Goal: Task Accomplishment & Management: Complete application form

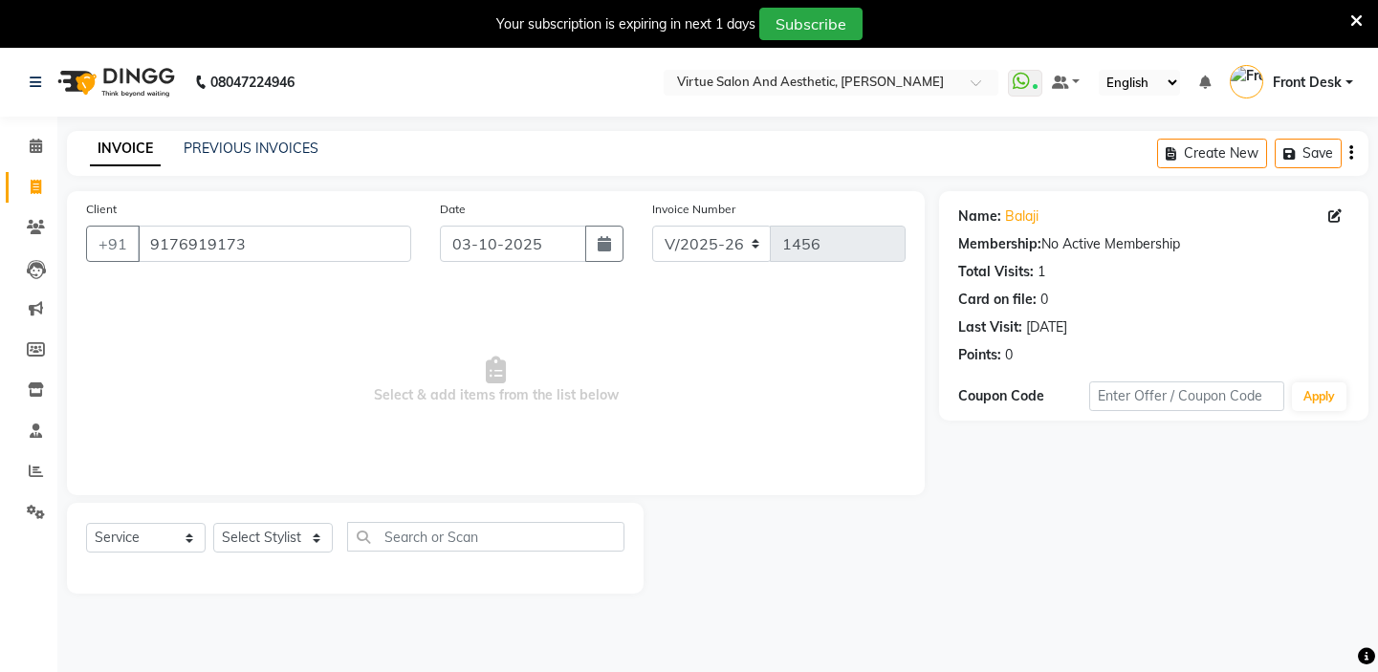
select select "7053"
select select "service"
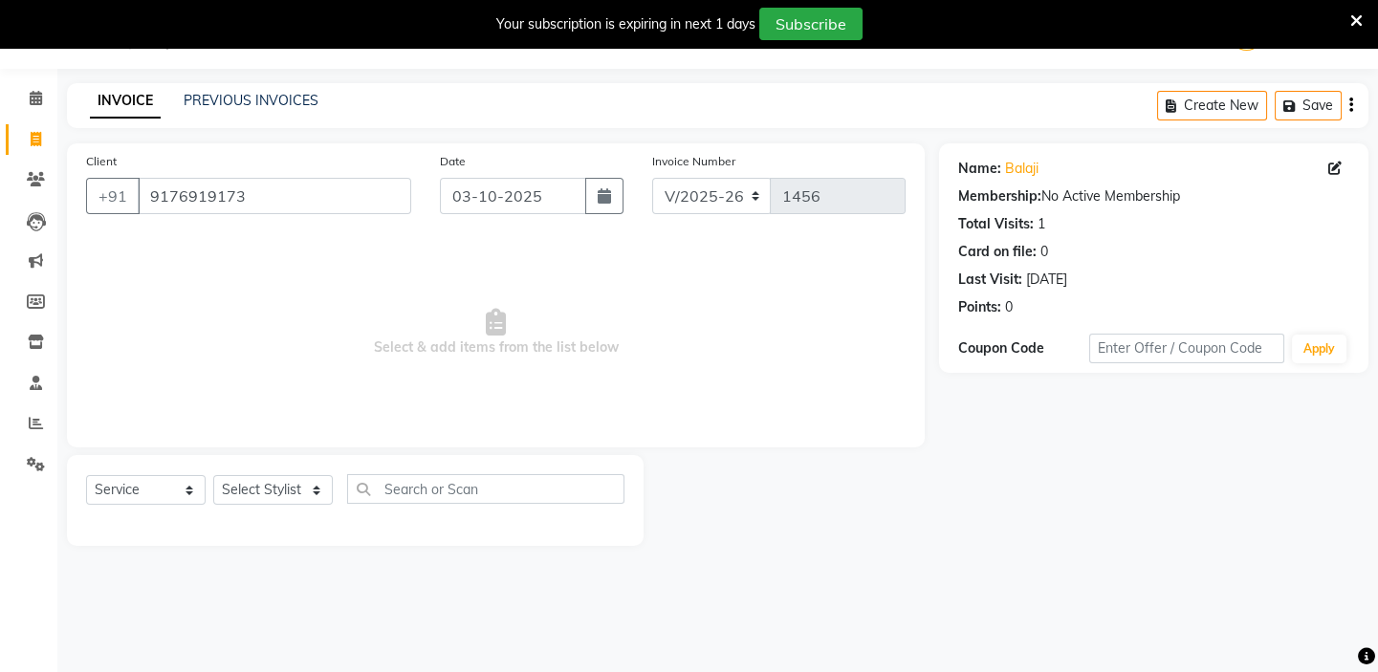
scroll to position [48, 0]
click at [286, 497] on select "Select Stylist BALAJI DIVYA FAMITHA Front Desk ILAKKIYA ISHWARYA Kabilan KESHAV…" at bounding box center [273, 490] width 120 height 30
select select "59059"
click at [213, 475] on select "Select Stylist BALAJI DIVYA FAMITHA Front Desk ILAKKIYA ISHWARYA Kabilan KESHAV…" at bounding box center [273, 490] width 120 height 30
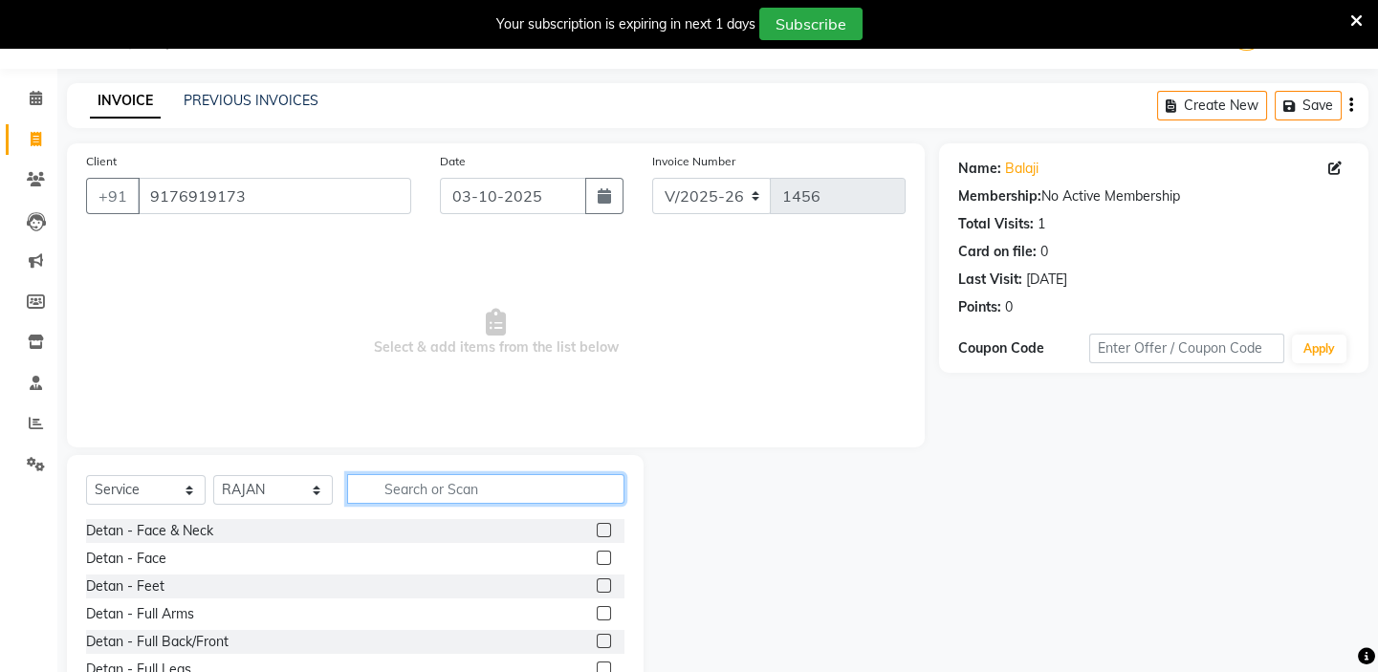
click at [399, 489] on input "text" at bounding box center [485, 489] width 277 height 30
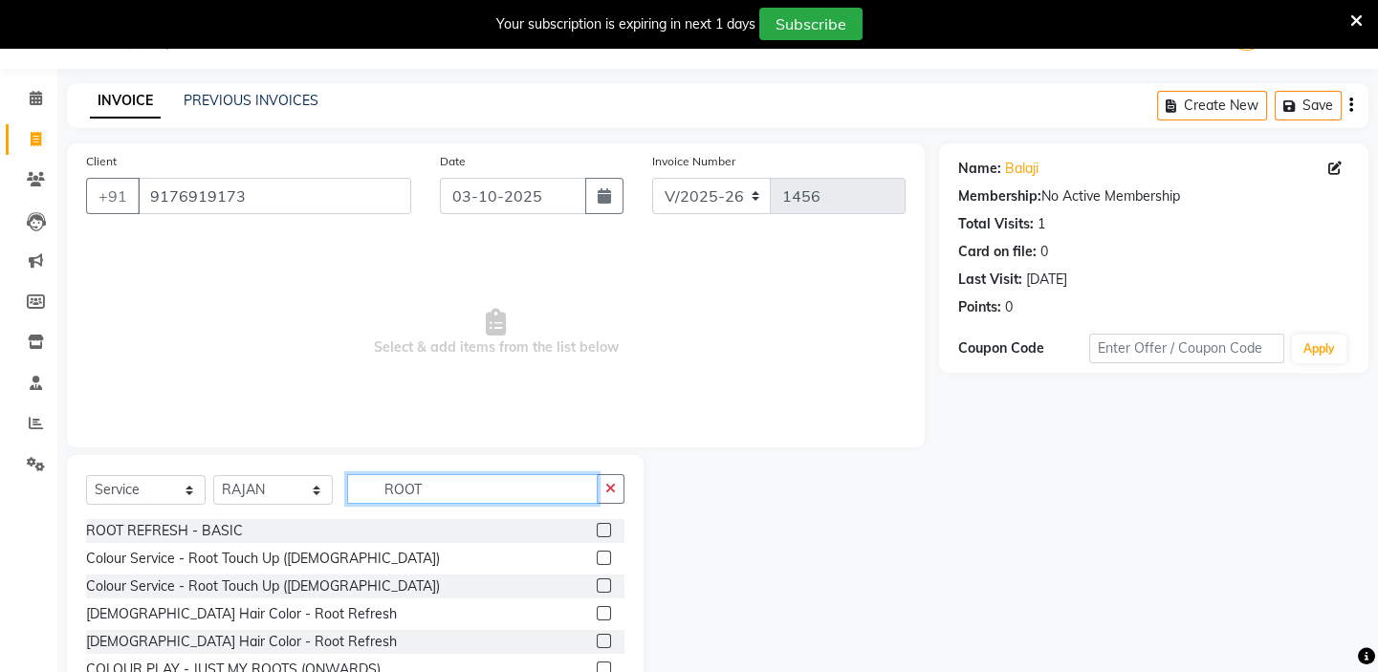
type input "ROOT"
click at [597, 552] on label at bounding box center [604, 558] width 14 height 14
click at [597, 553] on input "checkbox" at bounding box center [603, 559] width 12 height 12
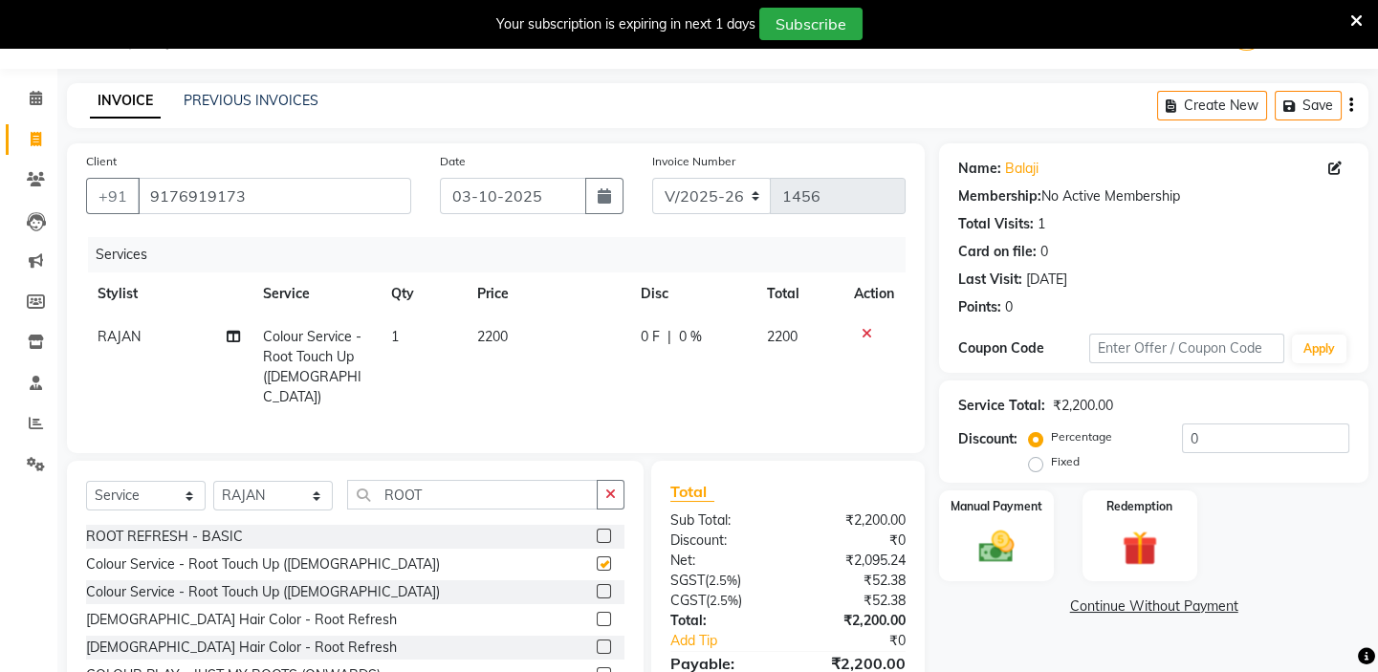
checkbox input "false"
click at [446, 488] on input "ROOT" at bounding box center [472, 495] width 251 height 30
type input "R"
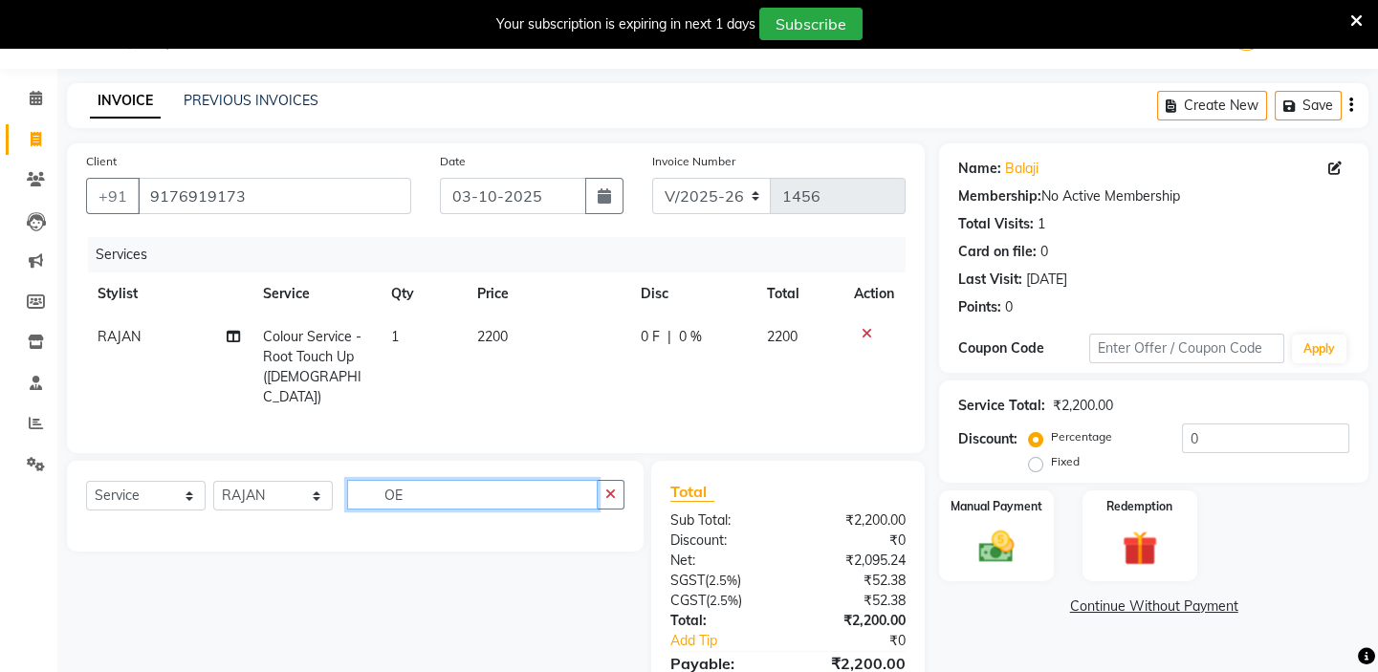
type input "O"
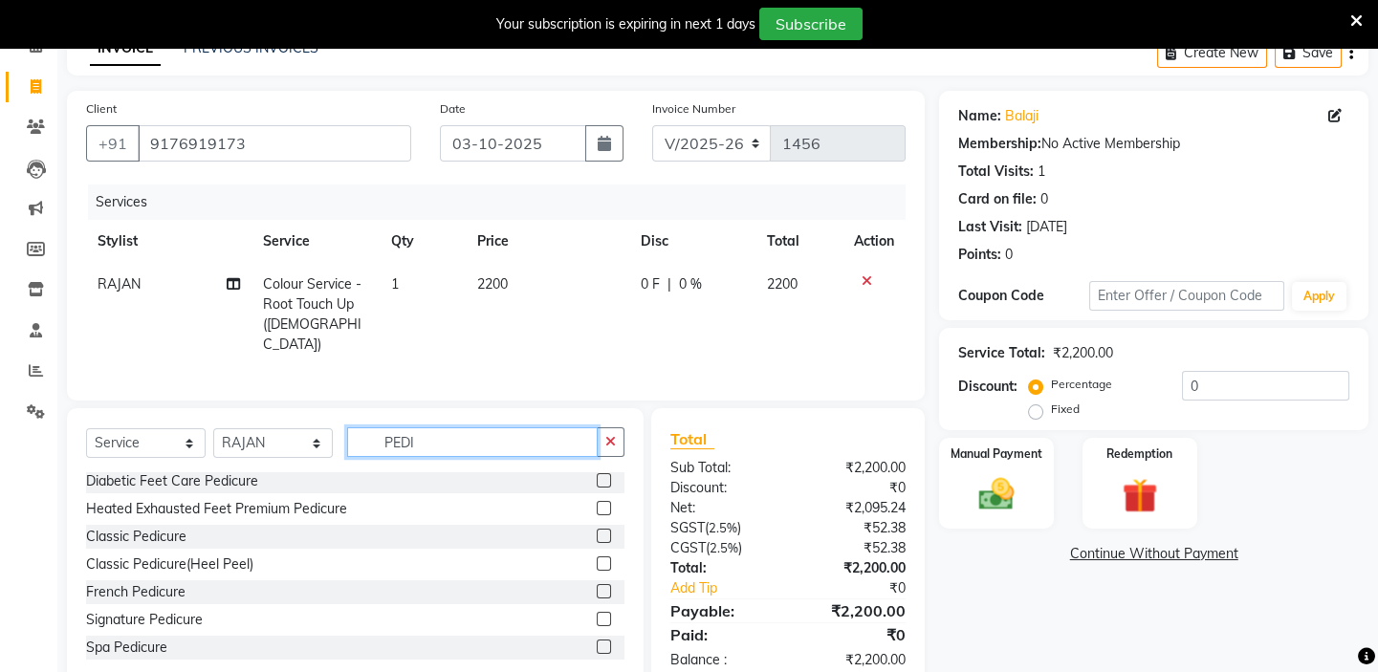
scroll to position [142, 0]
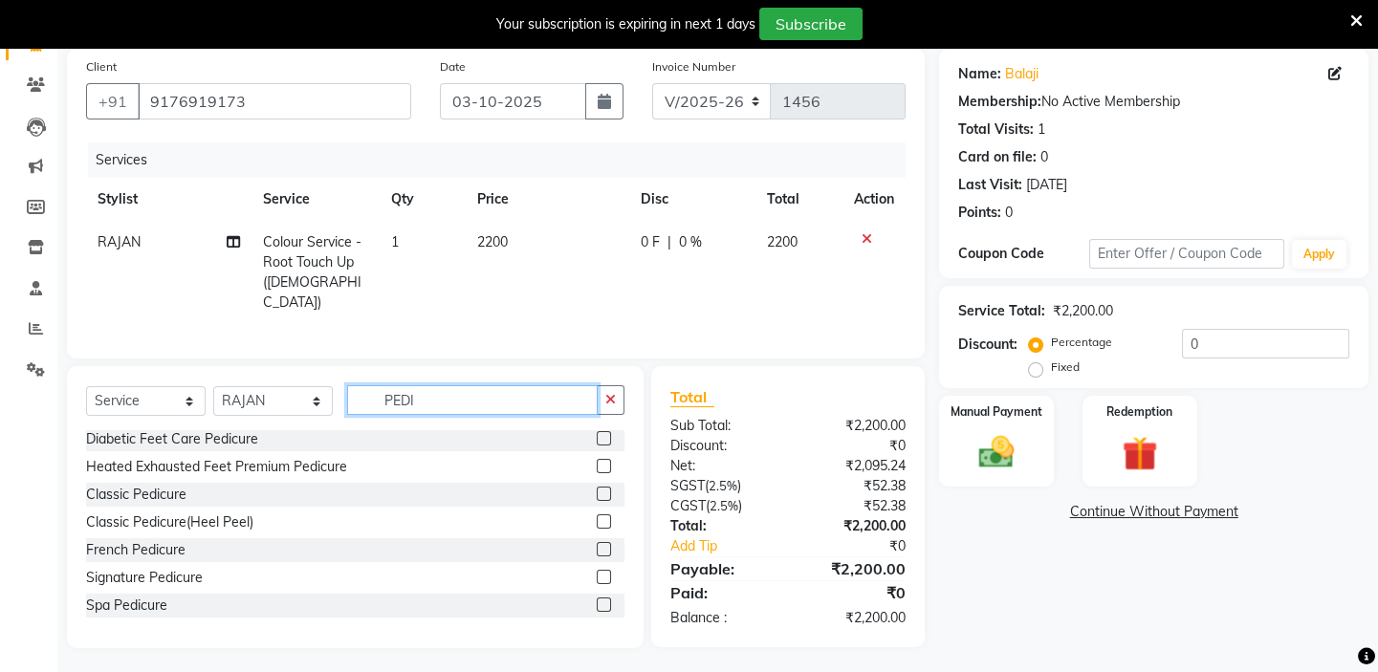
type input "PEDI"
click at [597, 600] on label at bounding box center [604, 605] width 14 height 14
click at [597, 600] on input "checkbox" at bounding box center [603, 606] width 12 height 12
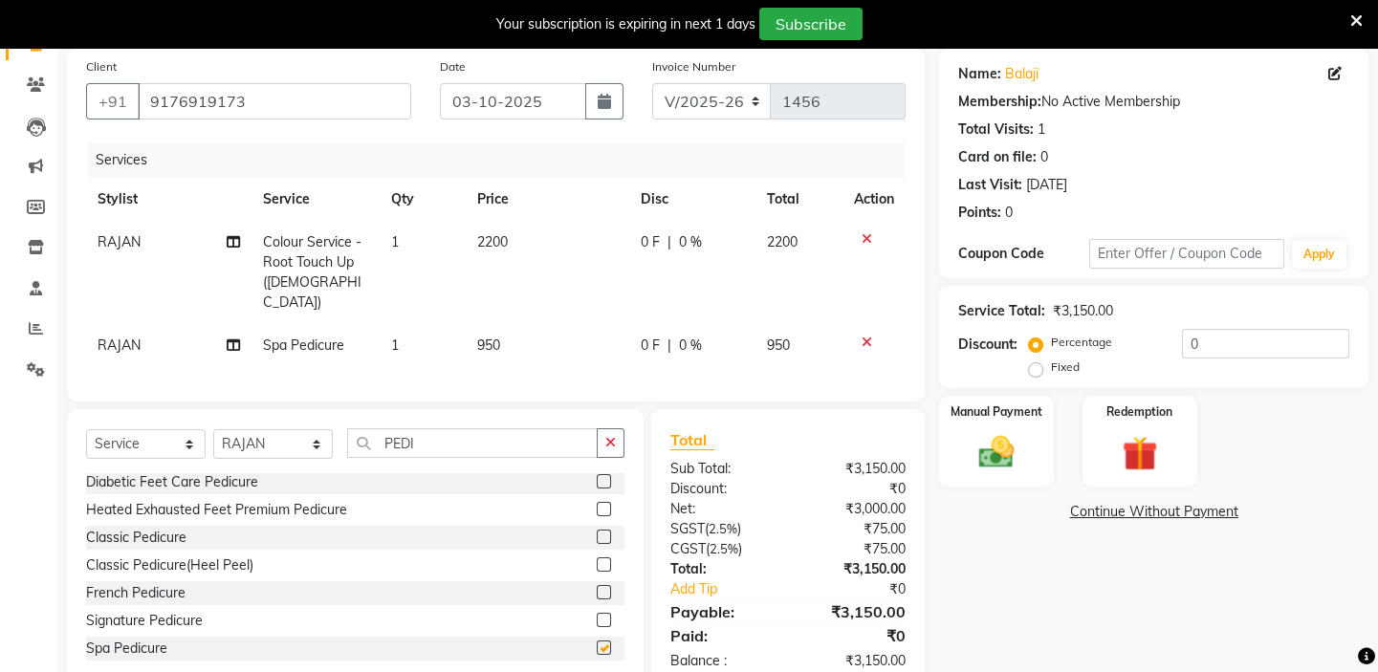
checkbox input "false"
click at [530, 324] on td "950" at bounding box center [548, 345] width 164 height 43
select select "59059"
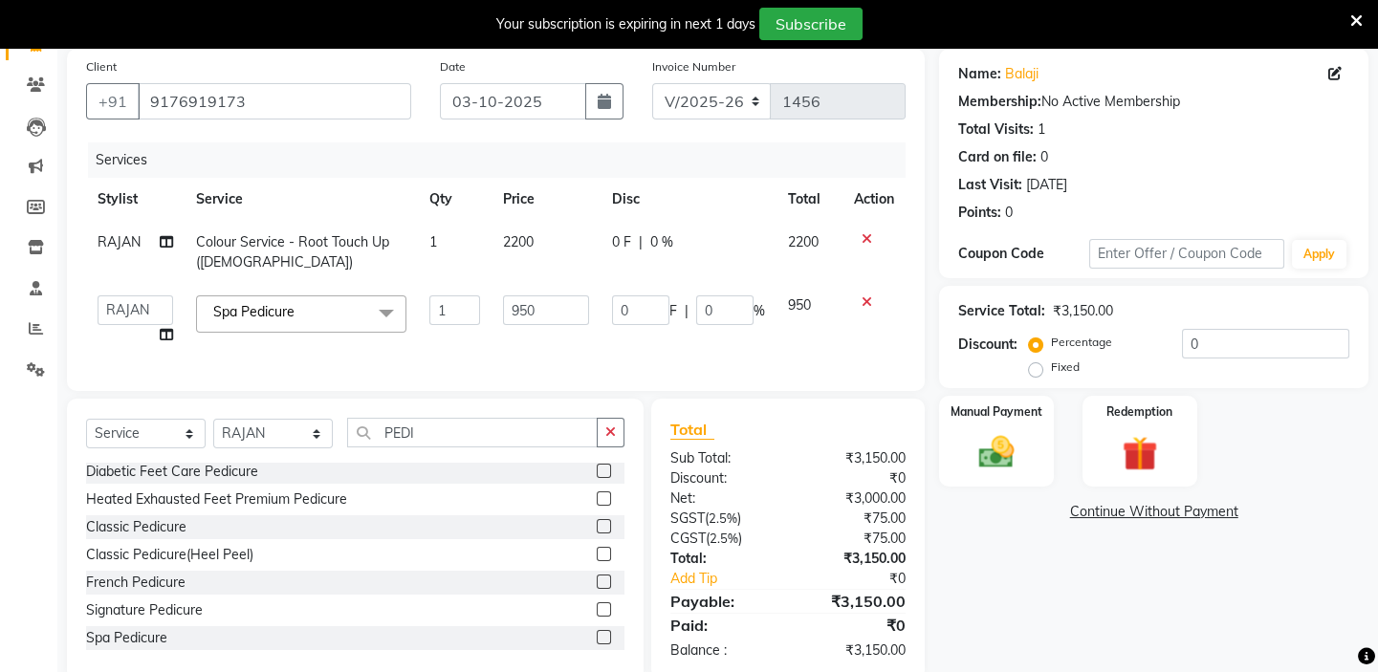
click at [382, 312] on span at bounding box center [386, 313] width 38 height 36
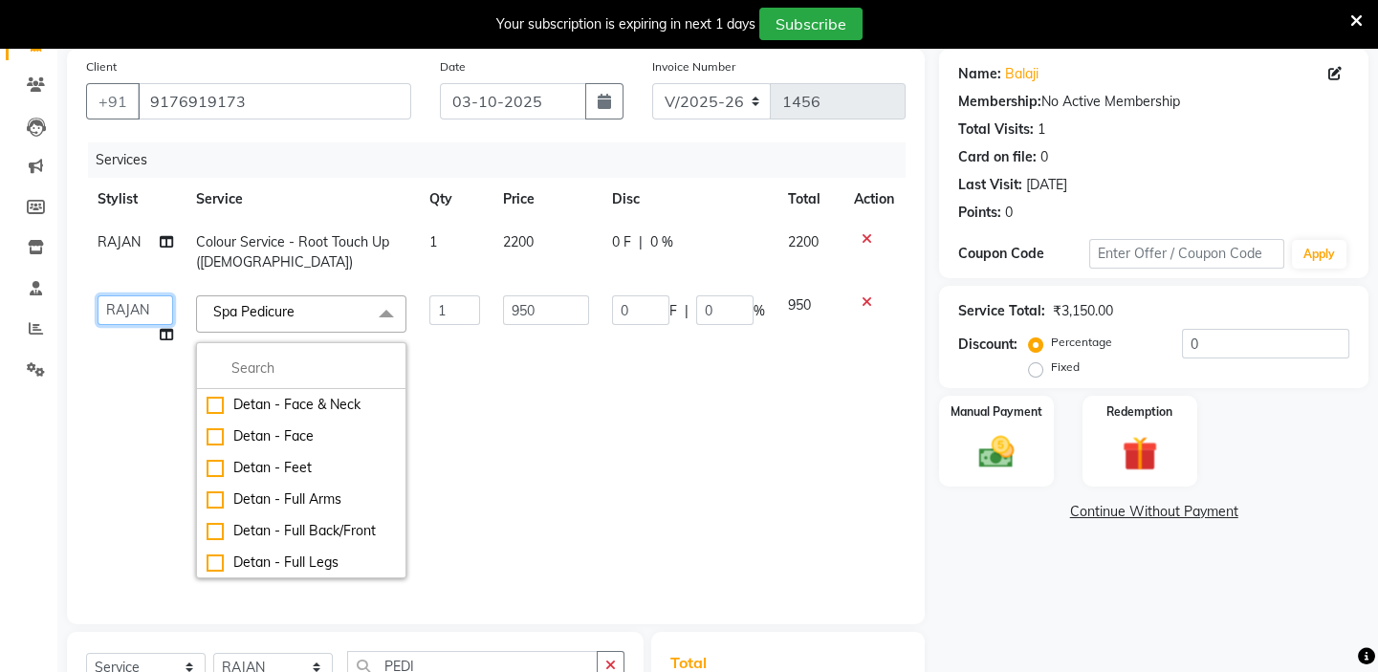
click at [151, 317] on select "BALAJI DIVYA FAMITHA Front Desk ILAKKIYA [PERSON_NAME] [PERSON_NAME] MILLI [PER…" at bounding box center [136, 310] width 76 height 30
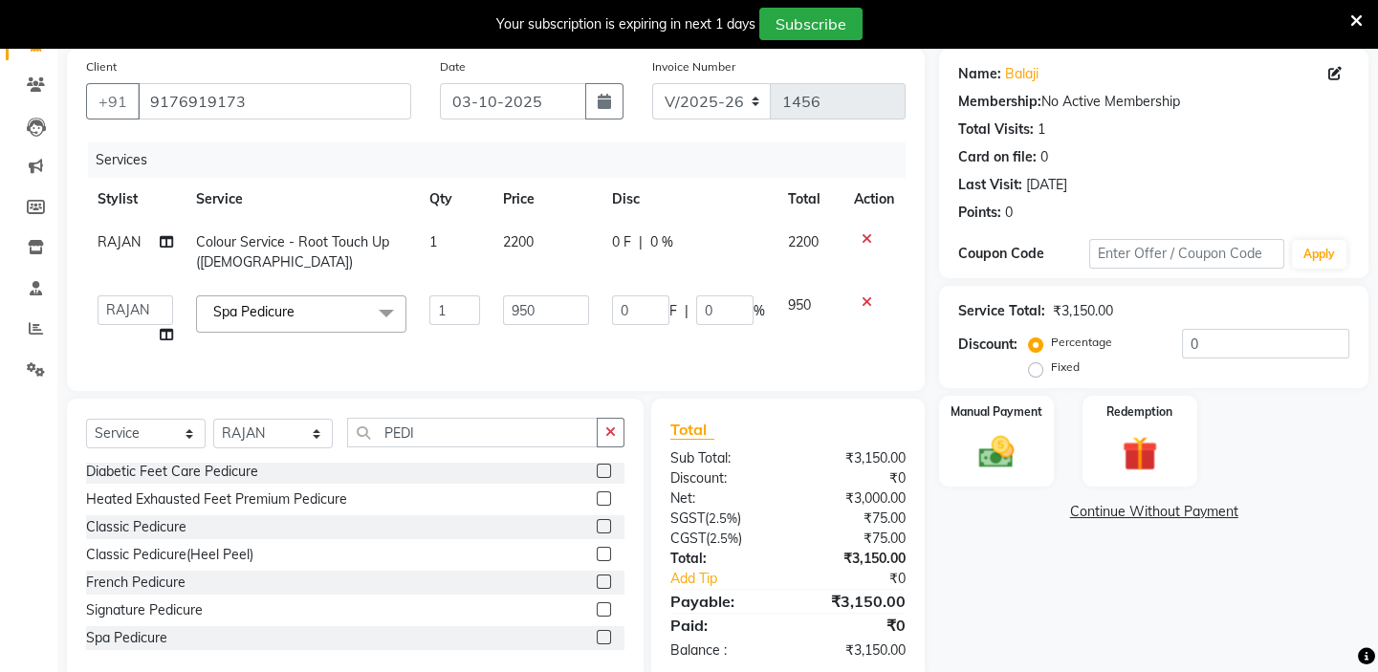
click at [865, 301] on tbody "RAJAN Colour Service - Root Touch Up (Female) 1 2200 0 F | 0 % 2200 BALAJI DIVY…" at bounding box center [495, 289] width 819 height 136
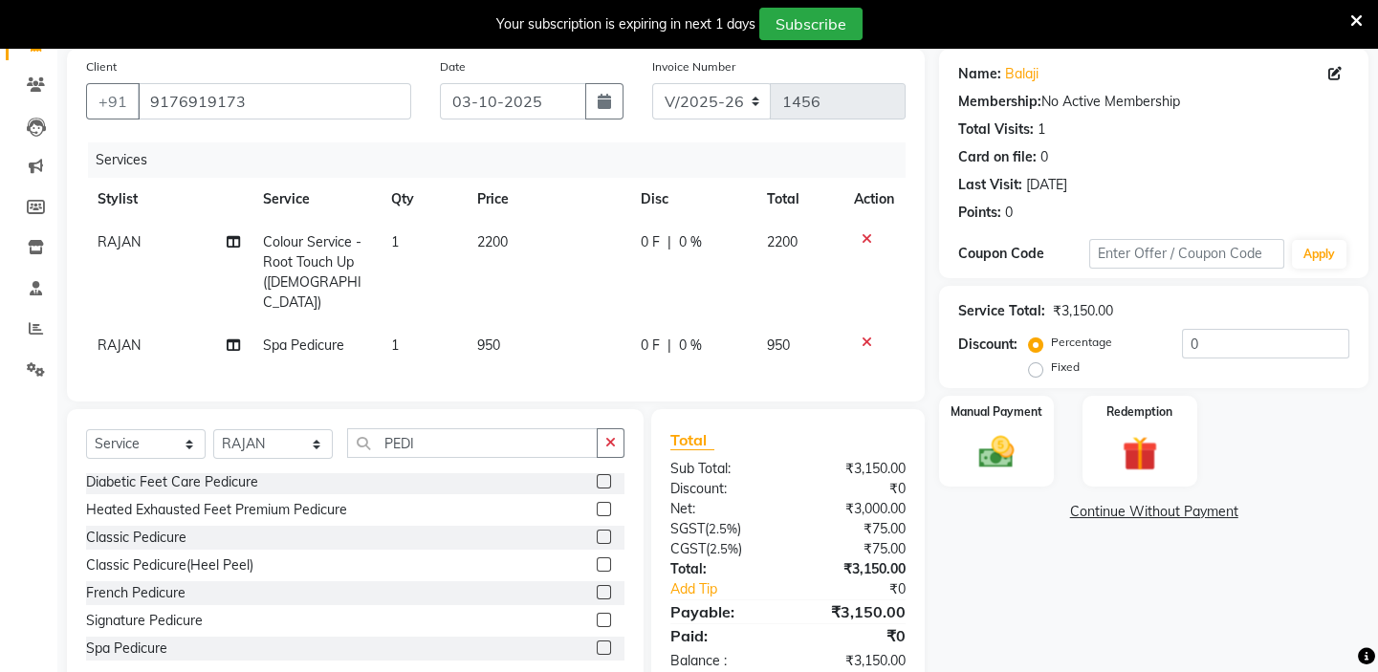
click at [527, 246] on td "2200" at bounding box center [548, 272] width 164 height 103
select select "59059"
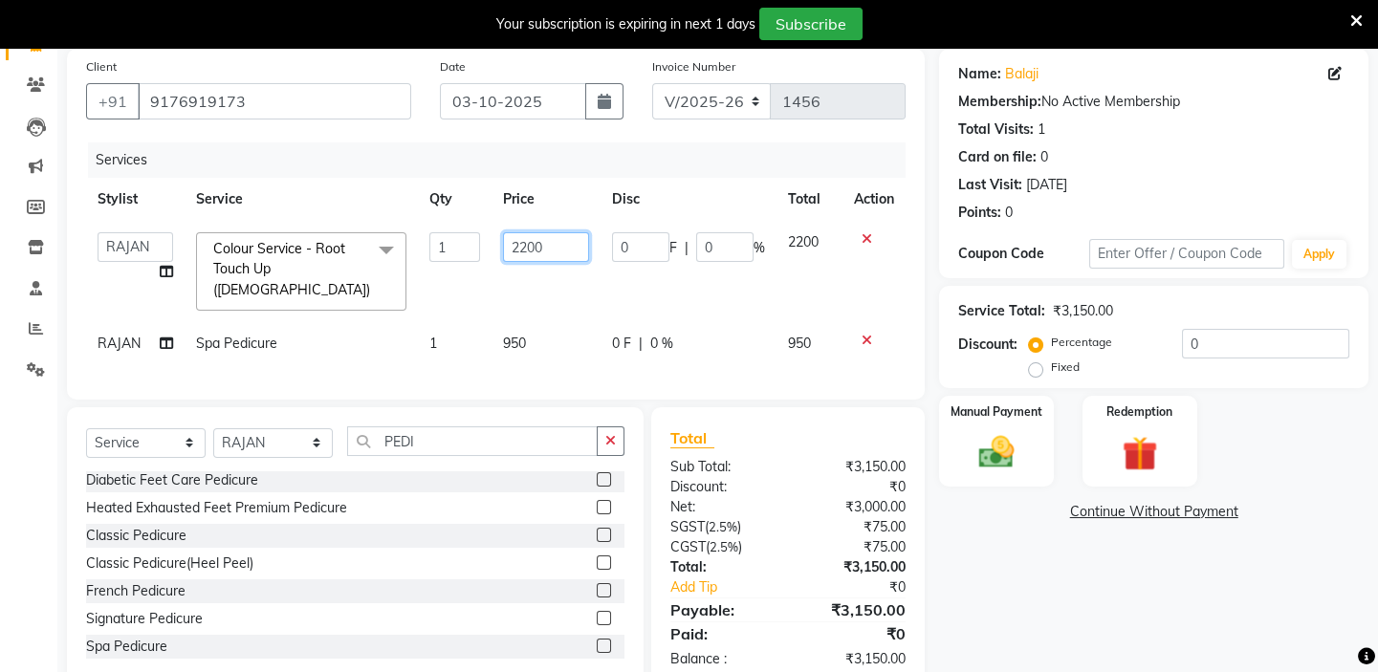
click at [560, 243] on input "2200" at bounding box center [546, 247] width 86 height 30
type input "2"
type input "1500"
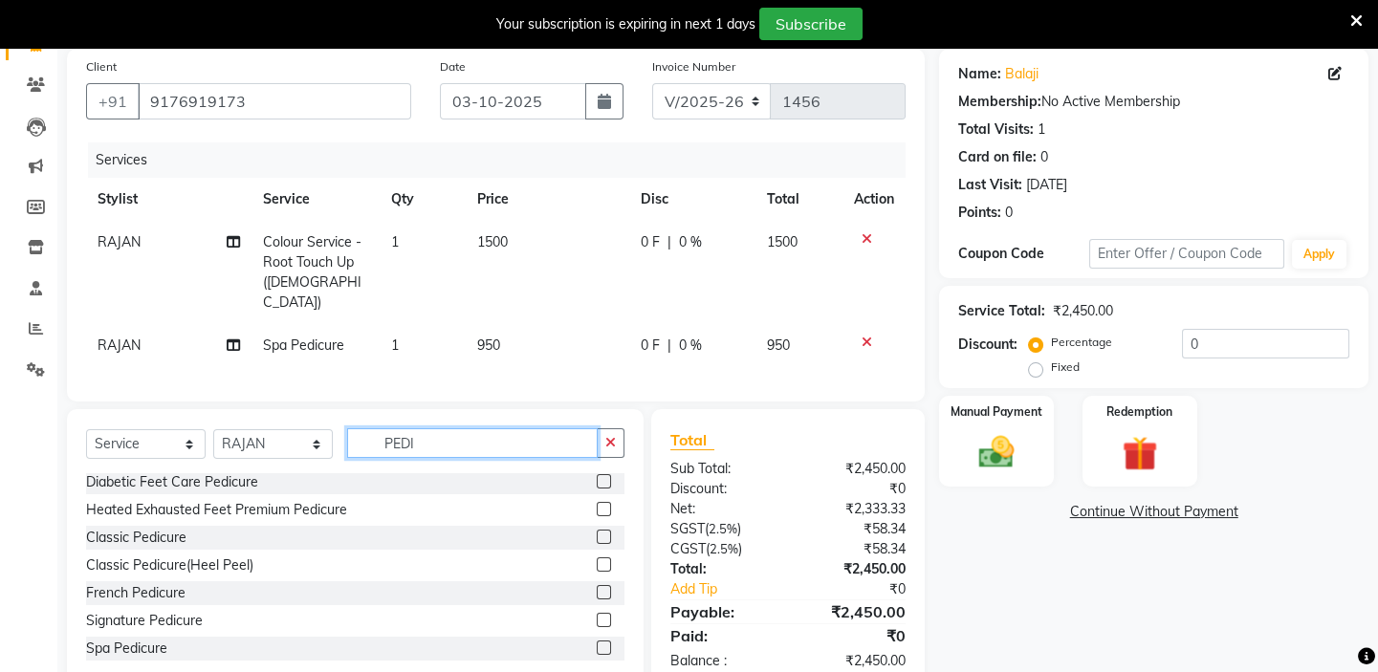
click at [528, 431] on input "PEDI" at bounding box center [472, 443] width 251 height 30
click at [867, 336] on icon at bounding box center [867, 342] width 11 height 13
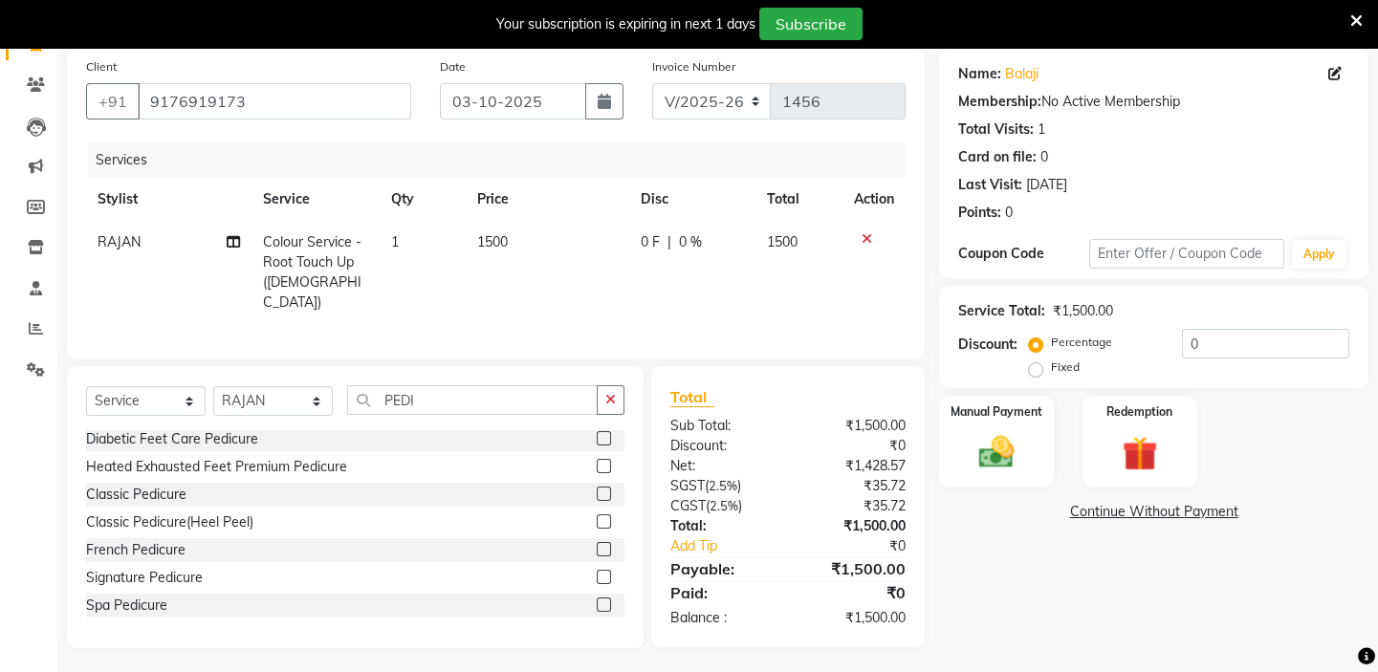
click at [597, 573] on label at bounding box center [604, 577] width 14 height 14
click at [597, 573] on input "checkbox" at bounding box center [603, 578] width 12 height 12
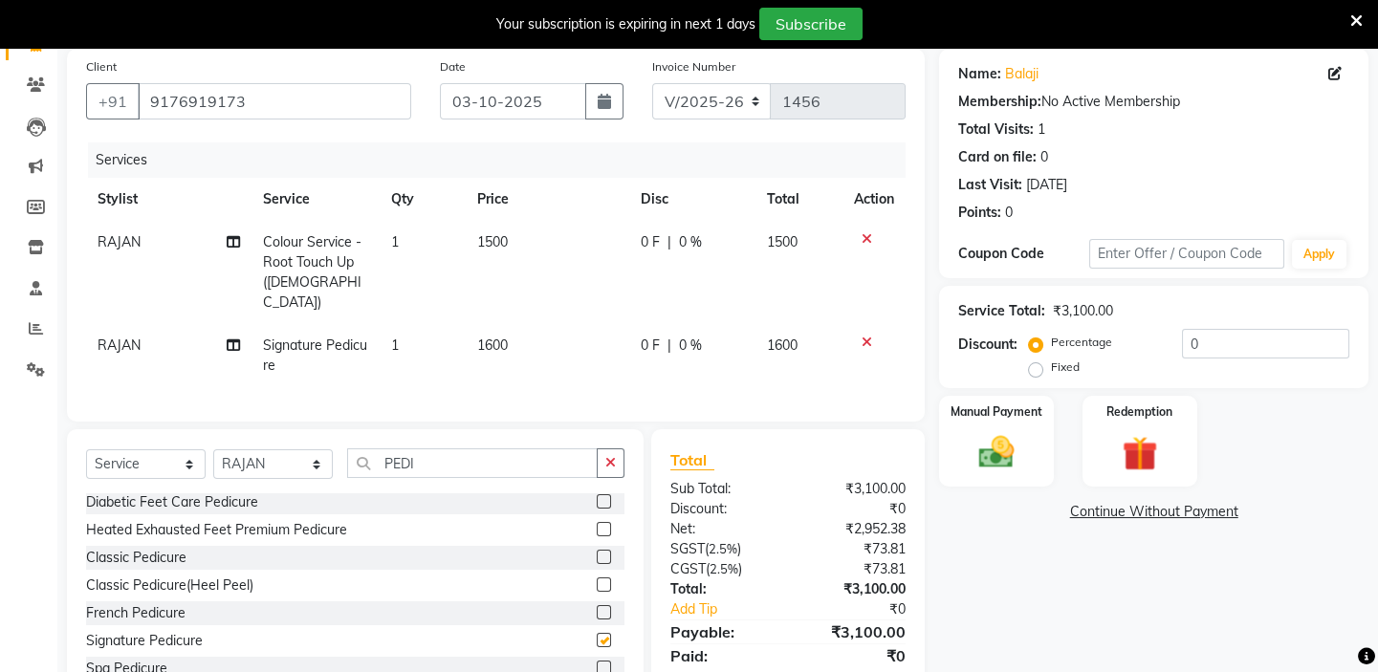
checkbox input "false"
click at [534, 329] on td "1600" at bounding box center [548, 355] width 164 height 63
select select "59059"
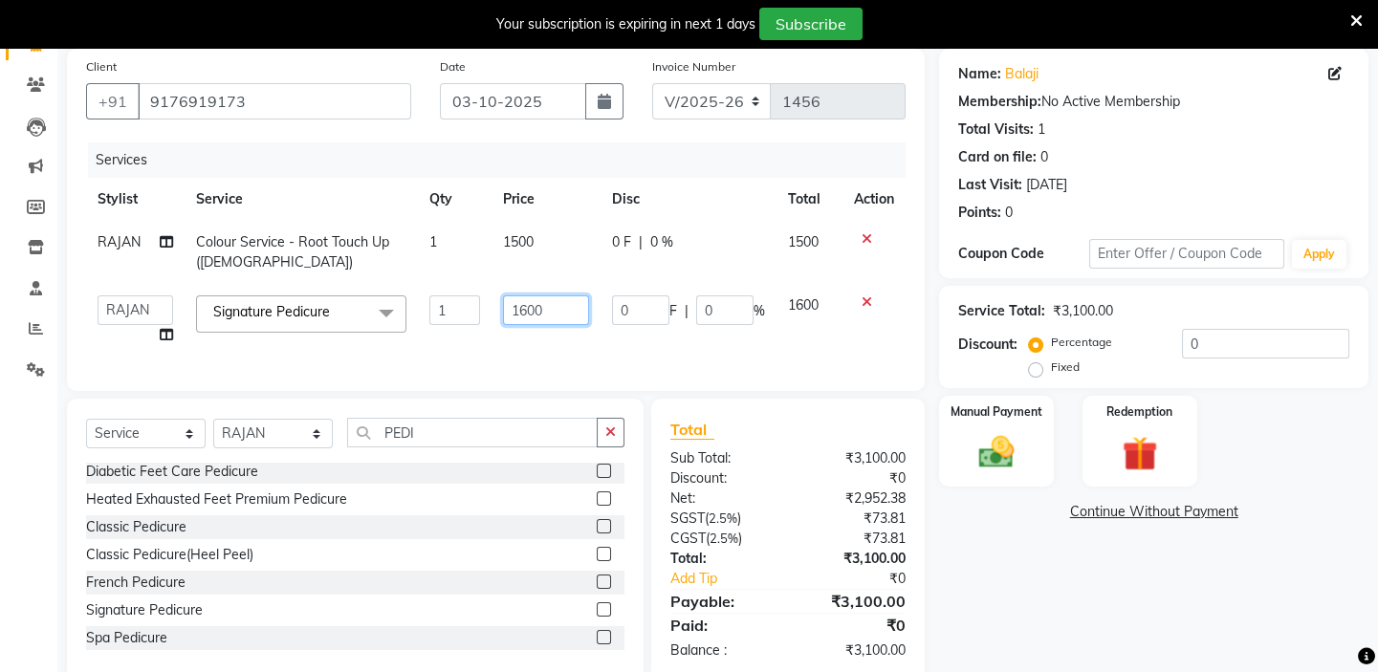
click at [577, 304] on input "1600" at bounding box center [546, 310] width 86 height 30
type input "1900"
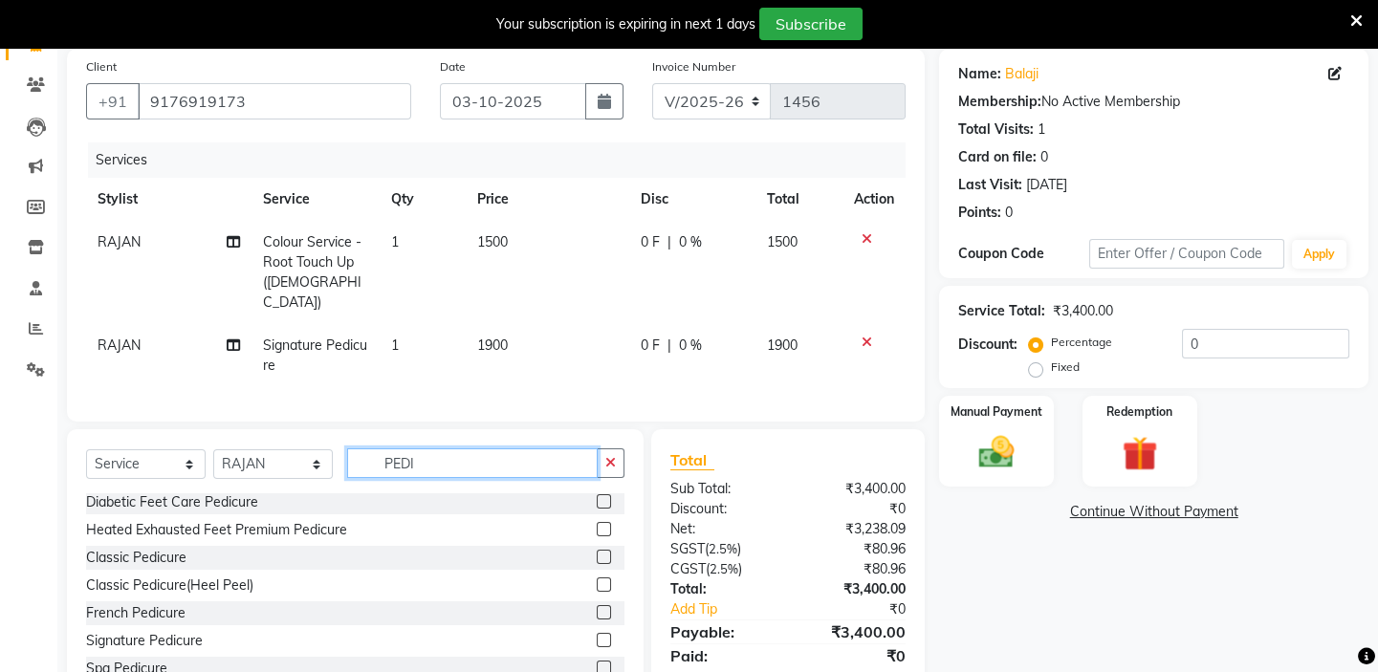
click at [525, 455] on input "PEDI" at bounding box center [472, 463] width 251 height 30
click at [158, 327] on td "RAJAN" at bounding box center [168, 355] width 165 height 63
select select "59059"
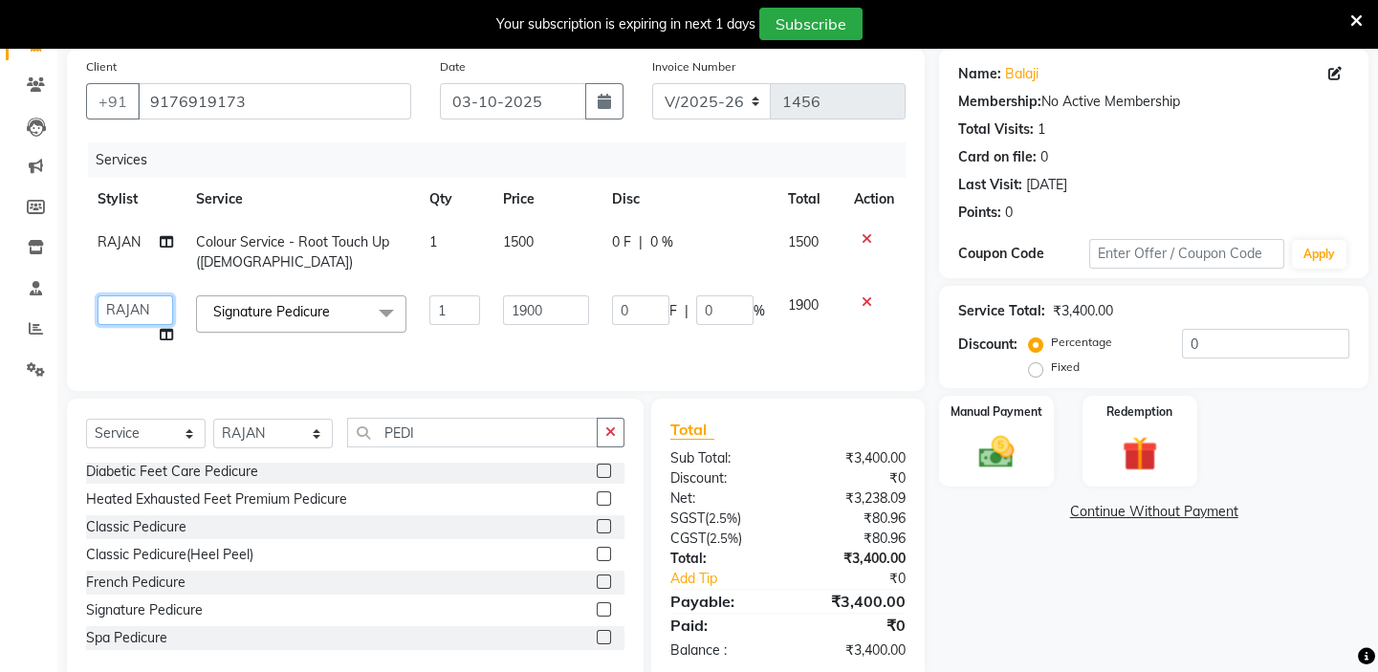
click at [142, 304] on select "BALAJI DIVYA FAMITHA Front Desk ILAKKIYA ISHWARYA Kabilan KESHAV MANISHA MILLI …" at bounding box center [136, 310] width 76 height 30
click at [142, 303] on select "BALAJI DIVYA FAMITHA Front Desk ILAKKIYA ISHWARYA Kabilan KESHAV MANISHA MILLI …" at bounding box center [136, 310] width 76 height 30
click at [142, 305] on select "BALAJI DIVYA FAMITHA Front Desk ILAKKIYA ISHWARYA Kabilan KESHAV MANISHA MILLI …" at bounding box center [136, 310] width 76 height 30
select select "62507"
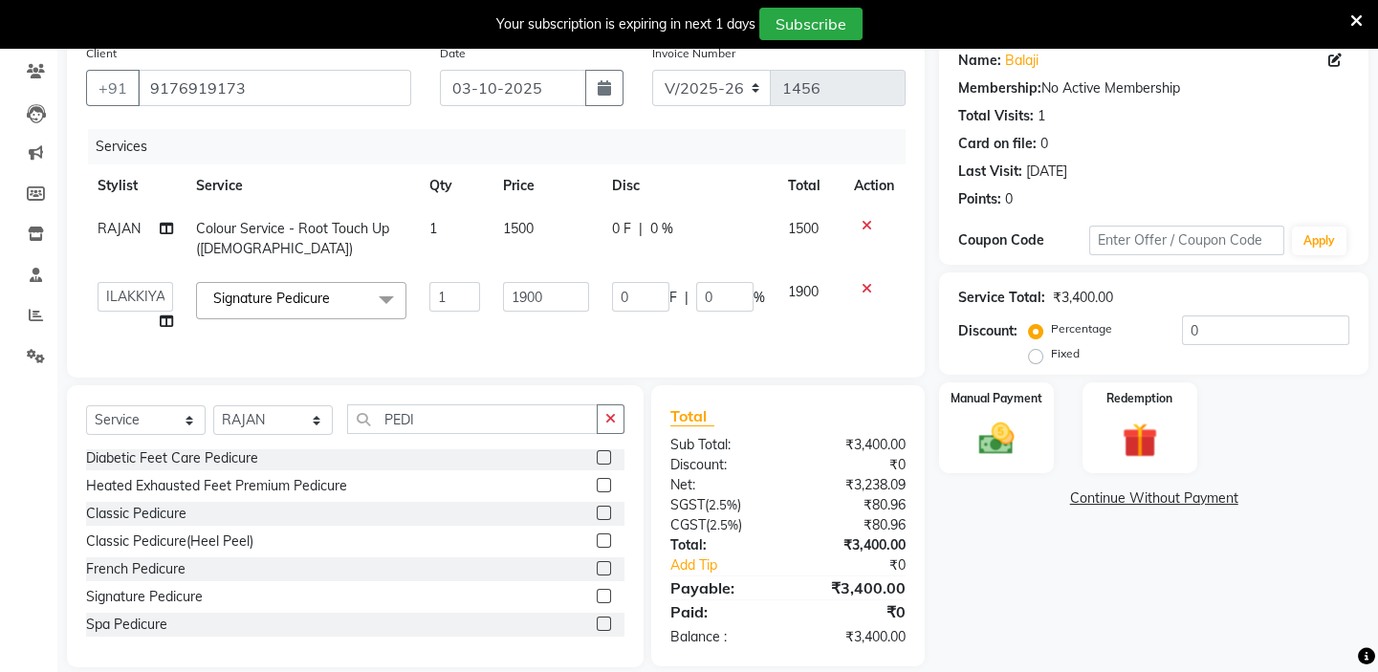
scroll to position [193, 0]
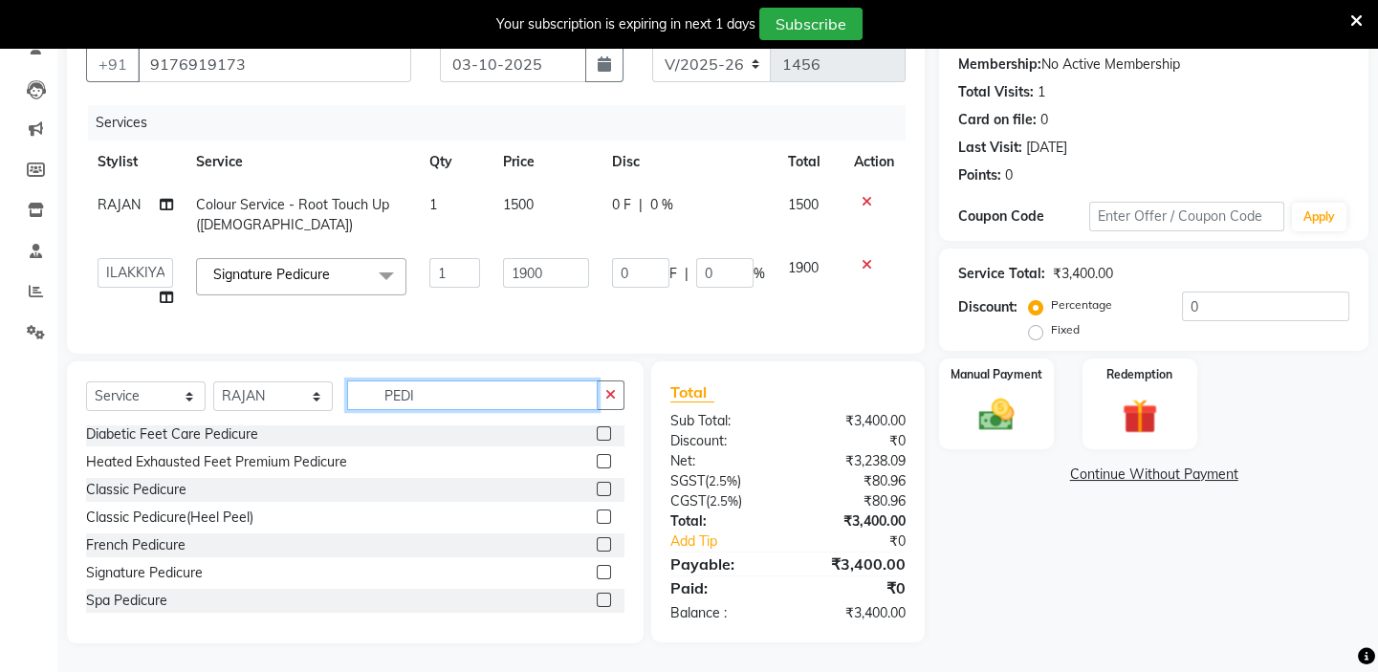
click at [427, 394] on input "PEDI" at bounding box center [472, 396] width 251 height 30
type input "P"
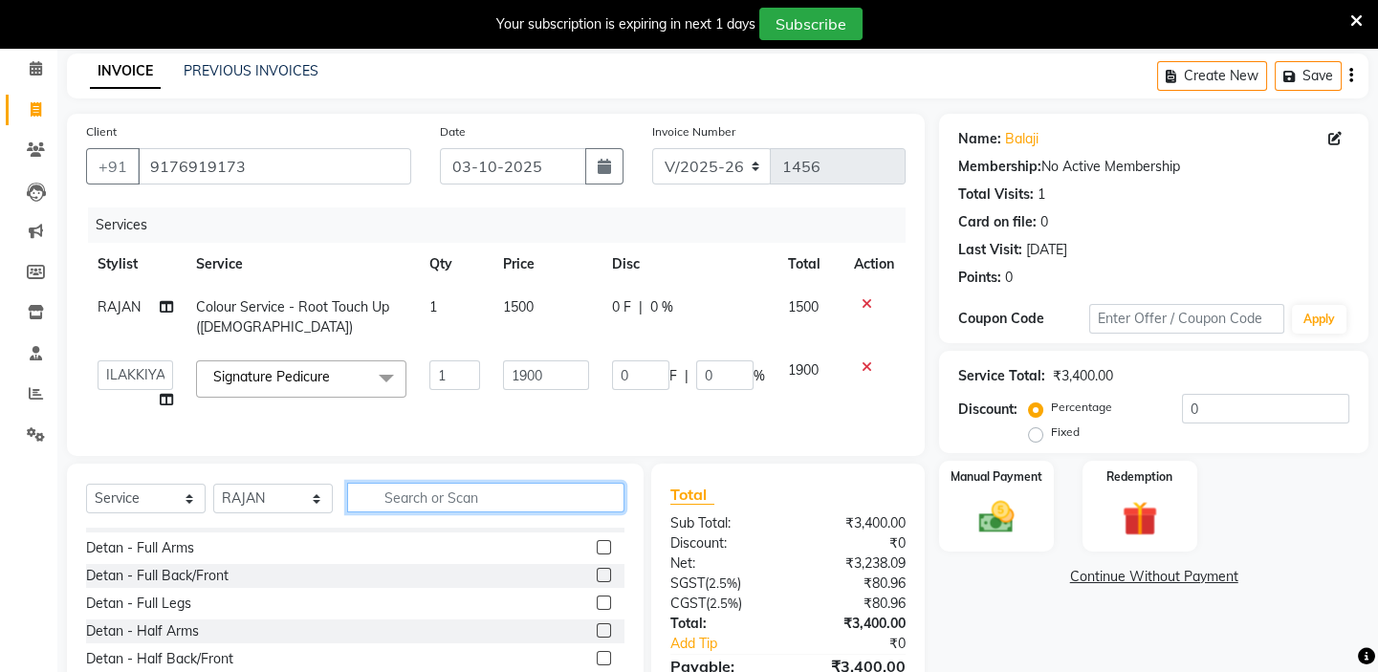
scroll to position [0, 0]
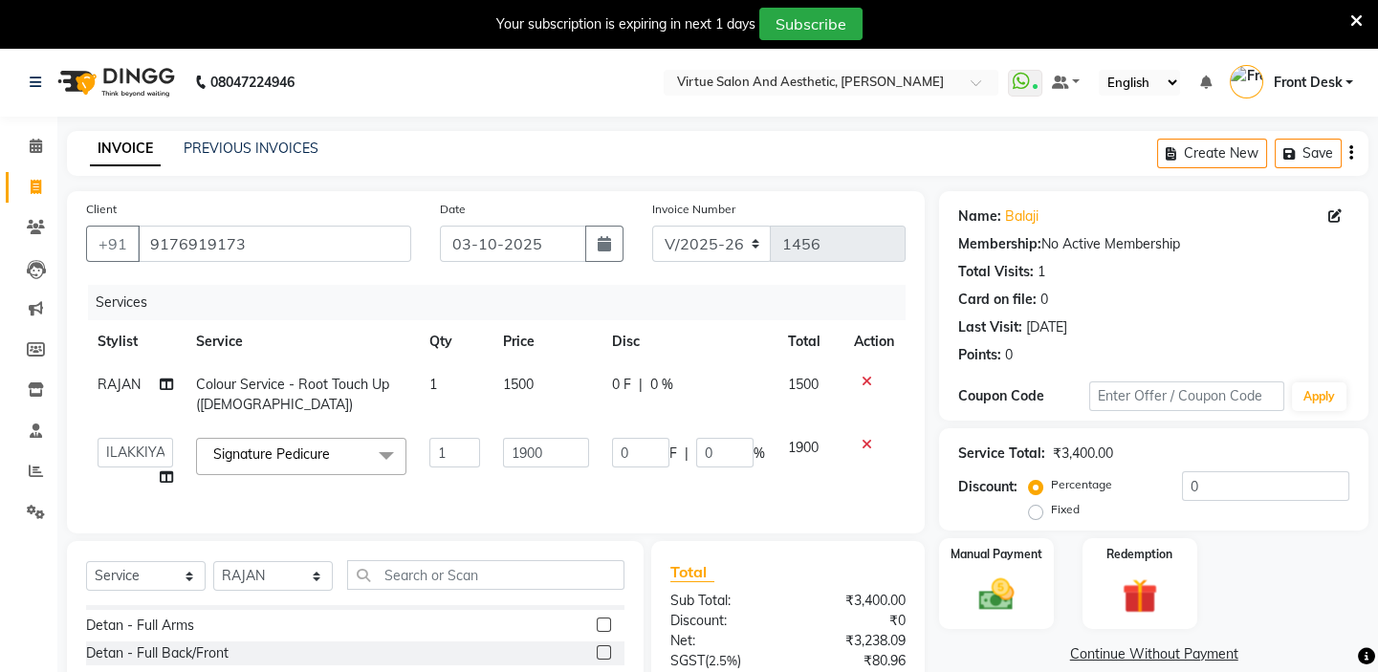
click at [1350, 153] on icon "button" at bounding box center [1351, 153] width 4 height 1
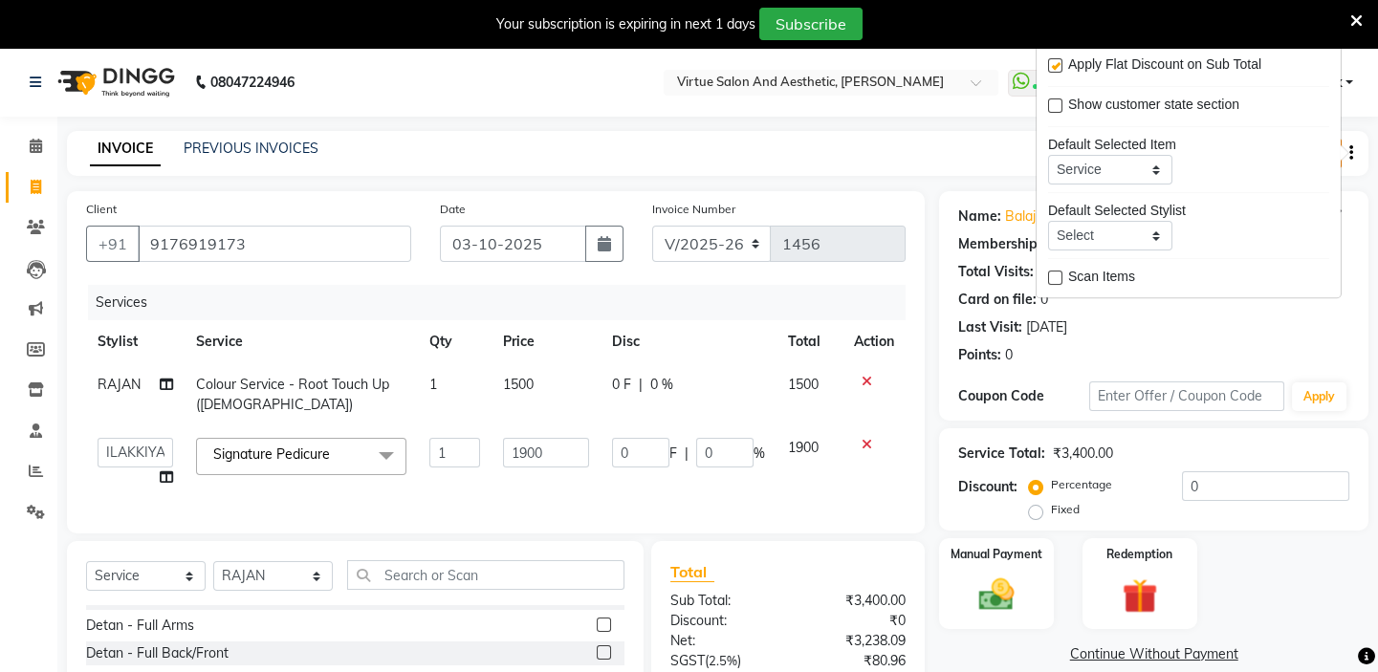
click at [1355, 19] on icon at bounding box center [1356, 20] width 12 height 17
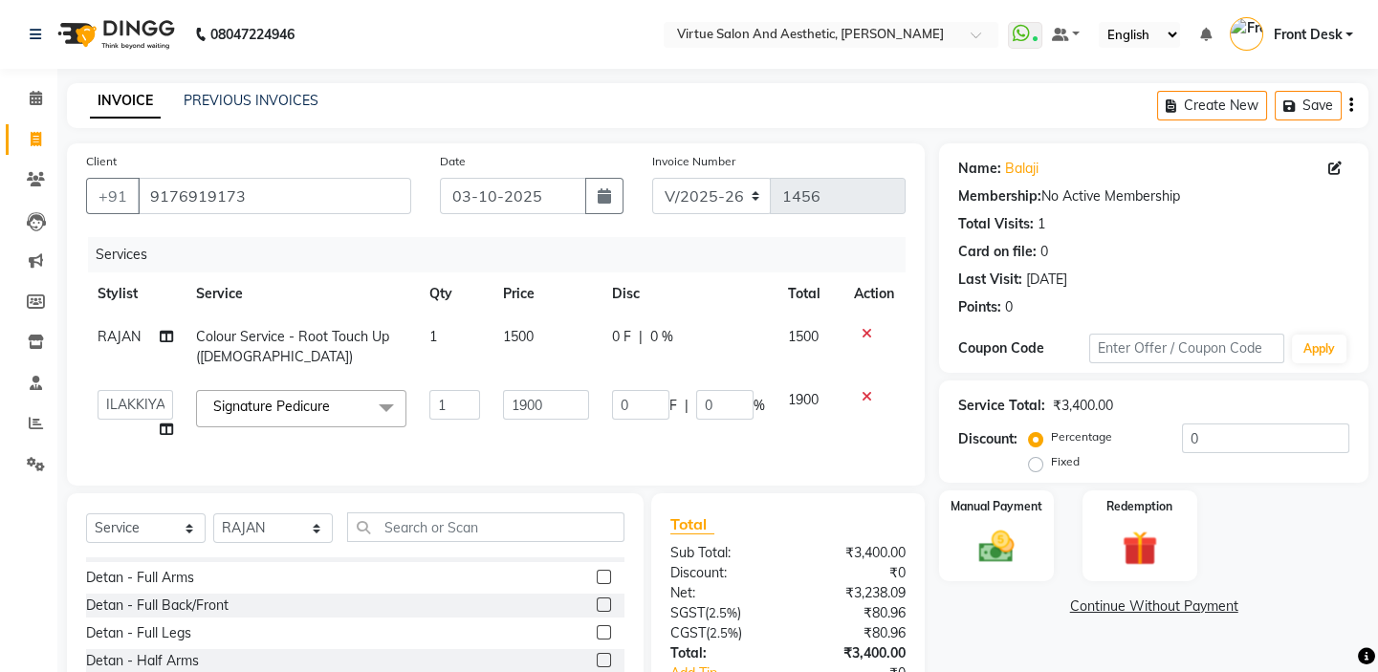
drag, startPoint x: 661, startPoint y: 99, endPoint x: 456, endPoint y: 98, distance: 204.6
click at [456, 98] on div "INVOICE PREVIOUS INVOICES Create New Save" at bounding box center [717, 105] width 1301 height 45
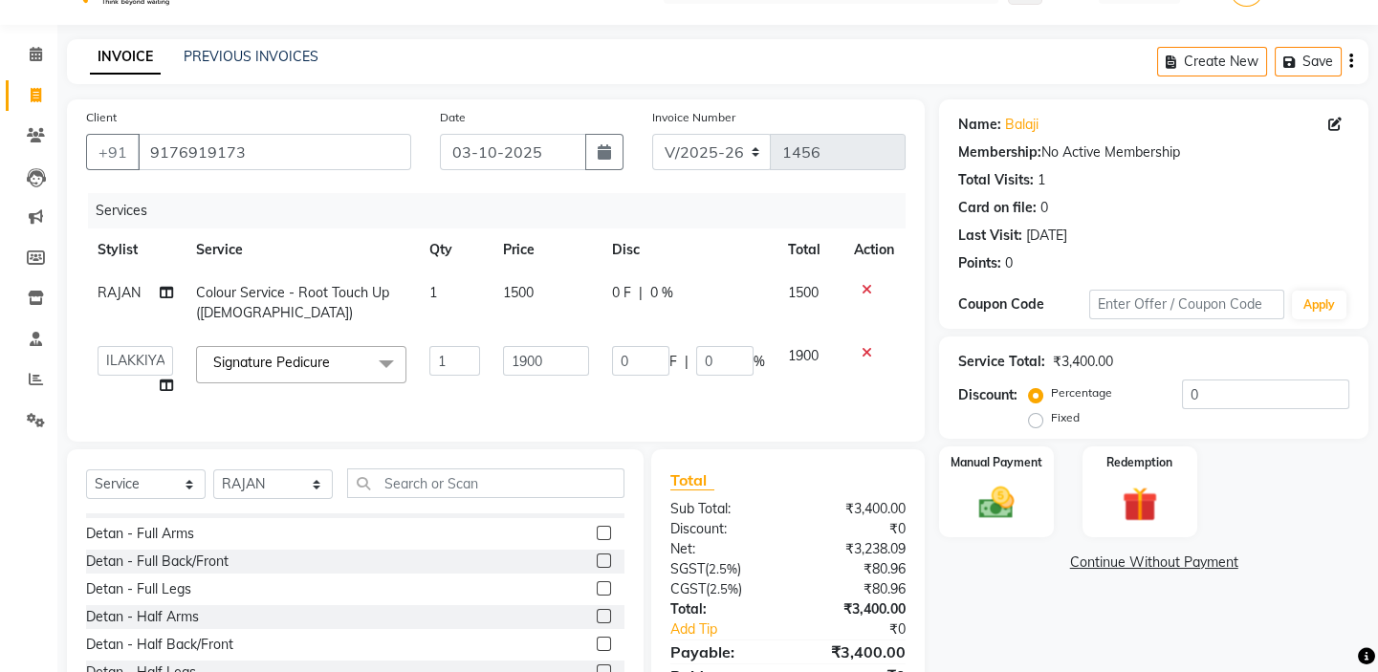
scroll to position [145, 0]
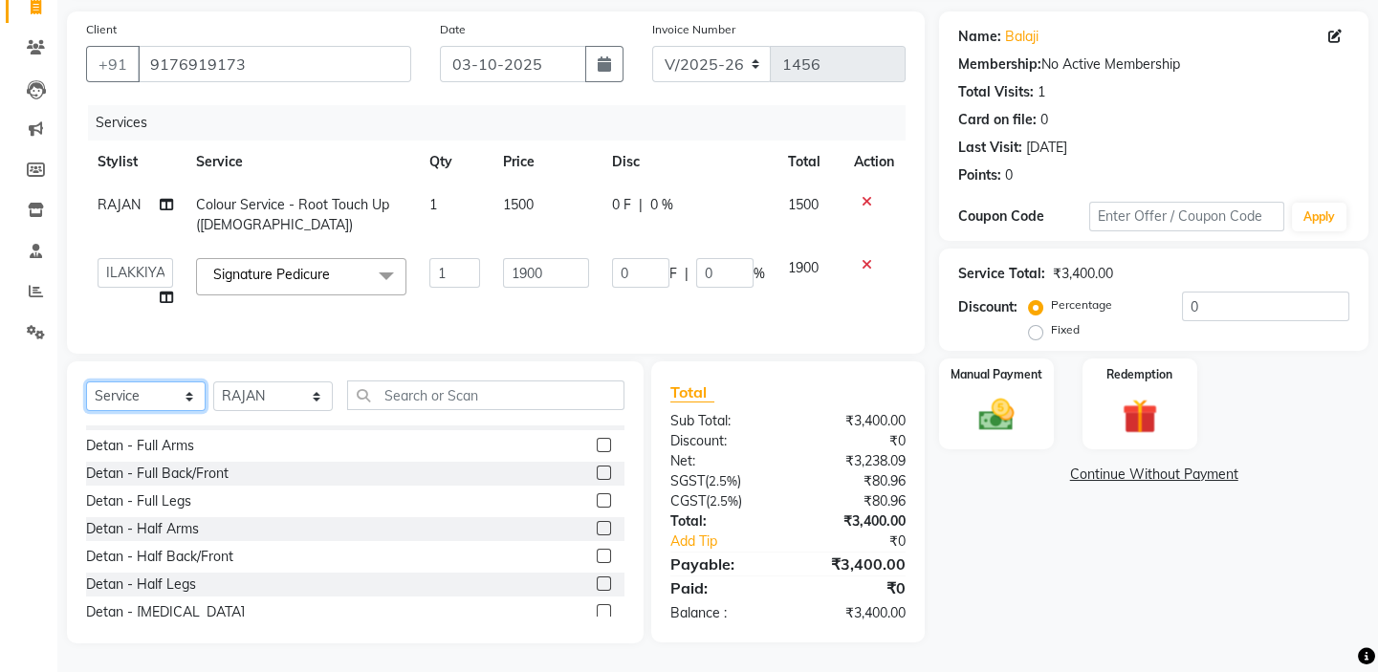
click at [157, 394] on select "Select Service Product Membership Package Voucher Prepaid Gift Card" at bounding box center [146, 397] width 120 height 30
click at [302, 50] on input "9176919173" at bounding box center [274, 64] width 273 height 36
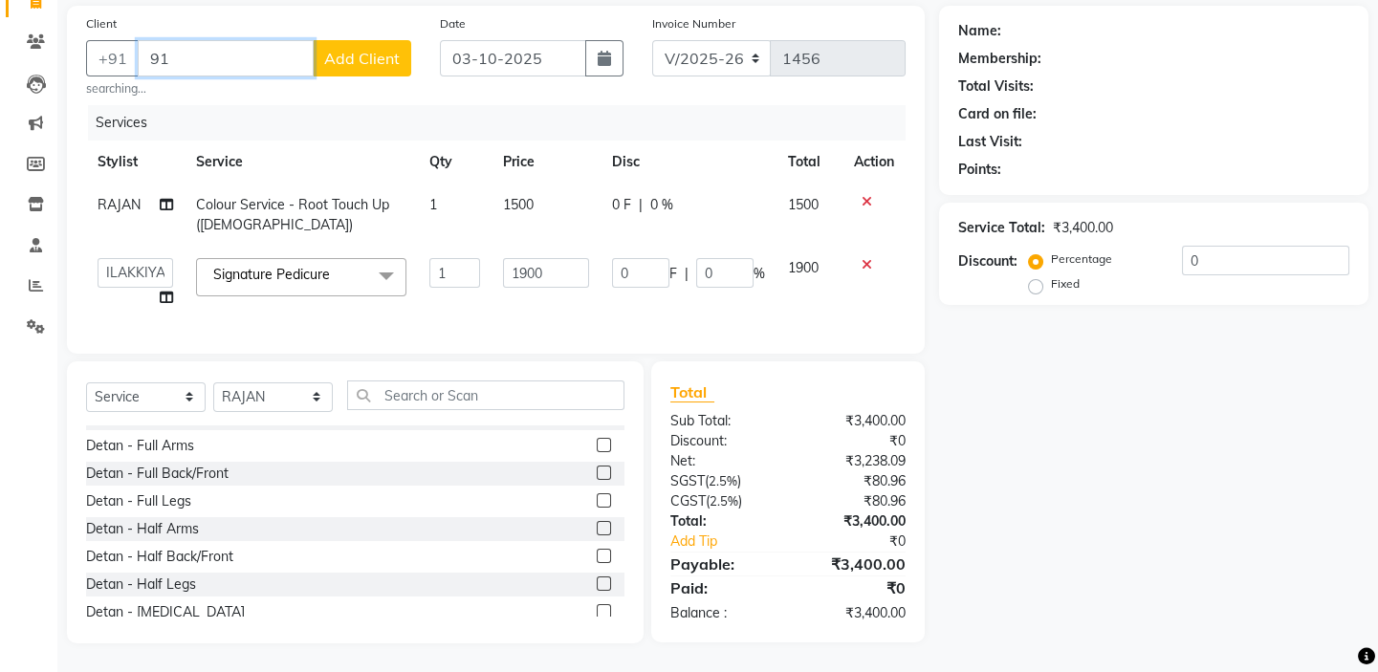
type input "9"
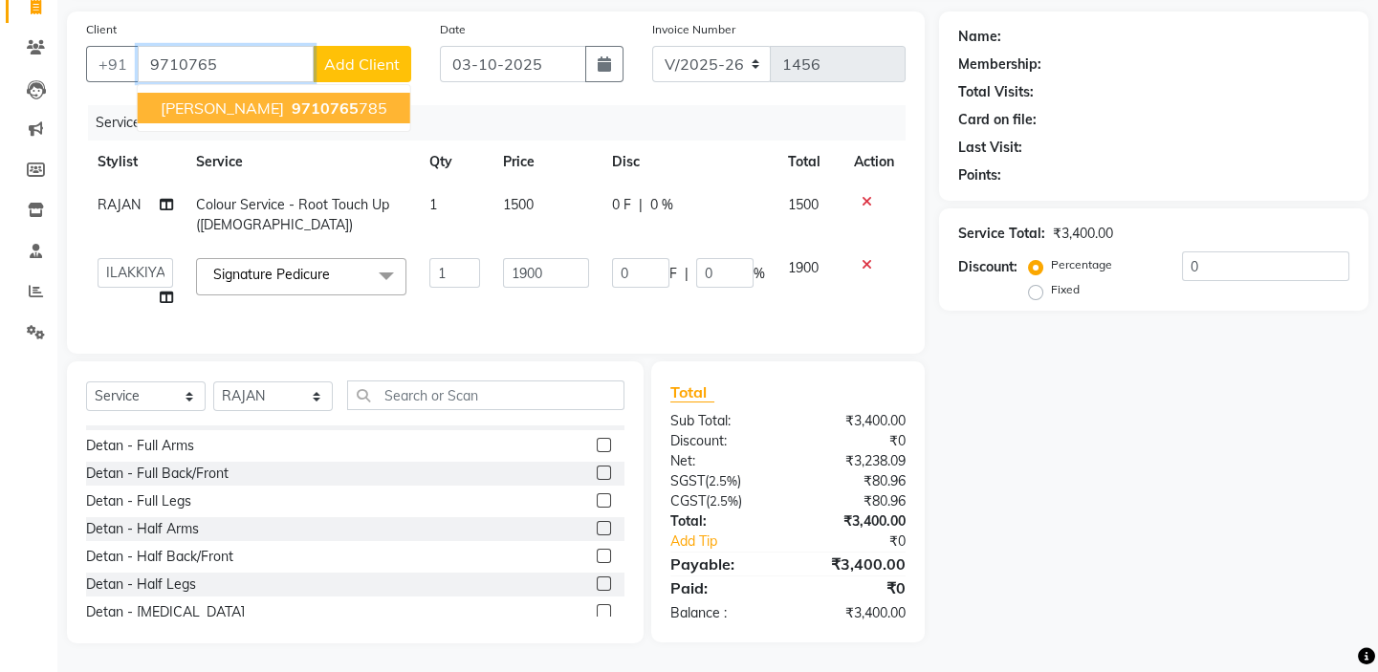
click at [292, 100] on span "9710765" at bounding box center [325, 107] width 67 height 19
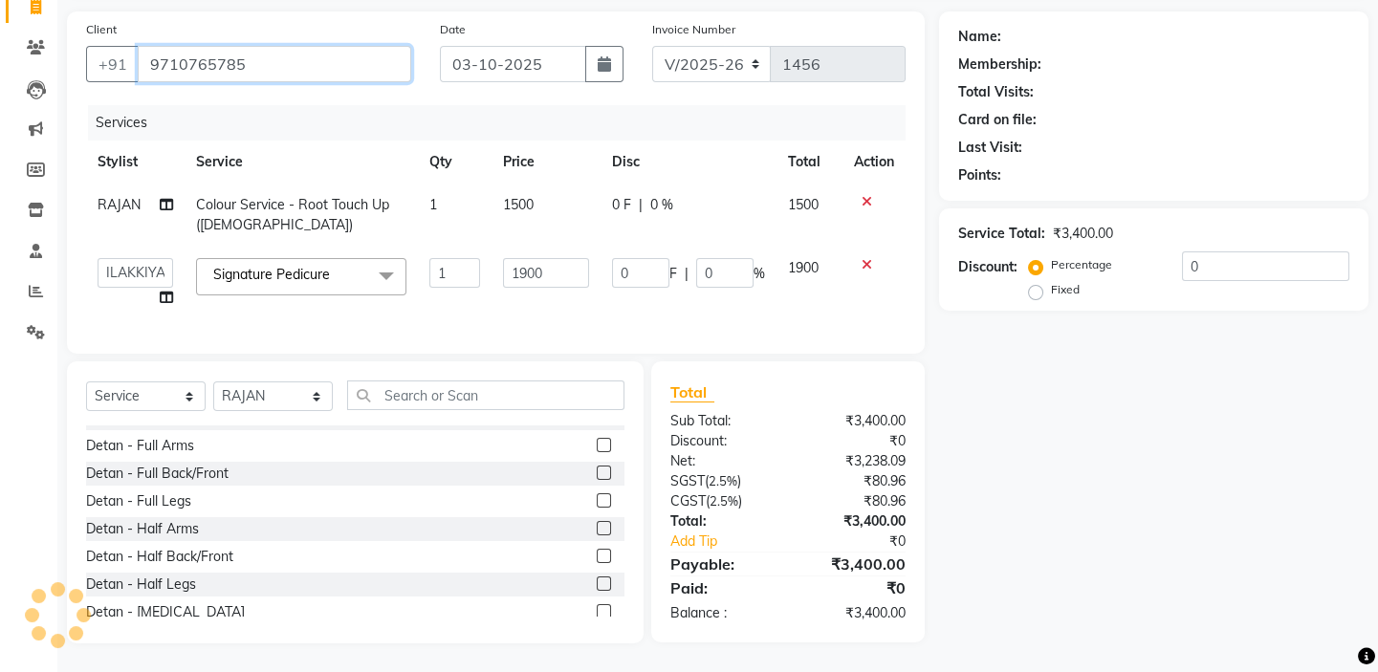
type input "9710765785"
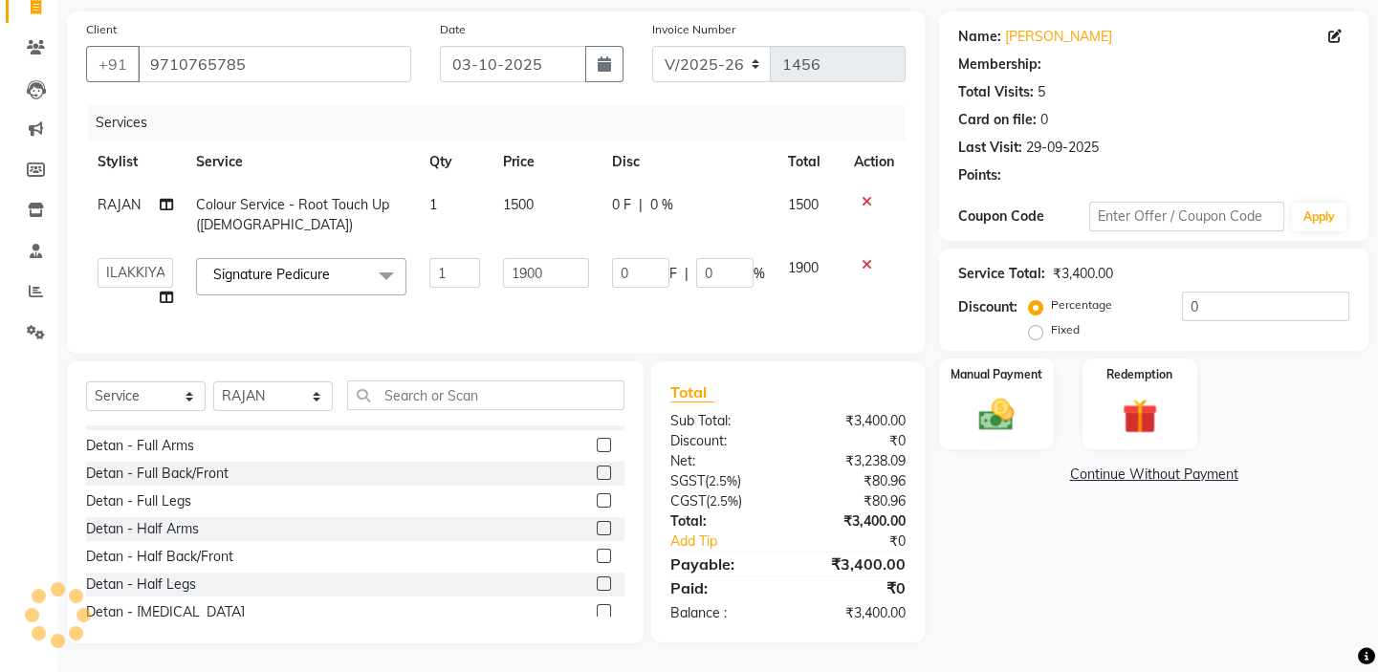
type input "285"
type input "15"
select select "1: Object"
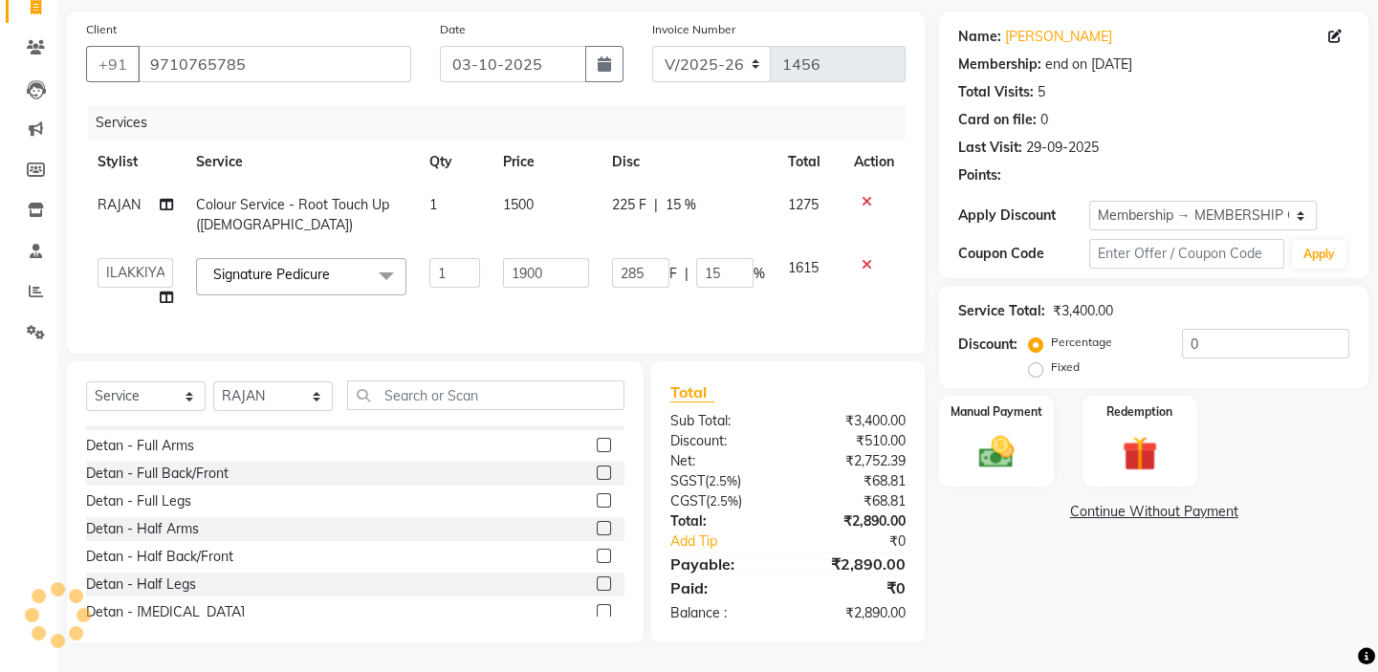
type input "15"
click at [158, 402] on select "Select Service Product Membership Package Voucher Prepaid Gift Card" at bounding box center [146, 397] width 120 height 30
select select "product"
click at [86, 382] on select "Select Service Product Membership Package Voucher Prepaid Gift Card" at bounding box center [146, 397] width 120 height 30
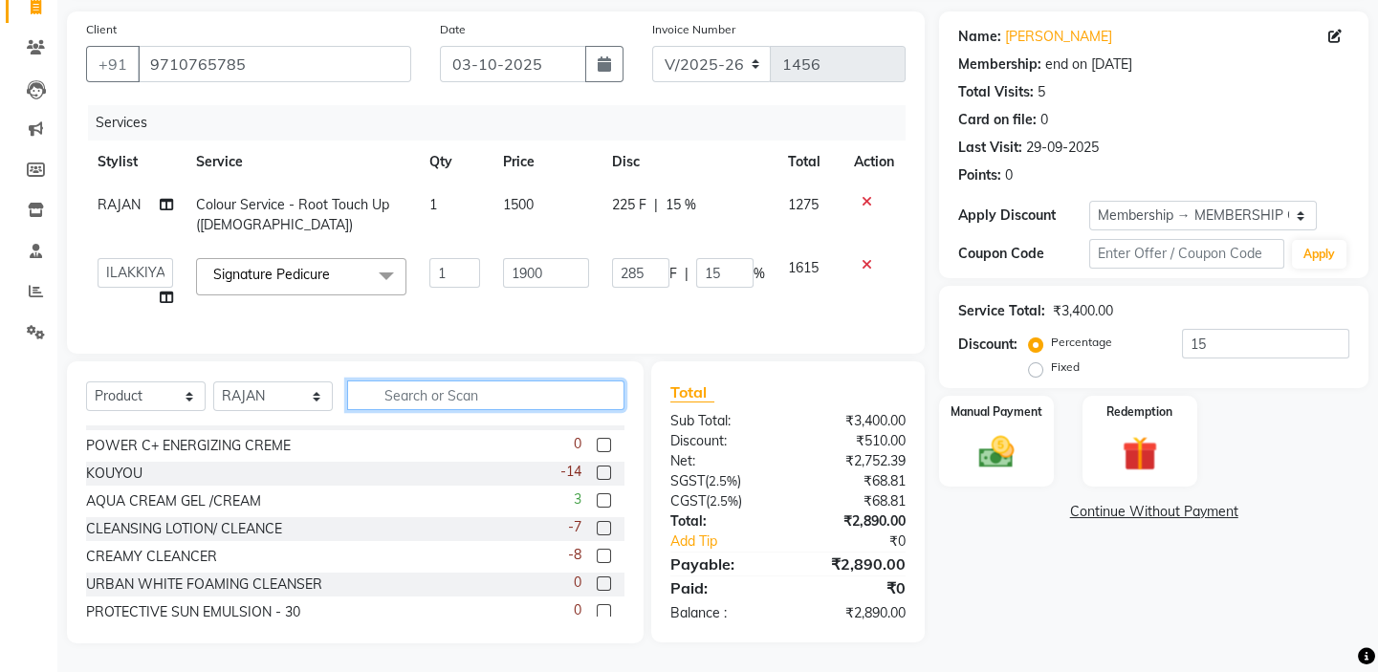
click at [453, 402] on input "text" at bounding box center [485, 396] width 277 height 30
click at [299, 392] on select "Select Stylist BALAJI DIVYA FAMITHA Front Desk ILAKKIYA [PERSON_NAME] [PERSON_N…" at bounding box center [273, 397] width 120 height 30
select select "62507"
click at [213, 382] on select "Select Stylist BALAJI DIVYA FAMITHA Front Desk ILAKKIYA [PERSON_NAME] [PERSON_N…" at bounding box center [273, 397] width 120 height 30
click at [425, 389] on input "text" at bounding box center [485, 396] width 277 height 30
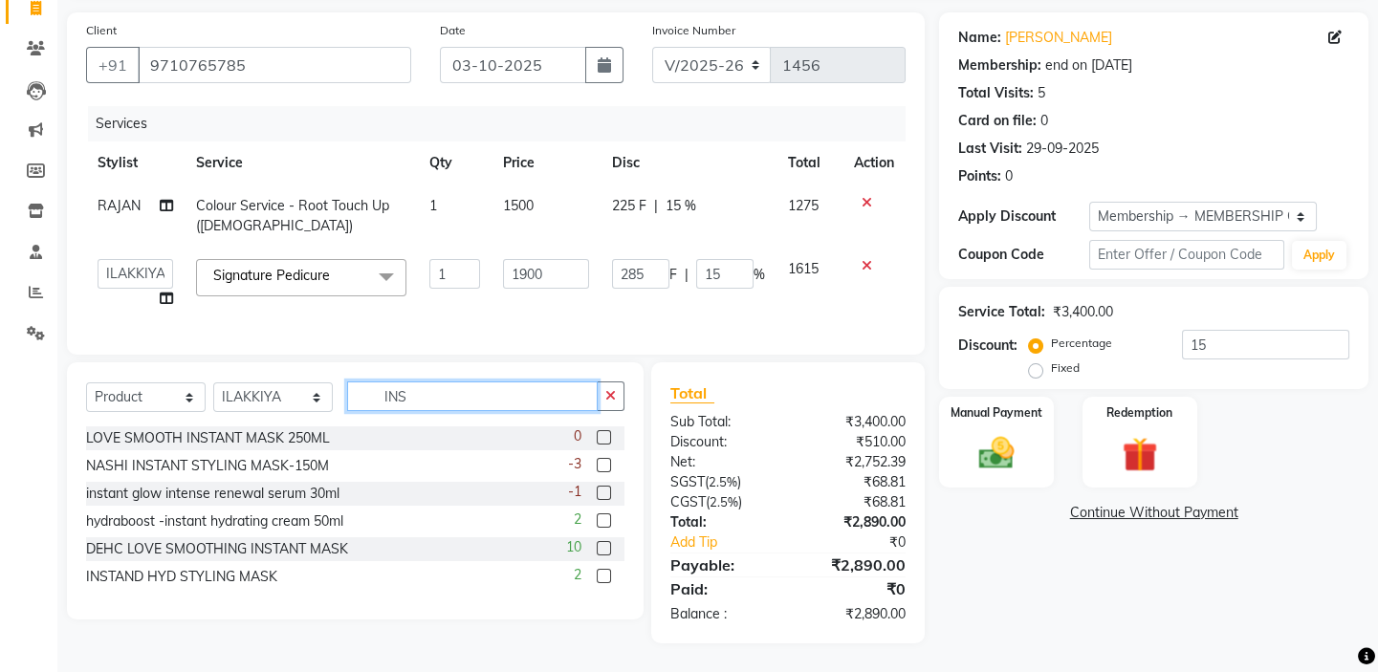
scroll to position [144, 0]
type input "INSTA"
click at [605, 491] on label at bounding box center [604, 493] width 14 height 14
click at [605, 491] on input "checkbox" at bounding box center [603, 494] width 12 height 12
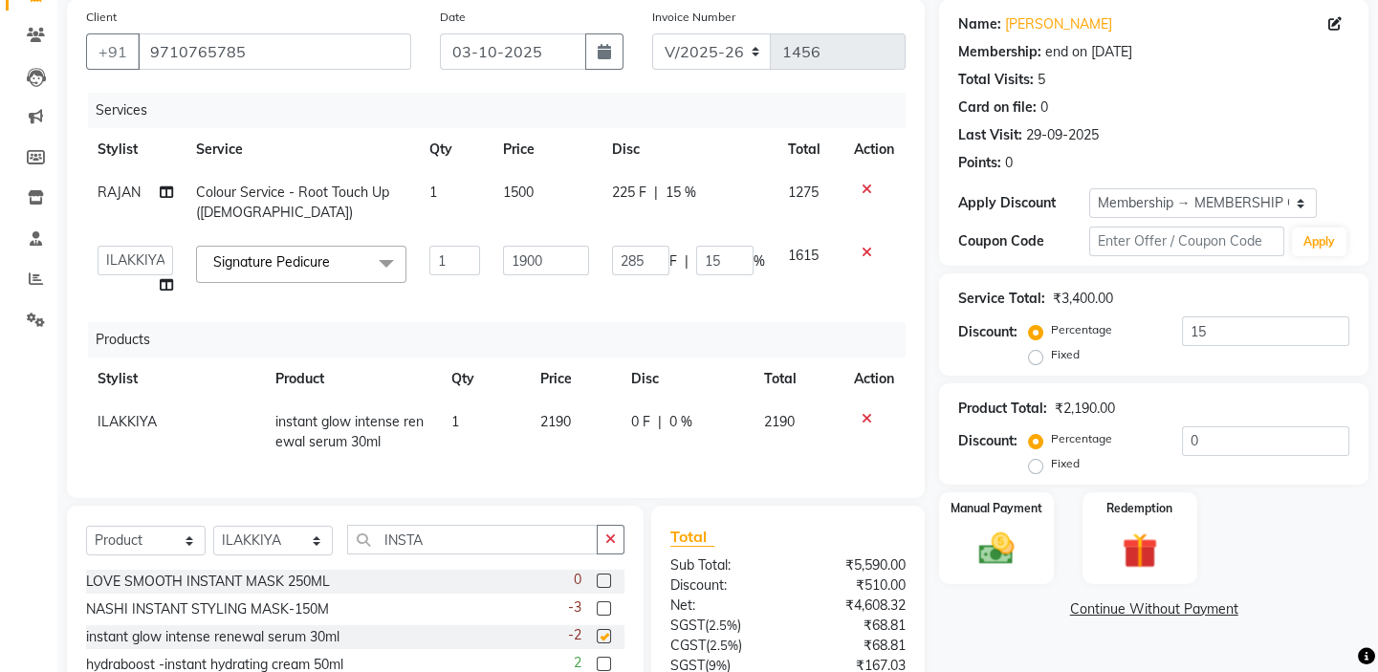
checkbox input "false"
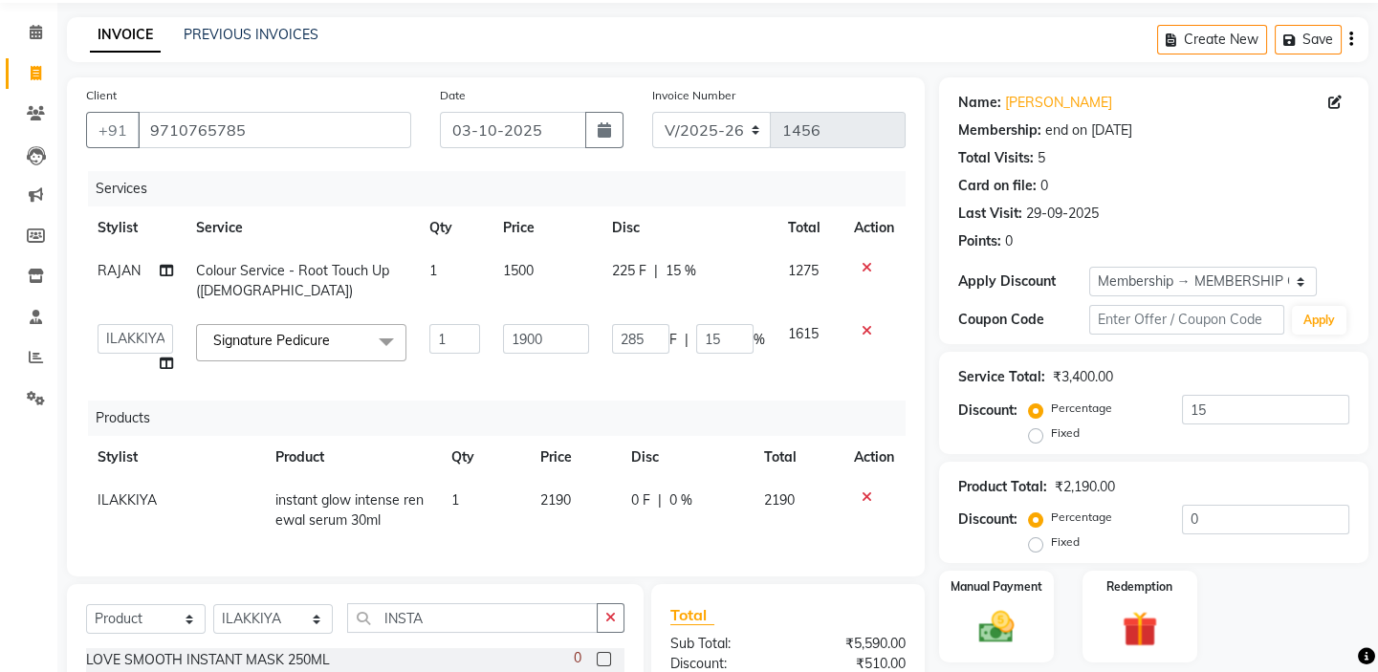
scroll to position [0, 0]
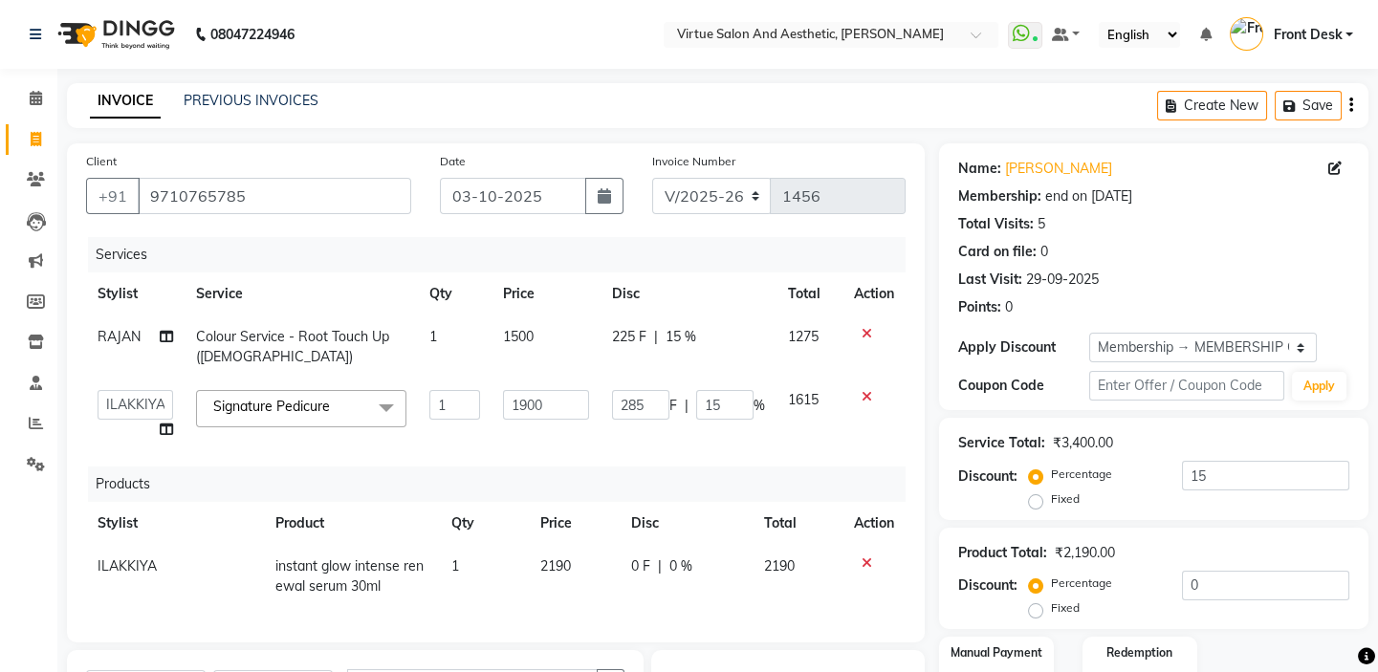
click at [869, 560] on icon at bounding box center [867, 563] width 11 height 13
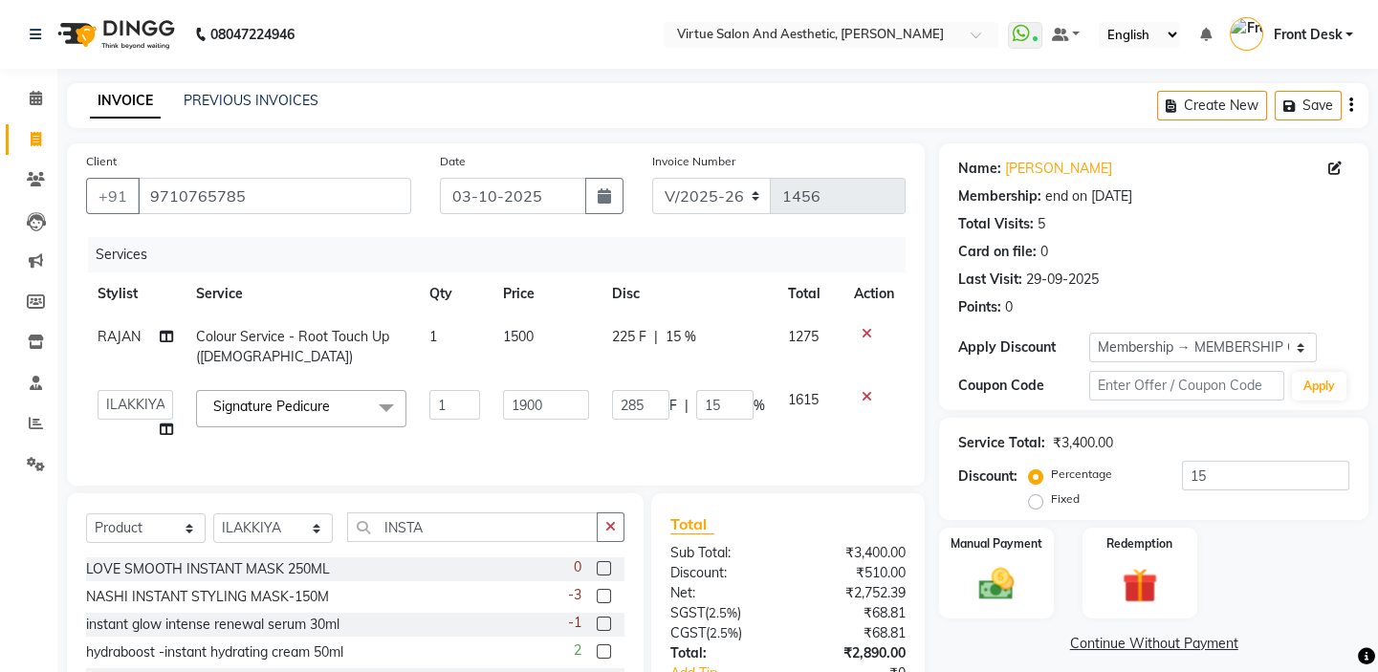
drag, startPoint x: 865, startPoint y: 394, endPoint x: 855, endPoint y: 363, distance: 32.4
click at [863, 383] on td at bounding box center [873, 415] width 63 height 73
drag, startPoint x: 865, startPoint y: 396, endPoint x: 869, endPoint y: 379, distance: 17.6
click at [867, 390] on icon at bounding box center [867, 396] width 11 height 13
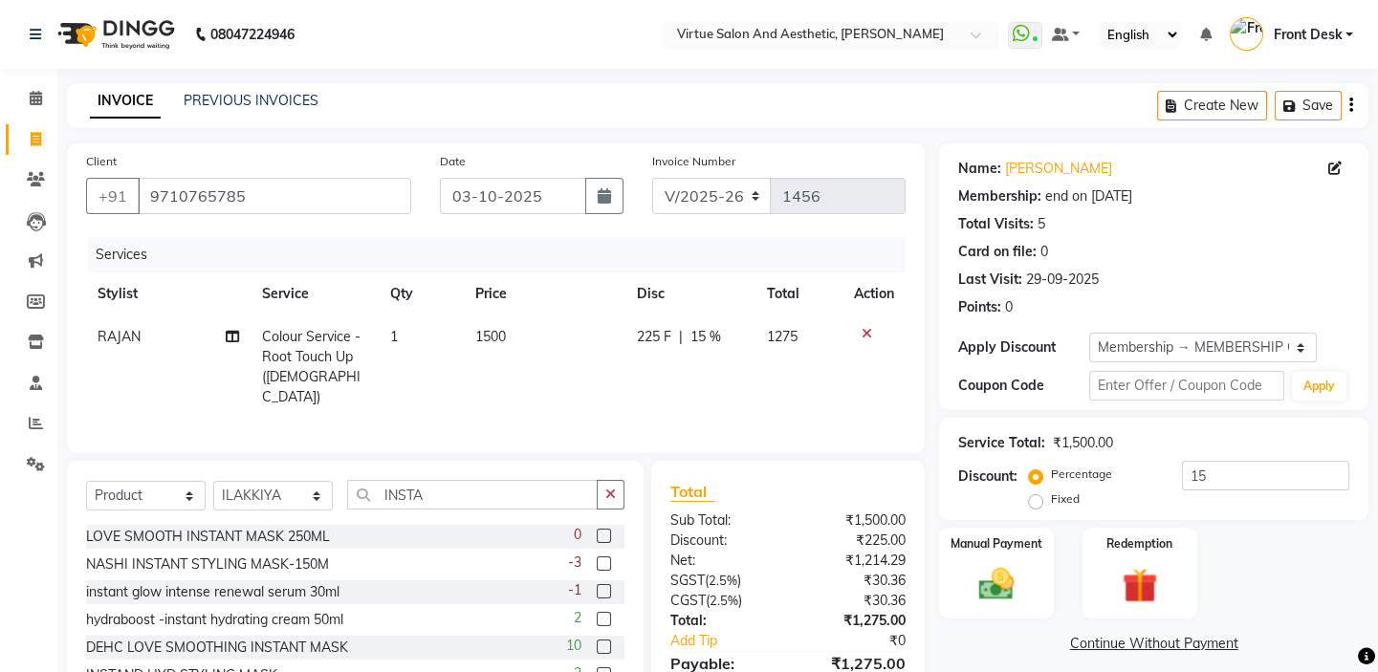
click at [866, 333] on icon at bounding box center [867, 333] width 11 height 13
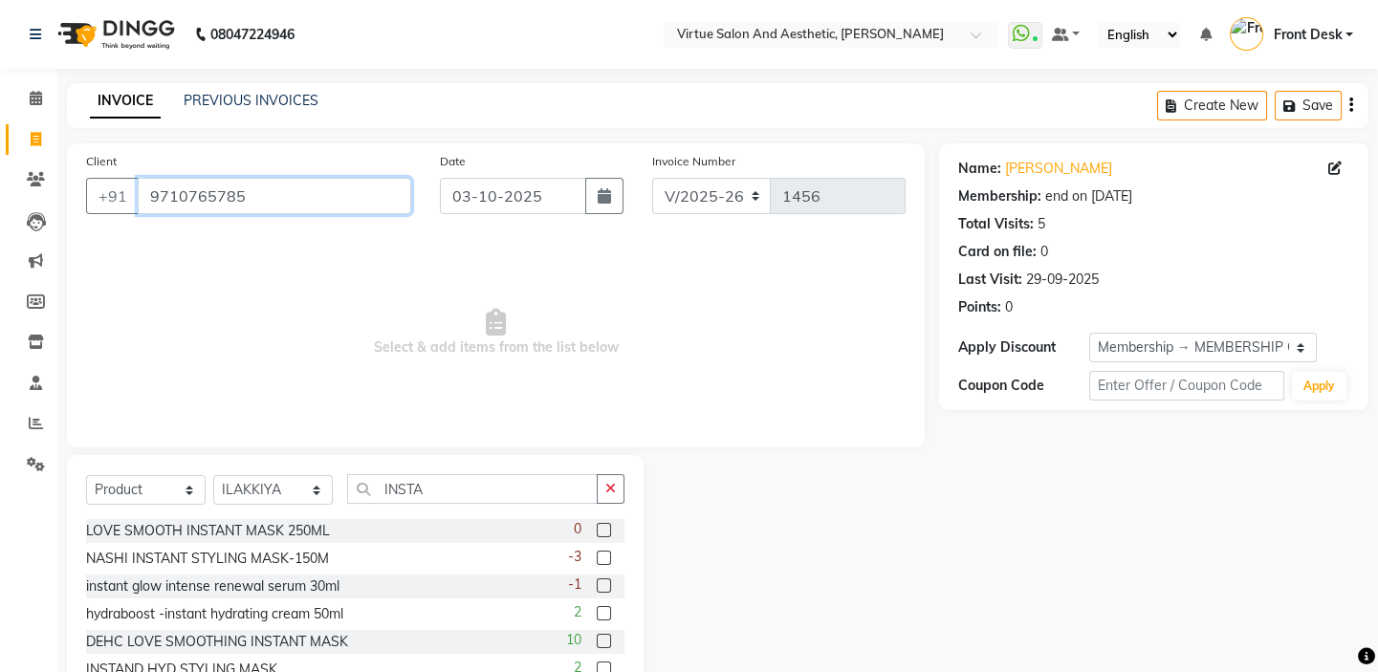
click at [346, 196] on input "9710765785" at bounding box center [274, 196] width 273 height 36
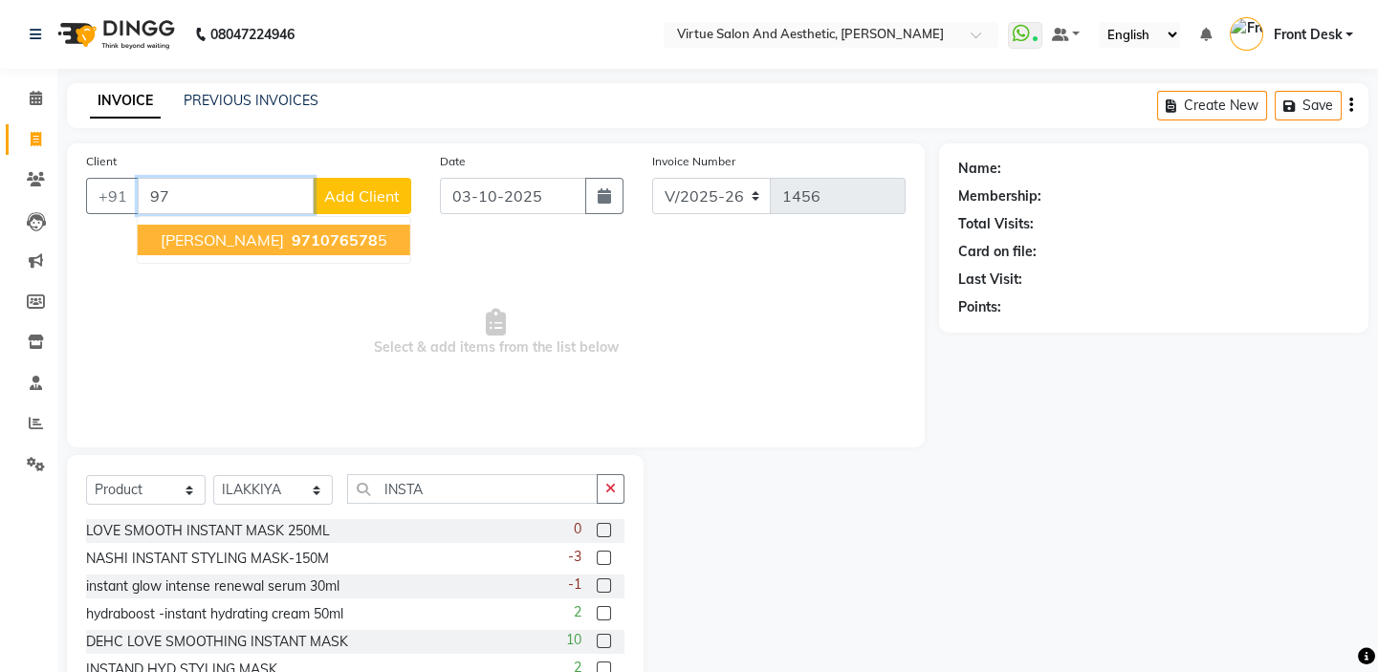
type input "9"
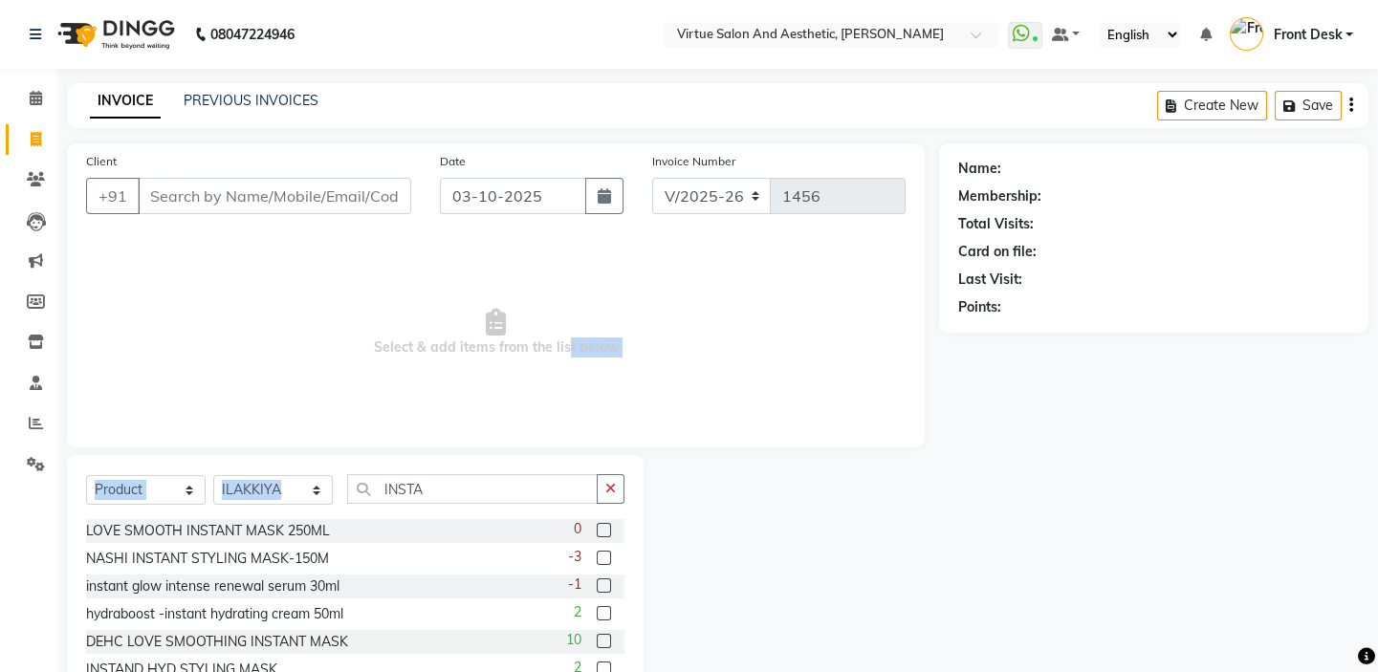
drag, startPoint x: 562, startPoint y: 410, endPoint x: 508, endPoint y: 540, distance: 141.0
click at [508, 538] on div "Client +91 Date 03-10-2025 Invoice Number V/2025 V/2025-26 1456 Select & add it…" at bounding box center [496, 427] width 886 height 569
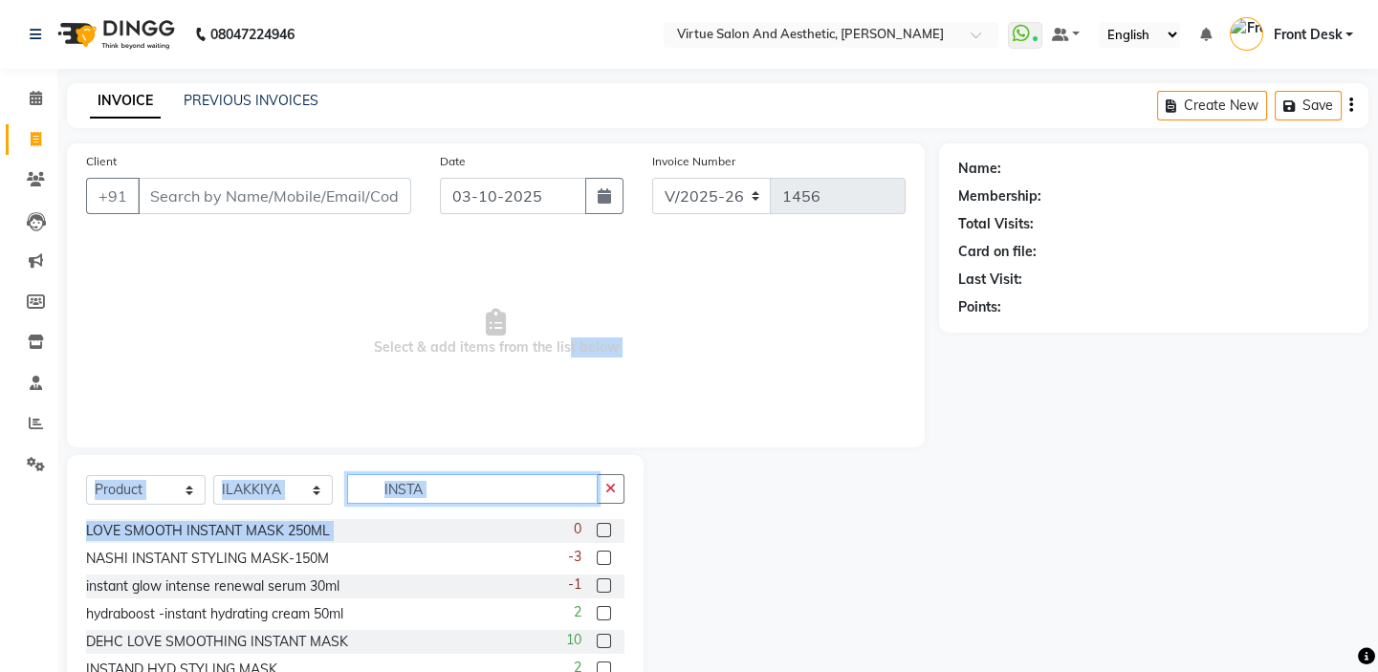
click at [525, 496] on input "INSTA" at bounding box center [472, 489] width 251 height 30
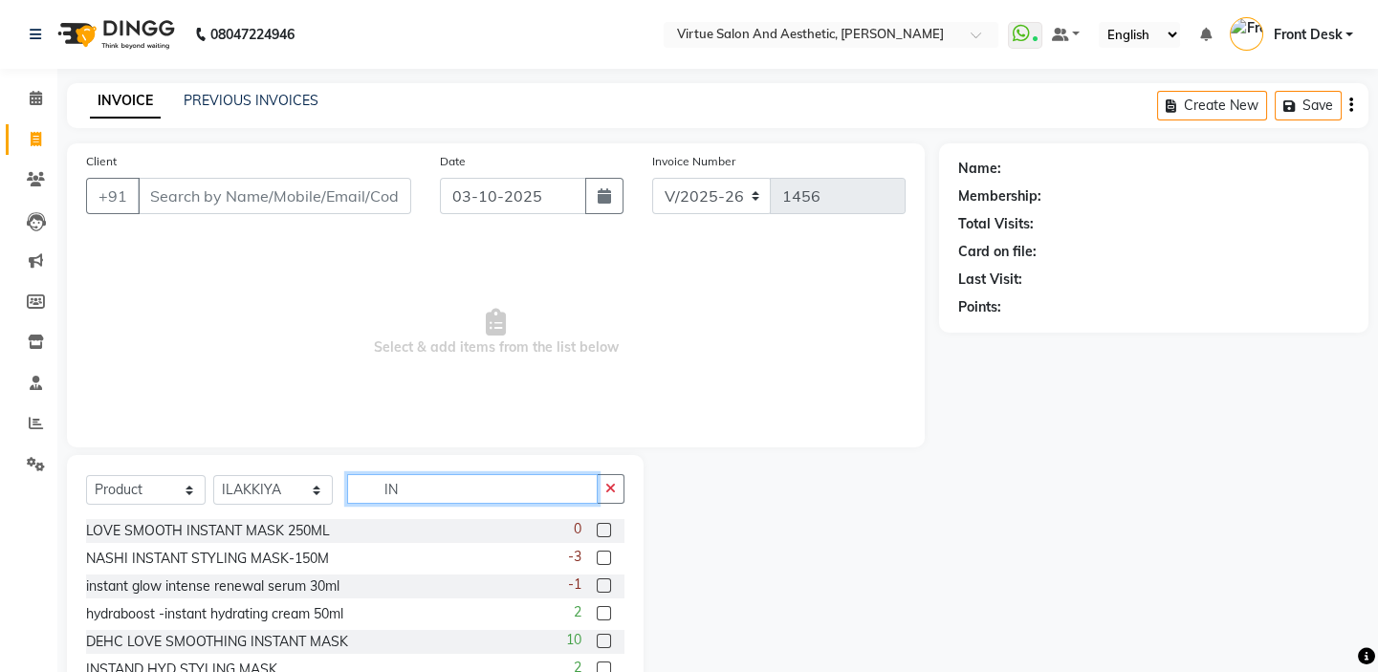
type input "I"
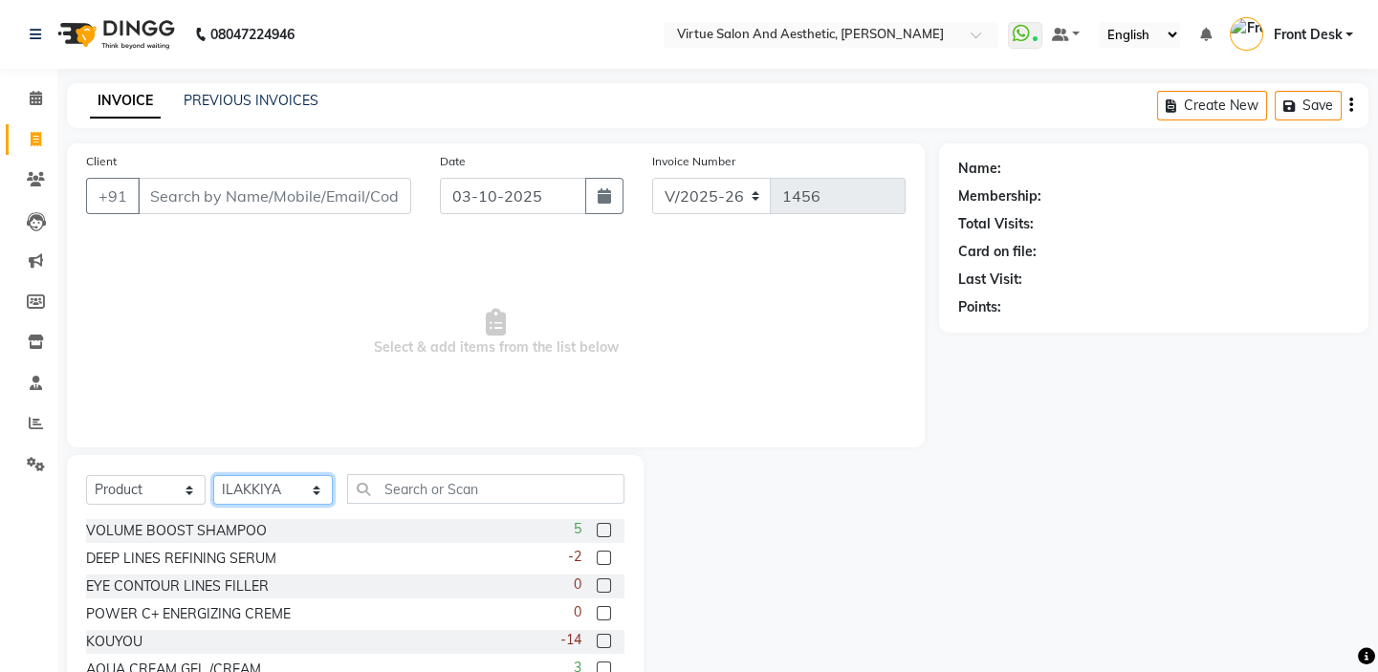
click at [283, 500] on select "Select Stylist BALAJI DIVYA FAMITHA Front Desk ILAKKIYA [PERSON_NAME] [PERSON_N…" at bounding box center [273, 490] width 120 height 30
select select
click at [213, 475] on select "Select Stylist BALAJI DIVYA FAMITHA Front Desk ILAKKIYA [PERSON_NAME] [PERSON_N…" at bounding box center [273, 490] width 120 height 30
click at [289, 194] on input "Client" at bounding box center [274, 196] width 273 height 36
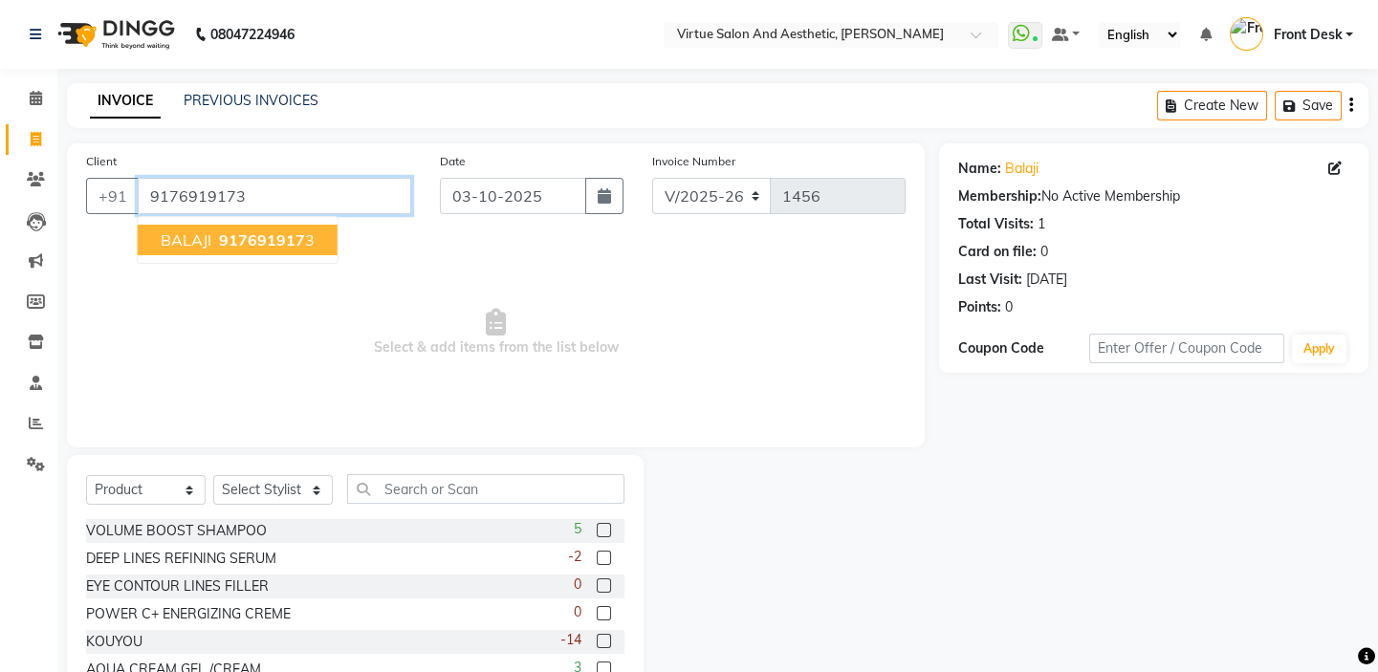
click at [290, 193] on input "9176919173" at bounding box center [274, 196] width 273 height 36
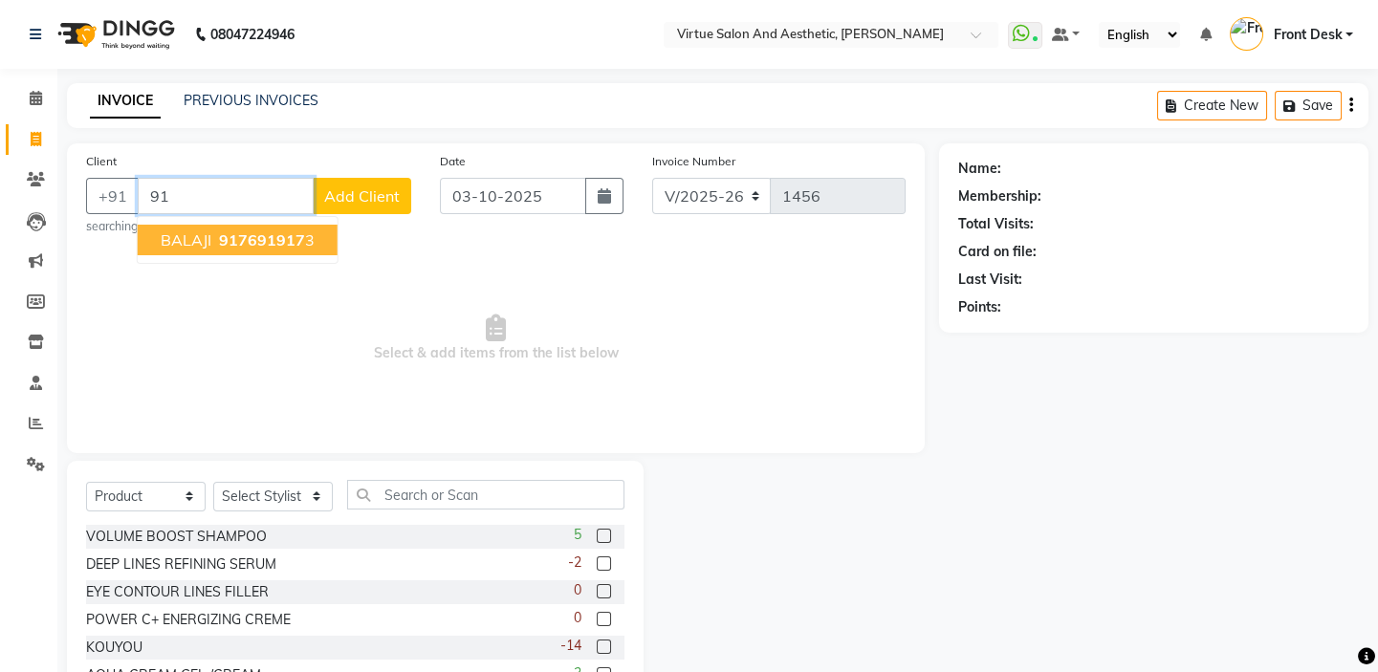
type input "9"
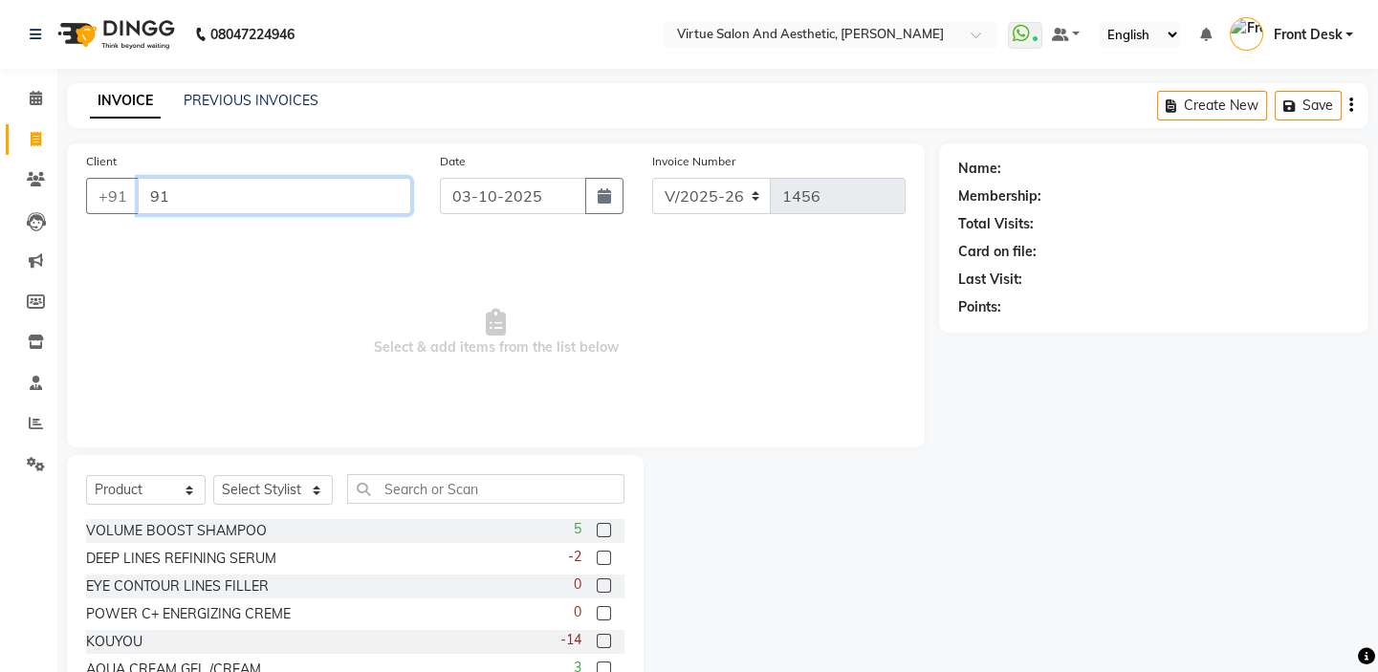
type input "9"
click at [245, 193] on input "Client" at bounding box center [274, 196] width 273 height 36
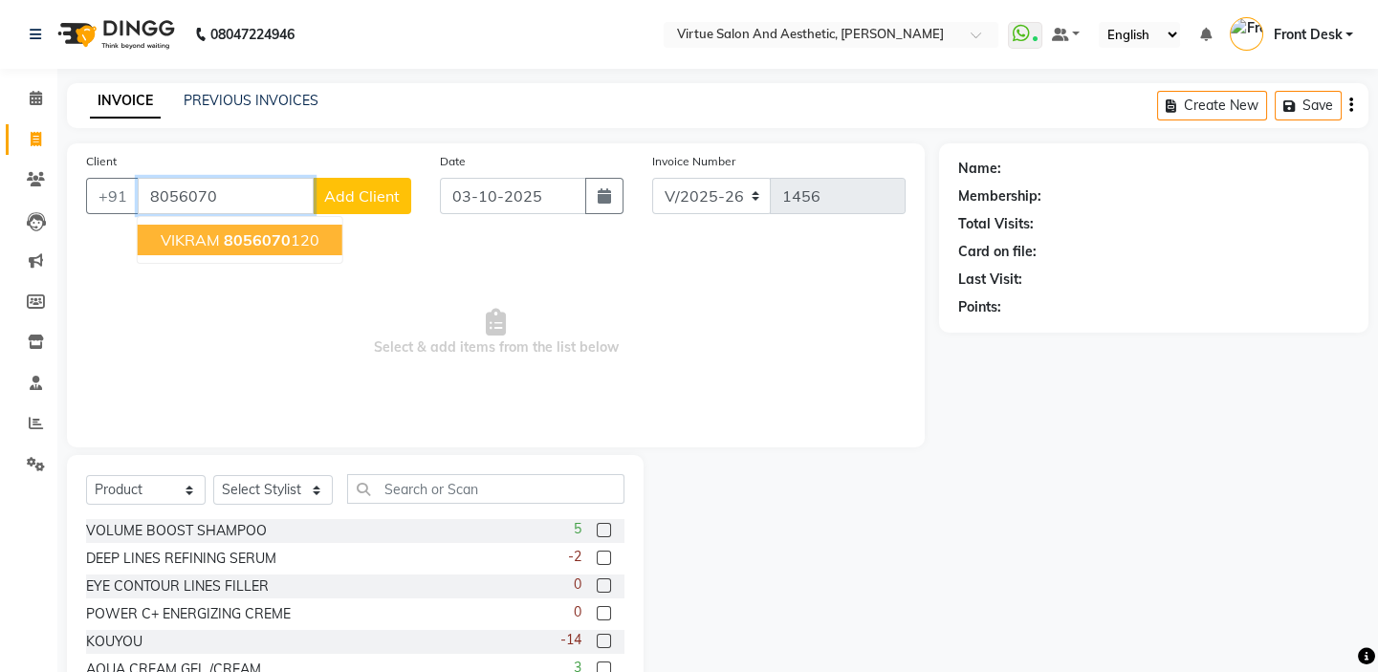
click at [220, 238] on button "VIKRAM 8056070 120" at bounding box center [240, 240] width 205 height 31
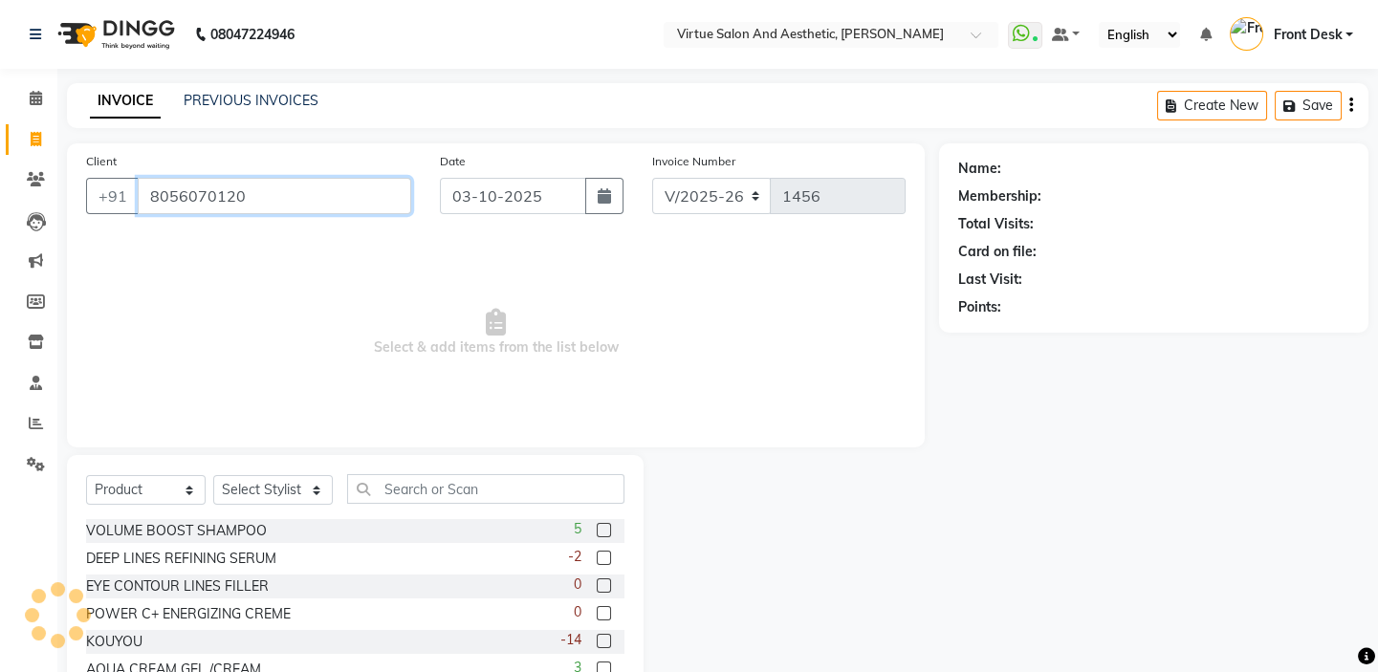
type input "8056070120"
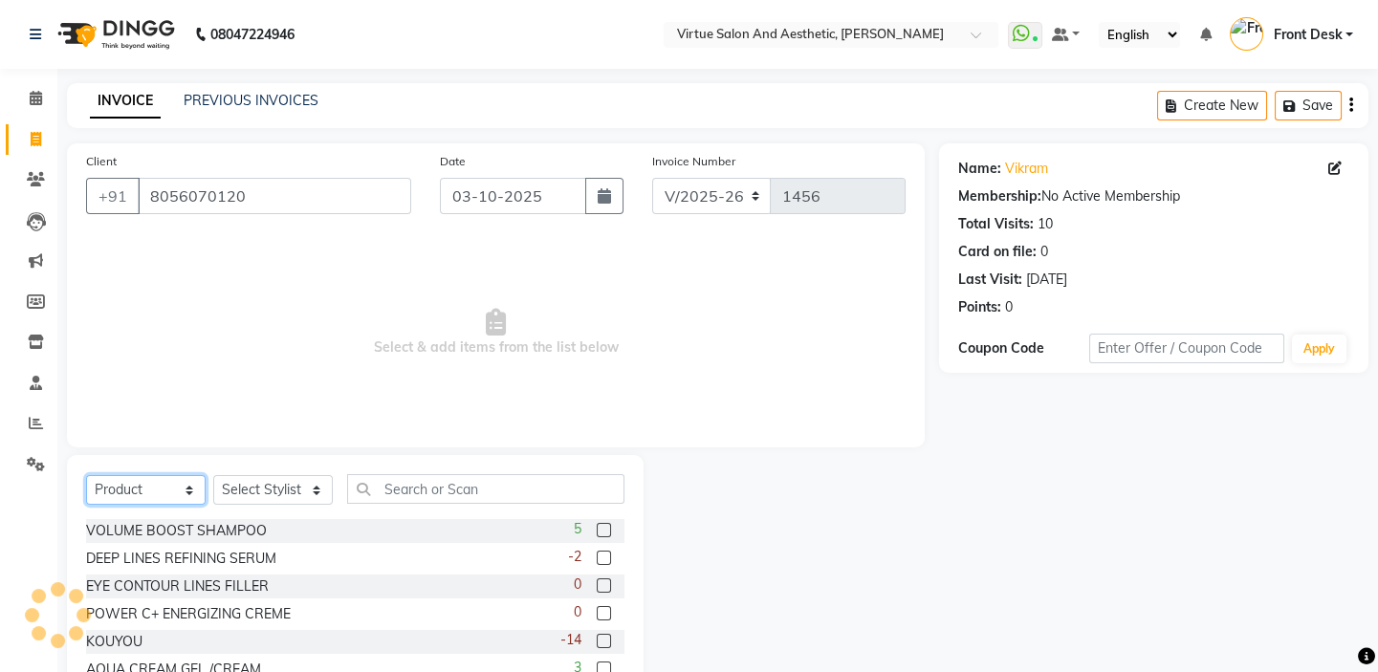
click at [162, 492] on select "Select Service Product Membership Package Voucher Prepaid Gift Card" at bounding box center [146, 490] width 120 height 30
click at [430, 382] on span "Select & add items from the list below" at bounding box center [495, 332] width 819 height 191
click at [159, 489] on select "Select Service Product Membership Package Voucher Prepaid Gift Card" at bounding box center [146, 490] width 120 height 30
select select "service"
click at [86, 475] on select "Select Service Product Membership Package Voucher Prepaid Gift Card" at bounding box center [146, 490] width 120 height 30
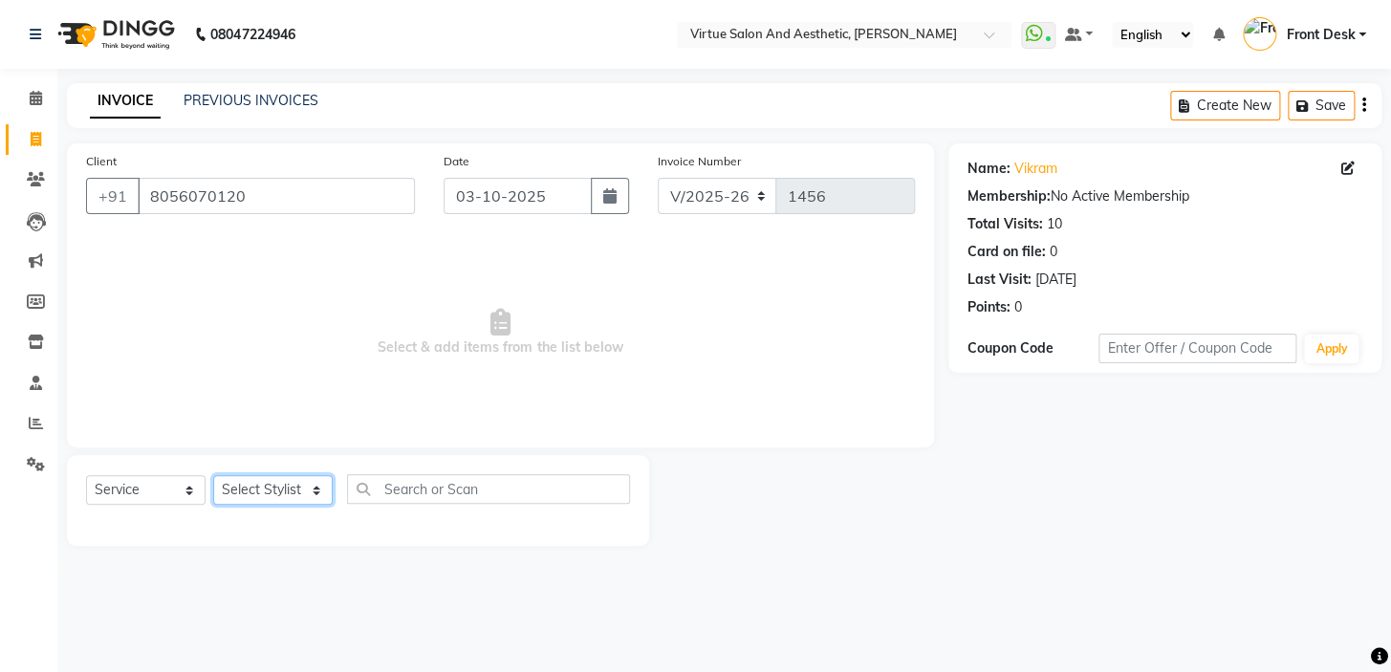
click at [273, 496] on select "Select Stylist BALAJI DIVYA FAMITHA Front Desk ILAKKIYA [PERSON_NAME] [PERSON_N…" at bounding box center [273, 490] width 120 height 30
select select "59059"
click at [213, 475] on select "Select Stylist BALAJI DIVYA FAMITHA Front Desk ILAKKIYA [PERSON_NAME] [PERSON_N…" at bounding box center [273, 490] width 120 height 30
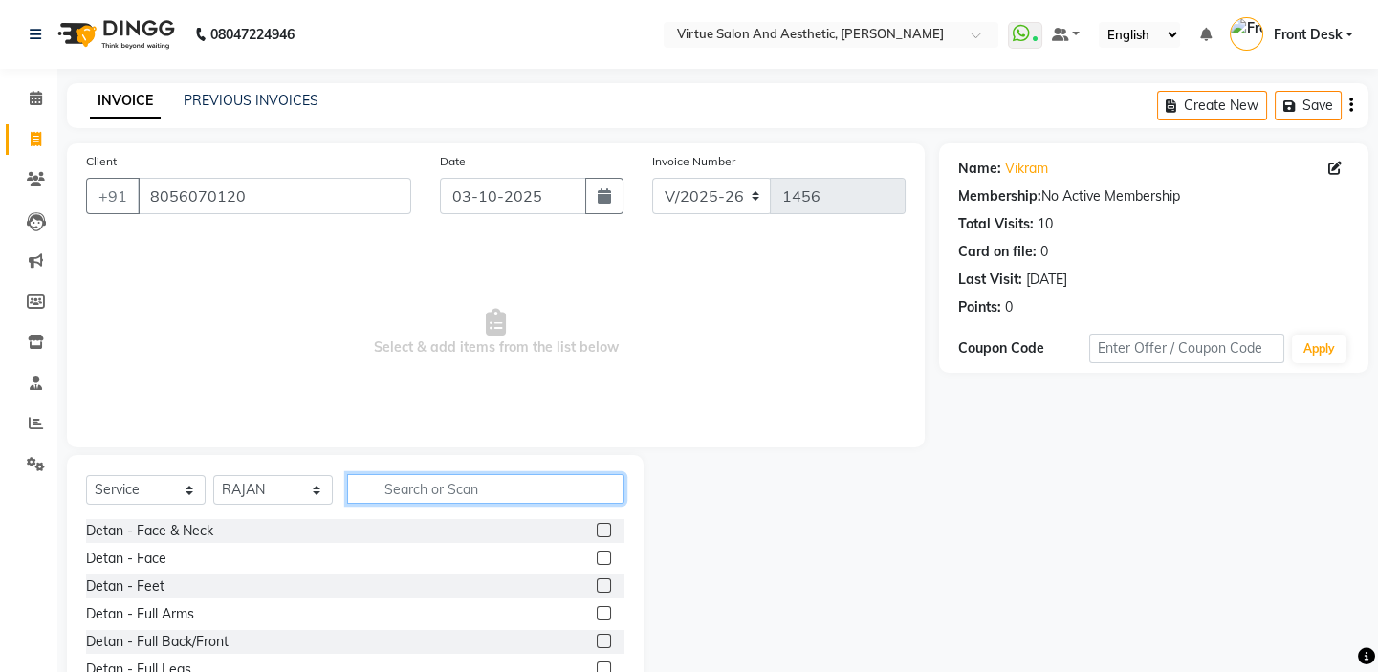
click at [391, 493] on input "text" at bounding box center [485, 489] width 277 height 30
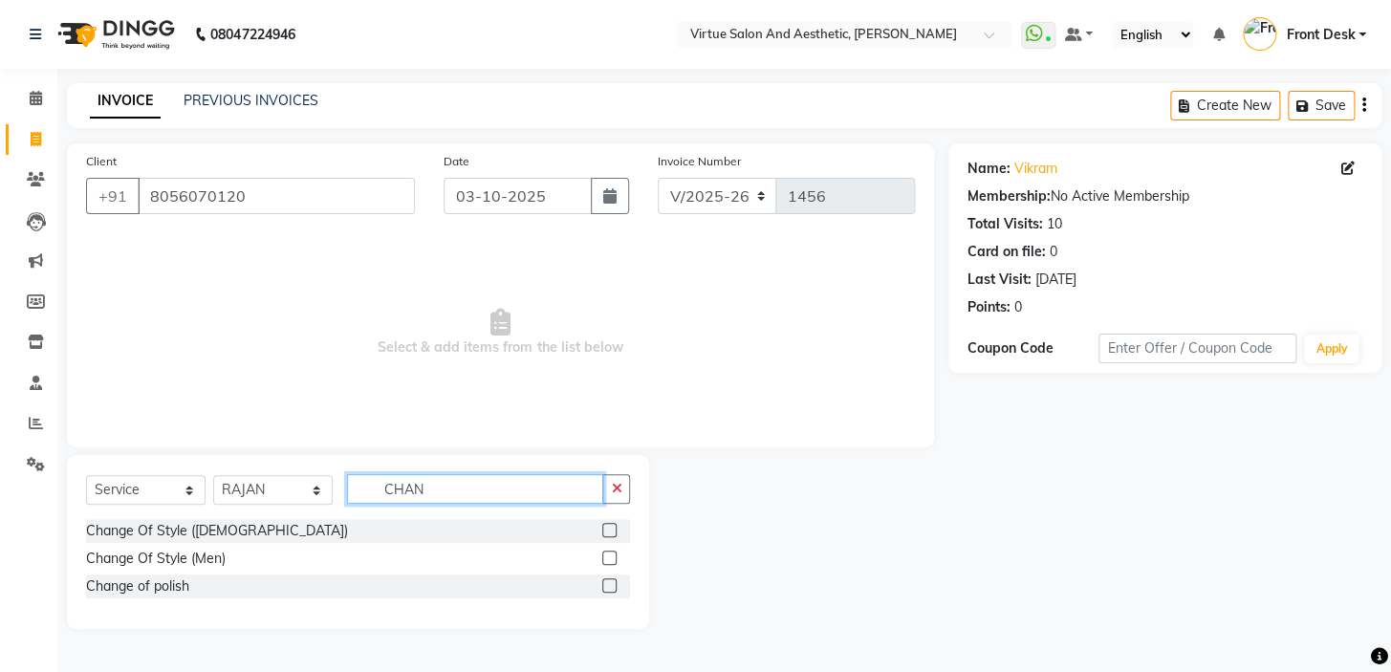
type input "CHAN"
click at [612, 561] on label at bounding box center [609, 558] width 14 height 14
click at [612, 561] on input "checkbox" at bounding box center [608, 559] width 12 height 12
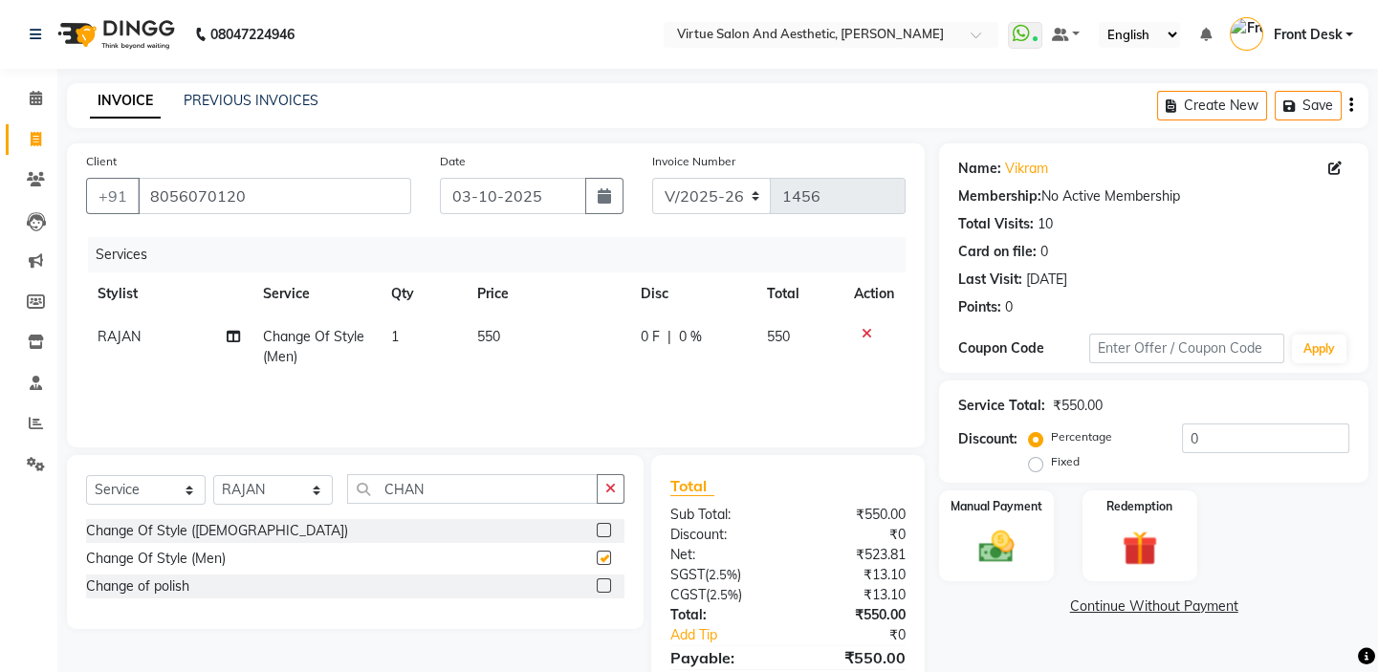
checkbox input "false"
click at [467, 492] on input "CHAN" at bounding box center [472, 489] width 251 height 30
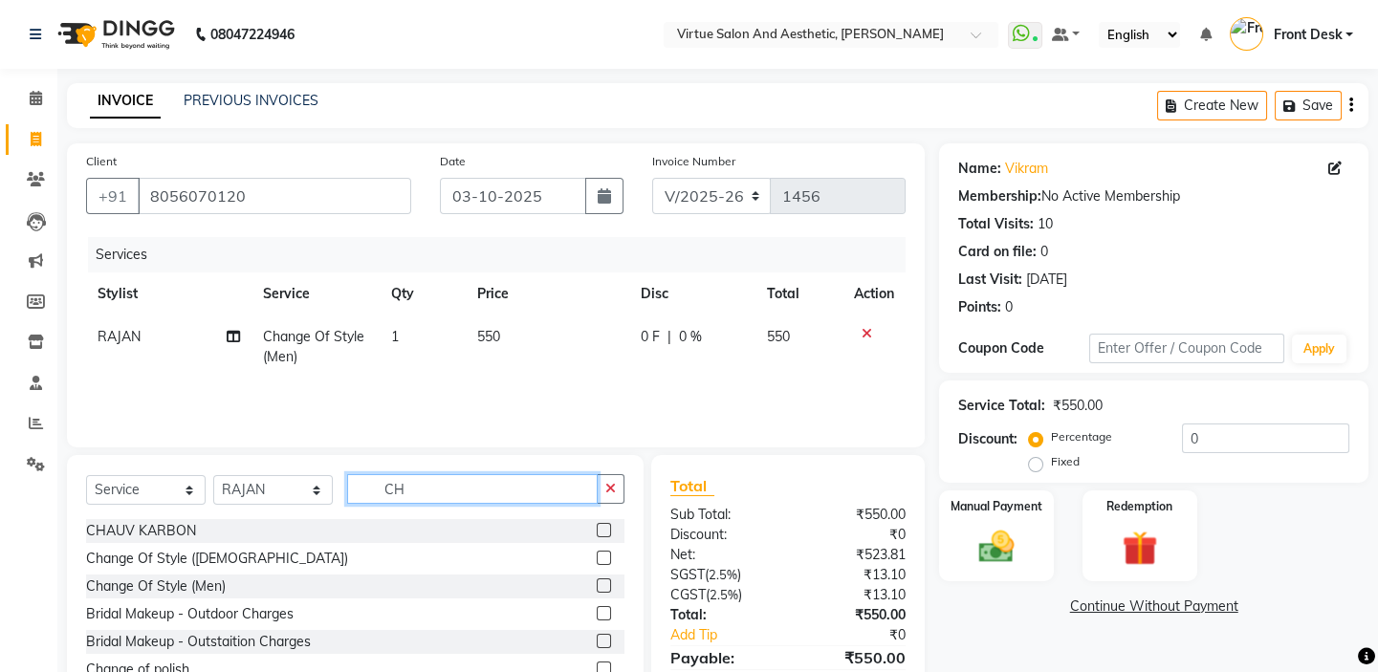
type input "C"
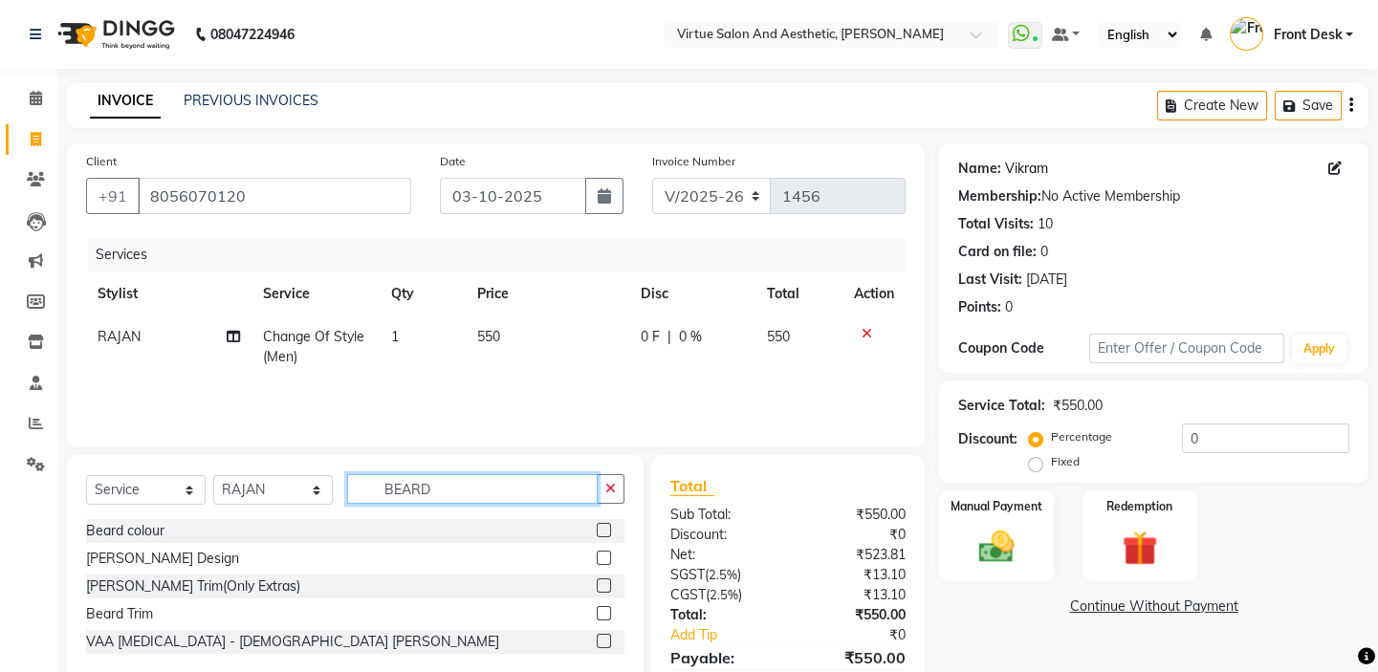
type input "BEARD"
click at [1030, 168] on link "Vikram" at bounding box center [1026, 169] width 43 height 20
click at [598, 558] on label at bounding box center [604, 558] width 14 height 14
click at [598, 558] on input "checkbox" at bounding box center [603, 559] width 12 height 12
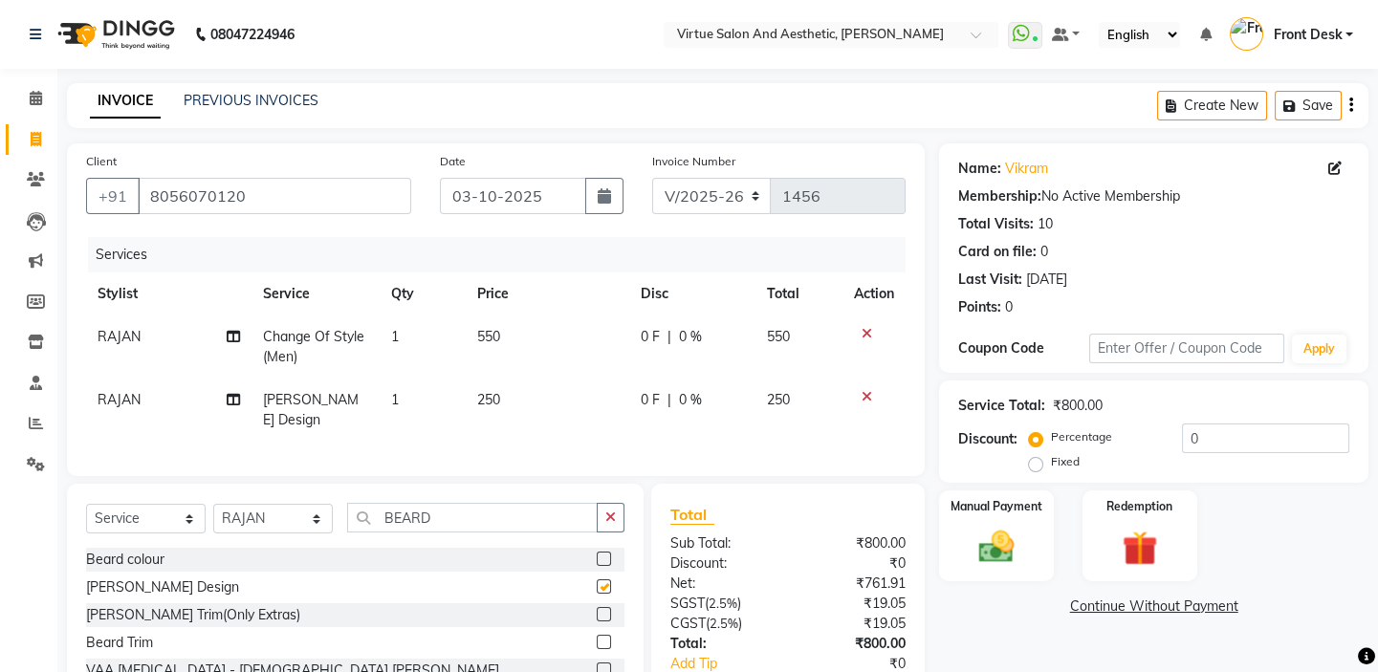
checkbox input "false"
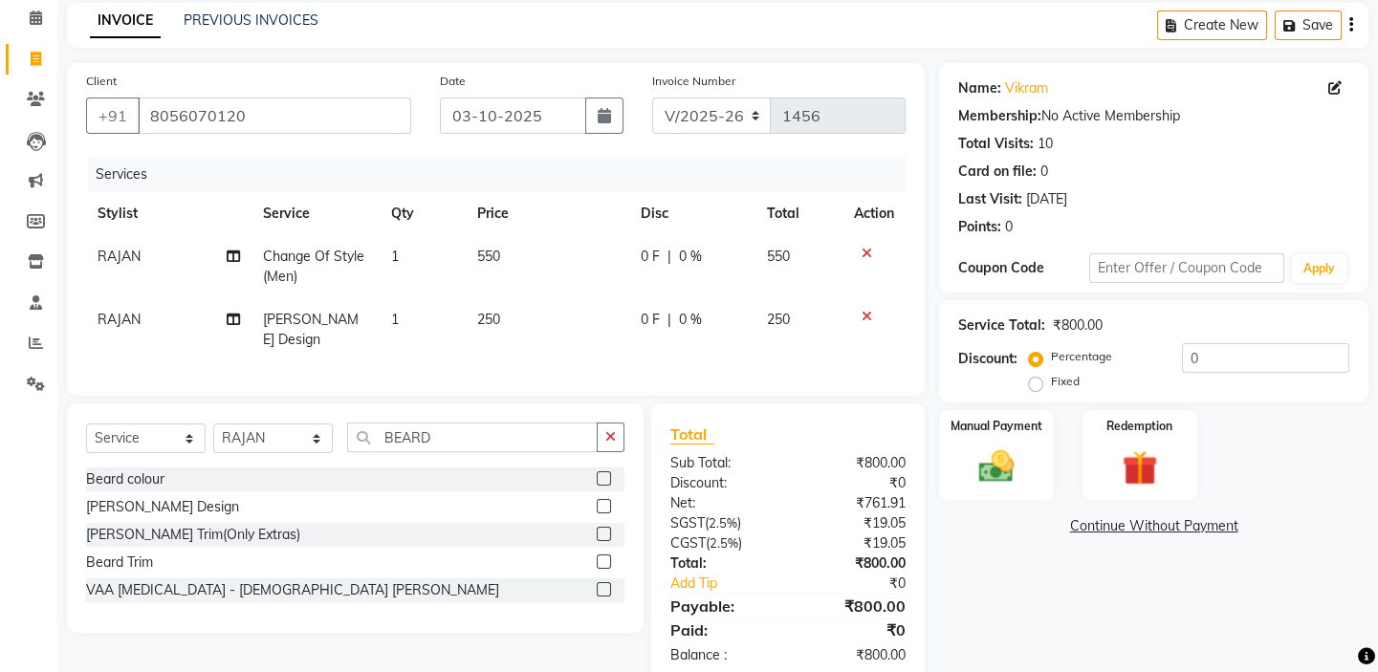
scroll to position [115, 0]
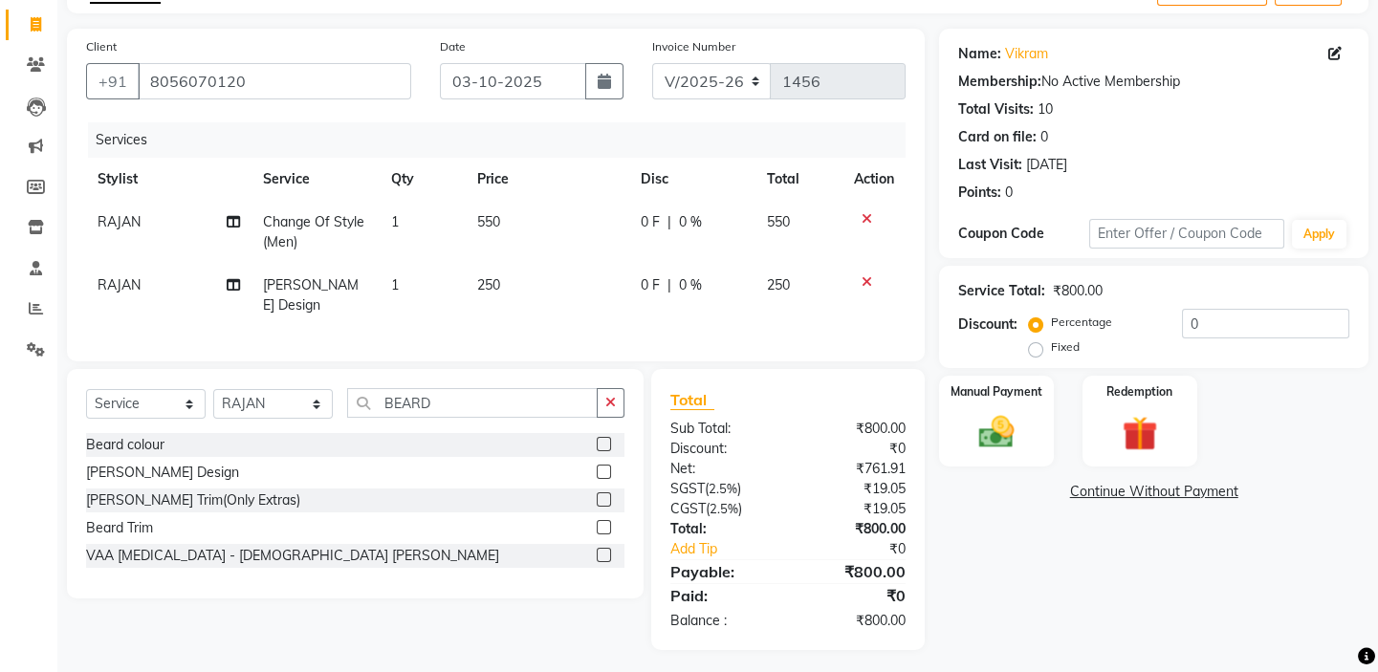
click at [866, 218] on icon at bounding box center [867, 218] width 11 height 13
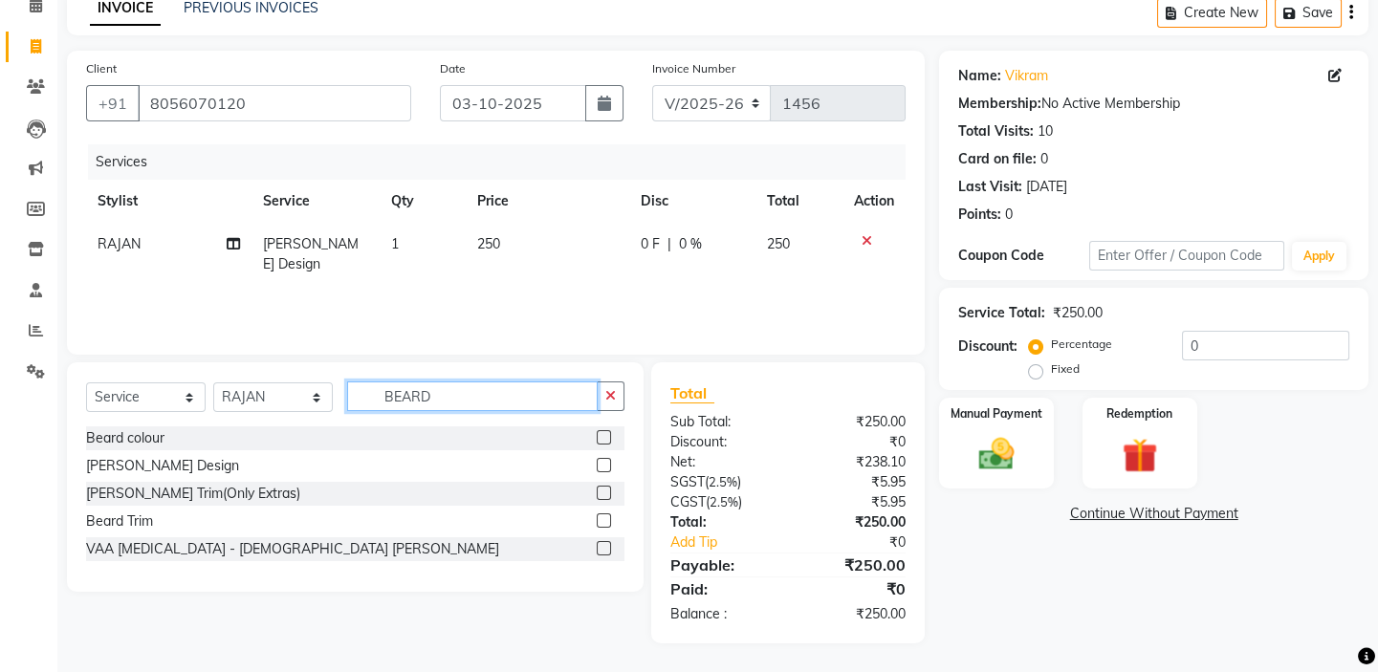
click at [458, 397] on input "BEARD" at bounding box center [472, 397] width 251 height 30
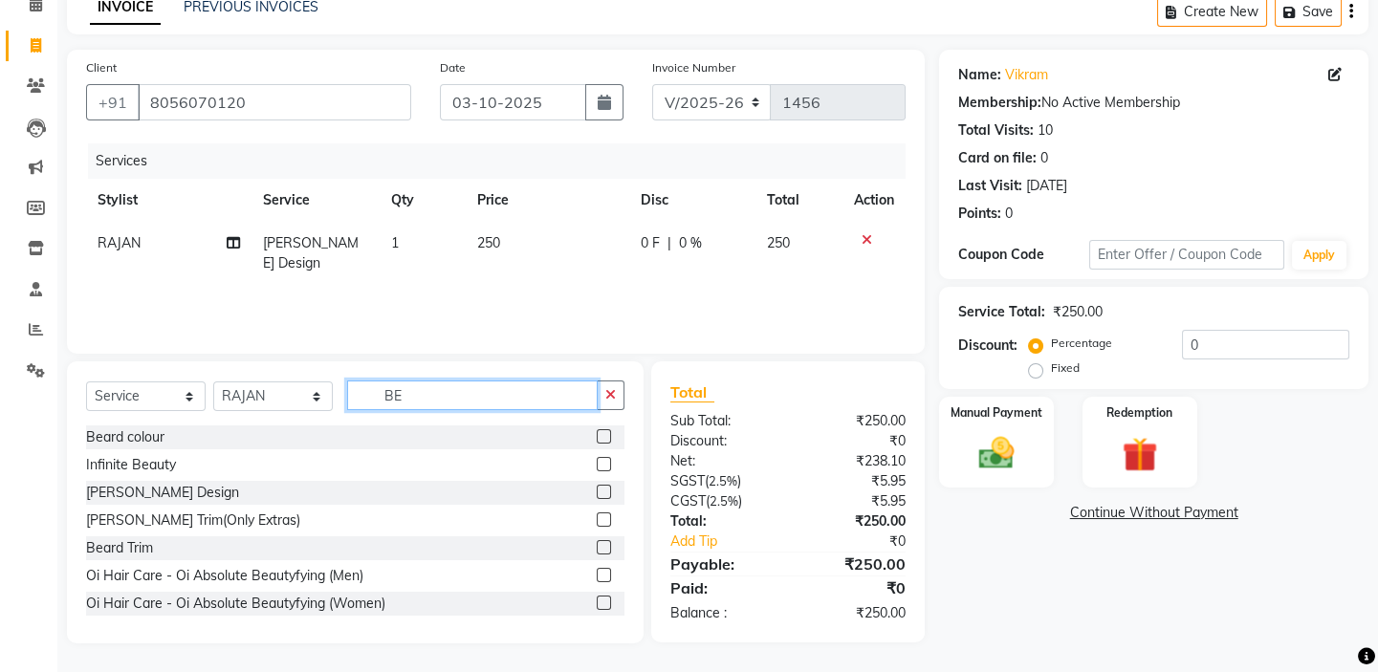
type input "B"
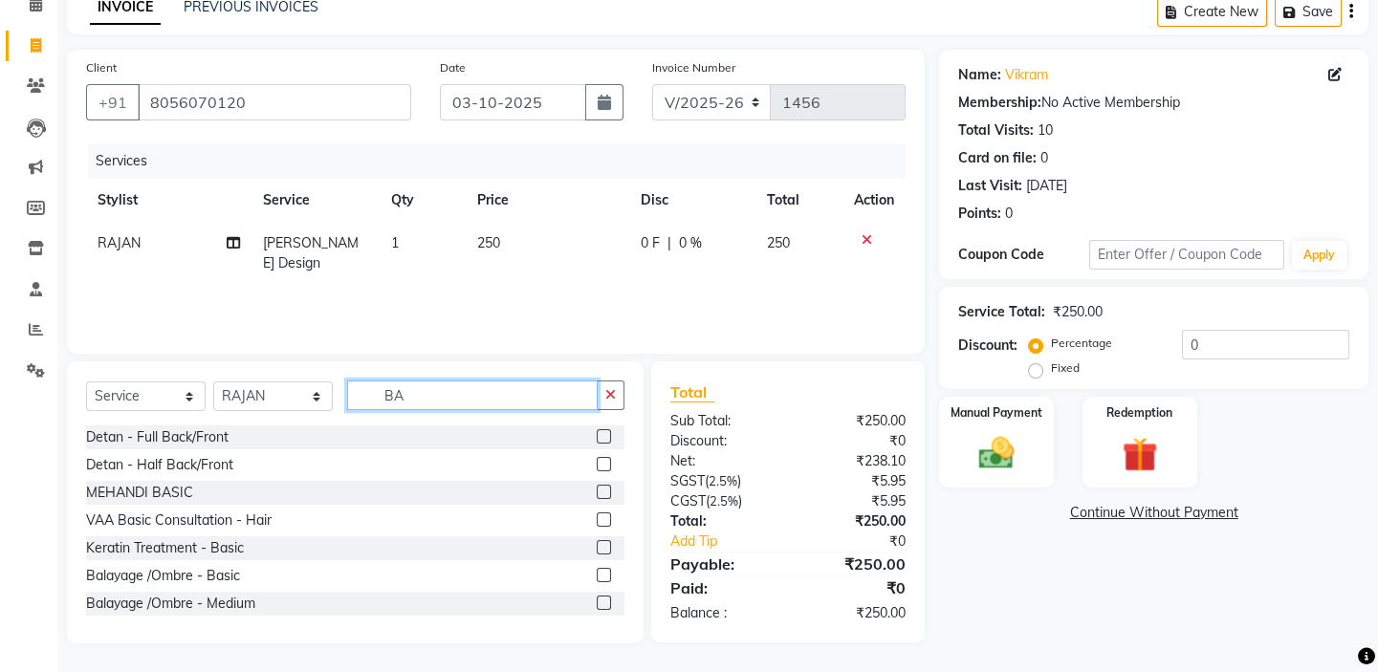
type input "B"
type input "M"
type input "H"
type input "M"
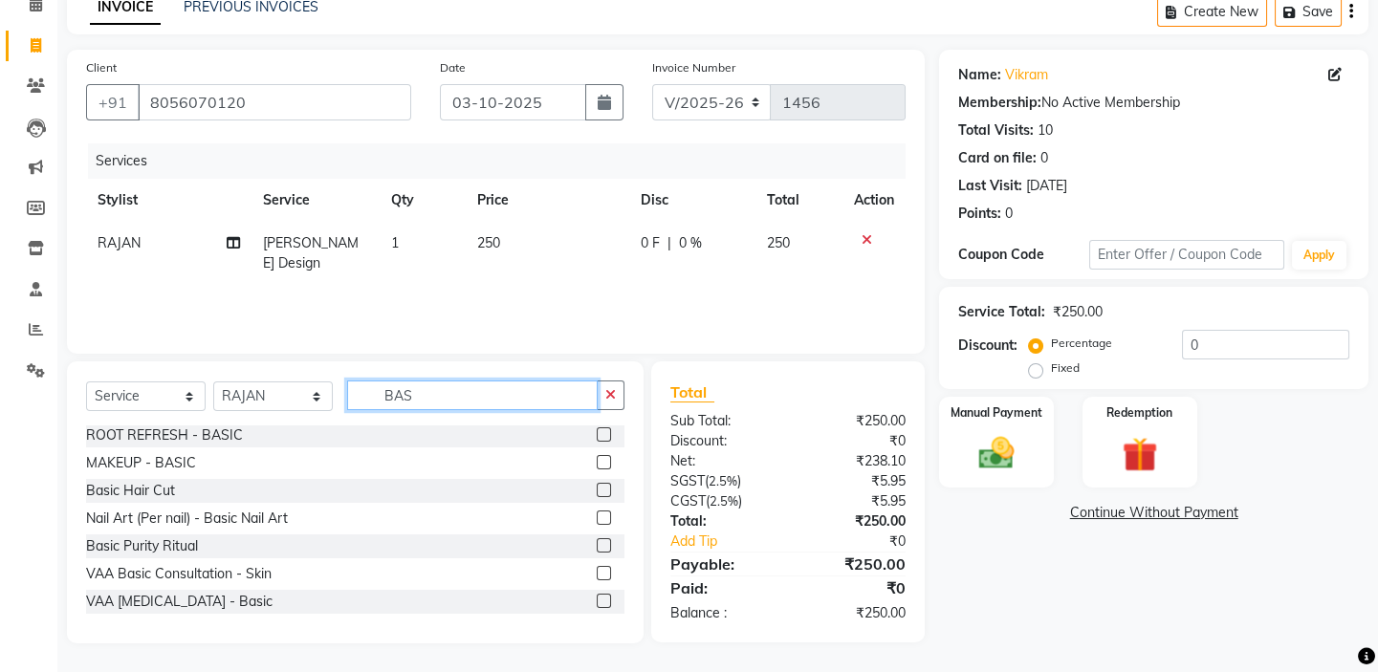
scroll to position [0, 0]
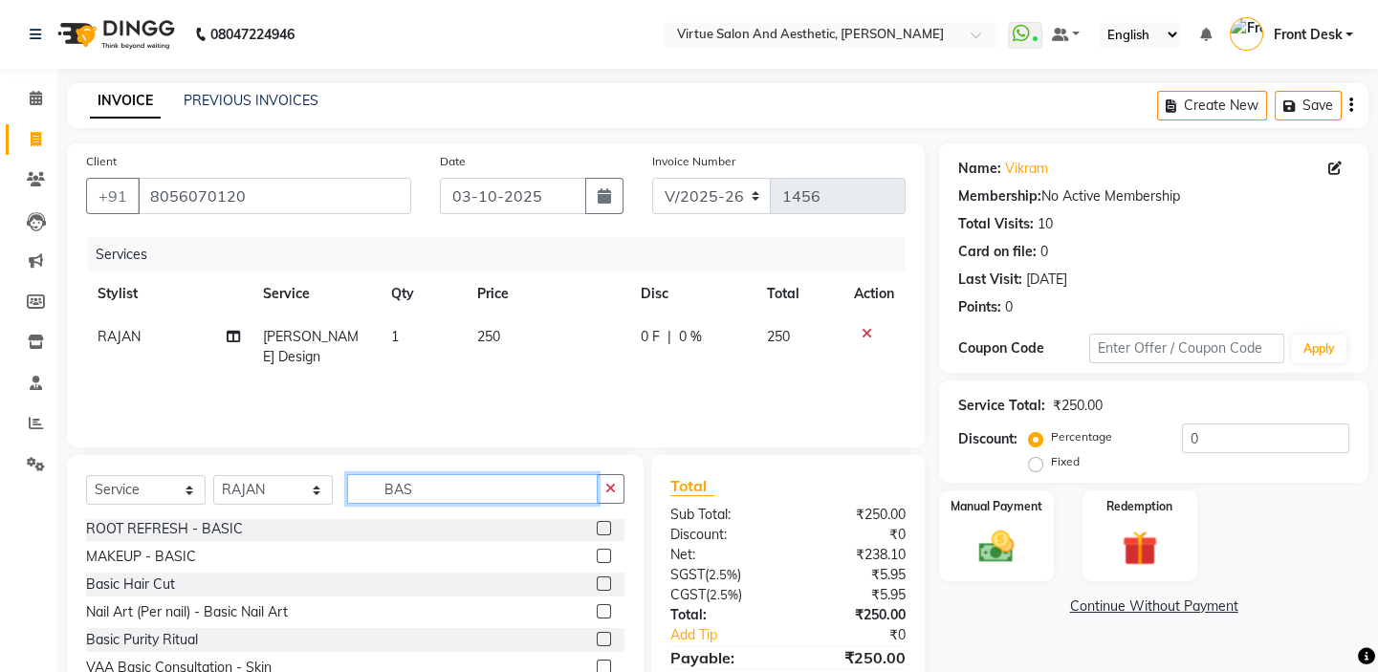
click at [459, 501] on input "BAS" at bounding box center [472, 489] width 251 height 30
type input "B"
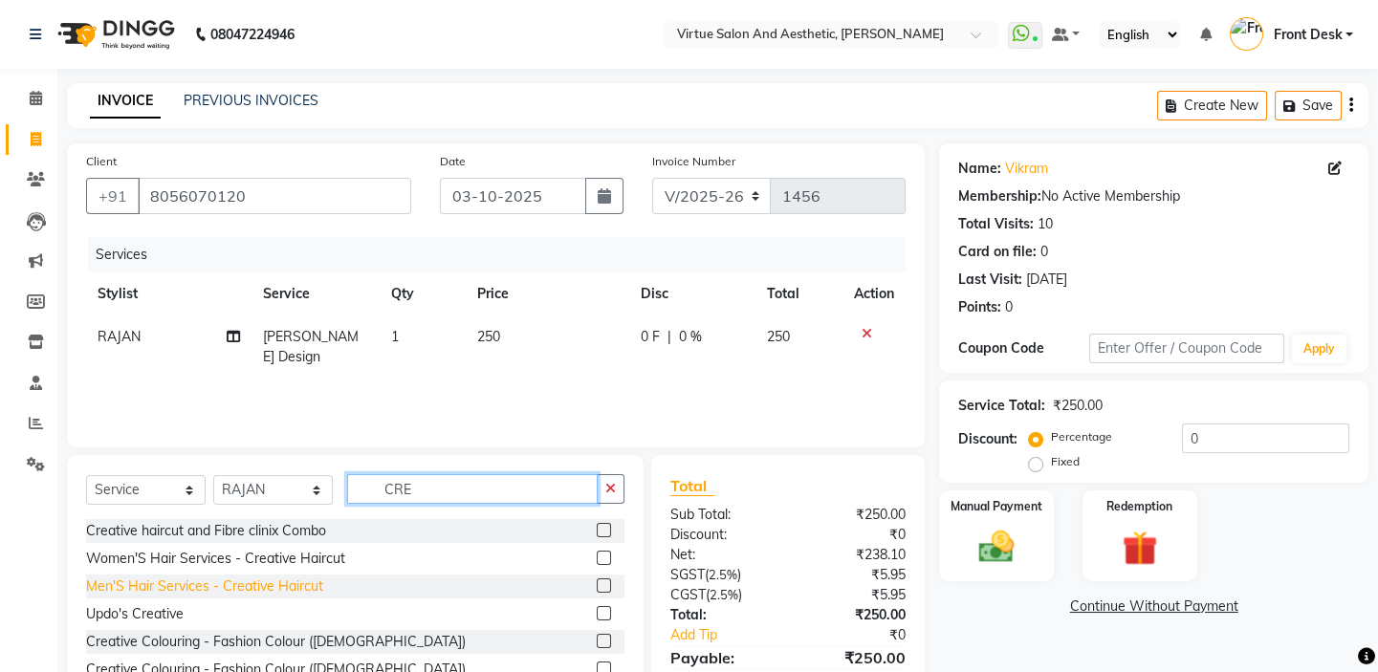
type input "CRE"
click at [169, 585] on div "Men'S Hair Services - Creative Haircut" at bounding box center [204, 587] width 237 height 20
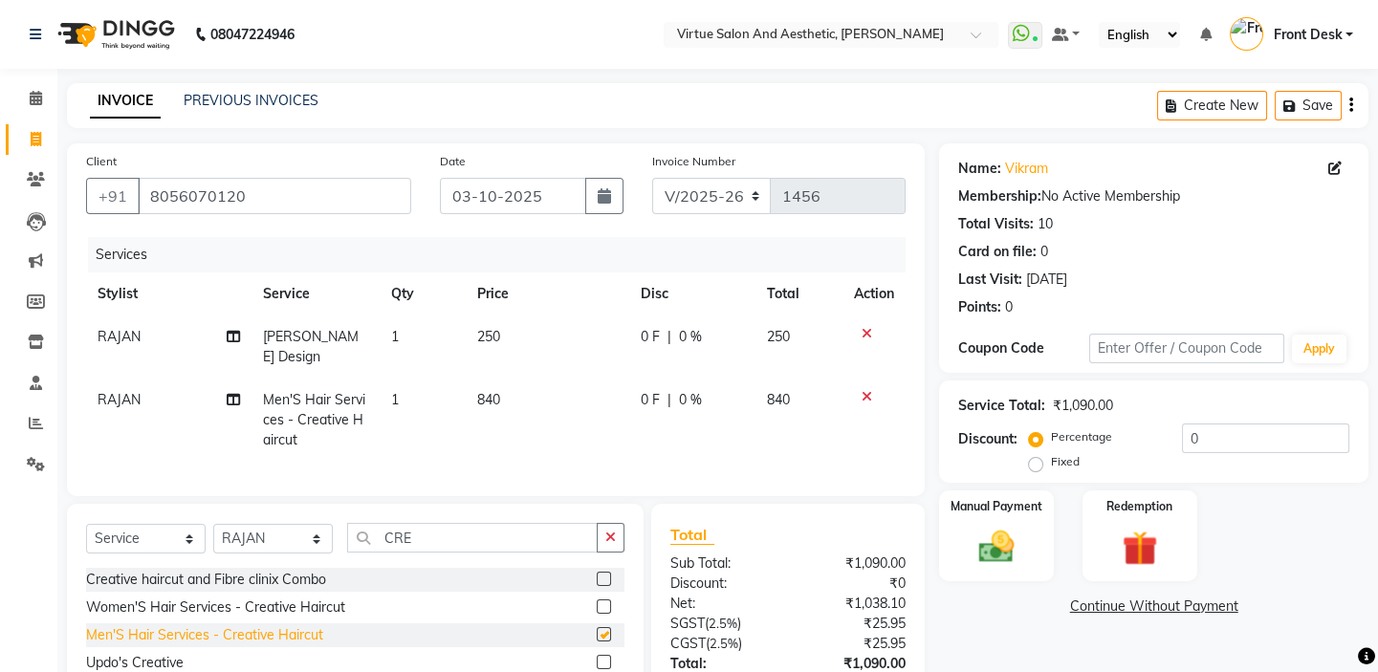
checkbox input "false"
click at [502, 382] on td "840" at bounding box center [548, 420] width 164 height 83
select select "59059"
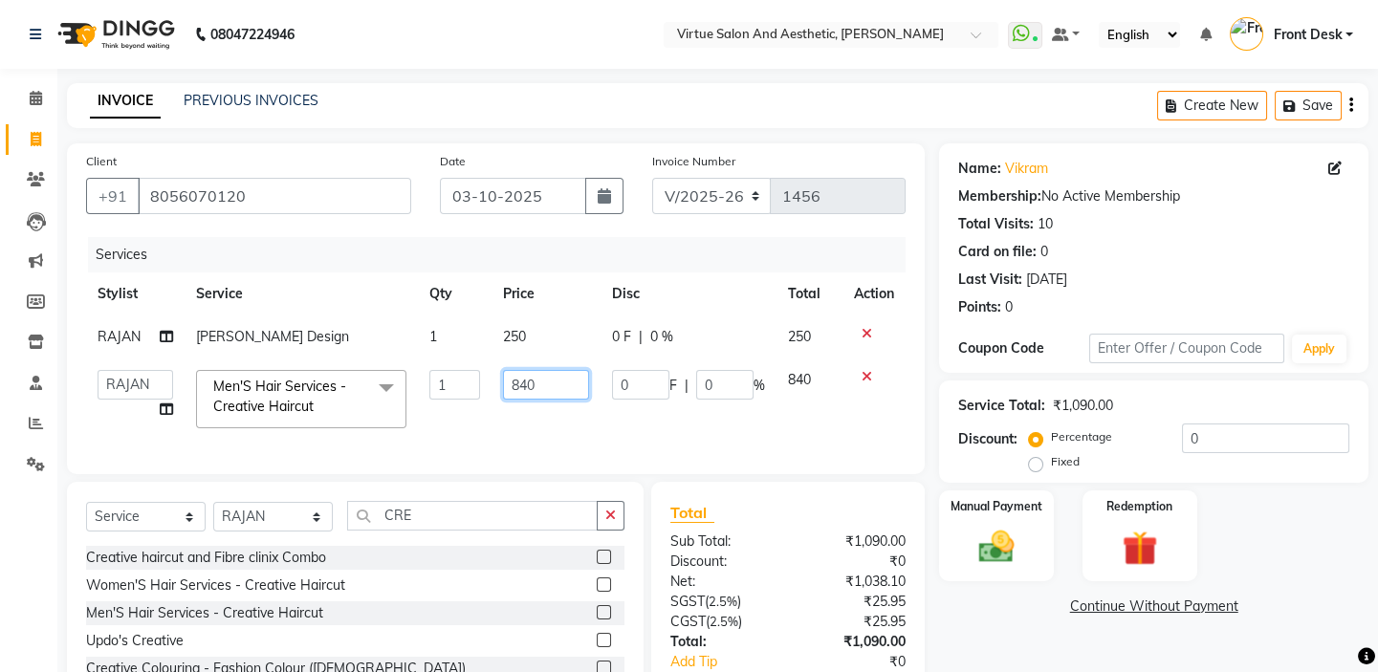
click at [537, 385] on input "840" at bounding box center [546, 385] width 86 height 30
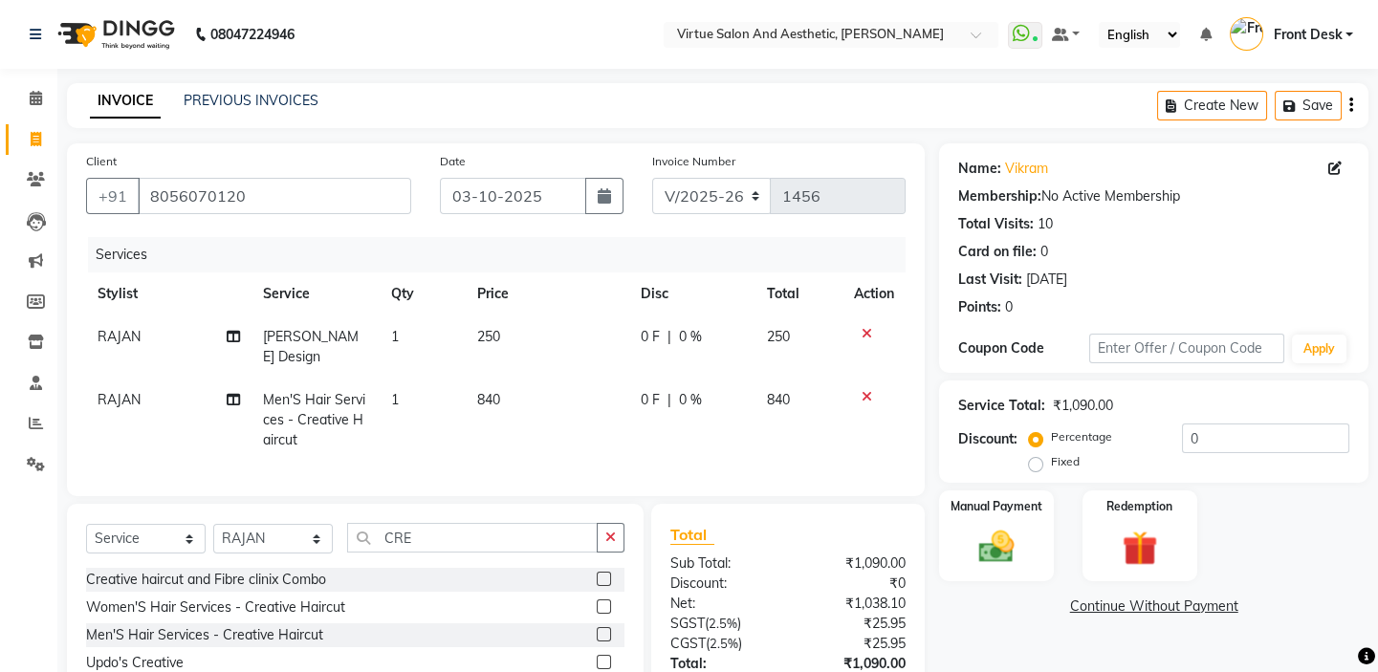
click at [875, 390] on div at bounding box center [874, 396] width 40 height 13
click at [864, 390] on icon at bounding box center [867, 396] width 11 height 13
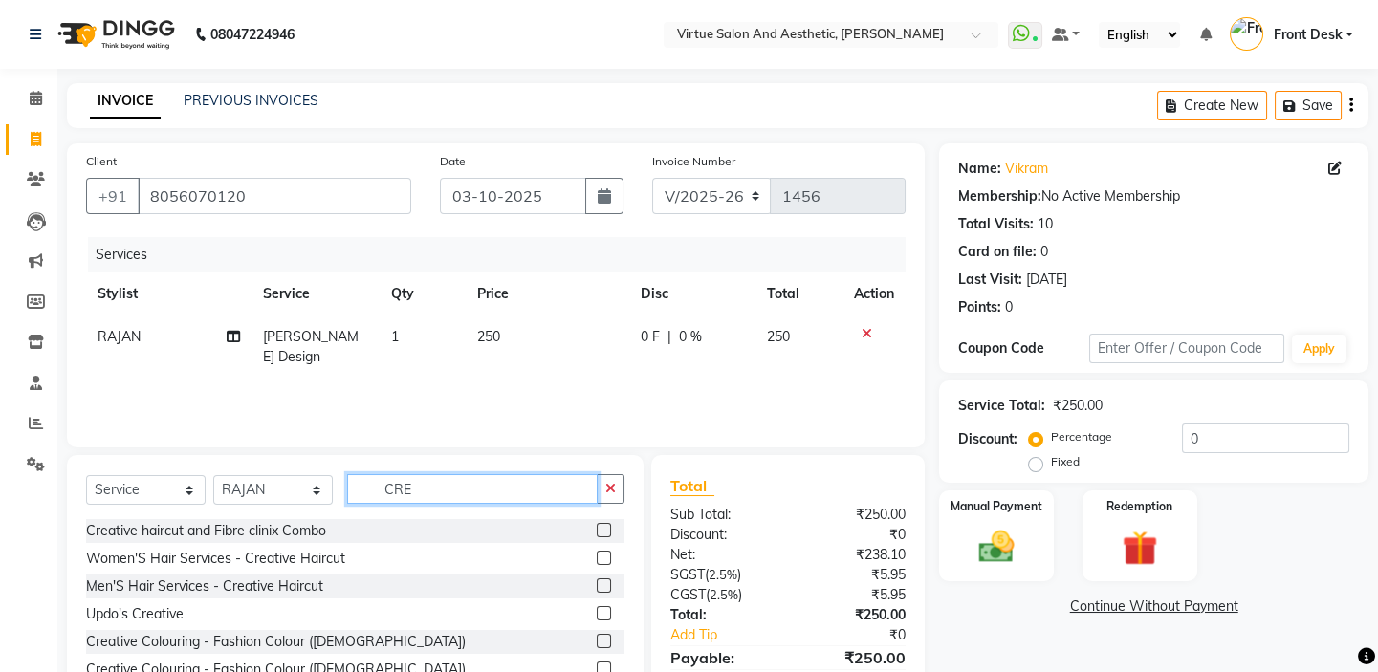
click at [445, 487] on input "CRE" at bounding box center [472, 489] width 251 height 30
type input "CREAT"
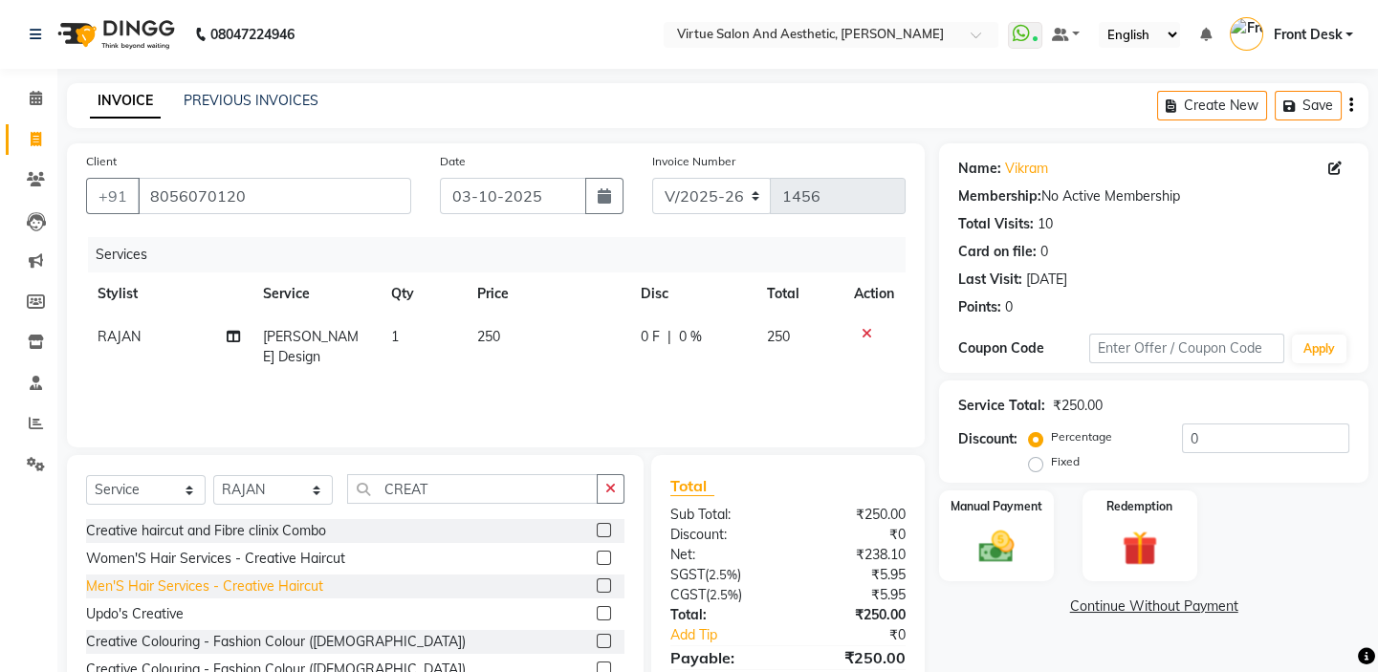
click at [153, 590] on div "Men'S Hair Services - Creative Haircut" at bounding box center [204, 587] width 237 height 20
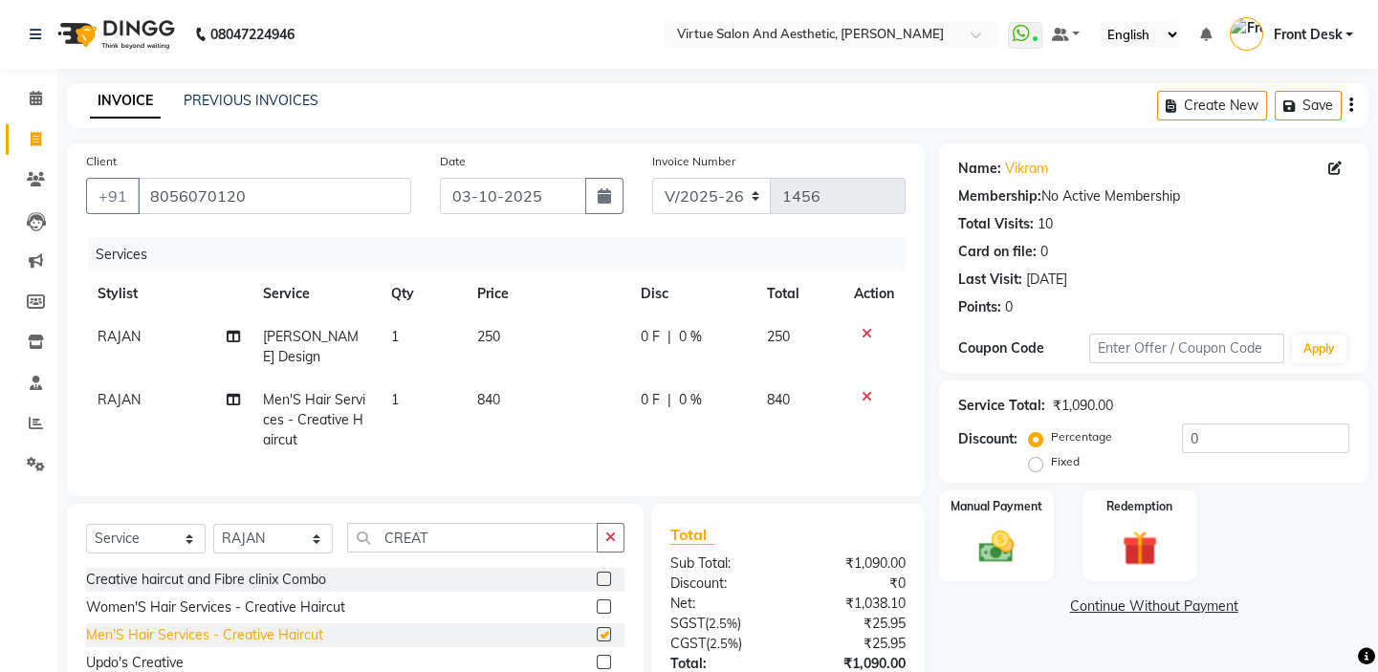
checkbox input "false"
click at [498, 391] on span "840" at bounding box center [488, 399] width 23 height 17
select select "59059"
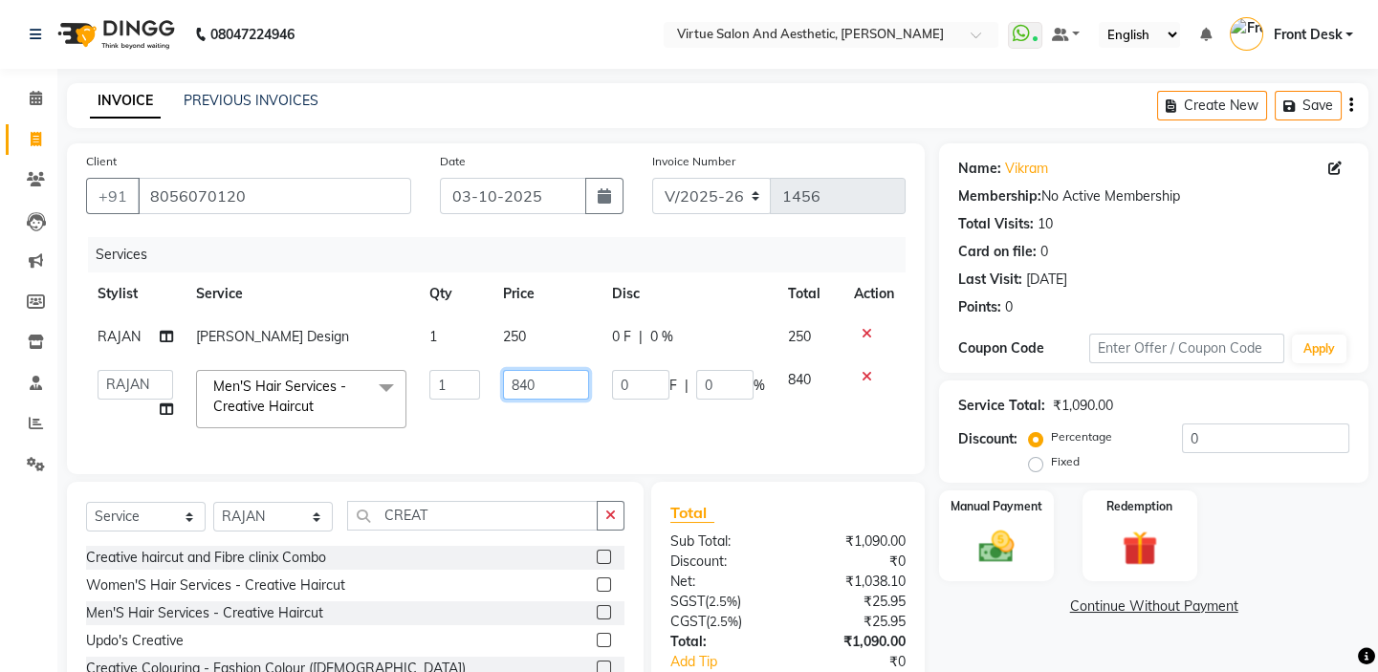
click at [535, 383] on input "840" at bounding box center [546, 385] width 86 height 30
type input "8"
type input "300"
click at [564, 403] on td "300" at bounding box center [545, 399] width 109 height 81
select select "59059"
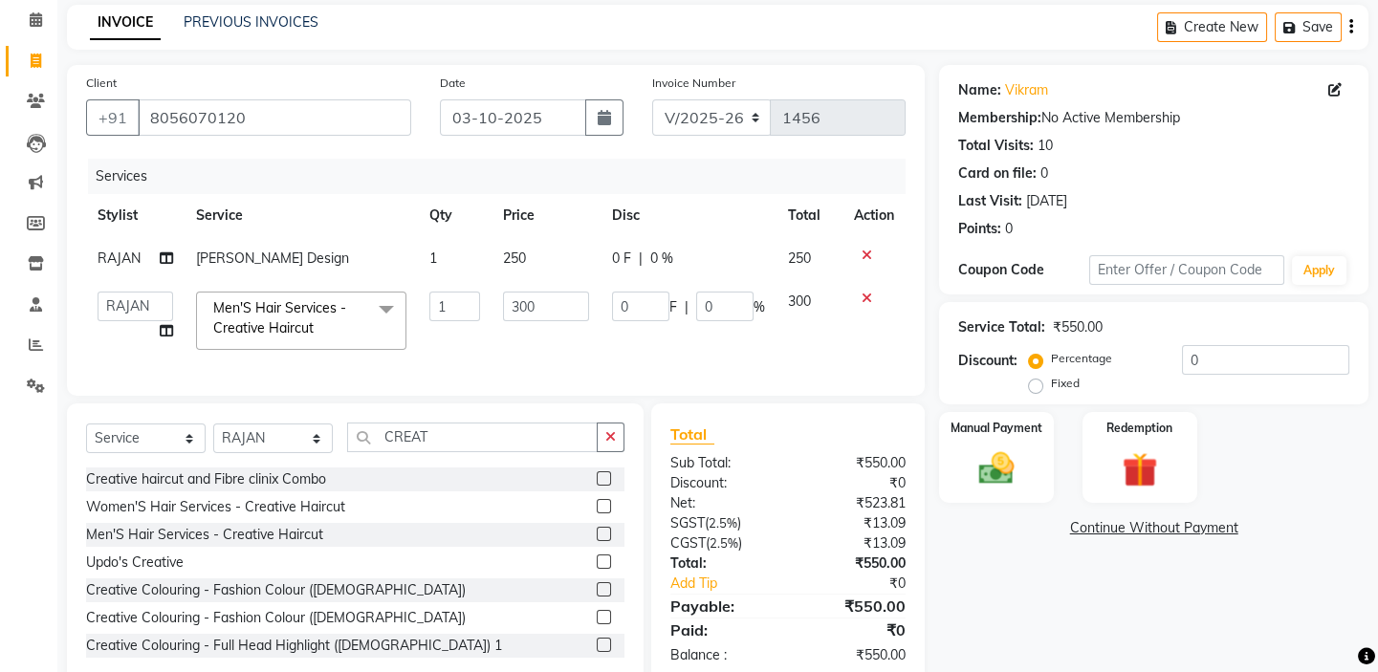
scroll to position [134, 0]
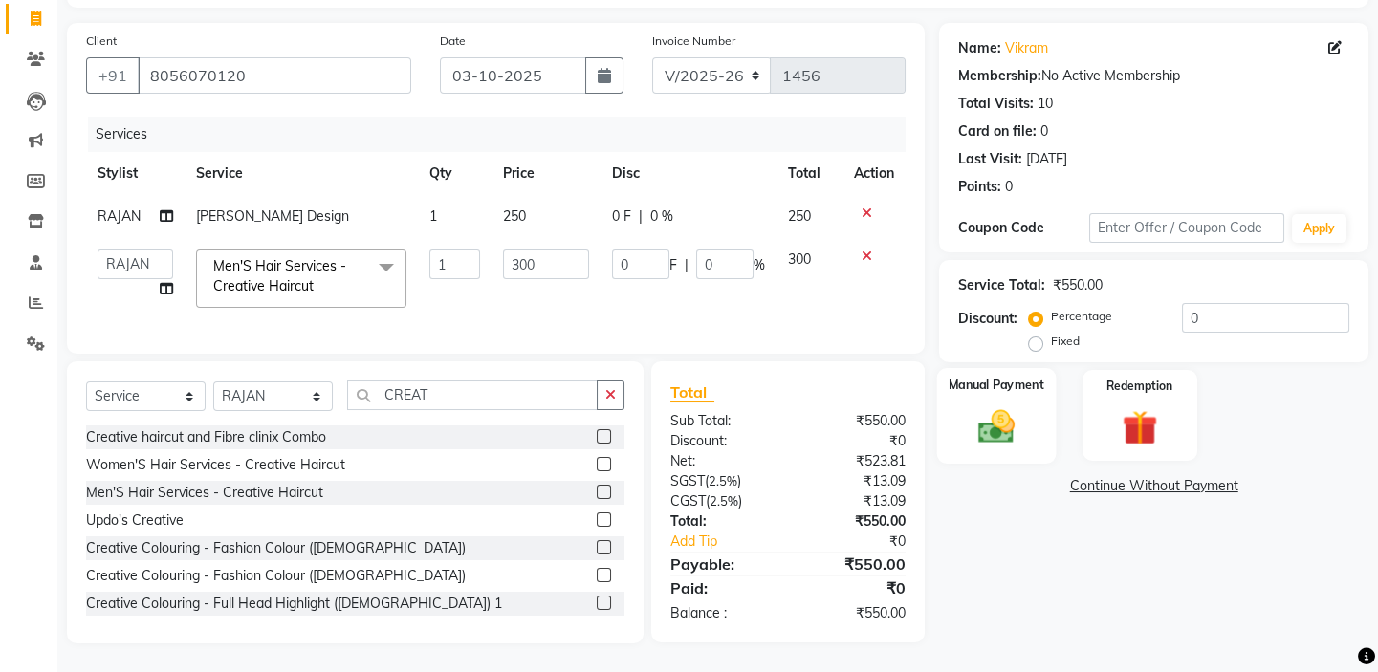
click at [994, 386] on div "Manual Payment" at bounding box center [996, 415] width 119 height 95
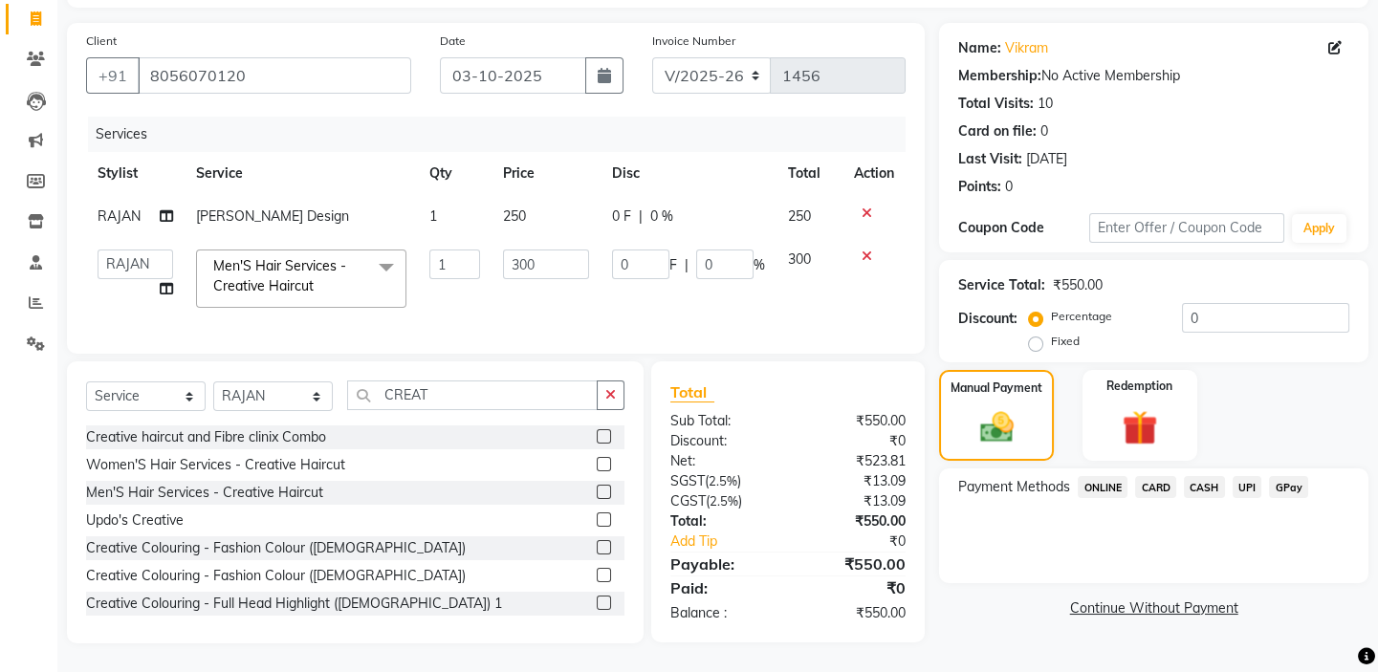
click at [1249, 476] on span "UPI" at bounding box center [1248, 487] width 30 height 22
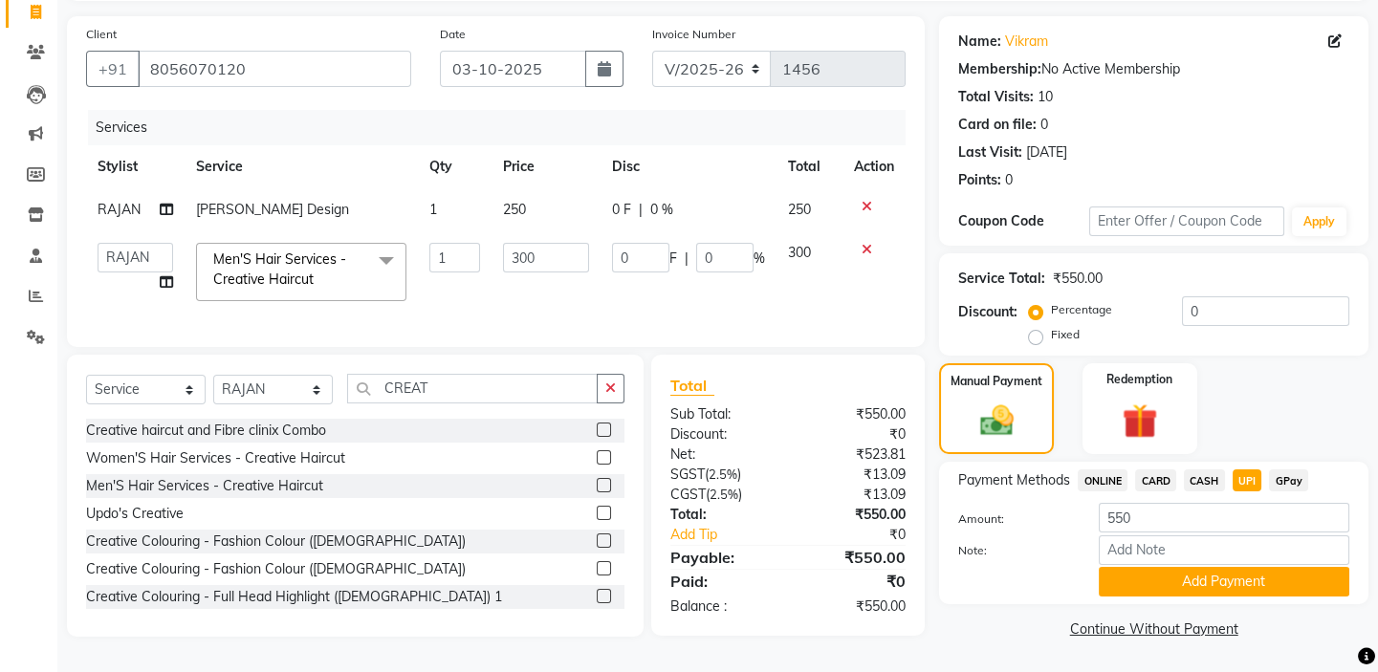
click at [530, 204] on td "250" at bounding box center [545, 209] width 109 height 43
select select "59059"
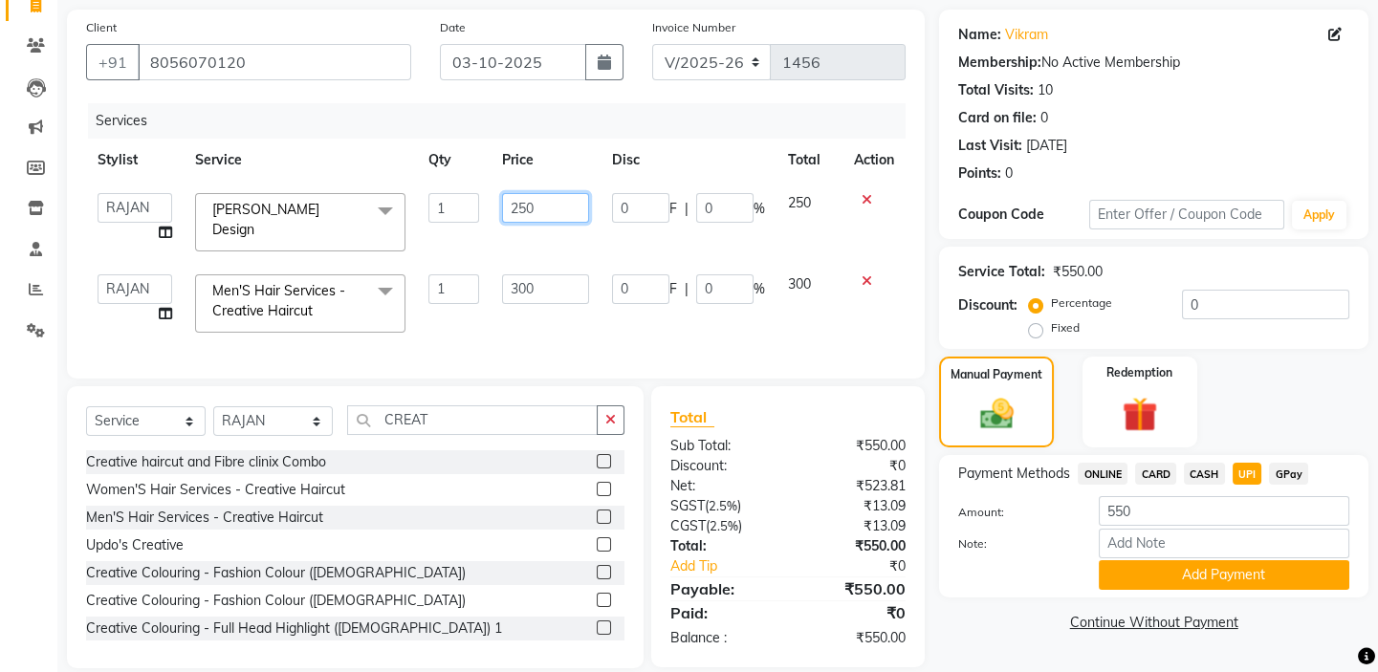
click at [545, 209] on input "250" at bounding box center [545, 208] width 87 height 30
type input "200"
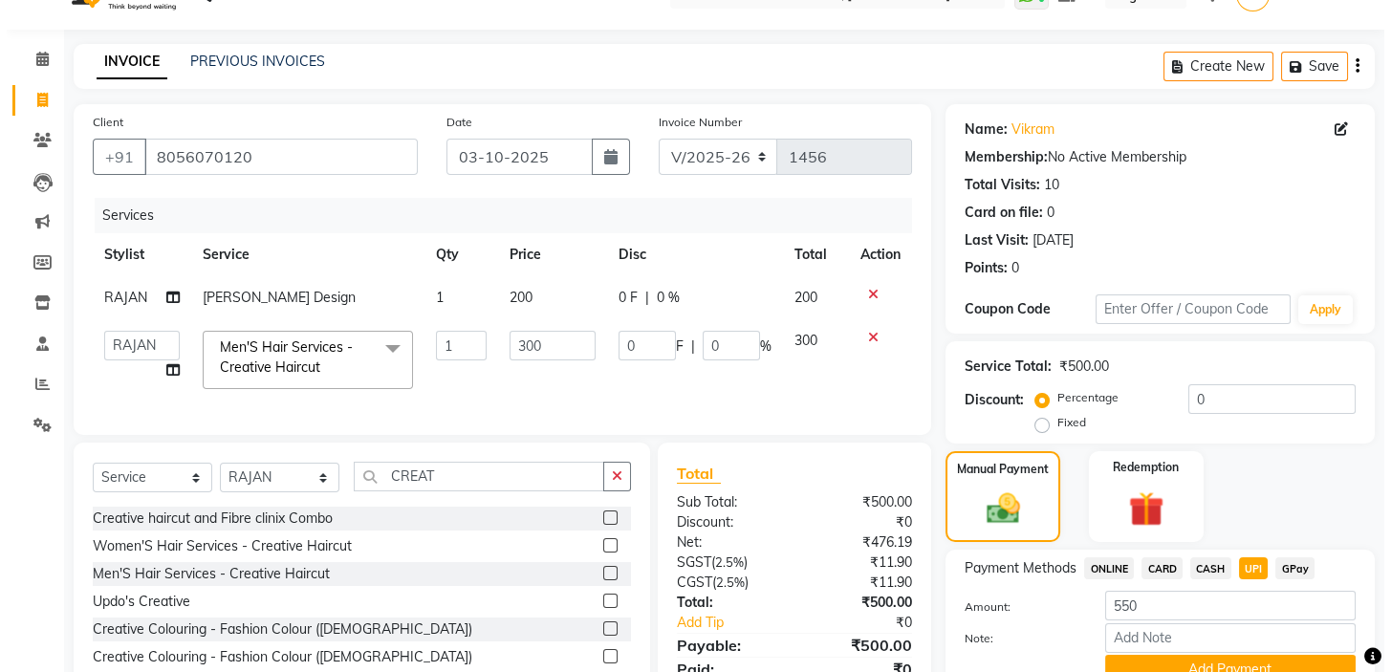
scroll to position [0, 0]
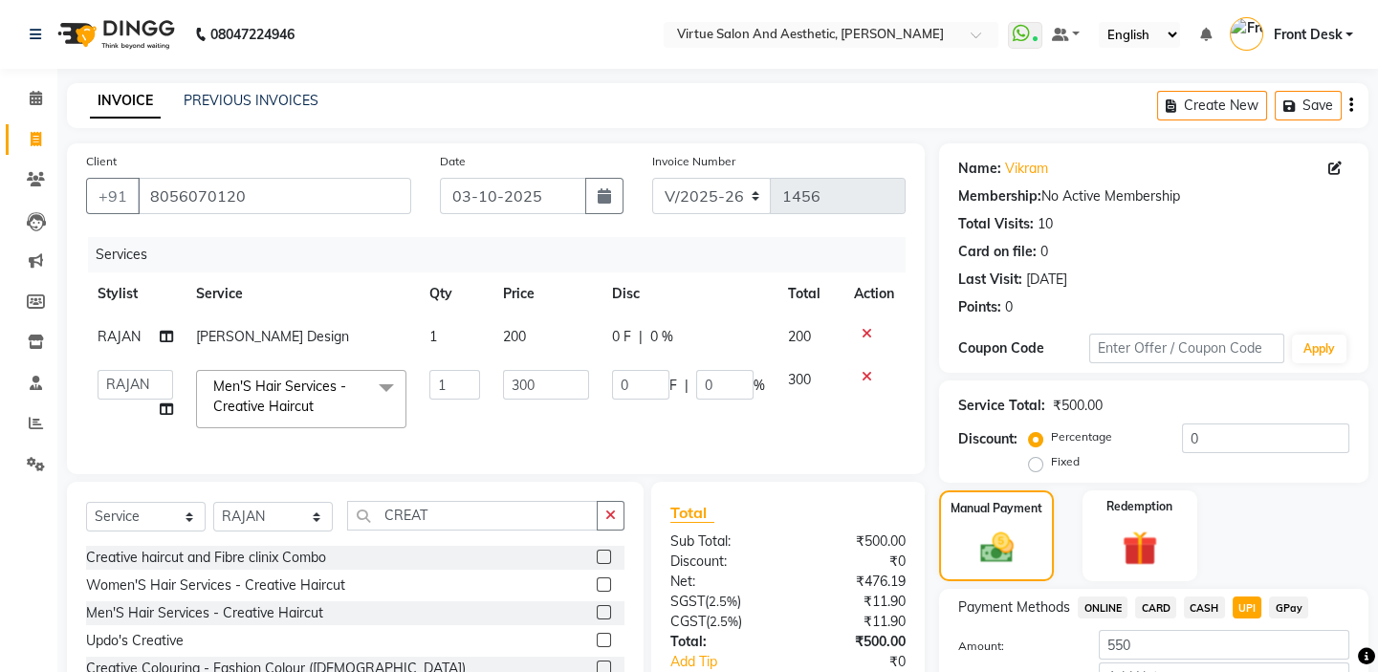
click at [865, 332] on icon at bounding box center [867, 333] width 11 height 13
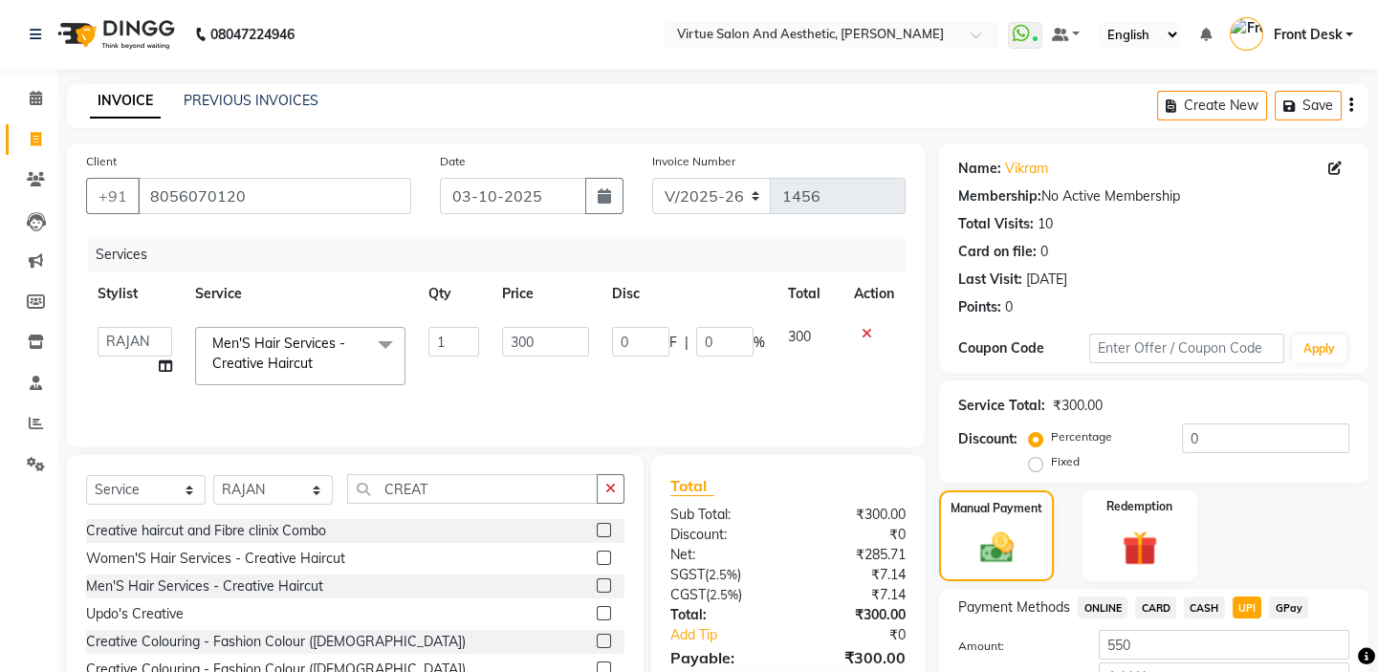
click at [864, 335] on icon at bounding box center [867, 333] width 11 height 13
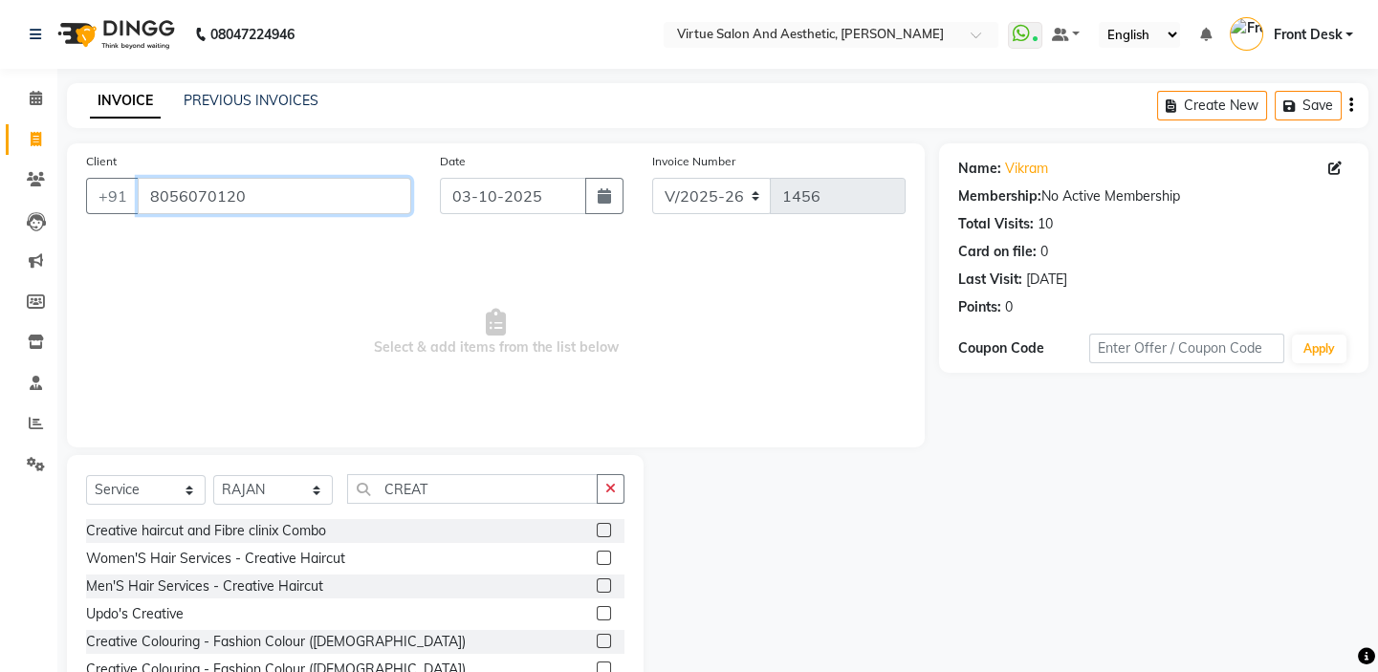
click at [296, 199] on input "8056070120" at bounding box center [274, 196] width 273 height 36
click at [28, 138] on span at bounding box center [35, 140] width 33 height 22
click at [359, 212] on input "8056070120" at bounding box center [274, 196] width 273 height 36
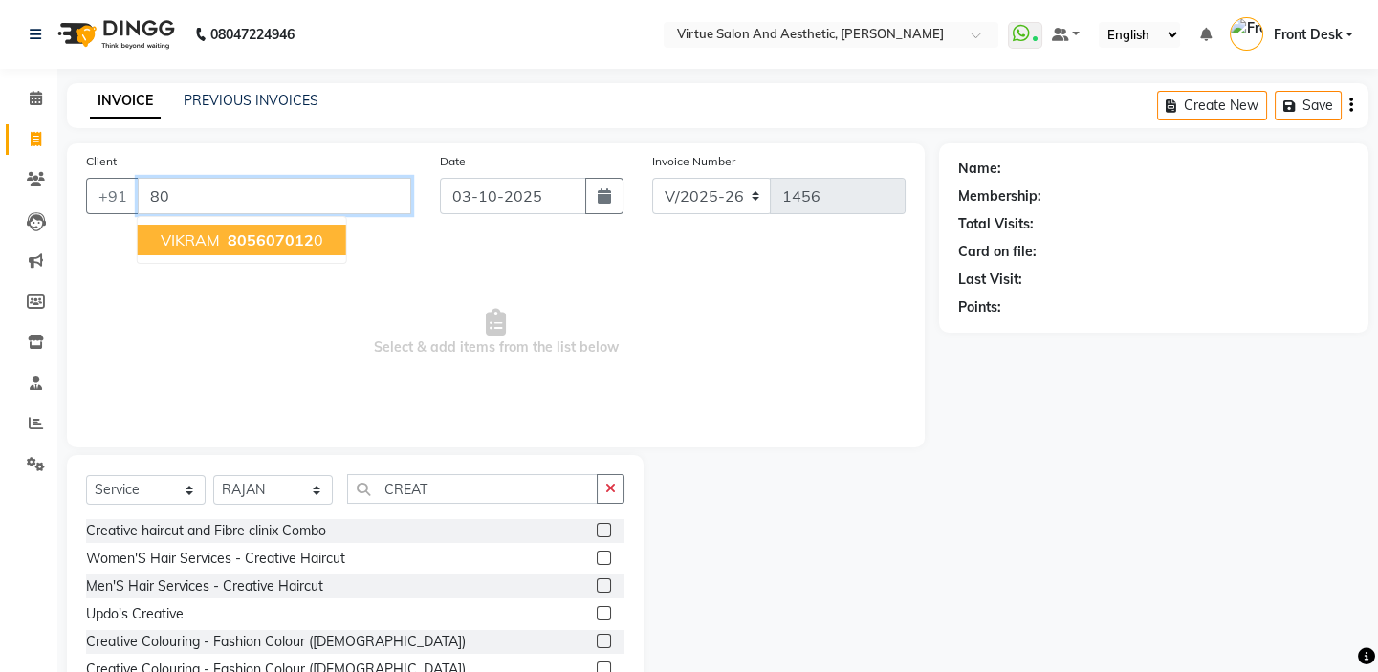
type input "8"
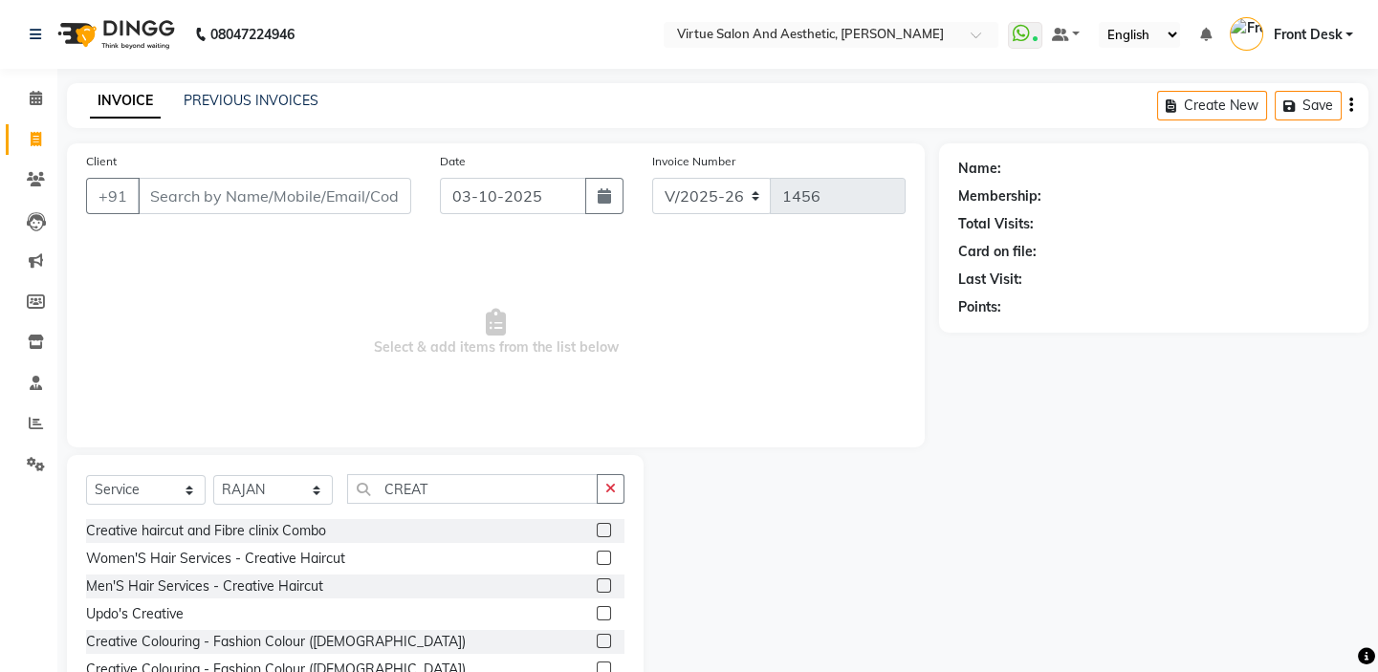
click at [298, 292] on span "Select & add items from the list below" at bounding box center [495, 332] width 819 height 191
drag, startPoint x: 298, startPoint y: 292, endPoint x: 109, endPoint y: 526, distance: 301.2
click at [140, 518] on div "Client +91 Date 03-10-2025 Invoice Number V/2025 V/2025-26 1456 Select & add it…" at bounding box center [496, 440] width 886 height 594
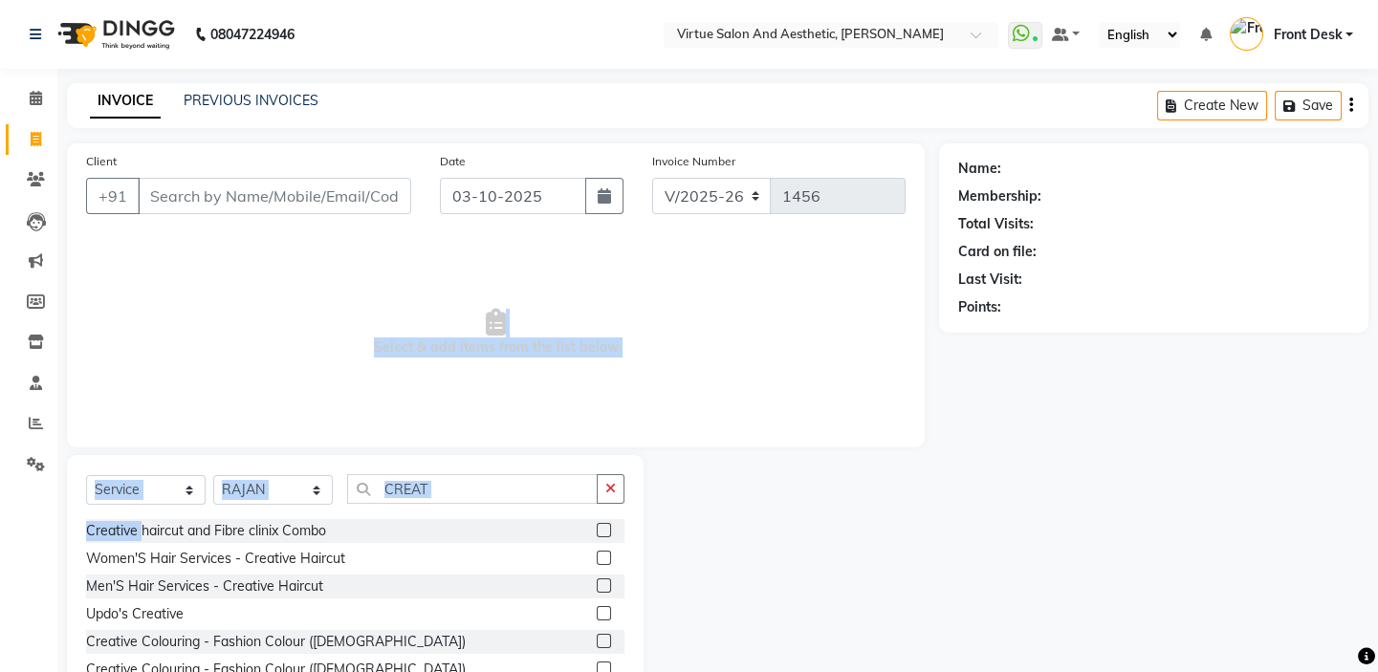
click at [229, 324] on span "Select & add items from the list below" at bounding box center [495, 332] width 819 height 191
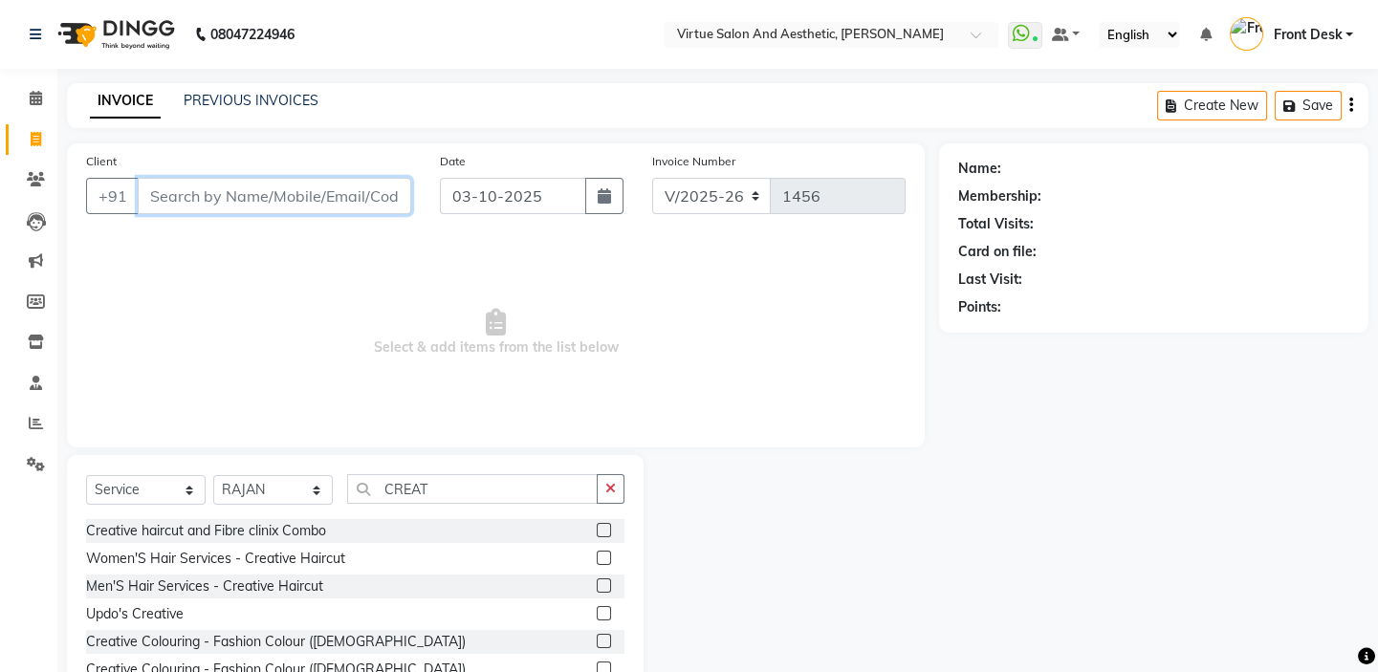
click at [276, 183] on input "Client" at bounding box center [274, 196] width 273 height 36
type input "6382824899"
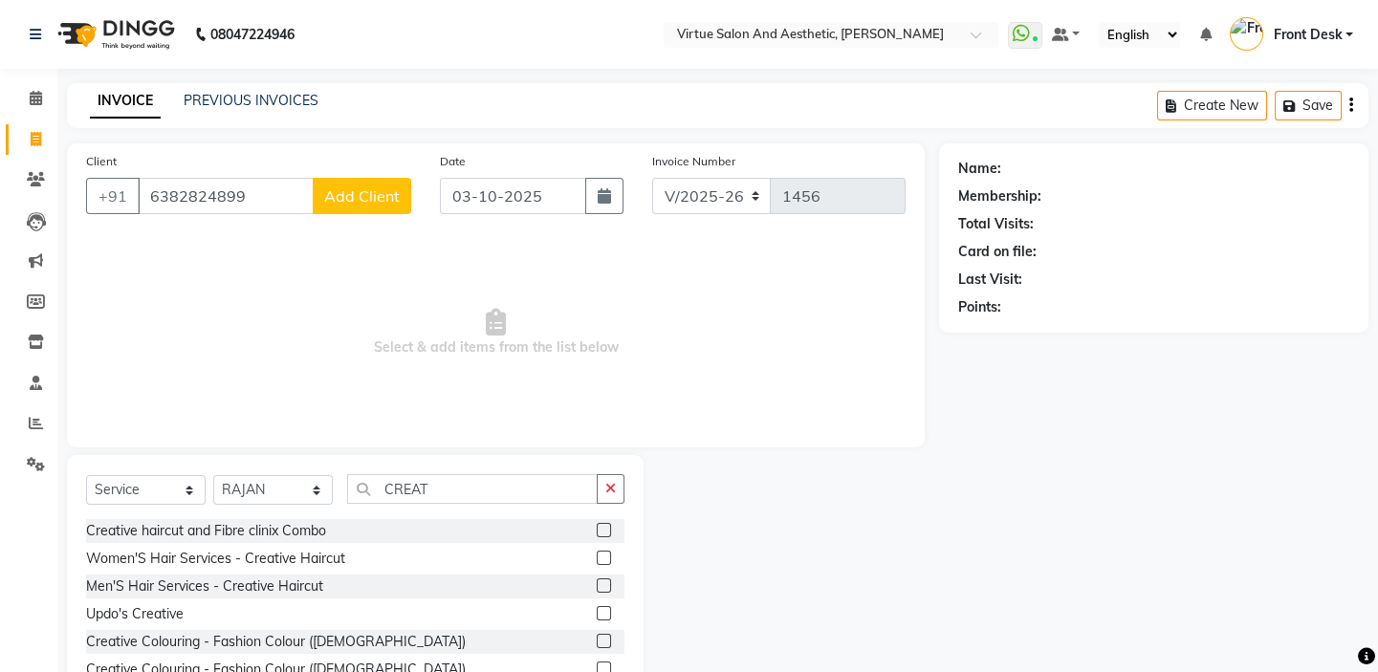
click at [363, 194] on span "Add Client" at bounding box center [362, 195] width 76 height 19
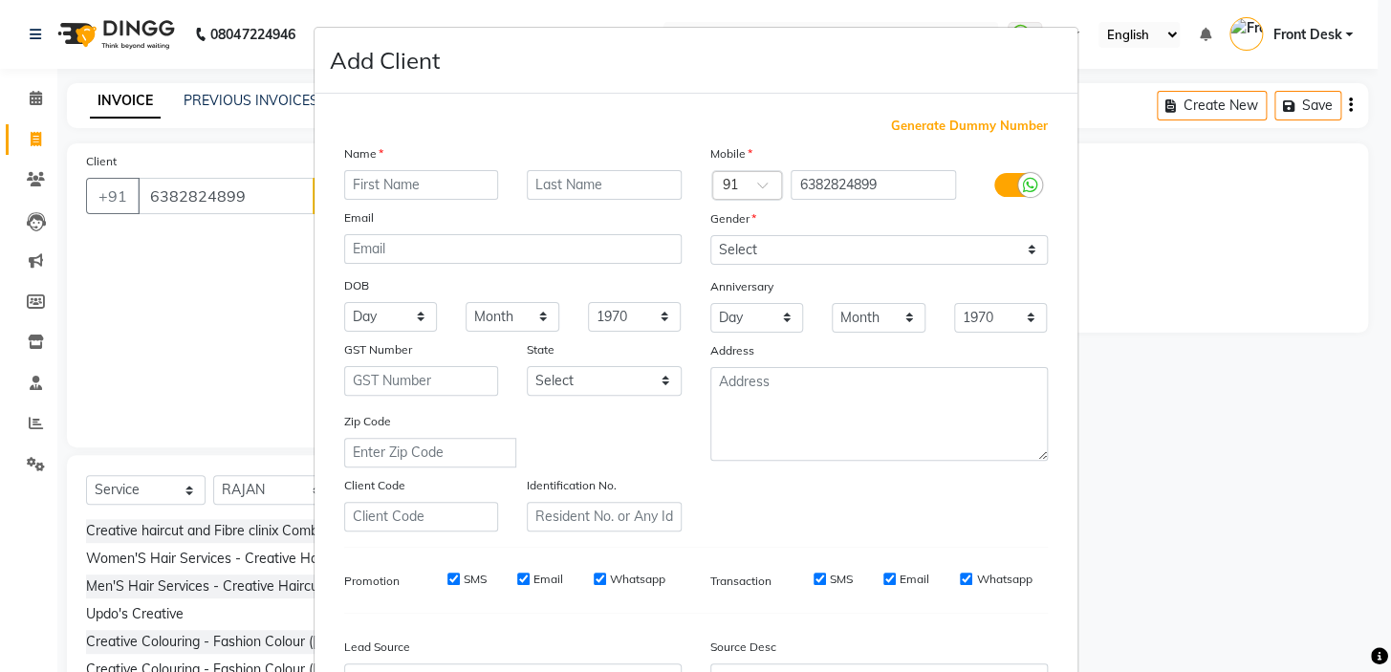
click at [371, 168] on div "Name" at bounding box center [360, 156] width 61 height 27
click at [371, 185] on input "text" at bounding box center [421, 185] width 155 height 30
type input "PRIYA"
click at [856, 253] on select "Select Male Female Other Prefer Not To Say" at bounding box center [879, 250] width 338 height 30
select select "female"
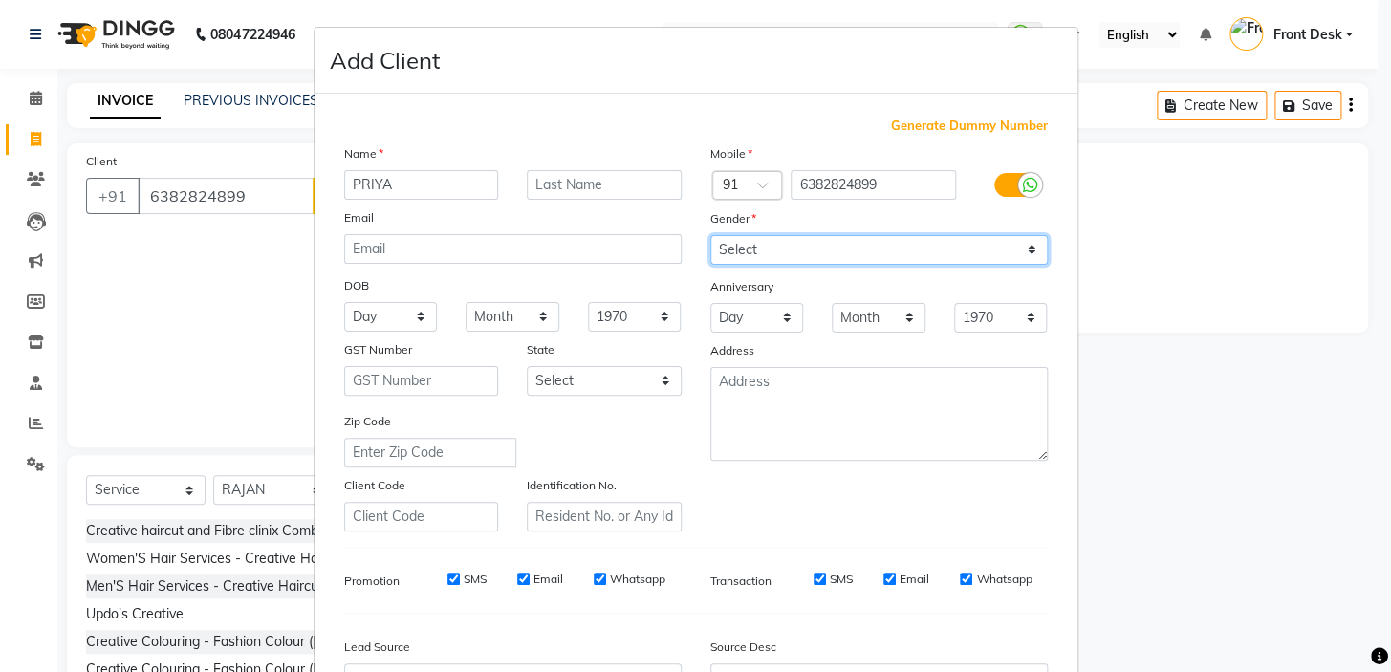
click at [710, 235] on select "Select Male Female Other Prefer Not To Say" at bounding box center [879, 250] width 338 height 30
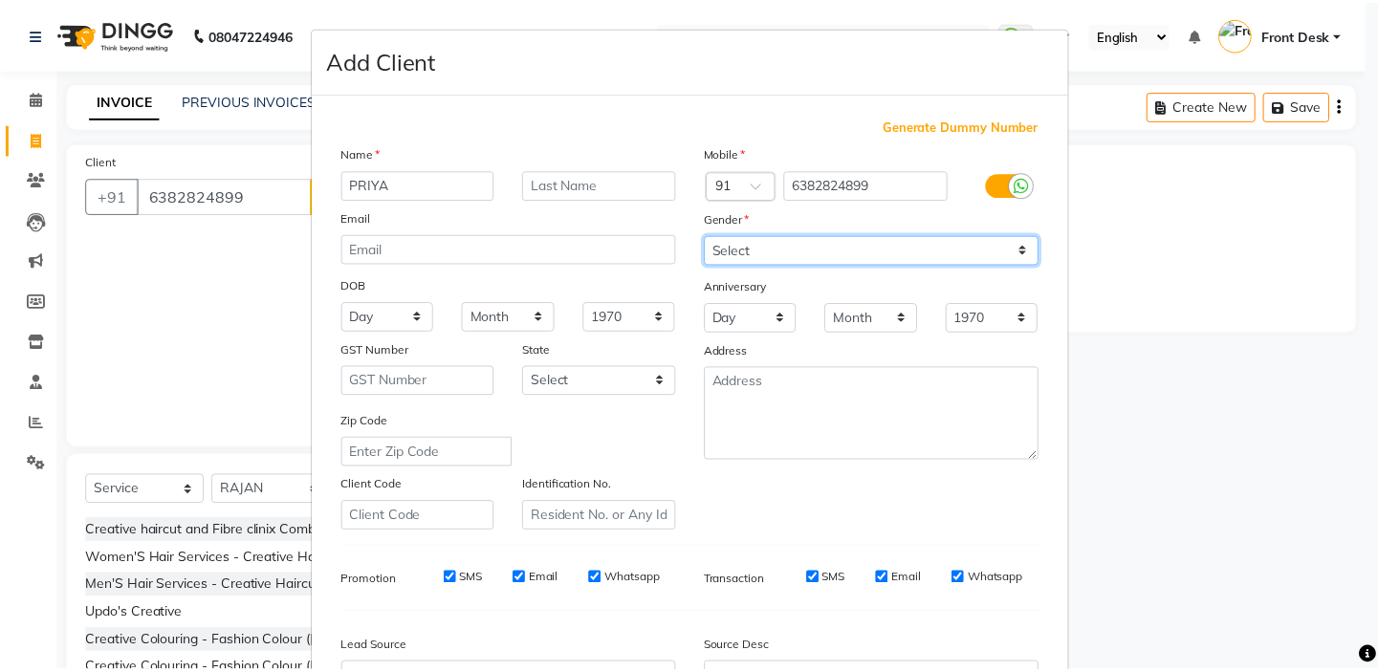
scroll to position [216, 0]
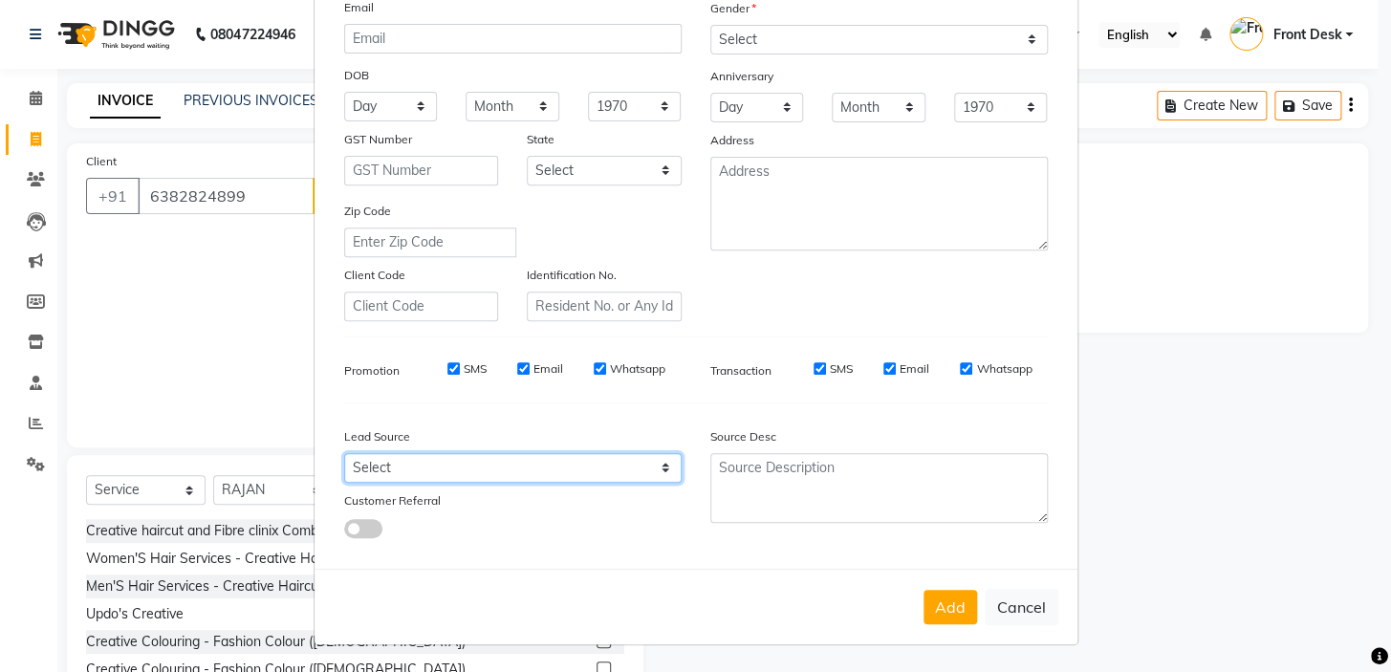
click at [501, 470] on select "Select Walk-in Referral Internet Friend Word of Mouth Advertisement Facebook Ju…" at bounding box center [513, 468] width 338 height 30
select select "48933"
click at [344, 453] on select "Select Walk-in Referral Internet Friend Word of Mouth Advertisement Facebook Ju…" at bounding box center [513, 468] width 338 height 30
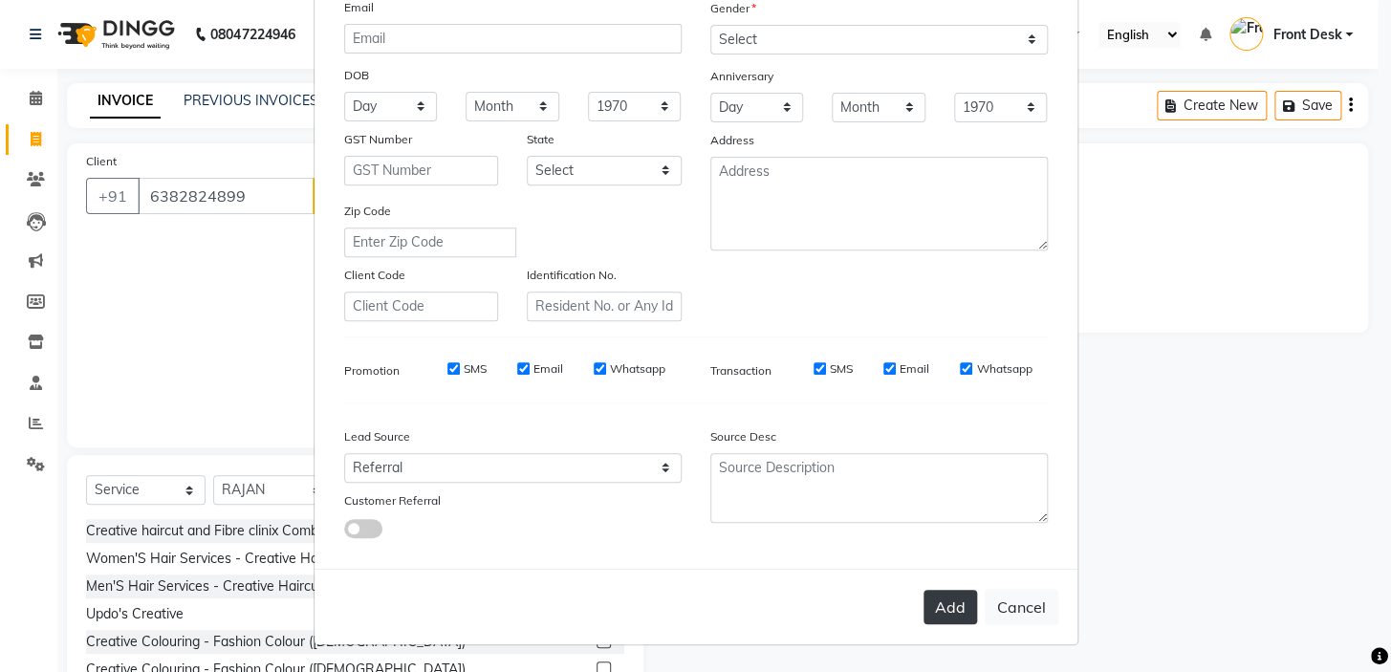
click at [947, 607] on button "Add" at bounding box center [951, 607] width 54 height 34
select select
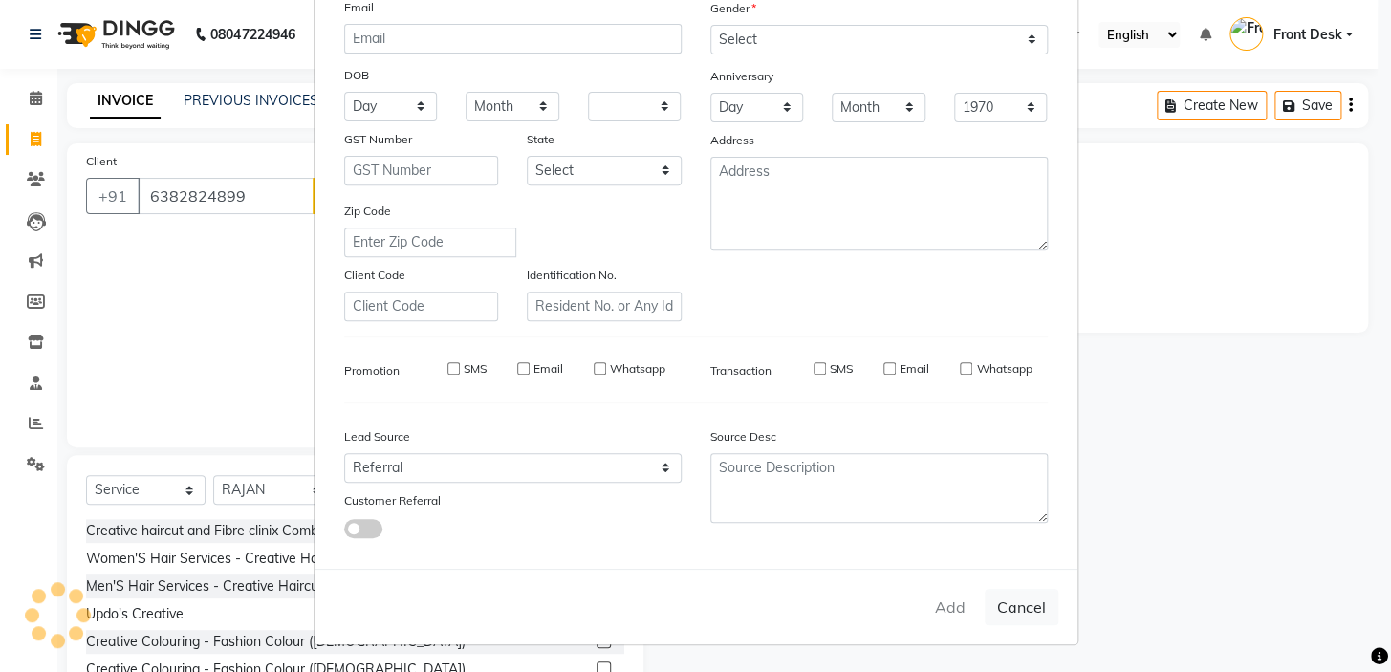
select select
checkbox input "false"
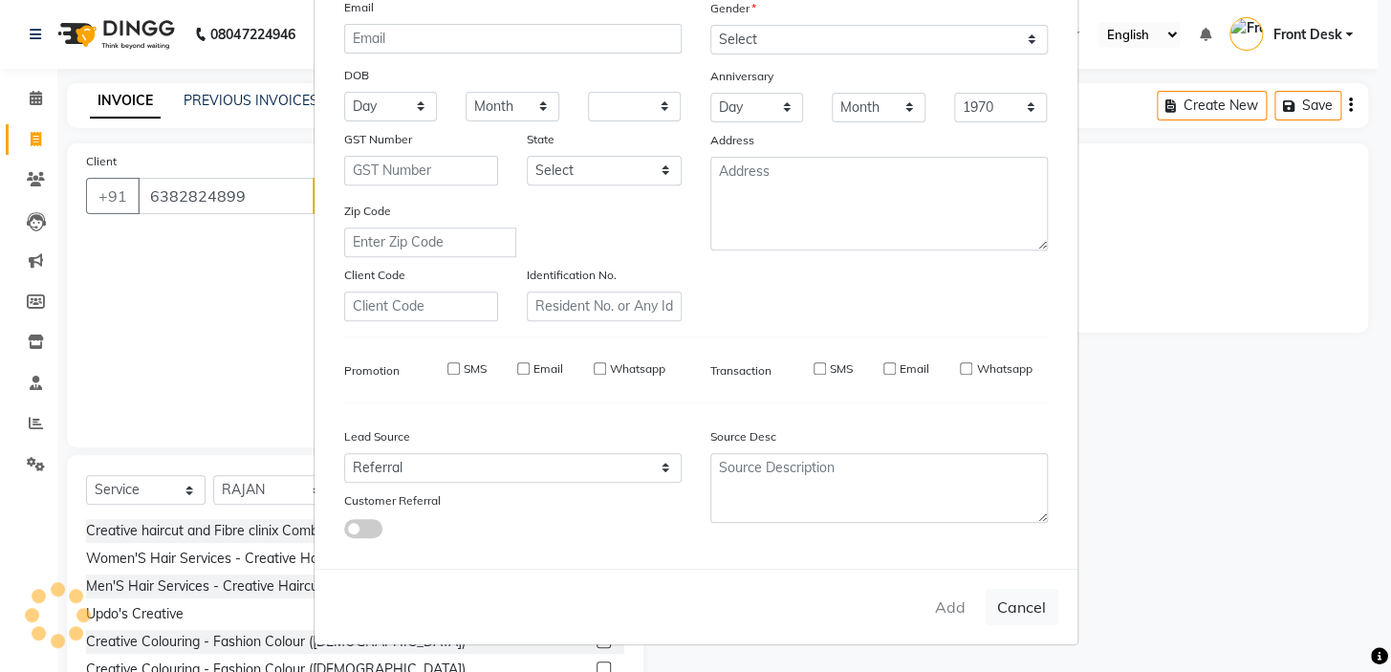
checkbox input "false"
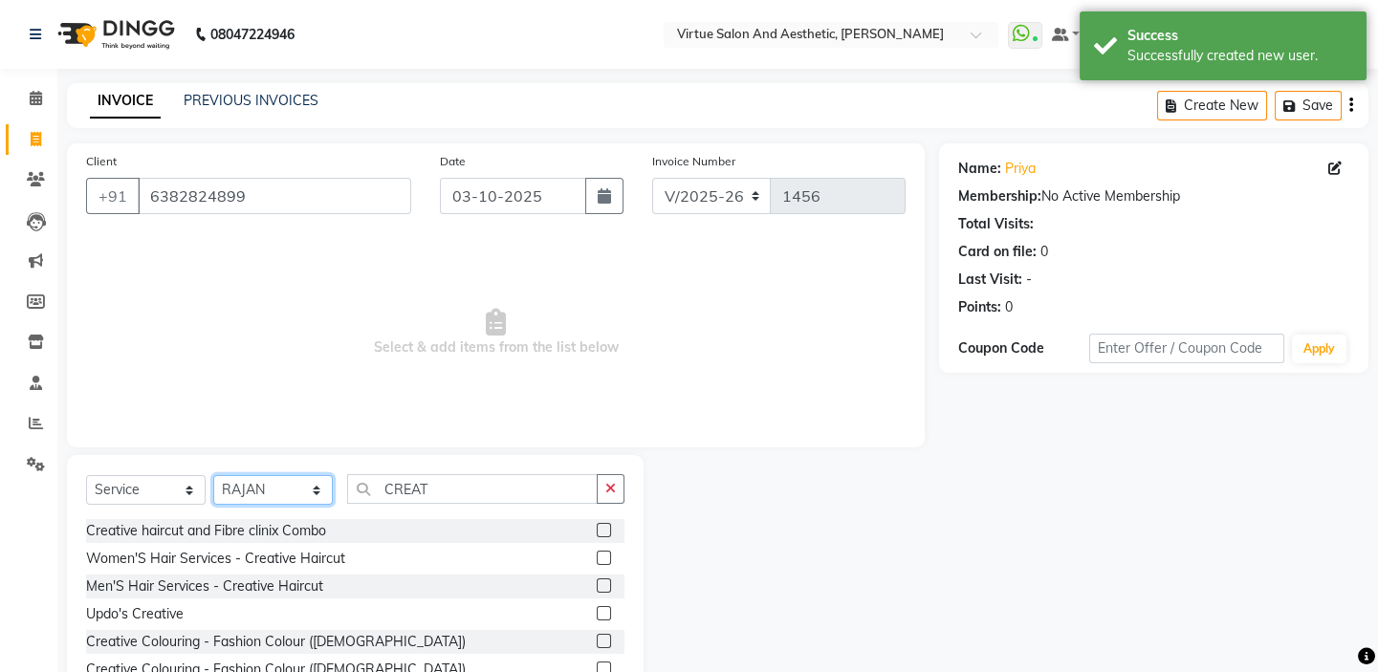
click at [295, 486] on select "Select Stylist BALAJI DIVYA FAMITHA Front Desk ILAKKIYA ISHWARYA Kabilan KESHAV…" at bounding box center [273, 490] width 120 height 30
select select "92229"
click at [213, 475] on select "Select Stylist BALAJI DIVYA FAMITHA Front Desk ILAKKIYA ISHWARYA Kabilan KESHAV…" at bounding box center [273, 490] width 120 height 30
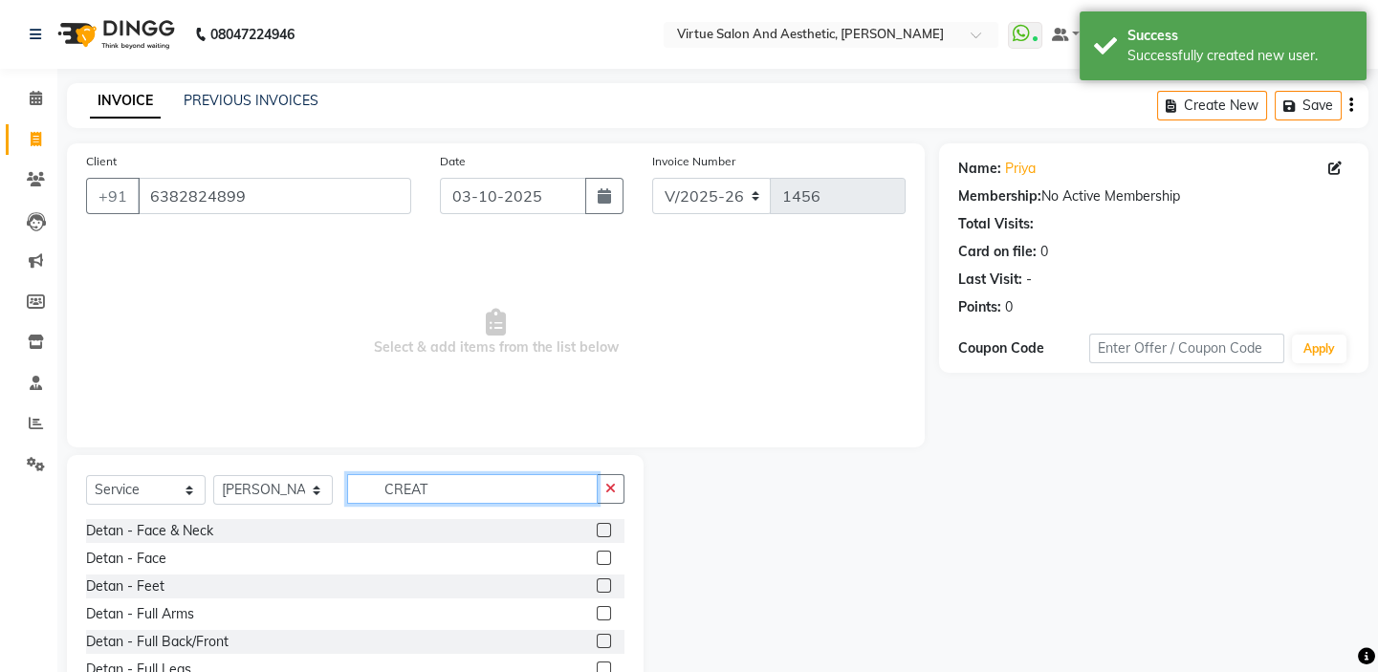
click at [459, 487] on input "CREAT" at bounding box center [472, 489] width 251 height 30
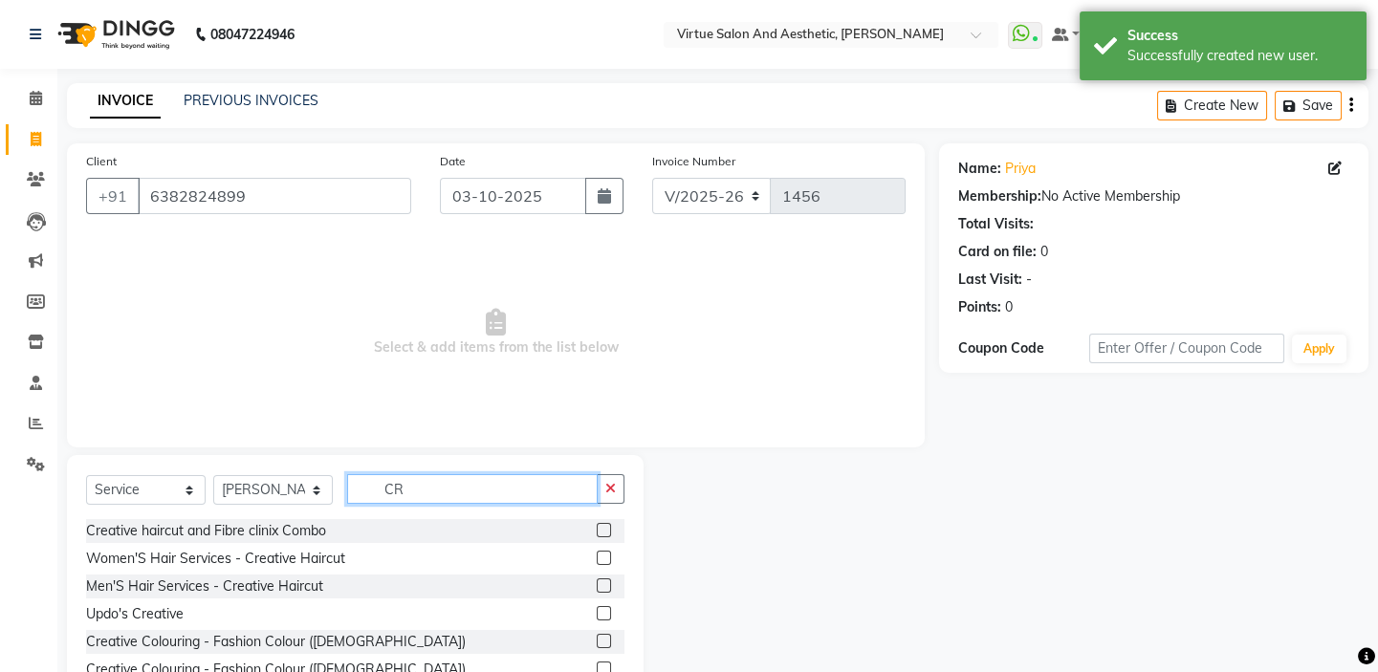
type input "C"
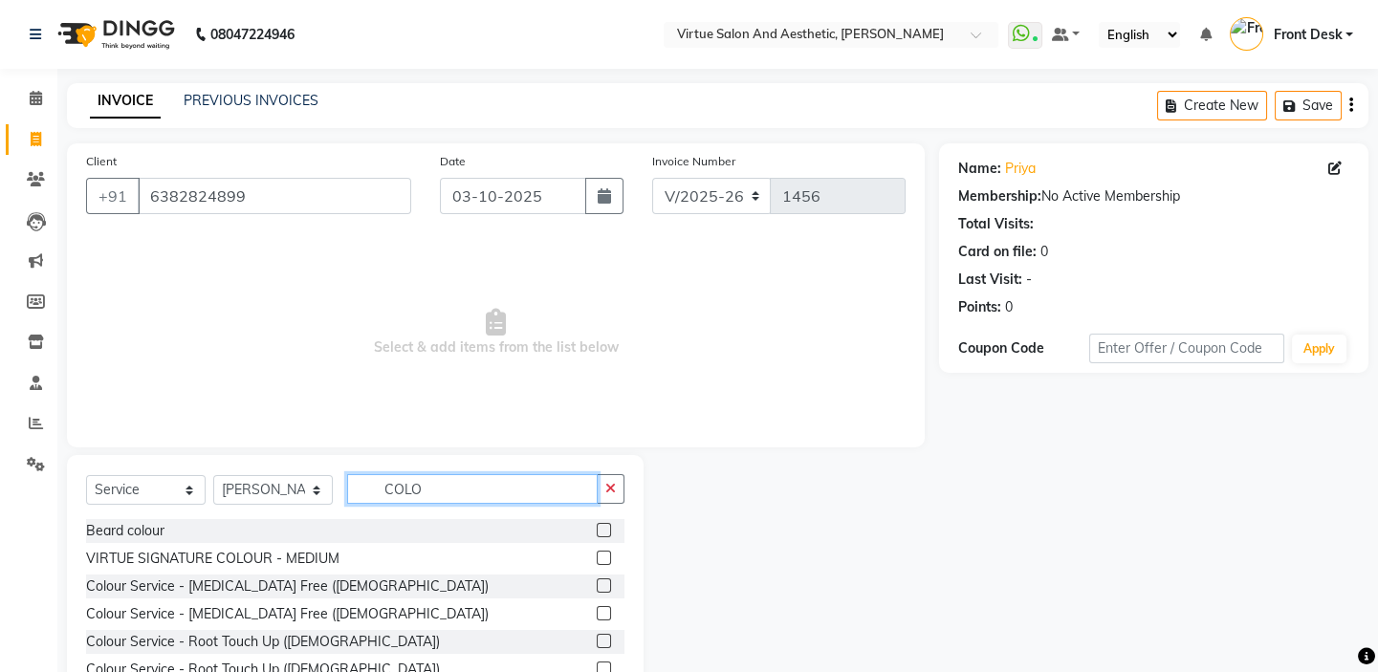
scroll to position [95, 0]
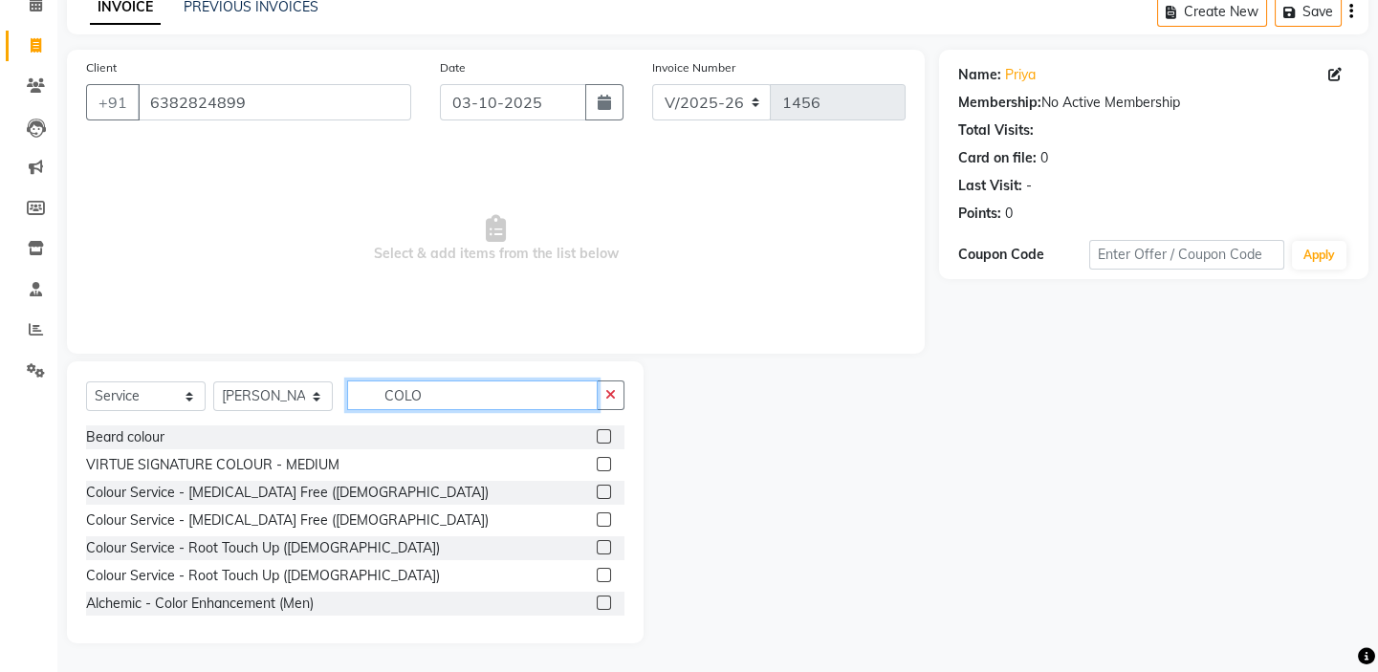
type input "COLO"
click at [597, 464] on label at bounding box center [604, 464] width 14 height 14
click at [597, 464] on input "checkbox" at bounding box center [603, 465] width 12 height 12
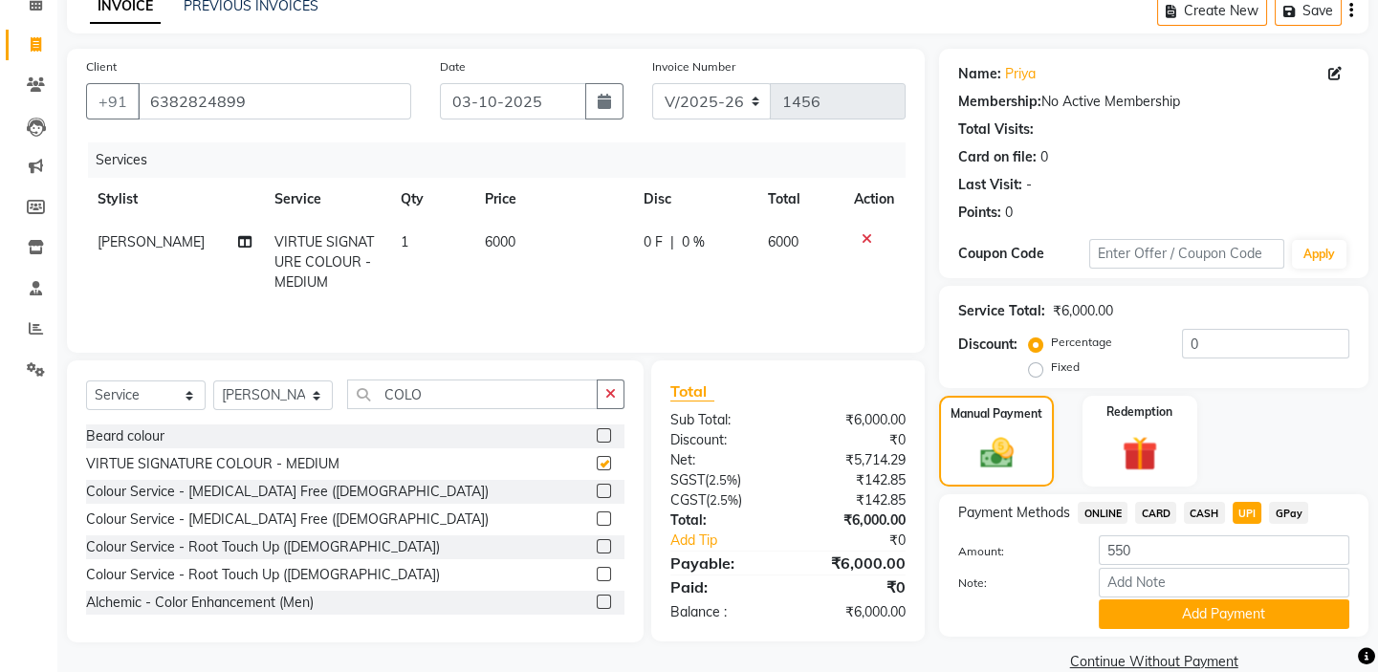
checkbox input "false"
click at [516, 237] on td "6000" at bounding box center [553, 262] width 160 height 83
select select "92229"
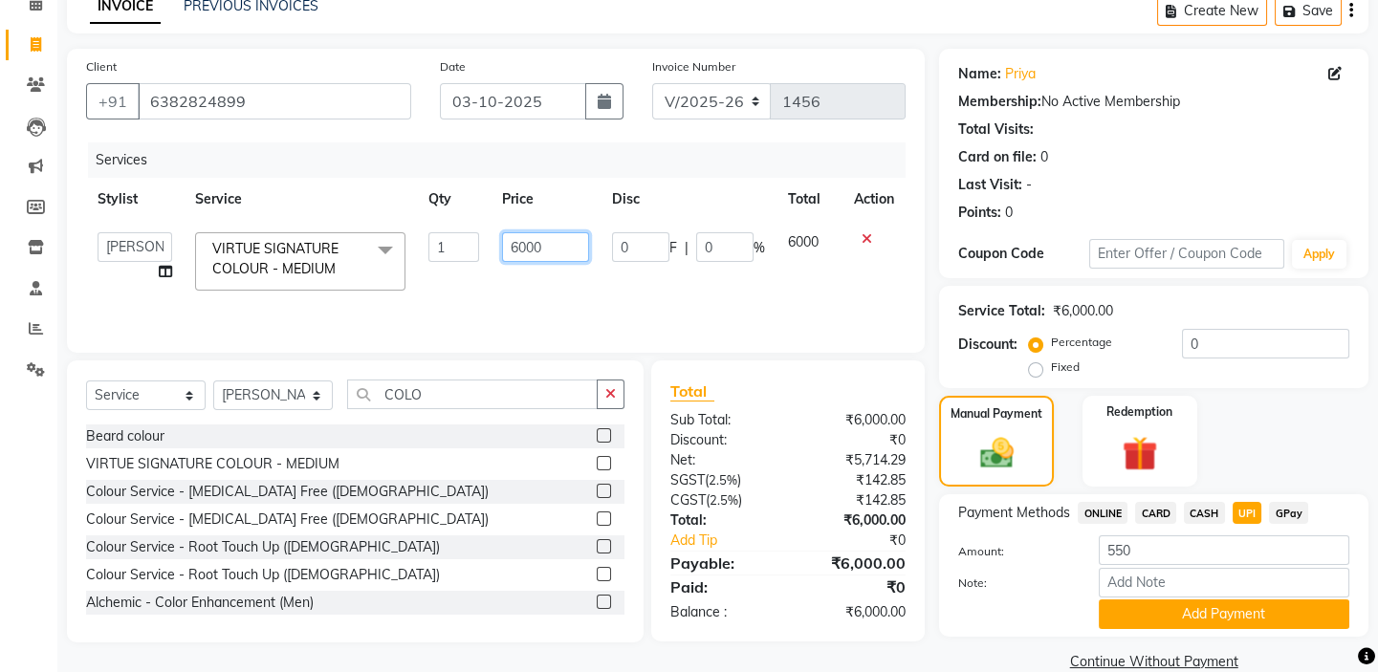
click at [553, 237] on input "6000" at bounding box center [545, 247] width 87 height 30
type input "6"
type input "5000"
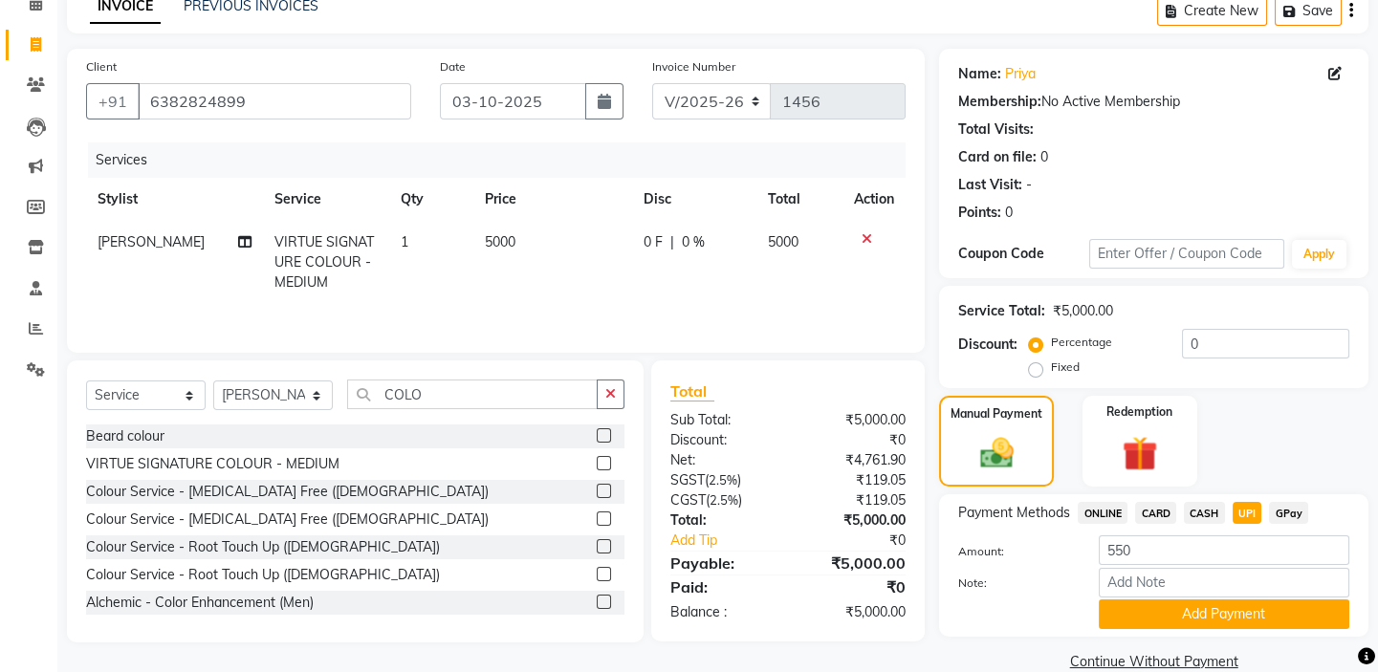
click at [553, 296] on td "5000" at bounding box center [553, 262] width 160 height 83
select select "92229"
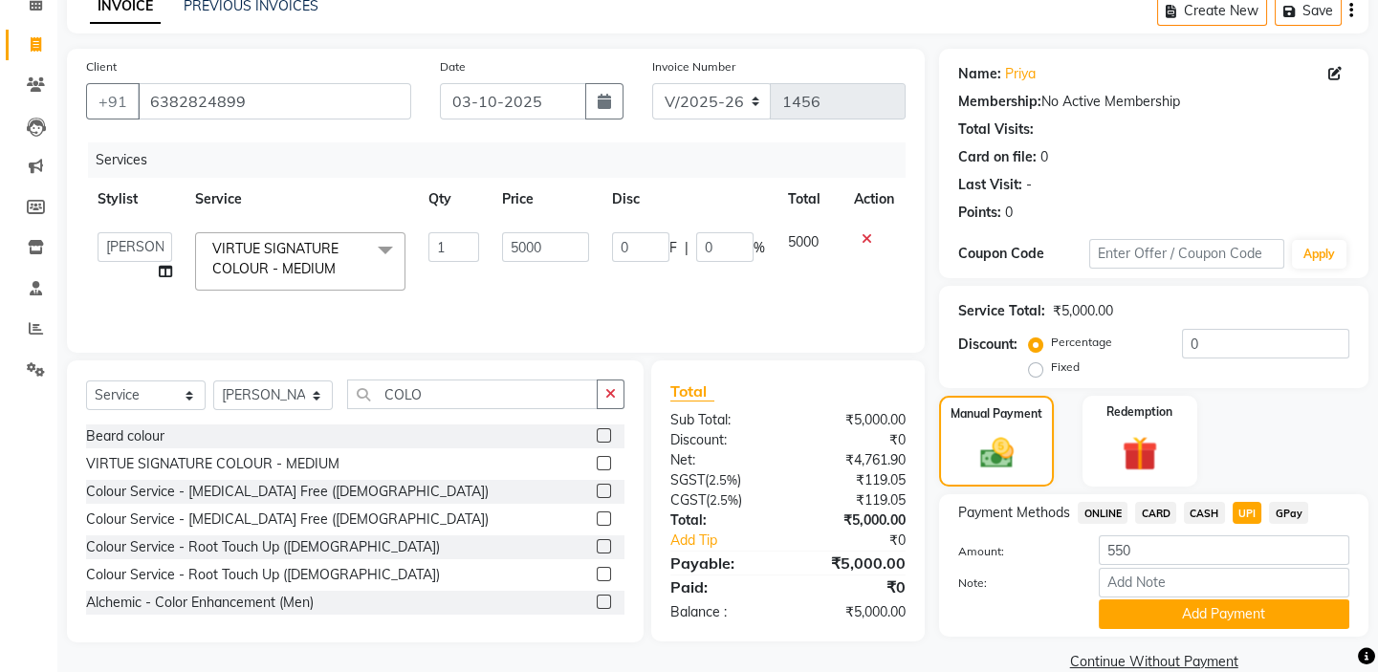
click at [975, 634] on div "Payment Methods ONLINE CARD CASH UPI GPay Amount: 550 Note: Add Payment" at bounding box center [1153, 565] width 429 height 142
click at [1137, 558] on input "550" at bounding box center [1224, 550] width 251 height 30
type input "5"
click at [975, 653] on link "Continue Without Payment" at bounding box center [1154, 662] width 422 height 20
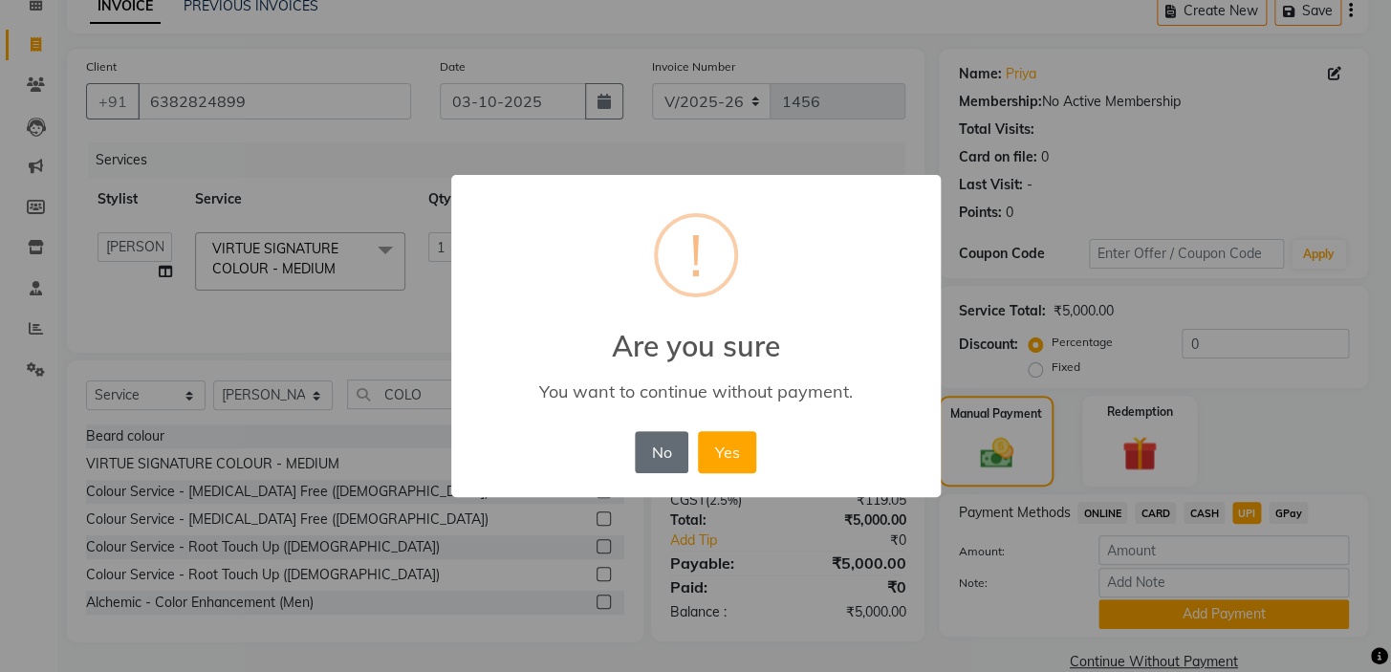
click at [668, 448] on button "No" at bounding box center [662, 452] width 54 height 42
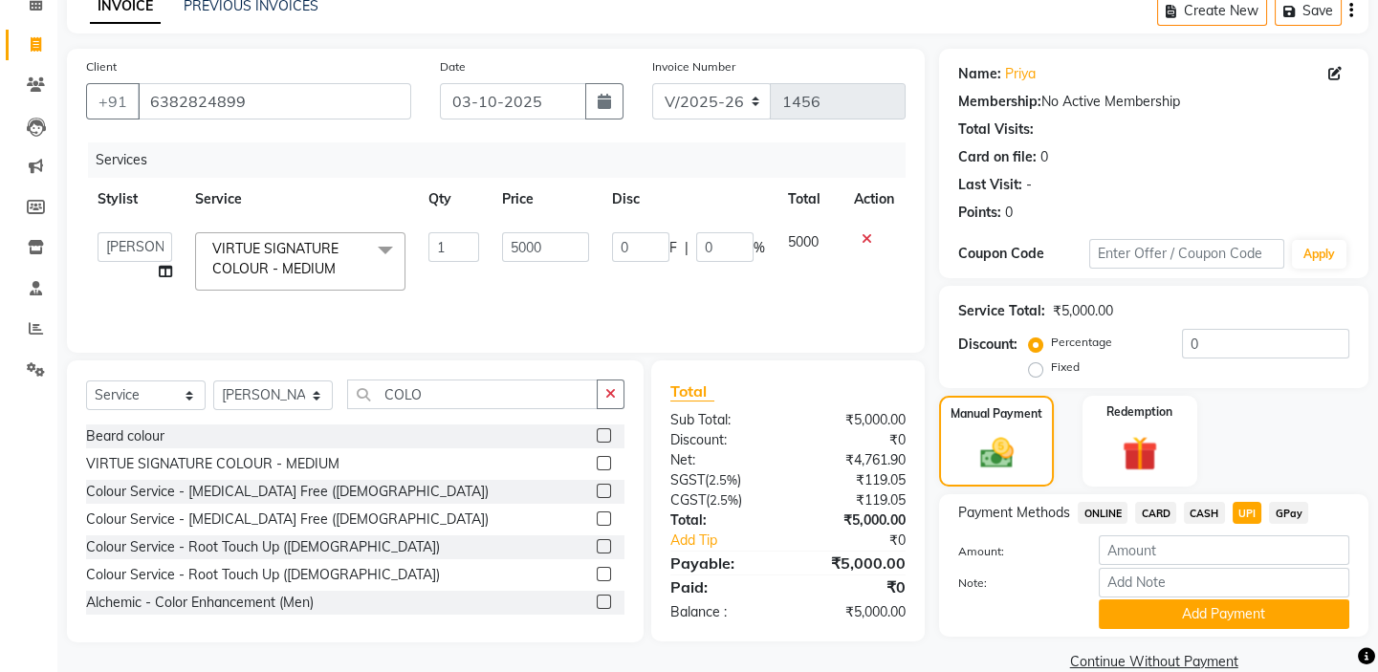
scroll to position [127, 0]
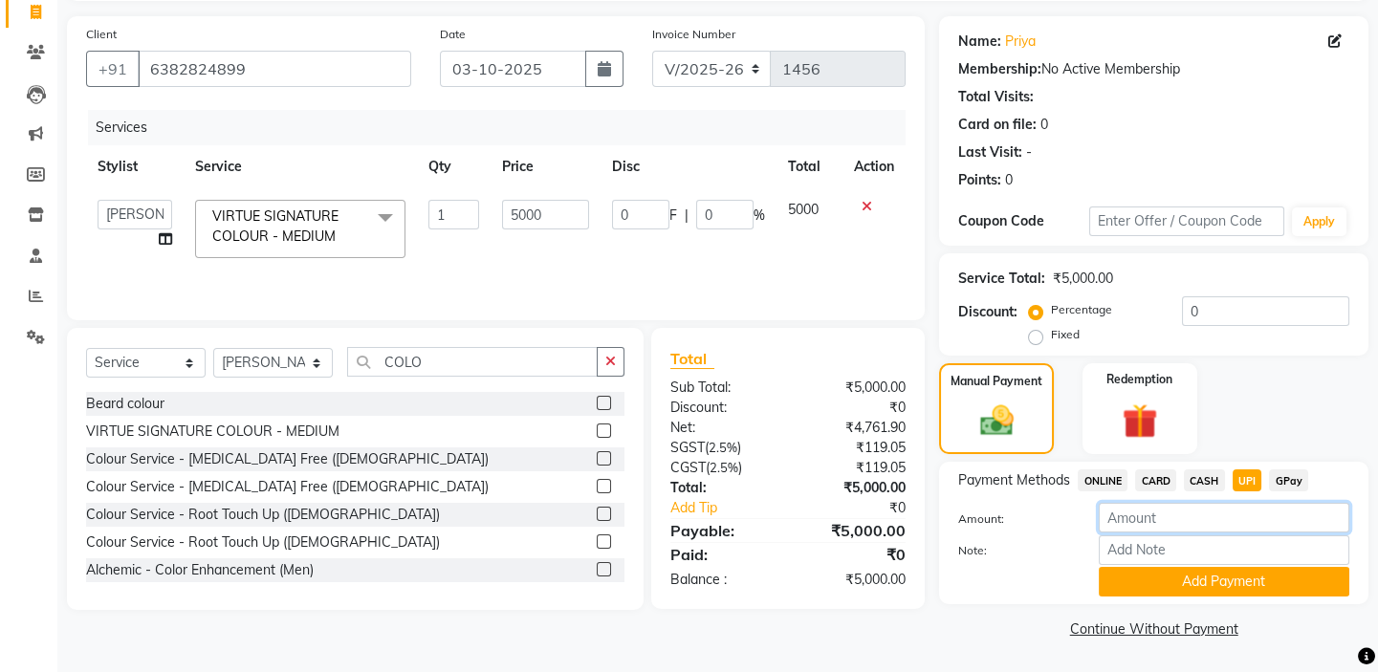
click at [1151, 520] on input "number" at bounding box center [1224, 518] width 251 height 30
type input "5000"
click at [995, 625] on link "Continue Without Payment" at bounding box center [1154, 630] width 422 height 20
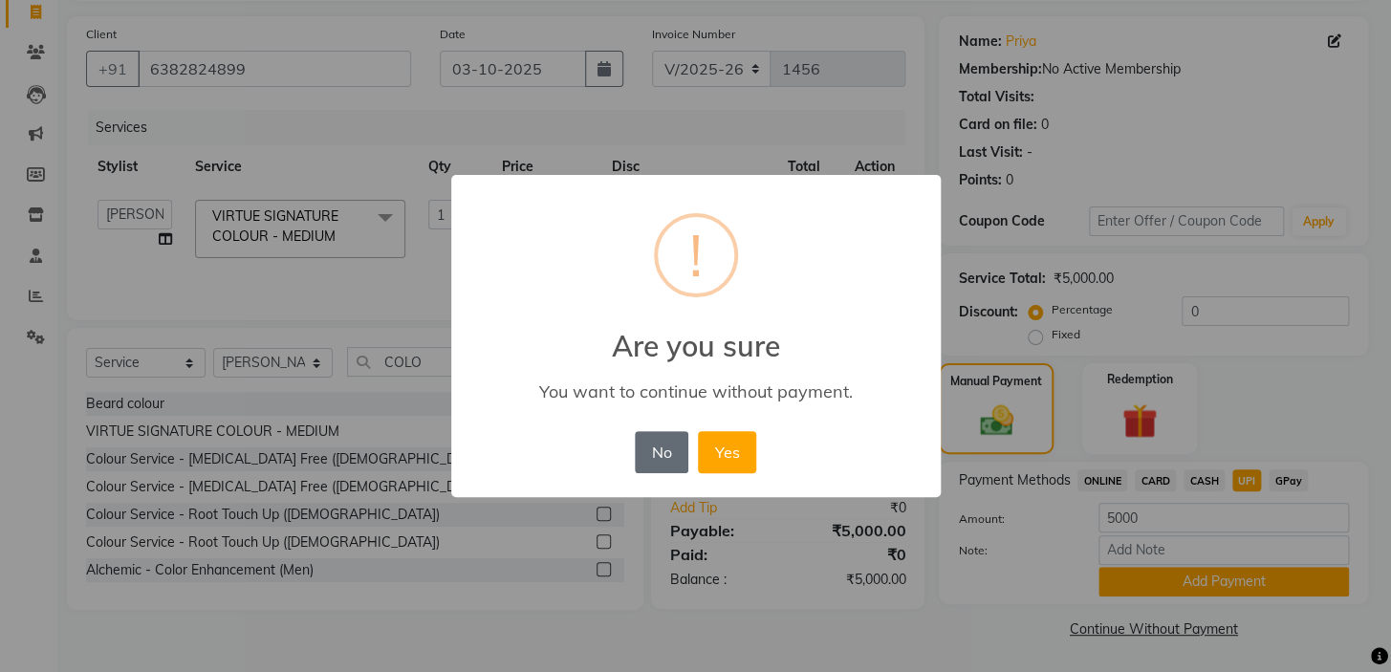
click at [646, 458] on button "No" at bounding box center [662, 452] width 54 height 42
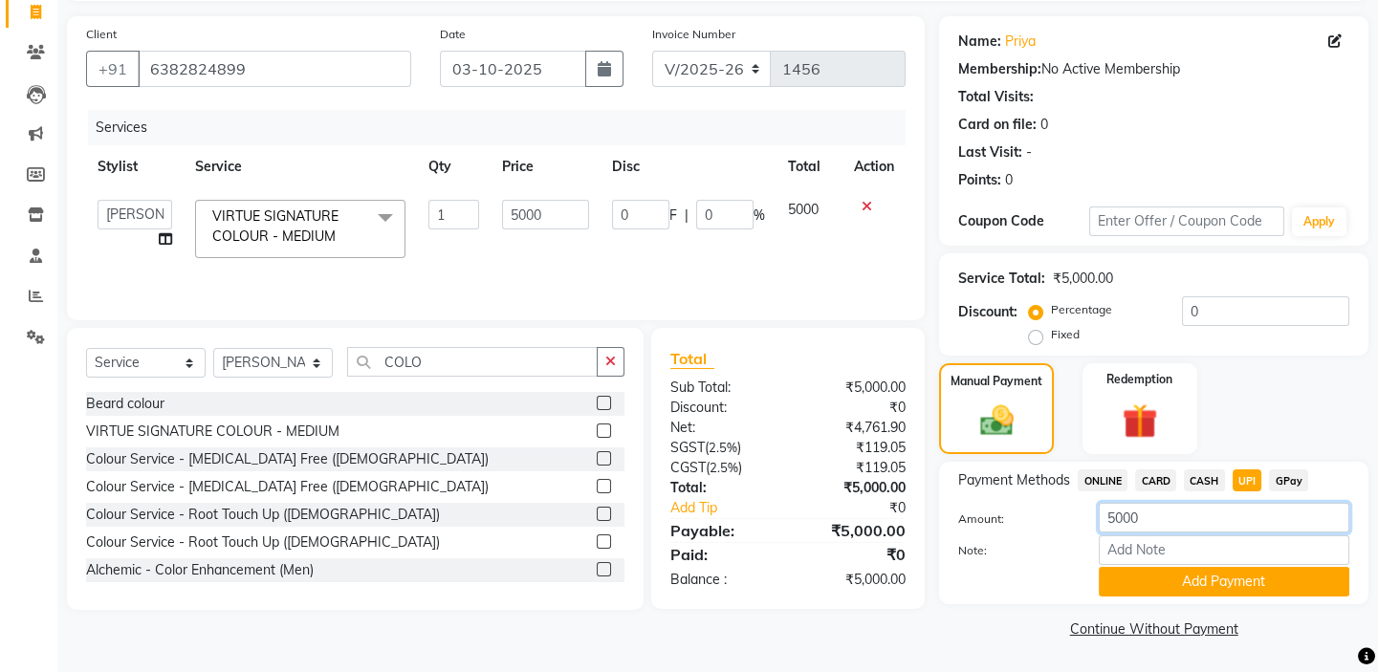
click at [1162, 516] on input "5000" at bounding box center [1224, 518] width 251 height 30
click at [865, 202] on icon at bounding box center [867, 206] width 11 height 13
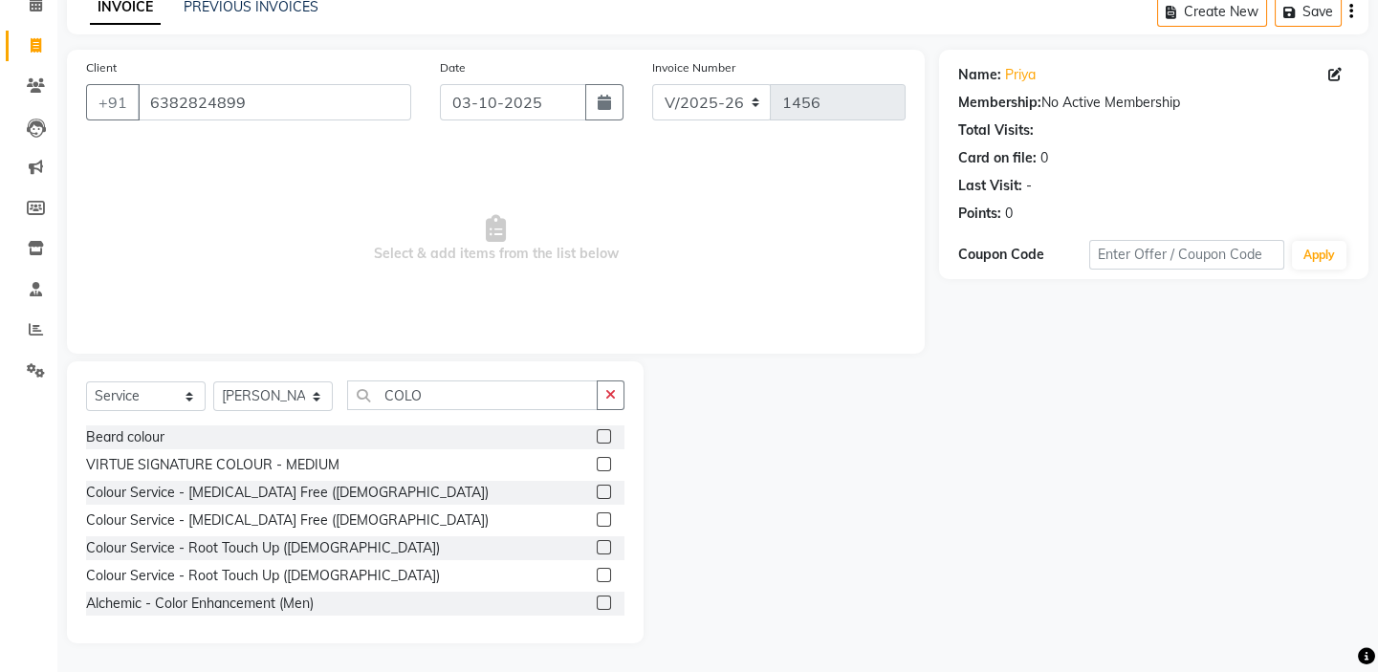
scroll to position [95, 0]
click at [393, 392] on input "COLO" at bounding box center [472, 396] width 251 height 30
click at [597, 463] on label at bounding box center [604, 464] width 14 height 14
click at [597, 463] on input "checkbox" at bounding box center [603, 465] width 12 height 12
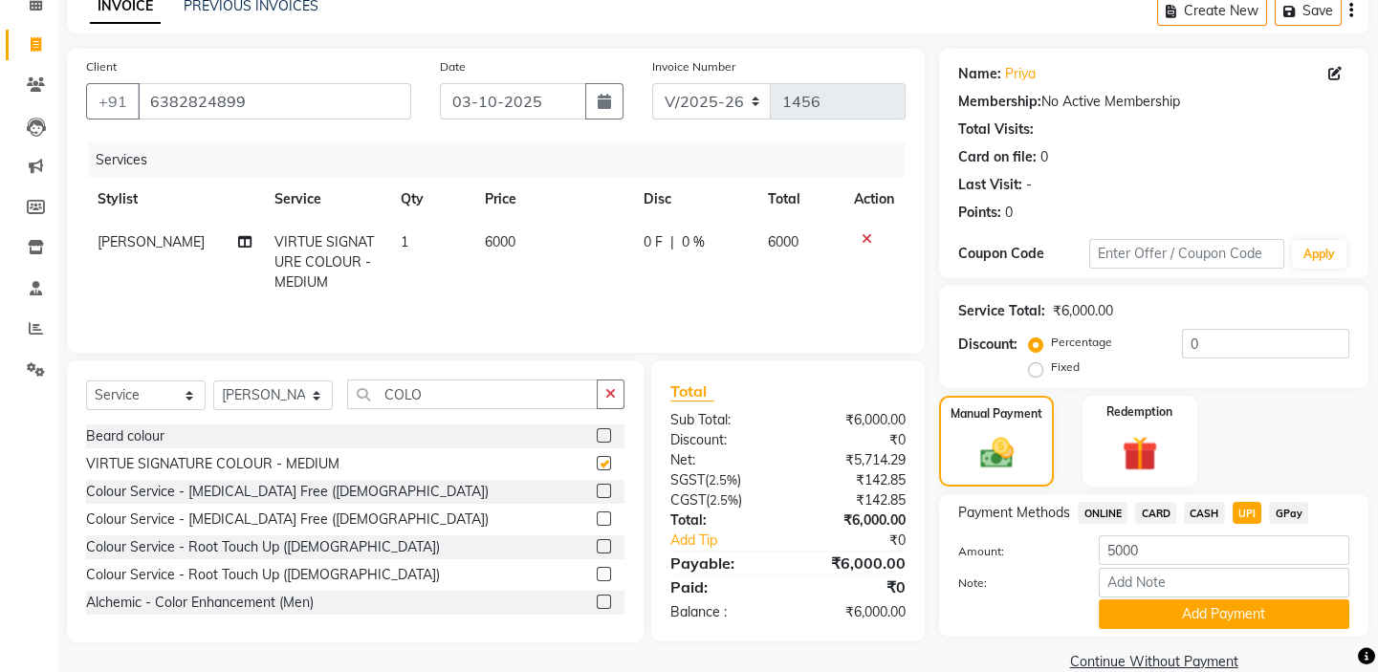
checkbox input "false"
click at [511, 232] on td "6000" at bounding box center [553, 262] width 160 height 83
select select "92229"
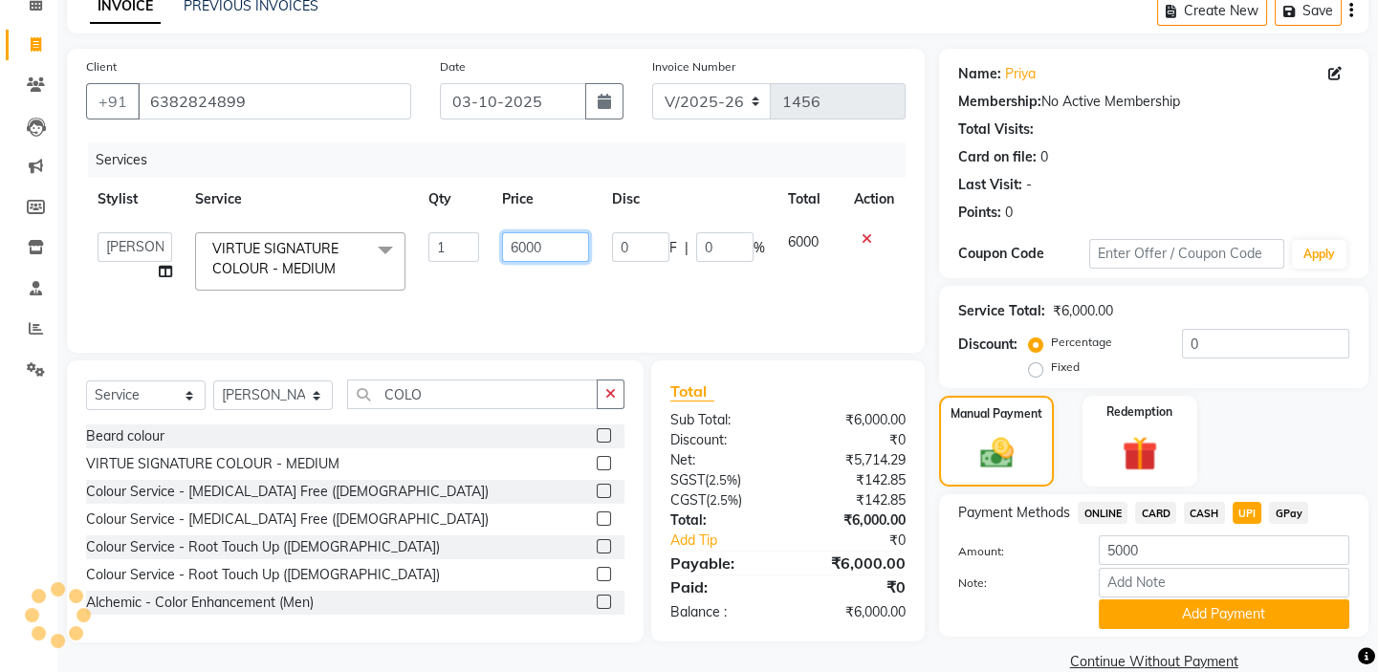
click at [551, 241] on input "6000" at bounding box center [545, 247] width 87 height 30
type input "6"
type input "5000"
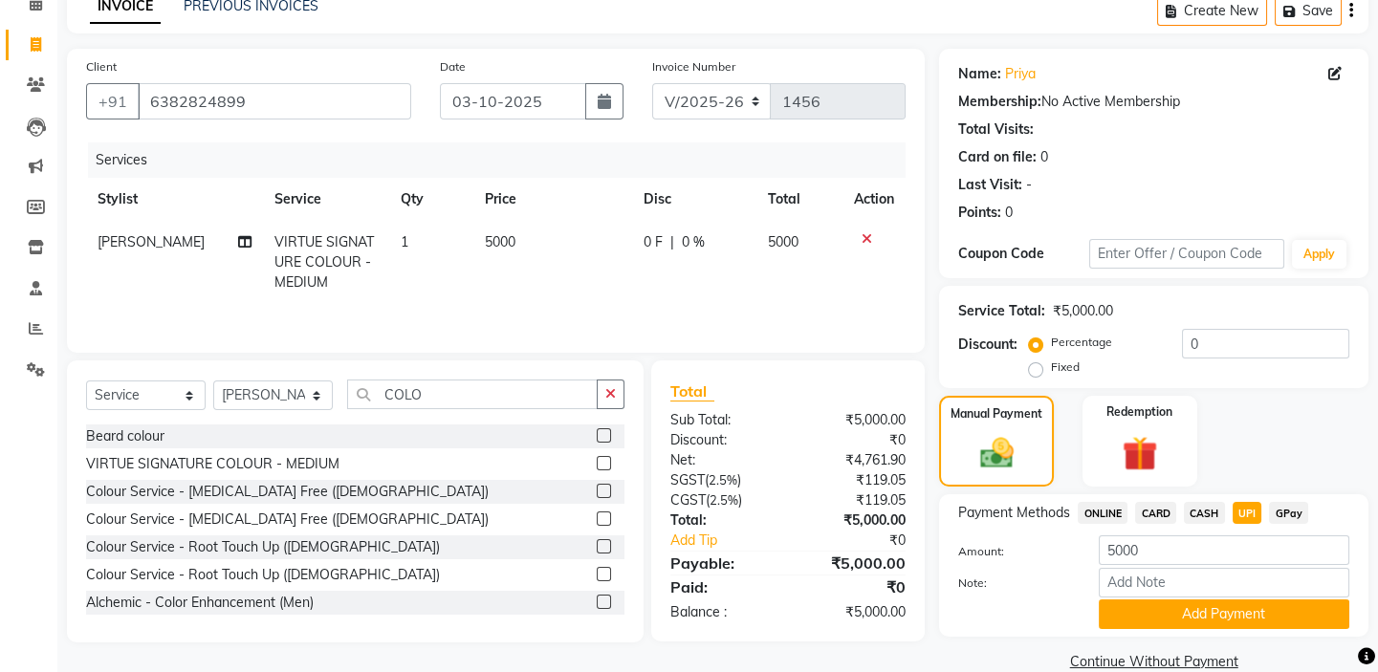
click at [564, 277] on td "5000" at bounding box center [553, 262] width 160 height 83
select select "92229"
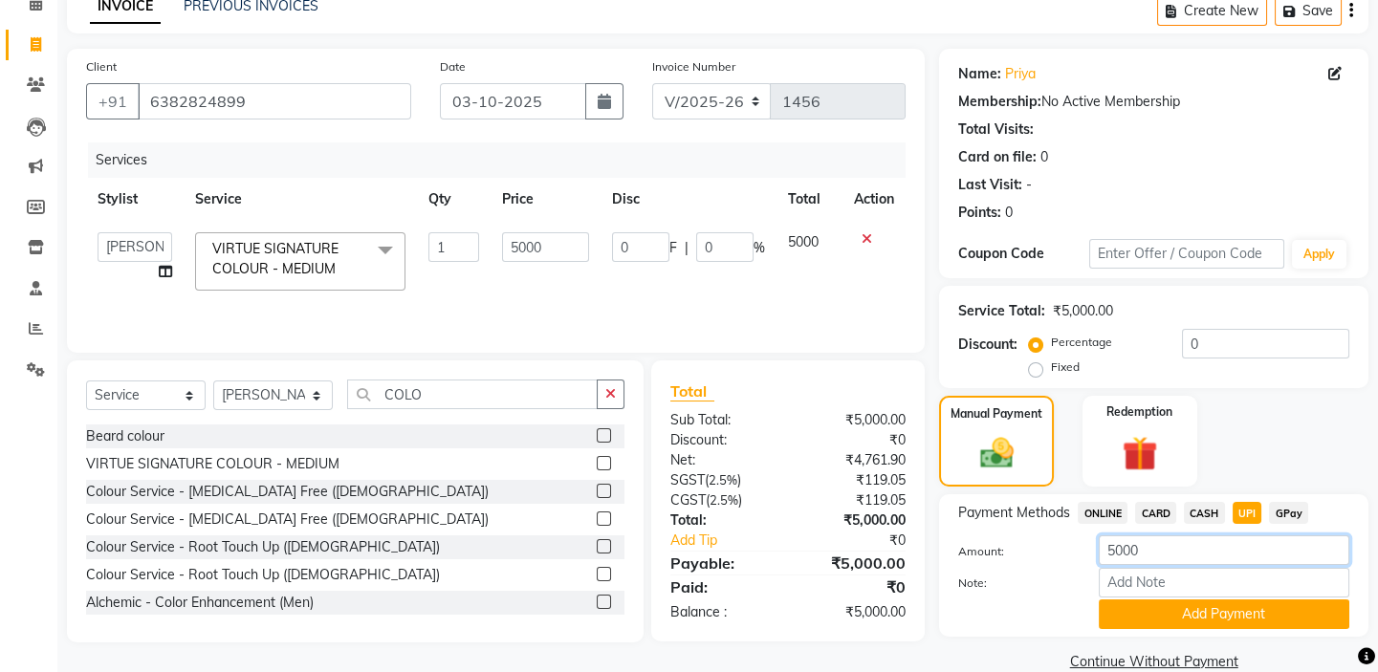
click at [1159, 555] on input "5000" at bounding box center [1224, 550] width 251 height 30
type input "5"
click at [1300, 421] on div "Manual Payment Redemption" at bounding box center [1154, 442] width 458 height 92
click at [866, 239] on icon at bounding box center [867, 238] width 11 height 13
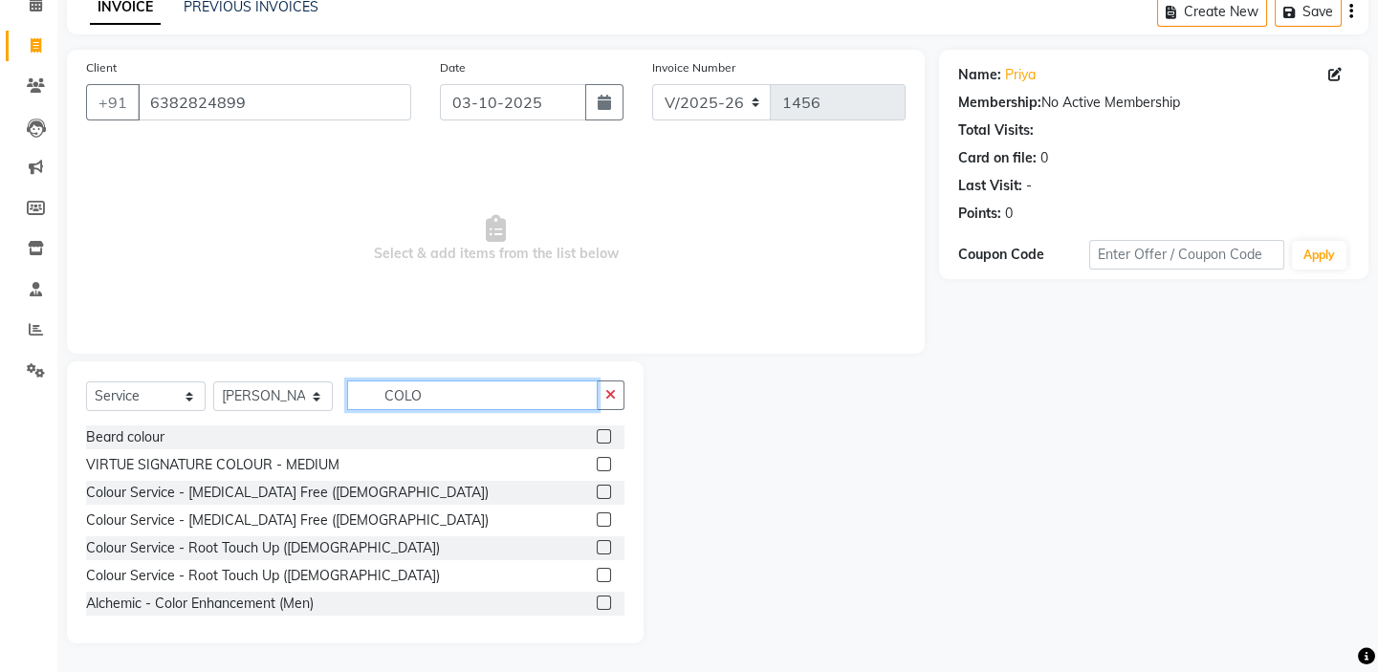
click at [437, 391] on input "COLO" at bounding box center [472, 396] width 251 height 30
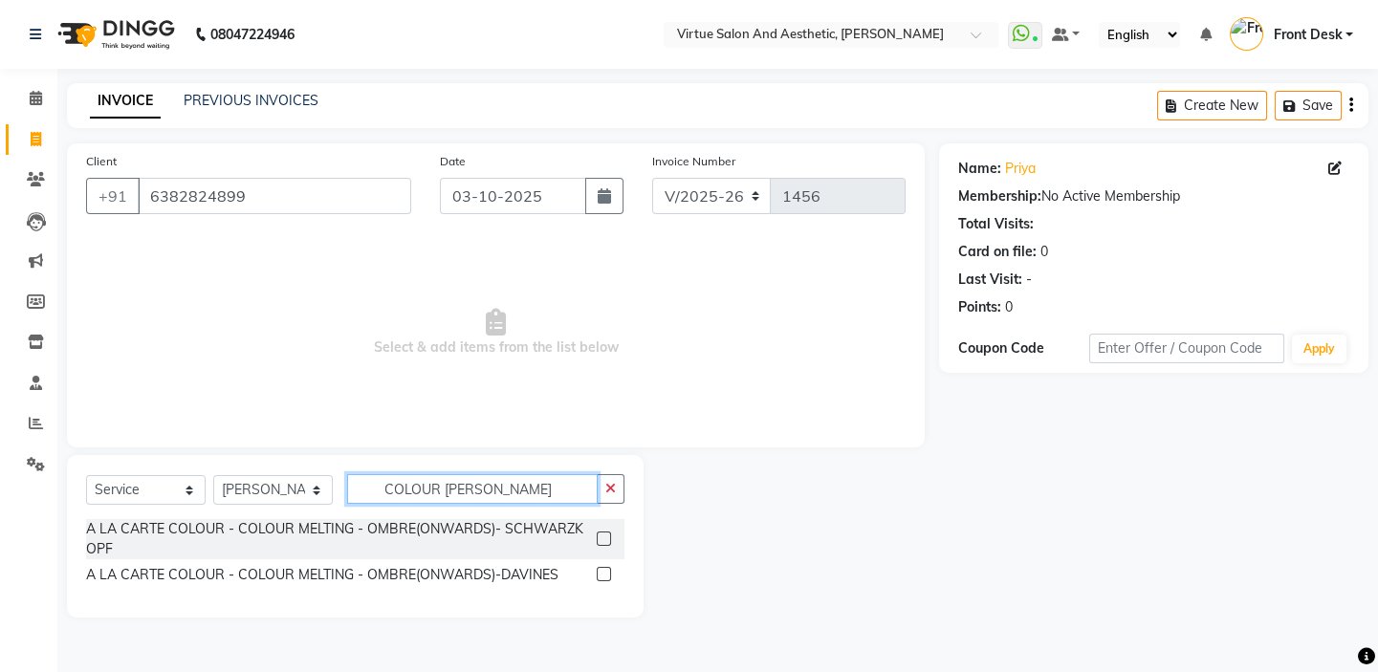
scroll to position [0, 0]
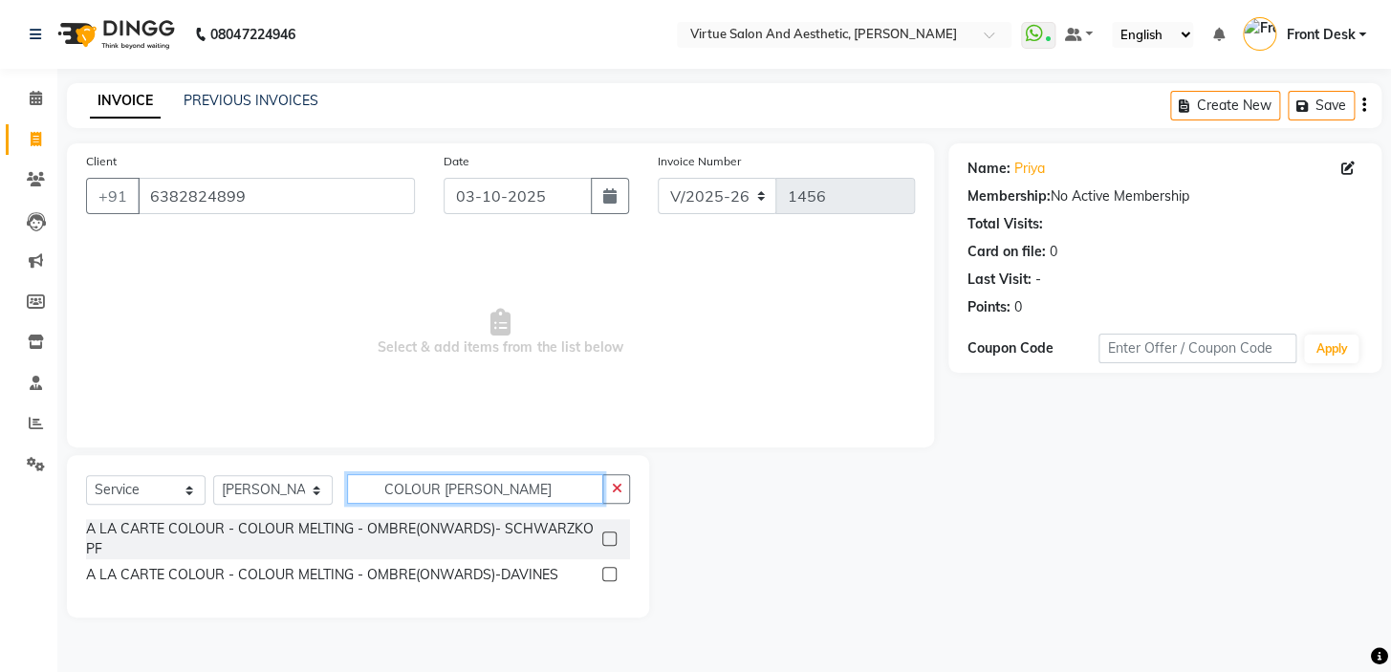
type input "COLOUR MEL"
click at [613, 574] on label at bounding box center [609, 574] width 14 height 14
click at [613, 574] on input "checkbox" at bounding box center [608, 575] width 12 height 12
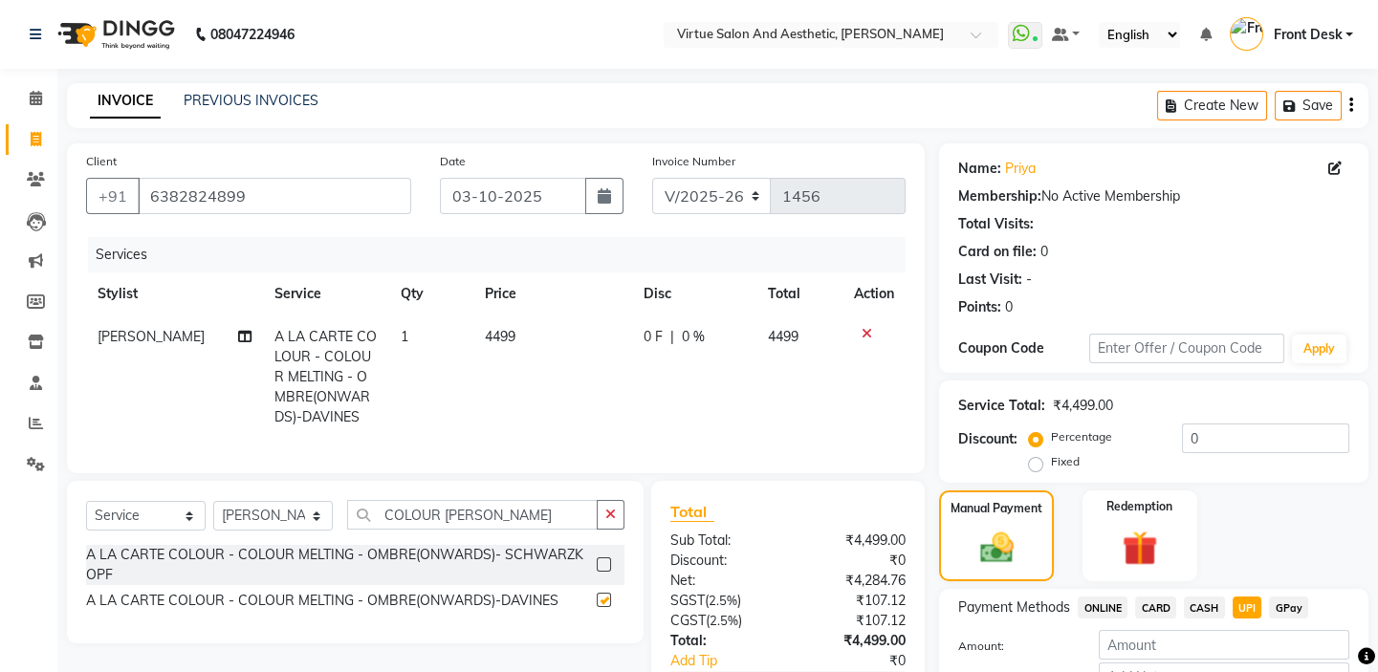
checkbox input "false"
click at [513, 327] on td "4499" at bounding box center [553, 377] width 160 height 123
select select "92229"
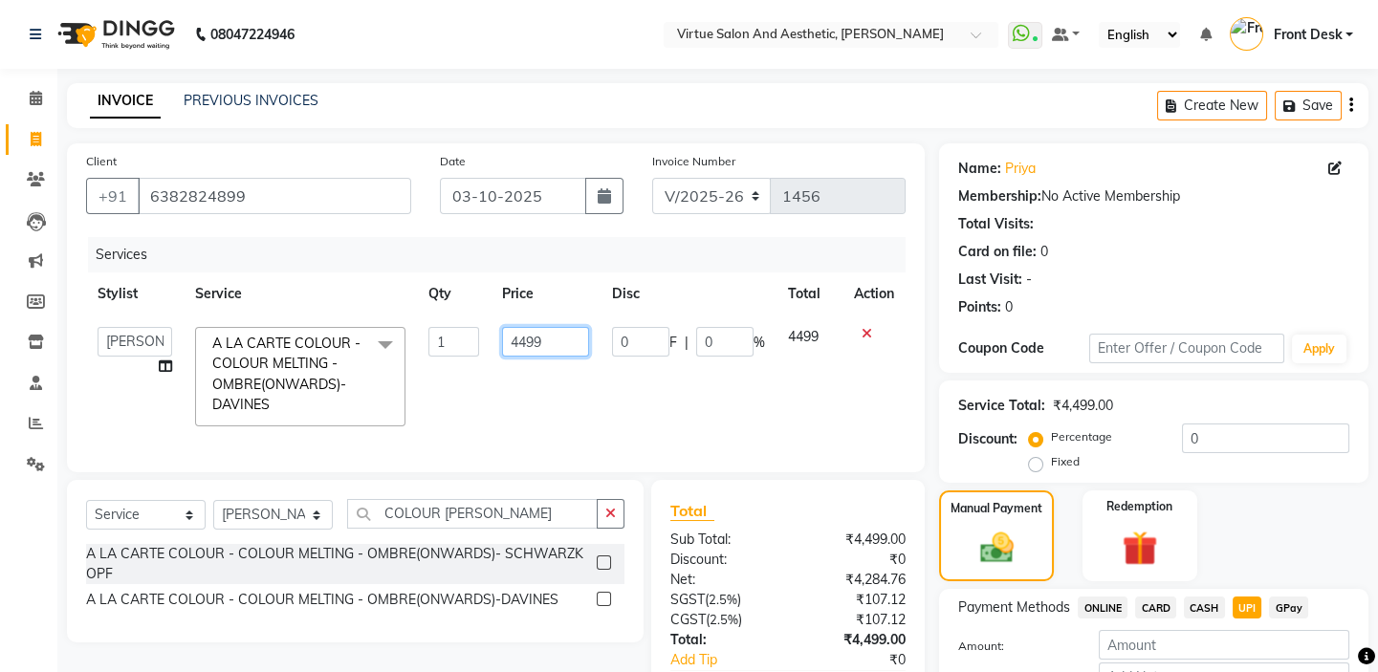
click at [545, 338] on input "4499" at bounding box center [545, 342] width 87 height 30
type input "4"
type input "5000"
click at [545, 401] on td "5000" at bounding box center [546, 377] width 110 height 122
select select "92229"
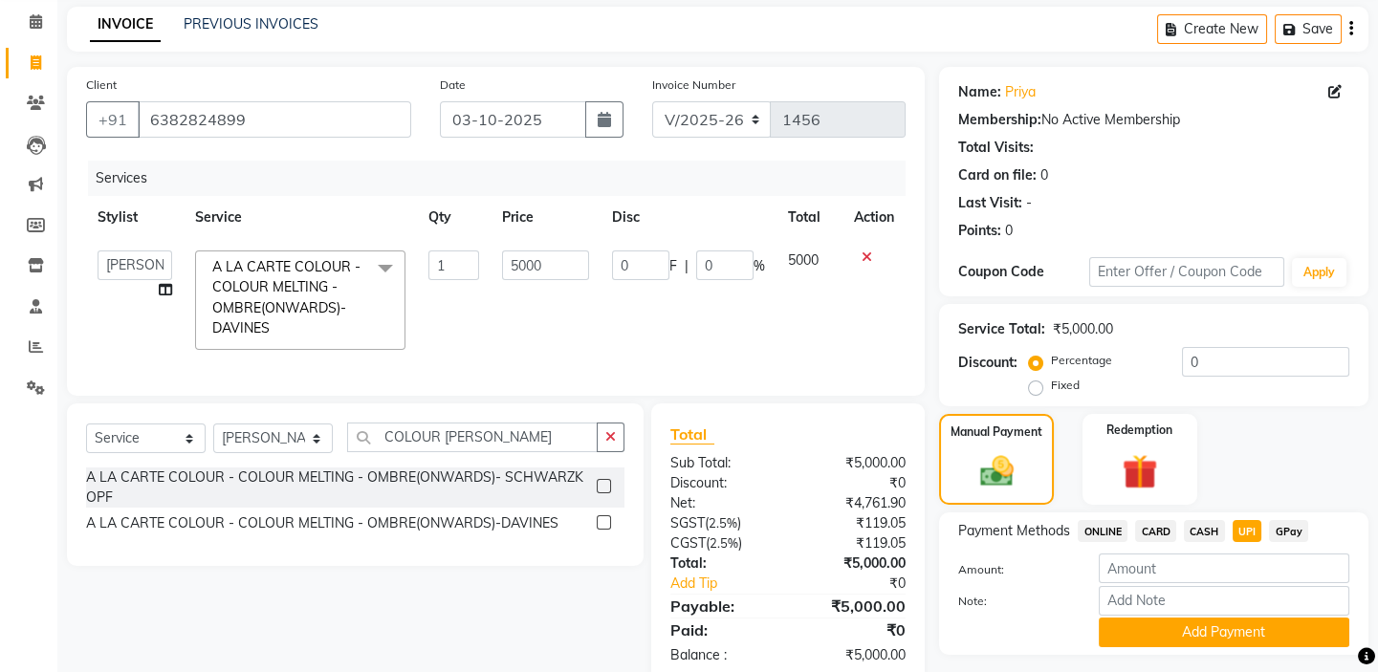
scroll to position [131, 0]
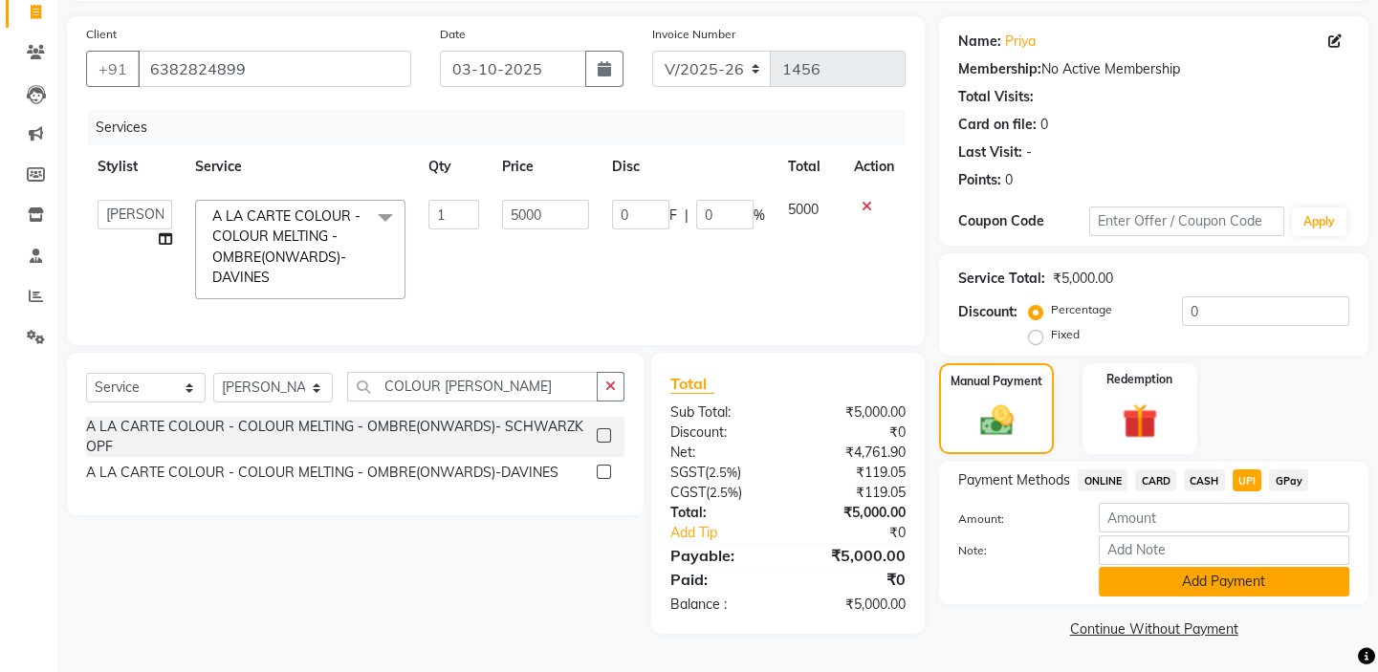
click at [1269, 580] on button "Add Payment" at bounding box center [1224, 582] width 251 height 30
click at [1185, 585] on button "Add Payment" at bounding box center [1224, 582] width 251 height 30
click at [1141, 504] on input "number" at bounding box center [1224, 518] width 251 height 30
click at [1205, 511] on input "number" at bounding box center [1224, 518] width 251 height 30
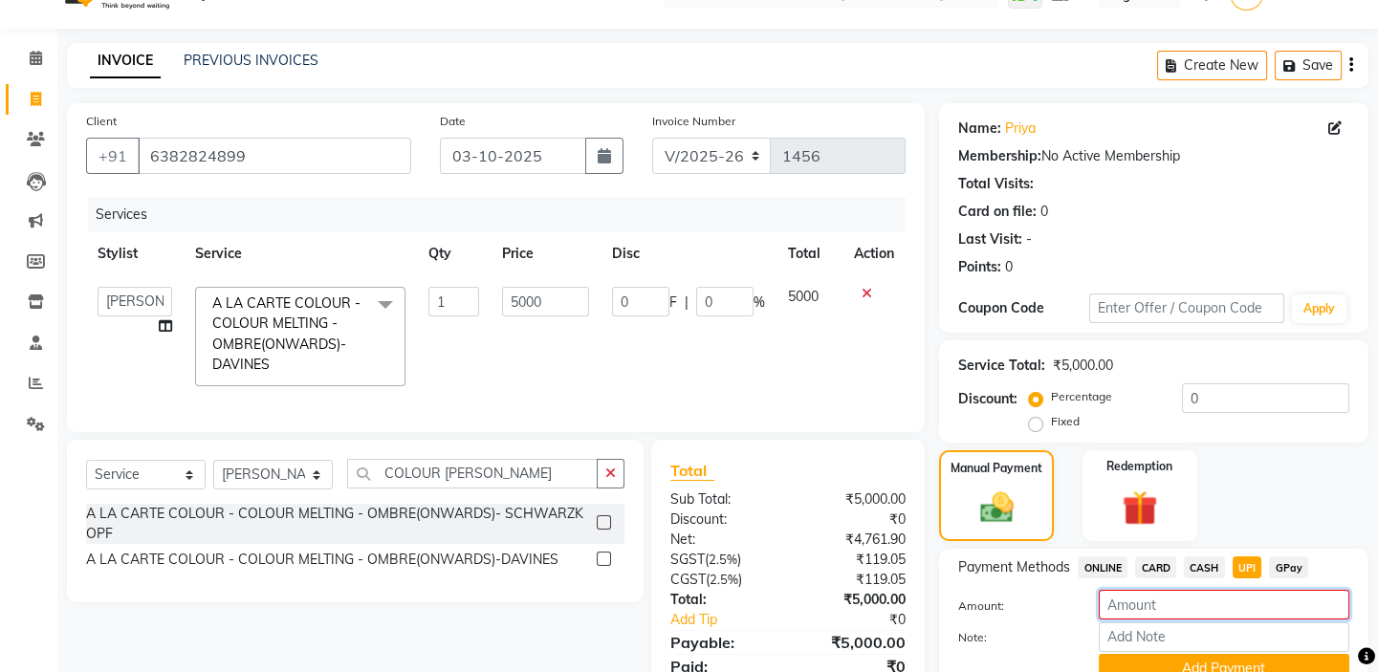
scroll to position [0, 0]
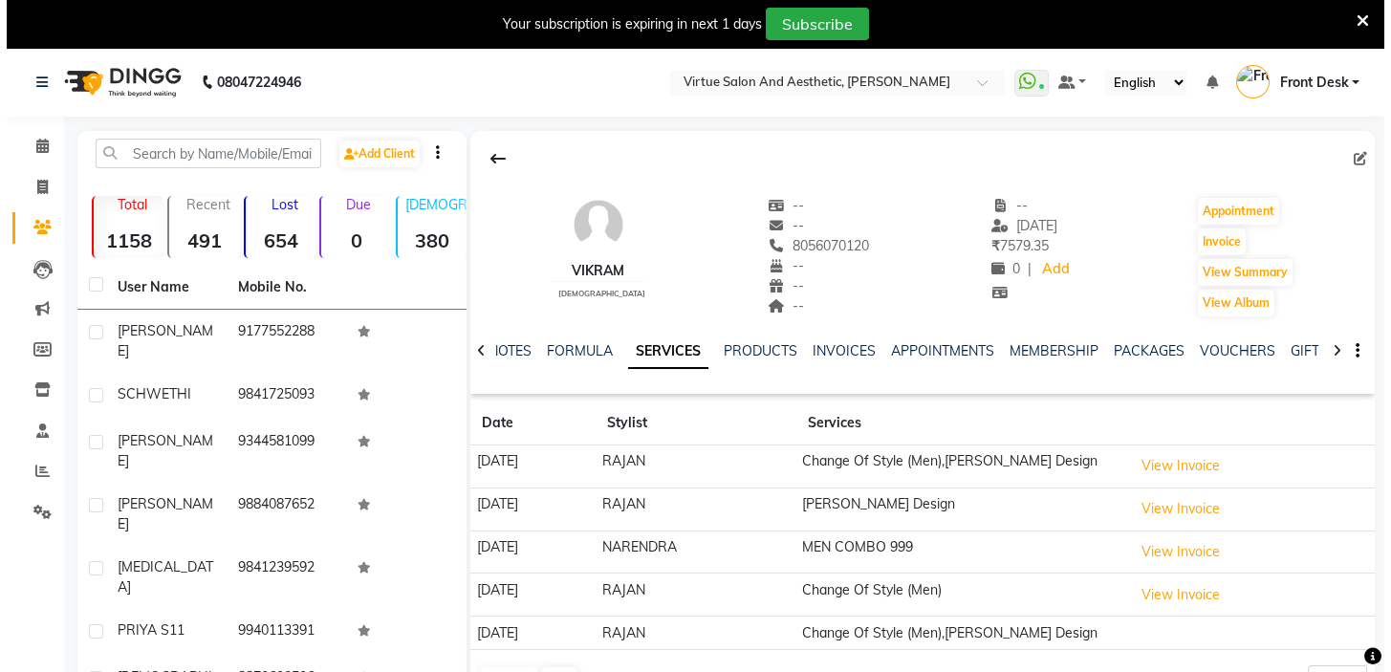
scroll to position [173, 0]
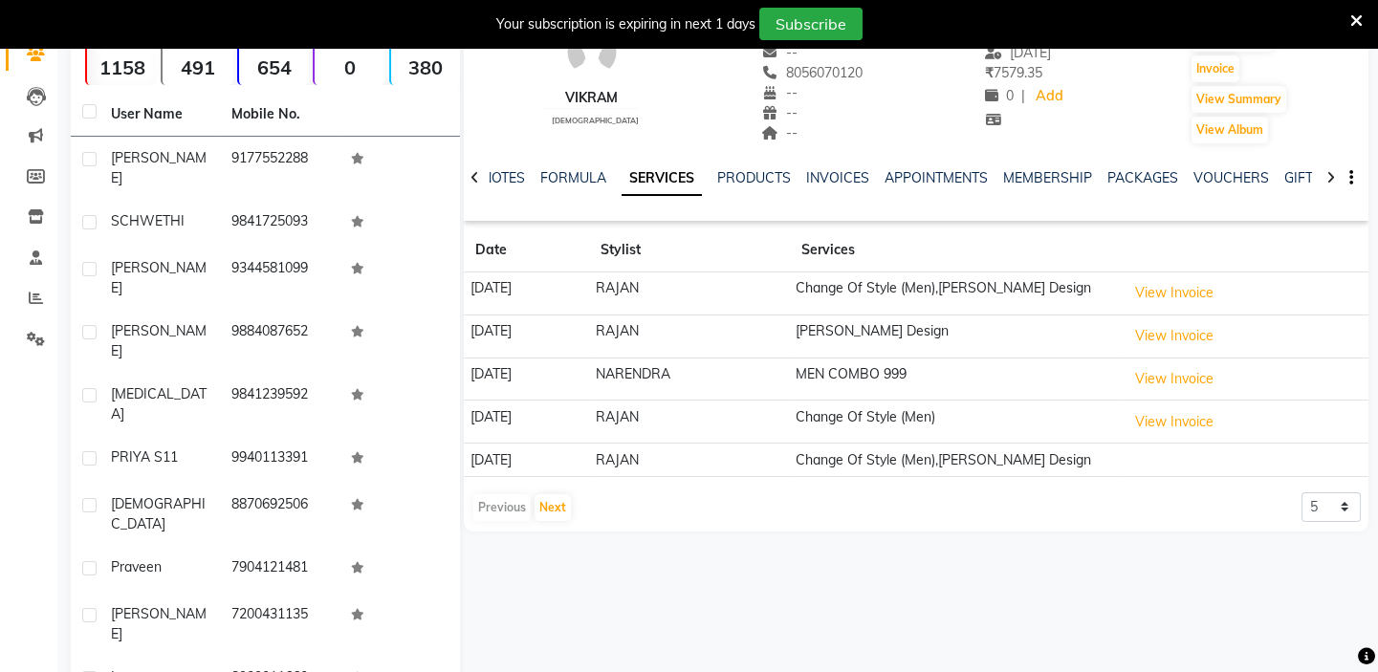
click at [966, 289] on td "Change Of Style (Men),[PERSON_NAME] Design" at bounding box center [955, 294] width 331 height 43
click at [1194, 295] on button "View Invoice" at bounding box center [1174, 293] width 96 height 30
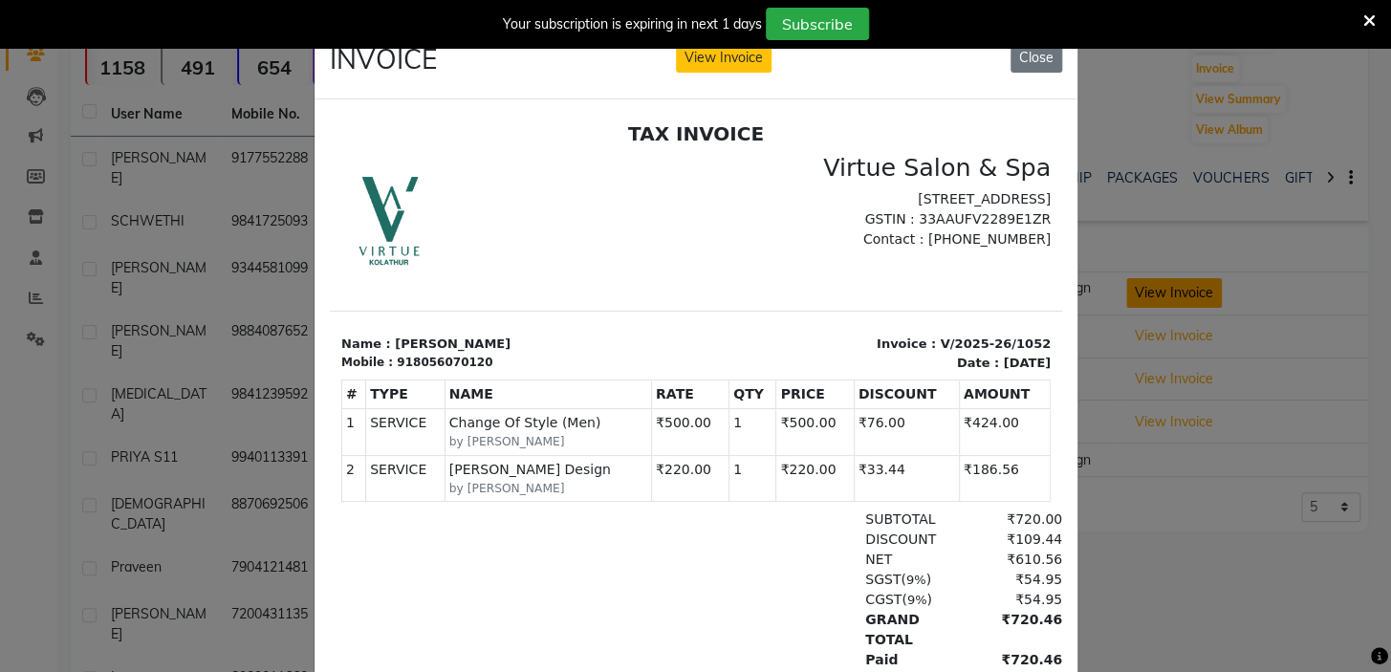
scroll to position [0, 0]
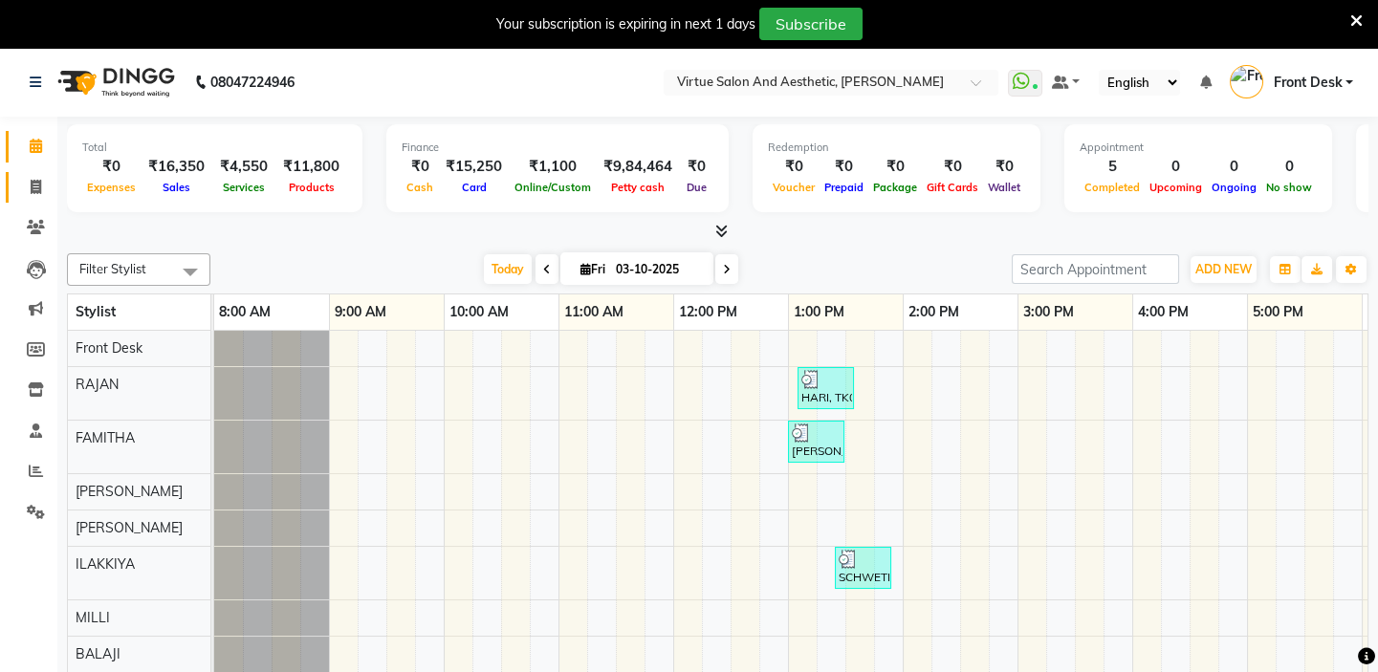
click at [34, 183] on icon at bounding box center [36, 187] width 11 height 14
select select "7053"
select select "service"
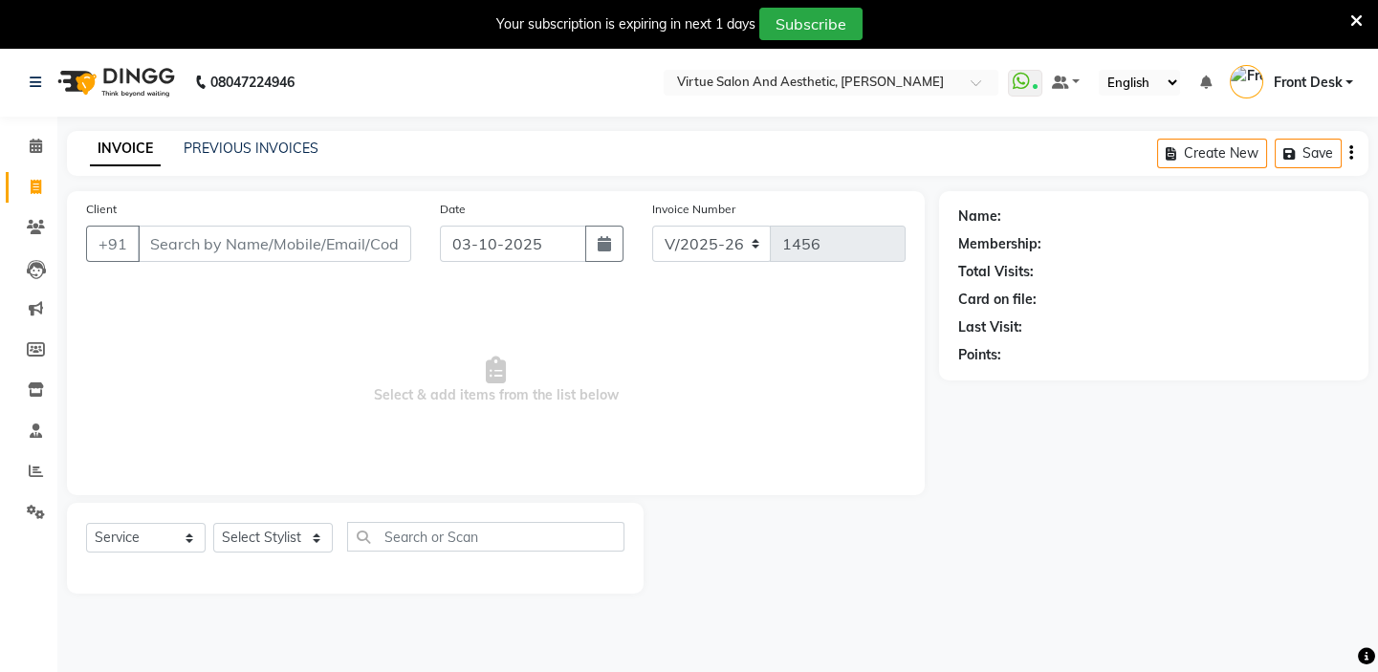
click at [191, 259] on input "Client" at bounding box center [274, 244] width 273 height 36
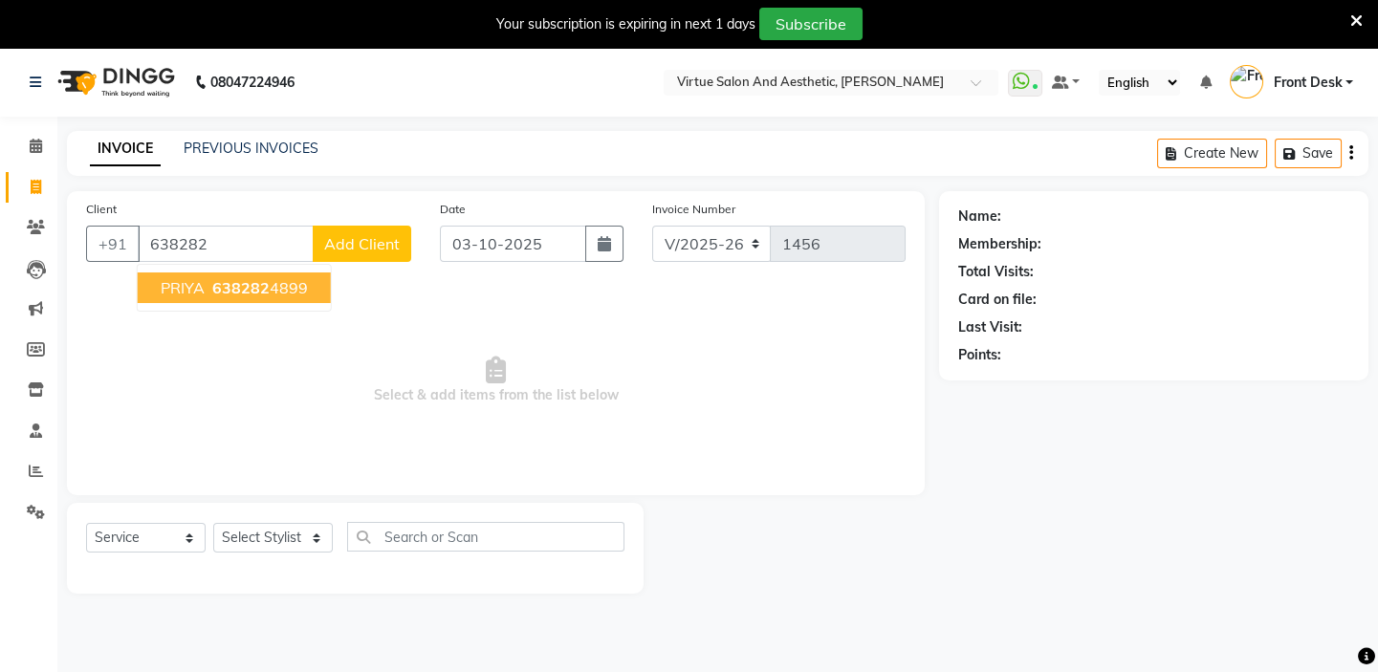
click at [238, 292] on span "638282" at bounding box center [240, 287] width 57 height 19
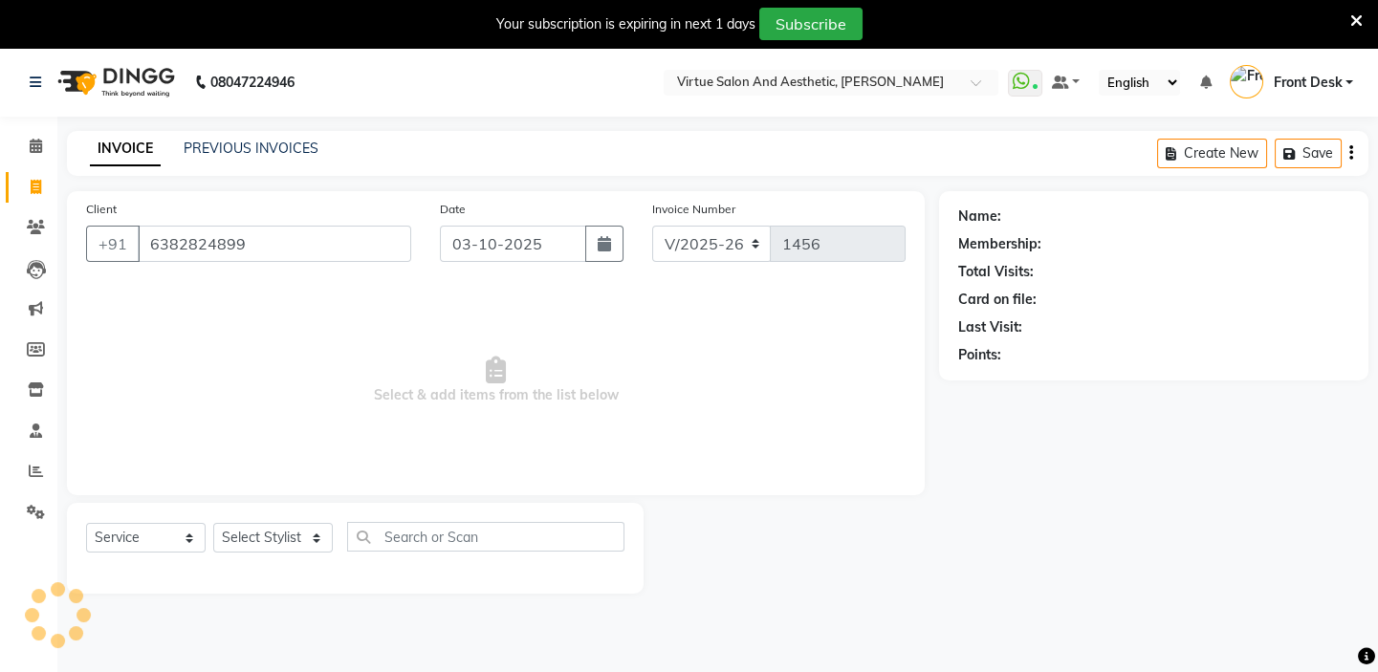
type input "6382824899"
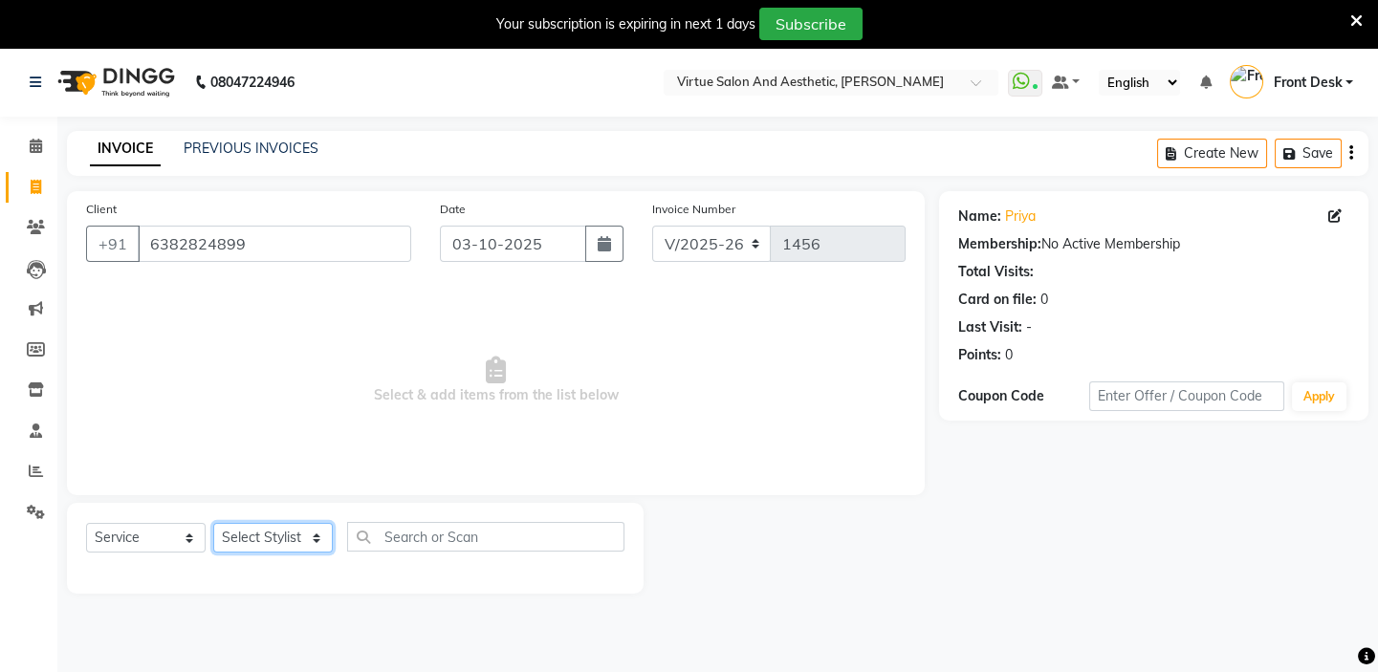
click at [282, 535] on select "Select Stylist BALAJI DIVYA FAMITHA Front Desk ILAKKIYA ISHWARYA Kabilan KESHAV…" at bounding box center [273, 538] width 120 height 30
select select "92229"
click at [213, 523] on select "Select Stylist BALAJI DIVYA FAMITHA Front Desk ILAKKIYA ISHWARYA Kabilan KESHAV…" at bounding box center [273, 538] width 120 height 30
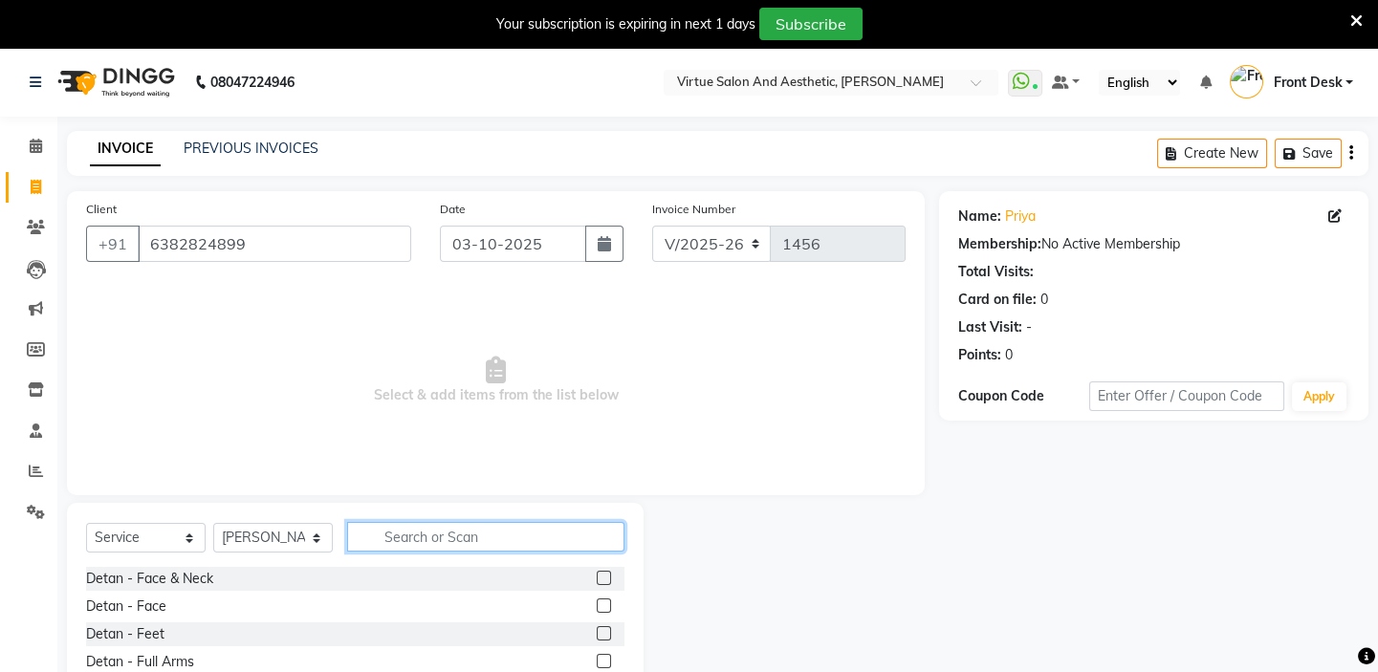
click at [421, 535] on input "text" at bounding box center [485, 537] width 277 height 30
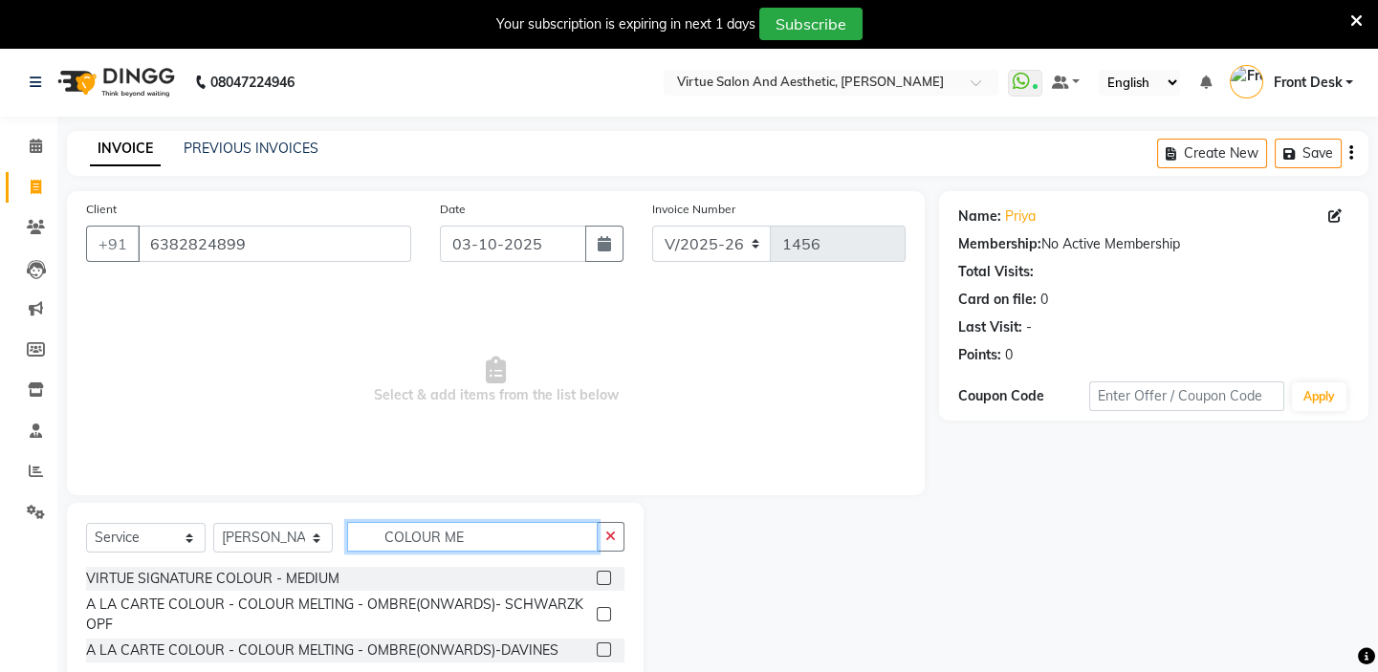
type input "COLOUR ME"
click at [602, 646] on label at bounding box center [604, 650] width 14 height 14
click at [602, 646] on input "checkbox" at bounding box center [603, 650] width 12 height 12
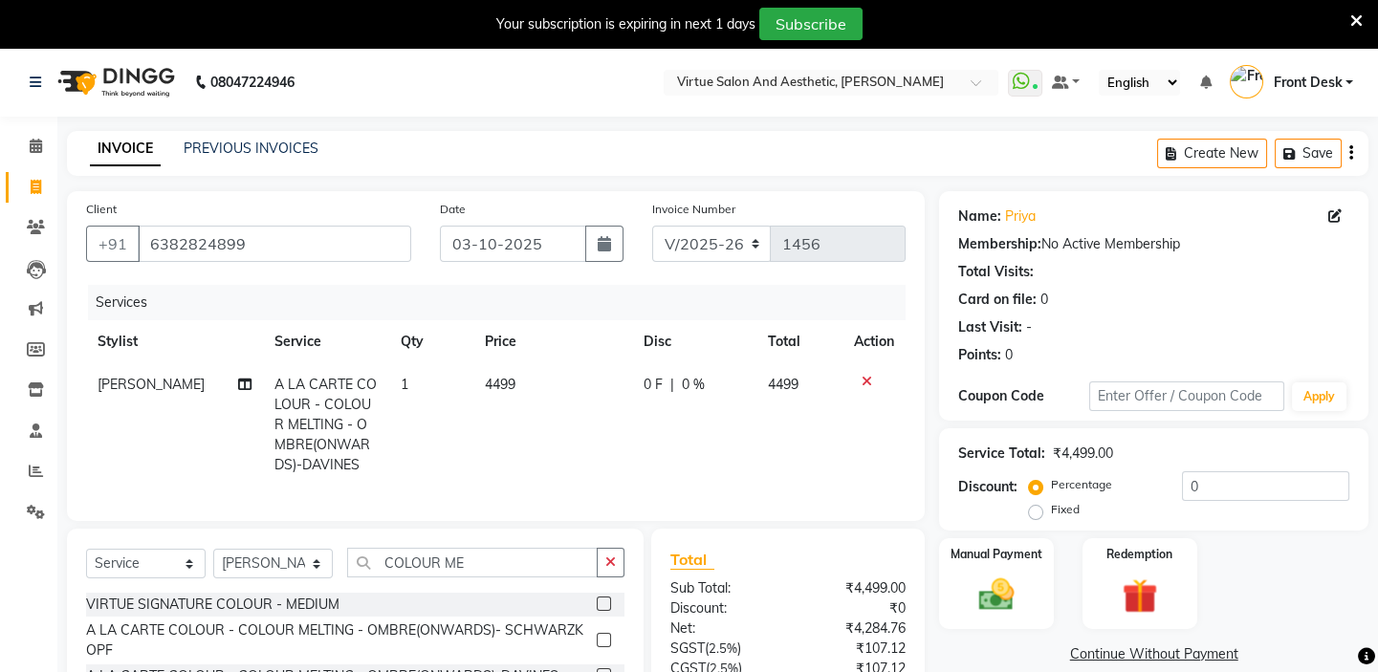
checkbox input "false"
click at [513, 378] on td "4499" at bounding box center [553, 424] width 160 height 123
select select "92229"
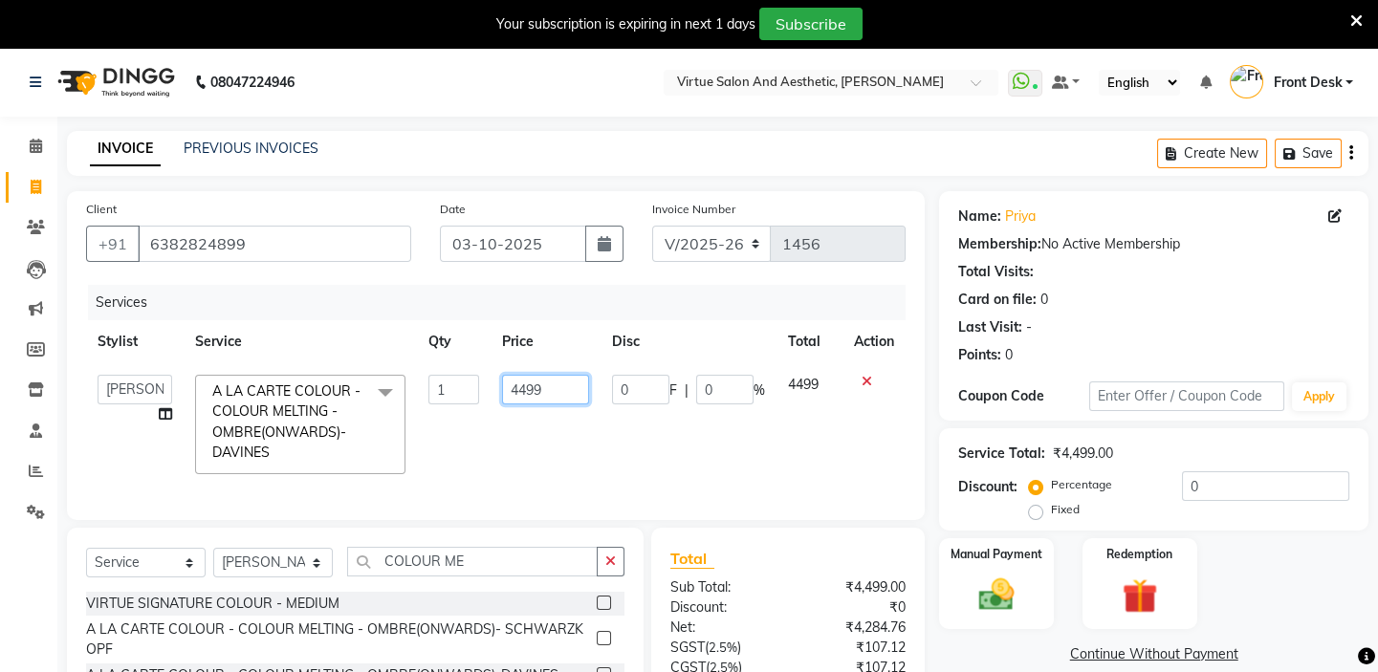
click at [545, 384] on input "4499" at bounding box center [545, 390] width 87 height 30
type input "4"
type input "5000"
click at [535, 439] on td "5000" at bounding box center [546, 424] width 110 height 122
select select "92229"
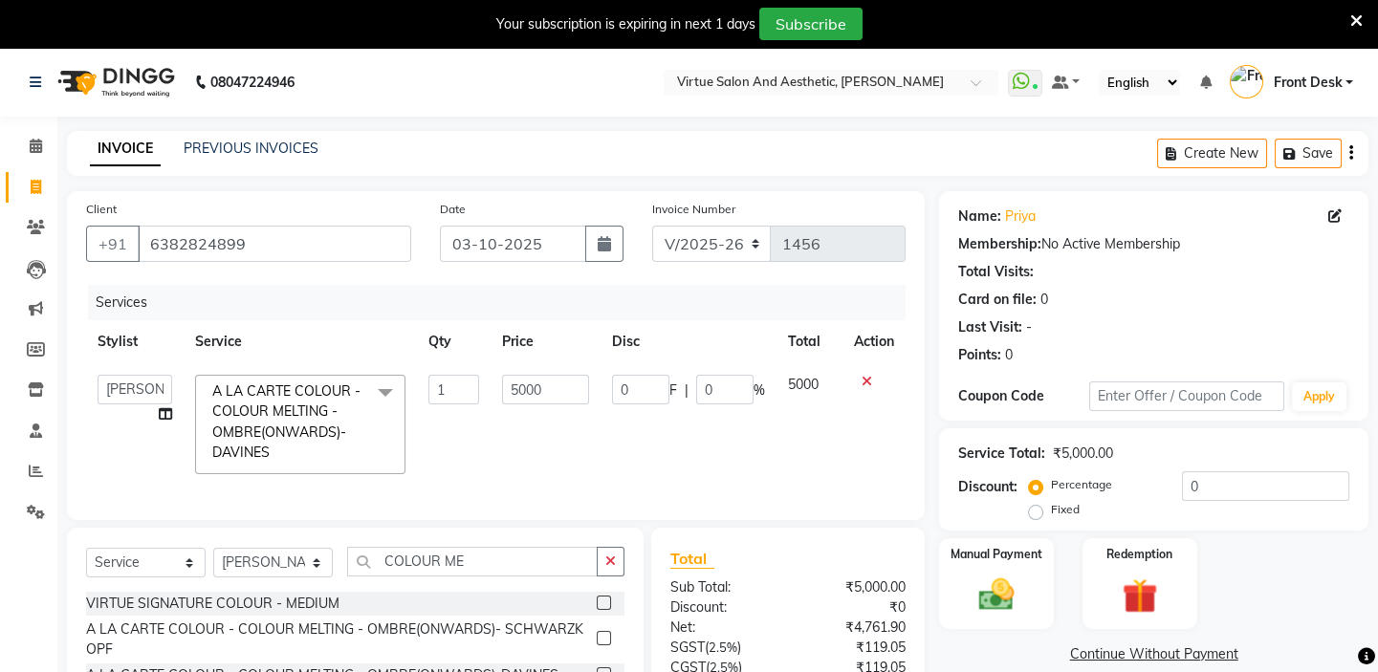
scroll to position [173, 0]
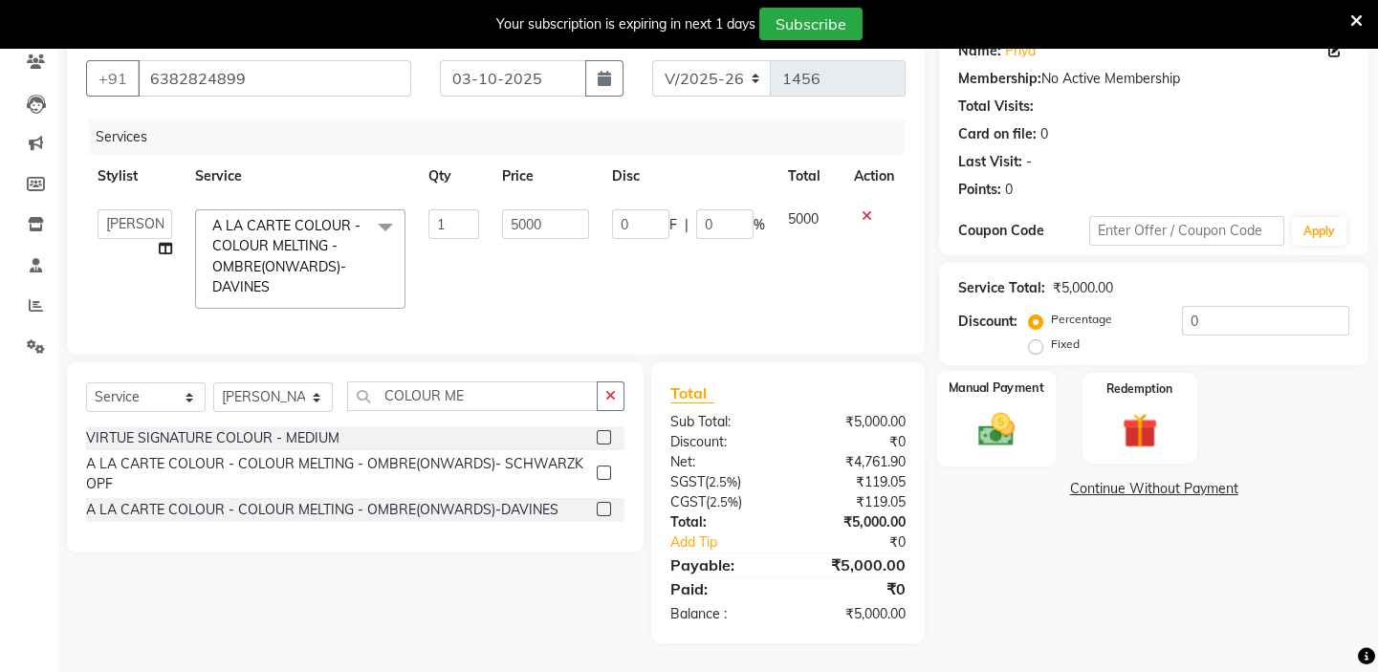
click at [1012, 427] on img at bounding box center [996, 429] width 59 height 42
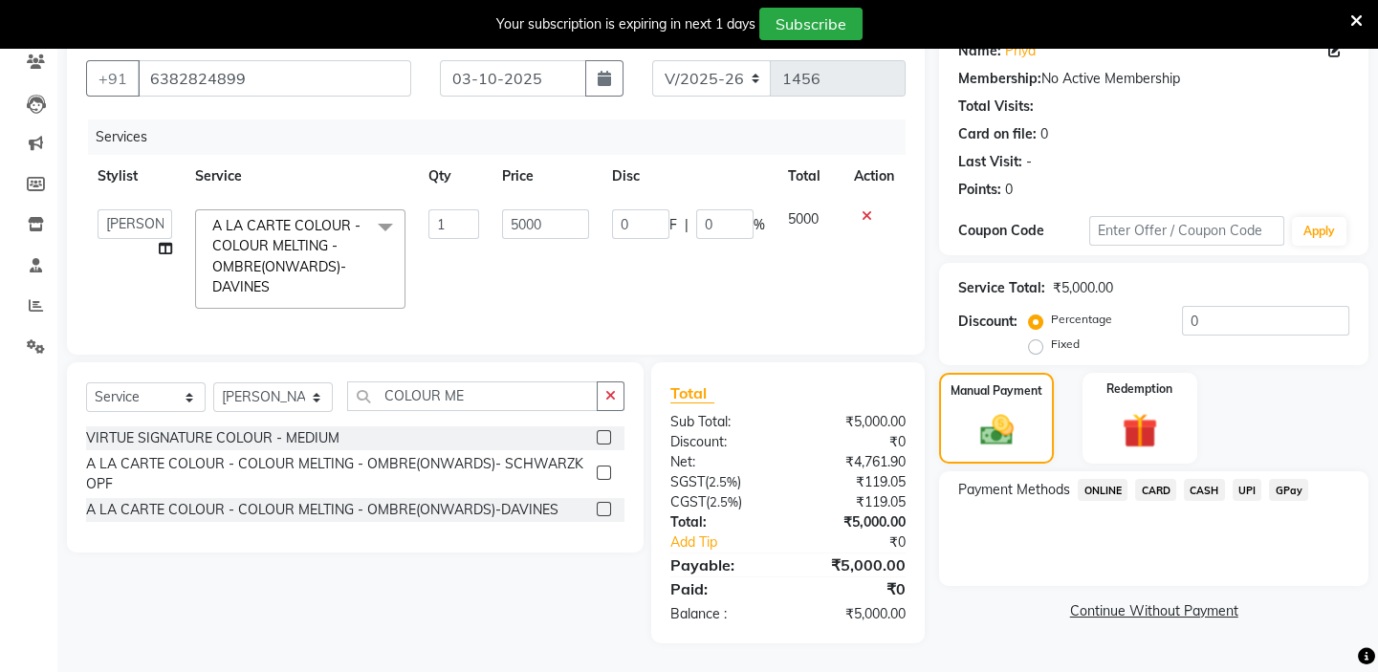
click at [1244, 481] on span "UPI" at bounding box center [1248, 490] width 30 height 22
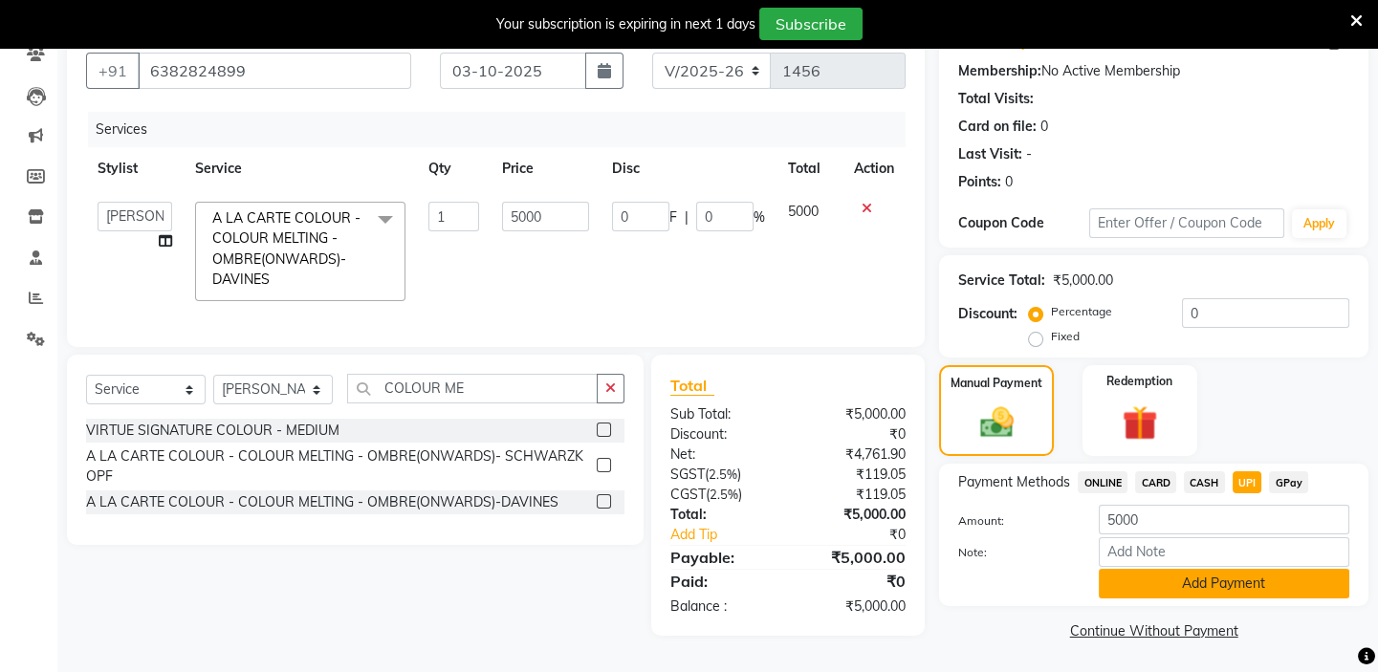
click at [1247, 580] on button "Add Payment" at bounding box center [1224, 584] width 251 height 30
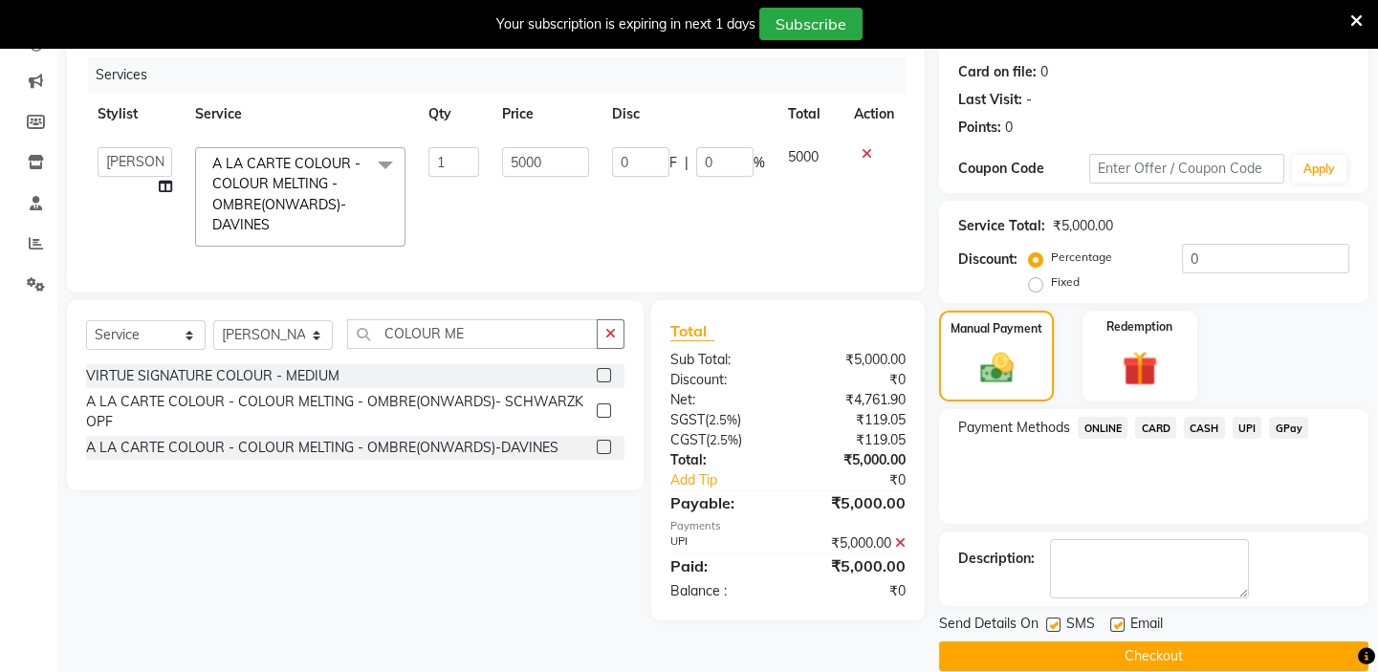
scroll to position [254, 0]
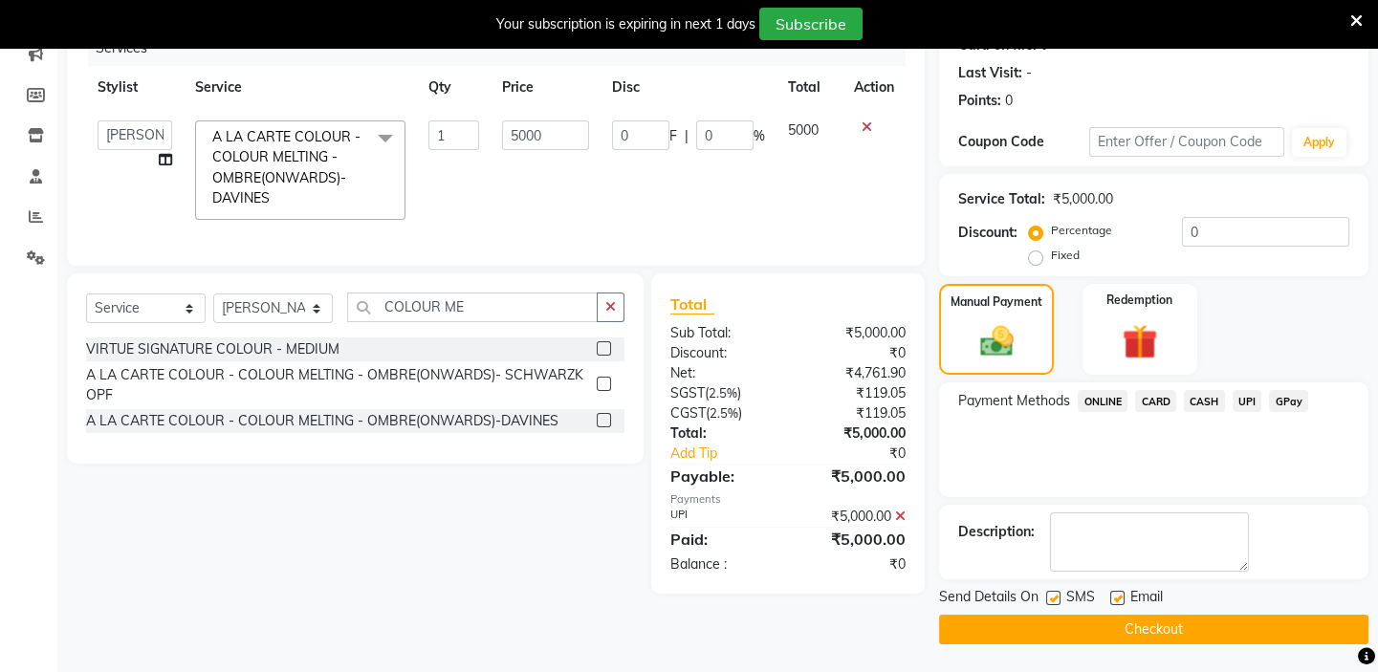
click at [1203, 634] on button "Checkout" at bounding box center [1153, 630] width 429 height 30
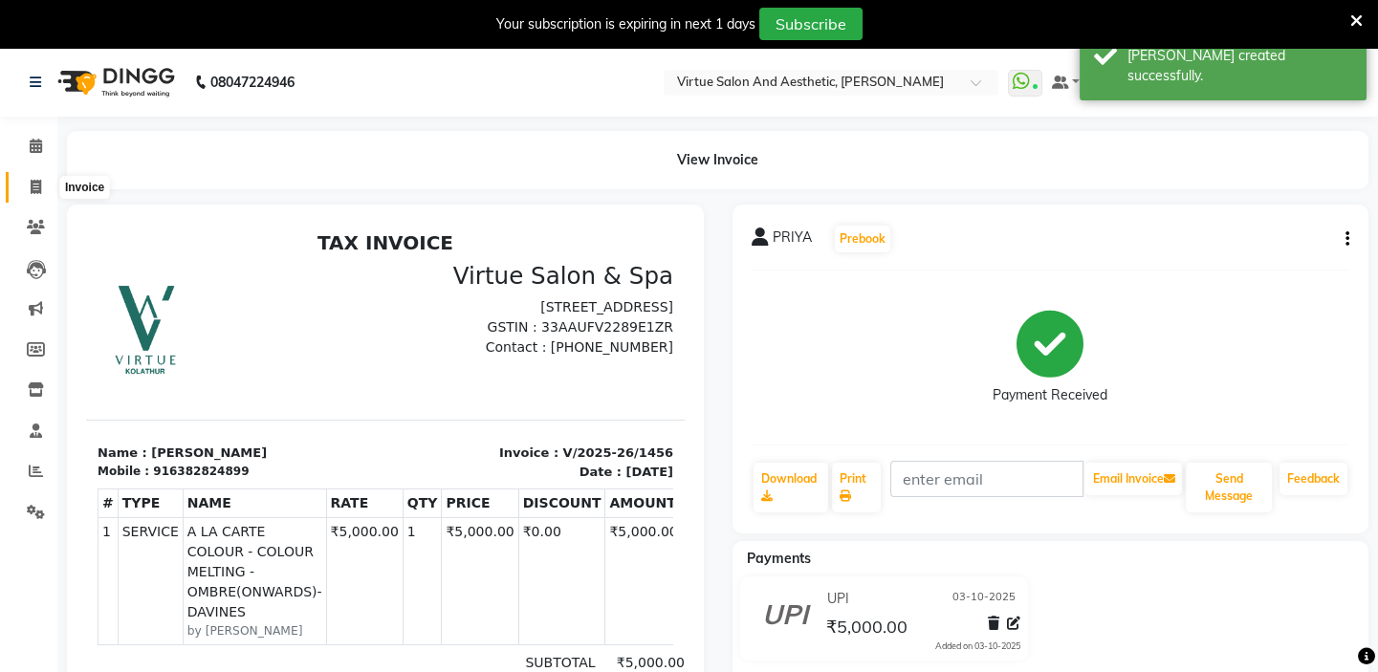
click at [33, 188] on icon at bounding box center [36, 187] width 11 height 14
select select "service"
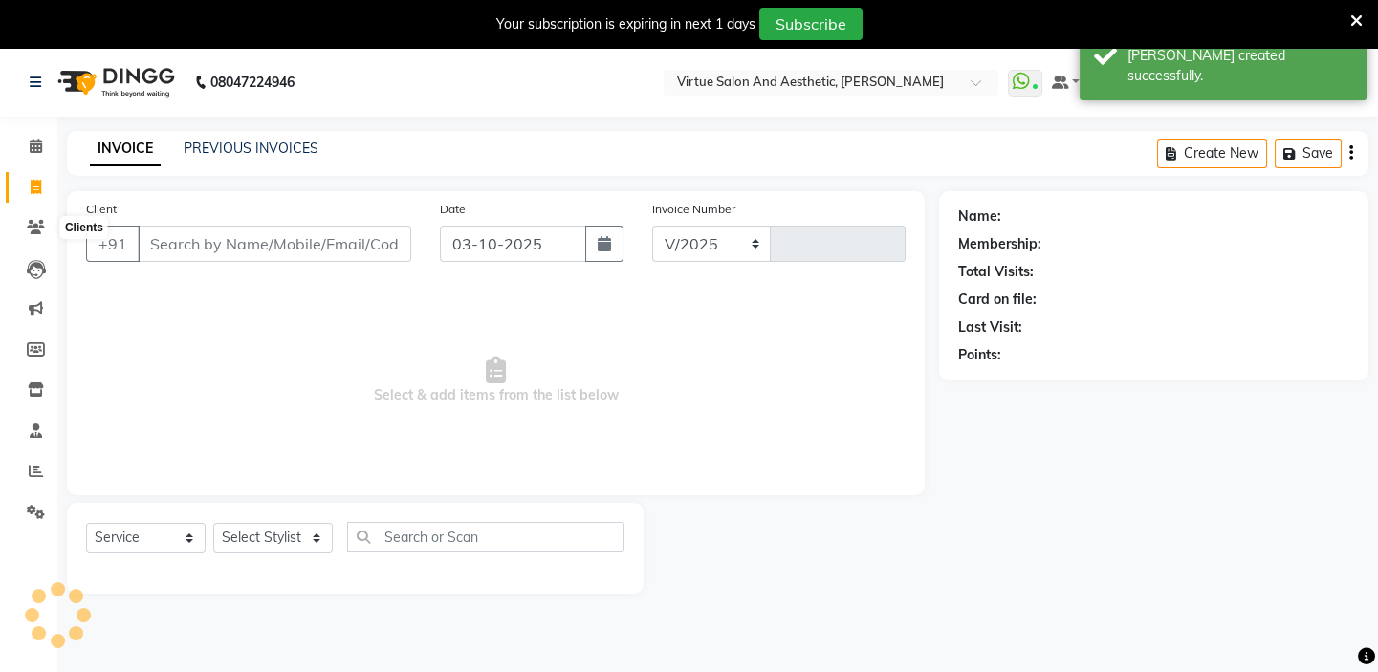
select select "7053"
type input "1457"
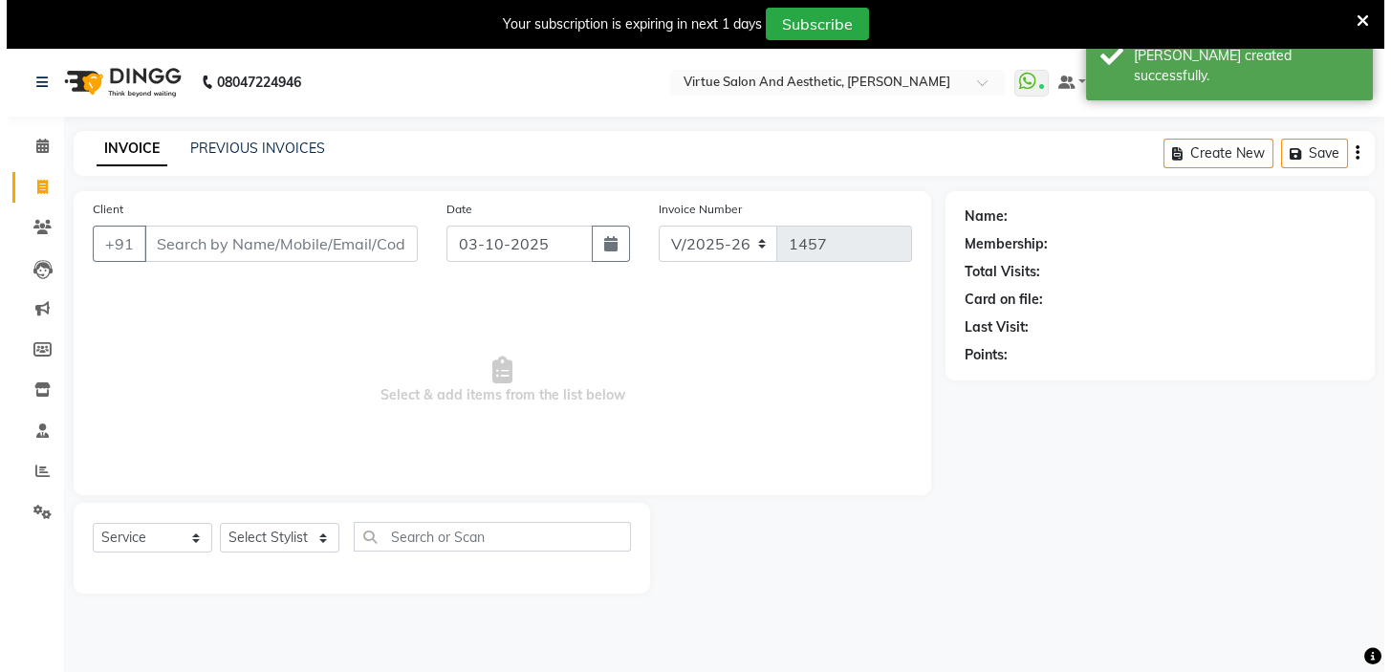
scroll to position [48, 0]
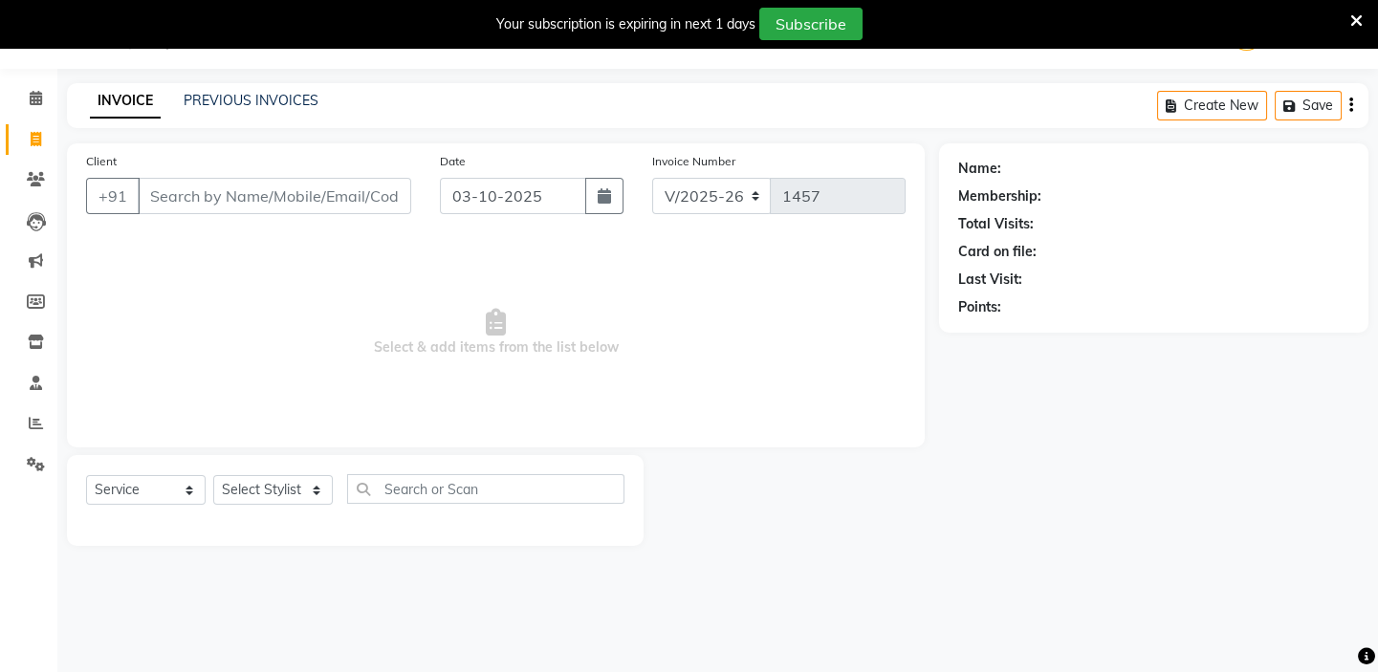
drag, startPoint x: 168, startPoint y: 184, endPoint x: 146, endPoint y: 110, distance: 76.8
click at [168, 184] on input "Client" at bounding box center [274, 196] width 273 height 36
click at [282, 196] on input "Client" at bounding box center [274, 196] width 273 height 36
type input "9840651311"
click at [364, 181] on button "Add Client" at bounding box center [362, 196] width 98 height 36
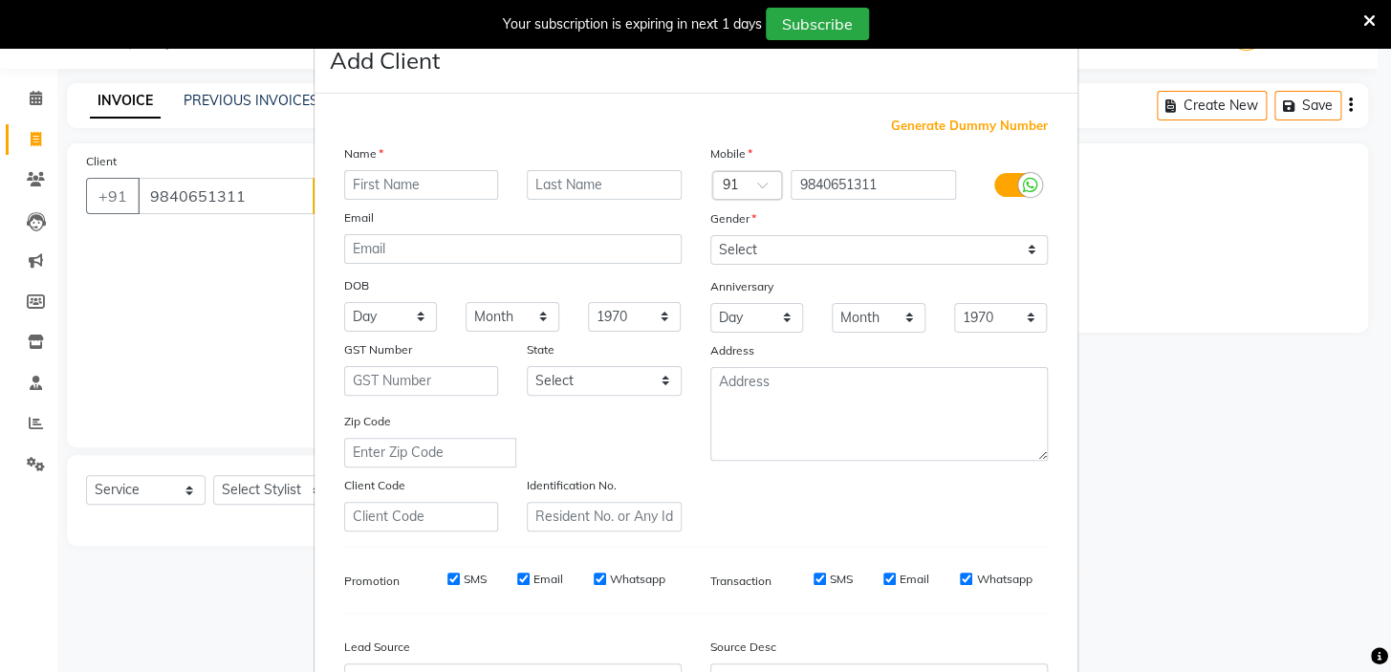
click at [360, 183] on input "text" at bounding box center [421, 185] width 155 height 30
click at [352, 182] on input "BRABU" at bounding box center [421, 185] width 155 height 30
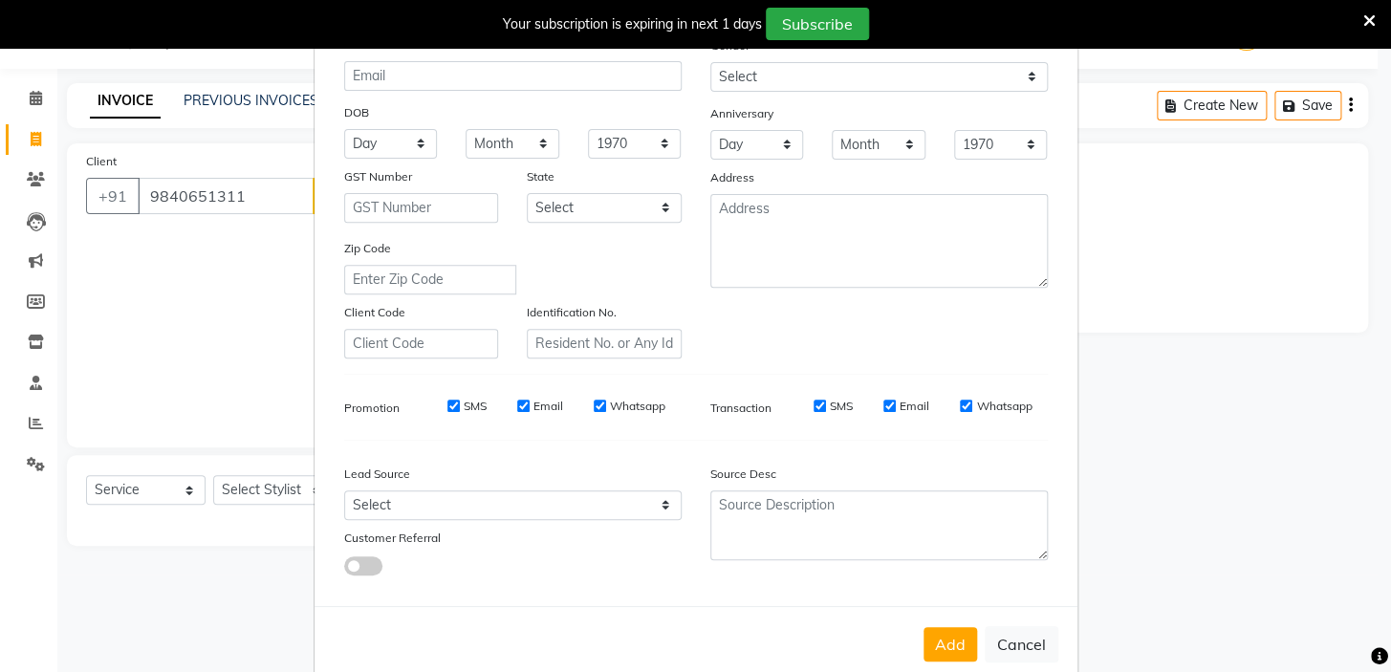
type input "PRABU"
click at [396, 507] on select "Select Walk-in Referral Internet Friend Word of Mouth Advertisement Facebook Ju…" at bounding box center [513, 506] width 338 height 30
select select "48932"
click at [344, 493] on select "Select Walk-in Referral Internet Friend Word of Mouth Advertisement Facebook Ju…" at bounding box center [513, 506] width 338 height 30
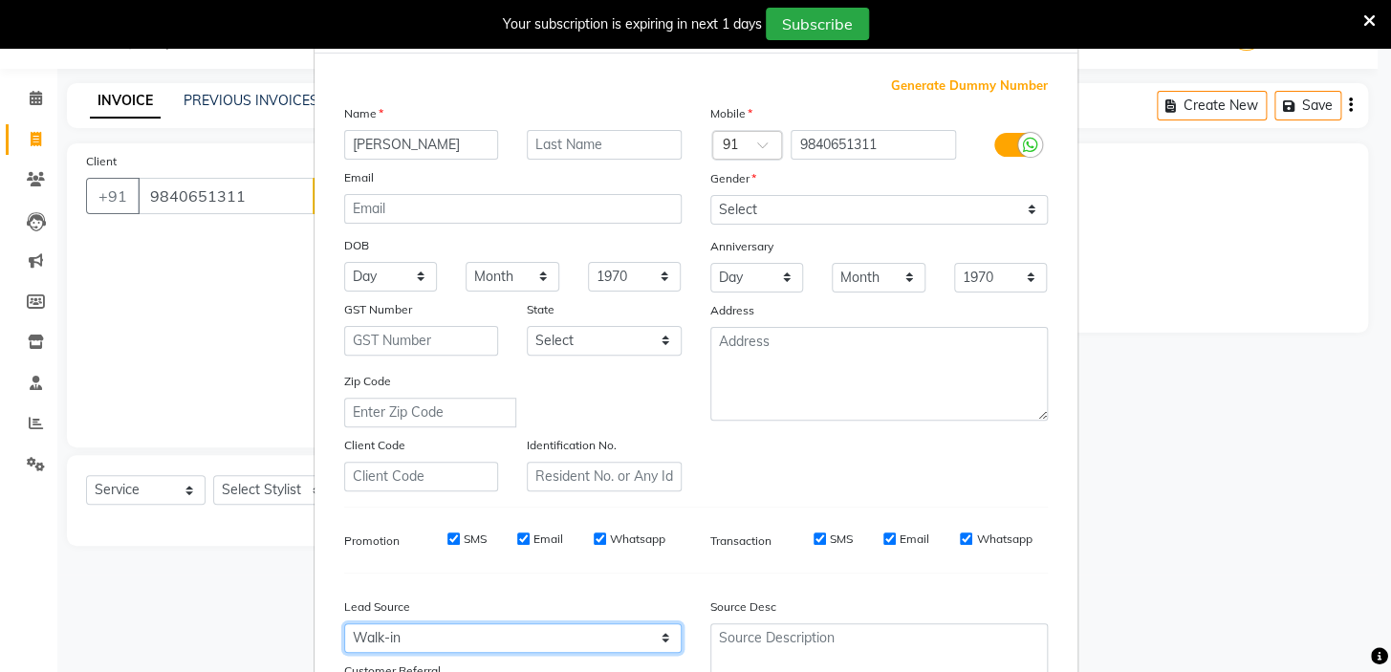
scroll to position [0, 0]
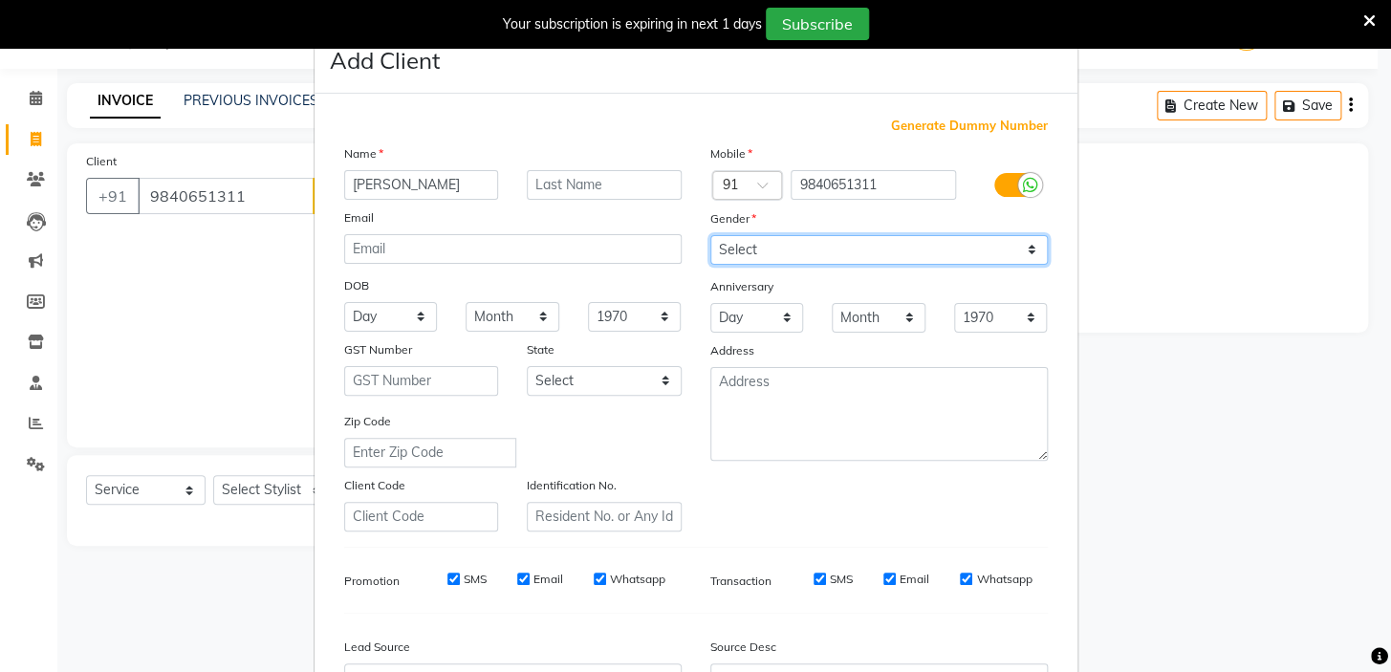
click at [806, 243] on select "Select Male Female Other Prefer Not To Say" at bounding box center [879, 250] width 338 height 30
select select "female"
click at [710, 235] on select "Select Male Female Other Prefer Not To Say" at bounding box center [879, 250] width 338 height 30
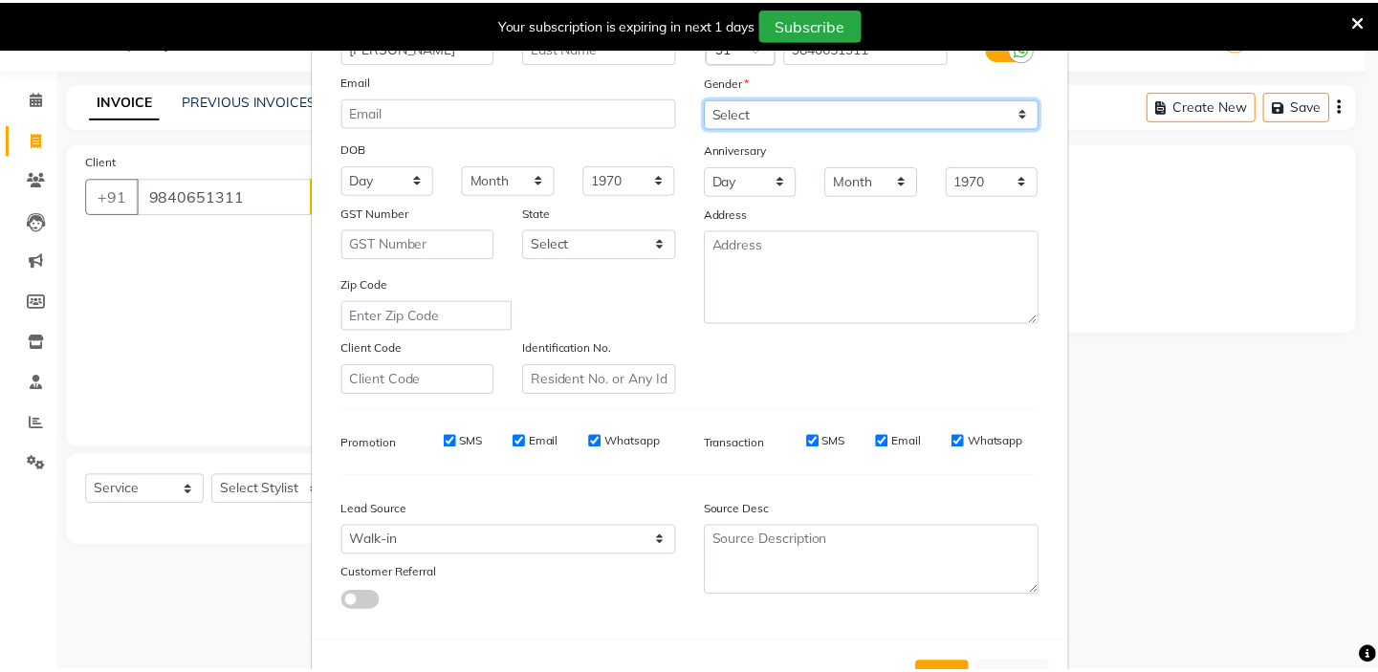
scroll to position [216, 0]
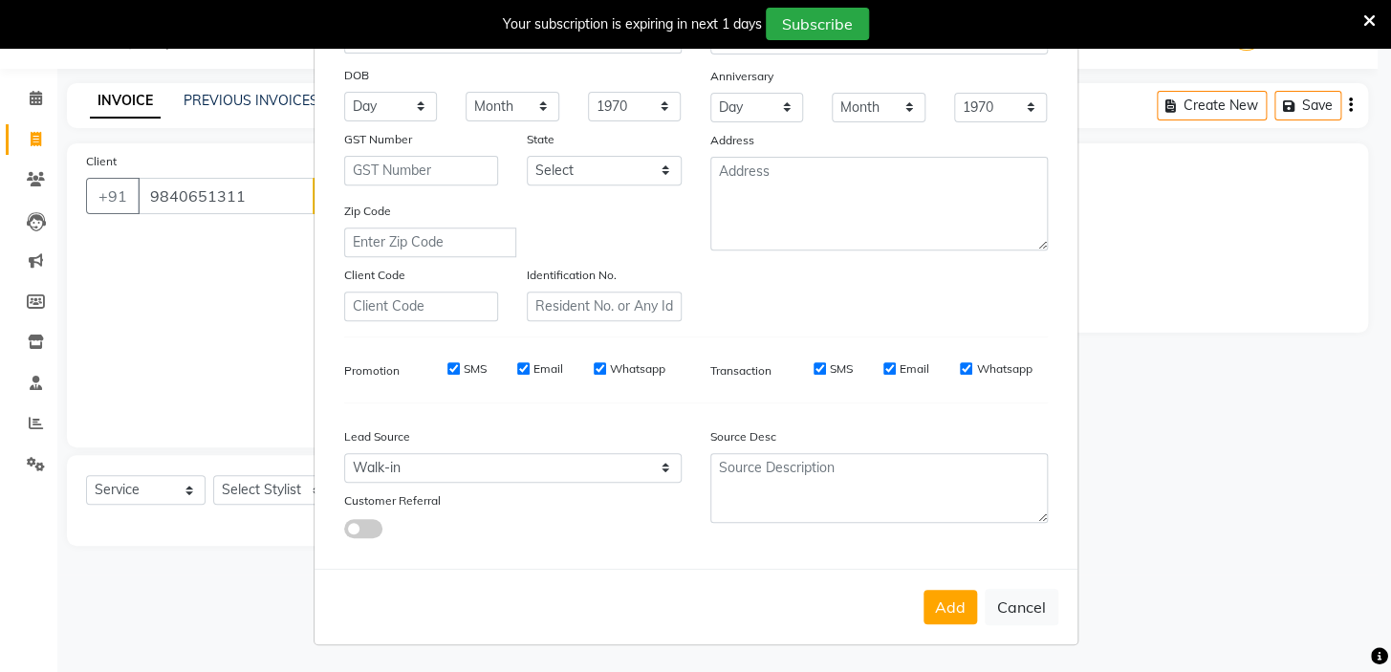
click at [944, 601] on button "Add" at bounding box center [951, 607] width 54 height 34
select select
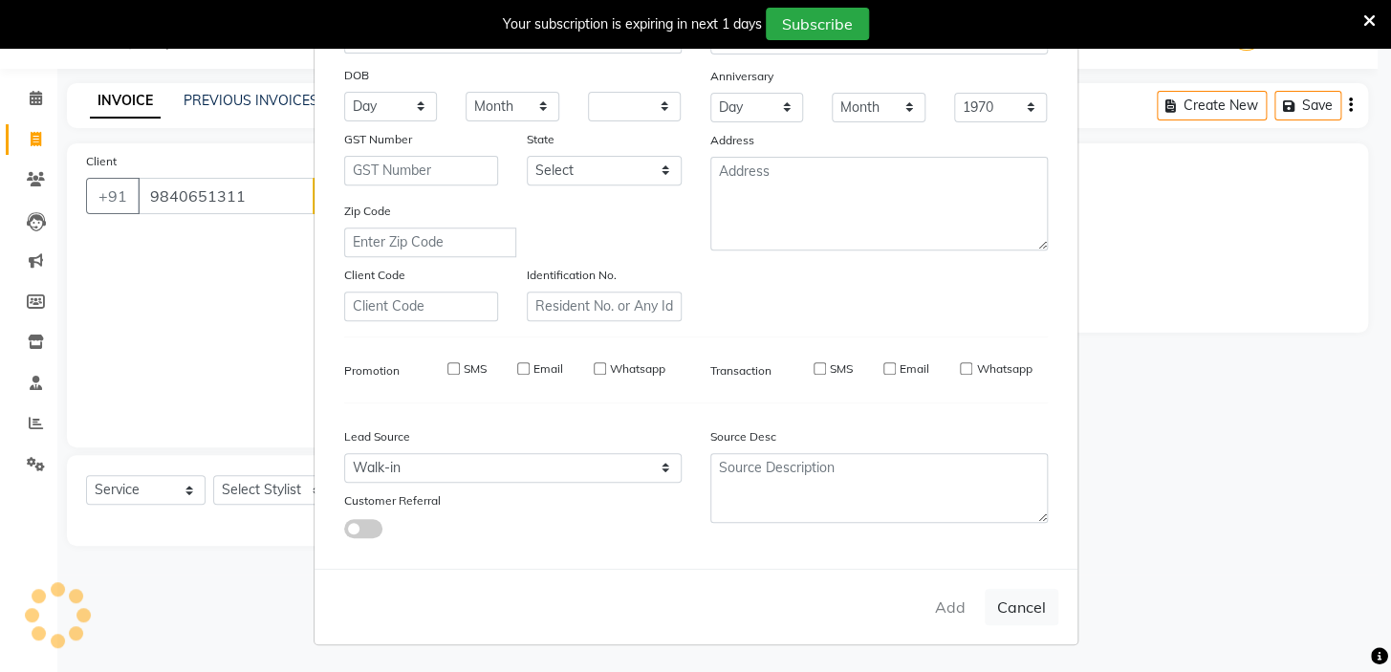
select select
checkbox input "false"
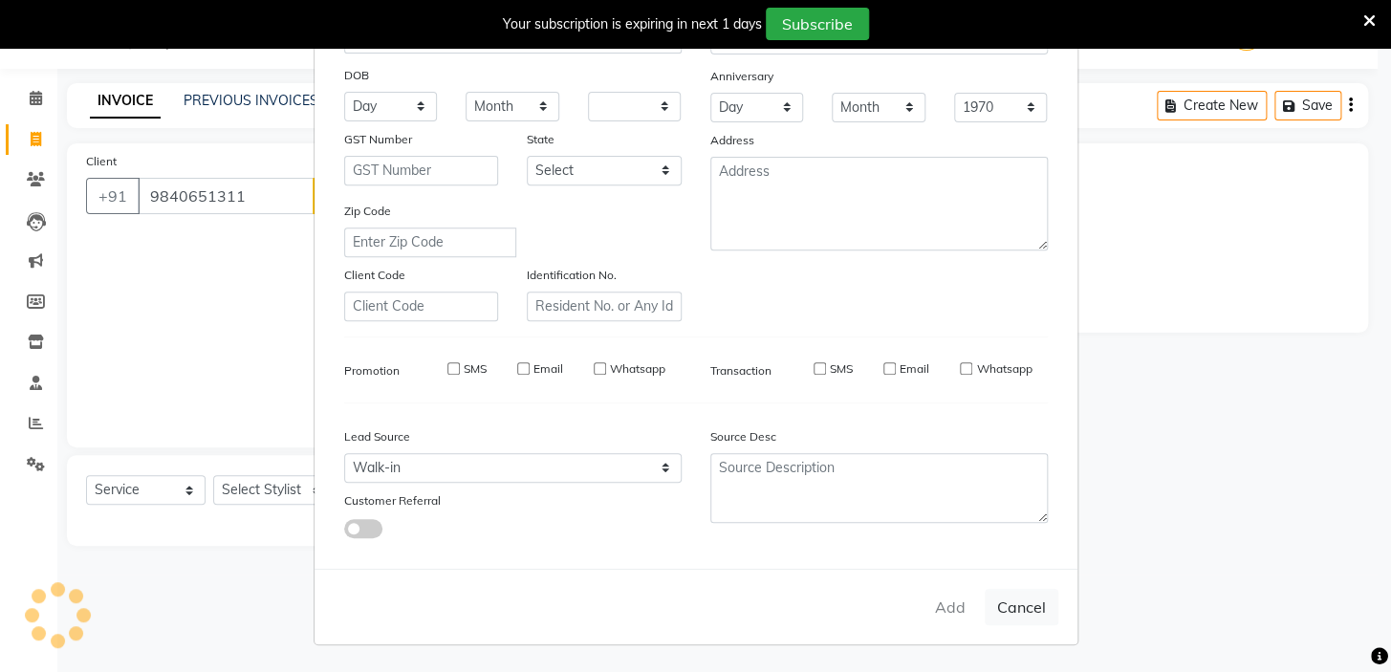
checkbox input "false"
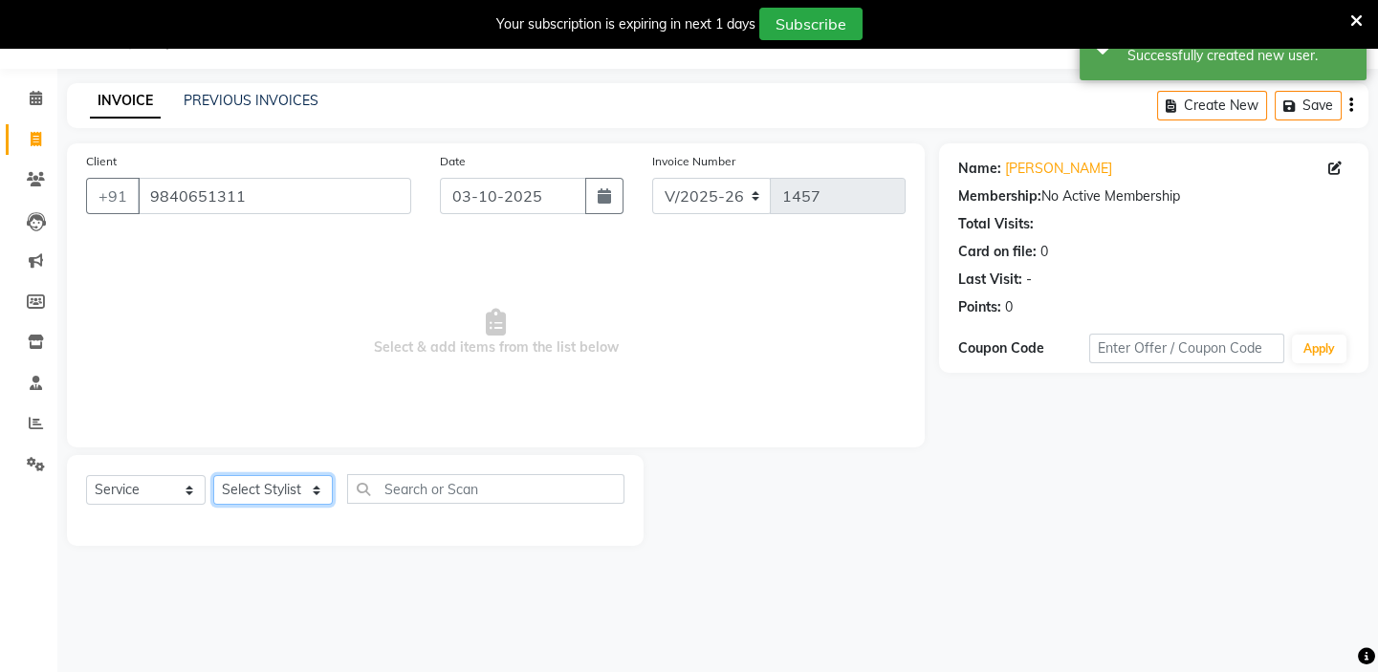
click at [268, 482] on select "Select Stylist BALAJI DIVYA FAMITHA Front Desk ILAKKIYA ISHWARYA Kabilan KESHAV…" at bounding box center [273, 490] width 120 height 30
select select "84323"
click at [213, 475] on select "Select Stylist BALAJI DIVYA FAMITHA Front Desk ILAKKIYA ISHWARYA Kabilan KESHAV…" at bounding box center [273, 490] width 120 height 30
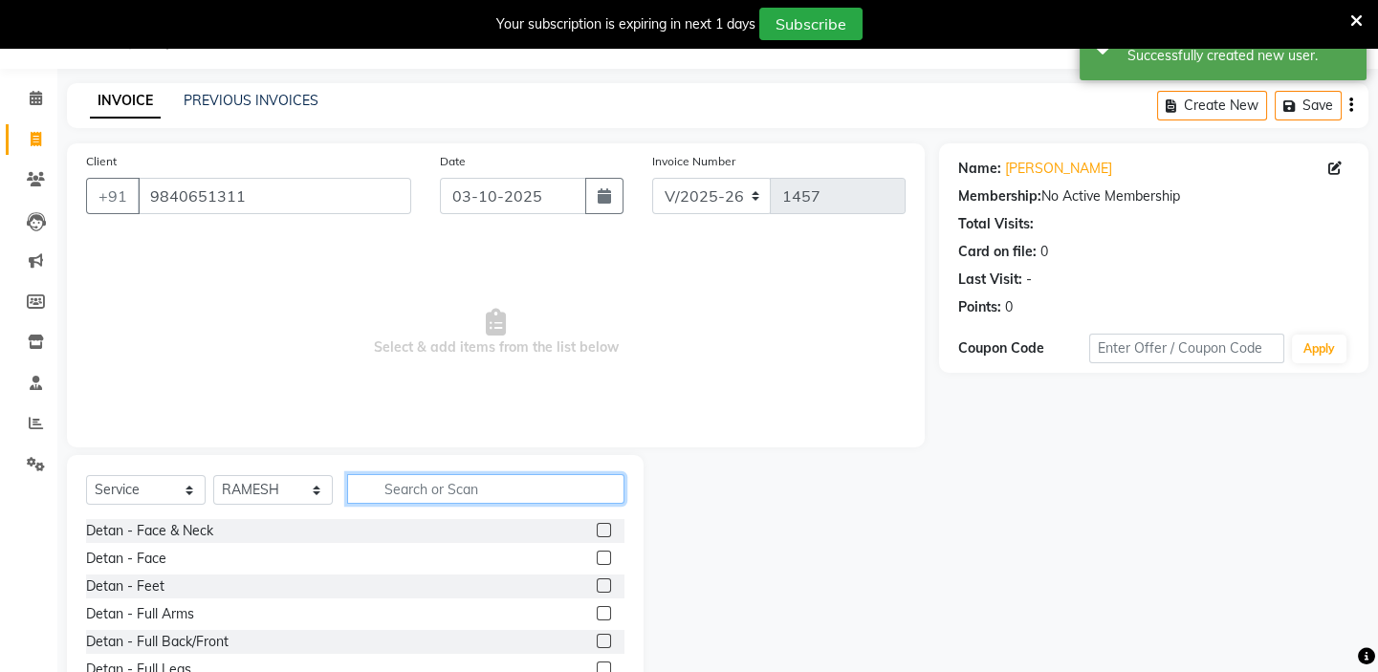
click at [410, 489] on input "text" at bounding box center [485, 489] width 277 height 30
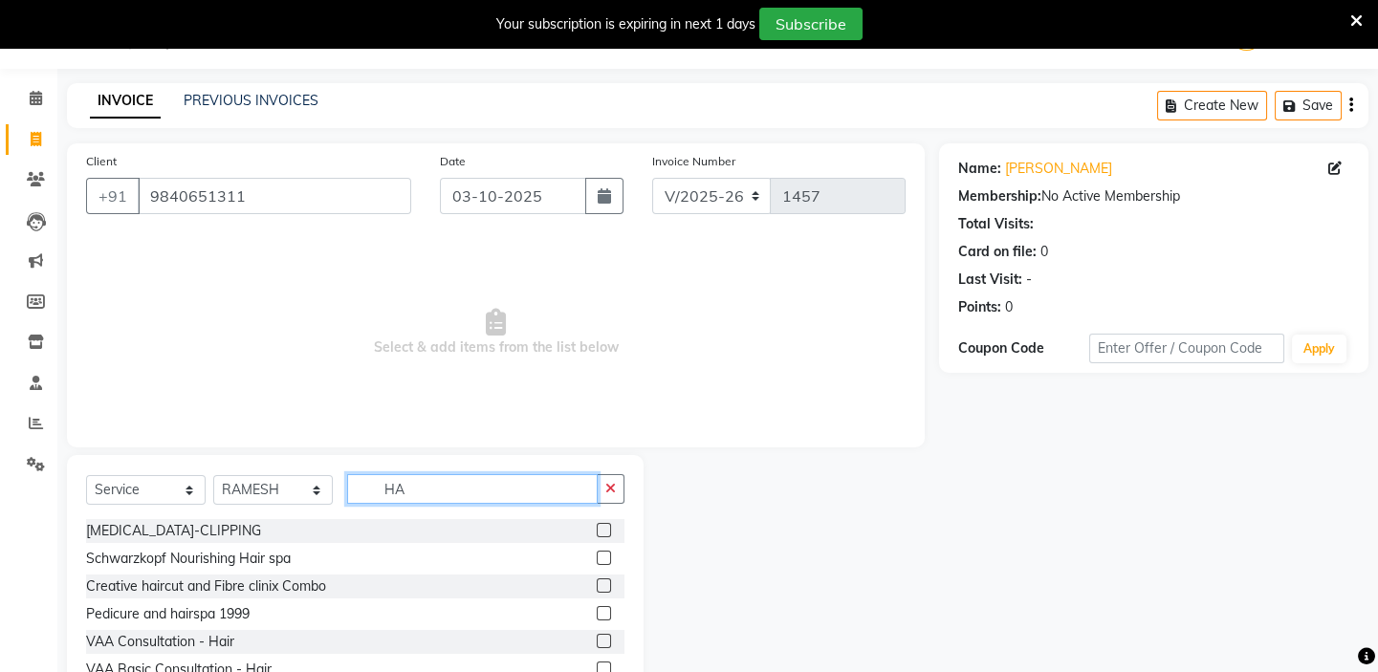
type input "H"
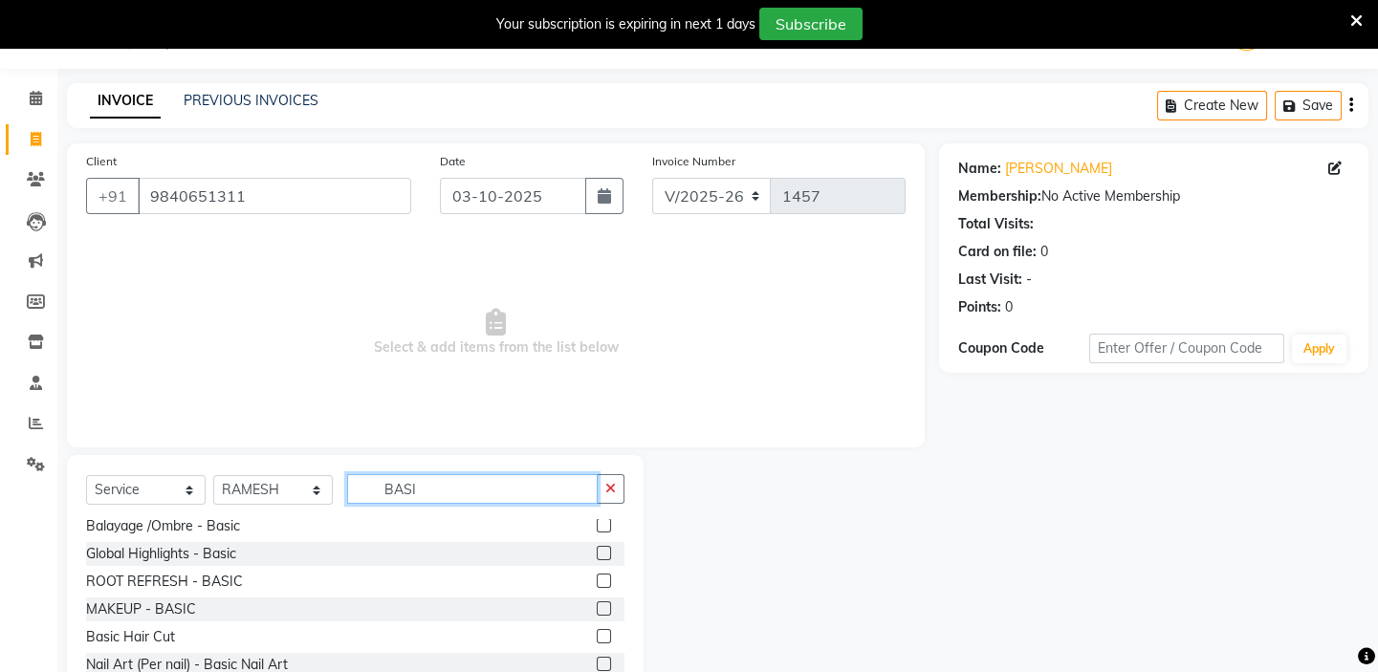
scroll to position [142, 0]
type input "BASI"
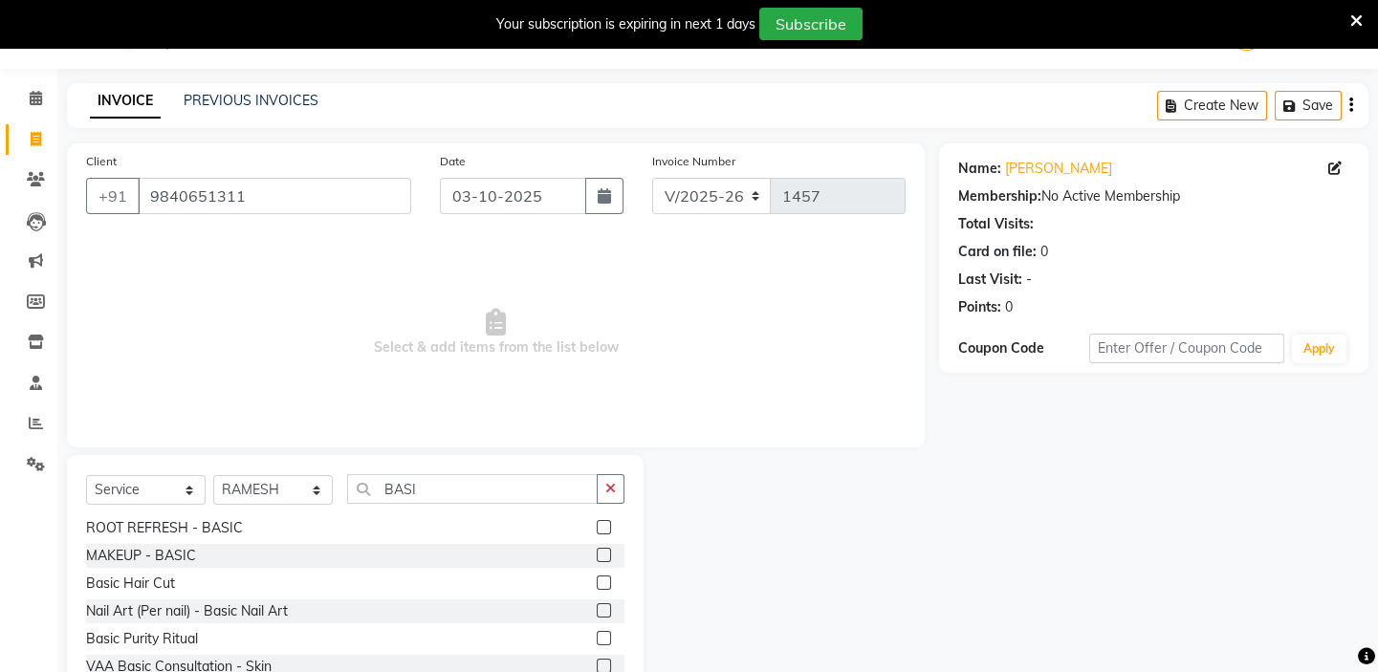
click at [597, 579] on label at bounding box center [604, 583] width 14 height 14
click at [597, 579] on input "checkbox" at bounding box center [603, 584] width 12 height 12
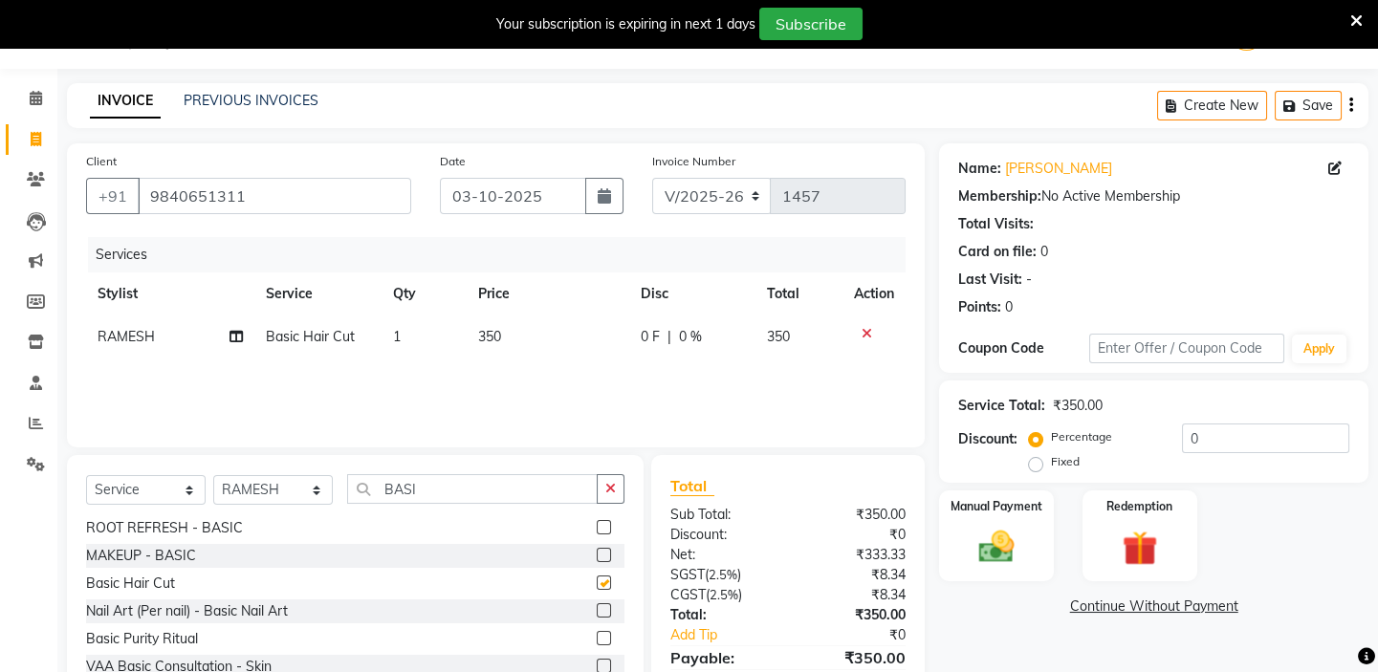
checkbox input "false"
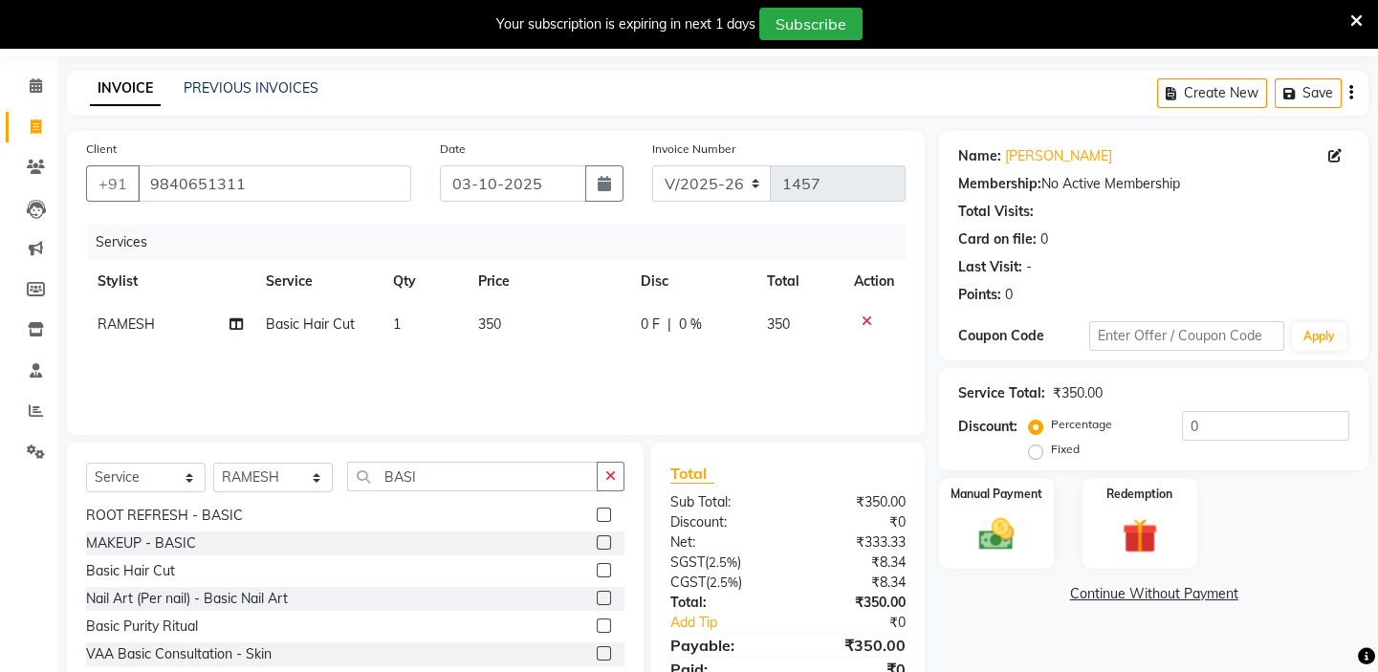
scroll to position [142, 0]
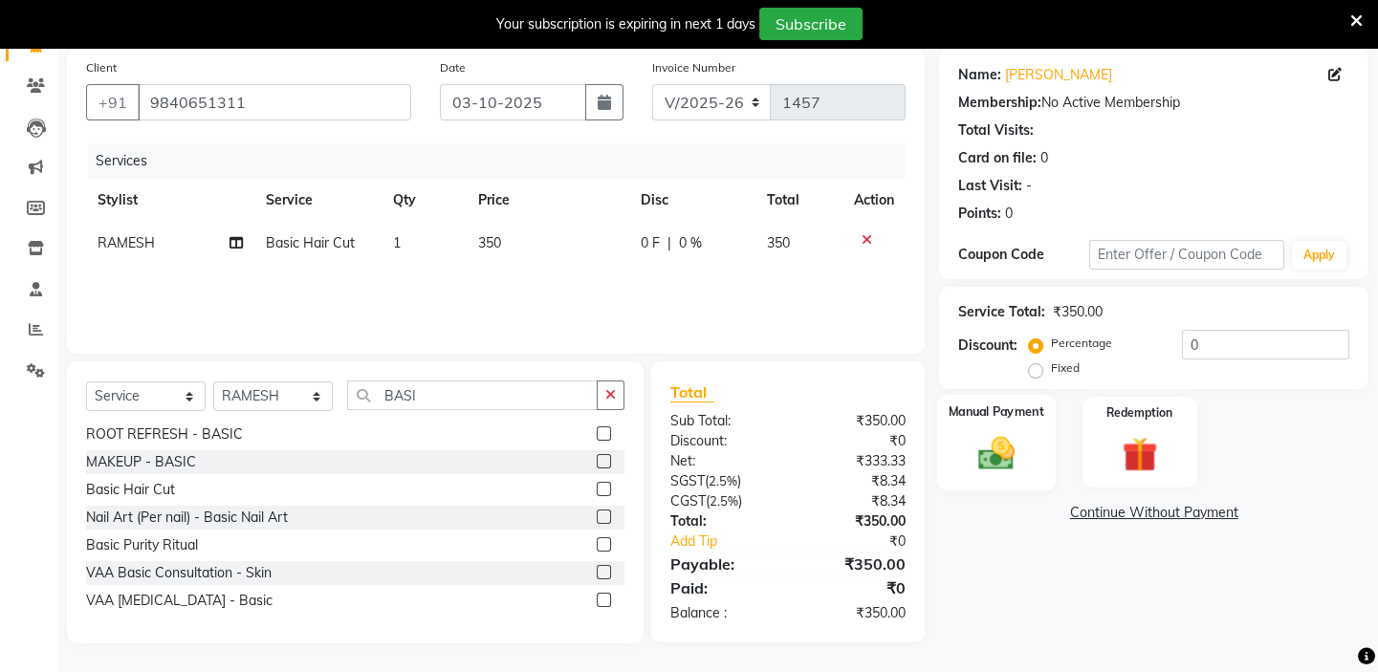
click at [967, 451] on img at bounding box center [996, 453] width 59 height 42
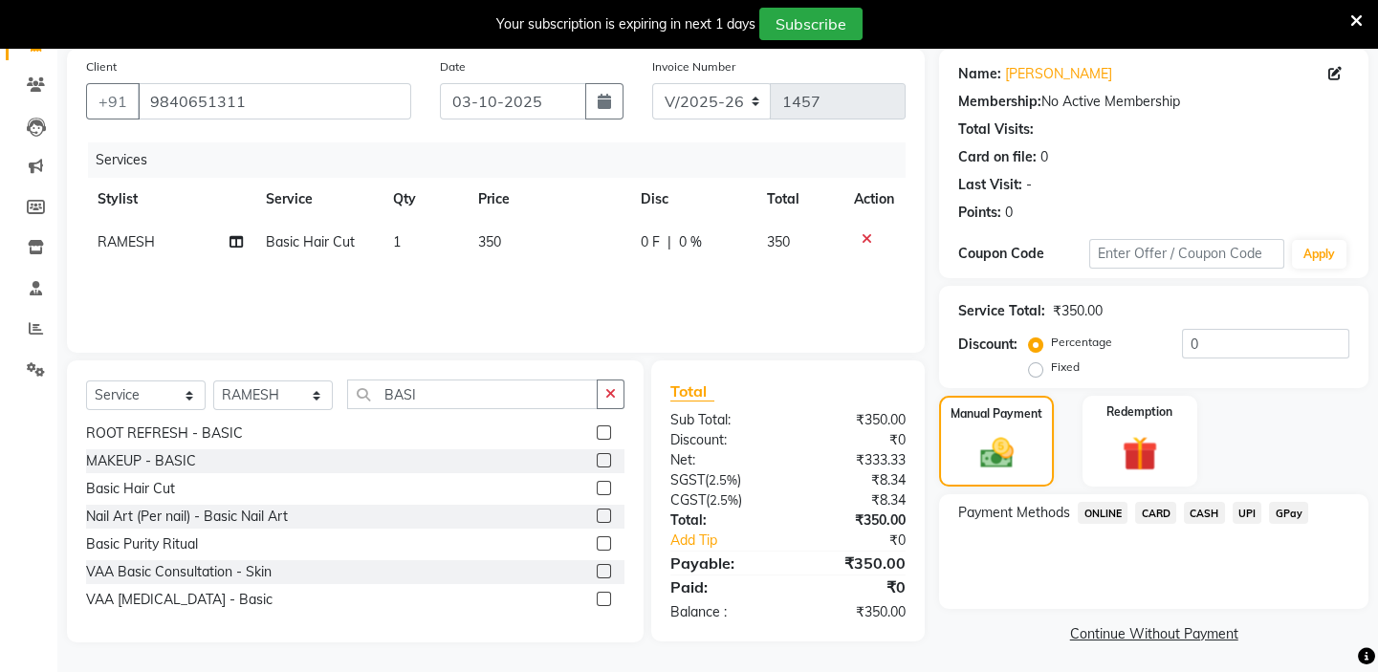
click at [1246, 515] on span "UPI" at bounding box center [1248, 513] width 30 height 22
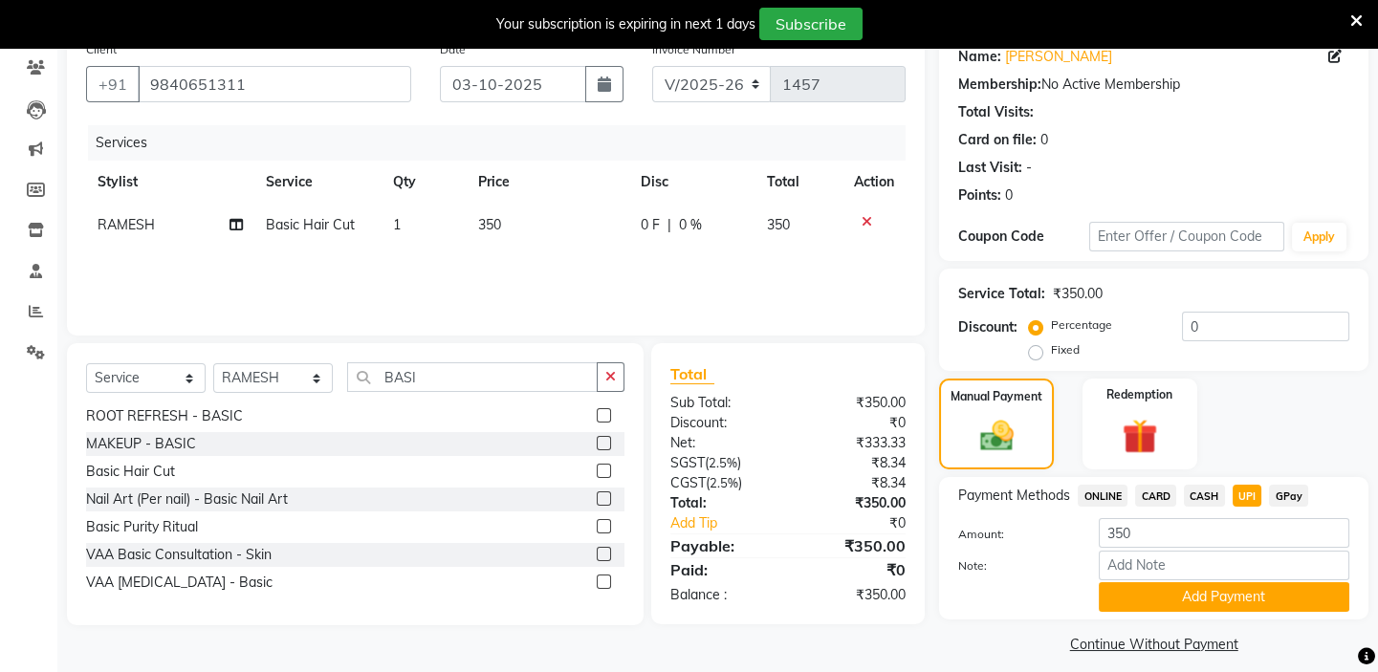
scroll to position [175, 0]
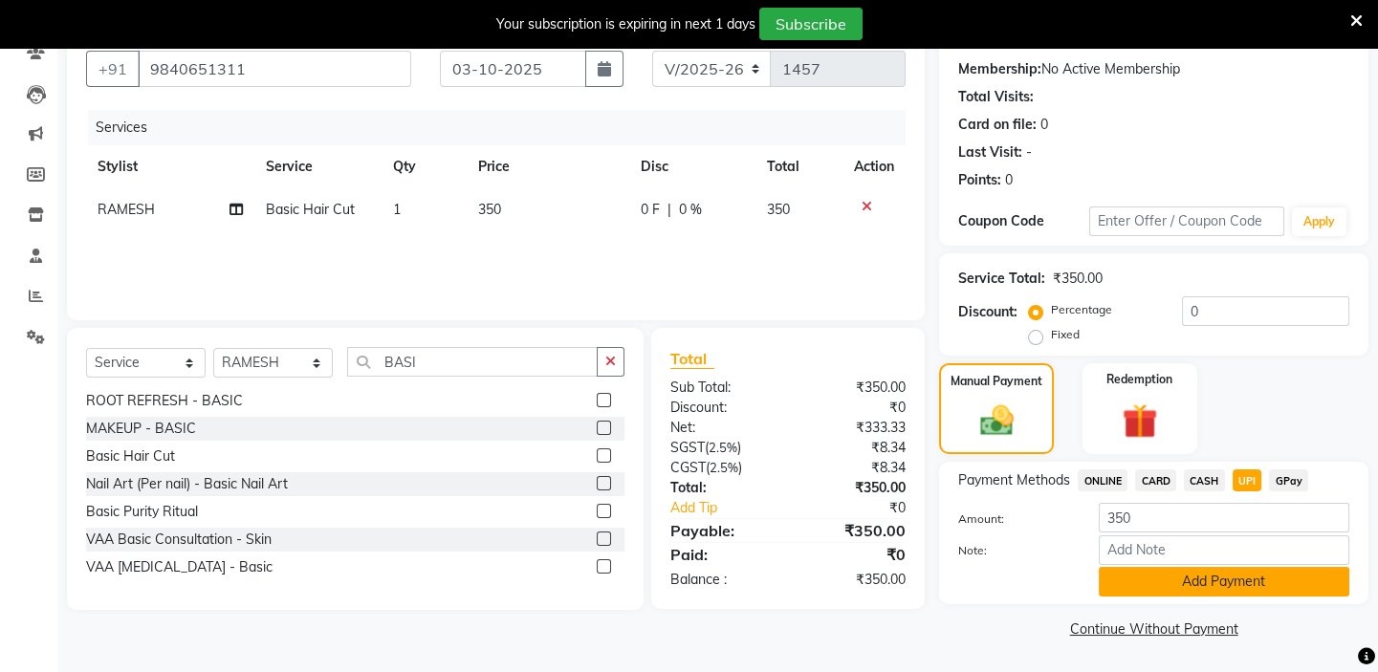
click at [1231, 589] on button "Add Payment" at bounding box center [1224, 582] width 251 height 30
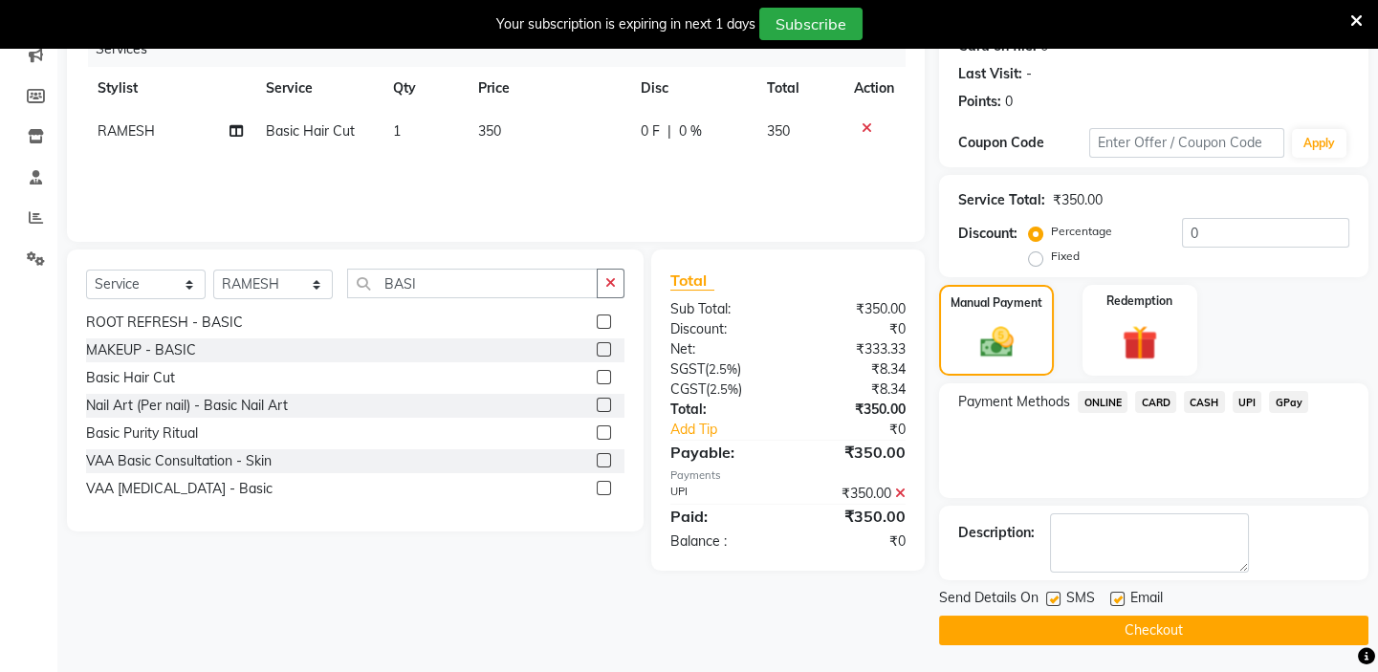
scroll to position [254, 0]
click at [1199, 628] on button "Checkout" at bounding box center [1153, 630] width 429 height 30
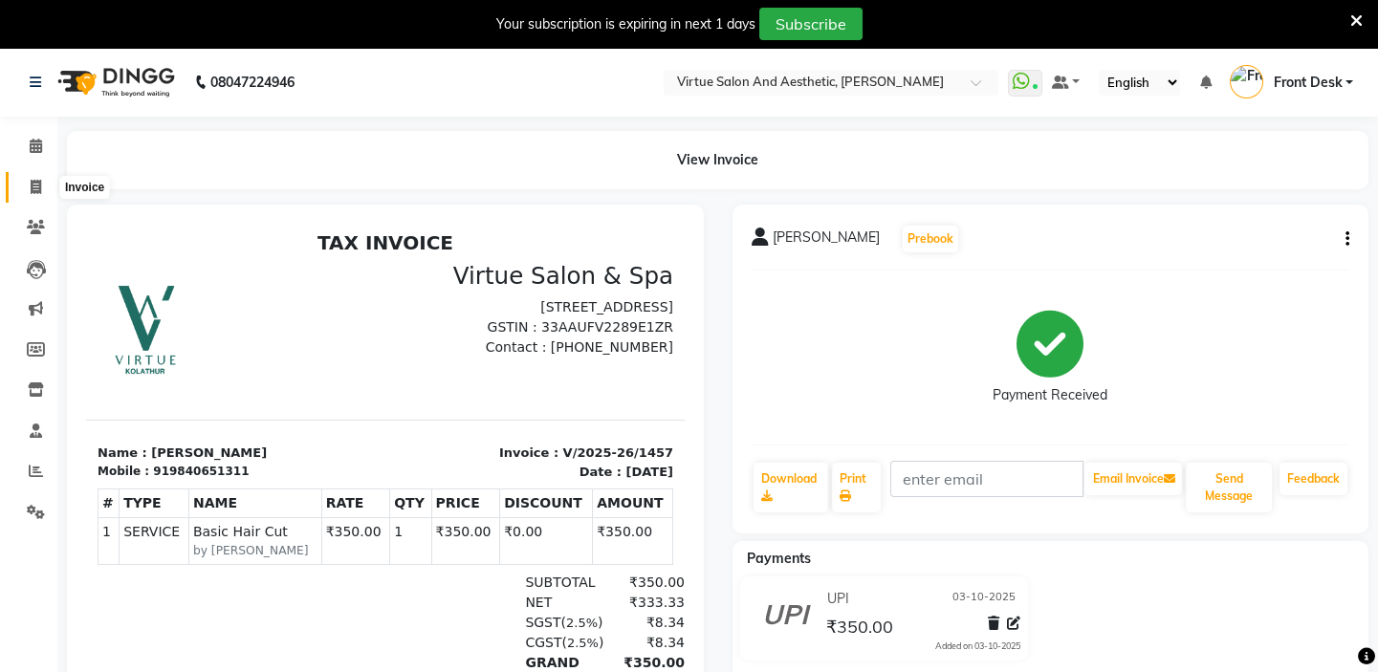
click at [36, 184] on icon at bounding box center [36, 187] width 11 height 14
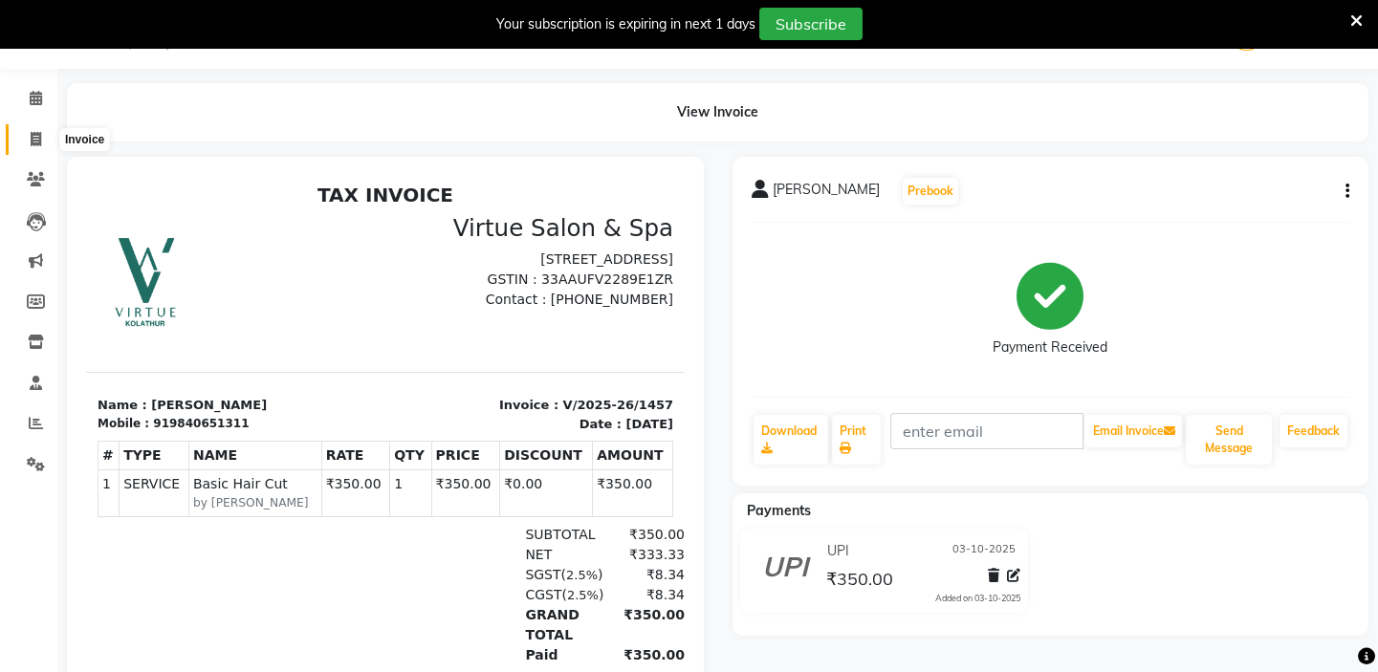
select select "service"
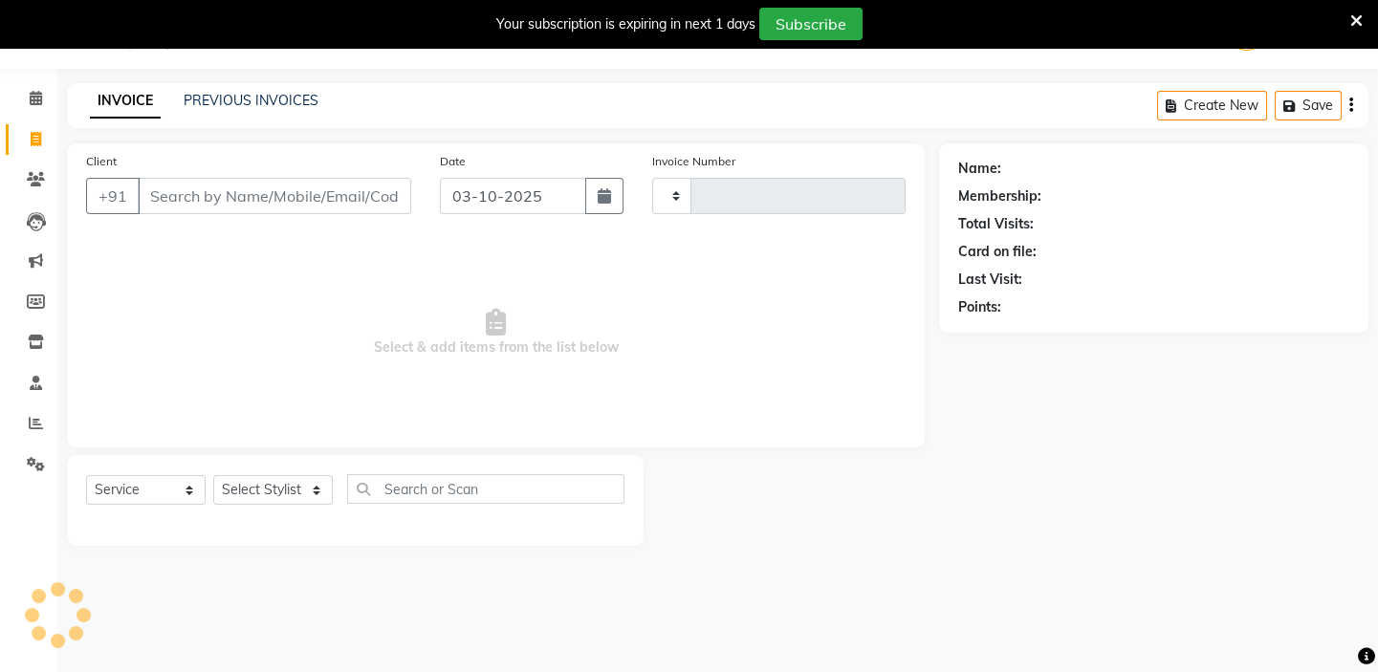
type input "1458"
select select "7053"
click at [188, 193] on input "Client" at bounding box center [274, 196] width 273 height 36
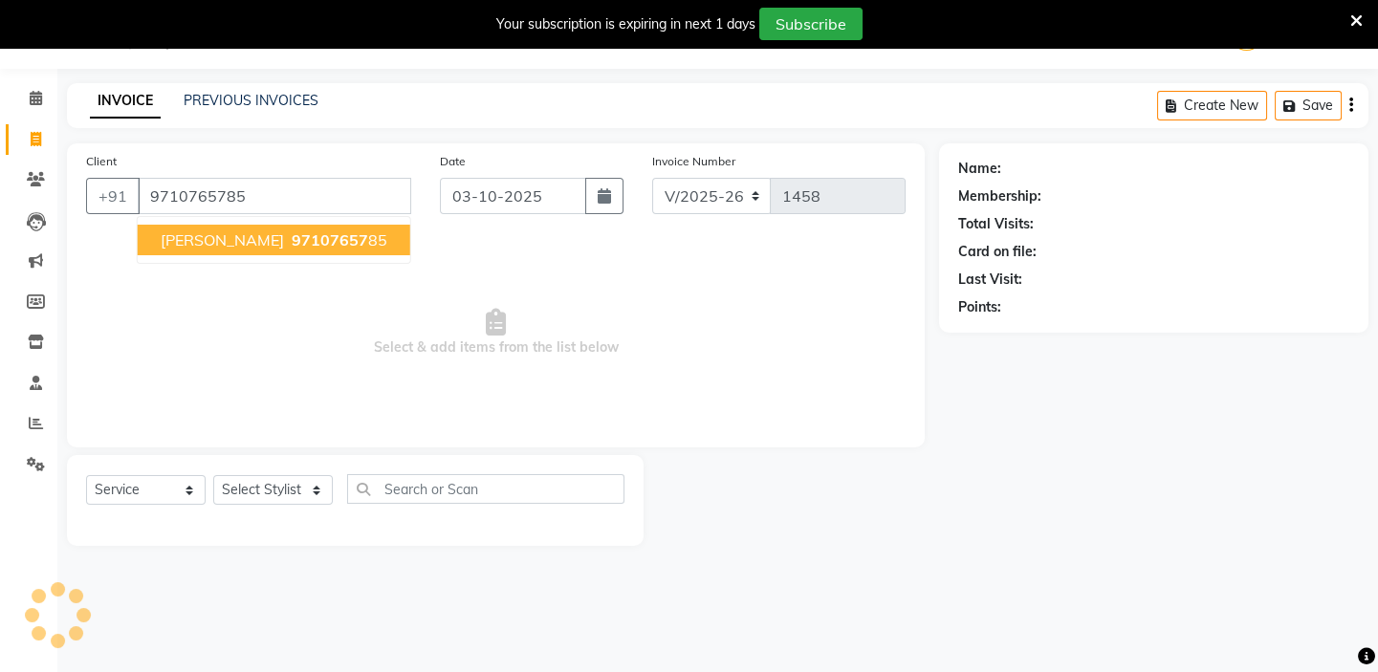
type input "9710765785"
select select "1: Object"
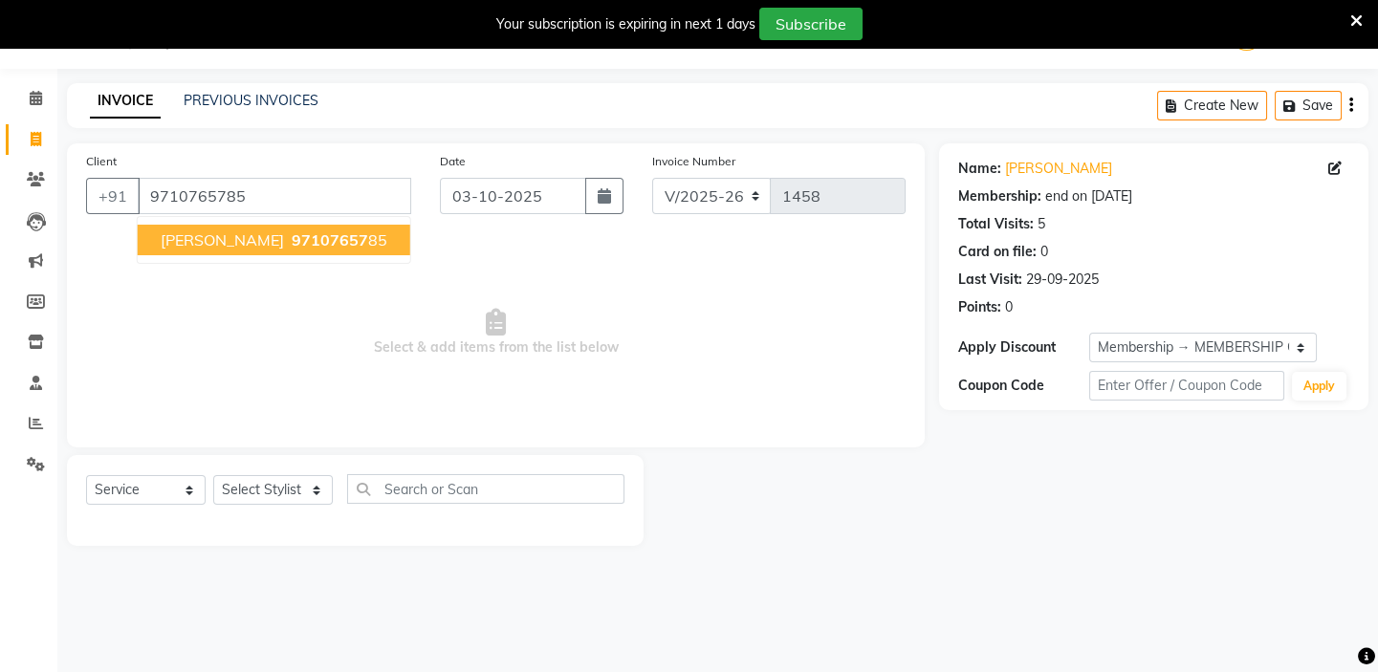
click at [219, 239] on span "Manikandan" at bounding box center [222, 239] width 123 height 19
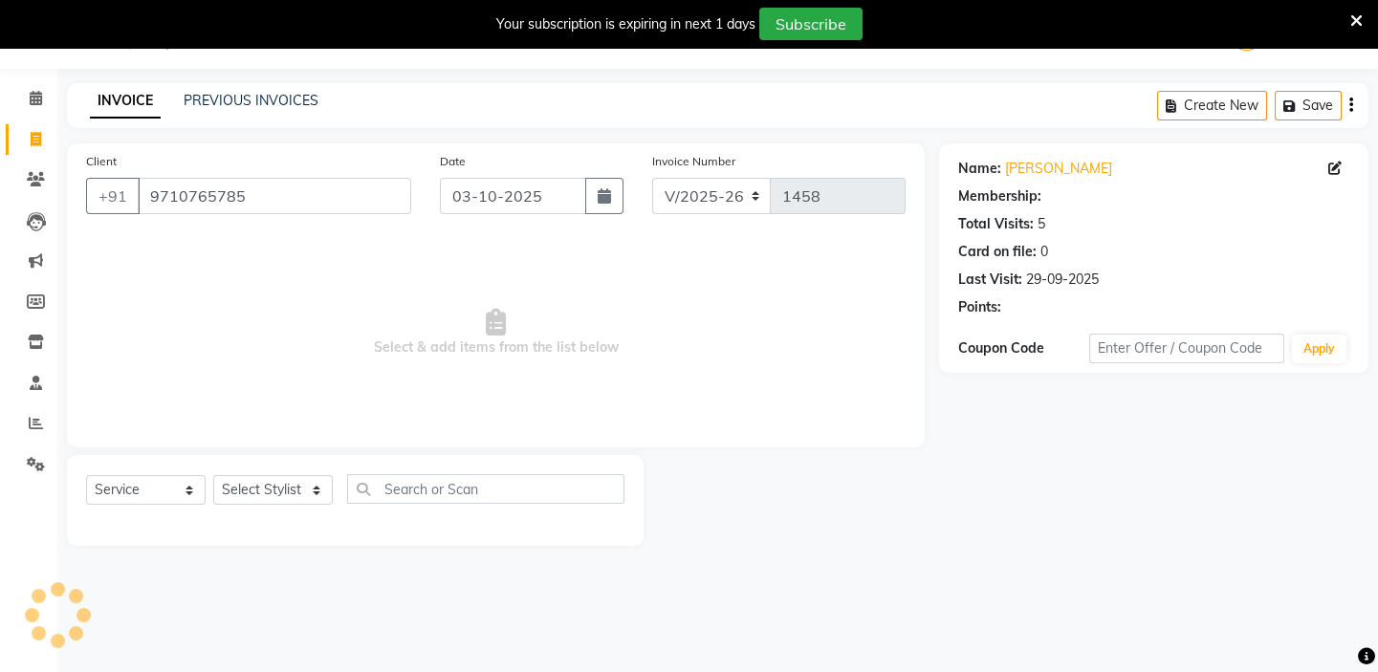
select select "1: Object"
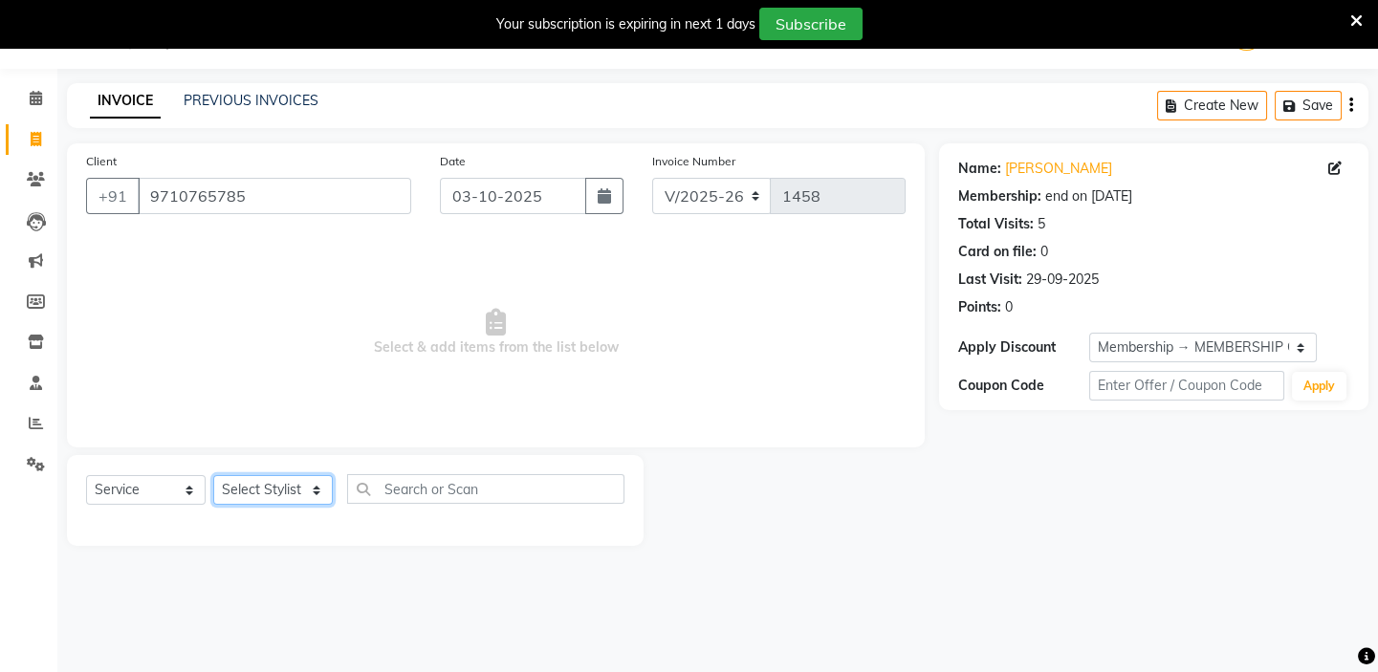
click at [280, 498] on select "Select Stylist BALAJI DIVYA FAMITHA Front Desk ILAKKIYA ISHWARYA Kabilan KESHAV…" at bounding box center [273, 490] width 120 height 30
select select "59059"
click at [213, 475] on select "Select Stylist BALAJI DIVYA FAMITHA Front Desk ILAKKIYA ISHWARYA Kabilan KESHAV…" at bounding box center [273, 490] width 120 height 30
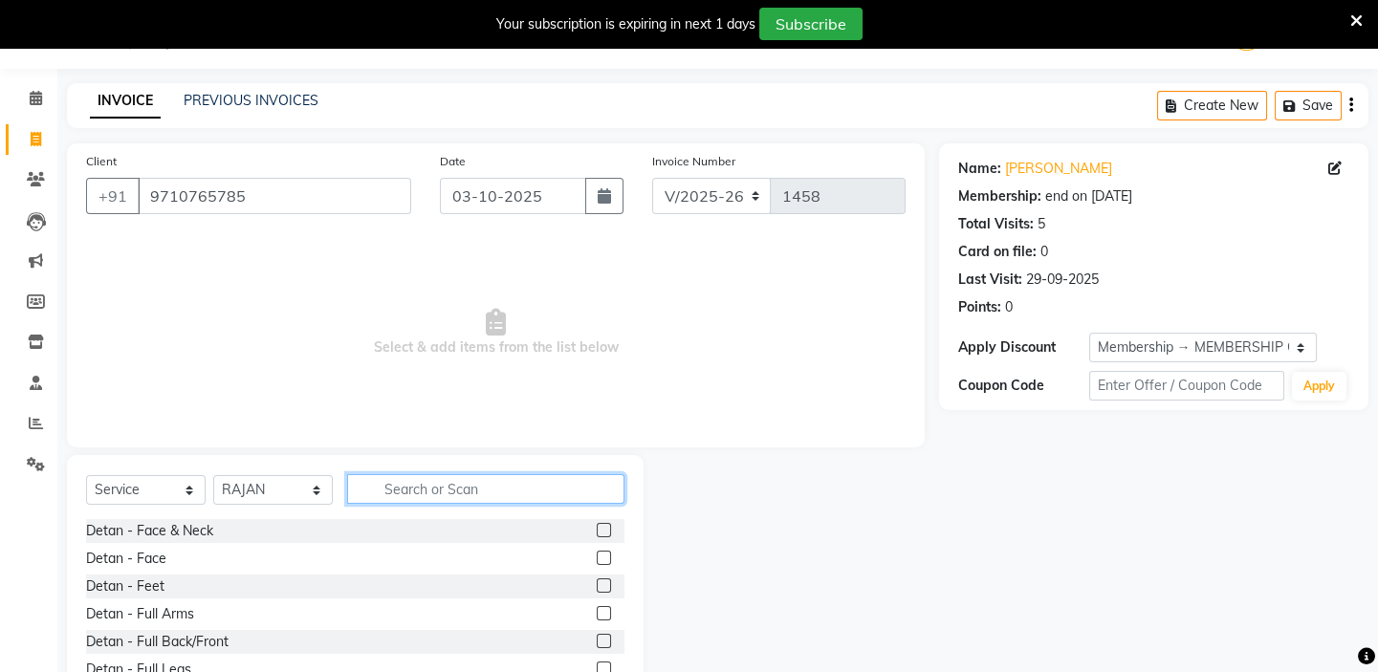
click at [429, 490] on input "text" at bounding box center [485, 489] width 277 height 30
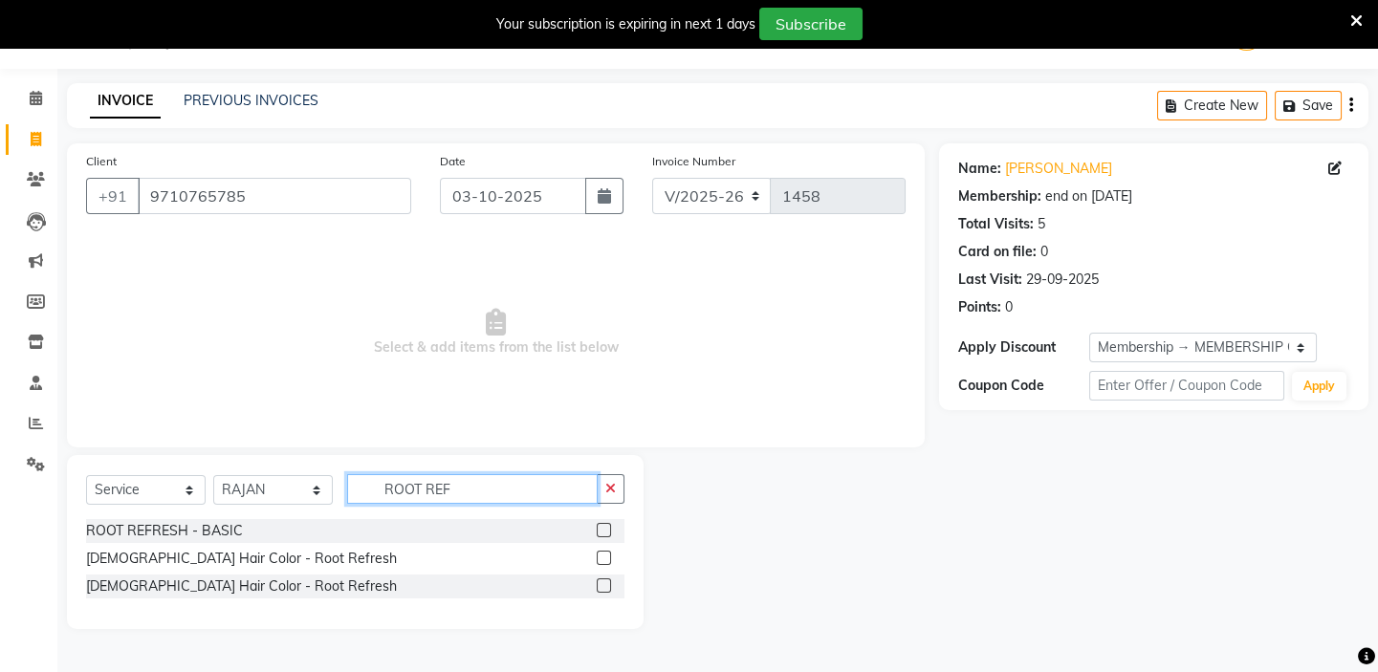
type input "ROOT REF"
click at [602, 560] on label at bounding box center [604, 558] width 14 height 14
click at [602, 560] on input "checkbox" at bounding box center [603, 559] width 12 height 12
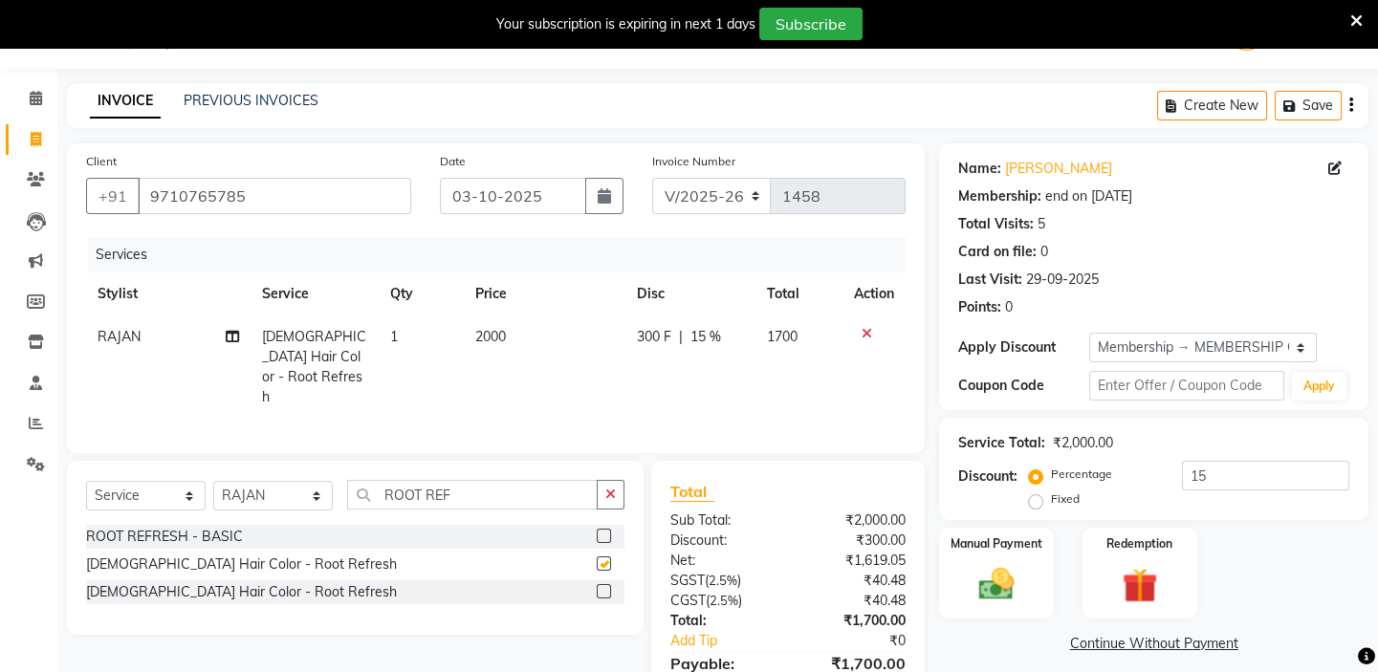
checkbox input "false"
click at [506, 481] on input "ROOT REF" at bounding box center [472, 495] width 251 height 30
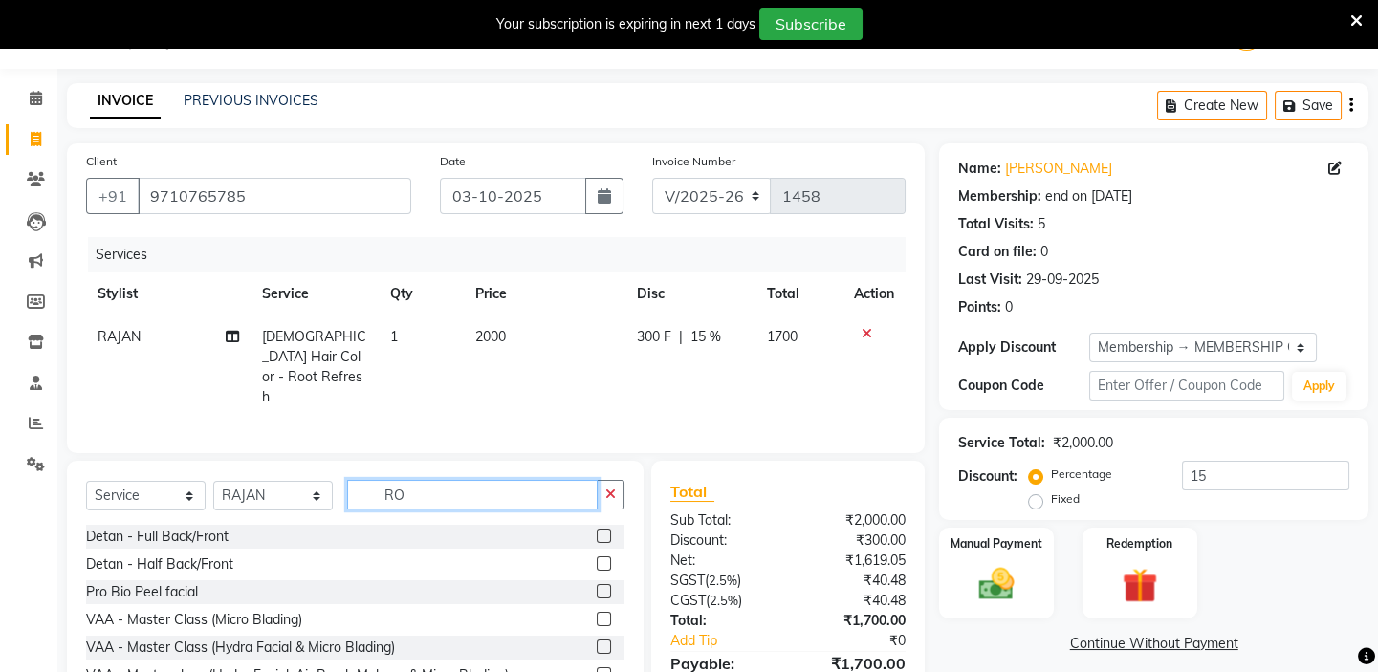
type input "R"
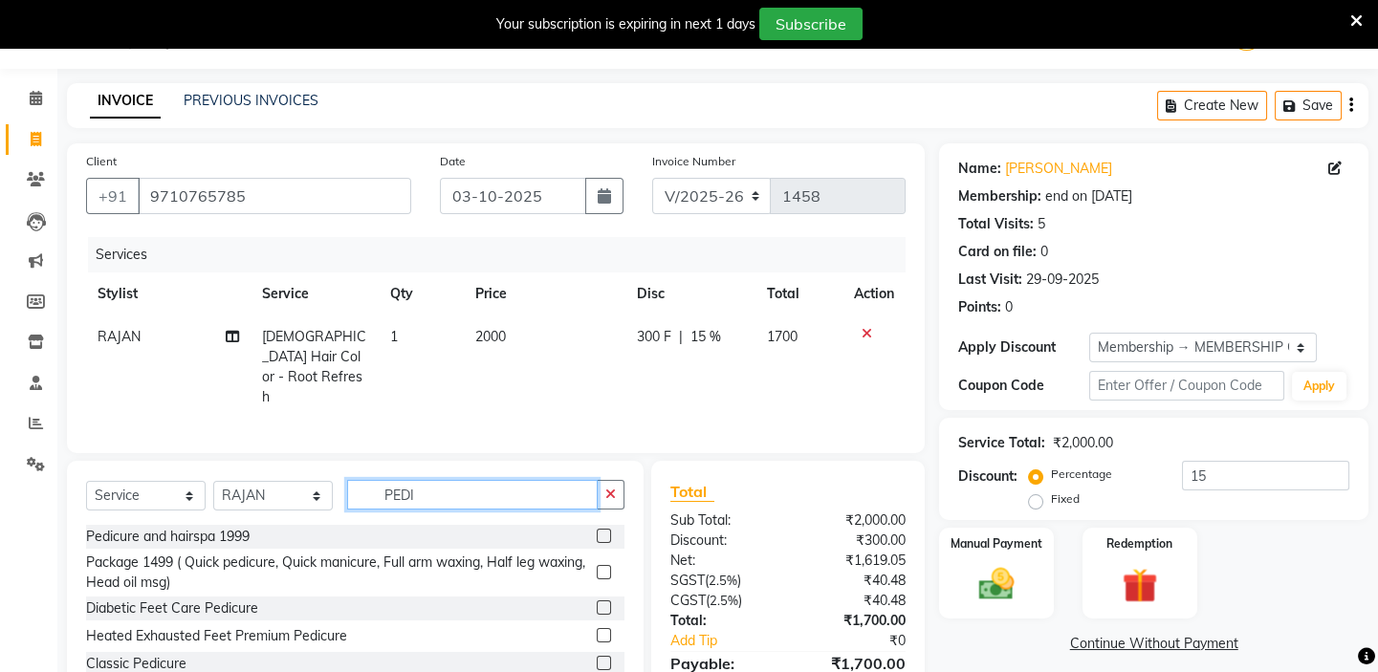
scroll to position [75, 0]
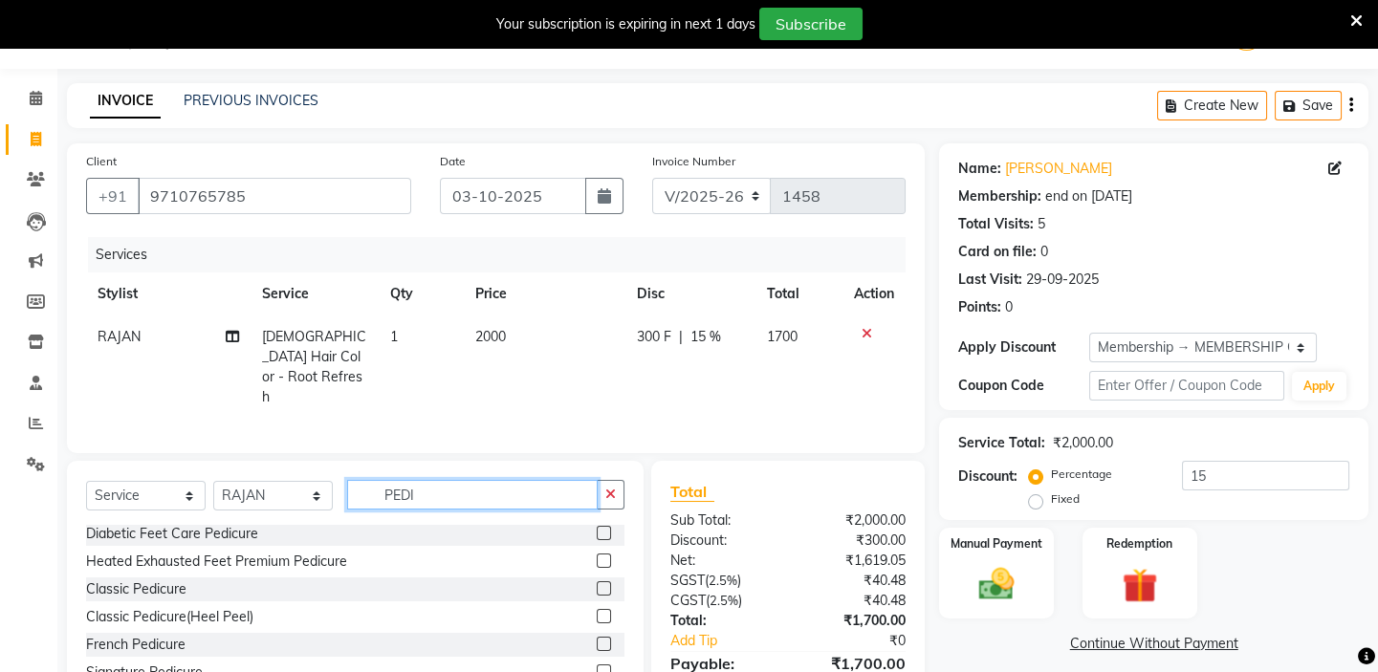
type input "PEDI"
click at [597, 666] on label at bounding box center [604, 672] width 14 height 14
click at [597, 666] on input "checkbox" at bounding box center [603, 672] width 12 height 12
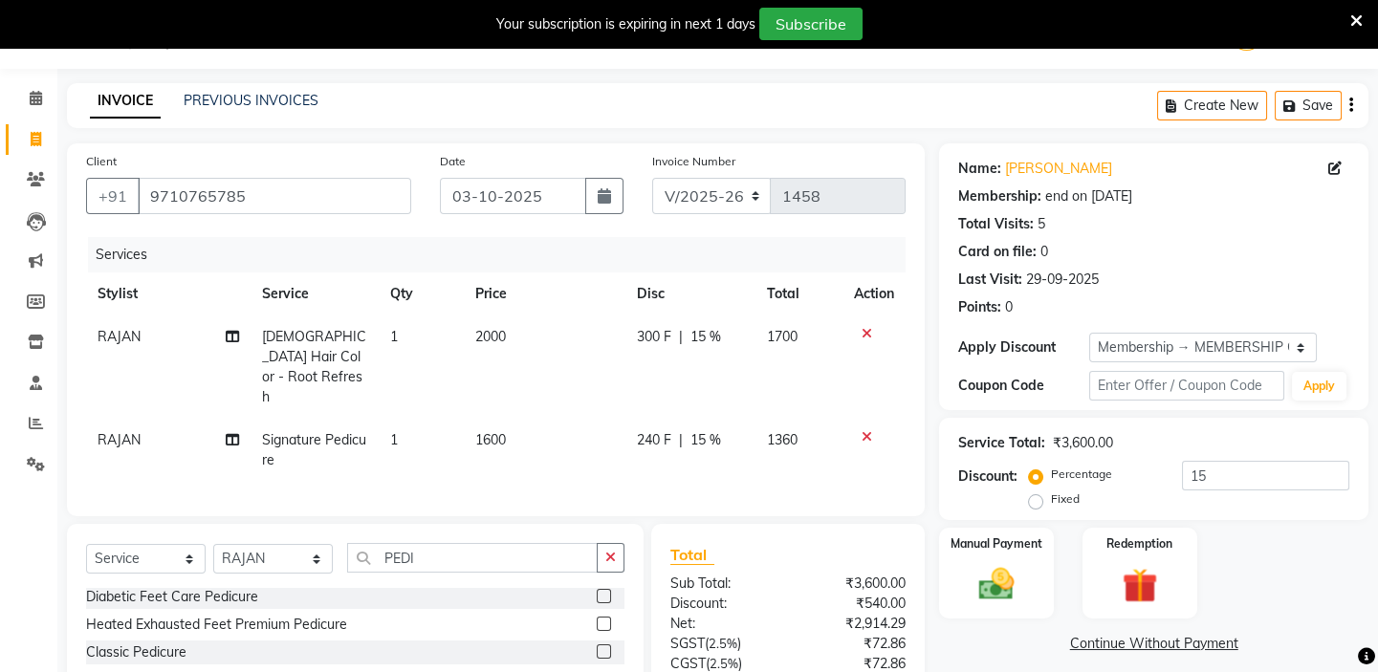
checkbox input "false"
click at [498, 419] on td "1600" at bounding box center [545, 450] width 163 height 63
select select "59059"
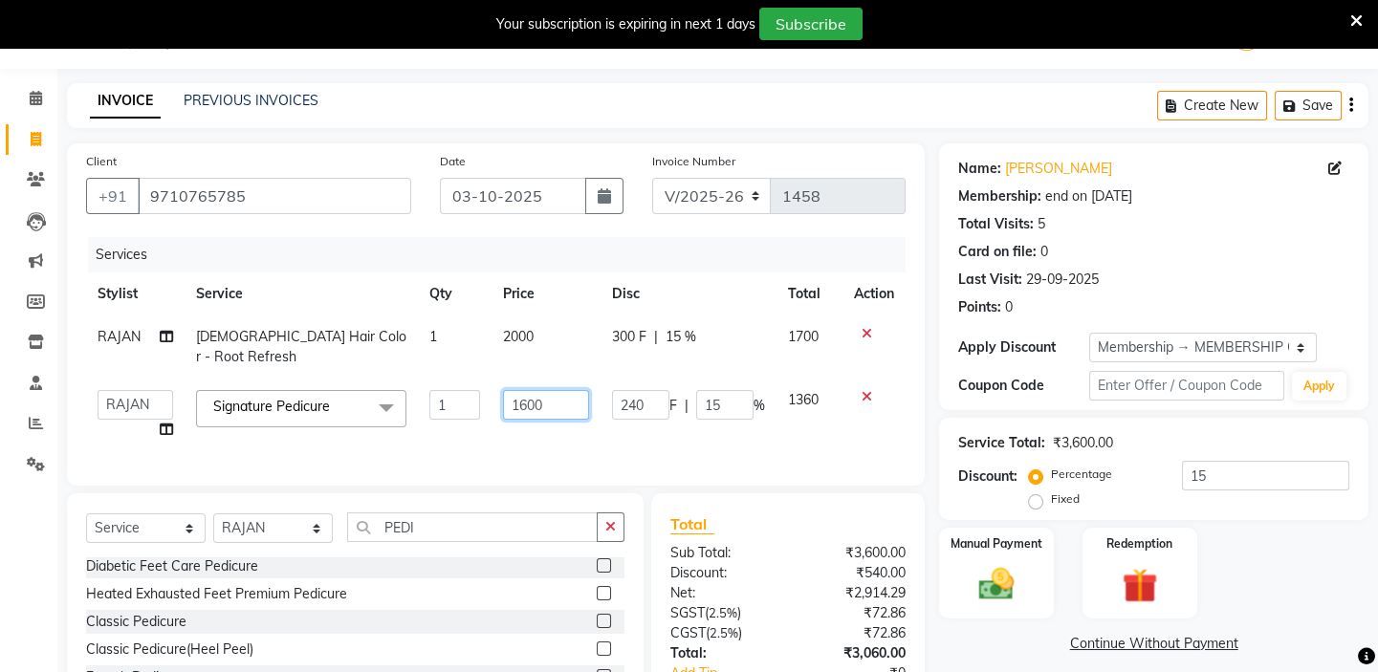
click at [533, 390] on input "1600" at bounding box center [546, 405] width 86 height 30
type input "1900"
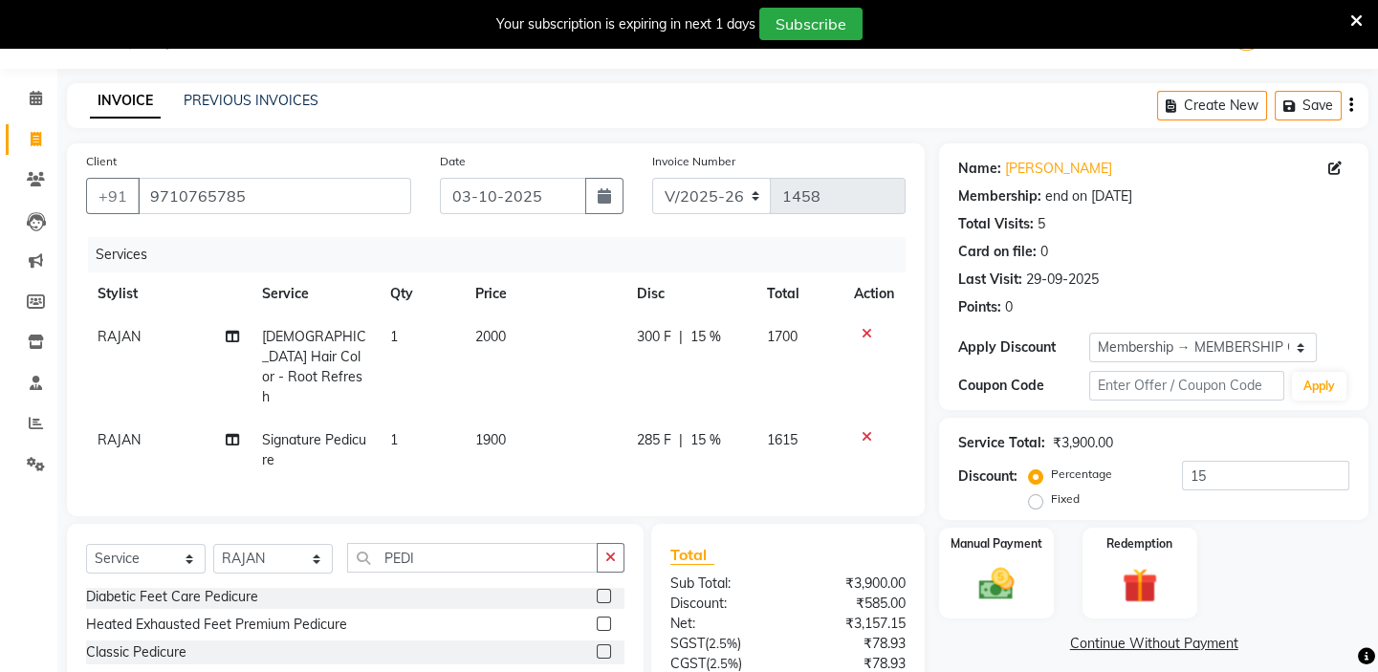
click at [537, 325] on td "2000" at bounding box center [545, 367] width 163 height 103
select select "59059"
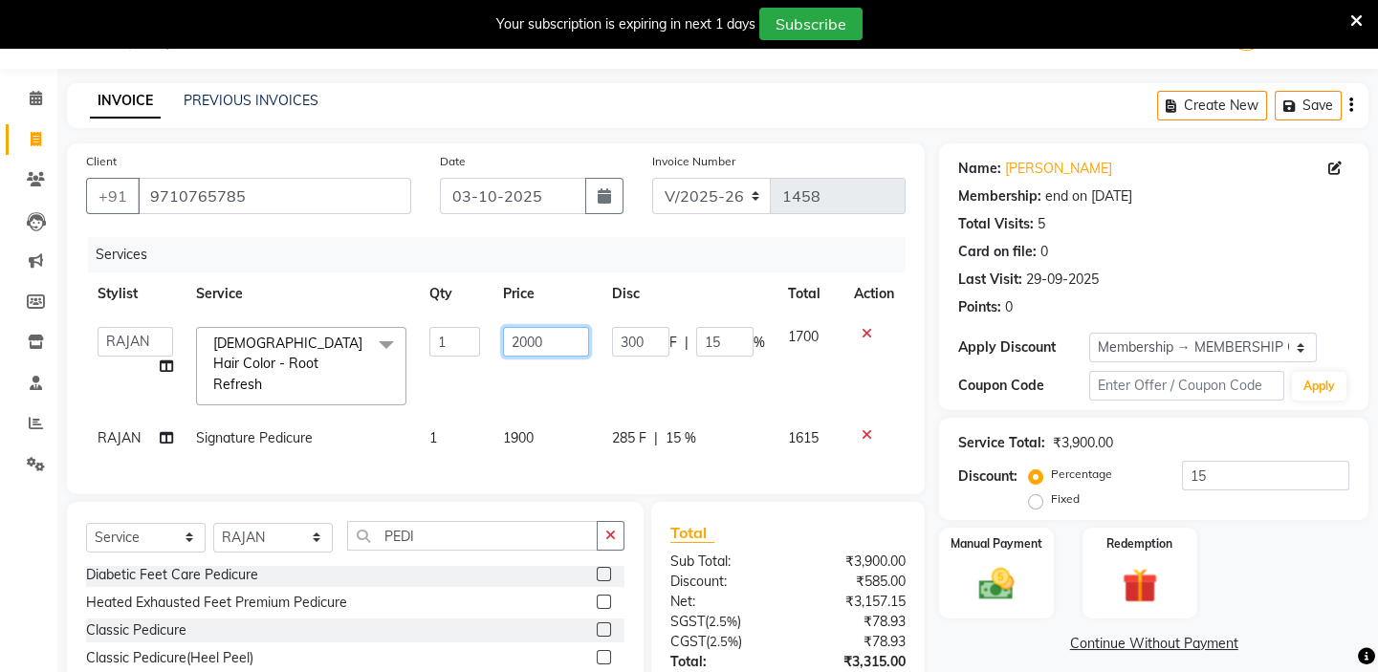
click at [551, 340] on input "2000" at bounding box center [546, 342] width 86 height 30
type input "2"
type input "1500"
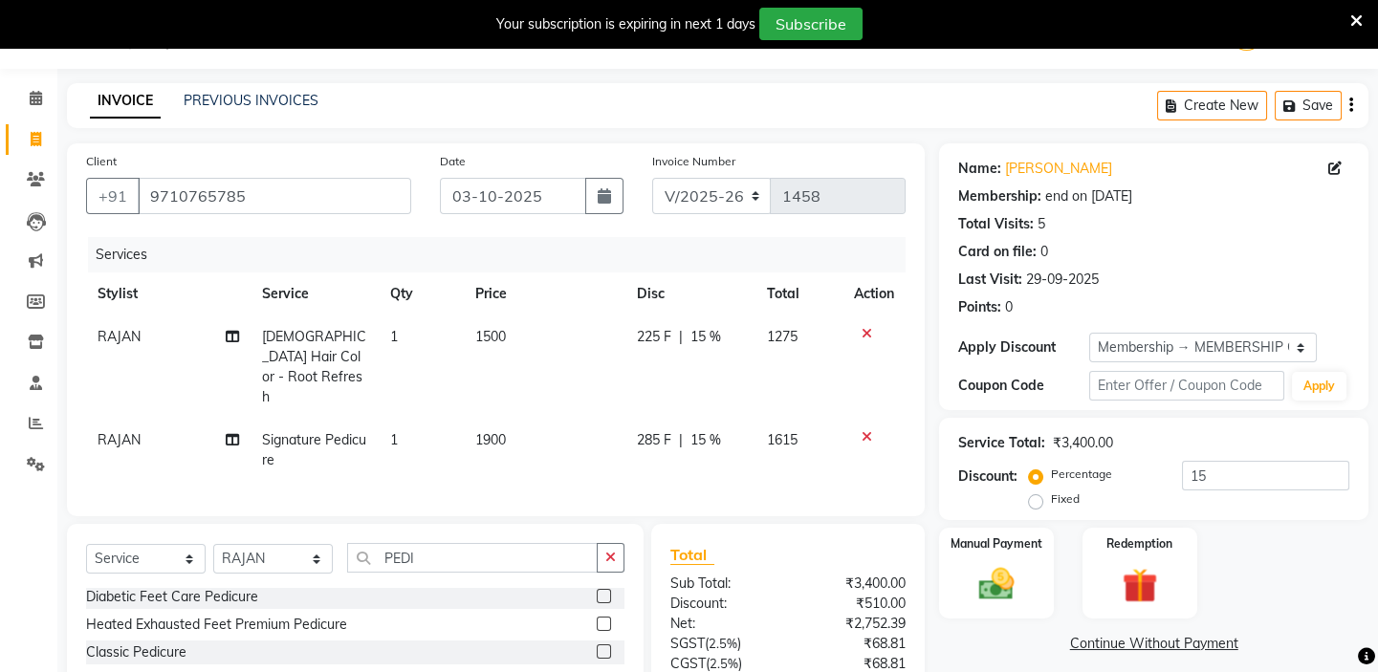
click at [121, 419] on td "RAJAN" at bounding box center [168, 450] width 164 height 63
select select "59059"
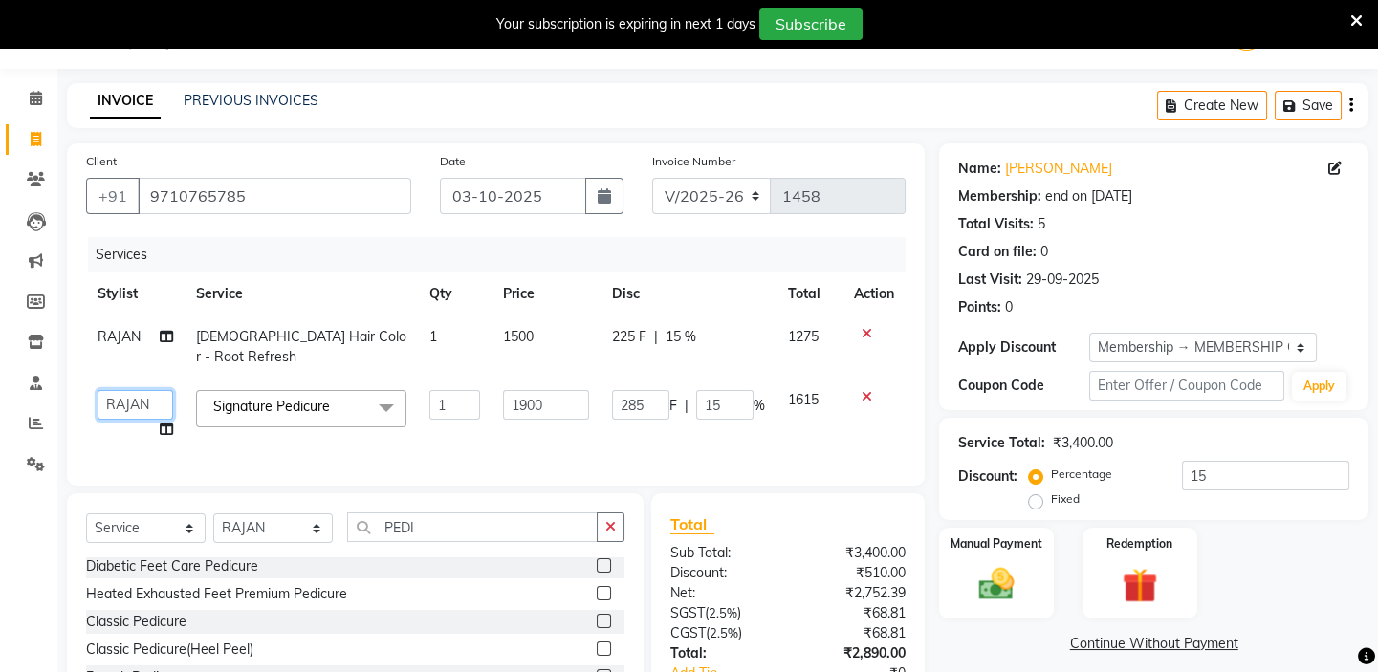
click at [139, 390] on select "BALAJI DIVYA FAMITHA Front Desk ILAKKIYA ISHWARYA Kabilan KESHAV MANISHA MILLI …" at bounding box center [136, 405] width 76 height 30
select select "62507"
click at [258, 529] on select "Select Stylist BALAJI DIVYA FAMITHA Front Desk ILAKKIYA ISHWARYA Kabilan KESHAV…" at bounding box center [273, 528] width 120 height 30
select select "62507"
click at [213, 513] on select "Select Stylist BALAJI DIVYA FAMITHA Front Desk ILAKKIYA ISHWARYA Kabilan KESHAV…" at bounding box center [273, 528] width 120 height 30
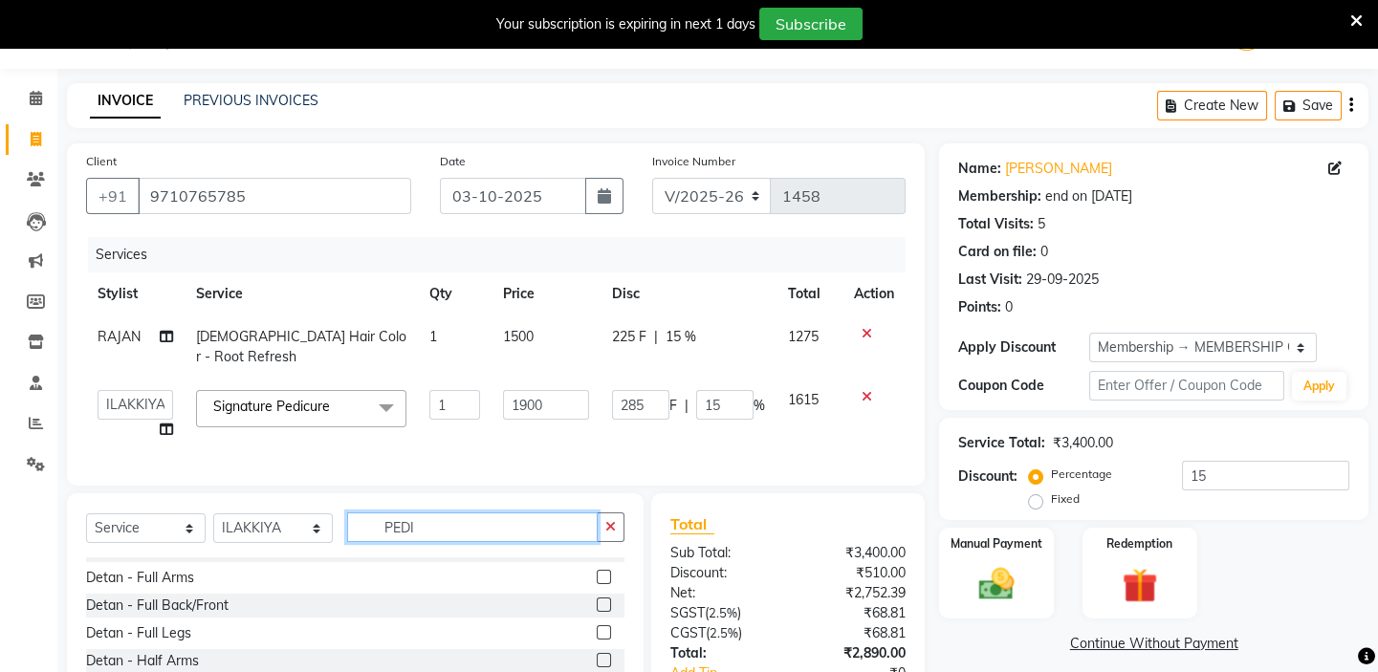
click at [429, 516] on input "PEDI" at bounding box center [472, 528] width 251 height 30
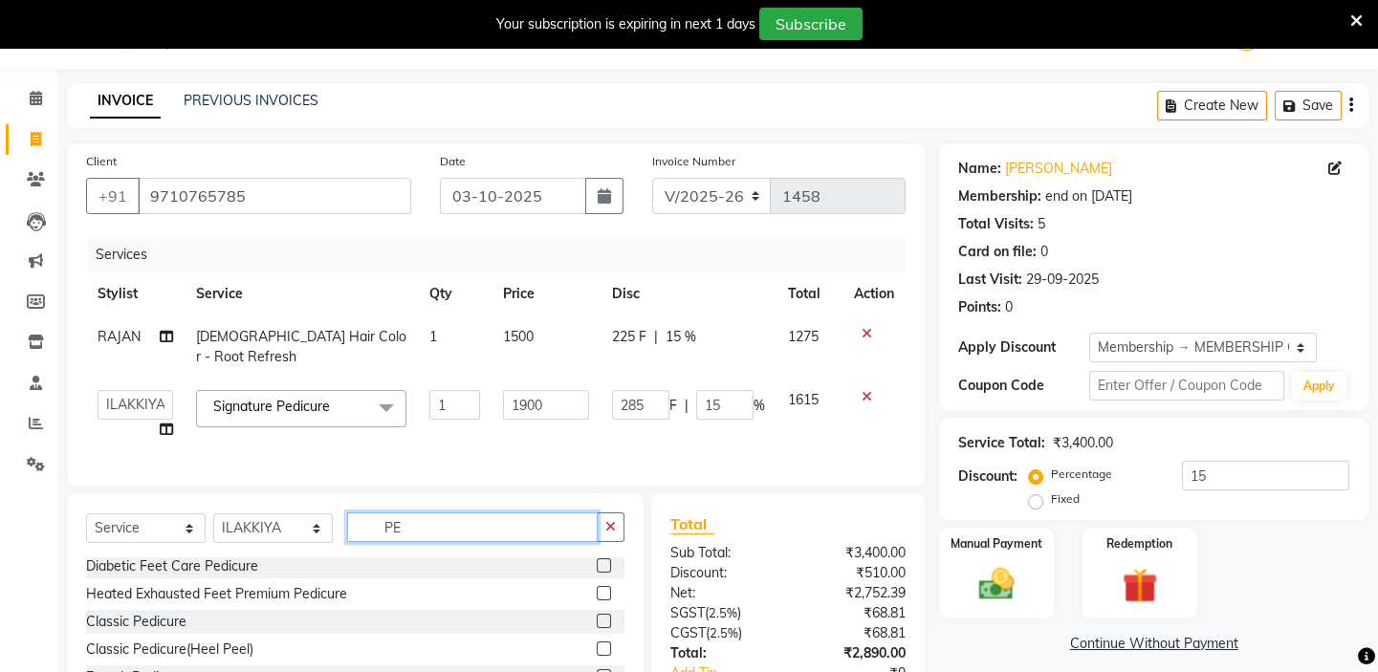
type input "P"
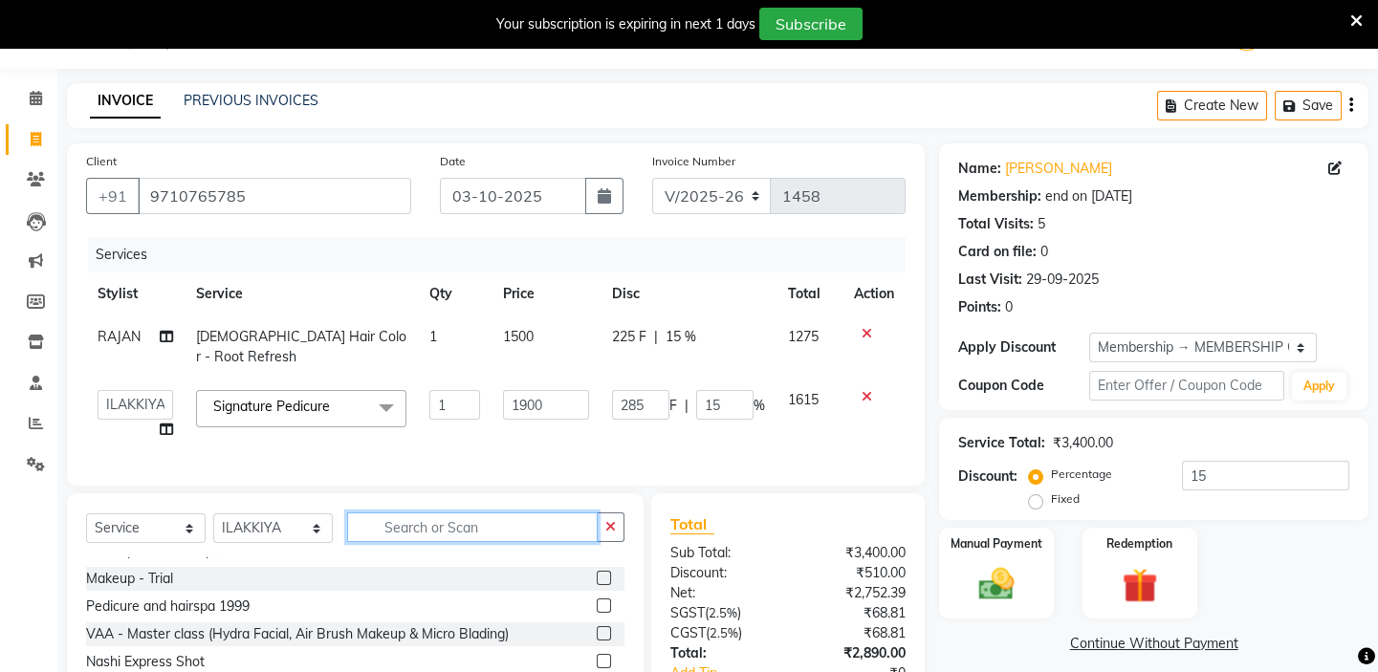
scroll to position [1211, 0]
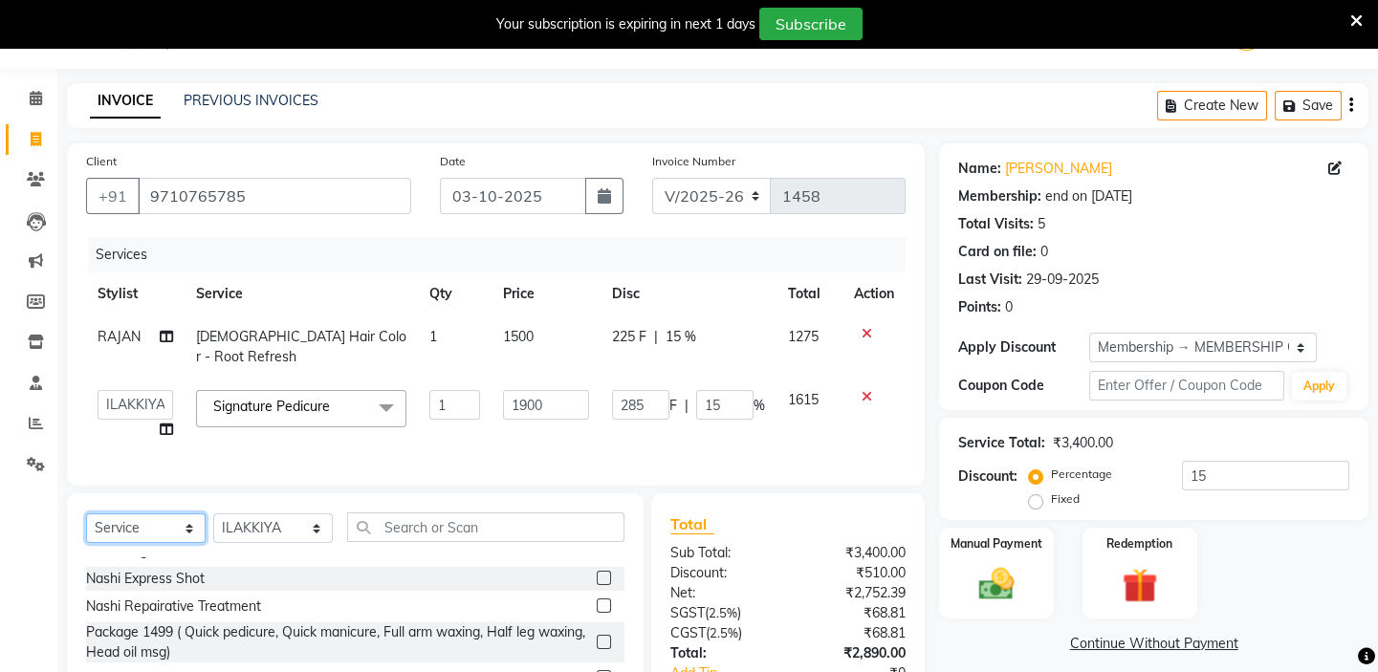
click at [135, 516] on select "Select Service Product Membership Package Voucher Prepaid Gift Card" at bounding box center [146, 528] width 120 height 30
select select "product"
click at [86, 513] on select "Select Service Product Membership Package Voucher Prepaid Gift Card" at bounding box center [146, 528] width 120 height 30
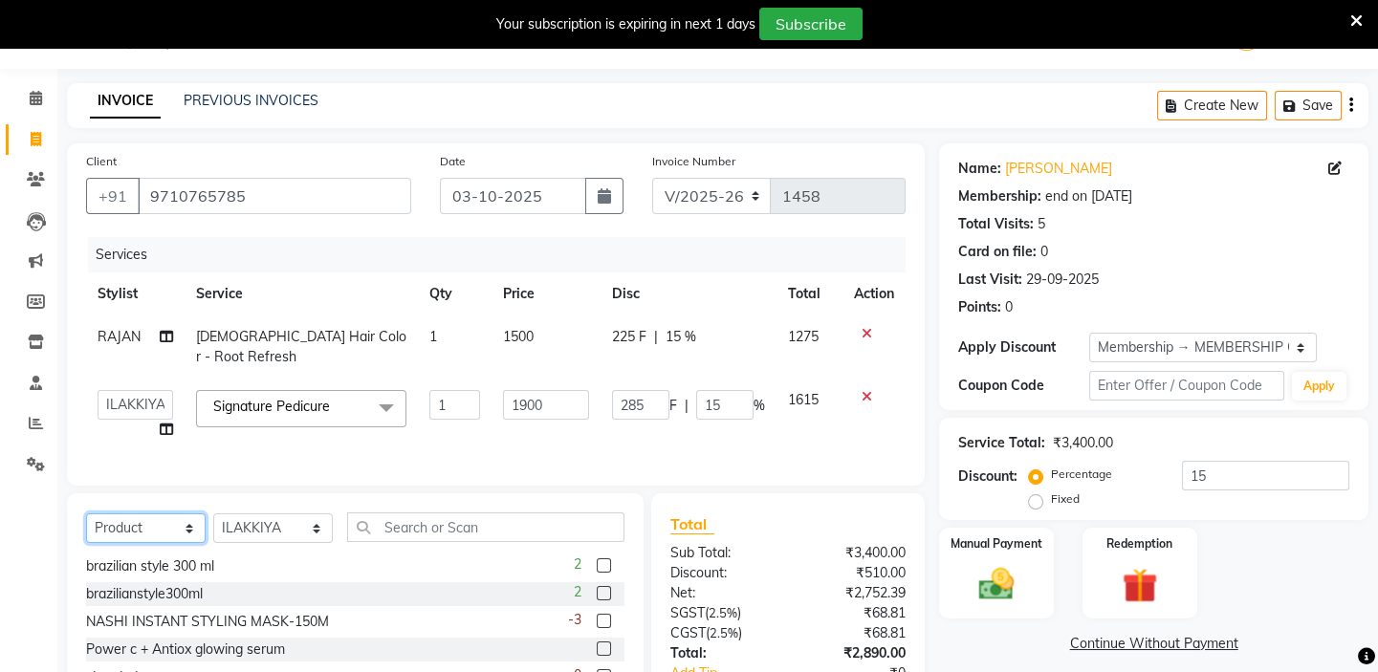
scroll to position [1195, 0]
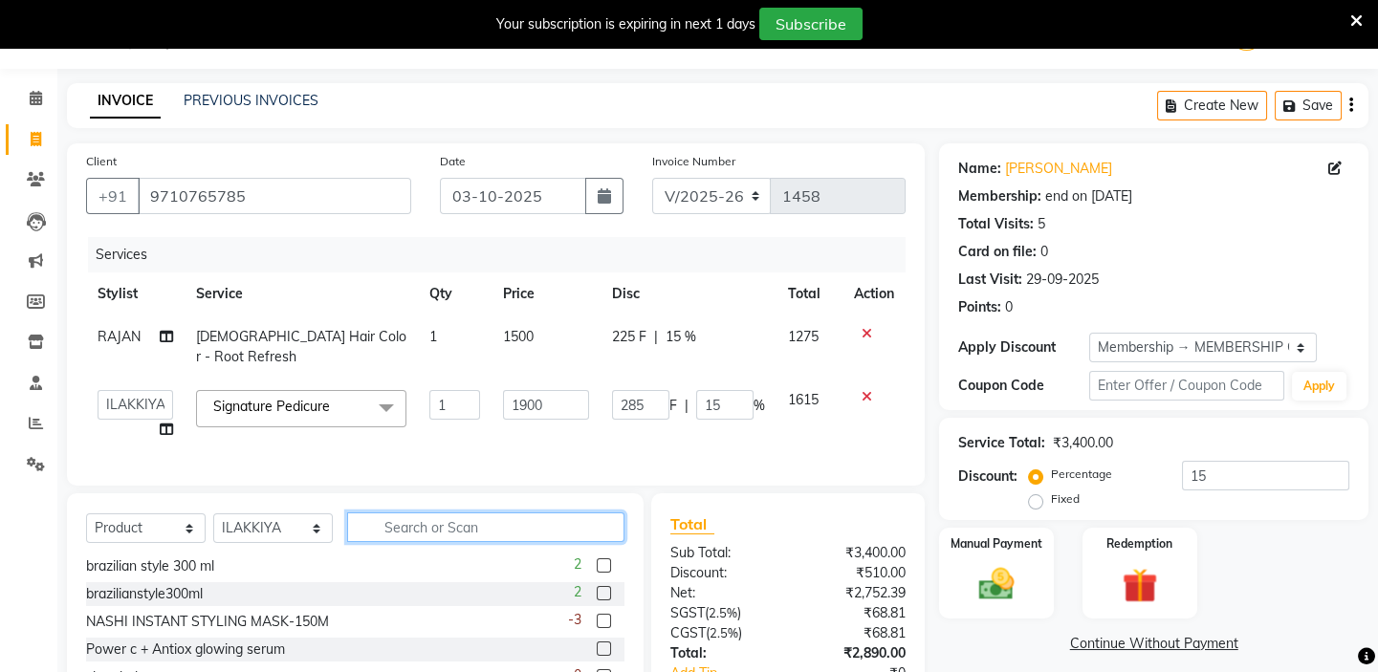
click at [498, 516] on input "text" at bounding box center [485, 528] width 277 height 30
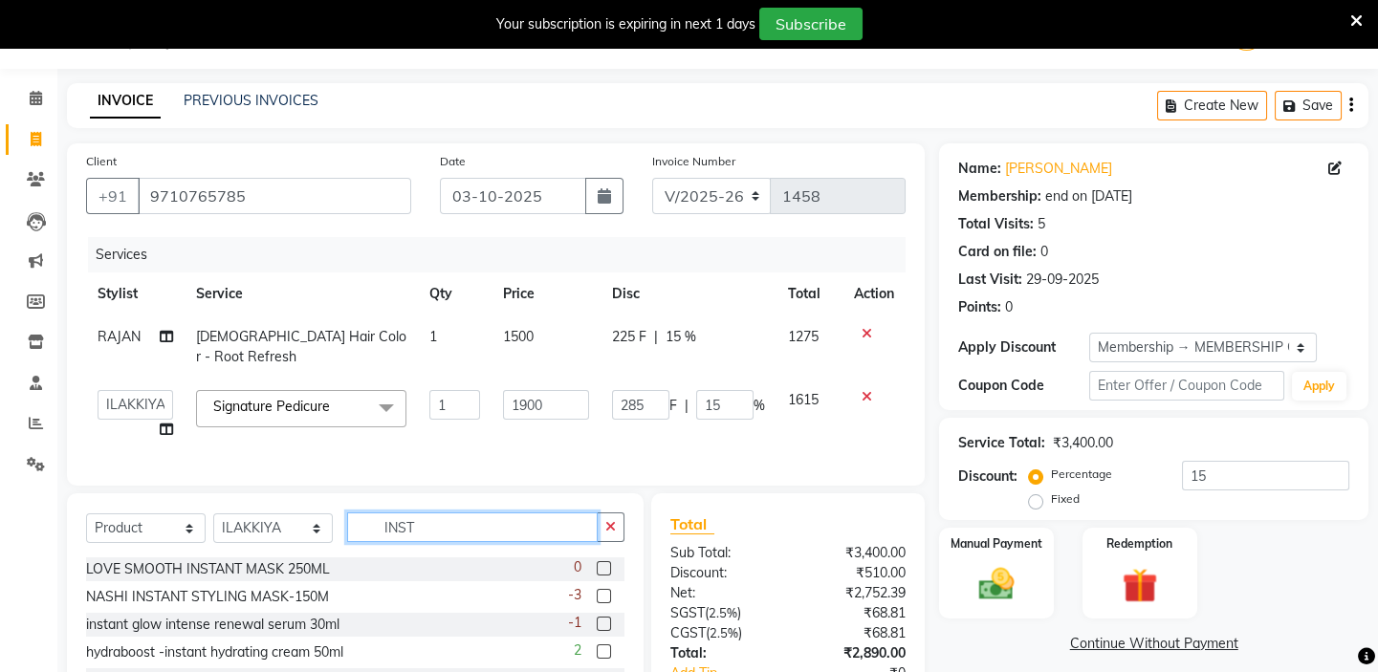
scroll to position [0, 0]
type input "INST"
click at [603, 619] on label at bounding box center [604, 624] width 14 height 14
click at [603, 619] on input "checkbox" at bounding box center [603, 625] width 12 height 12
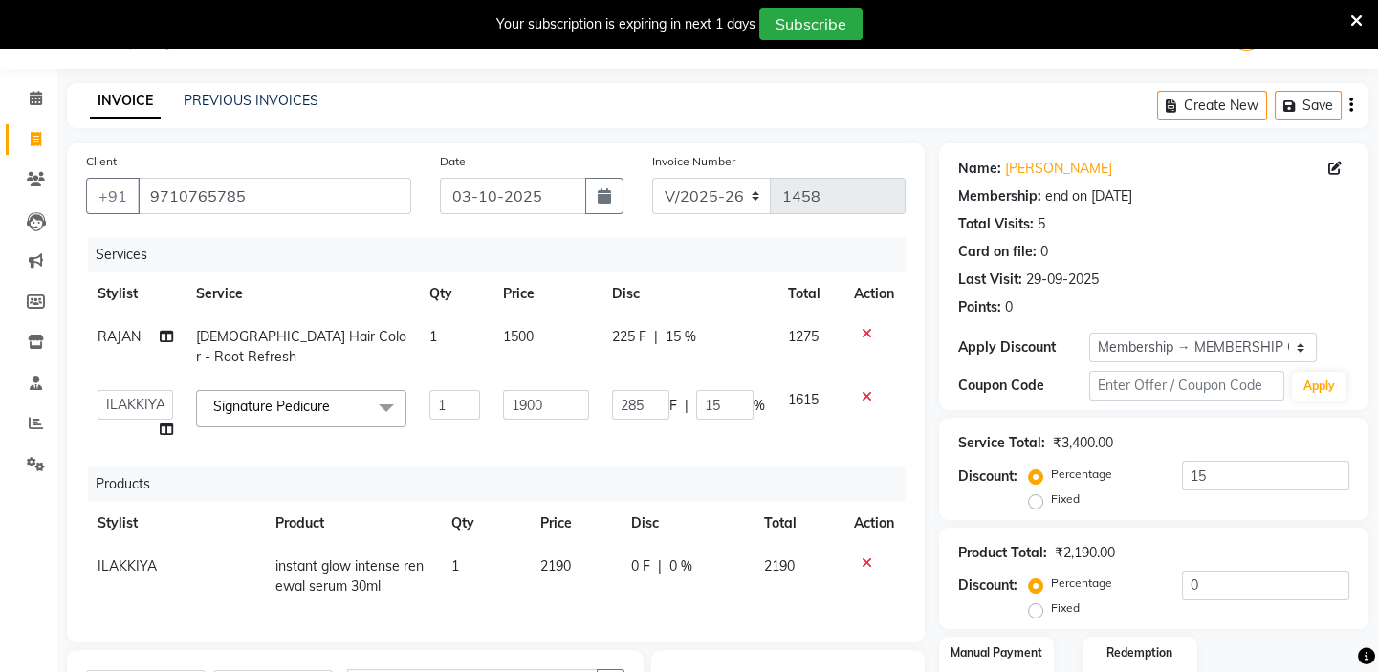
checkbox input "false"
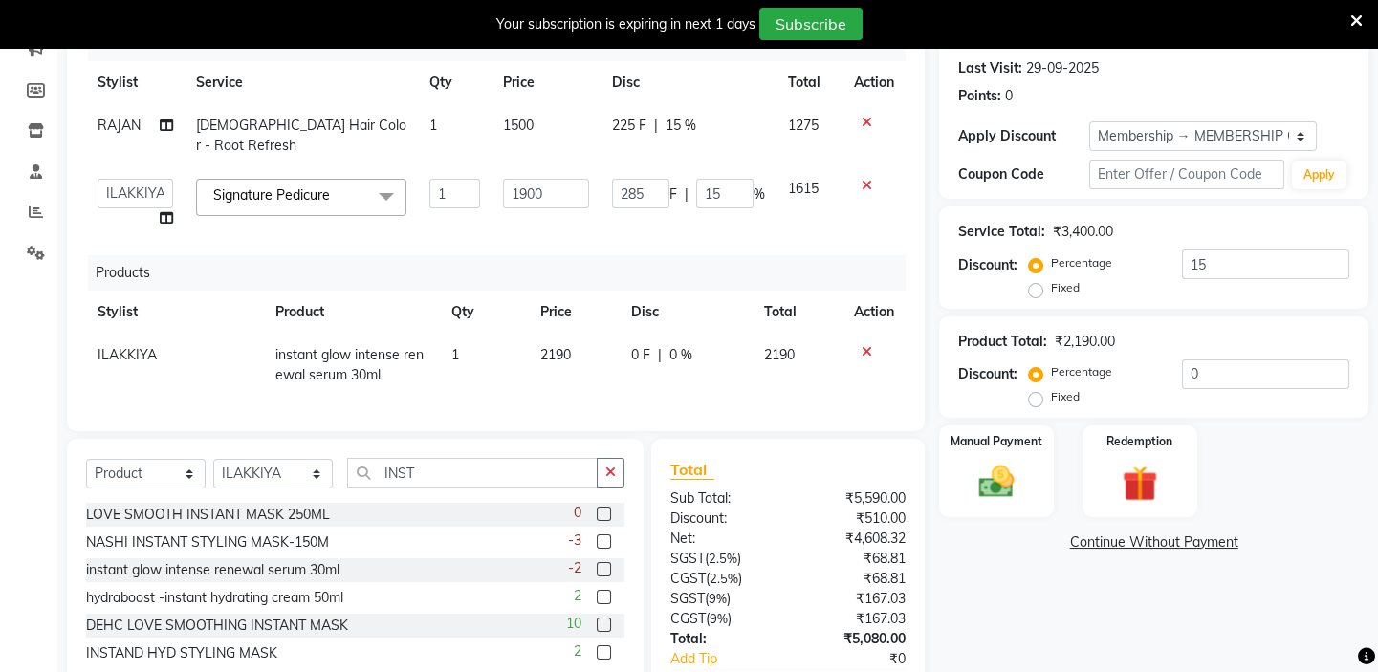
scroll to position [196, 0]
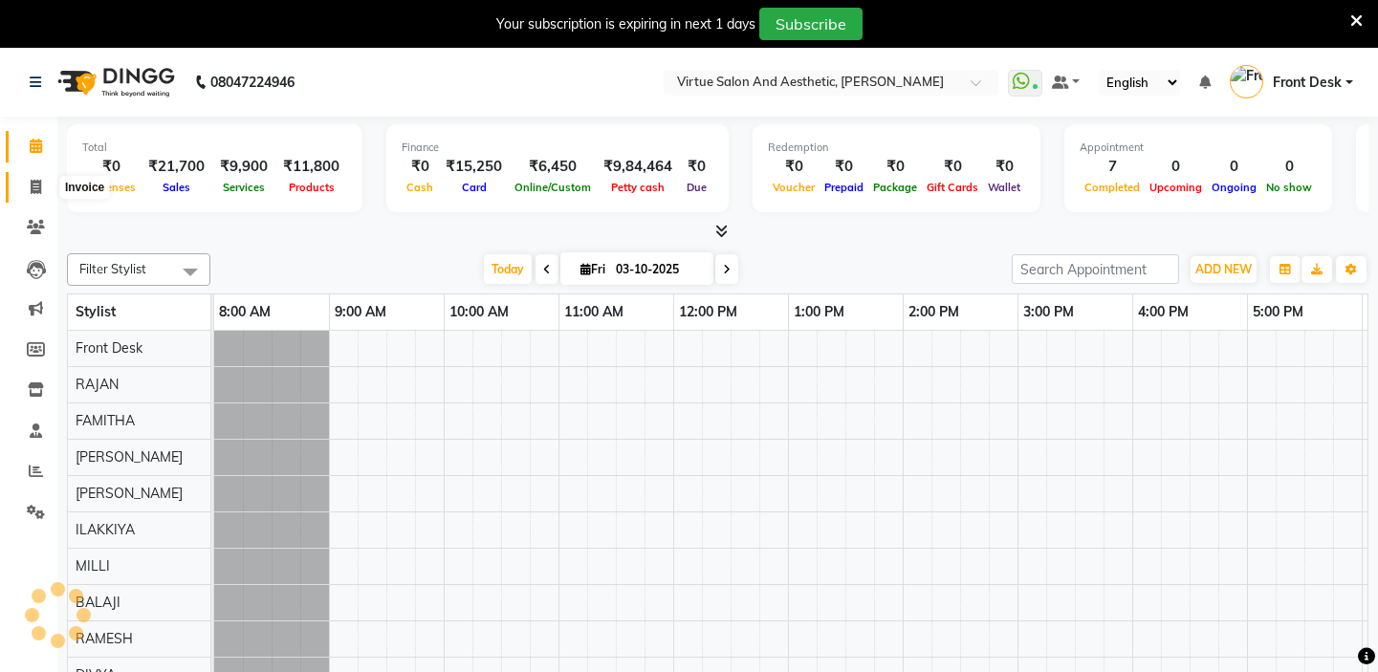
click at [33, 187] on icon at bounding box center [36, 187] width 11 height 14
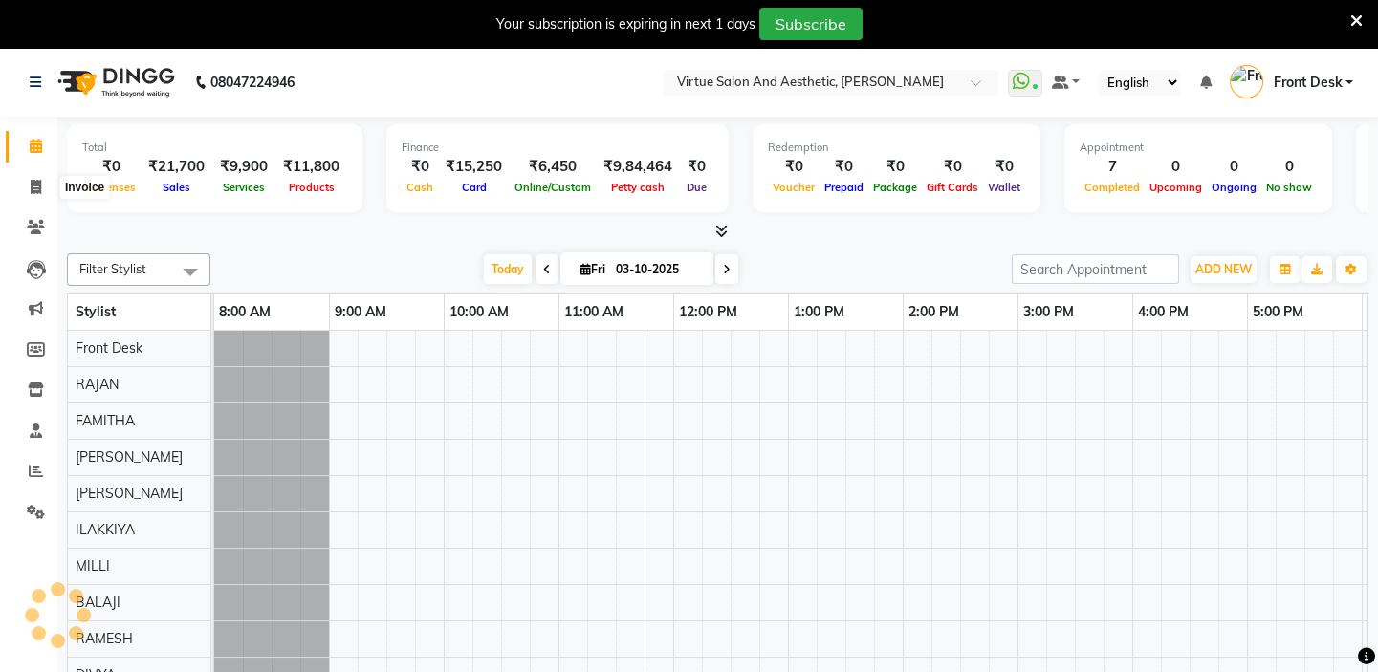
select select "7053"
select select "service"
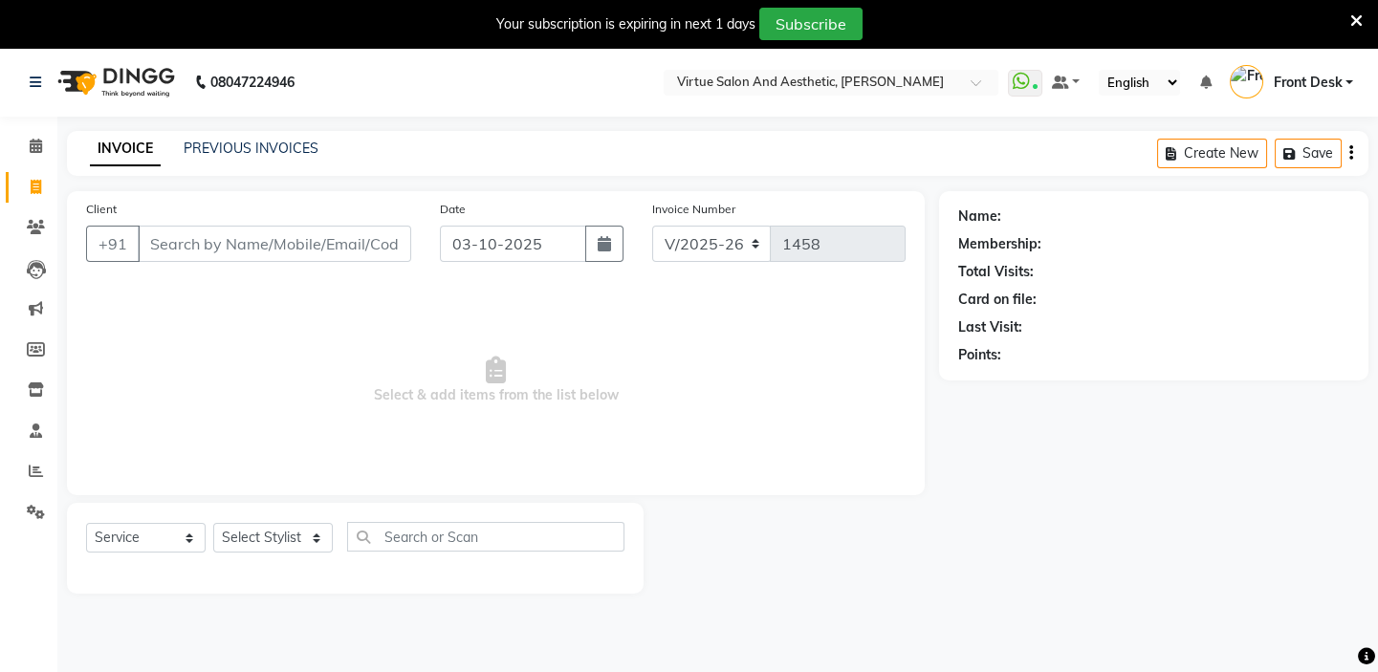
click at [189, 237] on input "Client" at bounding box center [274, 244] width 273 height 36
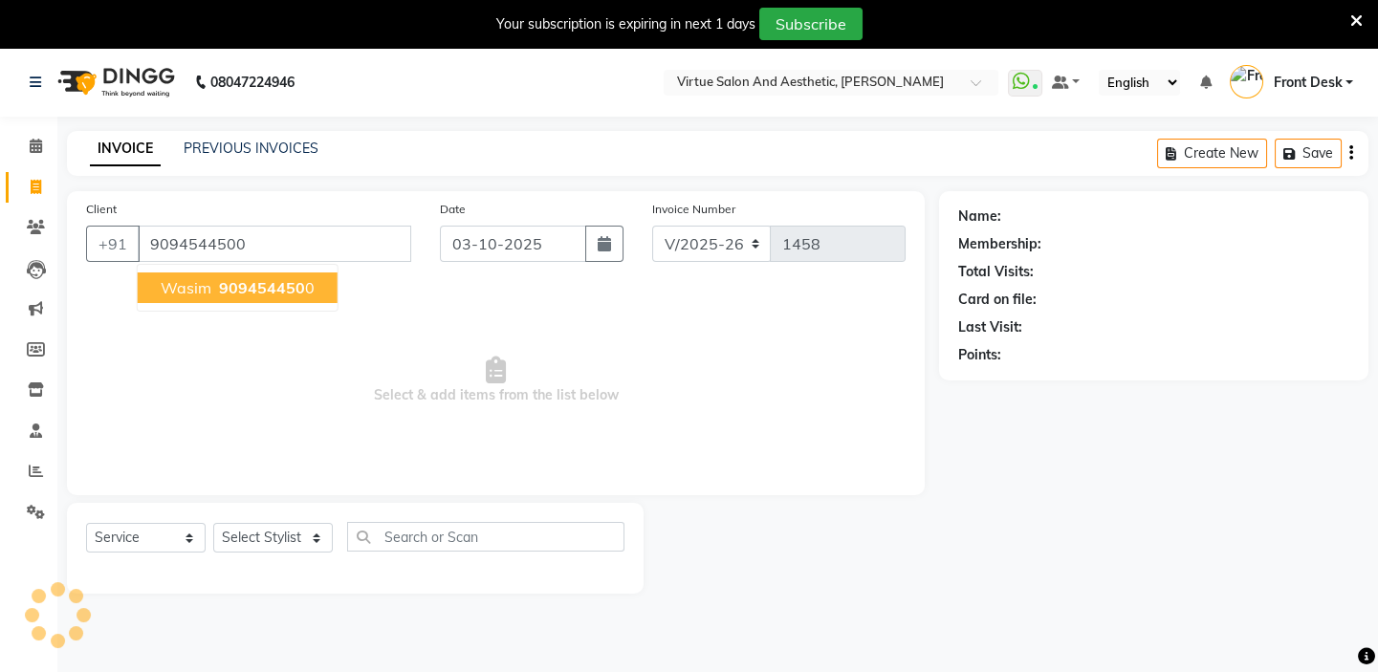
type input "9094544500"
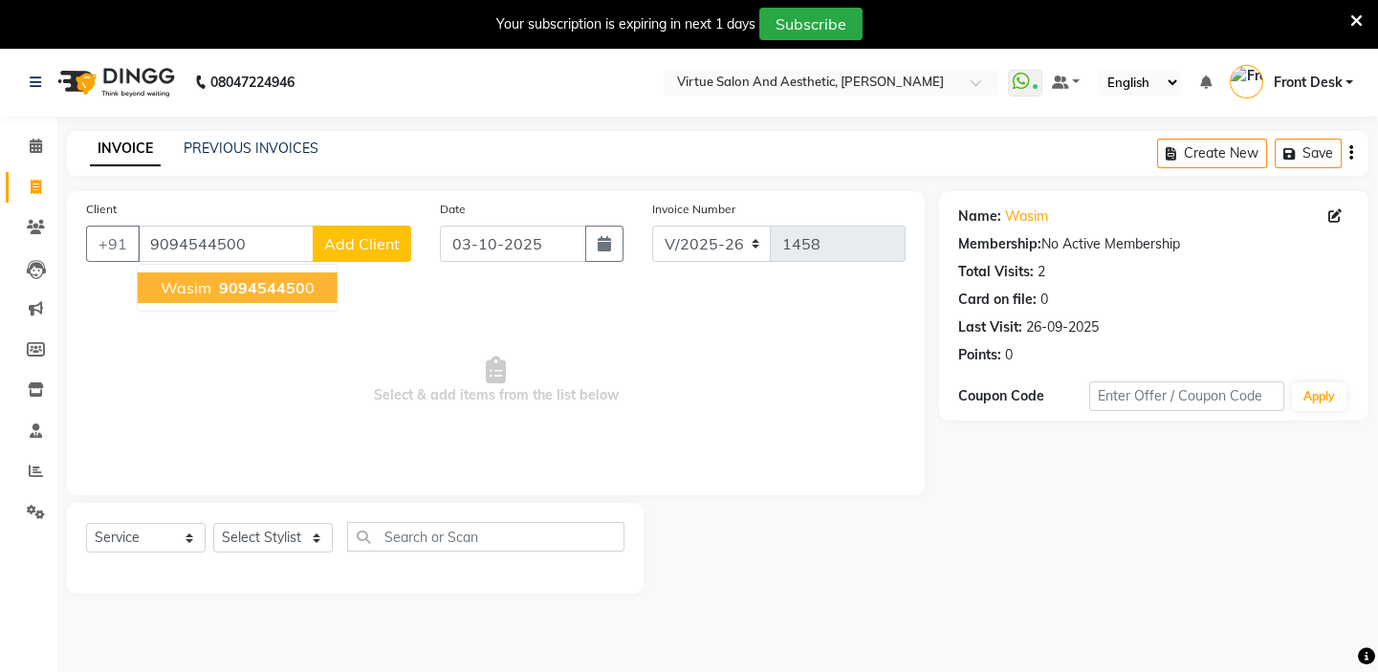
click at [220, 291] on span "909454450" at bounding box center [262, 287] width 86 height 19
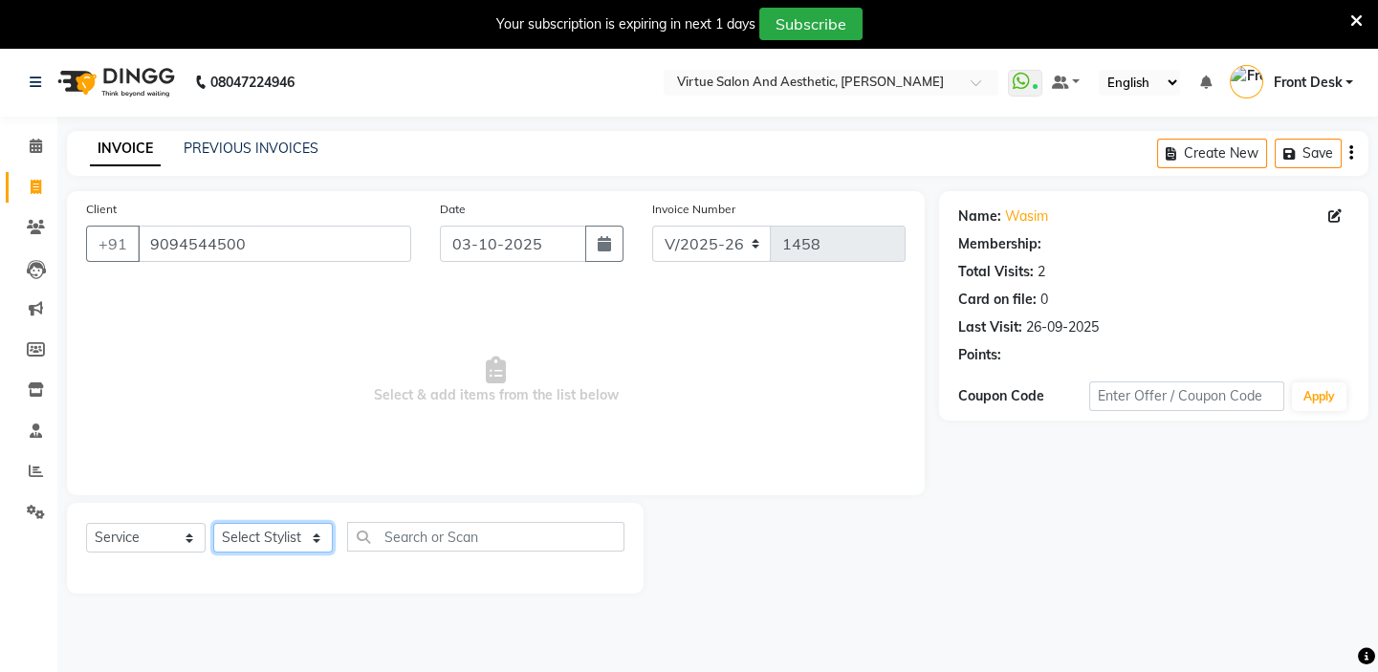
click at [266, 536] on select "Select Stylist BALAJI DIVYA FAMITHA Front Desk ILAKKIYA ISHWARYA Kabilan KESHAV…" at bounding box center [273, 538] width 120 height 30
select select "85219"
click at [213, 523] on select "Select Stylist BALAJI DIVYA FAMITHA Front Desk ILAKKIYA ISHWARYA Kabilan KESHAV…" at bounding box center [273, 538] width 120 height 30
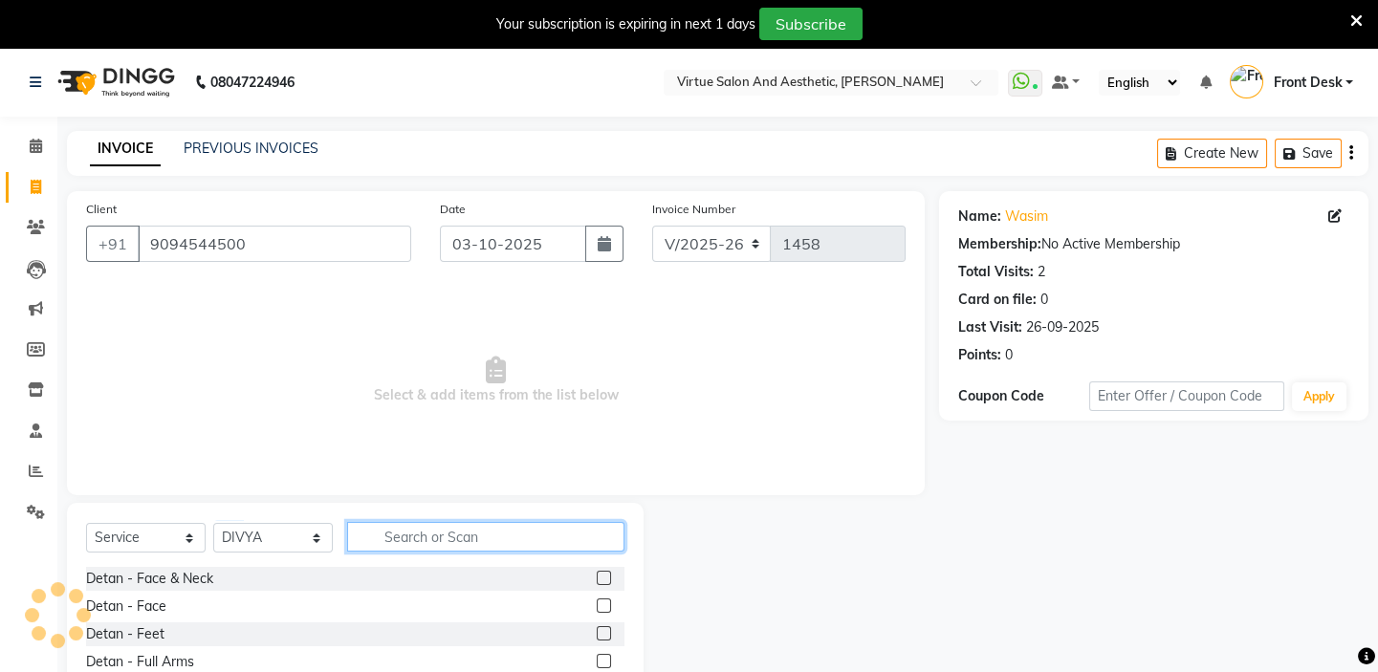
click at [437, 527] on input "text" at bounding box center [485, 537] width 277 height 30
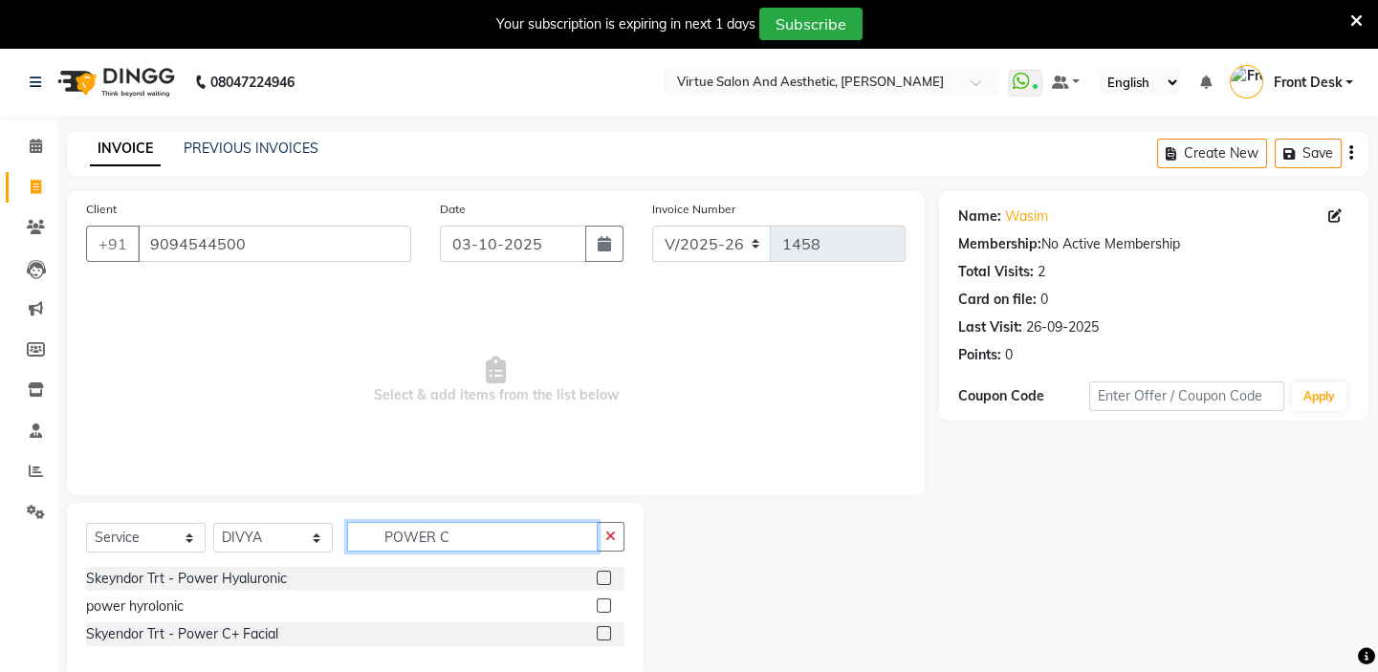
type input "POWER C"
click at [607, 633] on label at bounding box center [604, 633] width 14 height 14
click at [607, 633] on input "checkbox" at bounding box center [603, 634] width 12 height 12
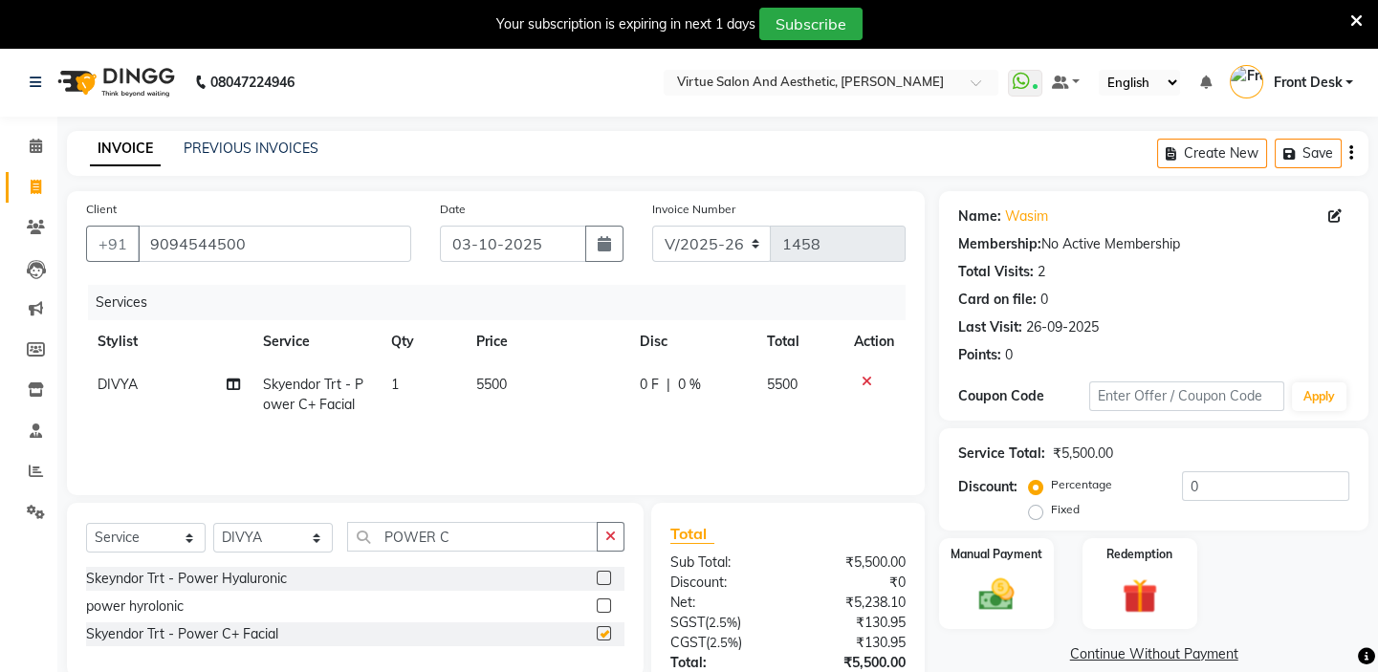
checkbox input "false"
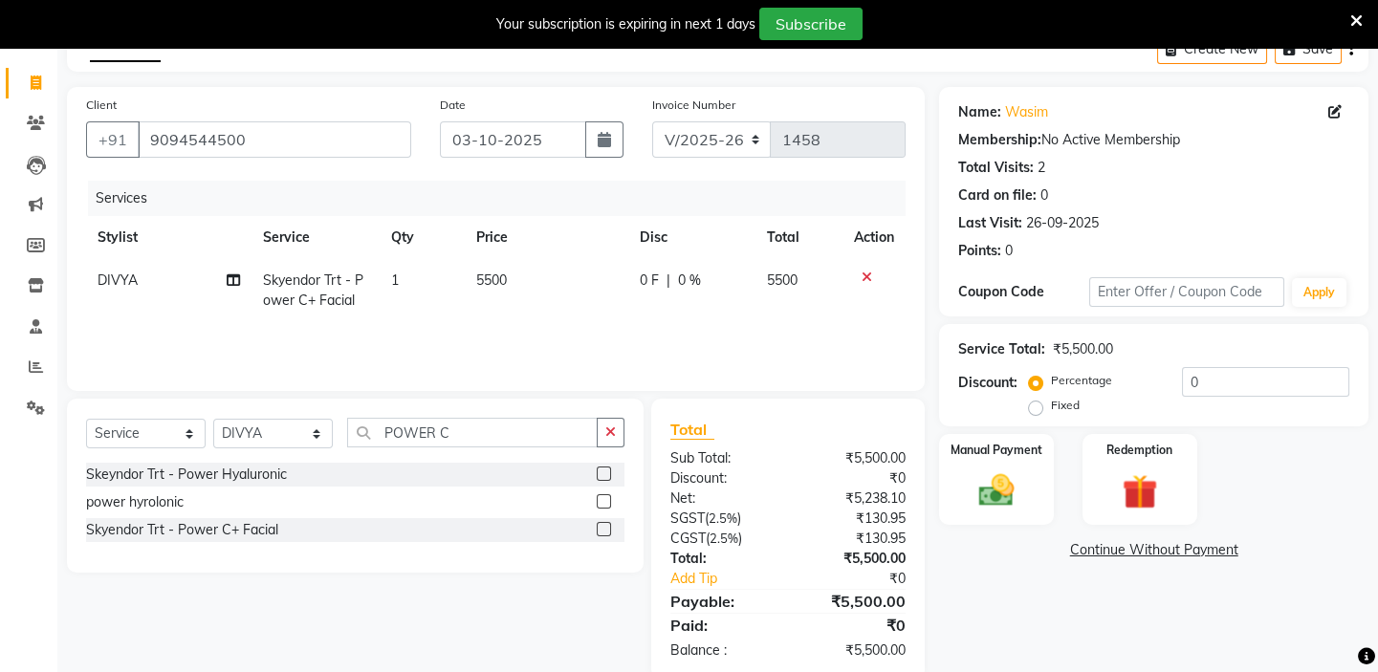
scroll to position [142, 0]
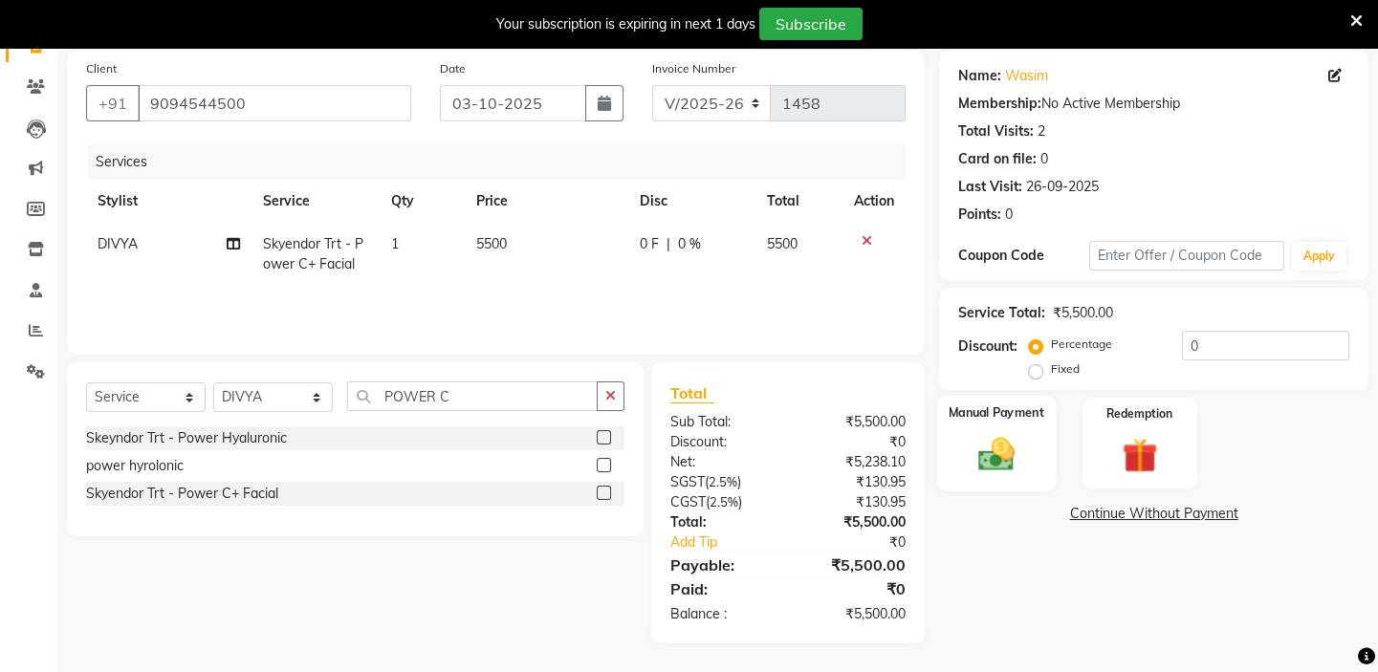
click at [994, 464] on img at bounding box center [996, 454] width 59 height 42
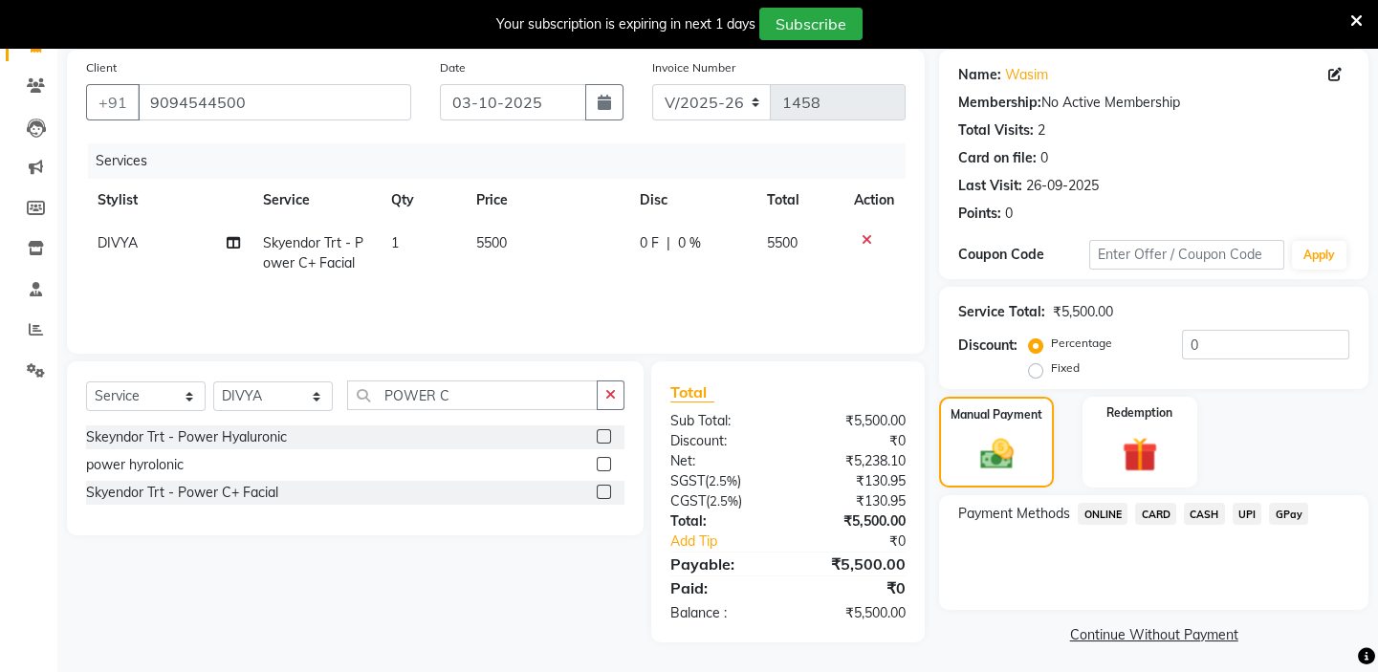
click at [1250, 518] on span "UPI" at bounding box center [1248, 514] width 30 height 22
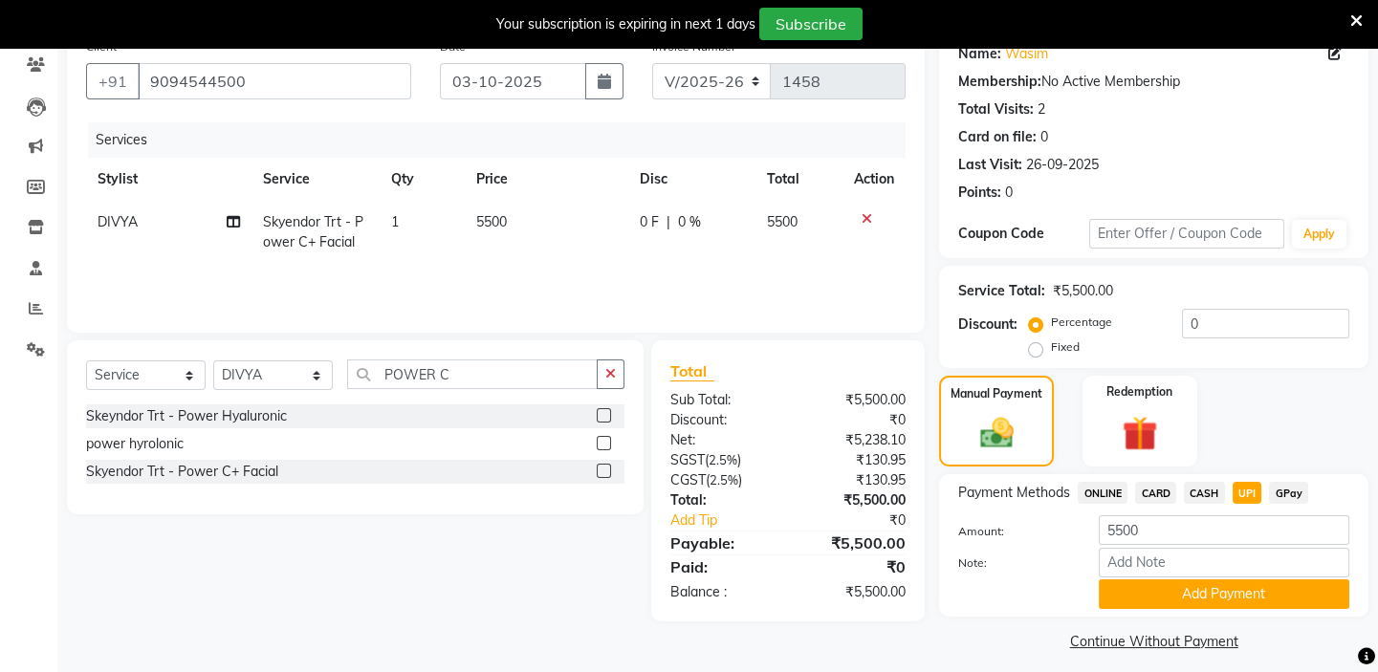
scroll to position [175, 0]
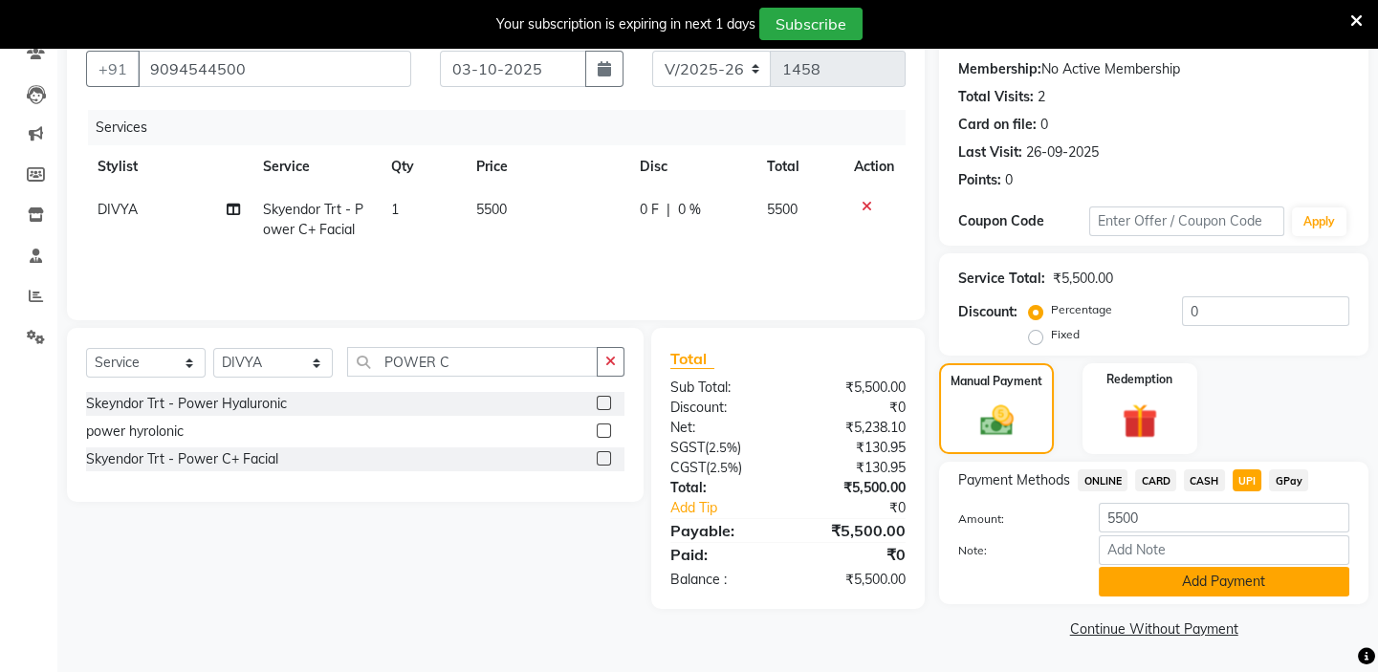
click at [1234, 585] on button "Add Payment" at bounding box center [1224, 582] width 251 height 30
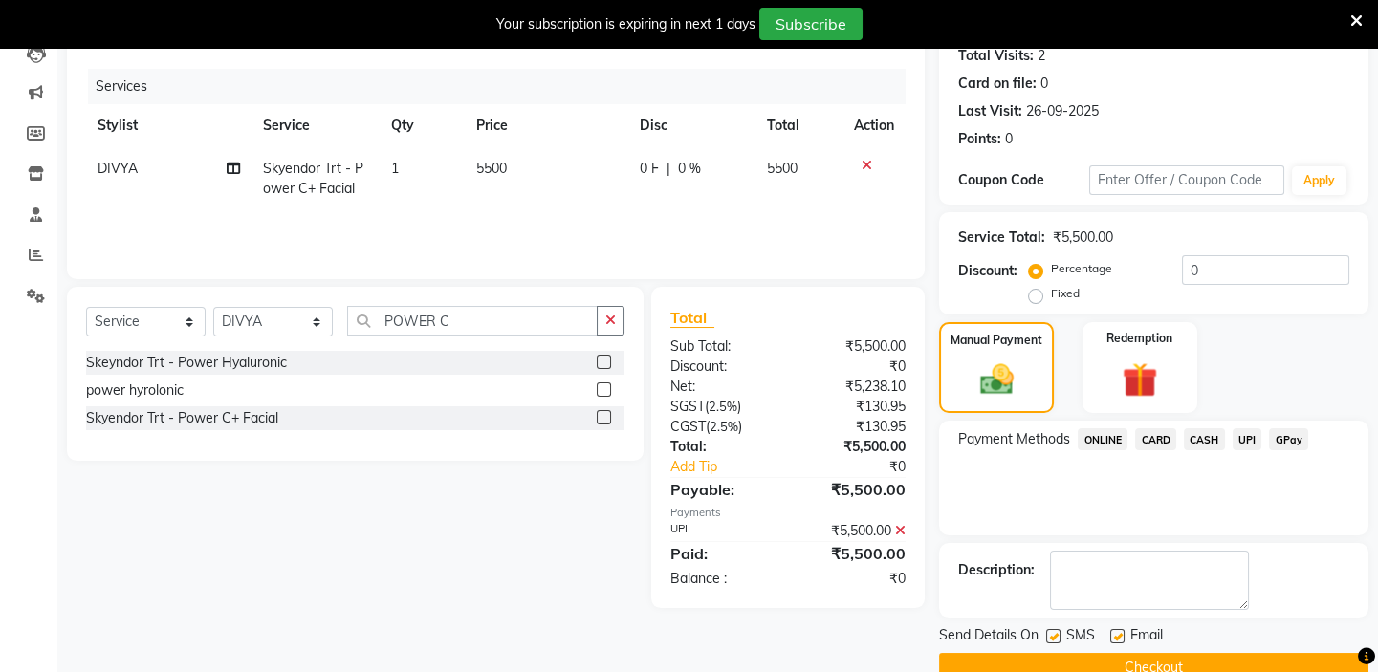
scroll to position [254, 0]
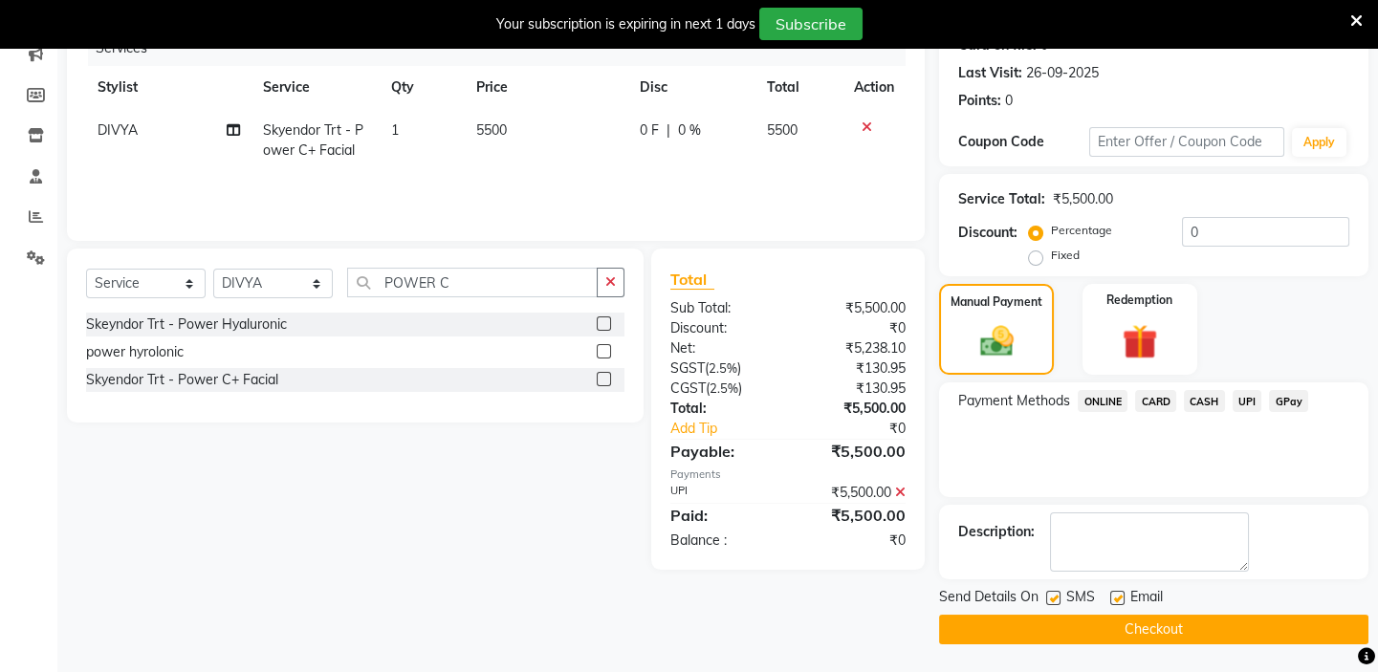
click at [1233, 635] on button "Checkout" at bounding box center [1153, 630] width 429 height 30
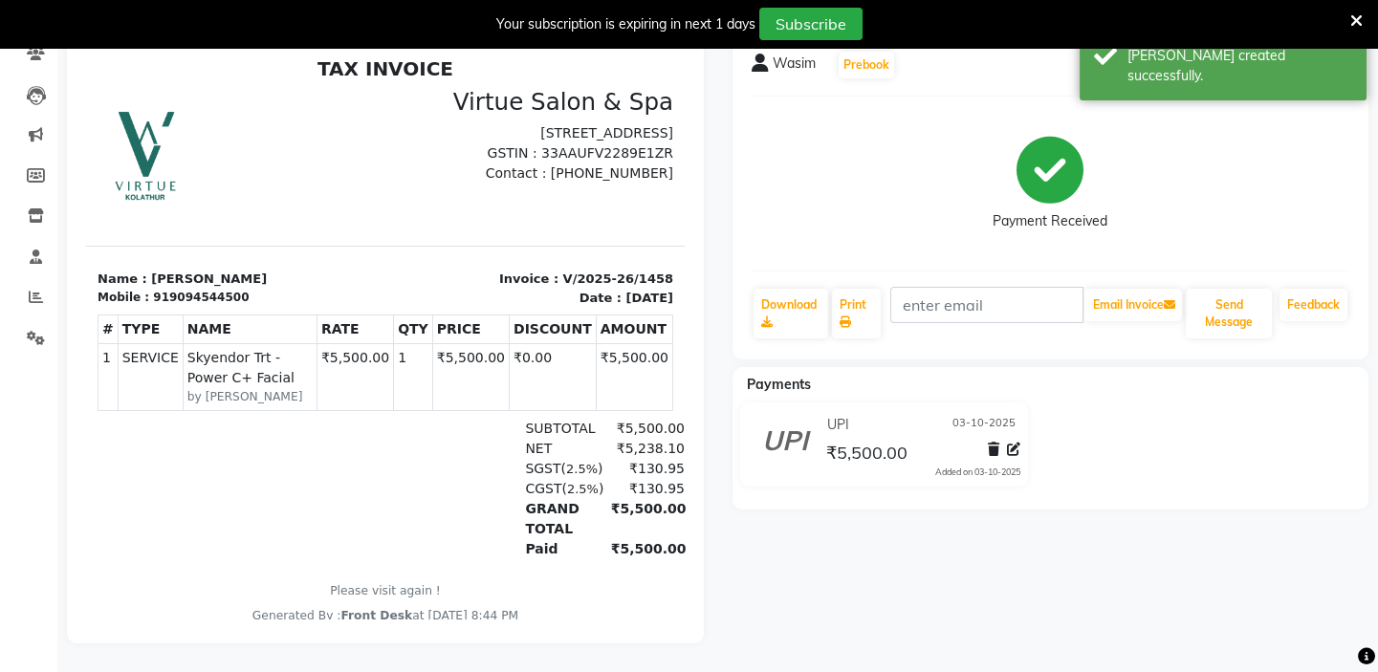
scroll to position [12, 0]
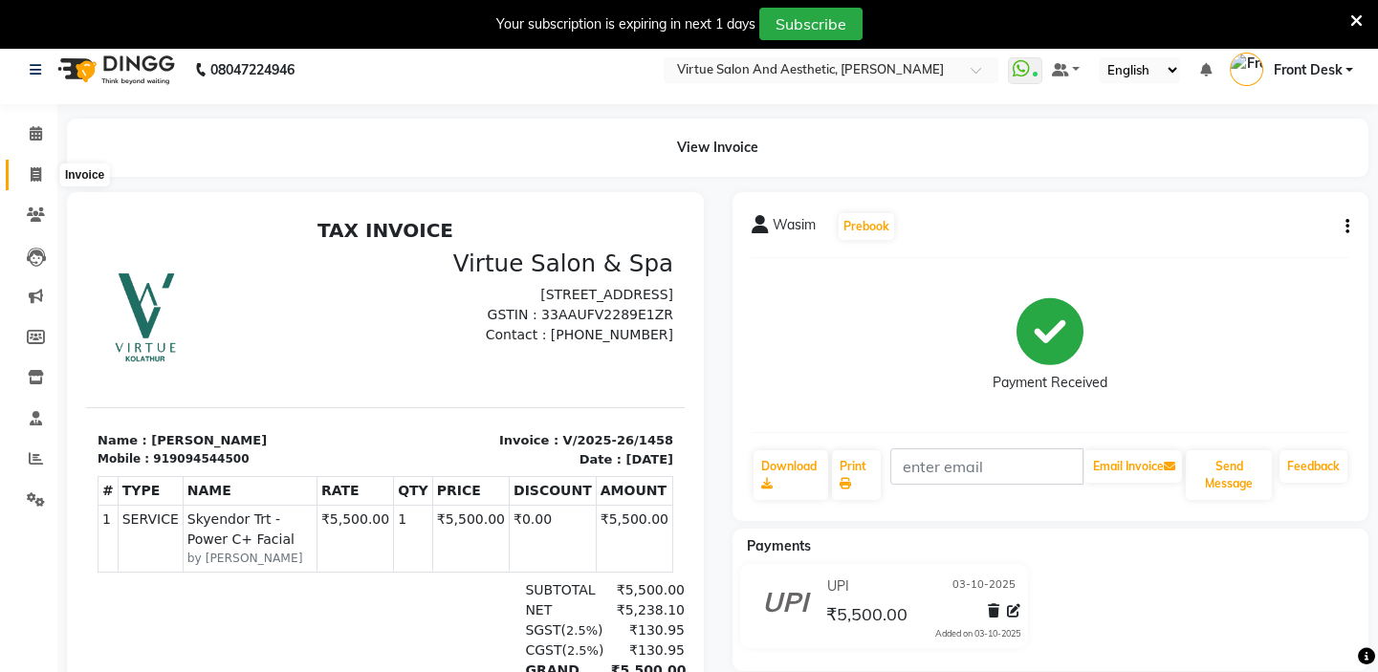
click at [33, 173] on icon at bounding box center [36, 174] width 11 height 14
select select "7053"
select select "service"
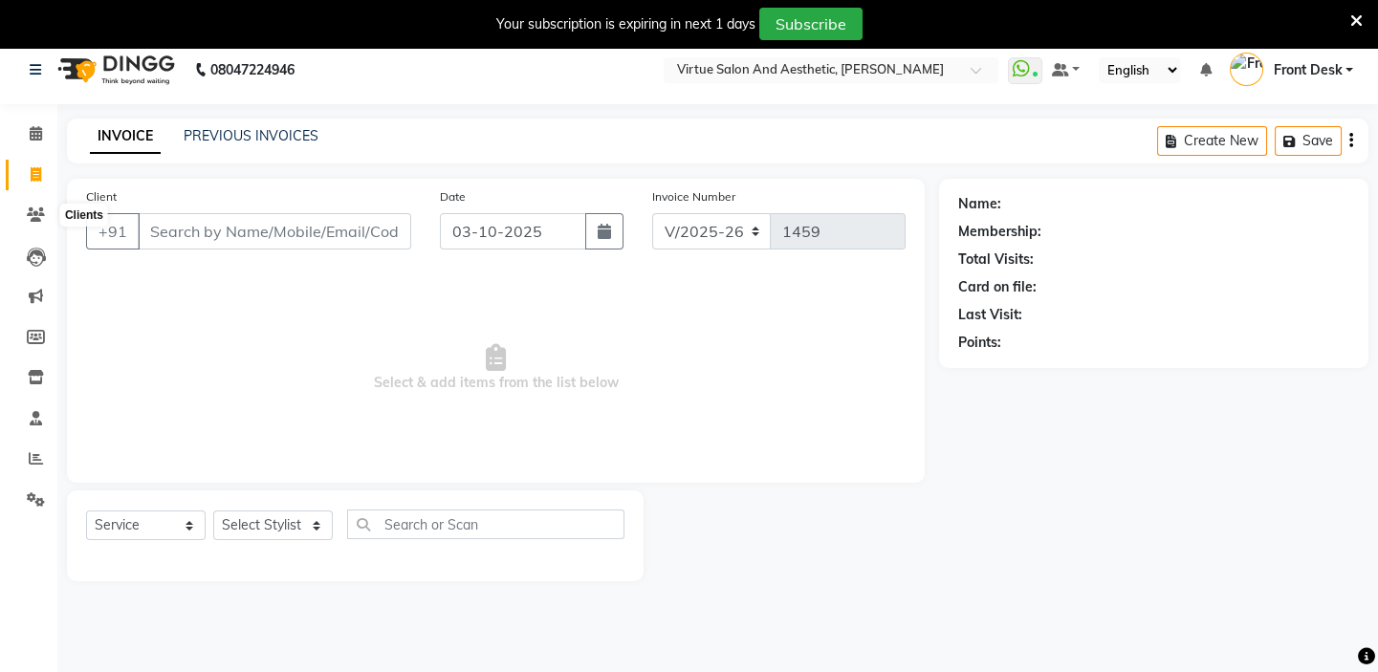
scroll to position [48, 0]
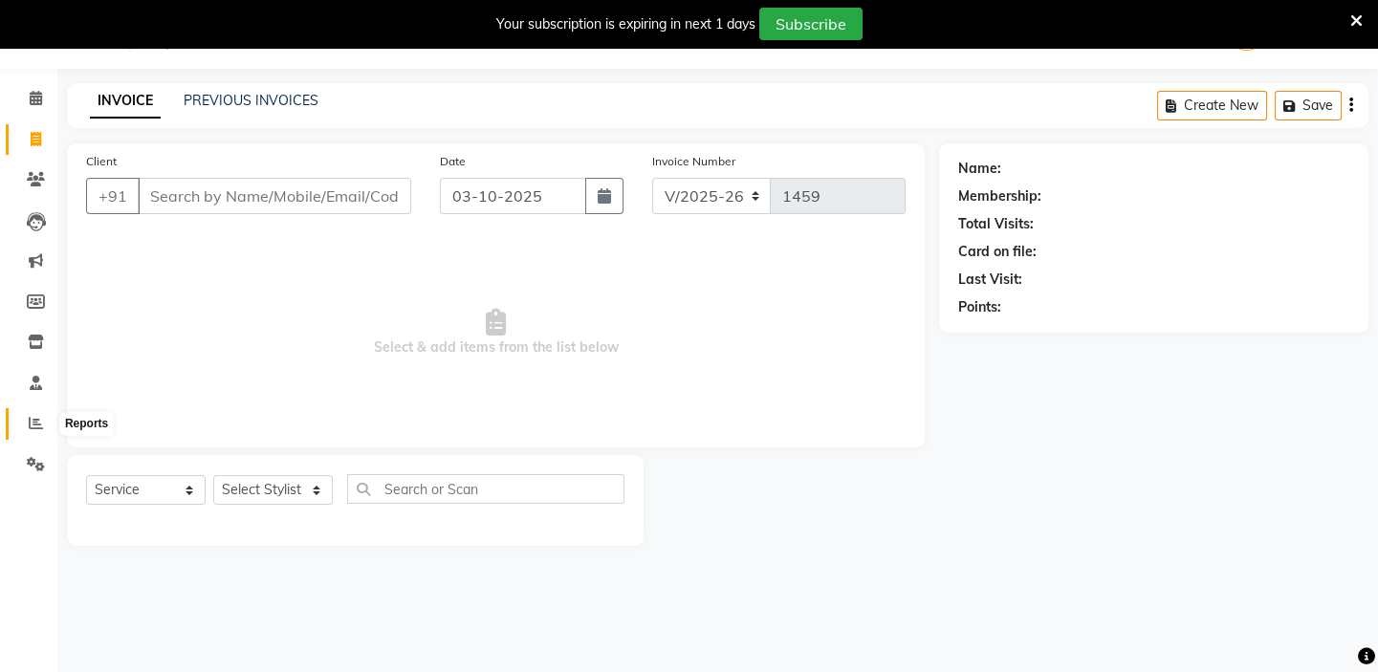
click at [39, 420] on icon at bounding box center [36, 423] width 14 height 14
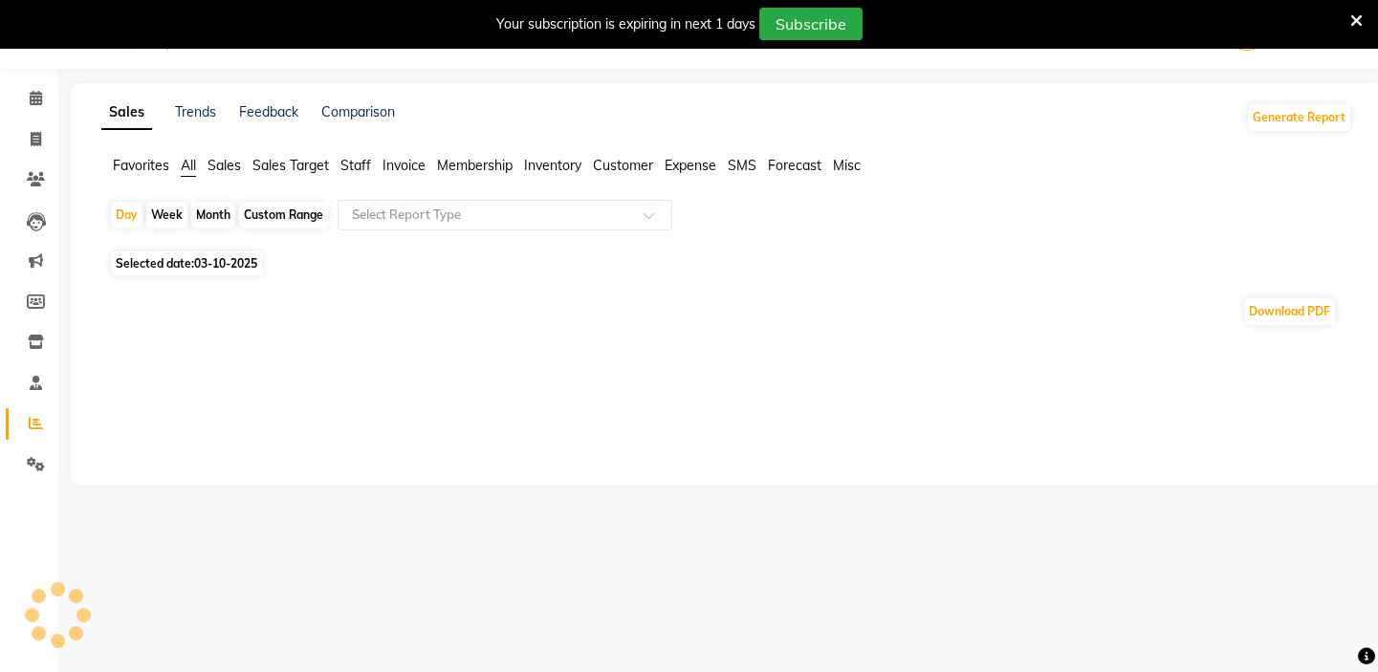
click at [230, 168] on span "Sales" at bounding box center [223, 165] width 33 height 17
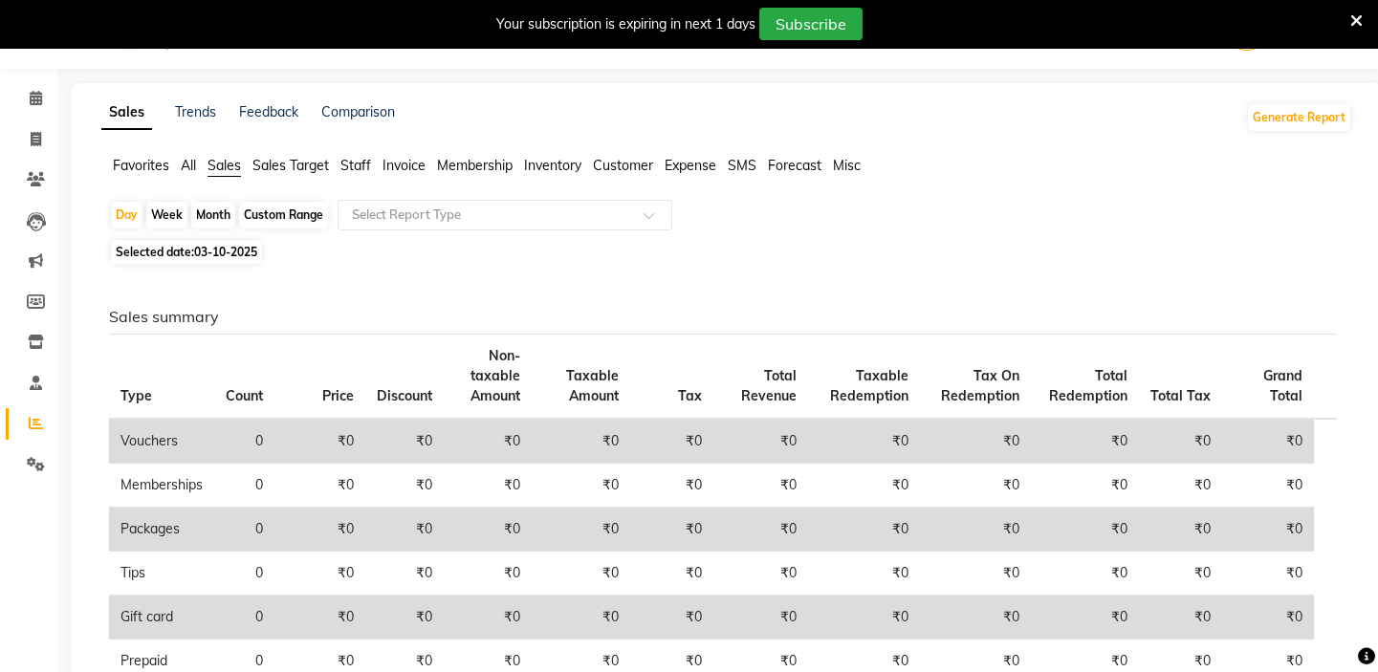
click at [839, 259] on div "Selected date: 03-10-2025" at bounding box center [730, 252] width 1243 height 20
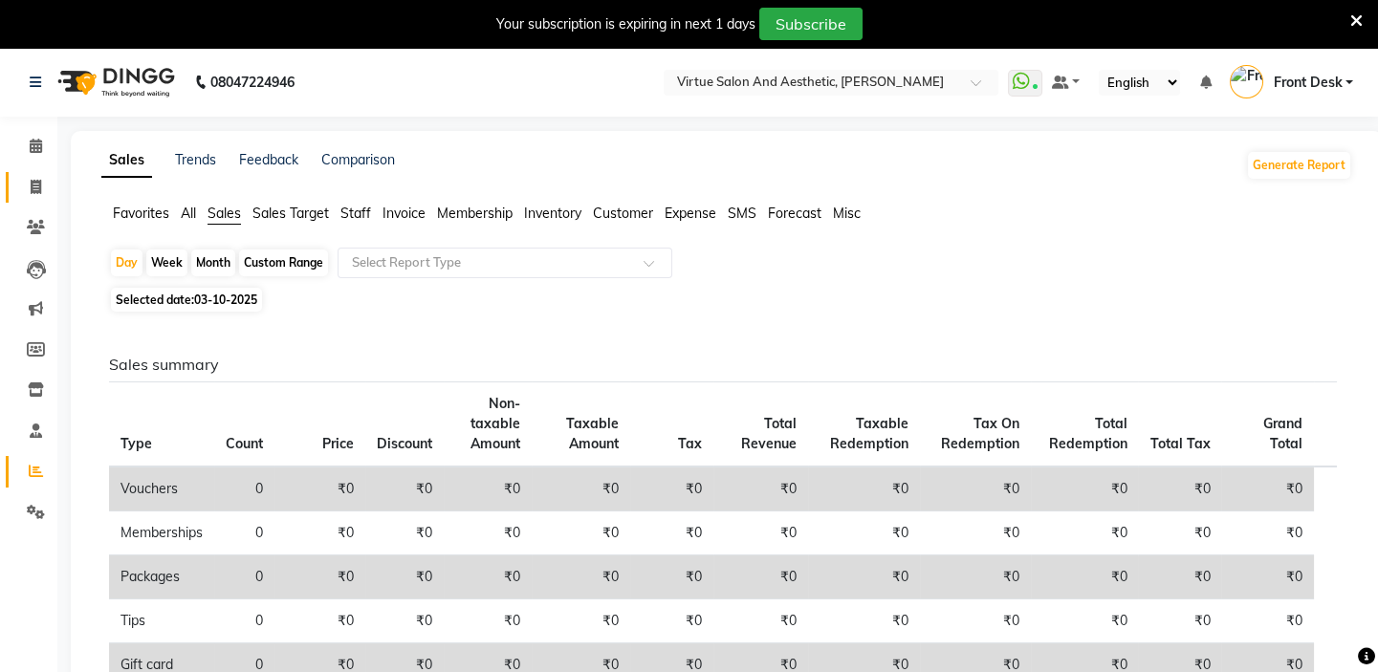
click at [38, 185] on icon at bounding box center [36, 187] width 11 height 14
select select "7053"
select select "service"
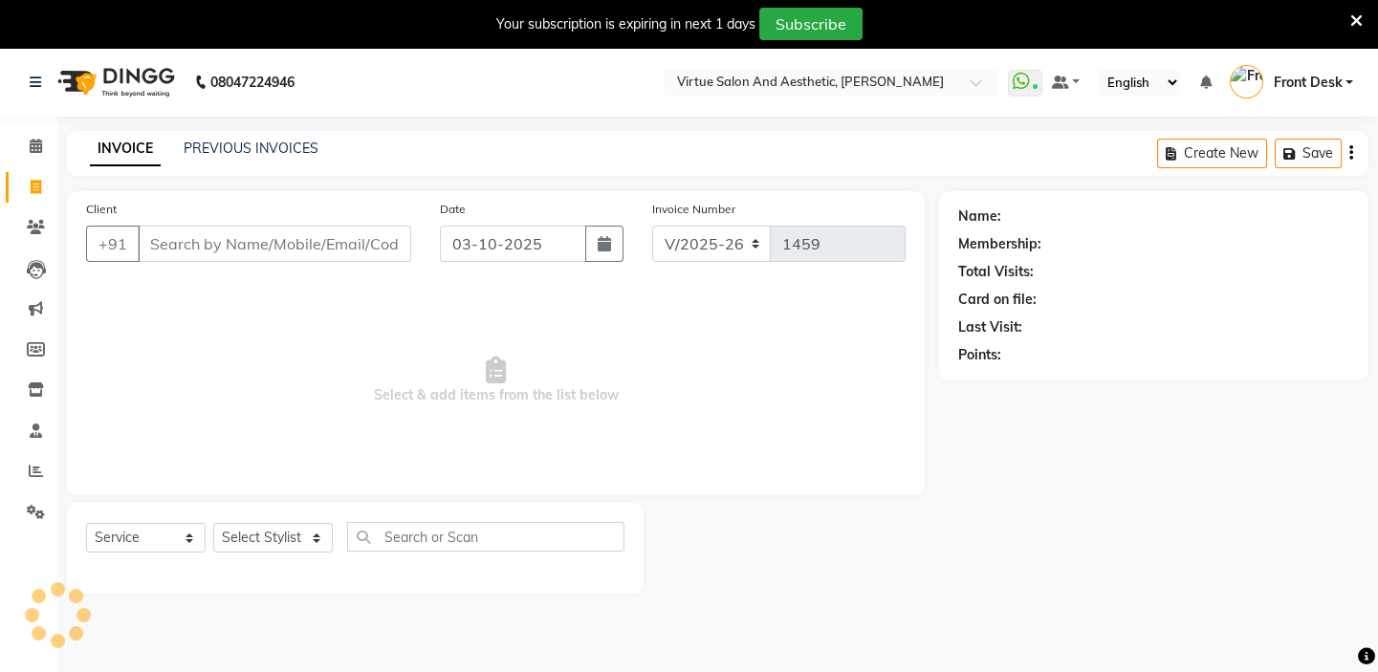
scroll to position [48, 0]
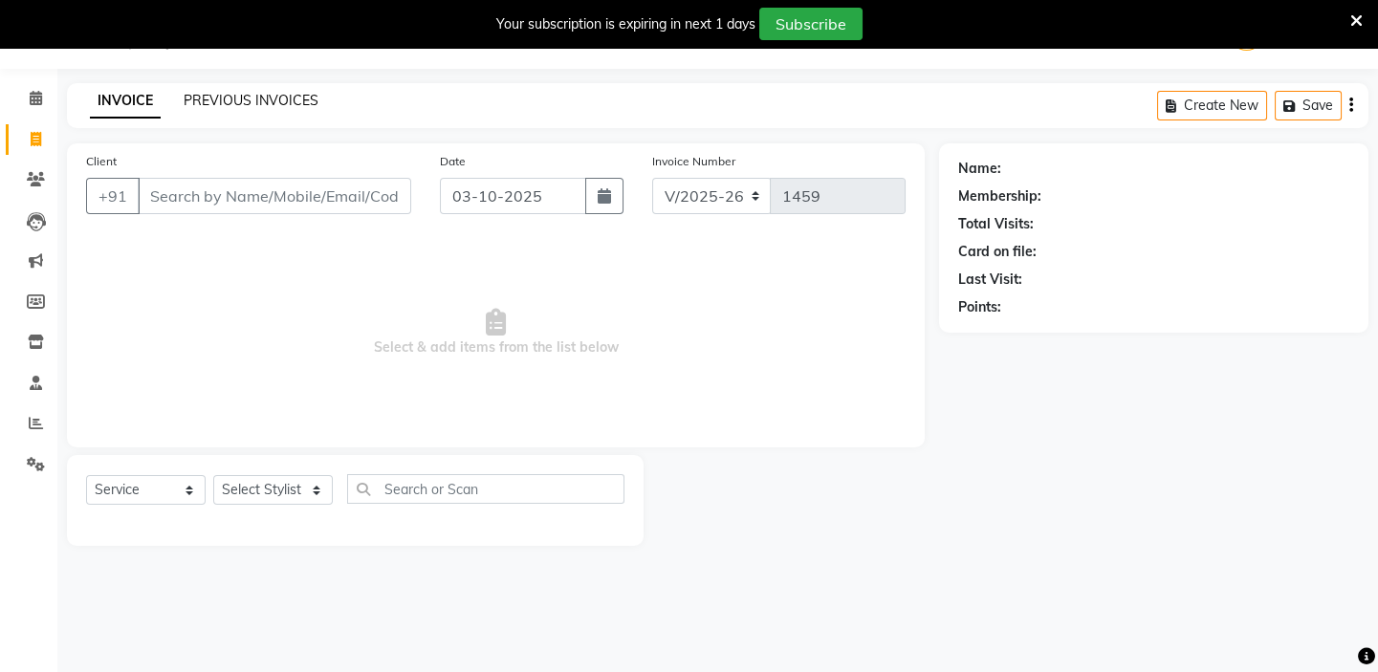
click at [241, 107] on link "PREVIOUS INVOICES" at bounding box center [251, 100] width 135 height 17
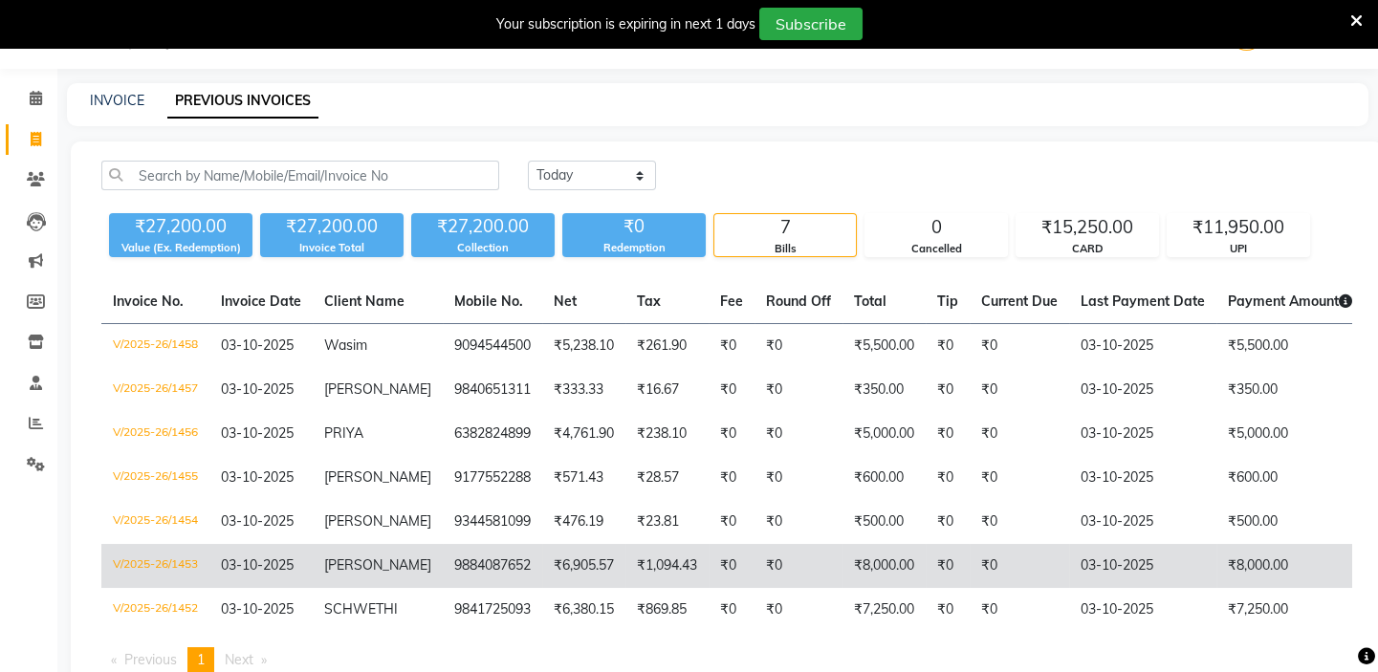
click at [165, 559] on td "V/2025-26/1453" at bounding box center [155, 566] width 108 height 44
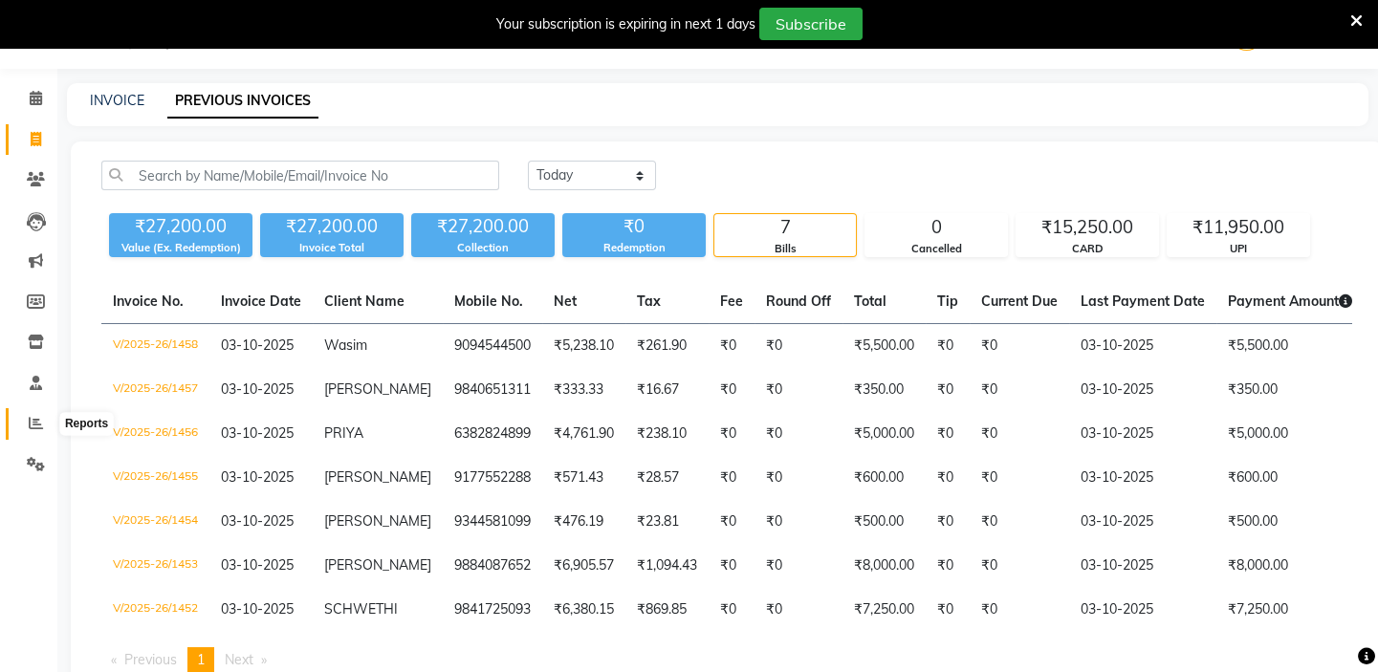
click at [29, 420] on icon at bounding box center [36, 423] width 14 height 14
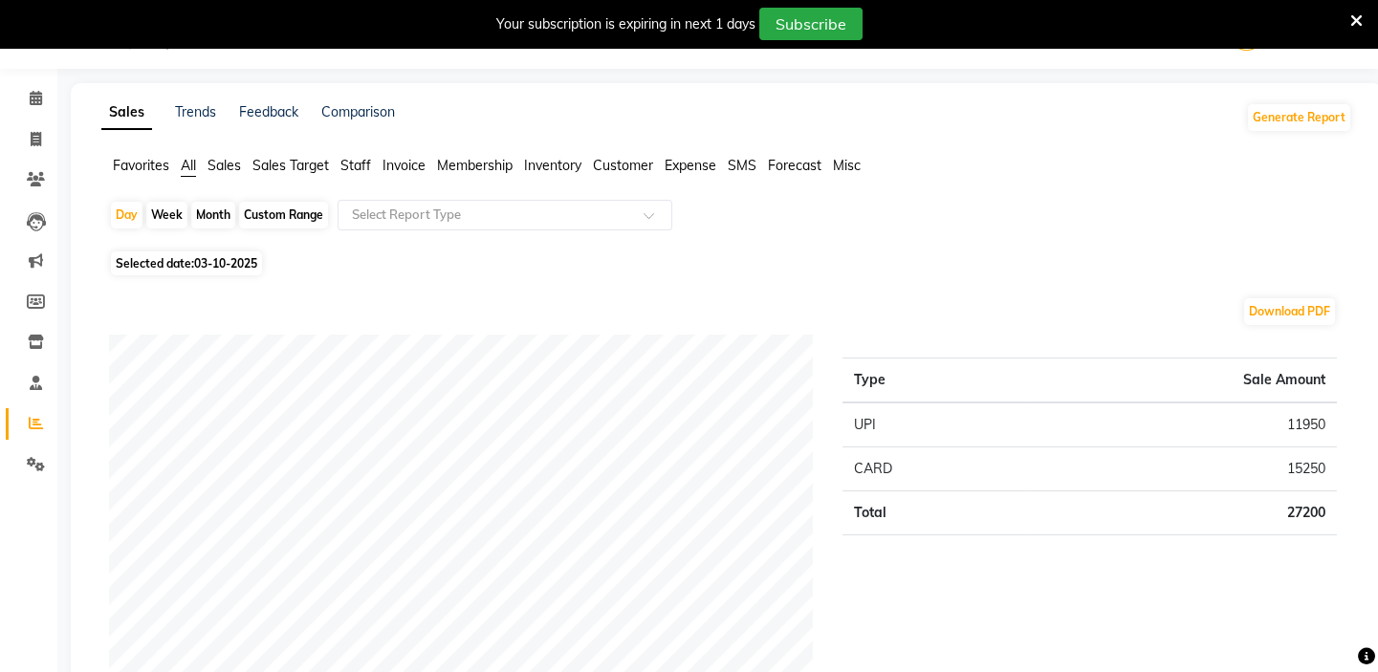
click at [215, 157] on span "Sales" at bounding box center [223, 165] width 33 height 17
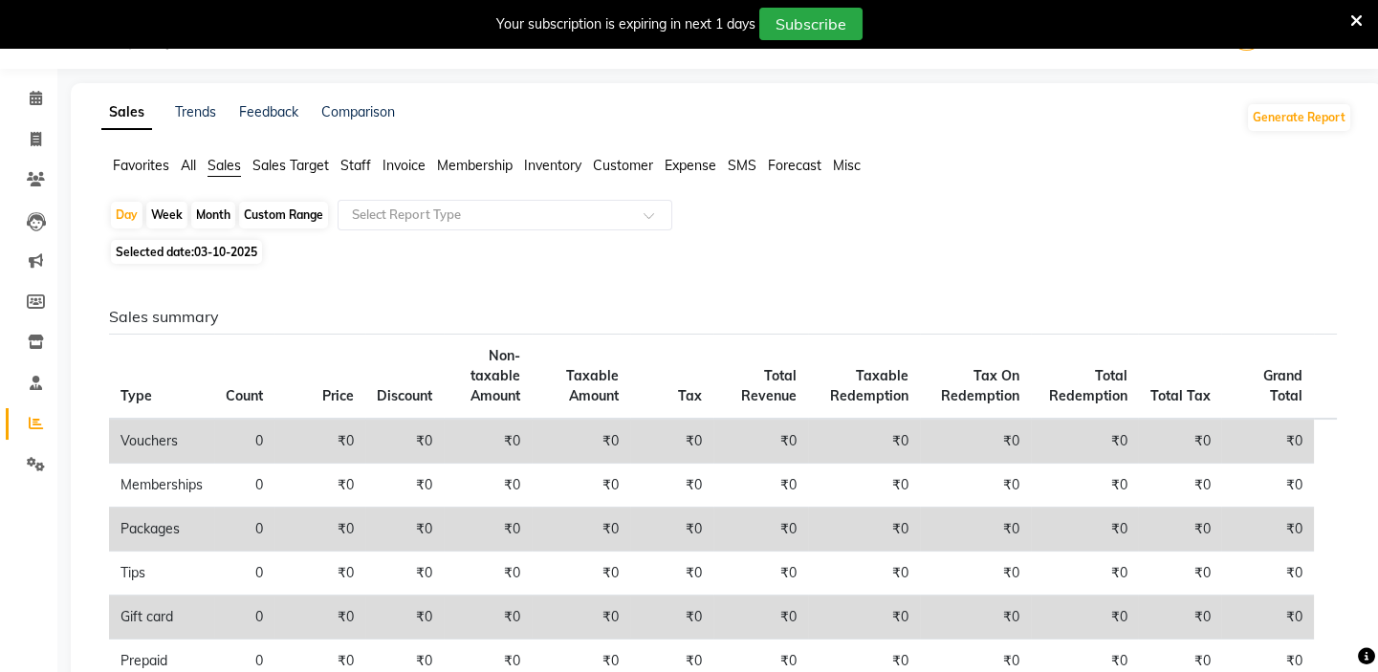
click at [286, 216] on div "Custom Range" at bounding box center [283, 215] width 89 height 27
select select "10"
select select "2025"
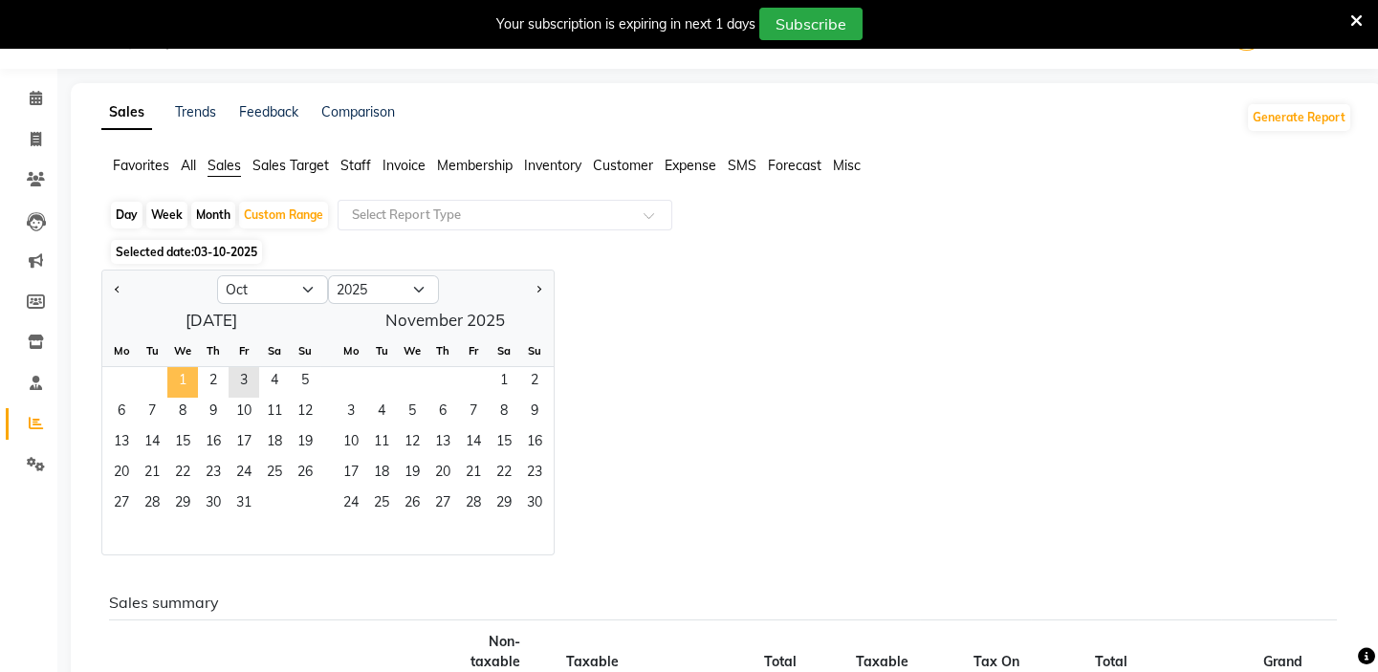
click at [188, 379] on span "1" at bounding box center [182, 382] width 31 height 31
click at [245, 380] on span "3" at bounding box center [244, 382] width 31 height 31
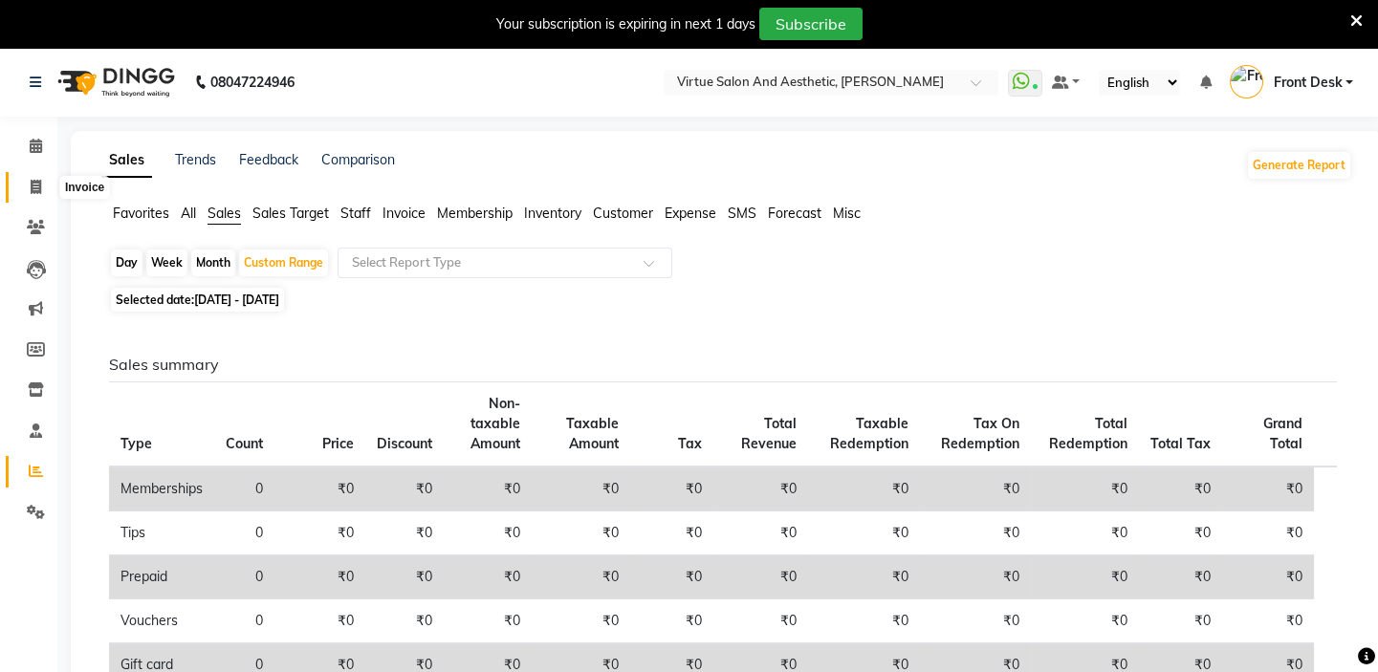
click at [32, 183] on icon at bounding box center [36, 187] width 11 height 14
select select "service"
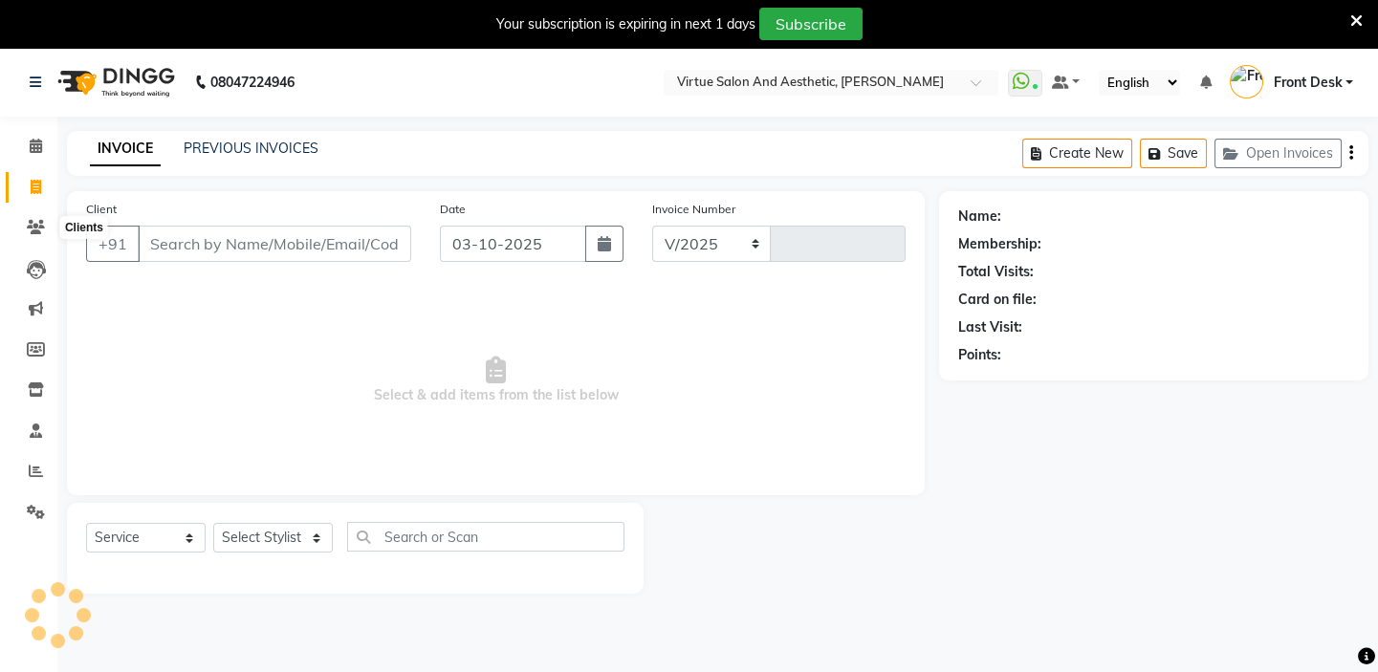
select select "7053"
type input "1459"
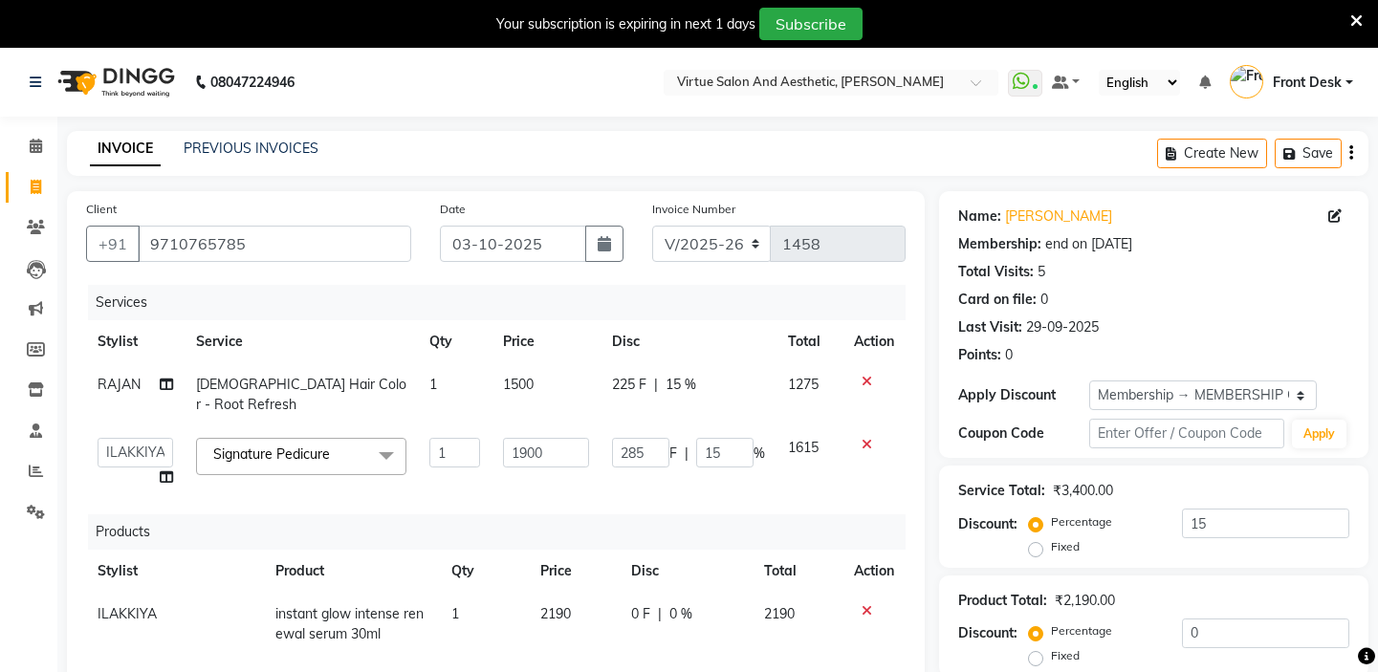
select select "7053"
select select "62507"
select select "product"
select select "62507"
select select "1: Object"
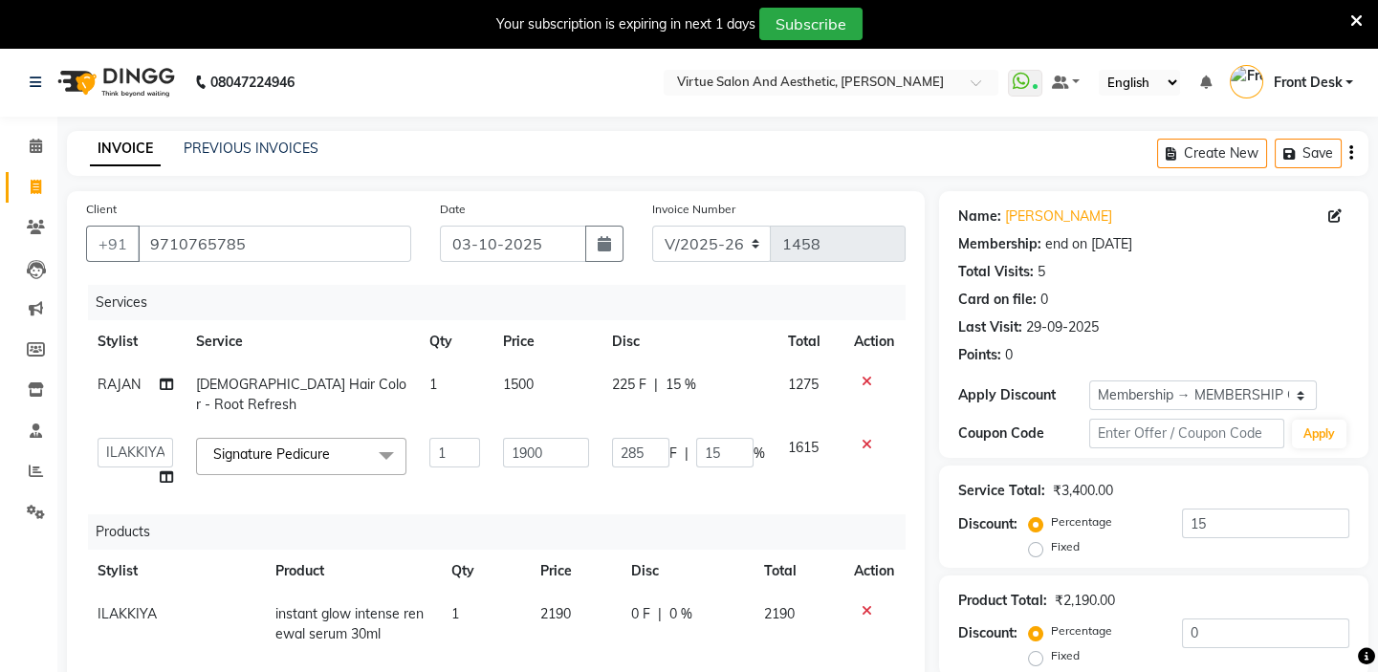
click at [1350, 22] on icon at bounding box center [1356, 20] width 12 height 17
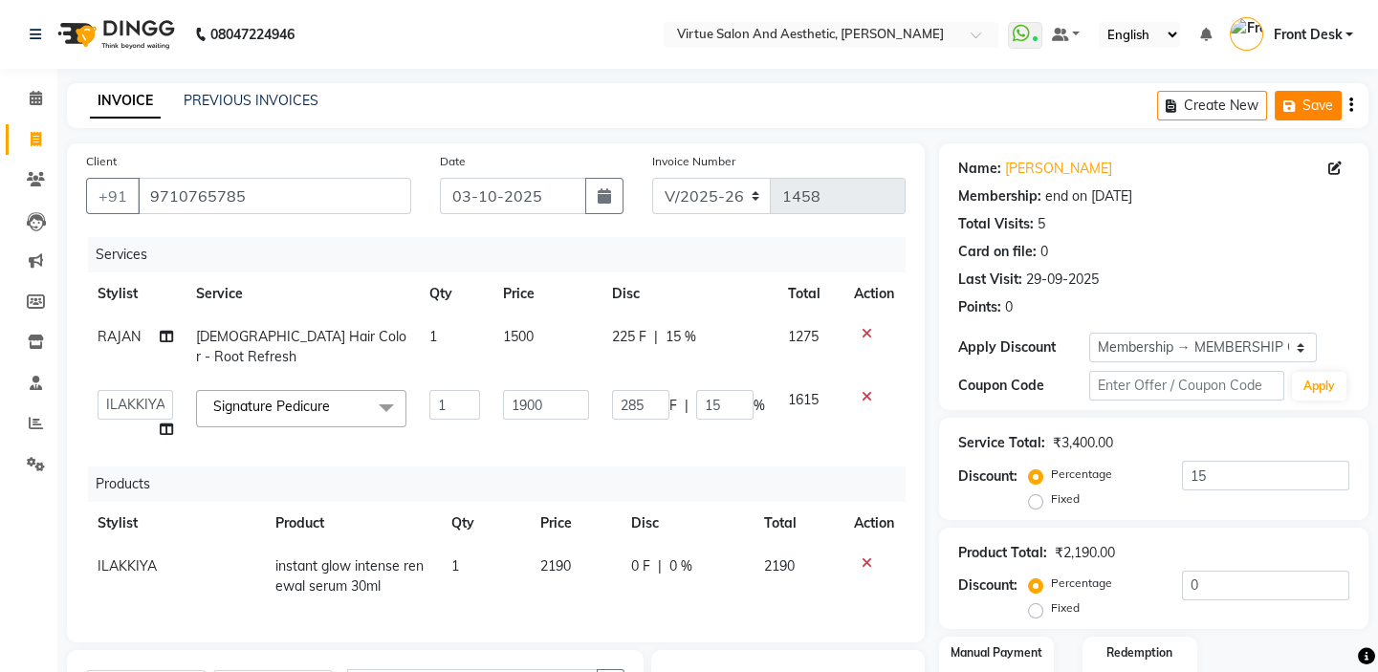
click at [1300, 97] on button "Save" at bounding box center [1308, 106] width 67 height 30
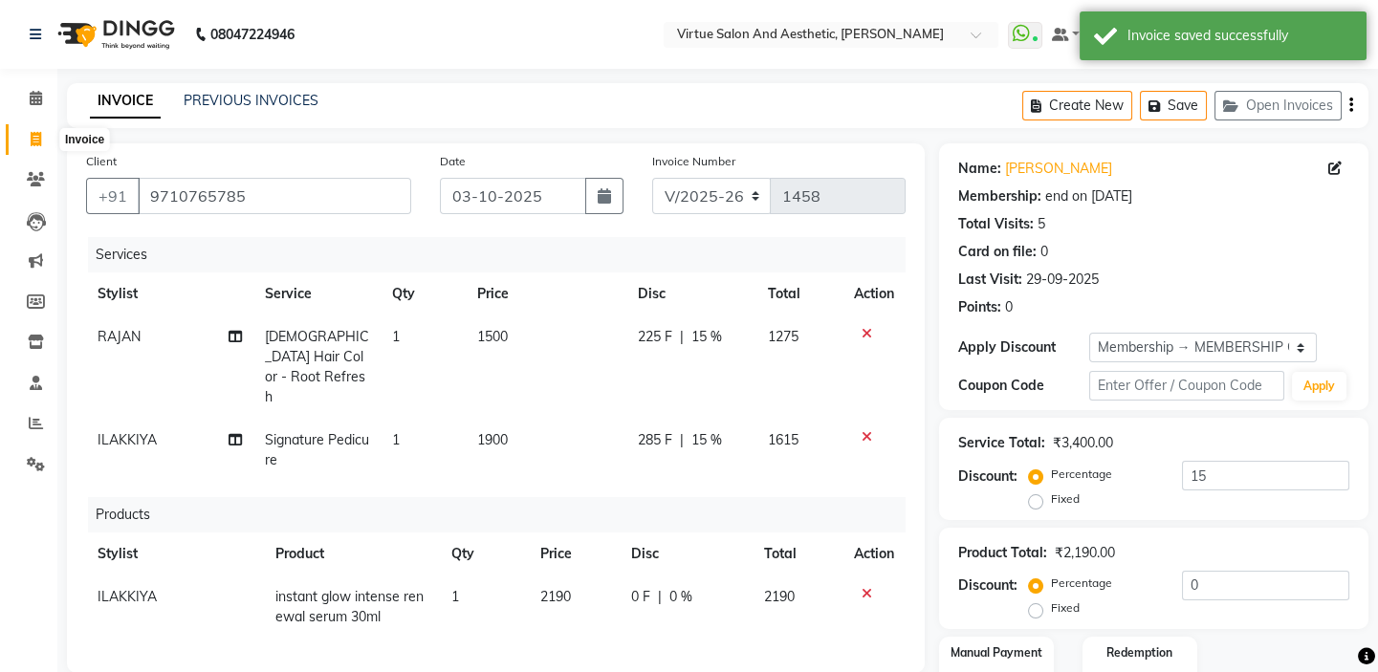
click at [36, 138] on icon at bounding box center [36, 139] width 11 height 14
select select "service"
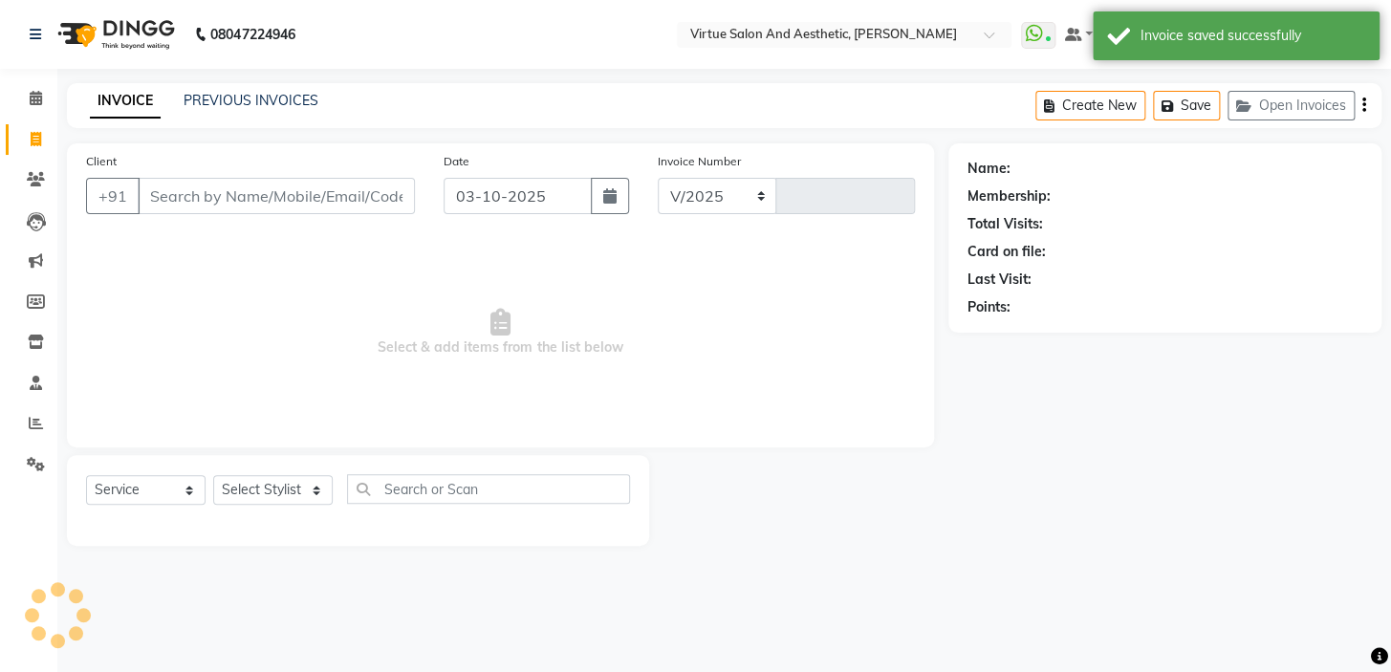
select select "7053"
type input "1459"
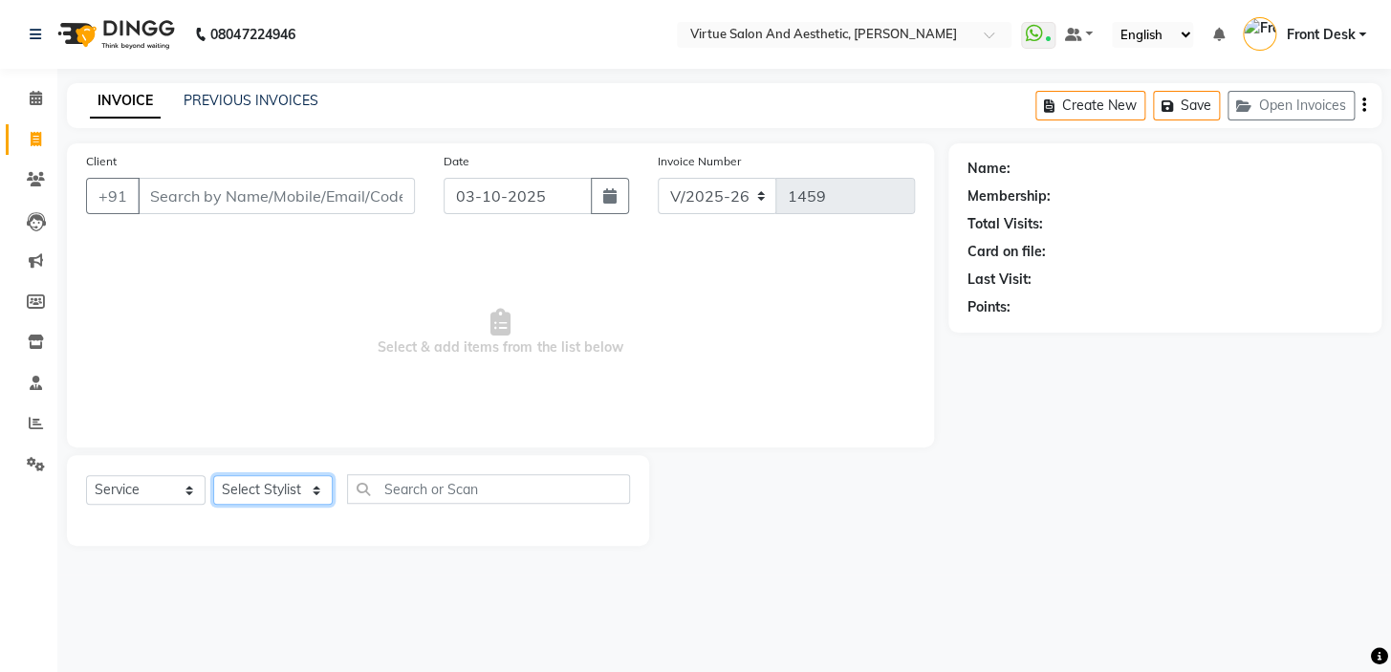
click at [273, 484] on select "Select Stylist BALAJI DIVYA FAMITHA Front Desk ILAKKIYA [PERSON_NAME] [PERSON_N…" at bounding box center [273, 490] width 120 height 30
select select "59064"
click at [213, 475] on select "Select Stylist BALAJI DIVYA FAMITHA Front Desk ILAKKIYA [PERSON_NAME] [PERSON_N…" at bounding box center [273, 490] width 120 height 30
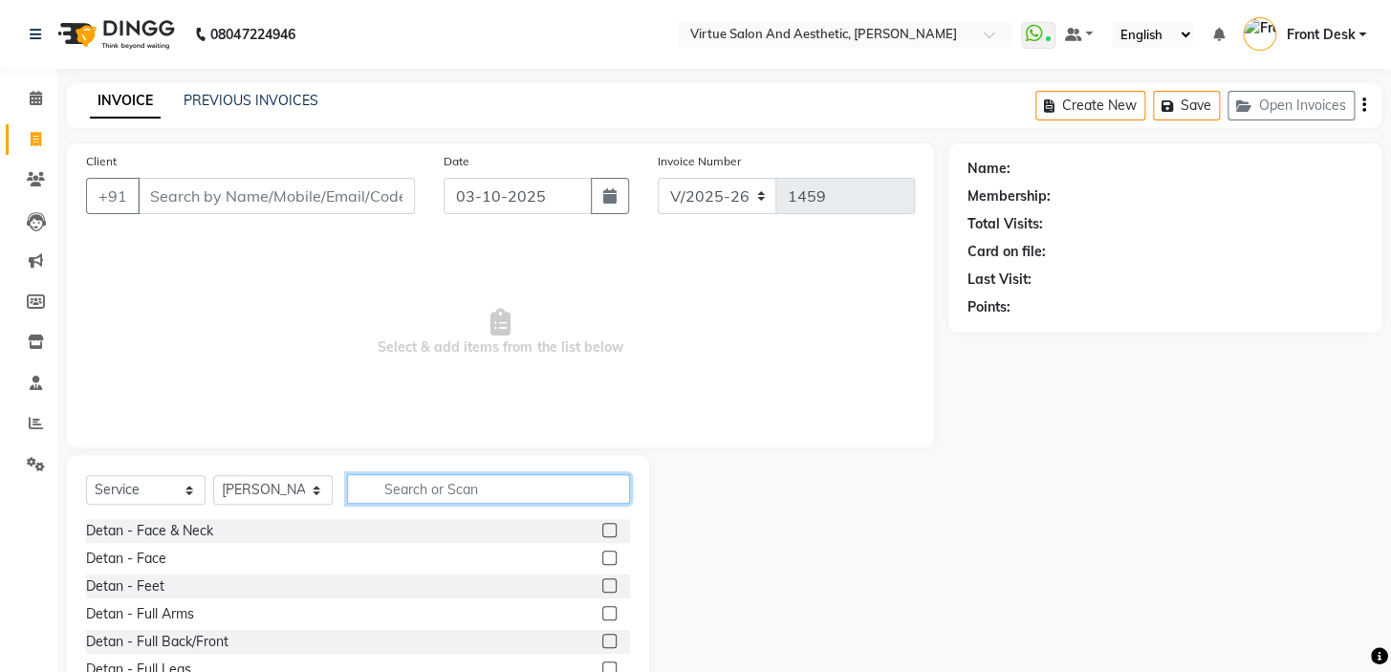
click at [440, 483] on input "text" at bounding box center [488, 489] width 283 height 30
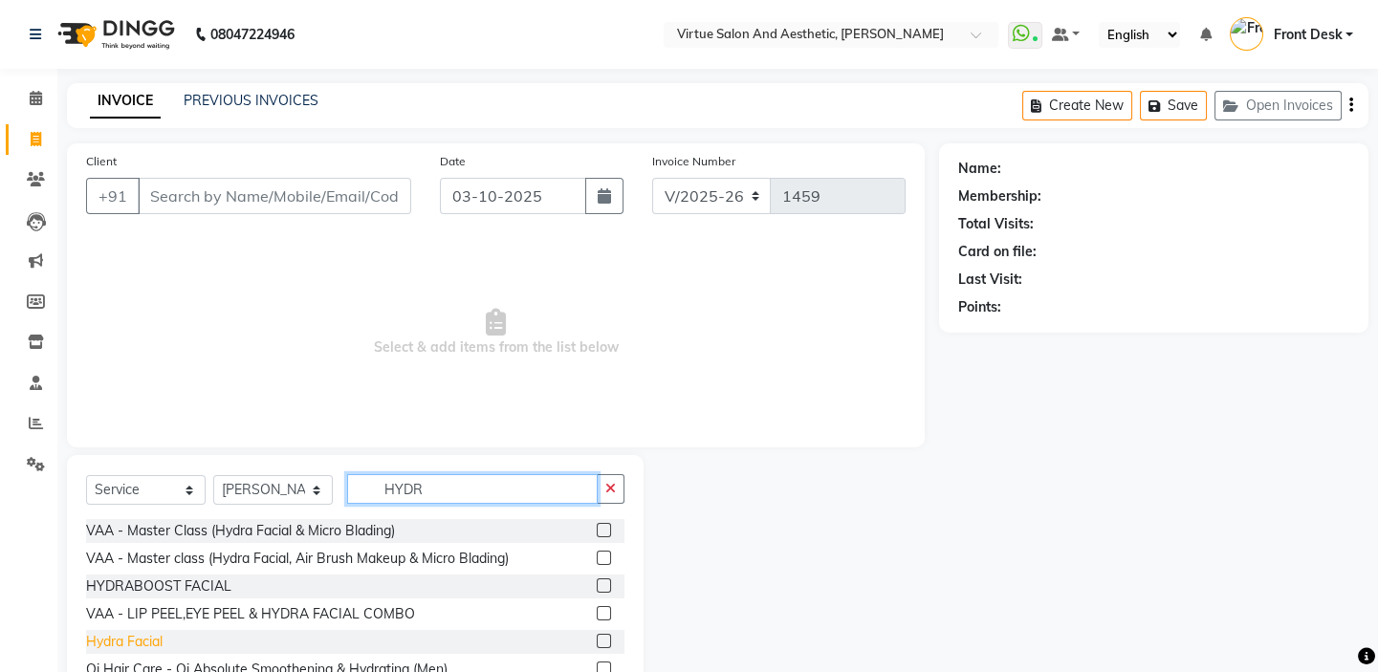
type input "HYDR"
click at [142, 641] on div "Hydra Facial" at bounding box center [124, 642] width 76 height 20
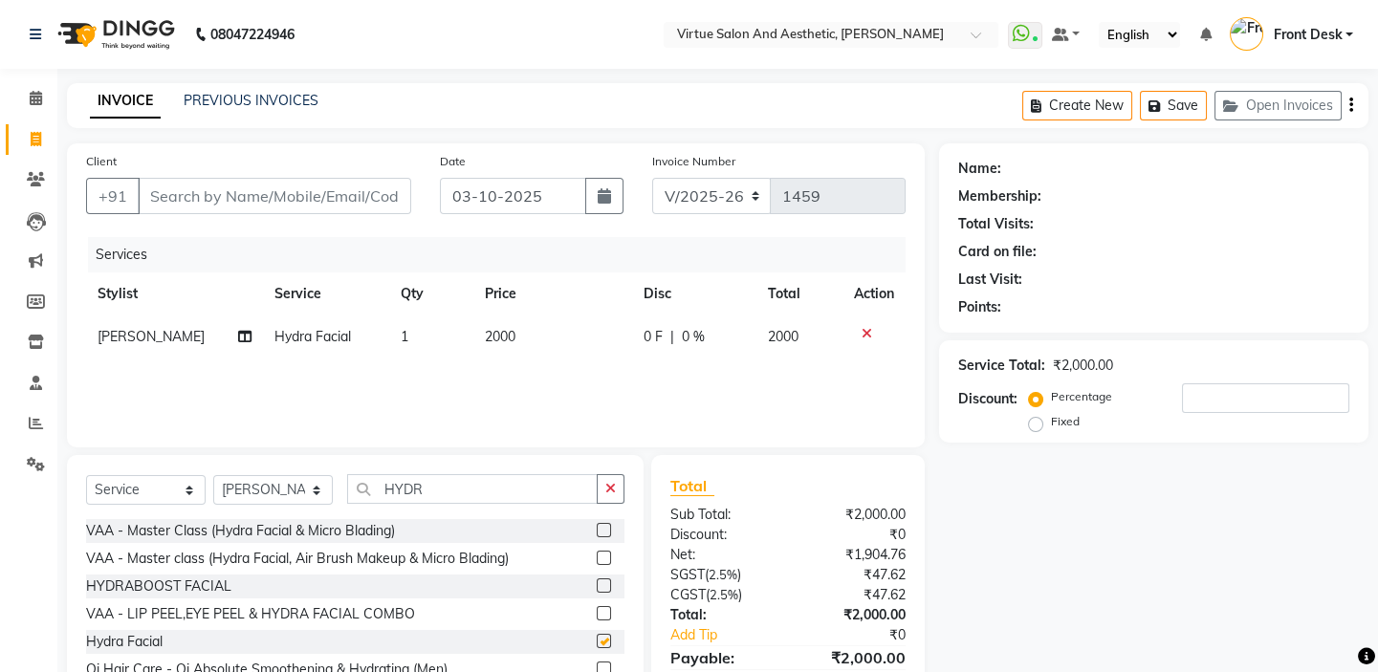
checkbox input "false"
click at [602, 331] on td "2000" at bounding box center [553, 337] width 160 height 43
select select "59064"
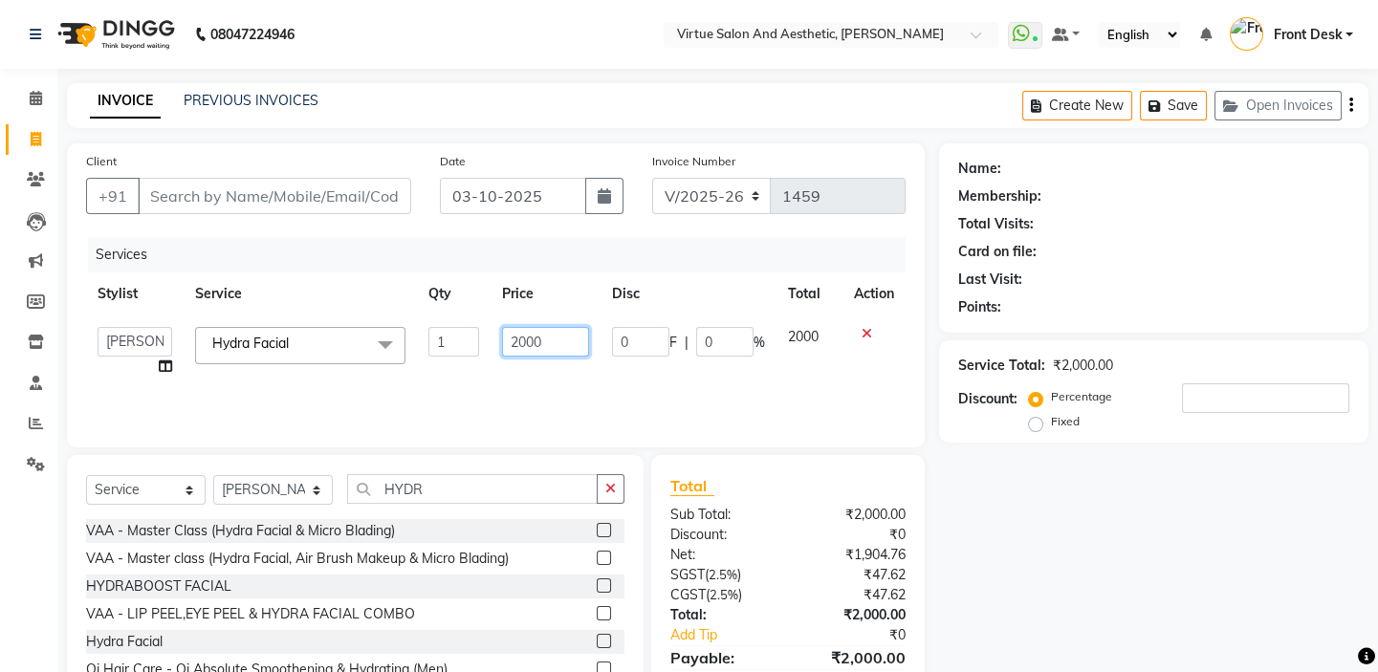
drag, startPoint x: 574, startPoint y: 350, endPoint x: 379, endPoint y: 297, distance: 202.0
click at [388, 300] on table "Stylist Service Qty Price Disc Total Action BALAJI DIVYA FAMITHA Front Desk ILA…" at bounding box center [495, 331] width 819 height 116
type input "1000"
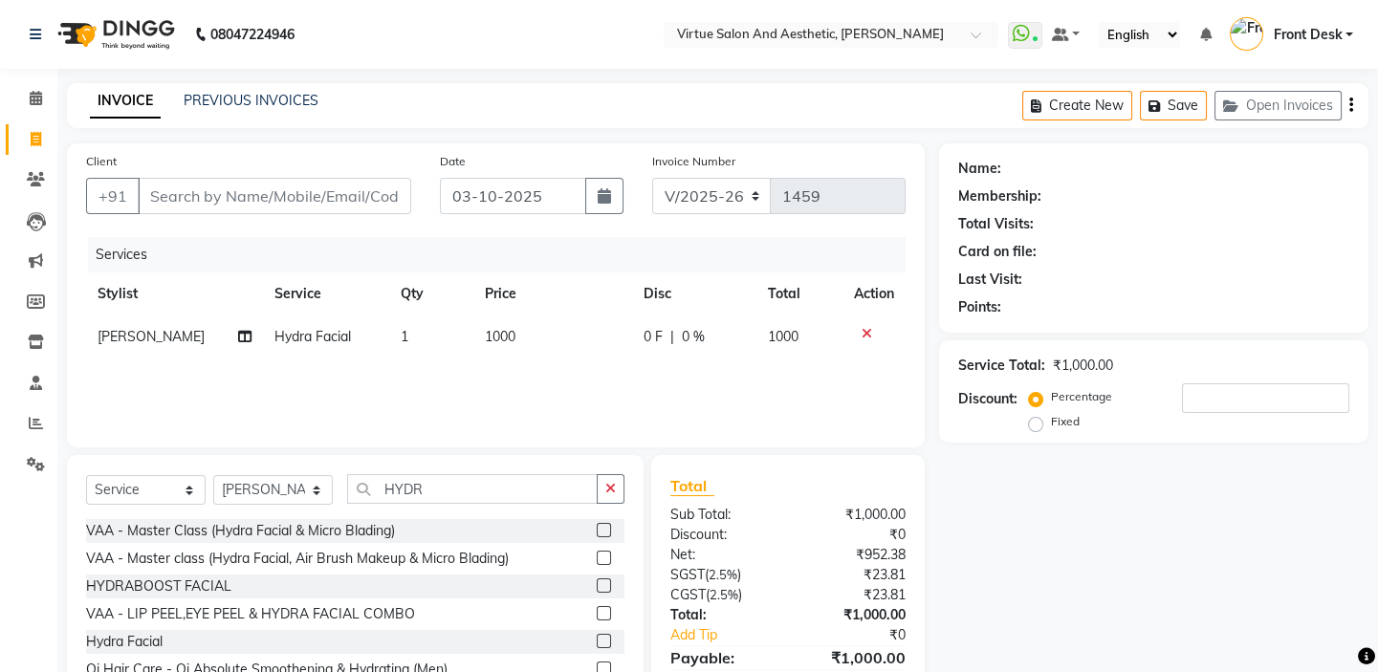
click at [430, 229] on div "Date 03-10-2025" at bounding box center [532, 190] width 212 height 78
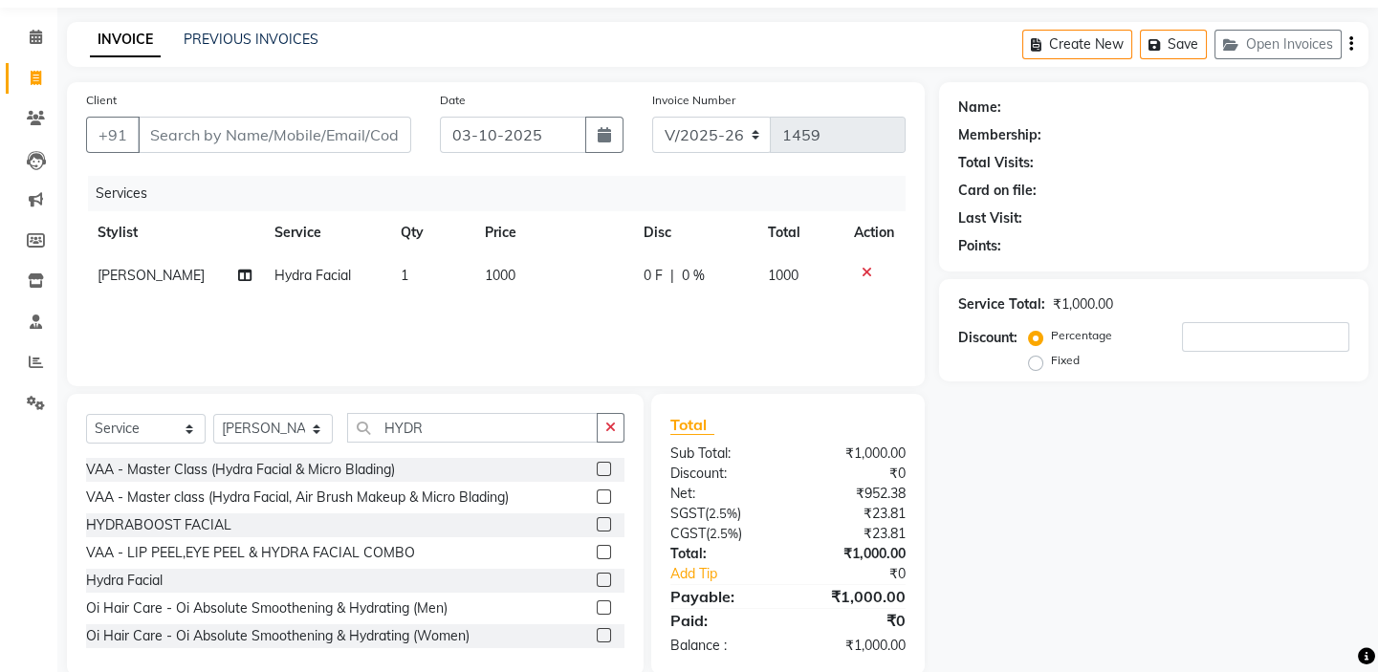
scroll to position [95, 0]
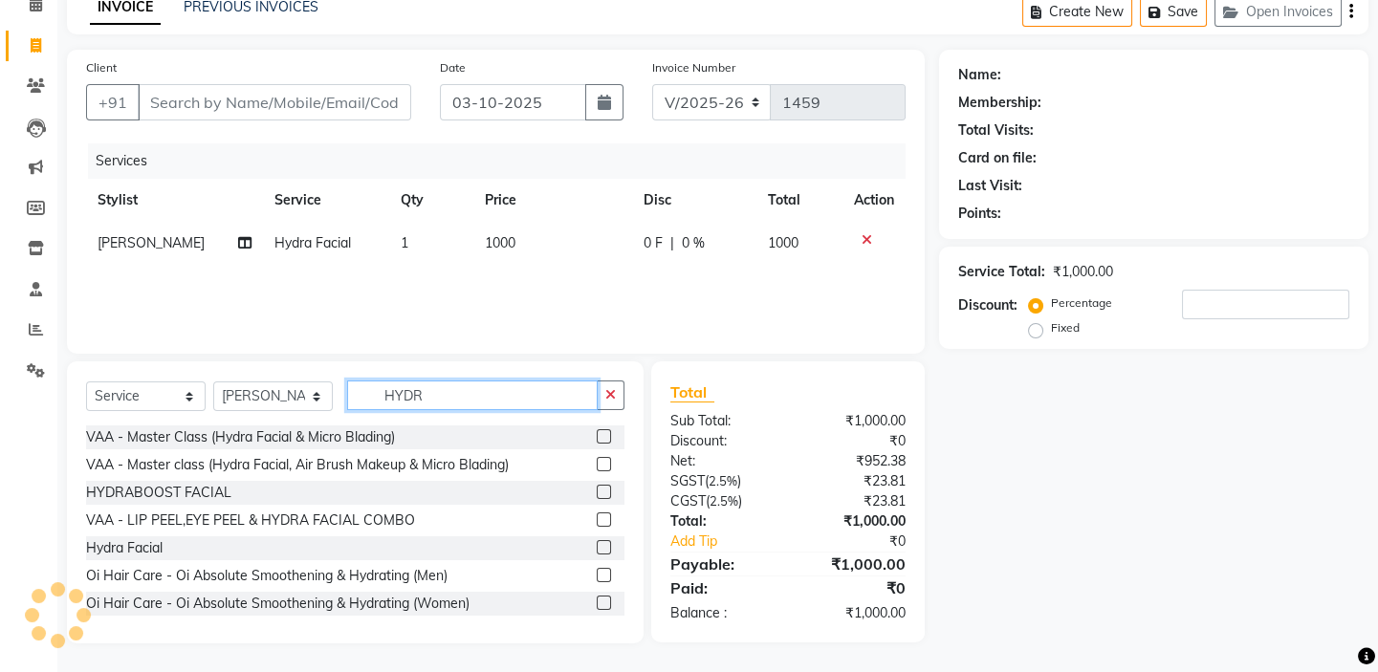
drag, startPoint x: 441, startPoint y: 393, endPoint x: 318, endPoint y: 357, distance: 127.7
click at [320, 359] on div "Client +91 Date 03-10-2025 Invoice Number V/2025 V/2025-26 1459 Services Stylis…" at bounding box center [496, 347] width 886 height 594
type input "T"
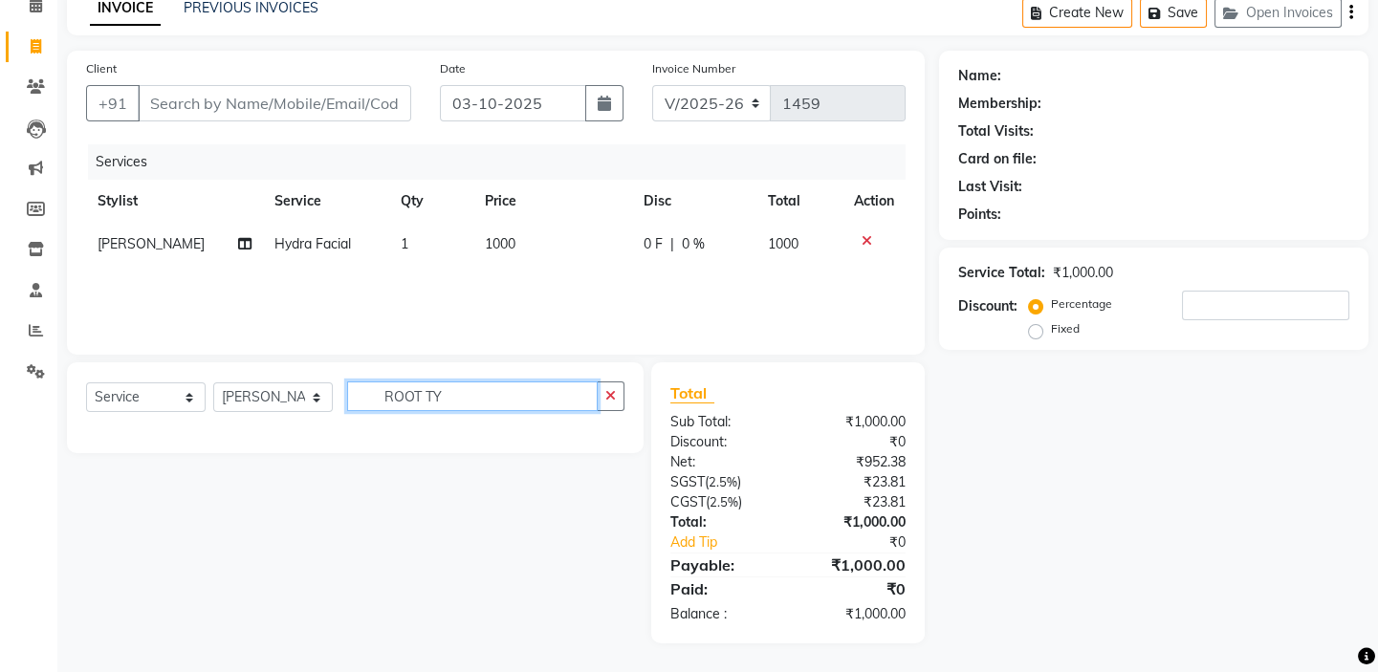
scroll to position [94, 0]
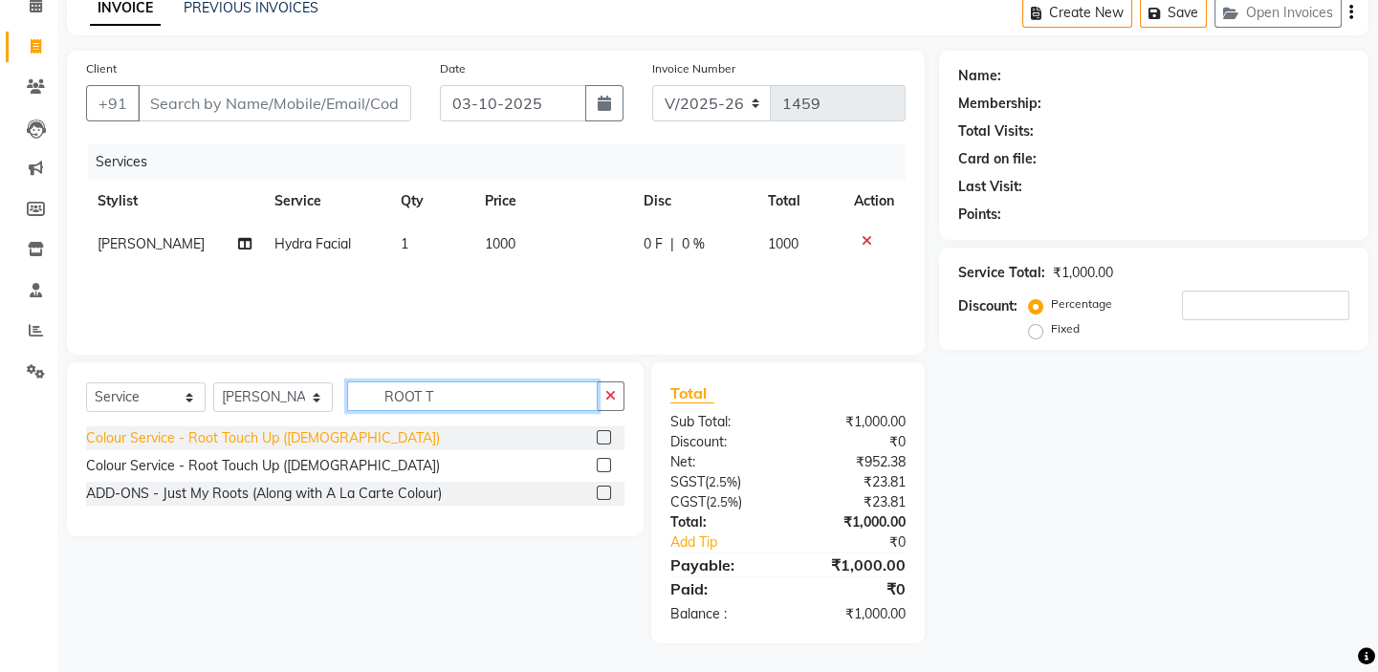
type input "ROOT T"
click at [306, 444] on div "Colour Service - Root Touch Up ([DEMOGRAPHIC_DATA])" at bounding box center [263, 438] width 354 height 20
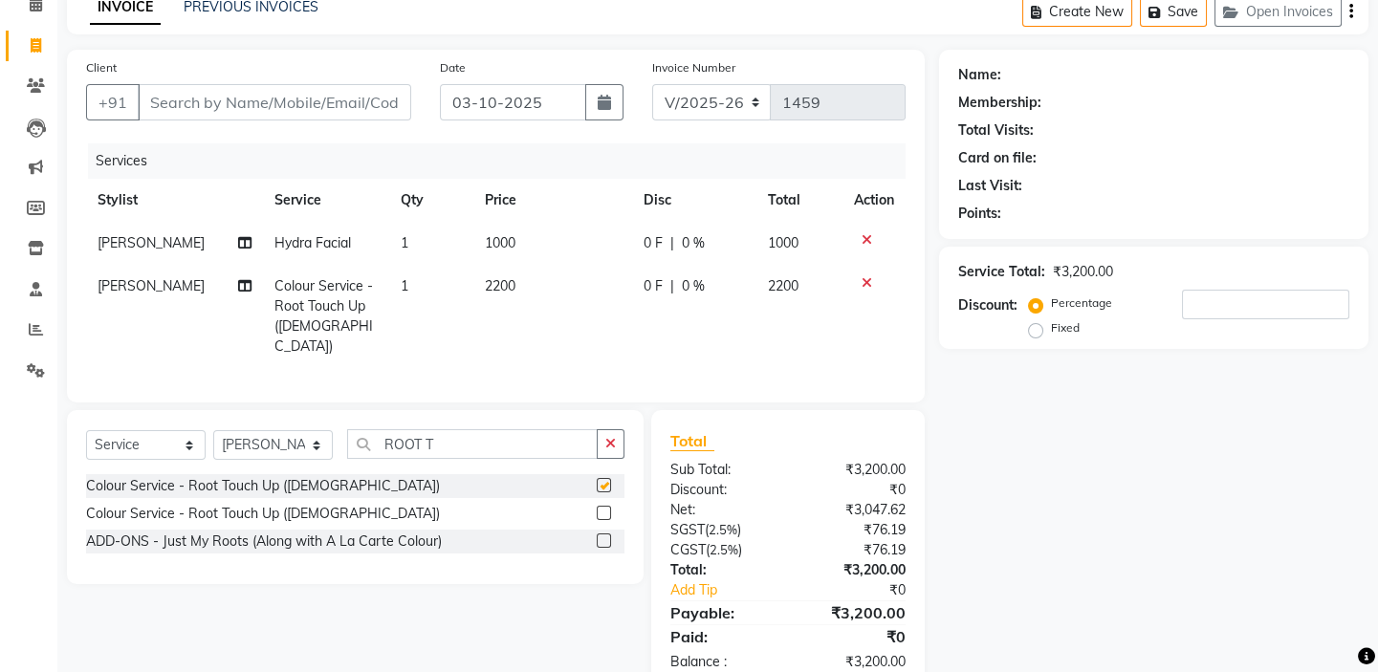
checkbox input "false"
click at [526, 298] on td "2200" at bounding box center [553, 316] width 160 height 103
select select "59064"
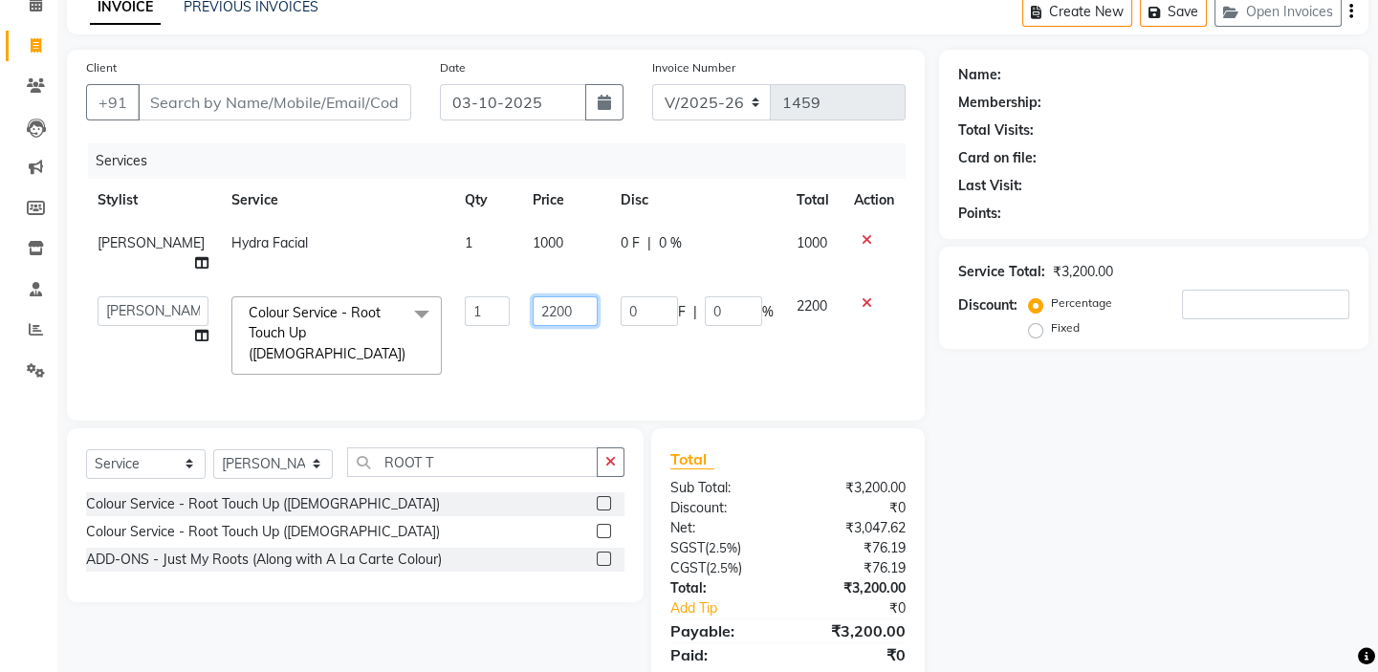
drag, startPoint x: 542, startPoint y: 288, endPoint x: 425, endPoint y: 267, distance: 119.5
click at [426, 285] on tr "BALAJI DIVYA FAMITHA Front Desk ILAKKIYA ISHWARYA Kabilan KESHAV MANISHA MILLI …" at bounding box center [495, 335] width 819 height 101
type input "1500"
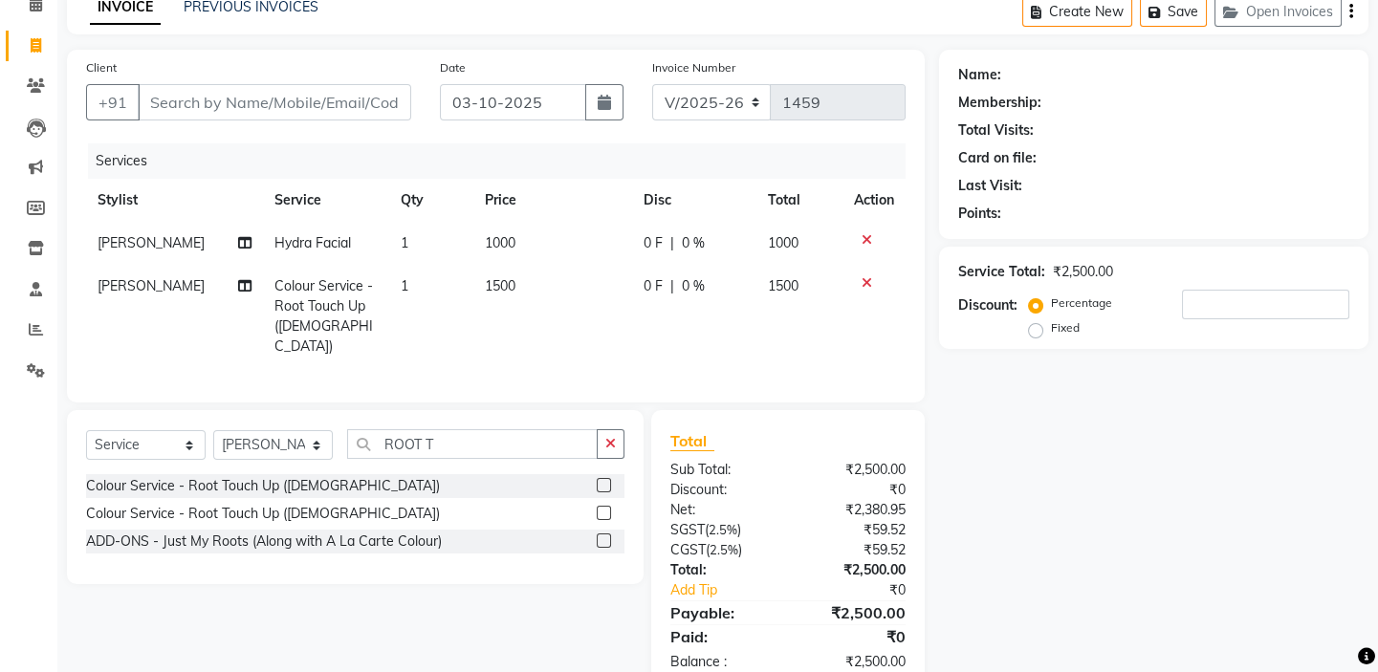
click at [481, 146] on div "Services" at bounding box center [504, 160] width 832 height 35
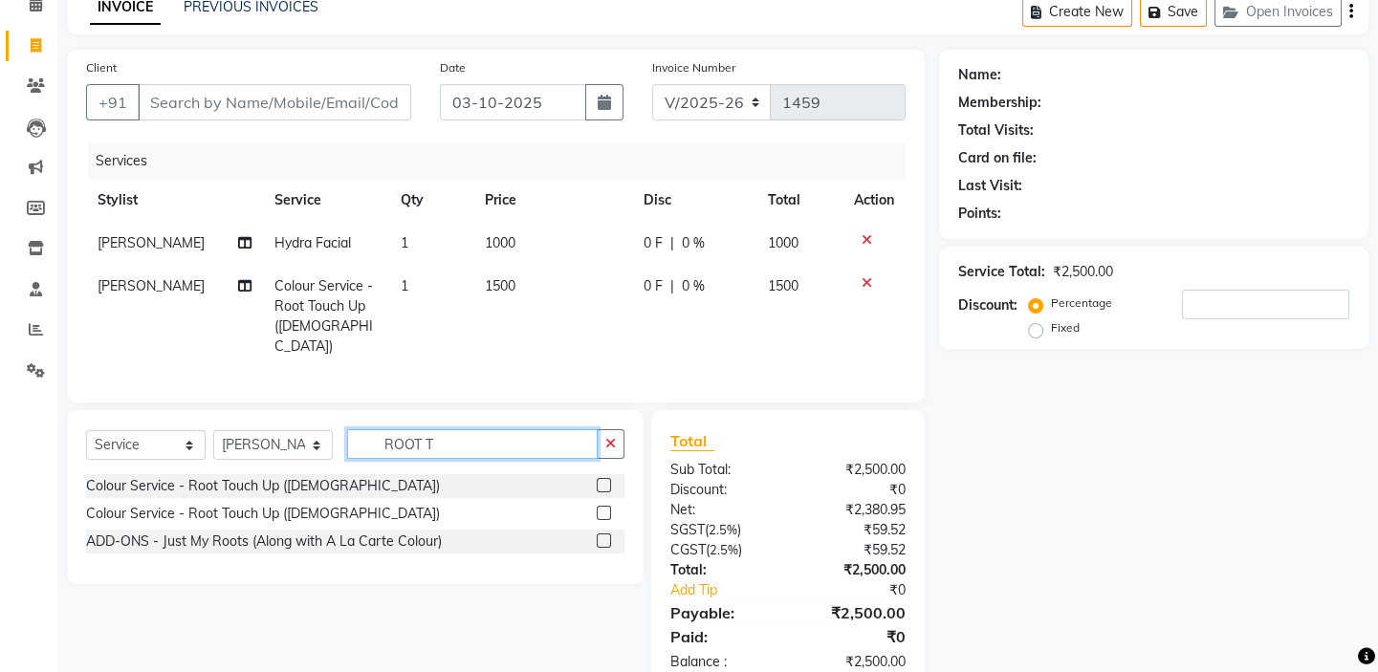
drag, startPoint x: 461, startPoint y: 426, endPoint x: 287, endPoint y: 410, distance: 174.7
click at [292, 414] on div "Select Service Product Membership Package Voucher Prepaid Gift Card Select Styl…" at bounding box center [355, 497] width 577 height 174
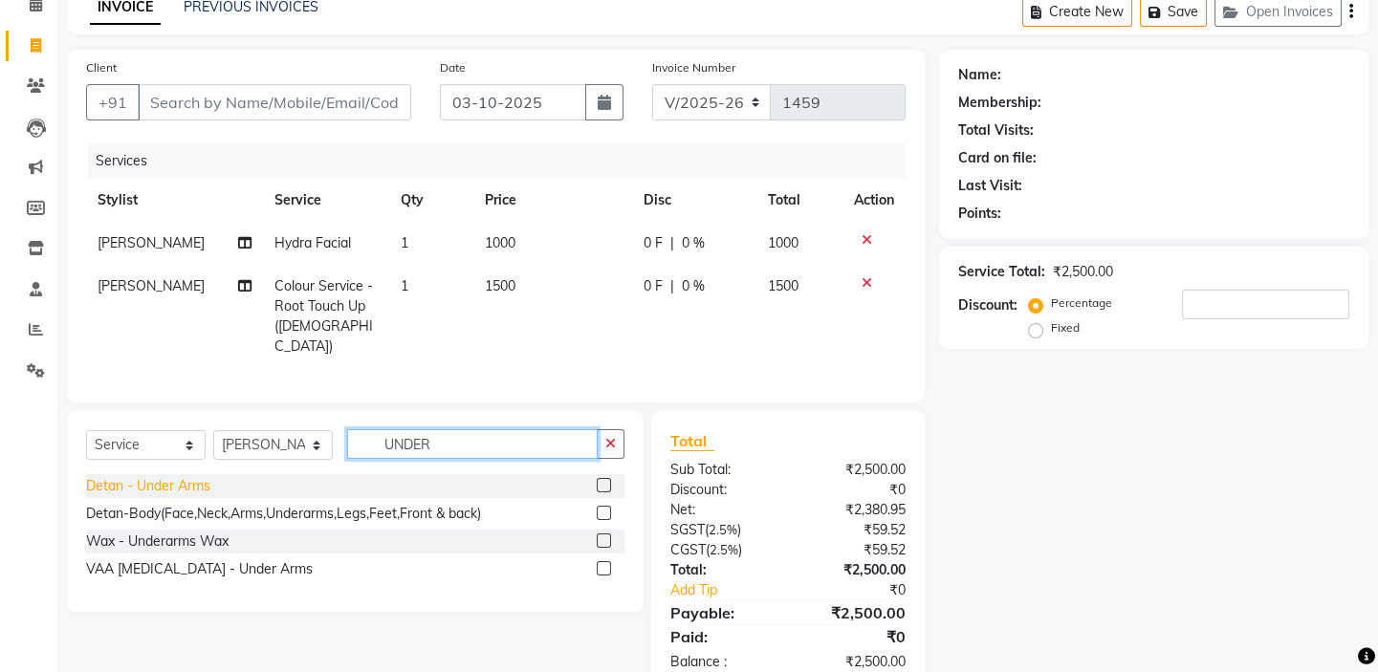
type input "UNDER"
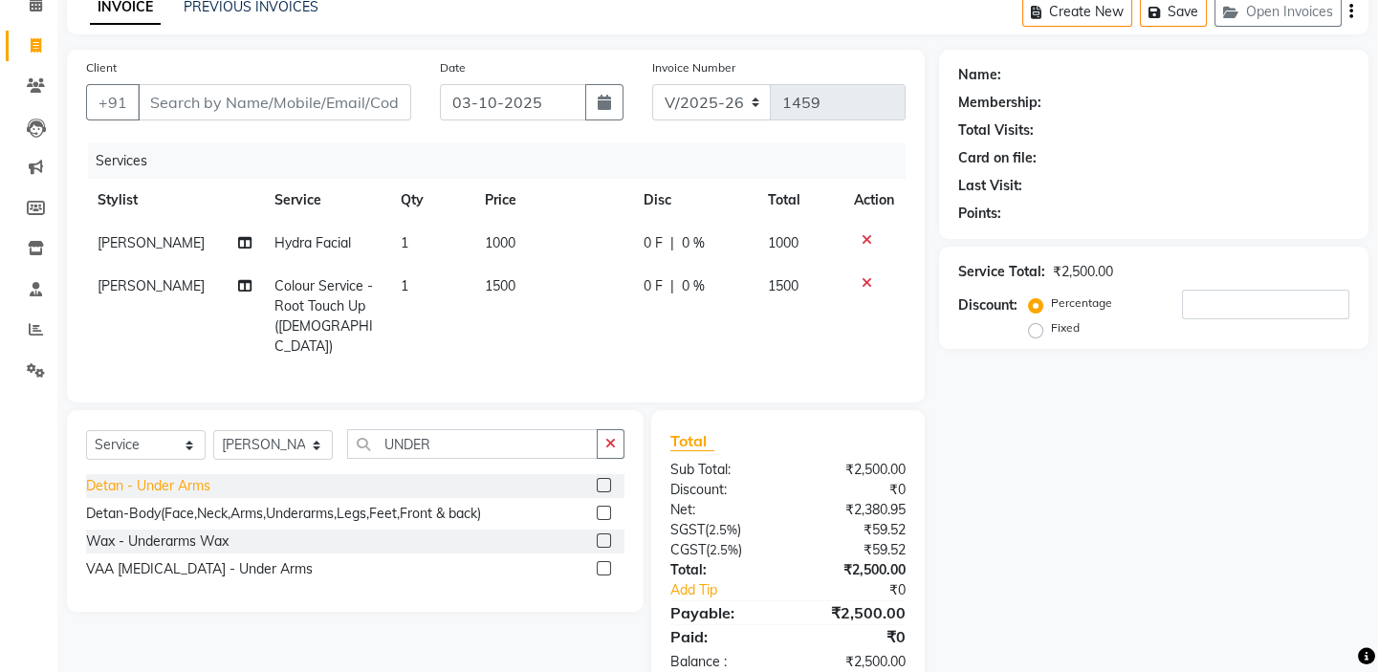
click at [196, 480] on div "Detan - Under Arms" at bounding box center [148, 486] width 124 height 20
checkbox input "false"
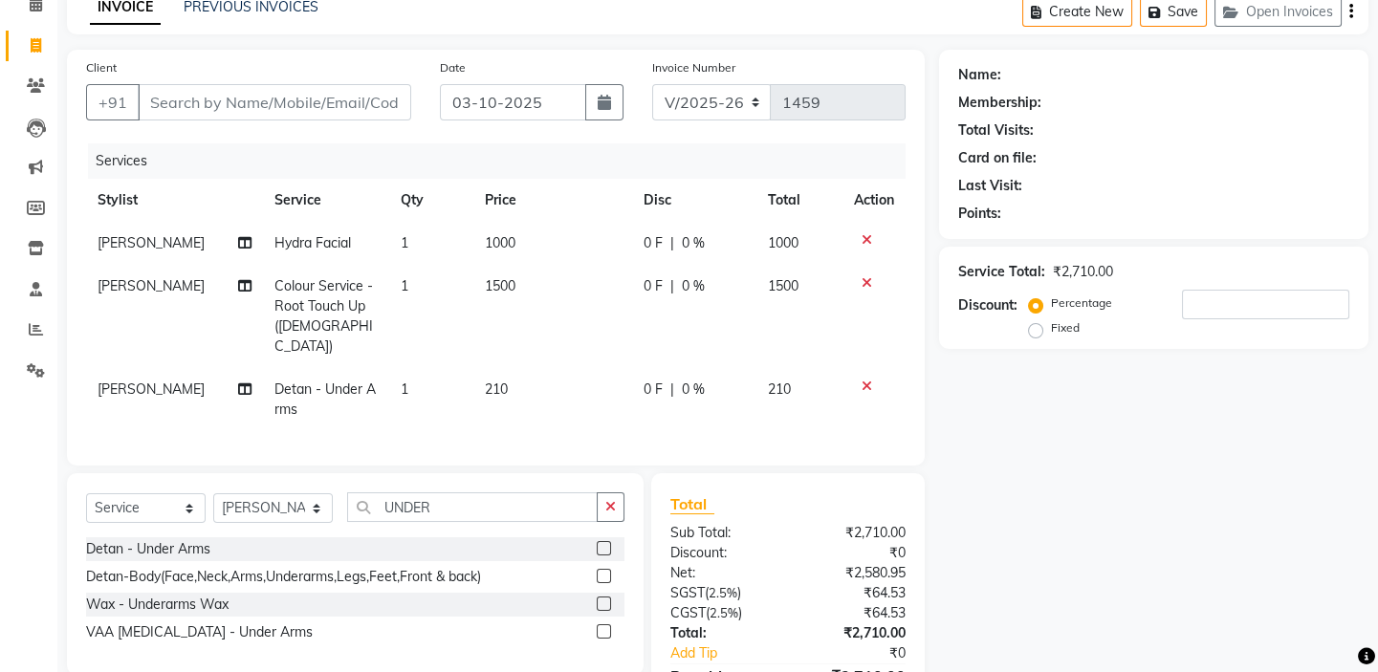
click at [564, 378] on td "210" at bounding box center [553, 399] width 160 height 63
select select "59064"
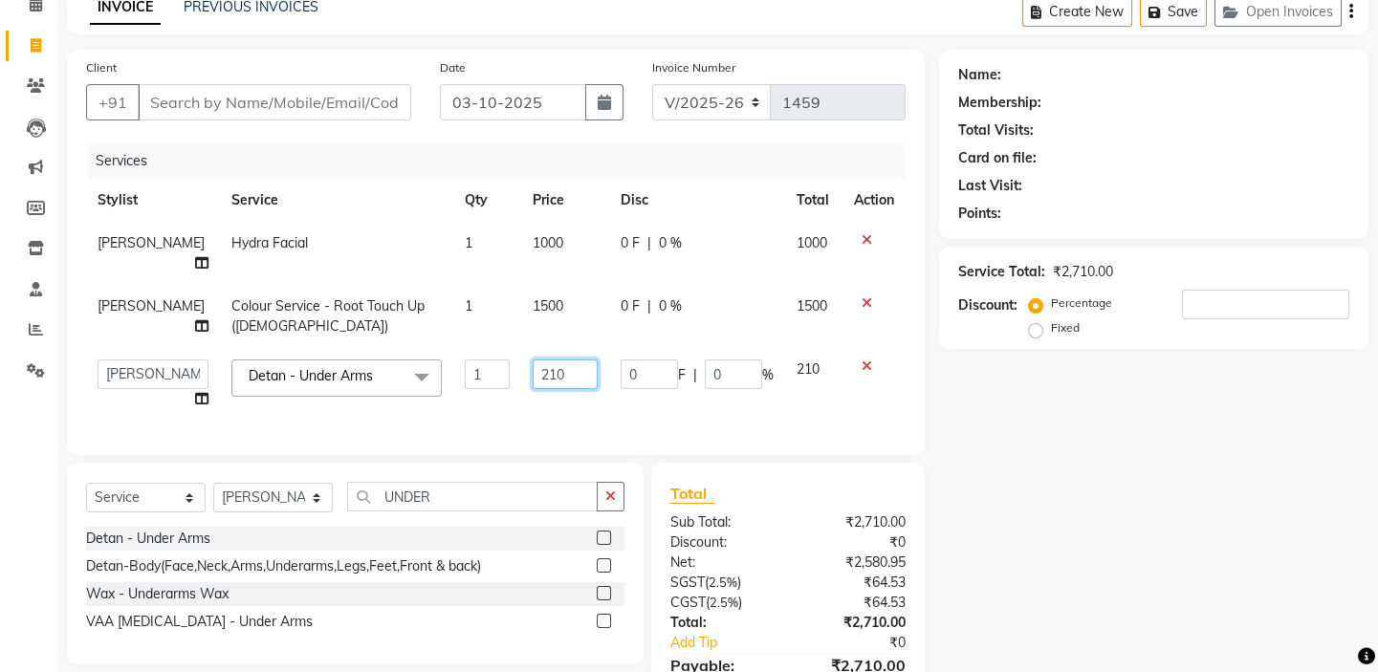
drag, startPoint x: 566, startPoint y: 363, endPoint x: 442, endPoint y: 314, distance: 133.9
click at [458, 320] on tbody "ISHWARYA Hydra Facial 1 1000 0 F | 0 % 1000 ISHWARYA Colour Service - Root Touc…" at bounding box center [495, 321] width 819 height 199
type input "250"
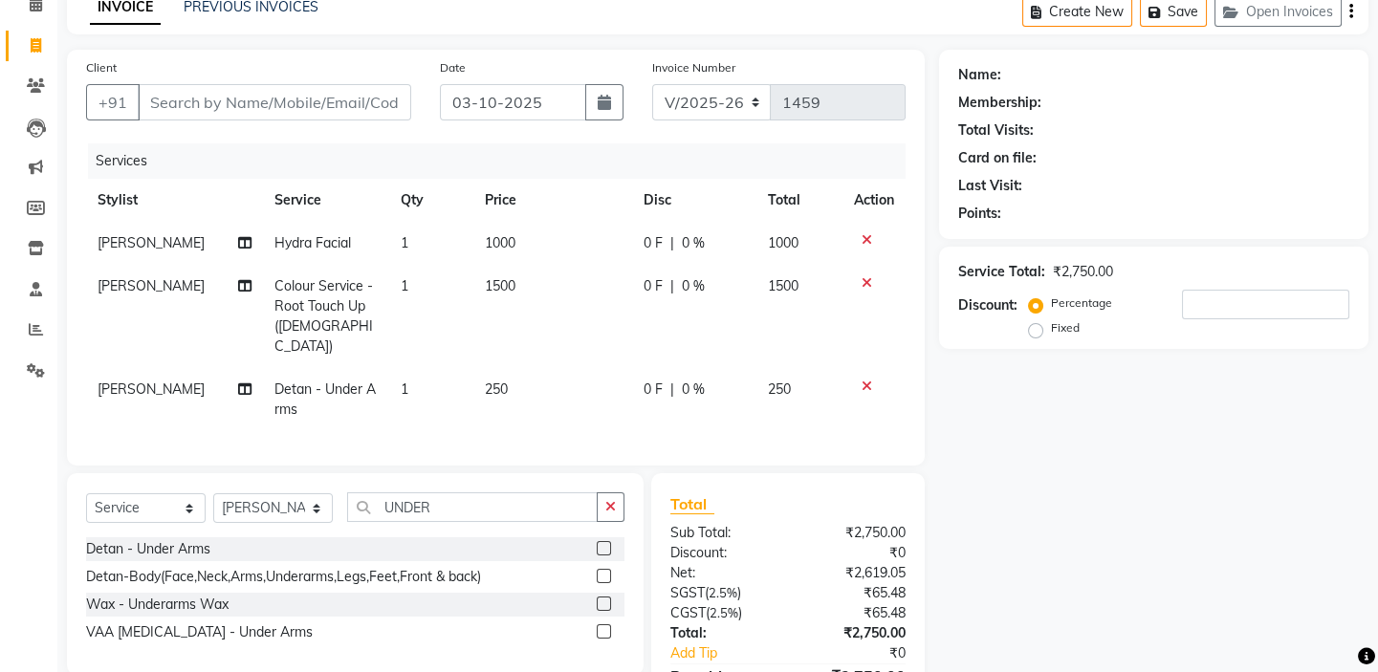
click at [486, 149] on div "Services" at bounding box center [504, 160] width 832 height 35
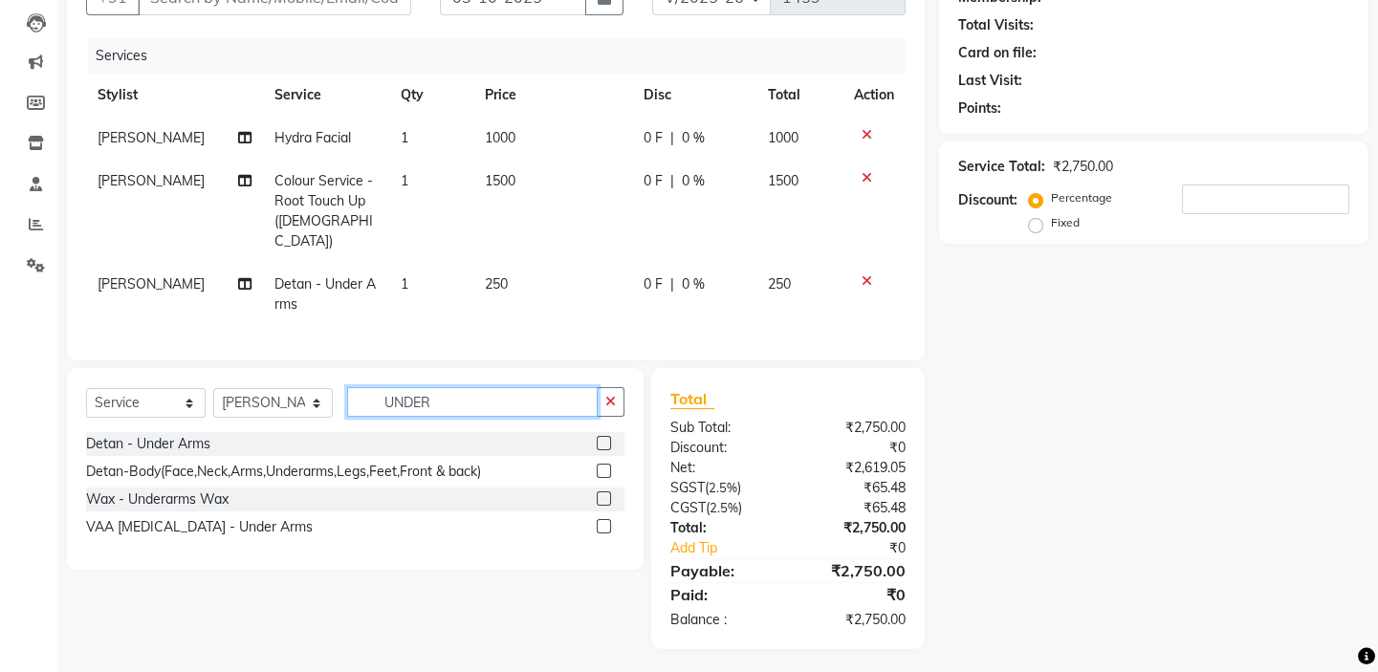
drag, startPoint x: 448, startPoint y: 400, endPoint x: 285, endPoint y: 325, distance: 178.9
click at [293, 331] on div "Client +91 Date 03-10-2025 Invoice Number V/2025 V/2025-26 1459 Services Stylis…" at bounding box center [496, 297] width 886 height 705
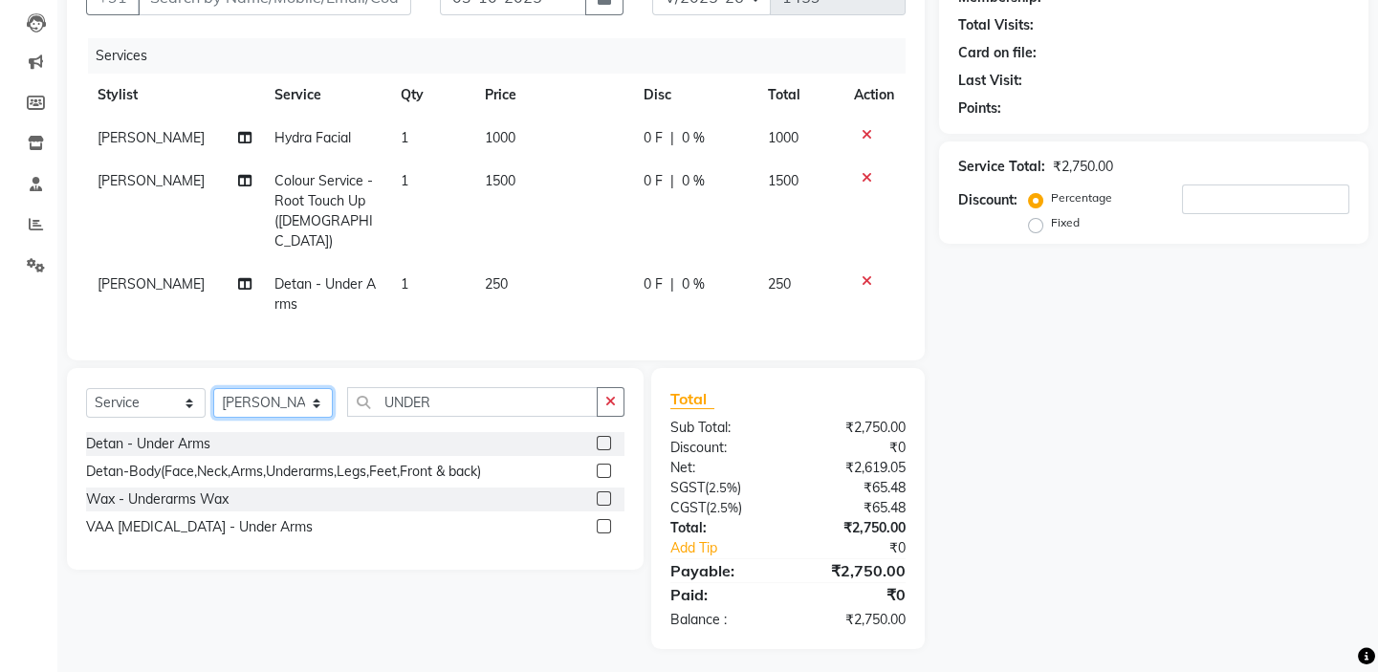
click at [275, 404] on select "Select Stylist BALAJI DIVYA FAMITHA Front Desk ILAKKIYA [PERSON_NAME] [PERSON_N…" at bounding box center [273, 403] width 120 height 30
select select "85219"
click at [213, 388] on select "Select Stylist BALAJI DIVYA FAMITHA Front Desk ILAKKIYA [PERSON_NAME] [PERSON_N…" at bounding box center [273, 403] width 120 height 30
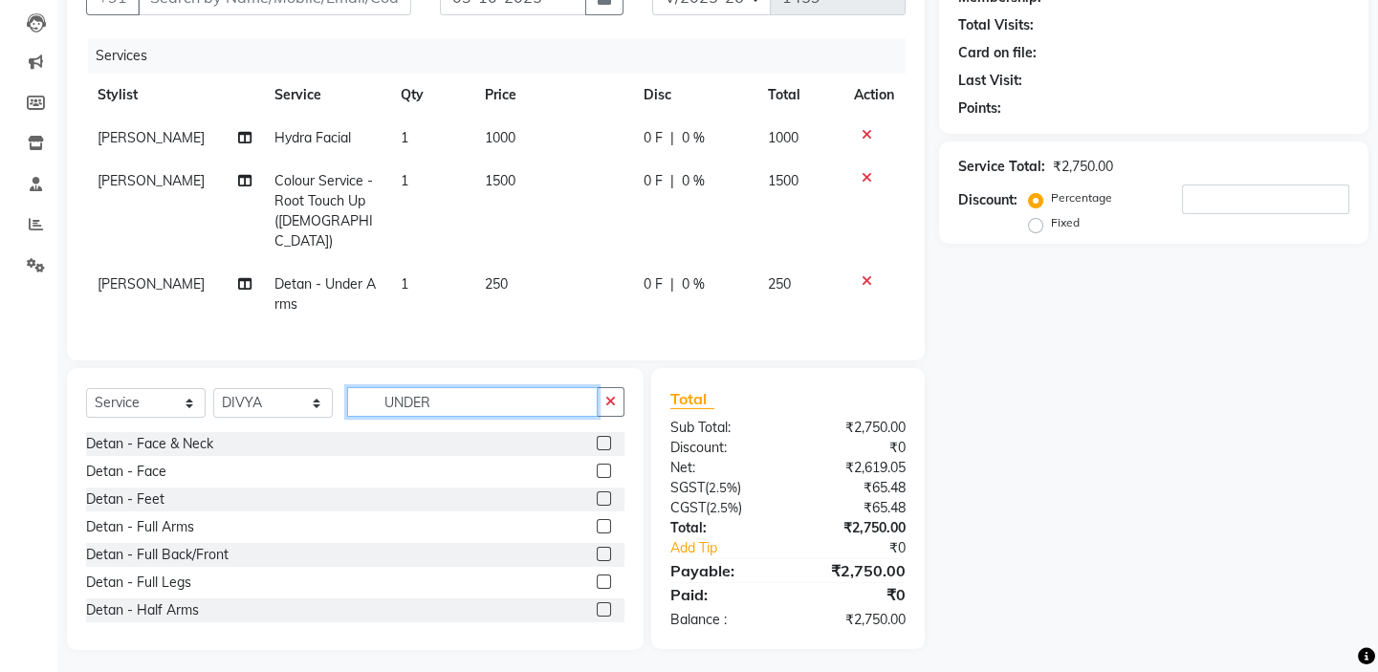
click at [458, 392] on input "UNDER" at bounding box center [472, 402] width 251 height 30
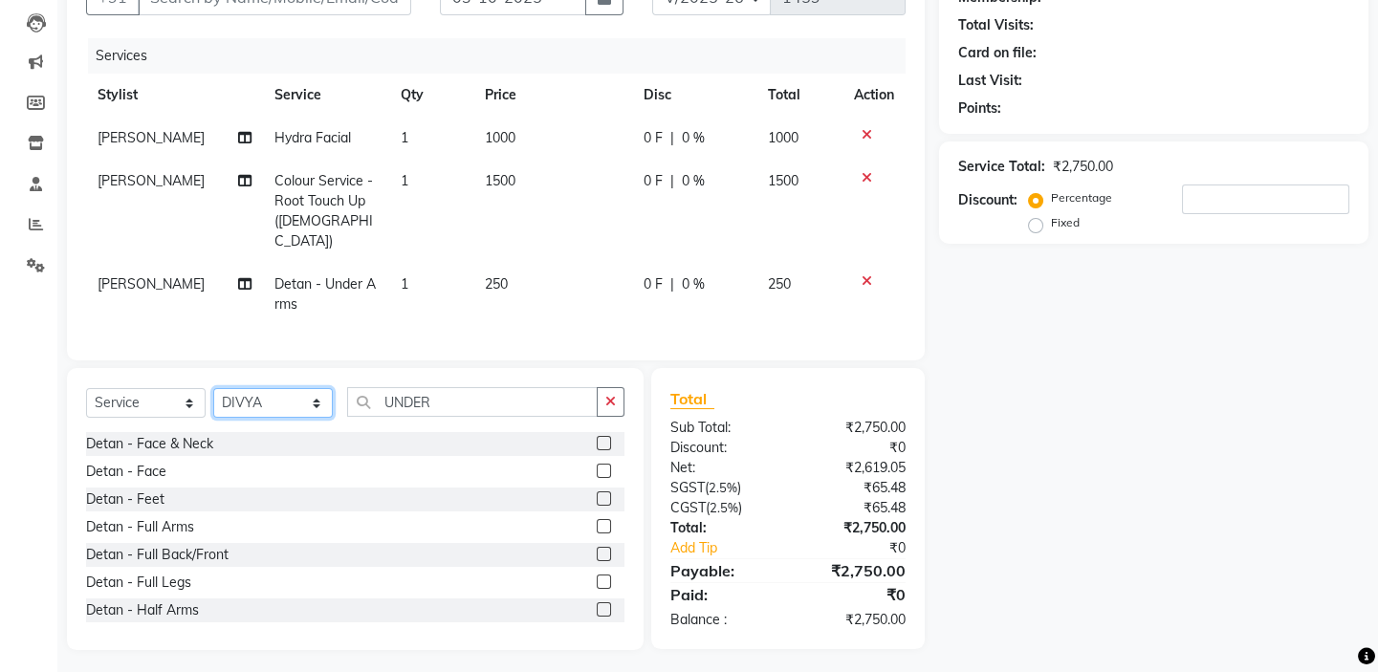
click at [297, 399] on select "Select Stylist BALAJI DIVYA FAMITHA Front Desk ILAKKIYA [PERSON_NAME] [PERSON_N…" at bounding box center [273, 403] width 120 height 30
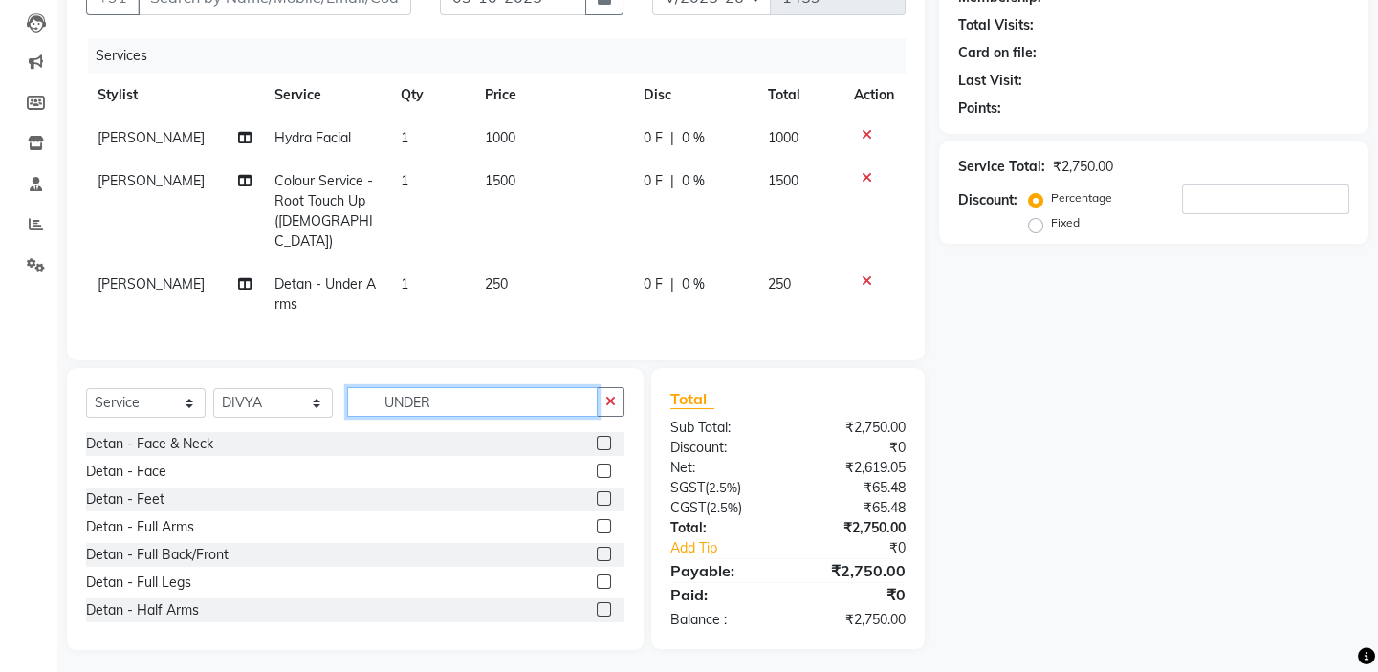
click at [489, 399] on input "UNDER" at bounding box center [472, 402] width 251 height 30
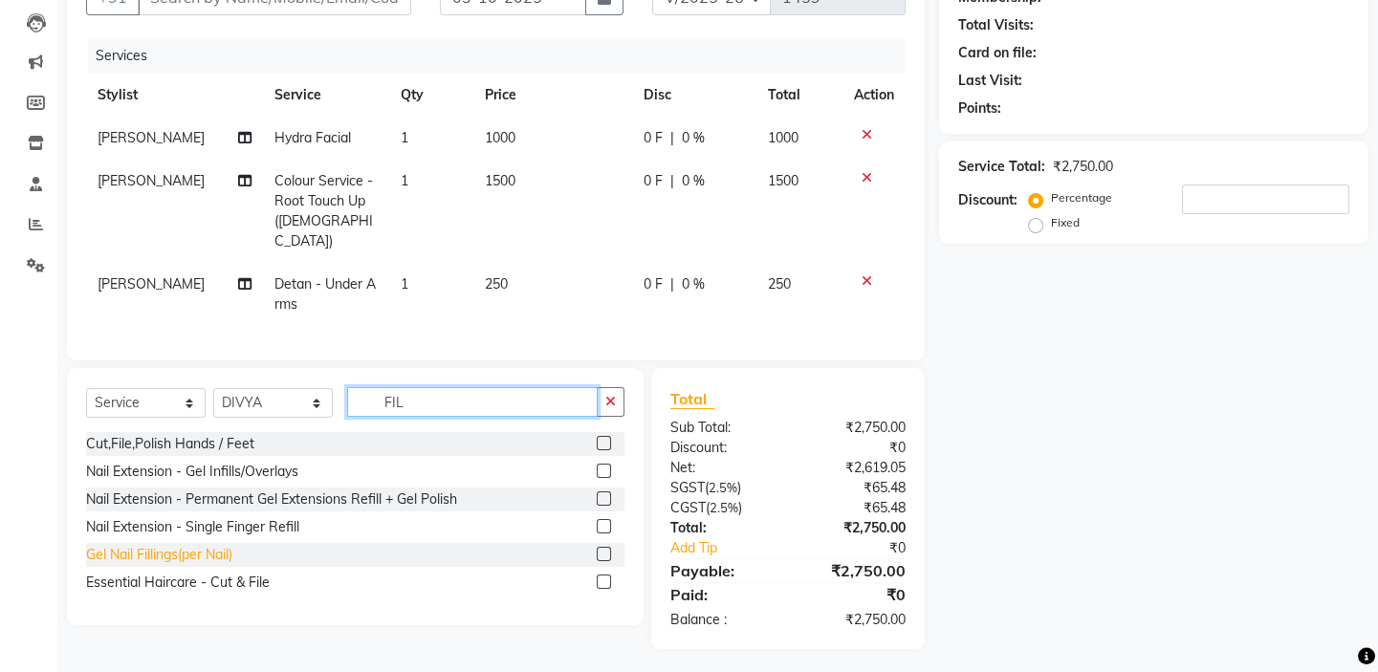
type input "FIL"
click at [218, 545] on div "Gel Nail Fillings(per Nail)" at bounding box center [159, 555] width 146 height 20
checkbox input "false"
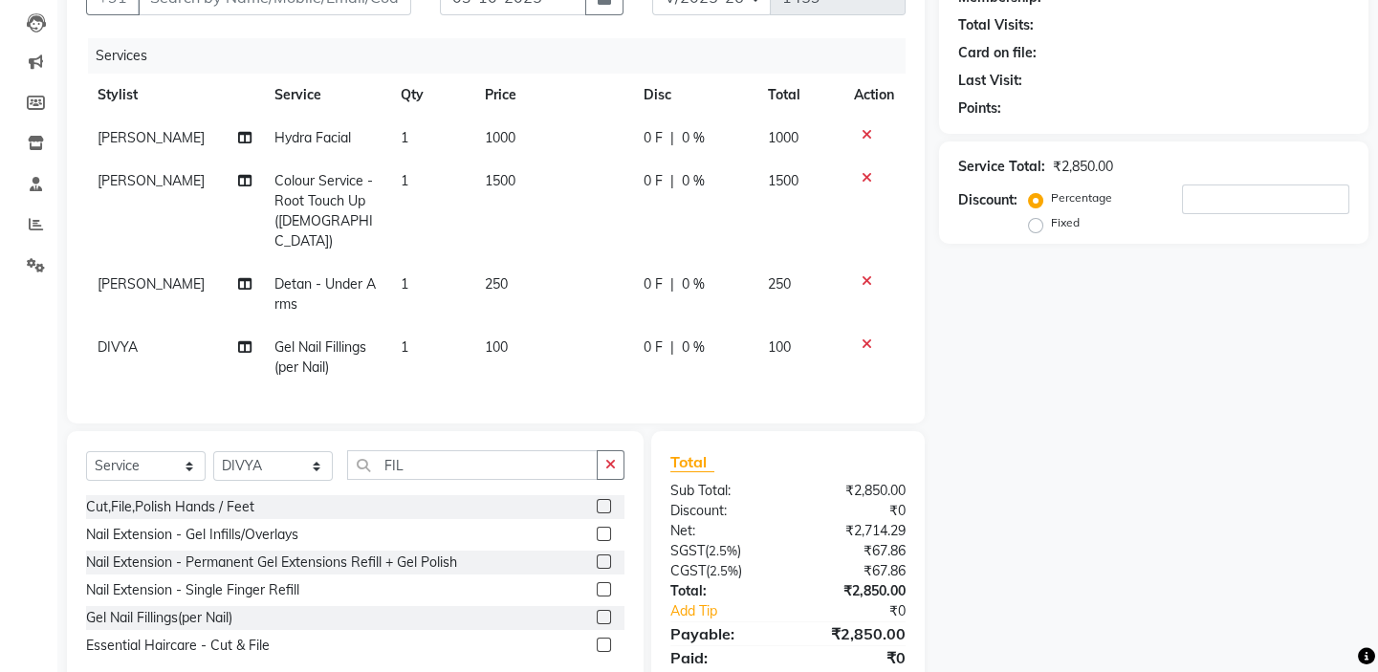
click at [542, 326] on td "100" at bounding box center [553, 357] width 160 height 63
select select "85219"
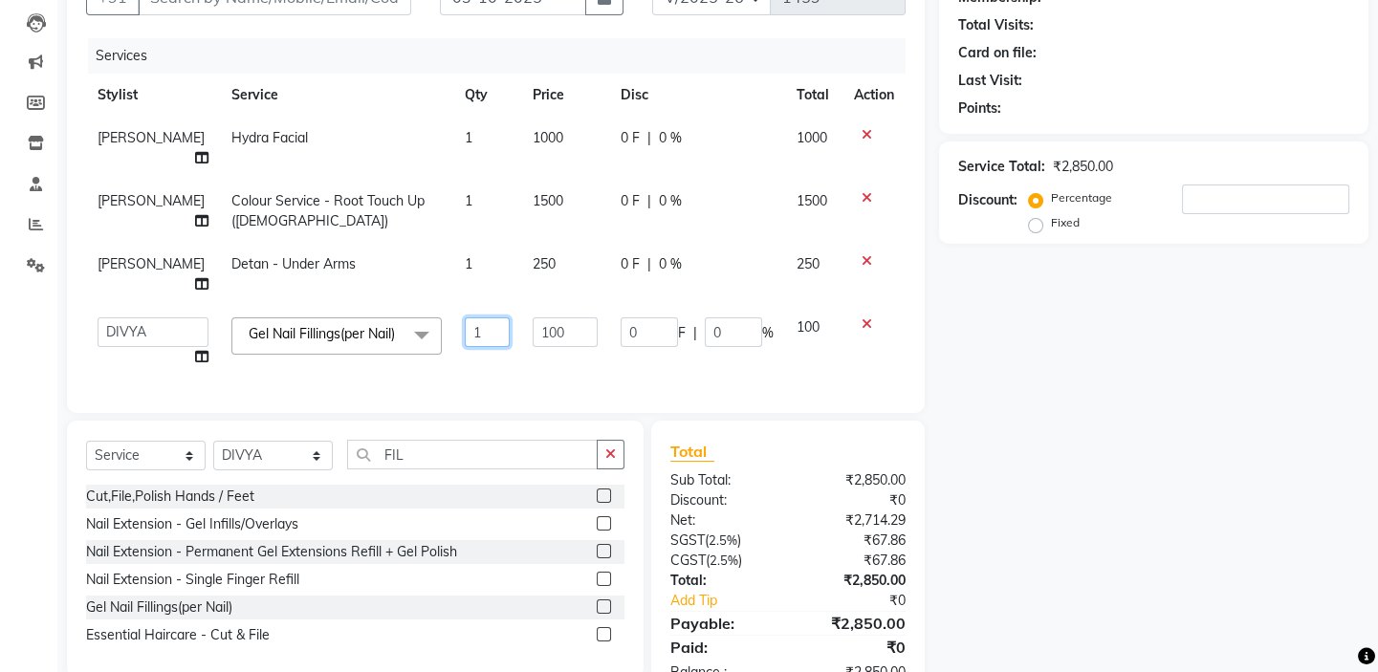
drag, startPoint x: 473, startPoint y: 295, endPoint x: 411, endPoint y: 283, distance: 63.2
click at [412, 306] on tr "BALAJI DIVYA FAMITHA Front Desk ILAKKIYA ISHWARYA Kabilan KESHAV MANISHA MILLI …" at bounding box center [495, 342] width 819 height 73
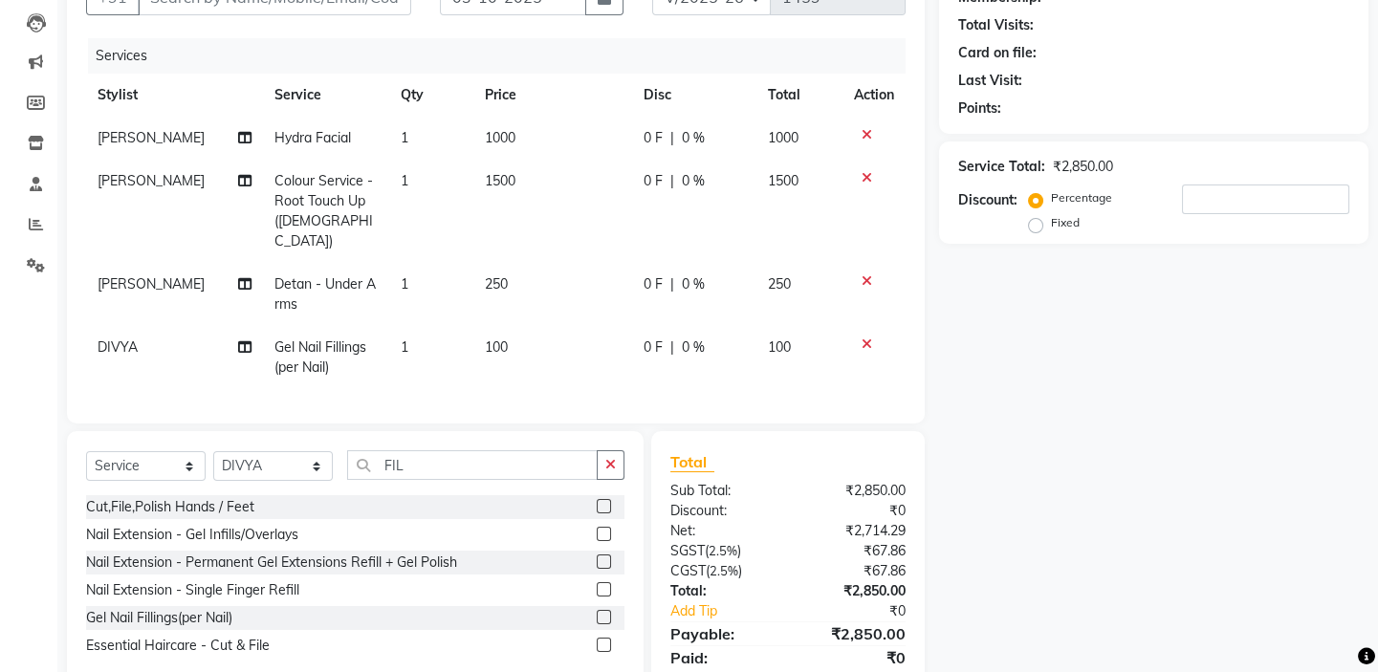
click at [561, 326] on td "100" at bounding box center [553, 357] width 160 height 63
select select "85219"
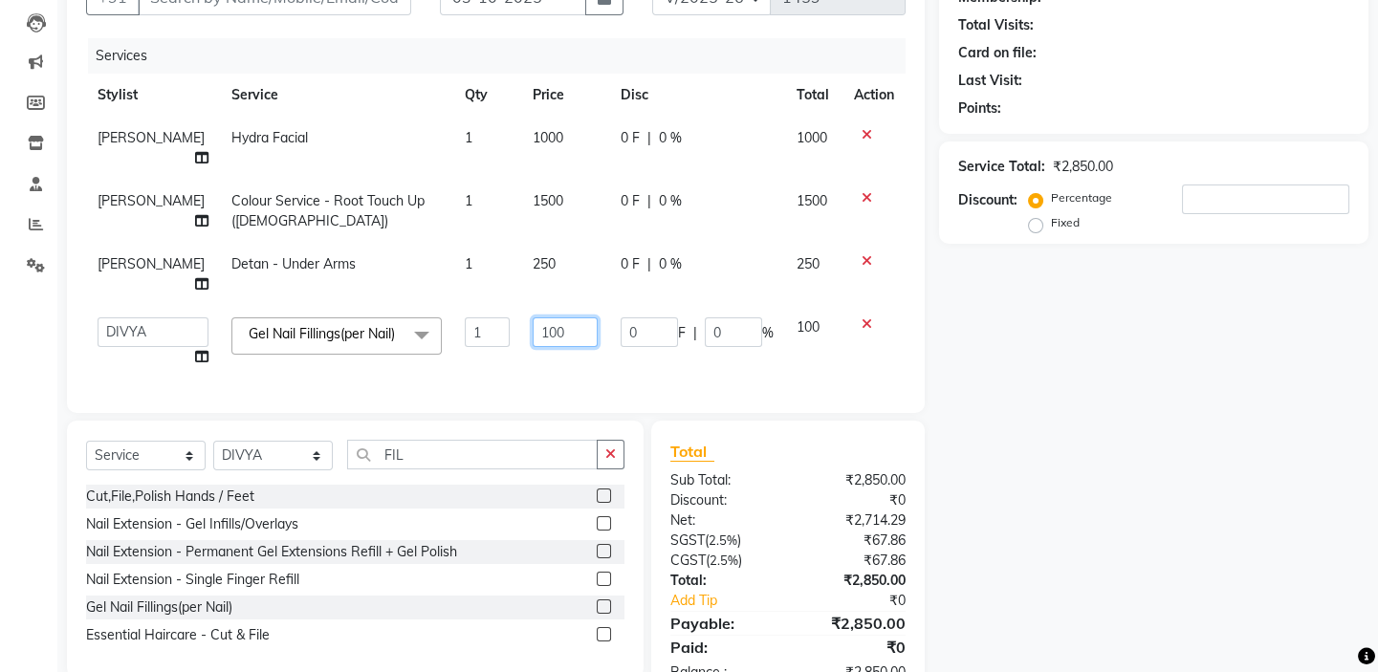
drag, startPoint x: 566, startPoint y: 296, endPoint x: 473, endPoint y: 254, distance: 101.8
click at [477, 257] on tbody "ISHWARYA Hydra Facial 1 1000 0 F | 0 % 1000 ISHWARYA Colour Service - Root Touc…" at bounding box center [495, 248] width 819 height 262
type input "800"
click at [1108, 350] on div "Name: Membership: Total Visits: Card on file: Last Visit: Points: Service Total…" at bounding box center [1161, 323] width 444 height 757
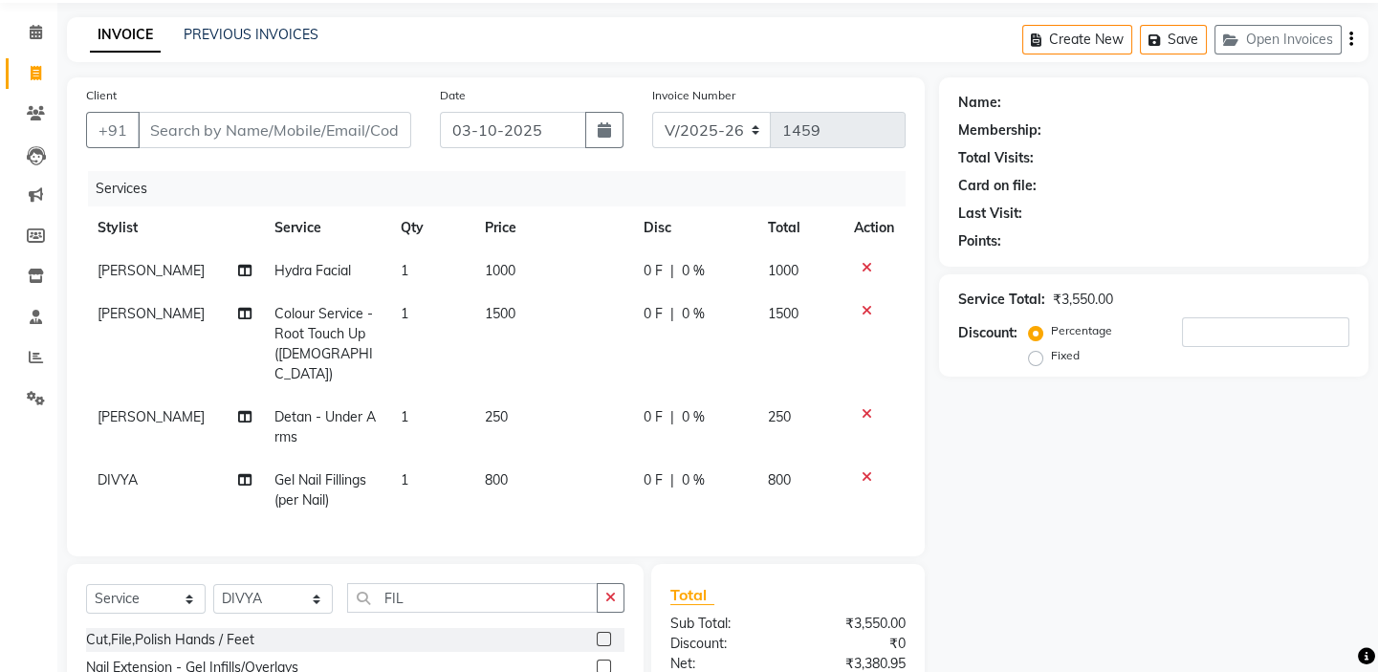
scroll to position [25, 0]
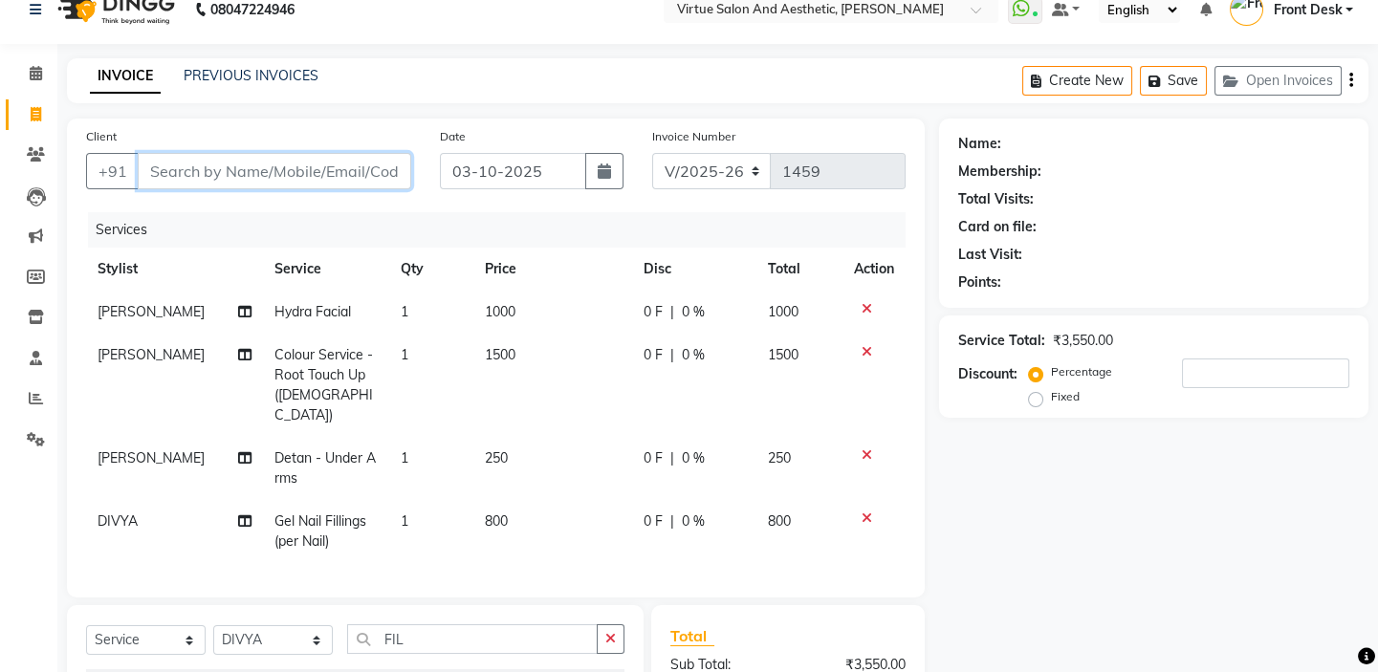
click at [382, 163] on input "Client" at bounding box center [274, 171] width 273 height 36
type input "9"
type input "0"
type input "9677219405"
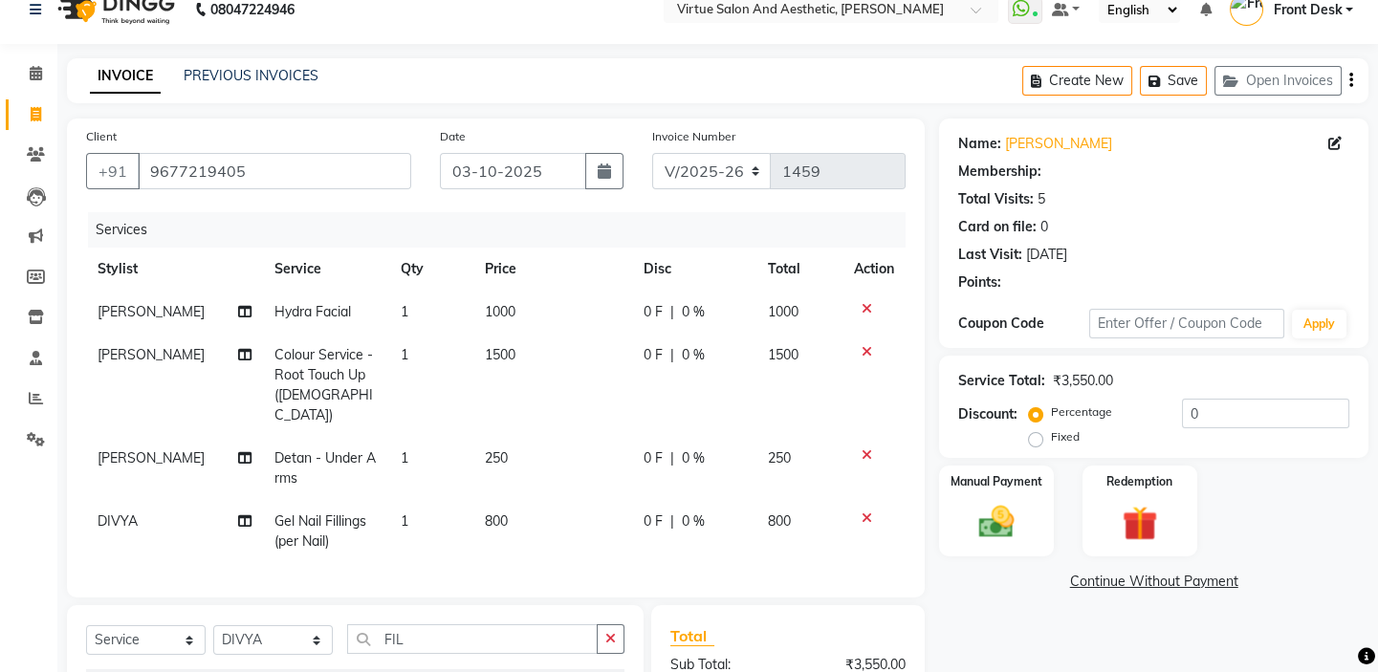
type input "15"
select select "1: Object"
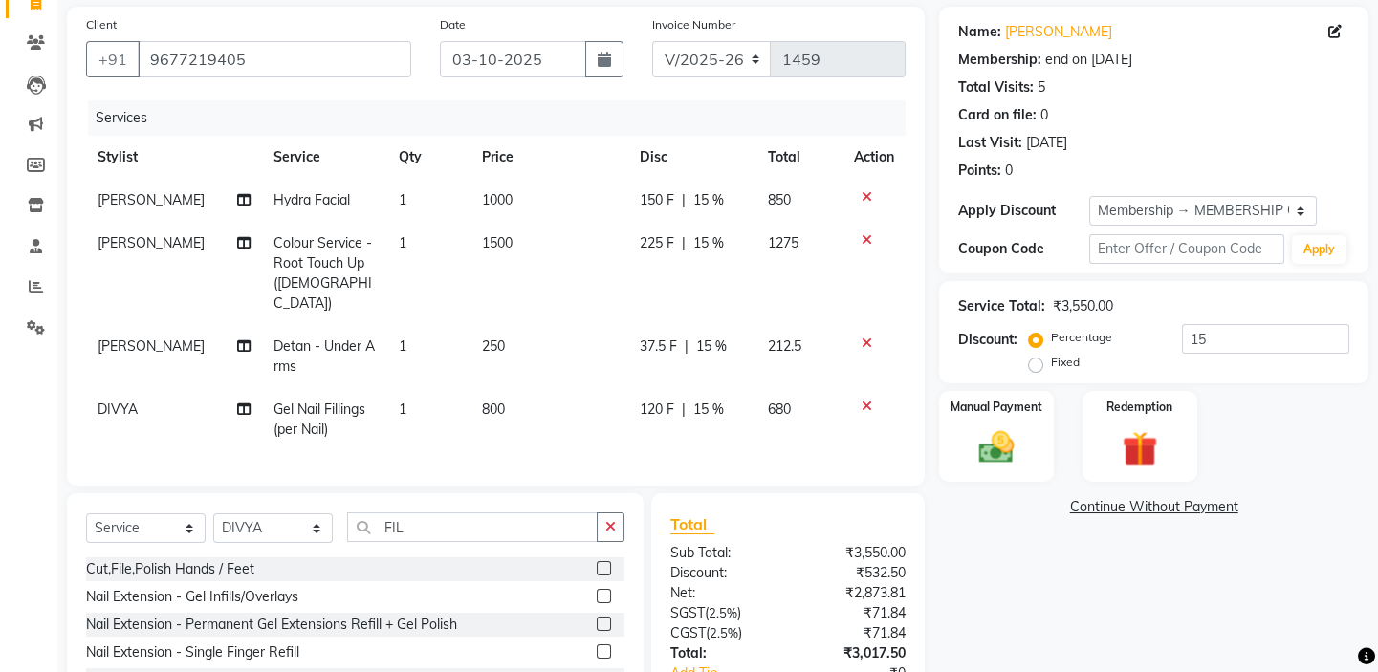
scroll to position [199, 0]
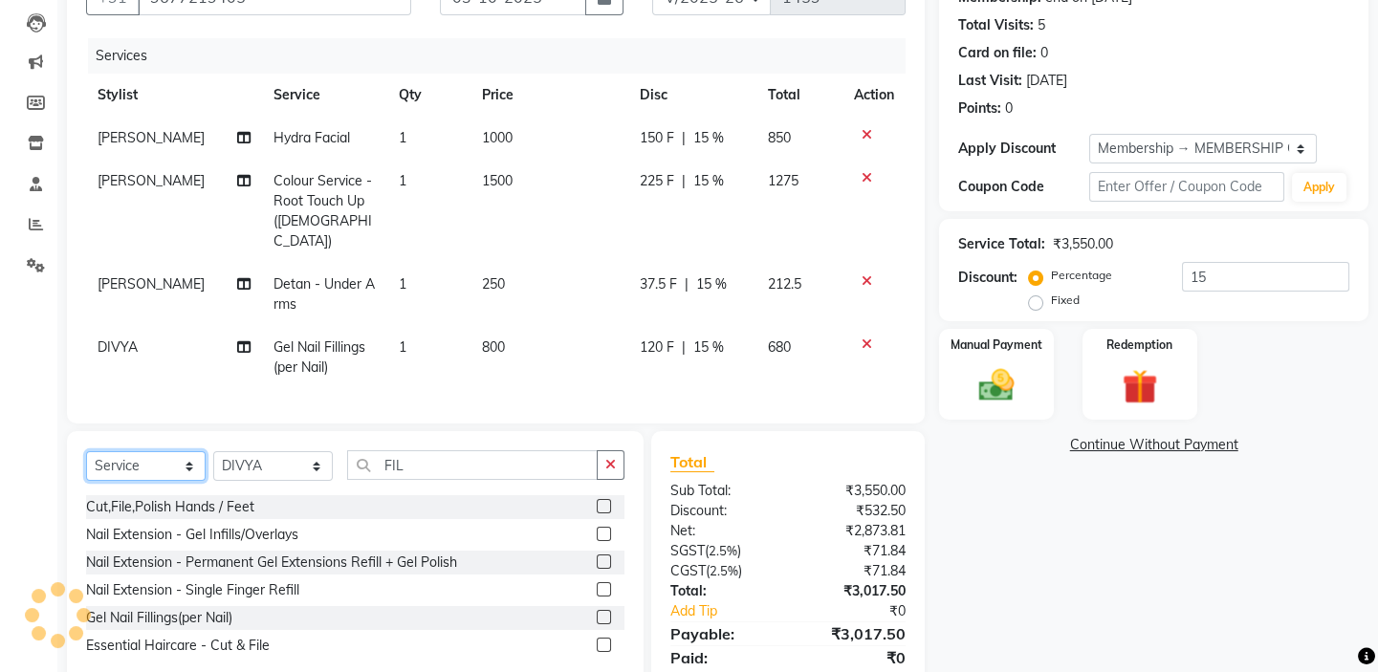
click at [109, 464] on select "Select Service Product Membership Package Voucher Prepaid Gift Card" at bounding box center [146, 466] width 120 height 30
select select "product"
click at [86, 451] on select "Select Service Product Membership Package Voucher Prepaid Gift Card" at bounding box center [146, 466] width 120 height 30
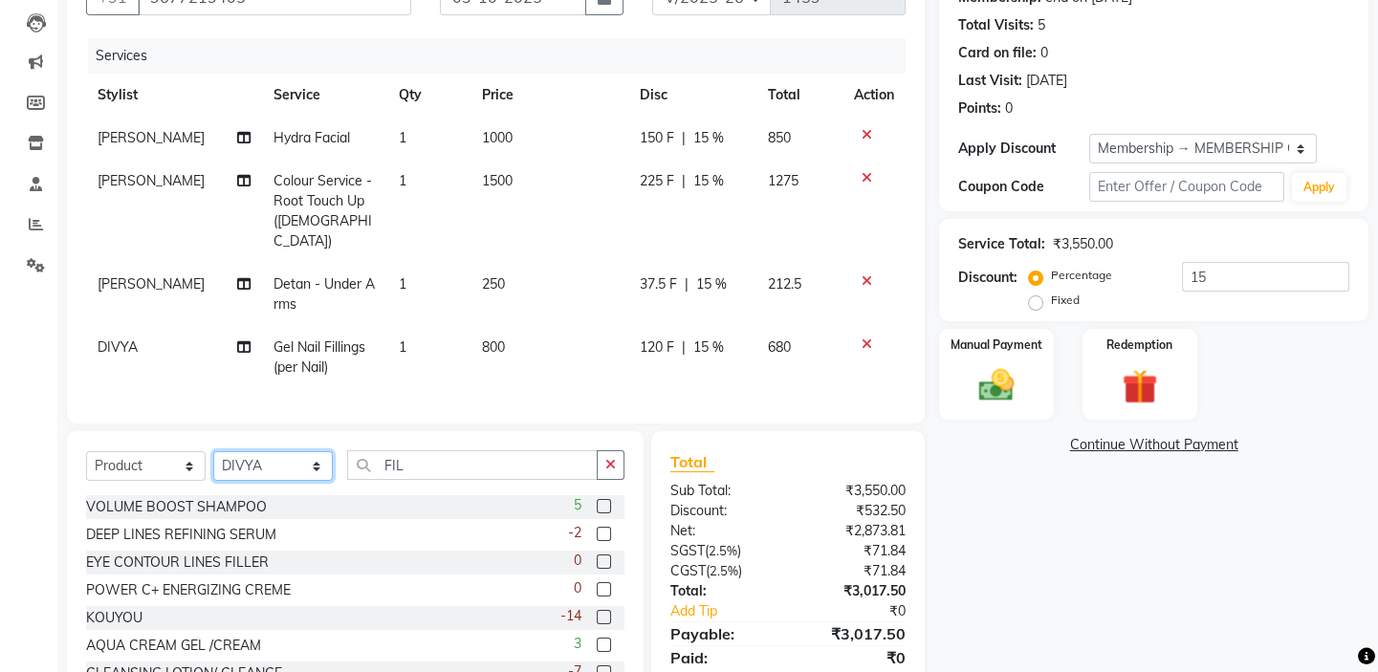
click at [262, 460] on select "Select Stylist BALAJI DIVYA FAMITHA Front Desk ILAKKIYA ISHWARYA Kabilan KESHAV…" at bounding box center [273, 466] width 120 height 30
select select "59064"
click at [213, 451] on select "Select Stylist BALAJI DIVYA FAMITHA Front Desk ILAKKIYA ISHWARYA Kabilan KESHAV…" at bounding box center [273, 466] width 120 height 30
click at [414, 452] on input "FIL" at bounding box center [472, 465] width 251 height 30
click at [414, 451] on input "FIL" at bounding box center [472, 465] width 251 height 30
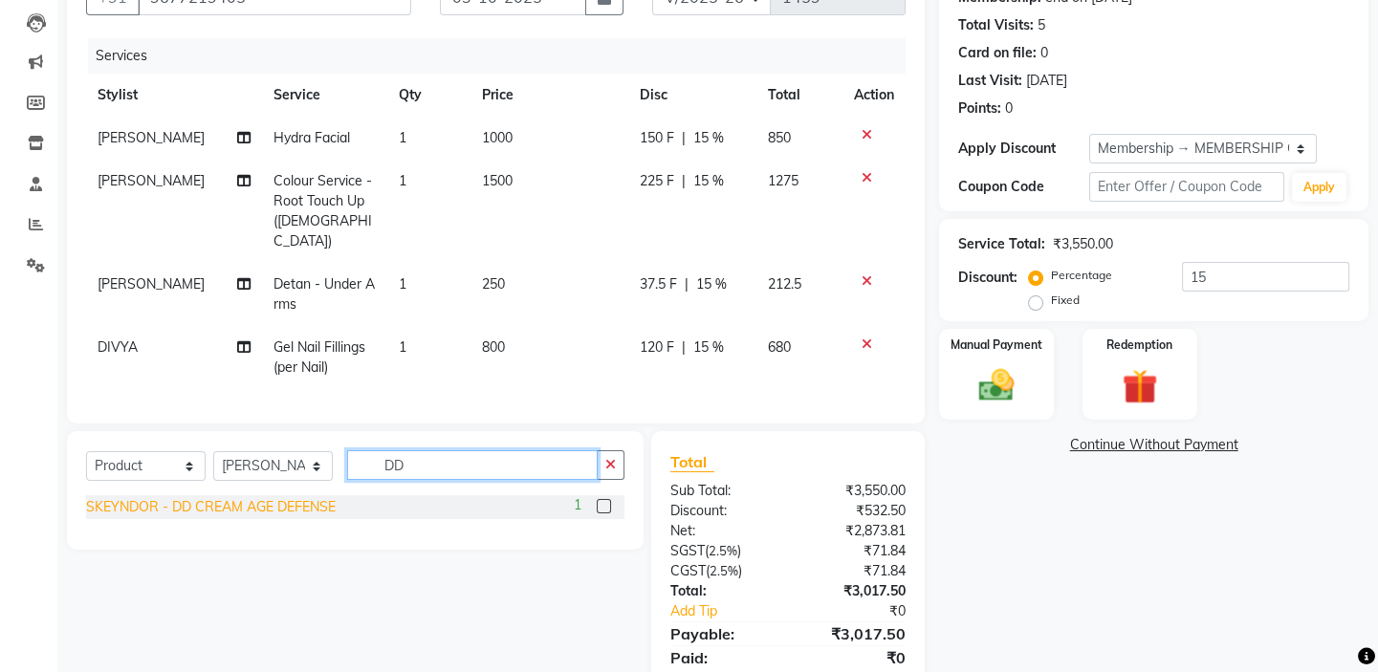
type input "DD"
click at [313, 497] on div "SKEYNDOR - DD CREAM AGE DEFENSE" at bounding box center [211, 507] width 250 height 20
checkbox input "false"
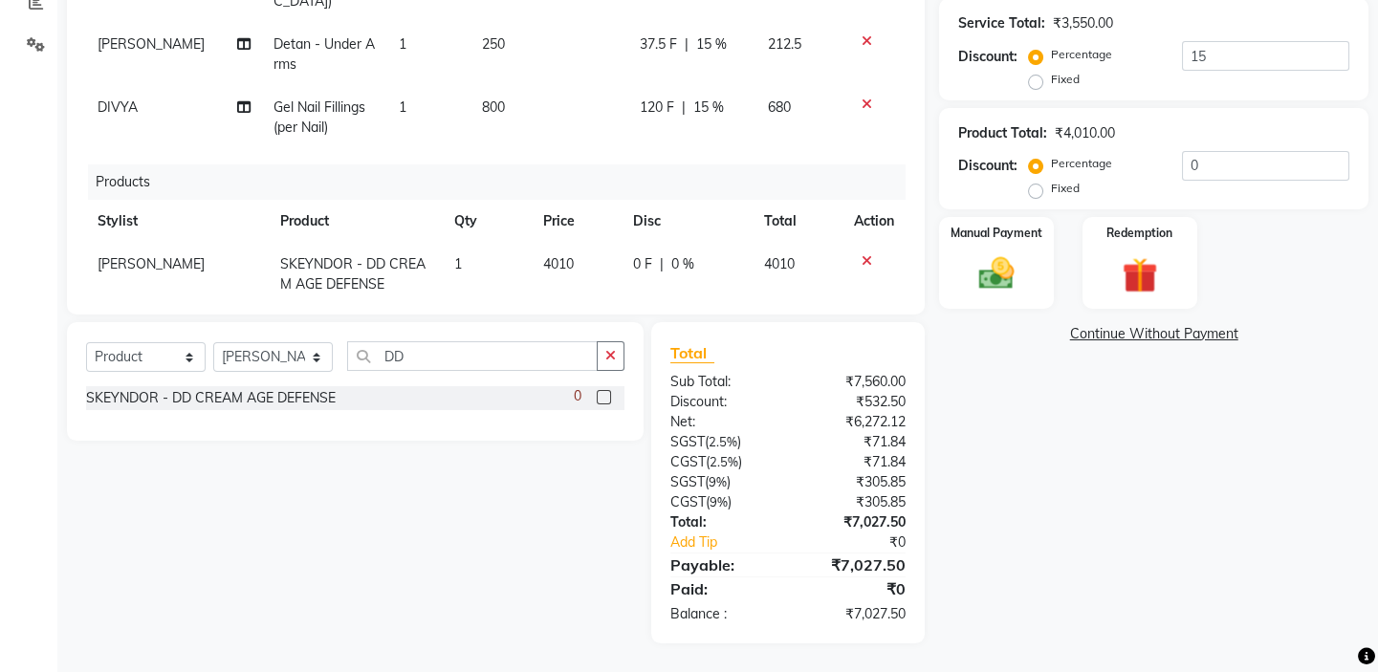
scroll to position [38, 0]
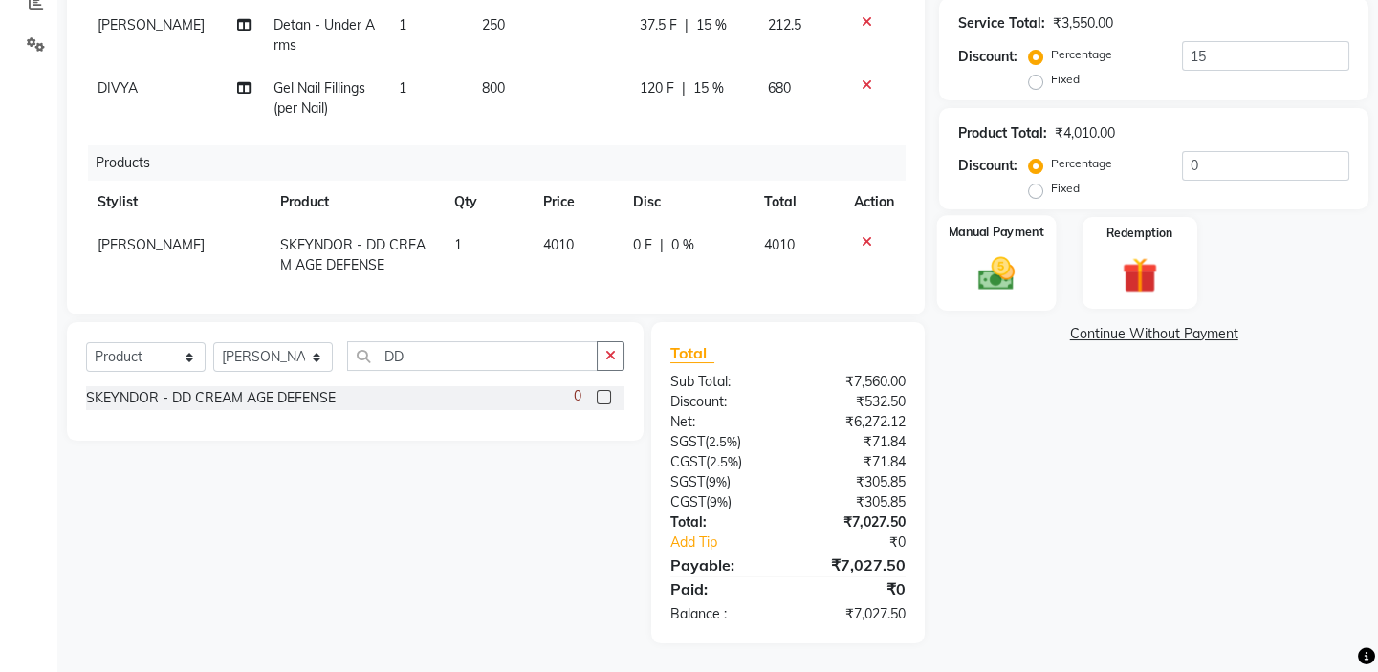
drag, startPoint x: 989, startPoint y: 241, endPoint x: 1002, endPoint y: 241, distance: 13.4
click at [994, 241] on div "Manual Payment" at bounding box center [996, 262] width 119 height 95
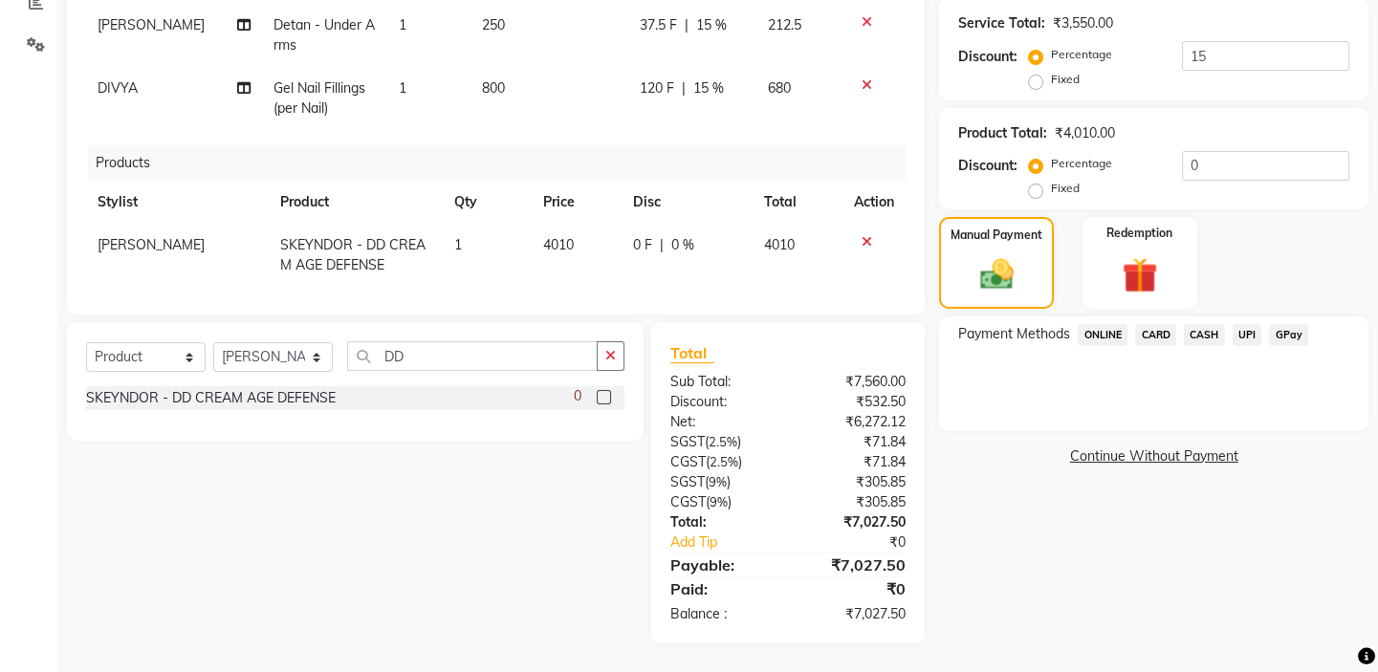
click at [1206, 327] on span "CASH" at bounding box center [1204, 335] width 41 height 22
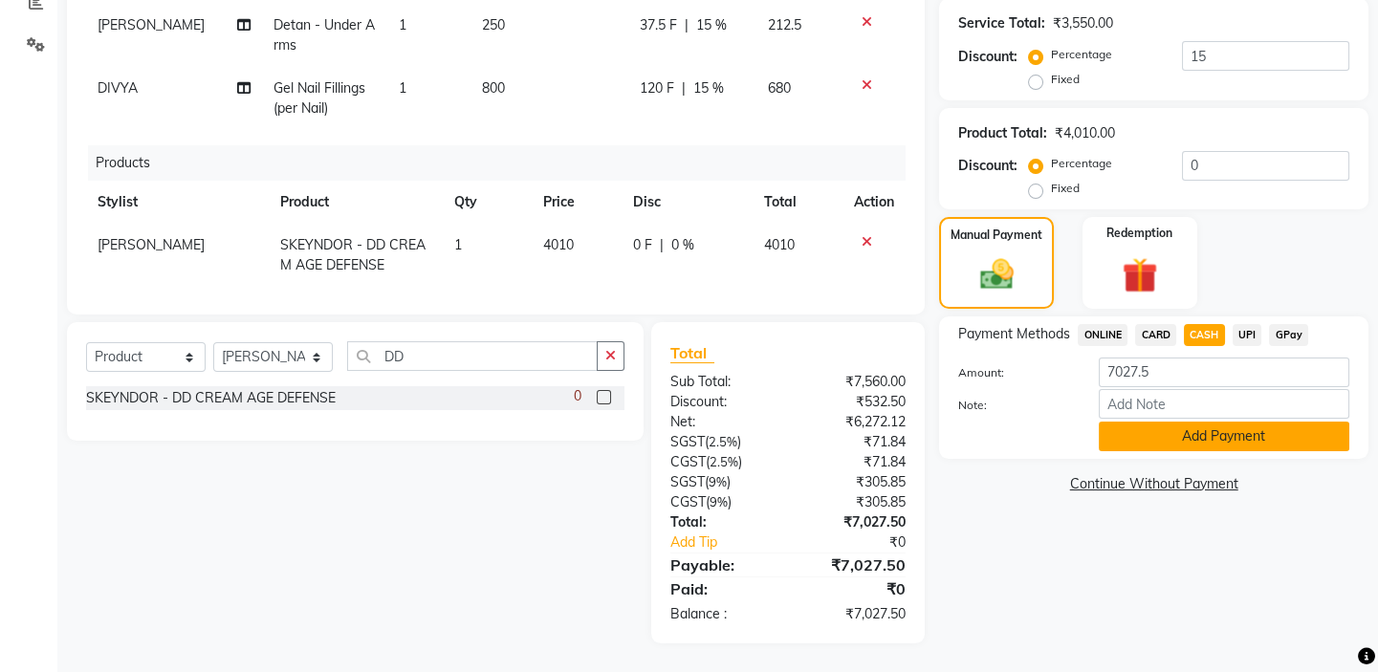
click at [1205, 444] on button "Add Payment" at bounding box center [1224, 437] width 251 height 30
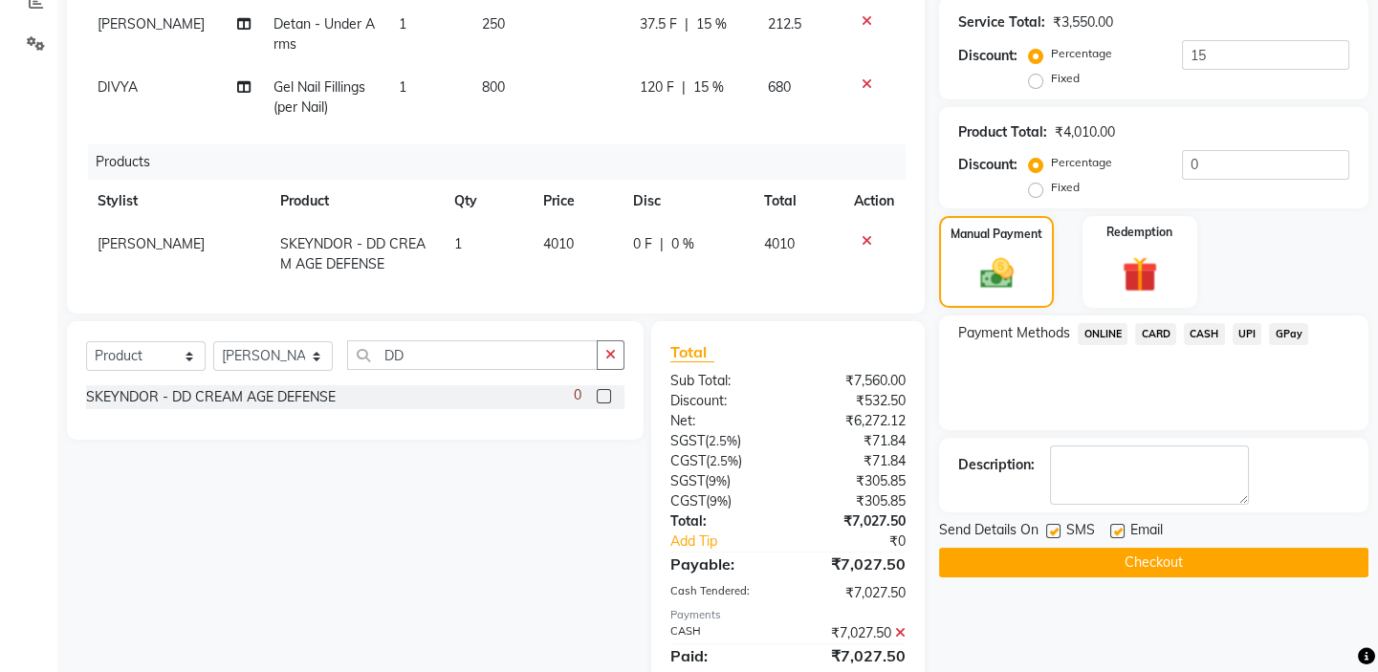
scroll to position [489, 0]
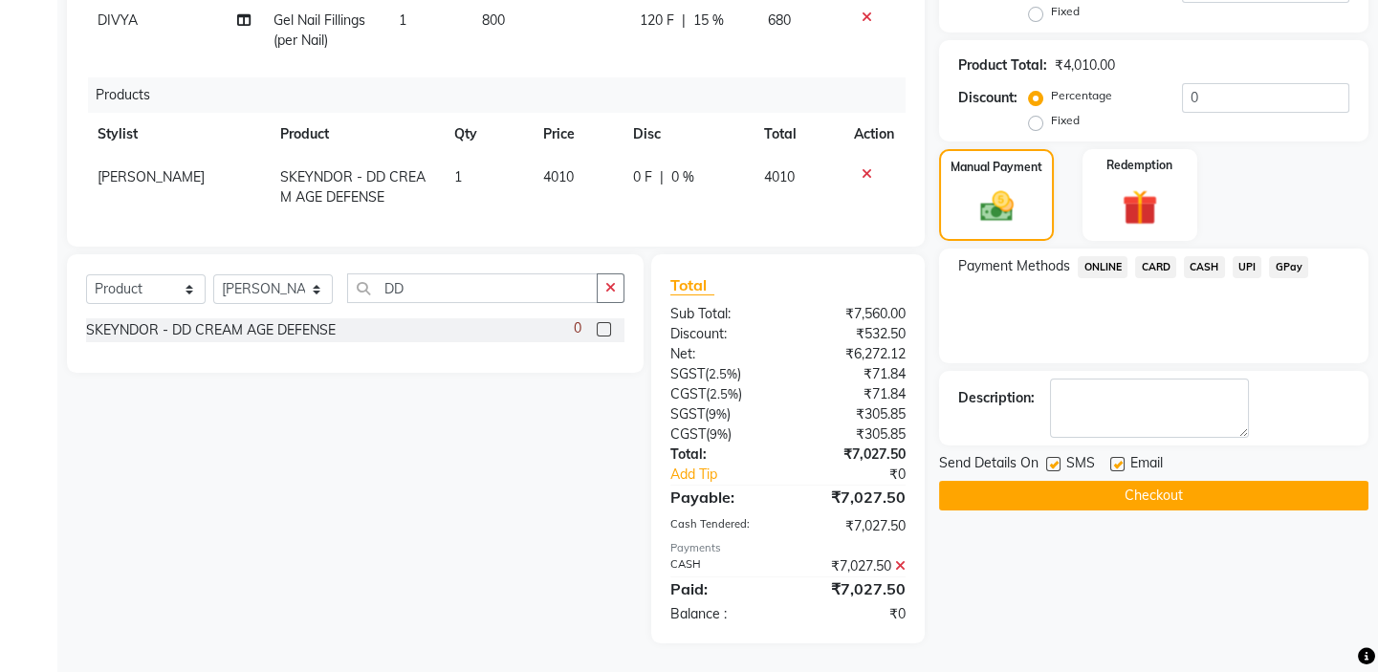
click at [1095, 497] on button "Checkout" at bounding box center [1153, 496] width 429 height 30
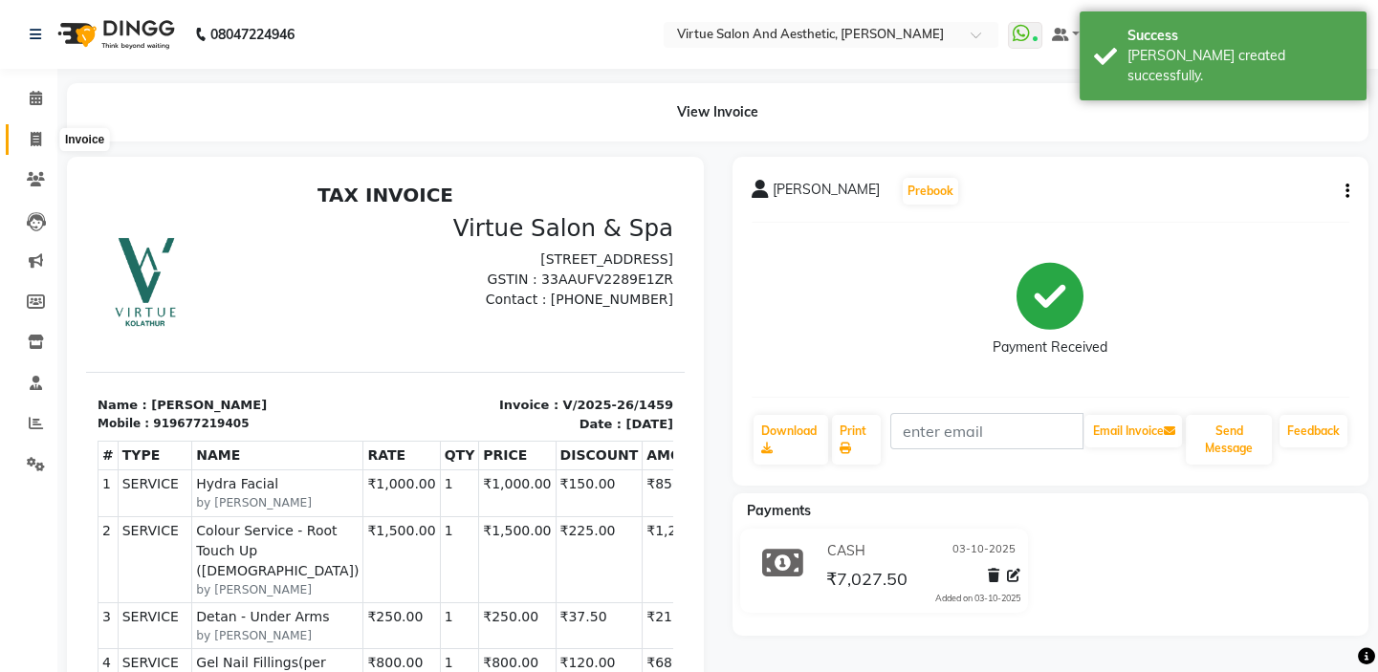
click at [24, 142] on span at bounding box center [35, 140] width 33 height 22
select select "7053"
select select "service"
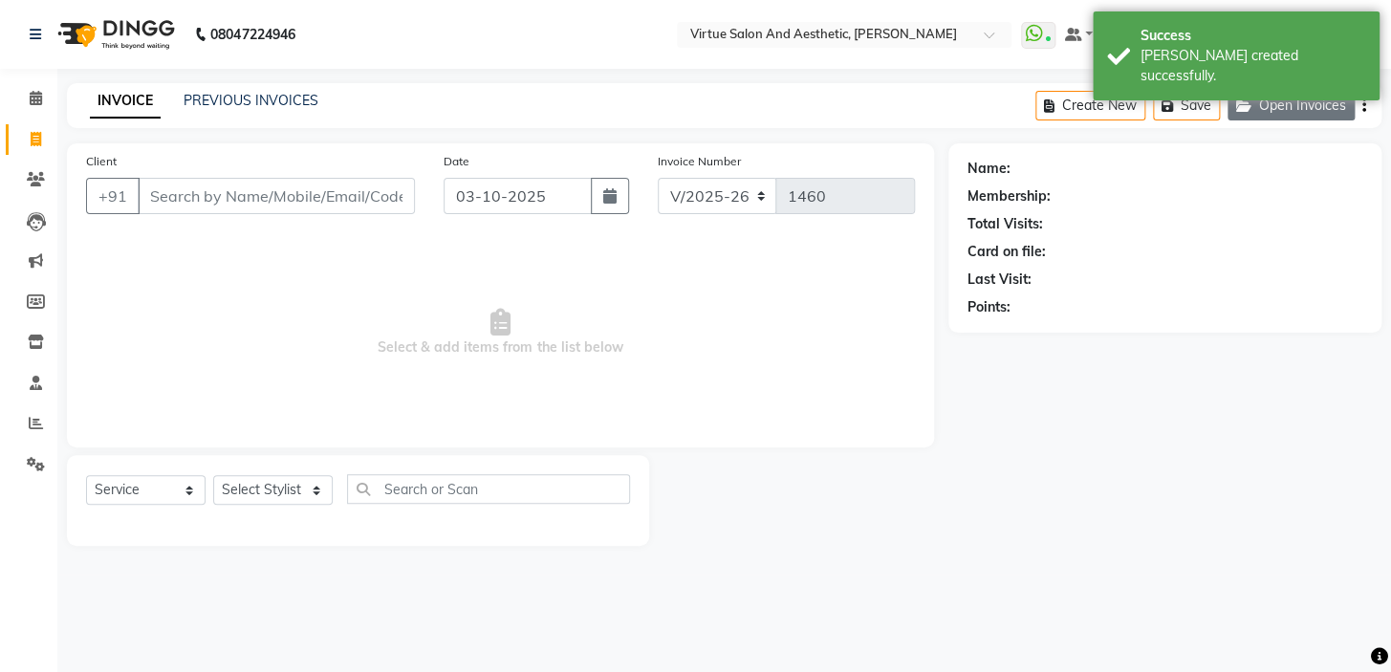
click at [1259, 106] on button "Open Invoices" at bounding box center [1291, 106] width 127 height 30
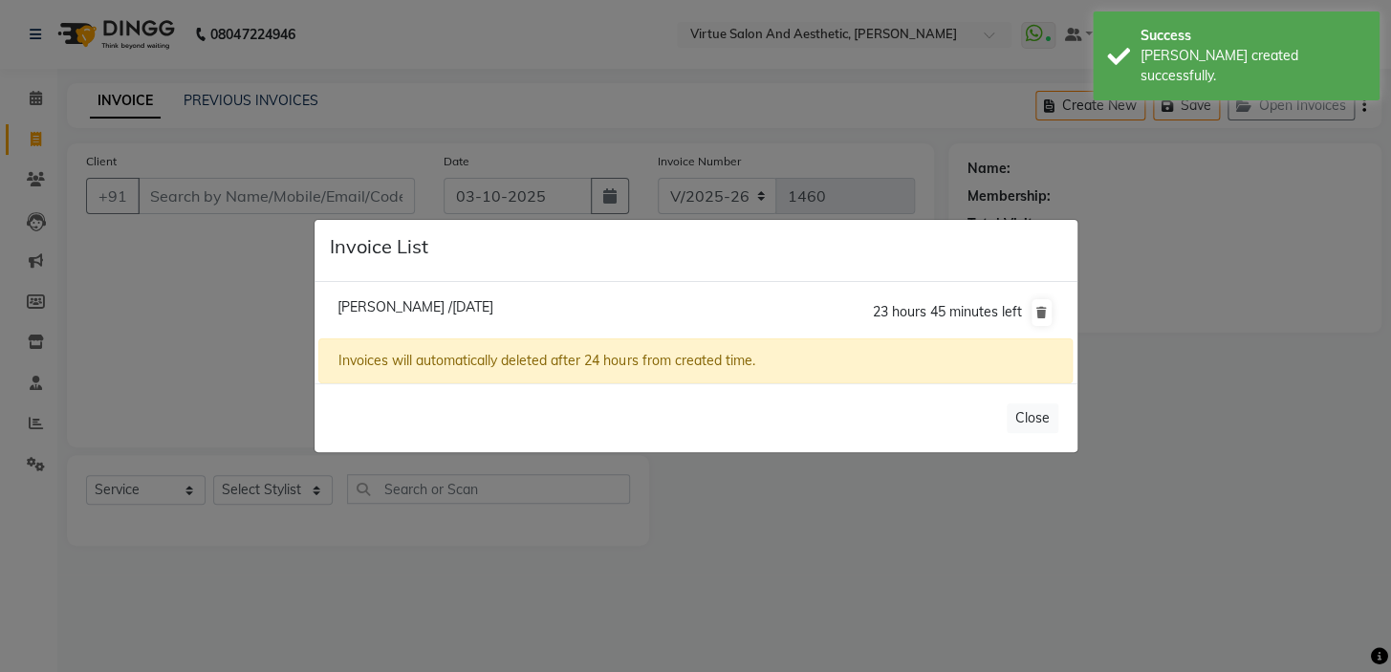
click at [429, 309] on span "Manikandan /03 October 2025" at bounding box center [416, 306] width 156 height 17
type input "9710765785"
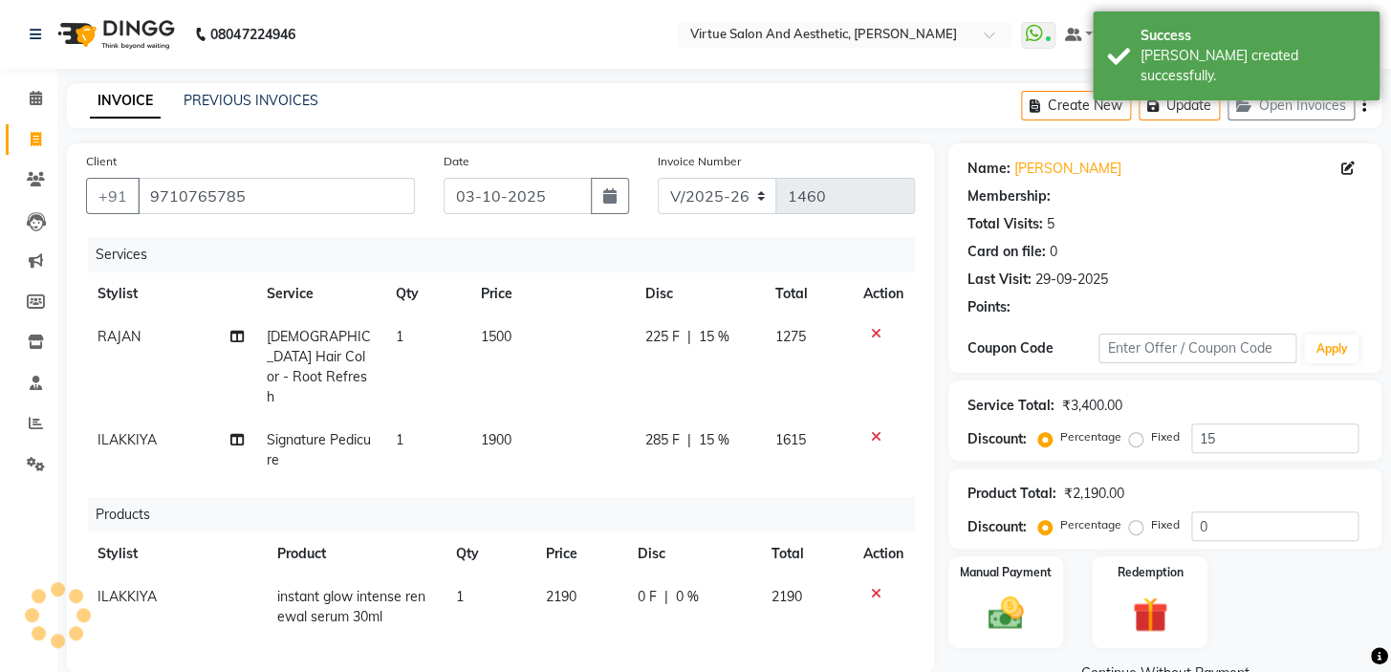
type input "0"
select select "1: Object"
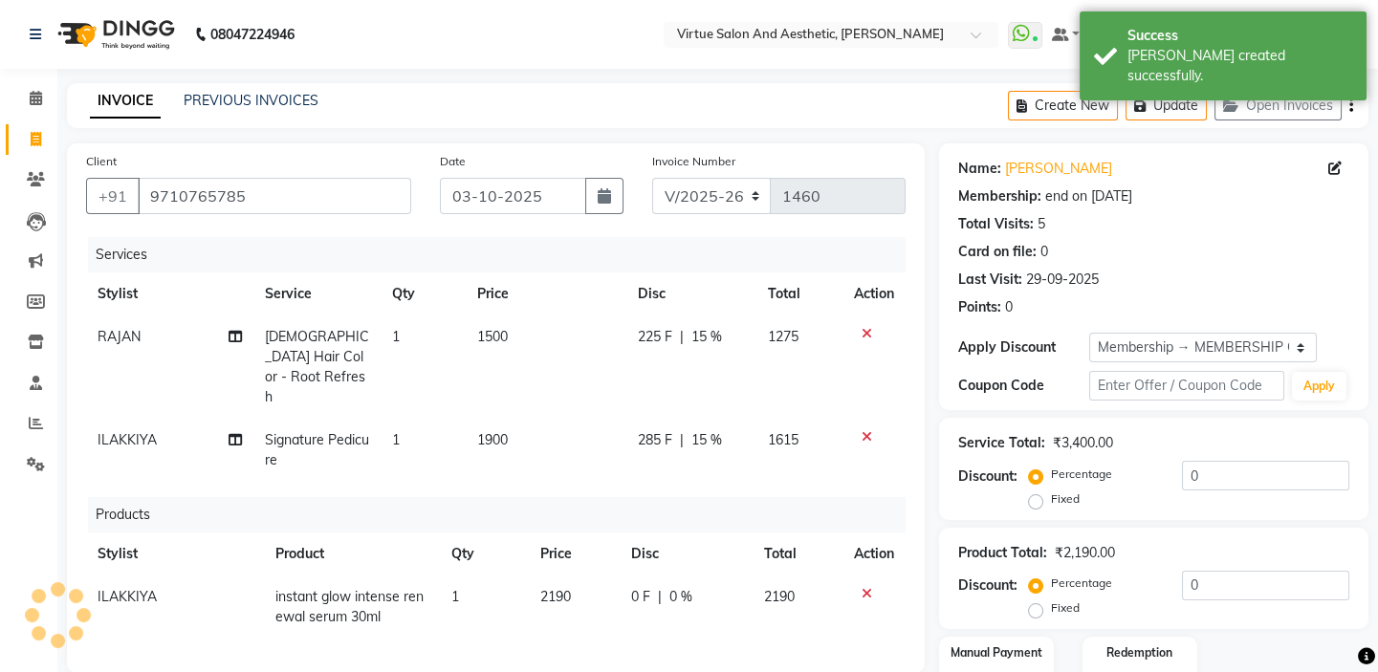
type input "15"
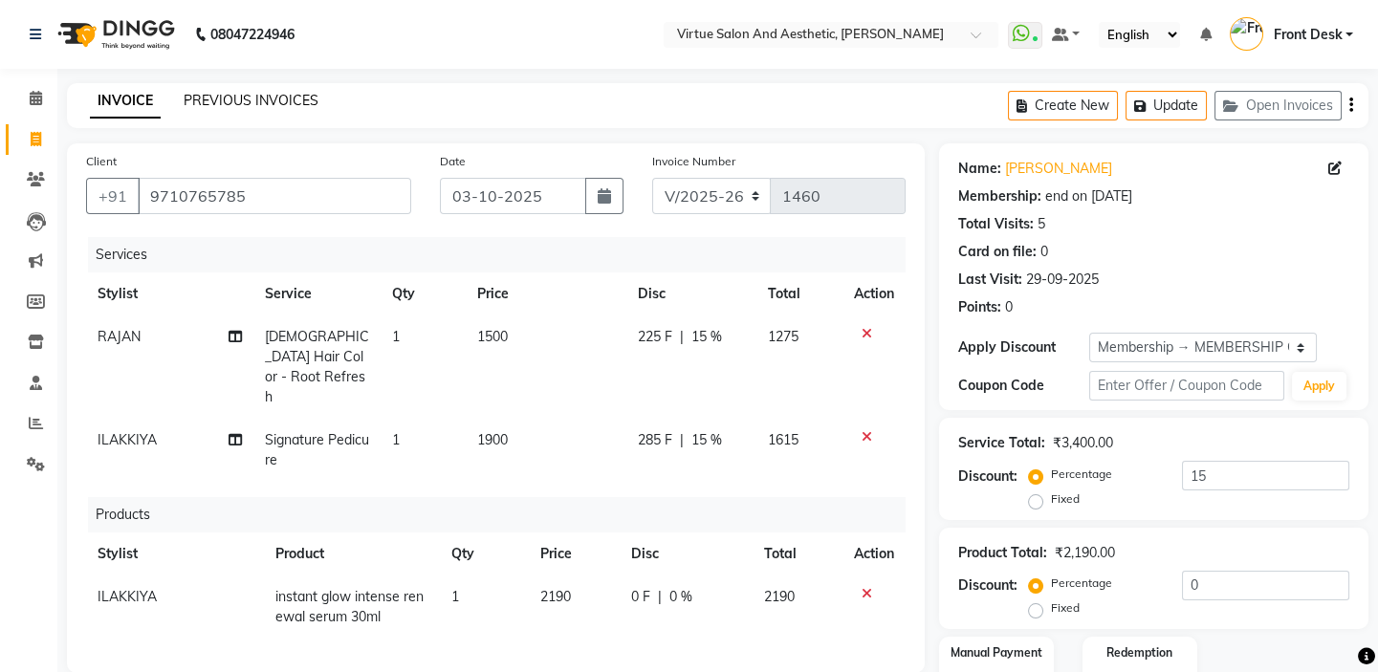
click at [256, 99] on link "PREVIOUS INVOICES" at bounding box center [251, 100] width 135 height 17
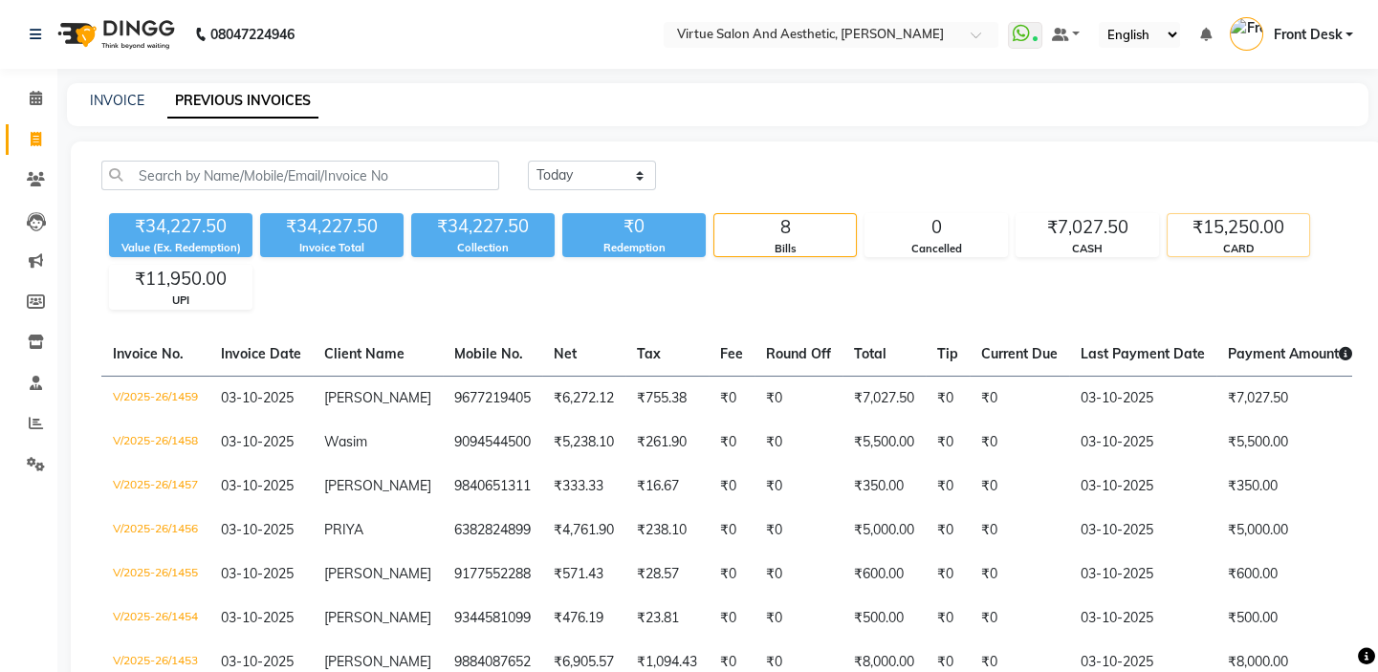
click at [1275, 227] on div "₹15,250.00" at bounding box center [1239, 227] width 142 height 27
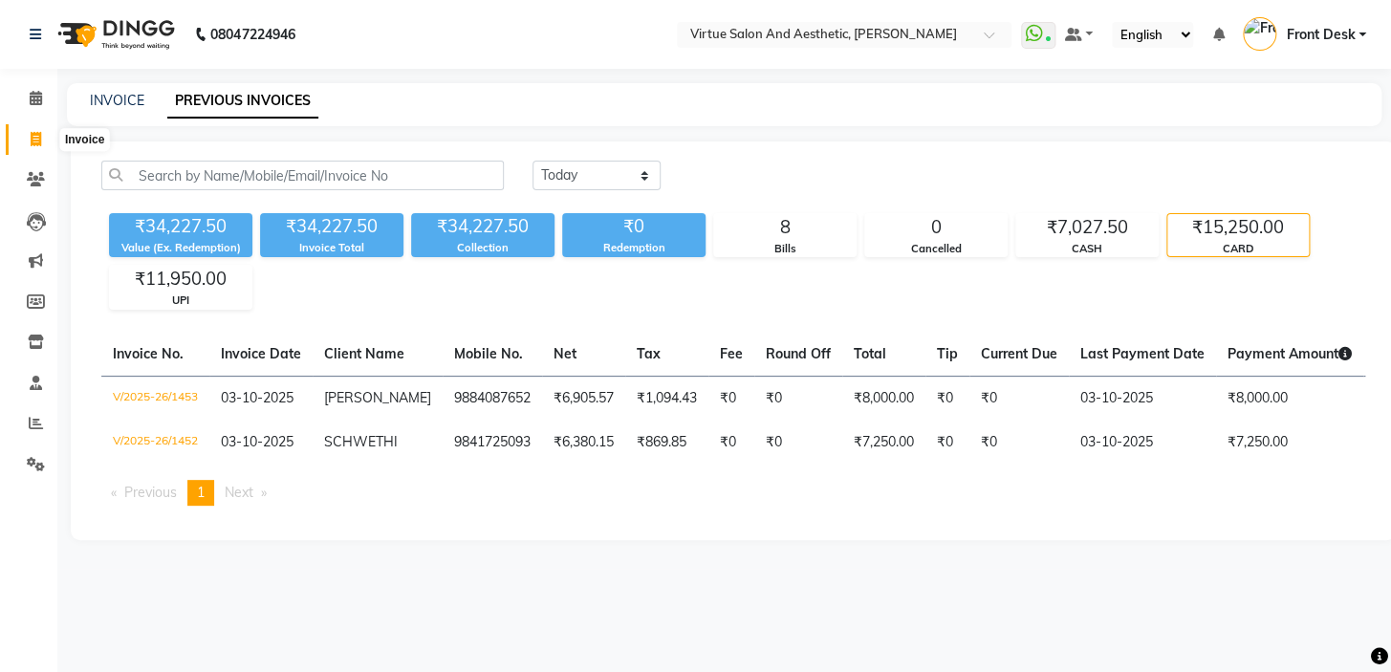
click at [19, 139] on span at bounding box center [35, 140] width 33 height 22
select select "7053"
select select "service"
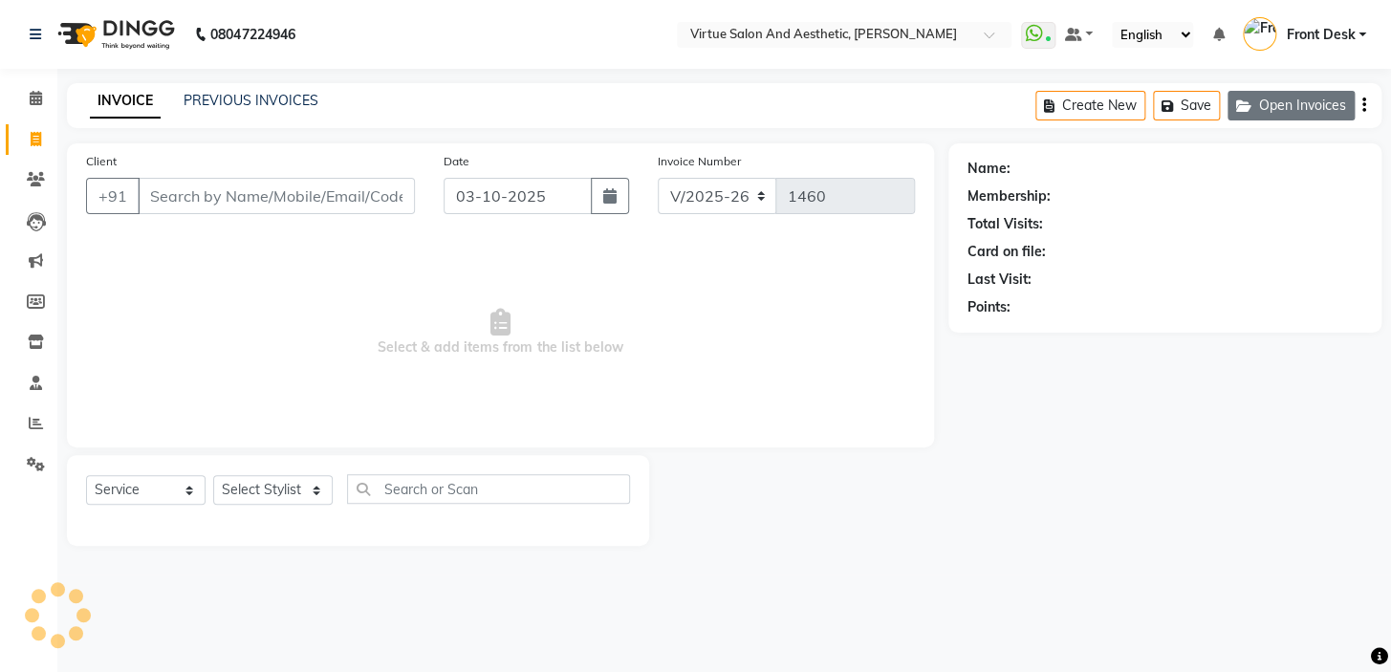
click at [1276, 104] on button "Open Invoices" at bounding box center [1291, 106] width 127 height 30
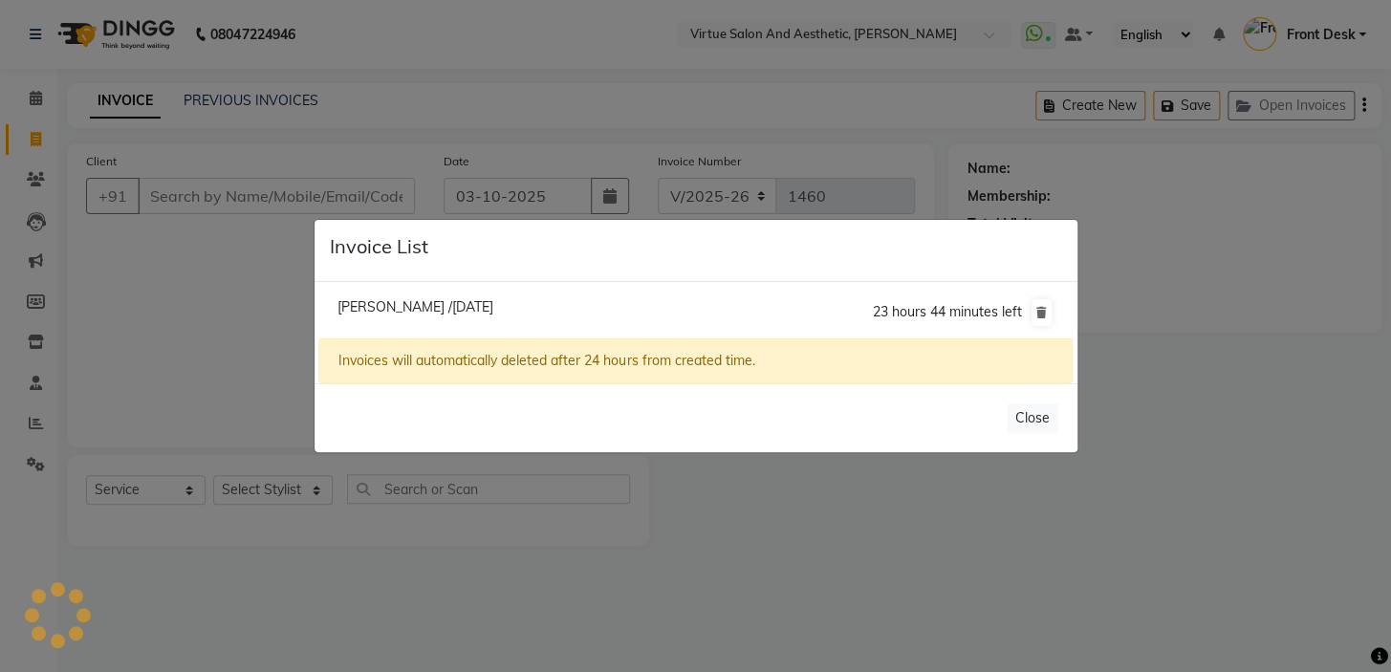
click at [485, 297] on li "Manikandan /03 October 2025 23 hours 44 minutes left" at bounding box center [695, 313] width 754 height 54
click at [480, 311] on span "Manikandan /03 October 2025" at bounding box center [416, 306] width 156 height 17
type input "9710765785"
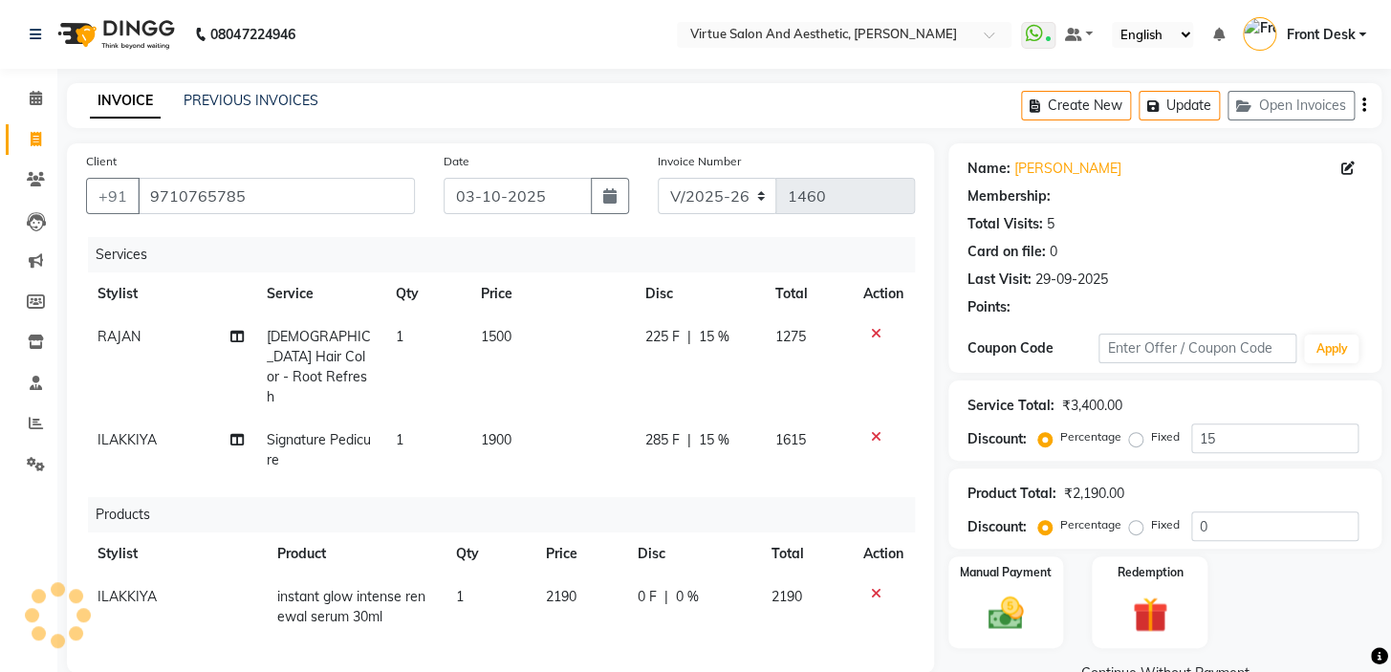
type input "0"
select select "1: Object"
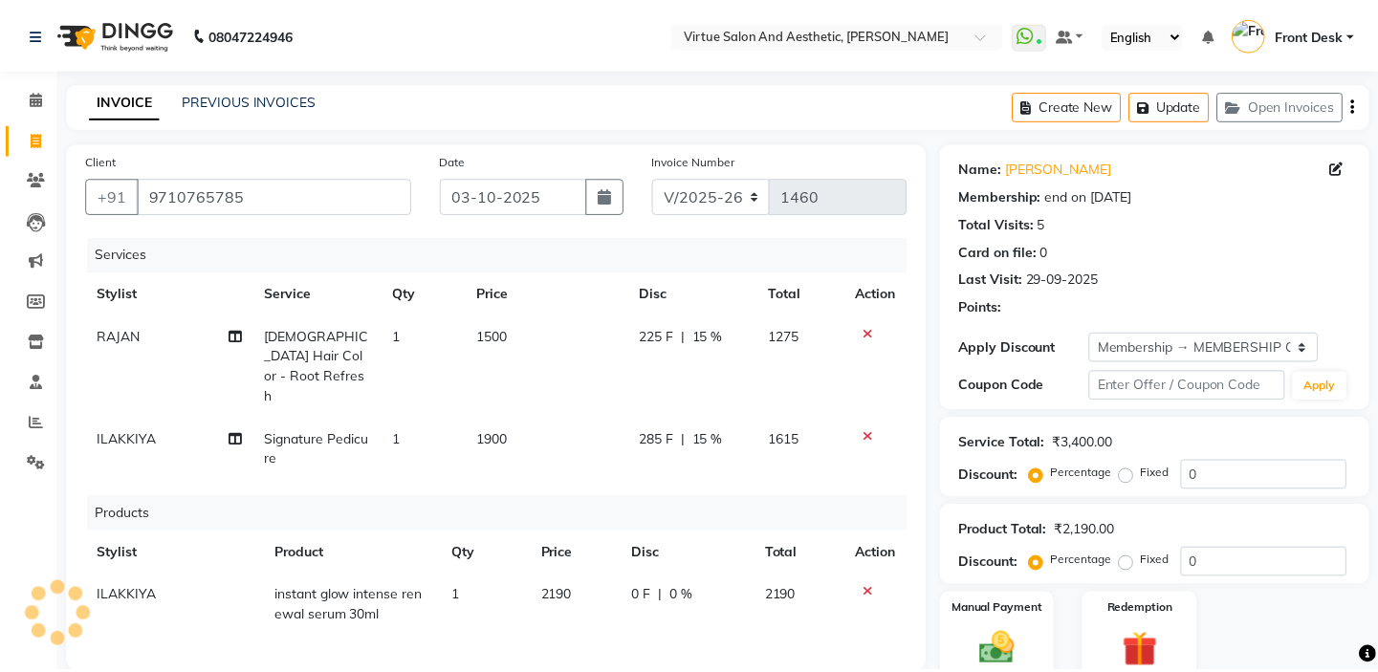
scroll to position [333, 0]
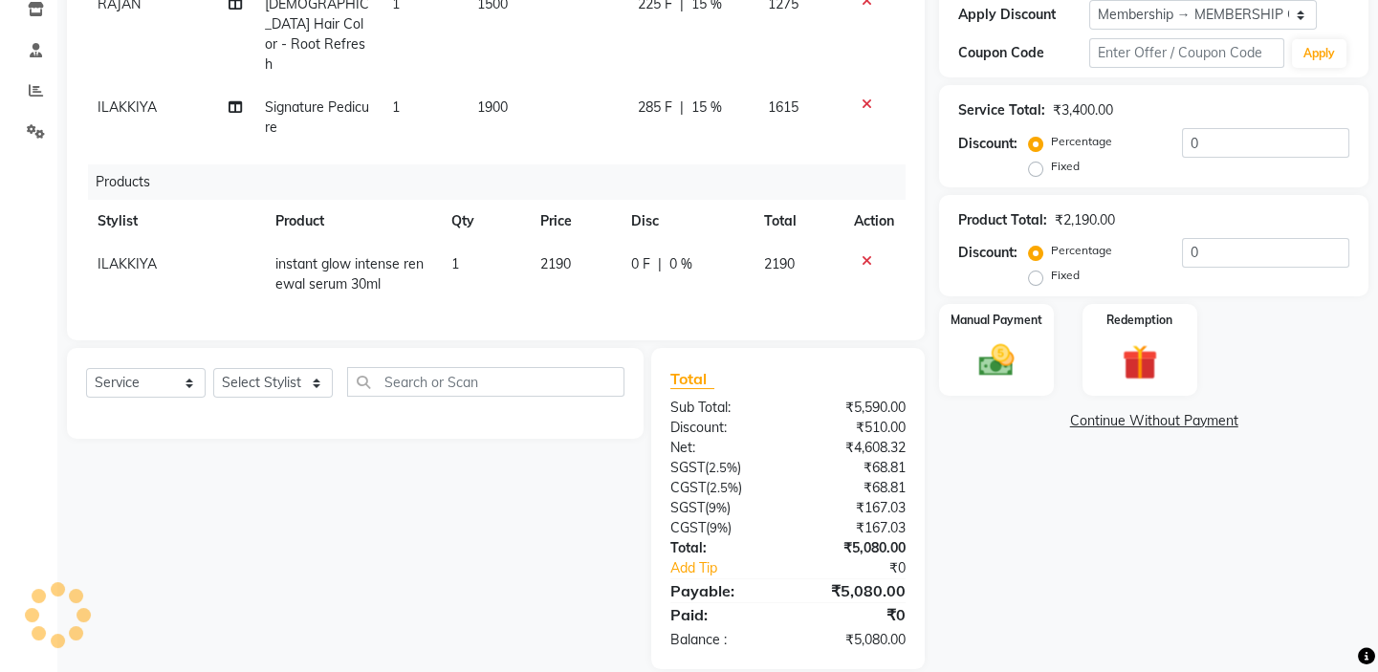
type input "15"
click at [965, 355] on div "Manual Payment" at bounding box center [996, 349] width 119 height 95
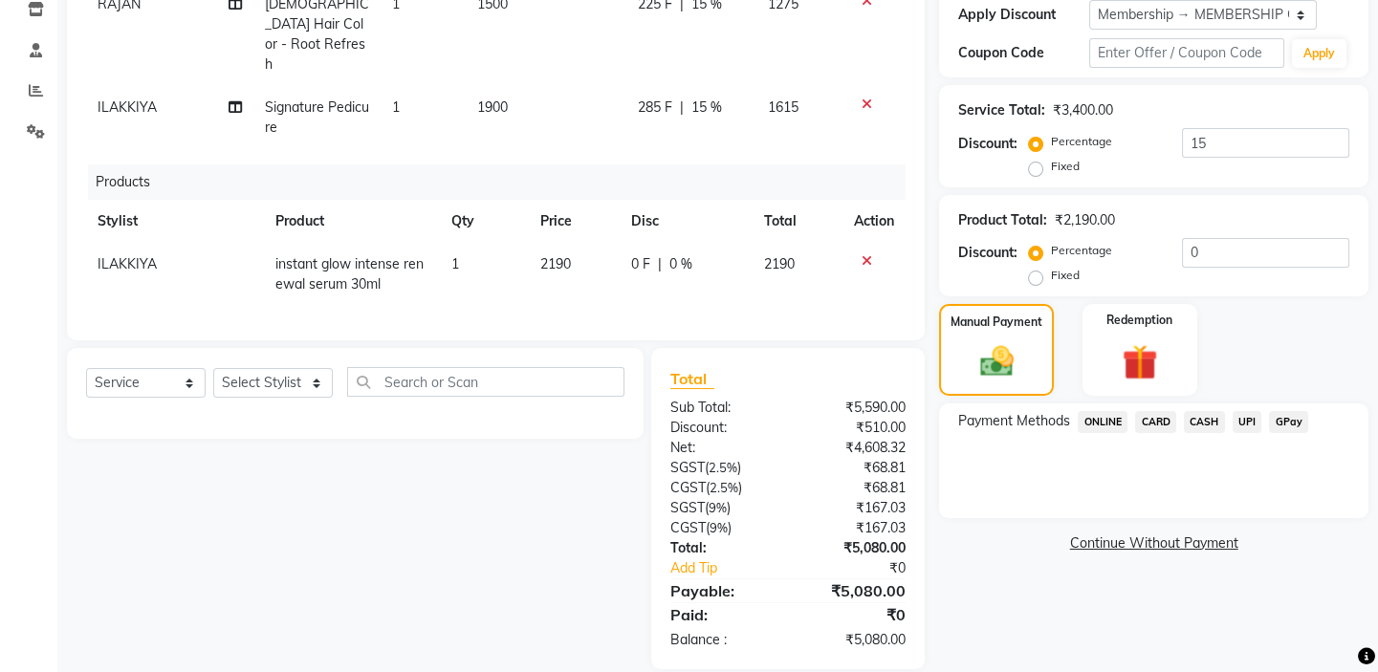
click at [1157, 416] on span "CARD" at bounding box center [1155, 422] width 41 height 22
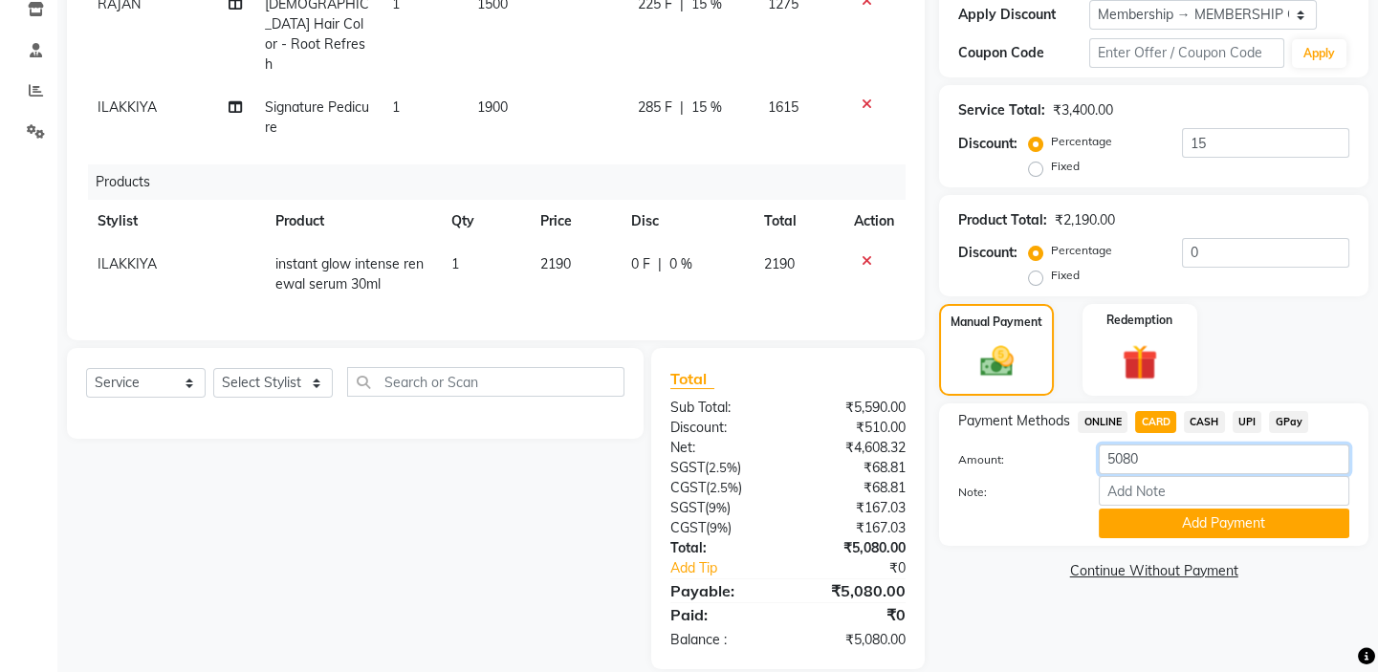
drag, startPoint x: 1166, startPoint y: 462, endPoint x: 991, endPoint y: 427, distance: 178.3
click at [995, 429] on div "Payment Methods ONLINE CARD CASH UPI GPay Amount: 5080 Note: Add Payment" at bounding box center [1153, 474] width 391 height 127
type input "2260"
click at [1207, 526] on button "Add Payment" at bounding box center [1224, 524] width 251 height 30
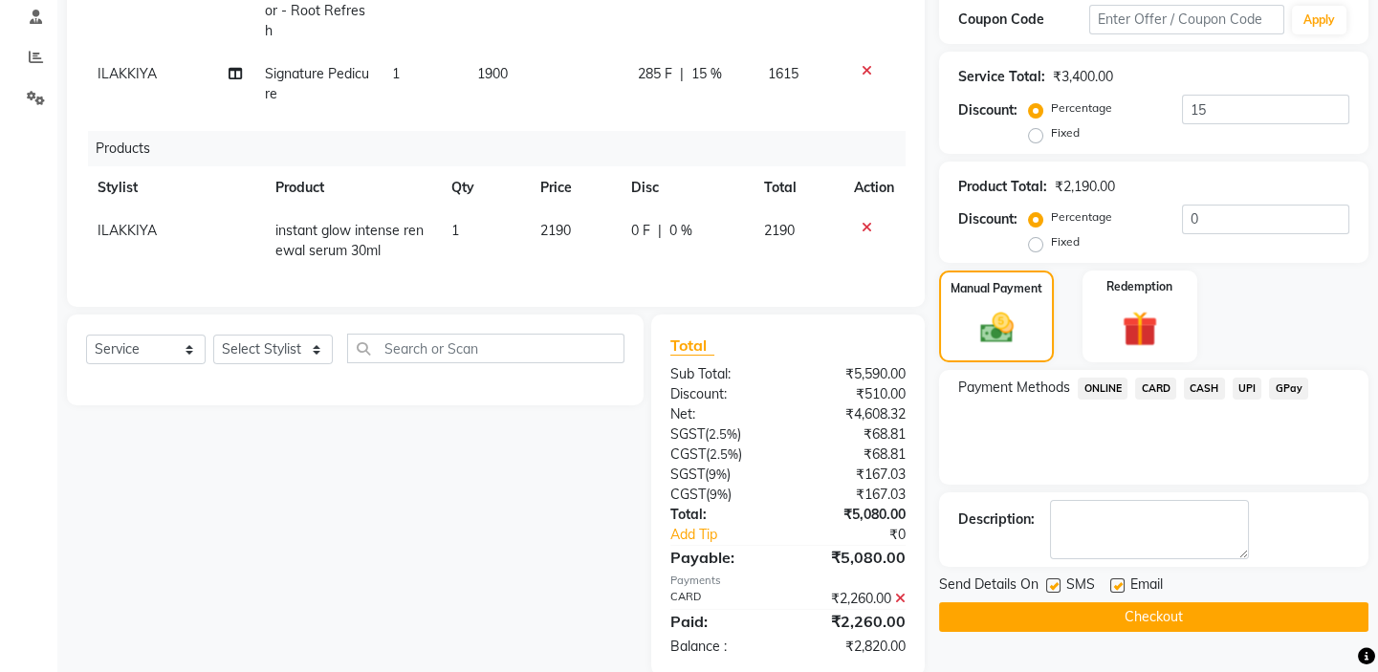
scroll to position [373, 0]
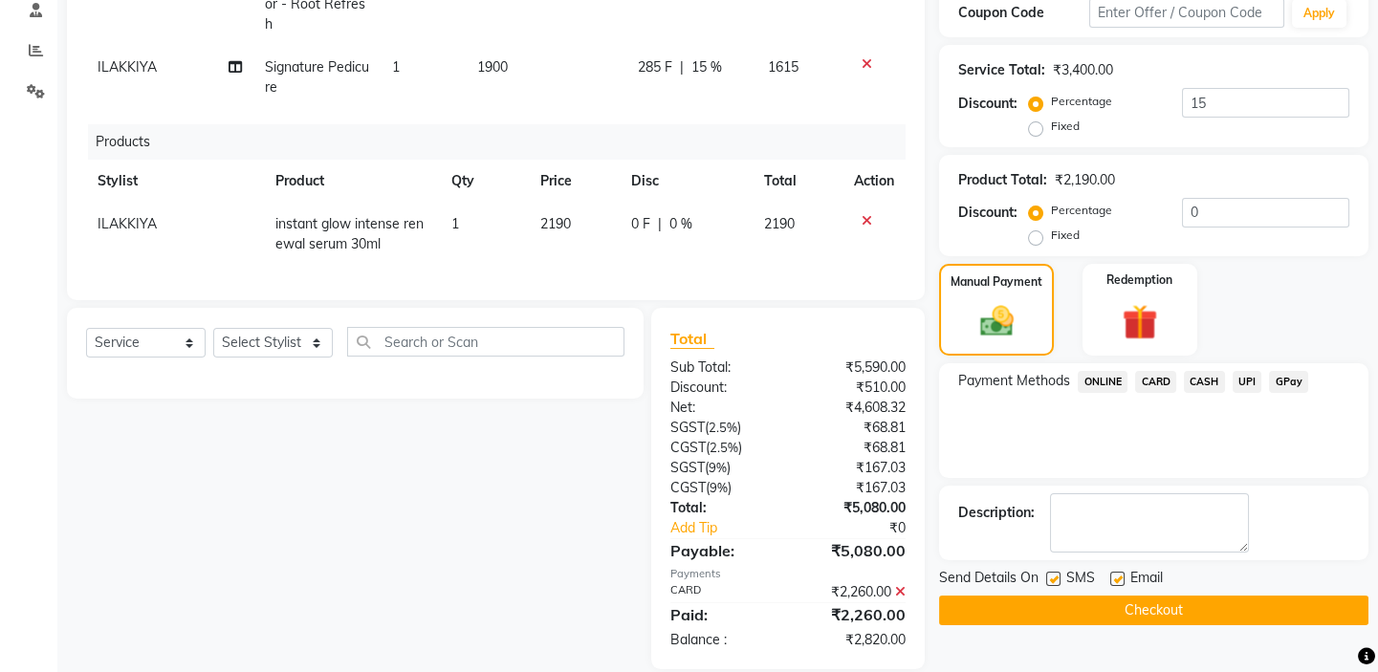
drag, startPoint x: 970, startPoint y: 575, endPoint x: 953, endPoint y: 559, distance: 22.3
click at [953, 564] on div "Name: Manikandan Membership: end on 23-08-2026 Total Visits: 5 Card on file: 0 …" at bounding box center [1161, 220] width 444 height 899
click at [963, 441] on div "Payment Methods ONLINE CARD CASH UPI GPay" at bounding box center [1153, 420] width 429 height 115
drag, startPoint x: 964, startPoint y: 579, endPoint x: 952, endPoint y: 557, distance: 25.7
click at [953, 560] on div "Name: Manikandan Membership: end on 23-08-2026 Total Visits: 5 Card on file: 0 …" at bounding box center [1161, 220] width 444 height 899
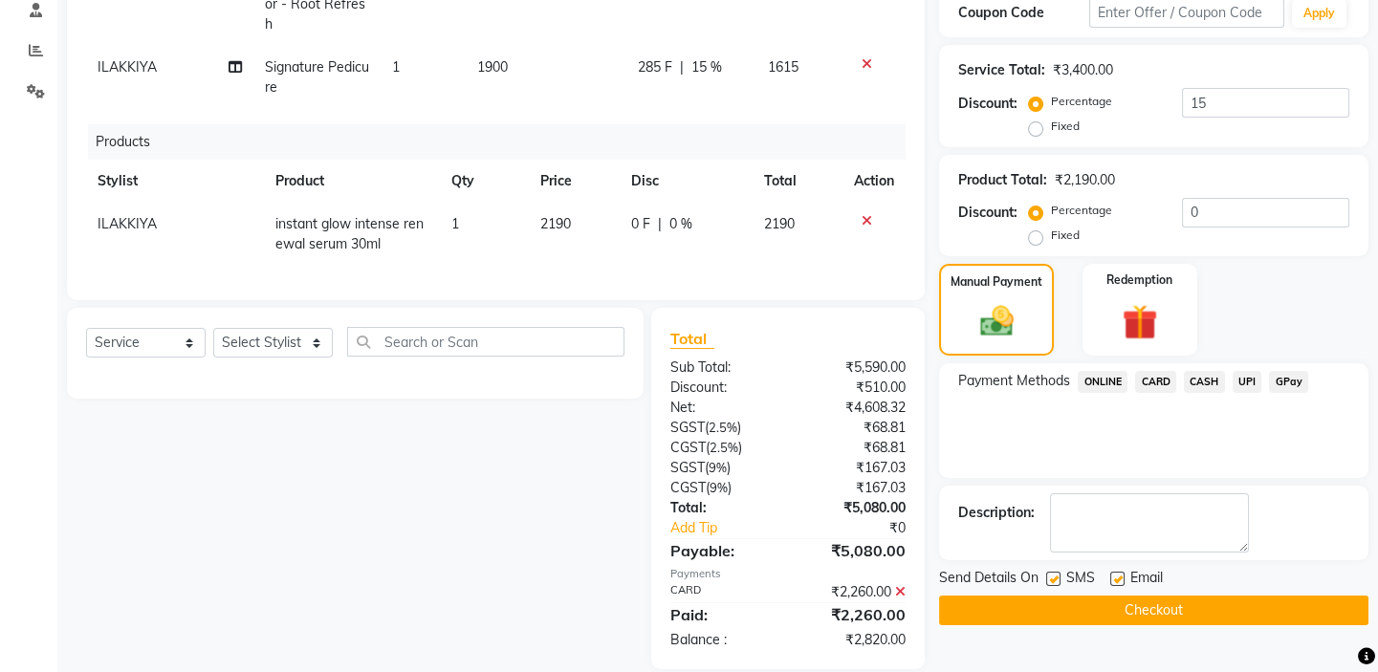
click at [986, 470] on div "Payment Methods ONLINE CARD CASH UPI GPay" at bounding box center [1153, 420] width 429 height 115
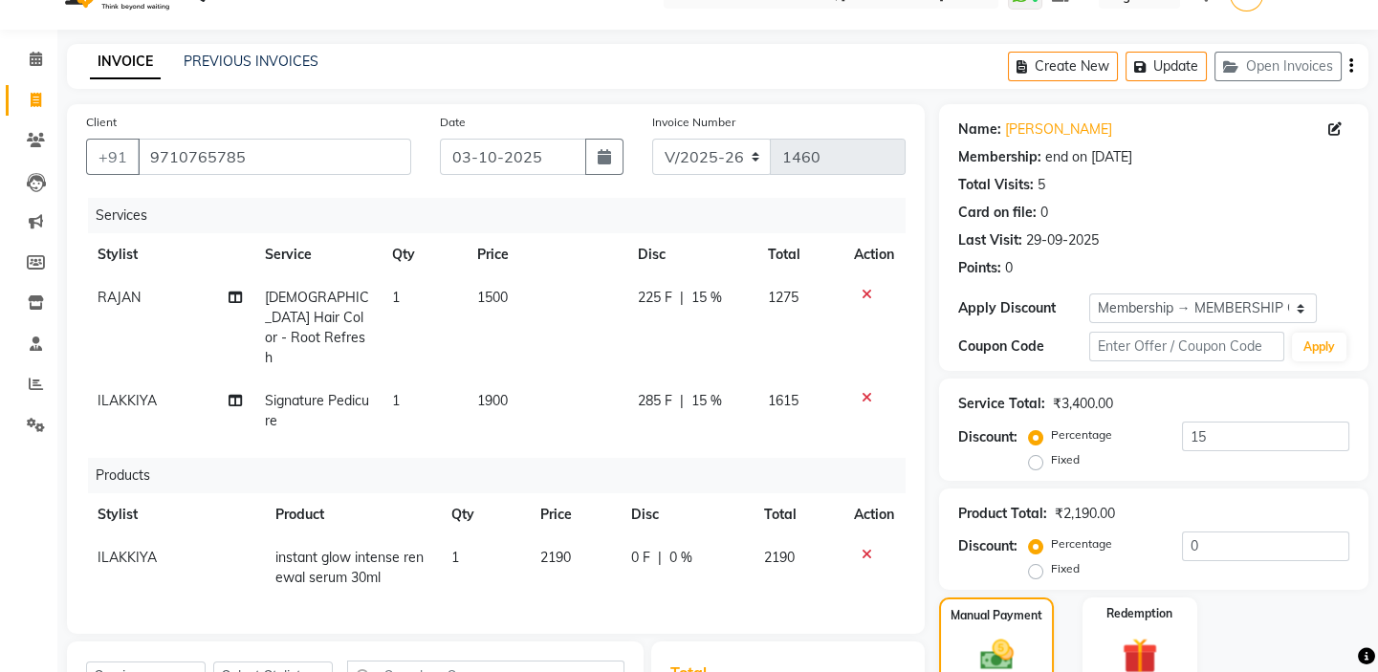
scroll to position [0, 0]
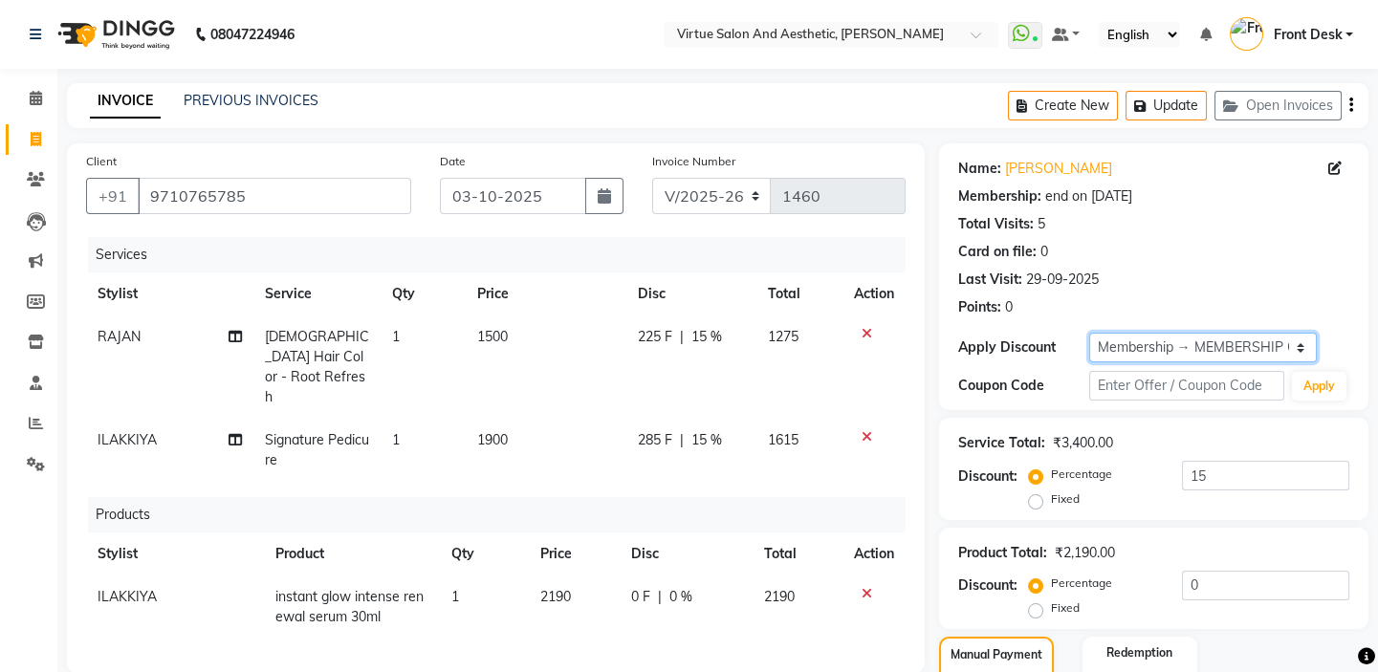
click at [1123, 347] on select "Select Membership → MEMBERSHIP CARD" at bounding box center [1203, 348] width 228 height 30
select select "0:"
click at [1089, 333] on select "Select Membership → MEMBERSHIP CARD" at bounding box center [1203, 348] width 228 height 30
type input "0"
click at [1128, 259] on div "Card on file: 0" at bounding box center [1153, 252] width 391 height 20
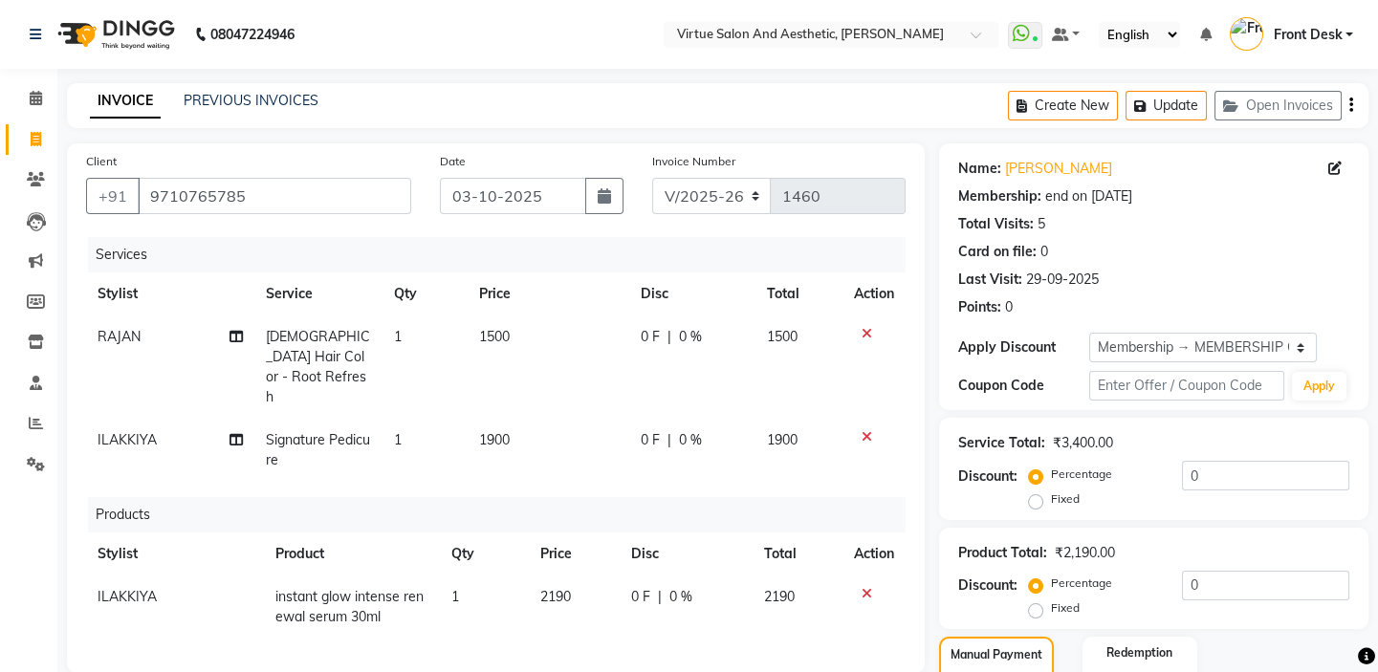
click at [937, 144] on div "Client +91 9710765785 Date 03-10-2025 Invoice Number V/2025 V/2025-26 1460 Serv…" at bounding box center [496, 592] width 886 height 899
drag, startPoint x: 945, startPoint y: 157, endPoint x: 1019, endPoint y: 164, distance: 74.9
click at [1017, 164] on div "Name: Manikandan Membership: end on 23-08-2026 Total Visits: 5 Card on file: 0 …" at bounding box center [1153, 276] width 429 height 267
click at [940, 93] on div "INVOICE PREVIOUS INVOICES Create New Update Open Invoices" at bounding box center [717, 105] width 1301 height 45
drag, startPoint x: 997, startPoint y: 174, endPoint x: 952, endPoint y: 153, distance: 49.6
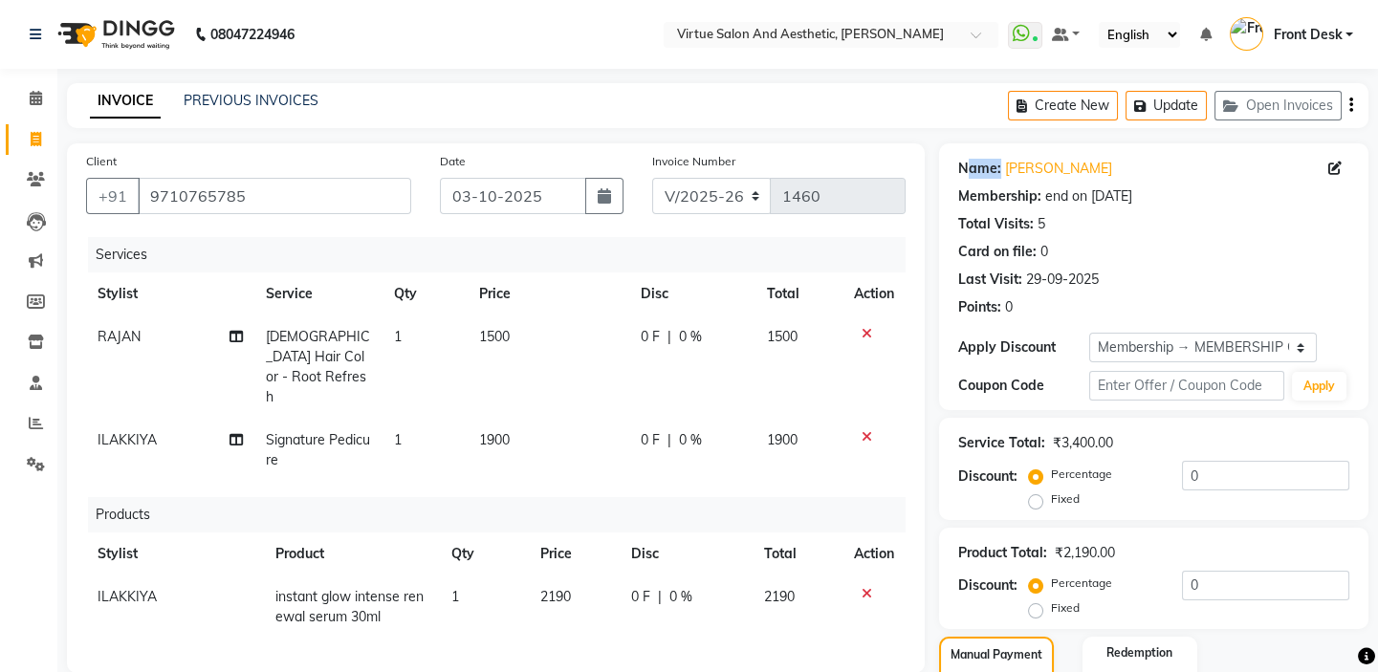
click at [953, 153] on div "Name: Manikandan Membership: end on 23-08-2026 Total Visits: 5 Card on file: 0 …" at bounding box center [1153, 276] width 429 height 267
click at [958, 117] on div "INVOICE PREVIOUS INVOICES Create New Update Open Invoices" at bounding box center [717, 105] width 1301 height 45
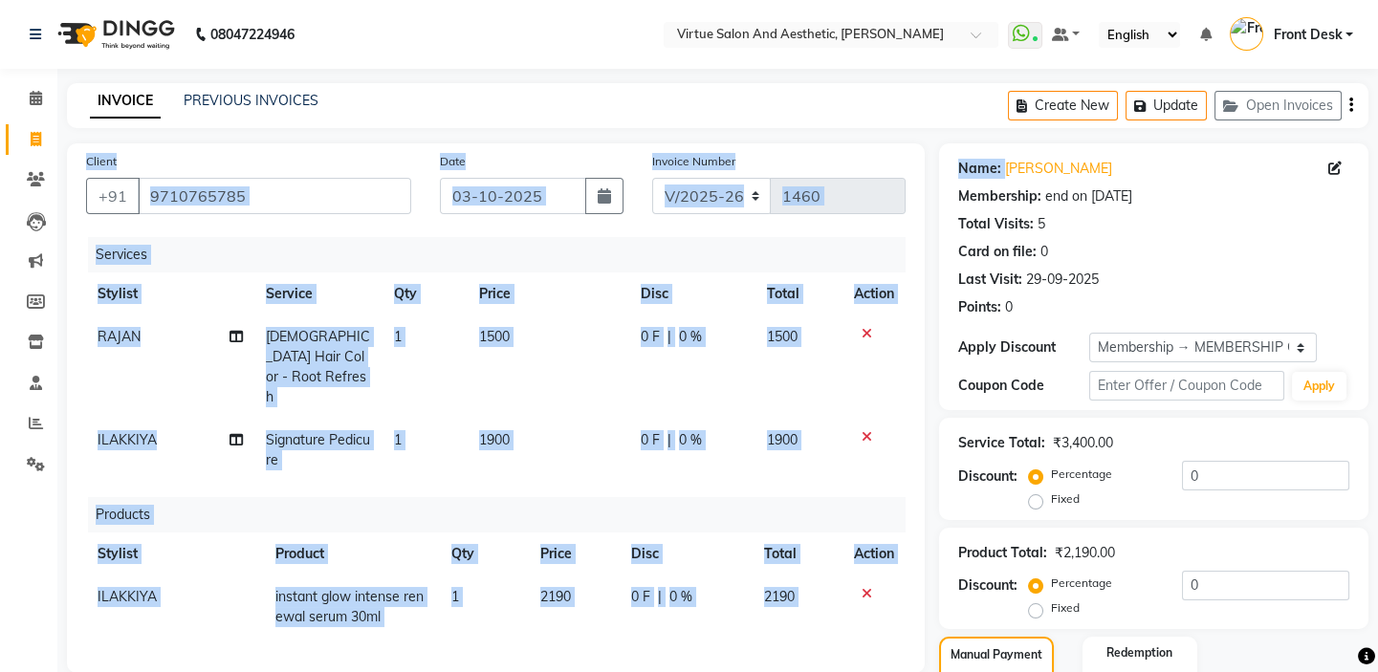
drag, startPoint x: 936, startPoint y: 116, endPoint x: 936, endPoint y: 96, distance: 20.1
click at [936, 116] on main "INVOICE PREVIOUS INVOICES Create New Update Open Invoices Client +91 9710765785…" at bounding box center [717, 577] width 1321 height 988
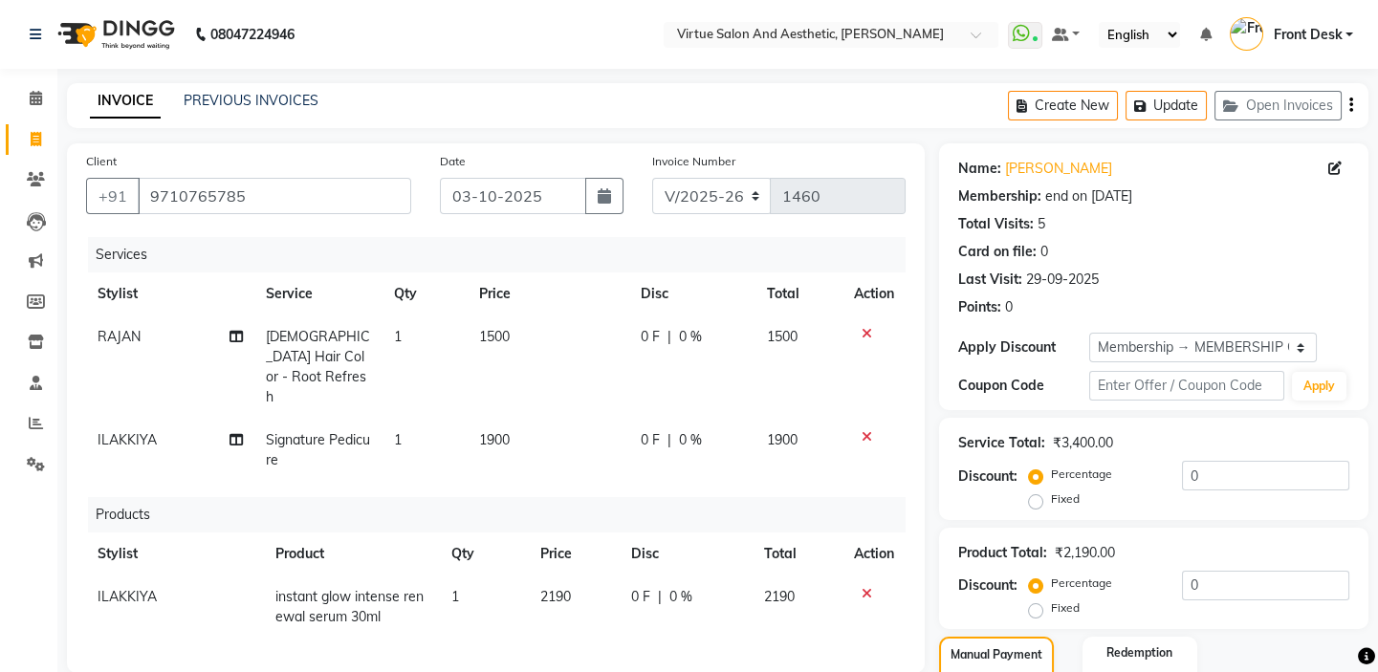
click at [917, 102] on div "INVOICE PREVIOUS INVOICES Create New Update Open Invoices" at bounding box center [717, 105] width 1301 height 45
drag, startPoint x: 1001, startPoint y: 170, endPoint x: 939, endPoint y: 126, distance: 76.1
click at [947, 134] on main "INVOICE PREVIOUS INVOICES Create New Update Open Invoices Client +91 9710765785…" at bounding box center [717, 577] width 1321 height 988
click at [939, 105] on div "INVOICE PREVIOUS INVOICES Create New Update Open Invoices" at bounding box center [717, 105] width 1301 height 45
click at [1349, 105] on icon "button" at bounding box center [1351, 105] width 4 height 1
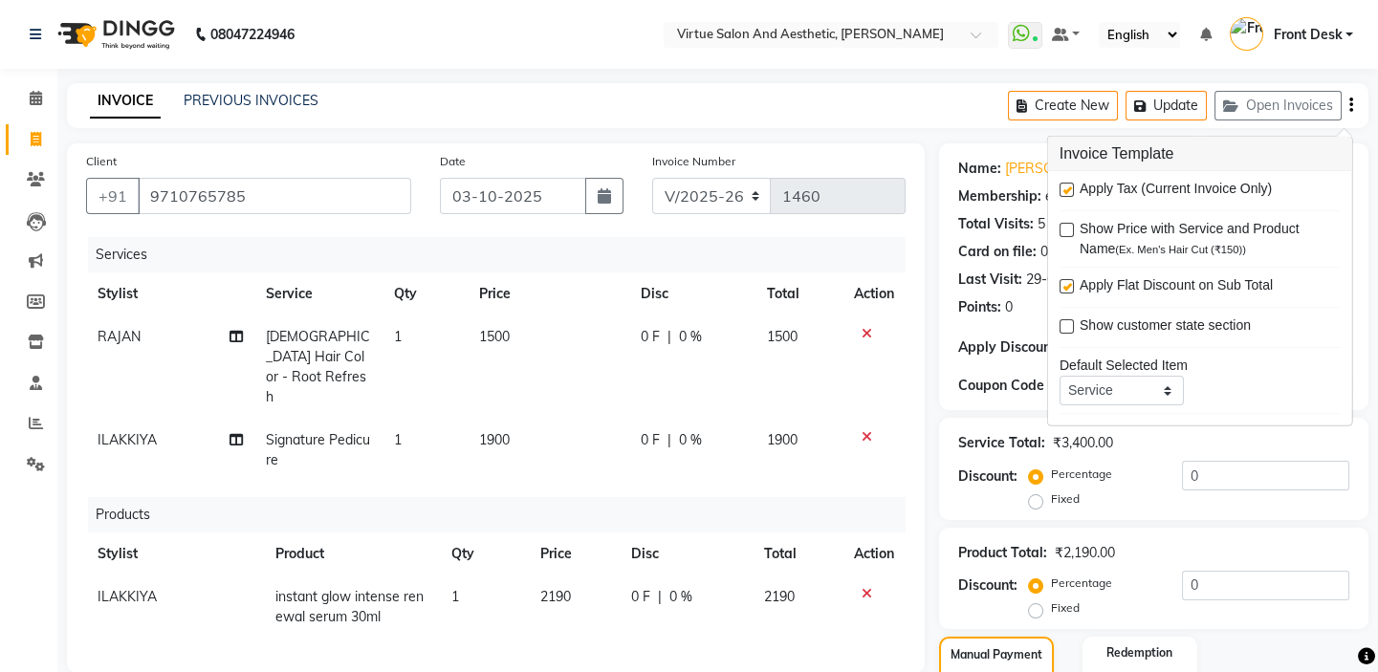
click at [1067, 290] on label at bounding box center [1066, 286] width 14 height 14
click at [1067, 290] on input "checkbox" at bounding box center [1065, 287] width 12 height 12
click at [1068, 287] on label at bounding box center [1066, 286] width 14 height 14
click at [1068, 287] on input "checkbox" at bounding box center [1065, 287] width 12 height 12
checkbox input "true"
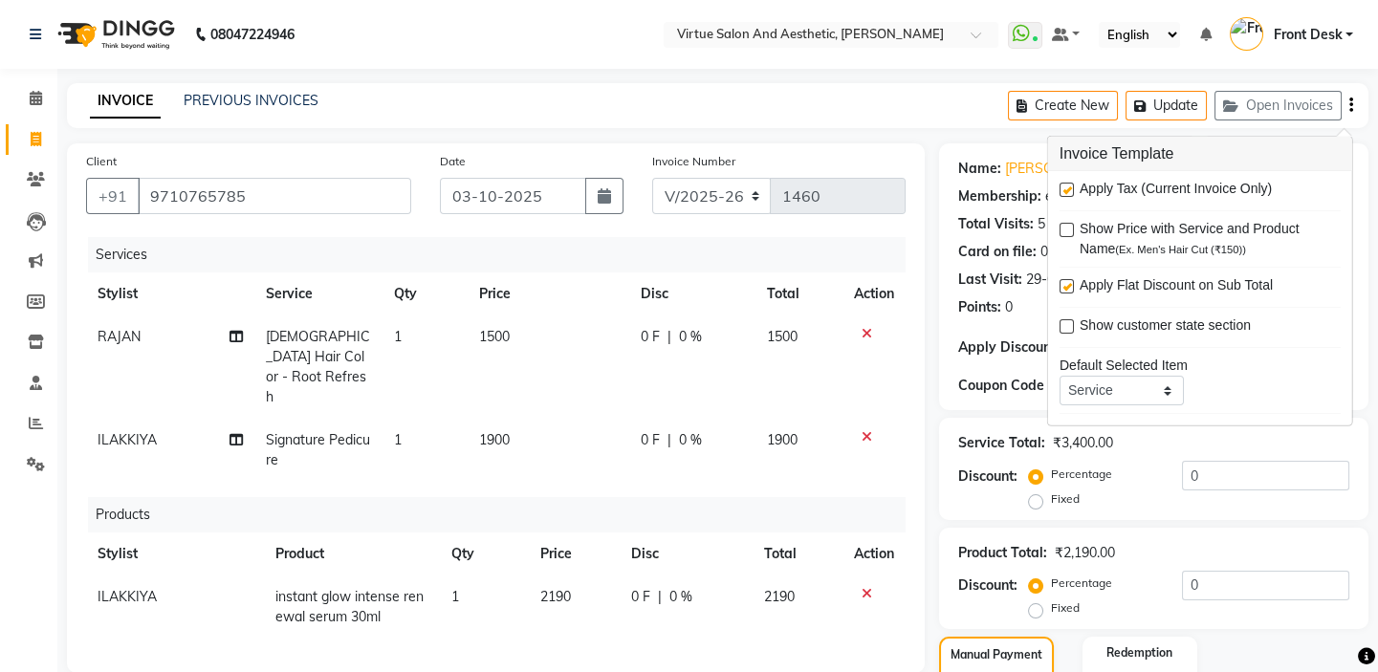
click at [930, 116] on div "INVOICE PREVIOUS INVOICES Create New Update Open Invoices" at bounding box center [717, 105] width 1301 height 45
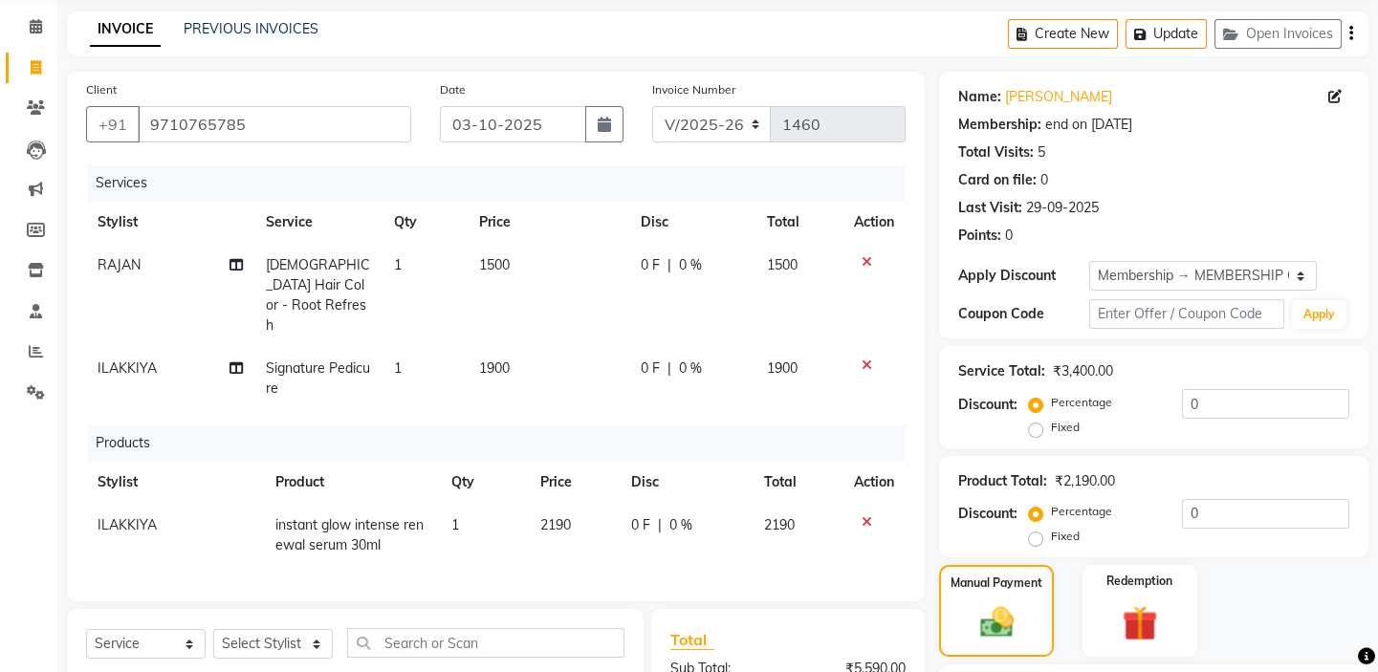
scroll to position [25, 0]
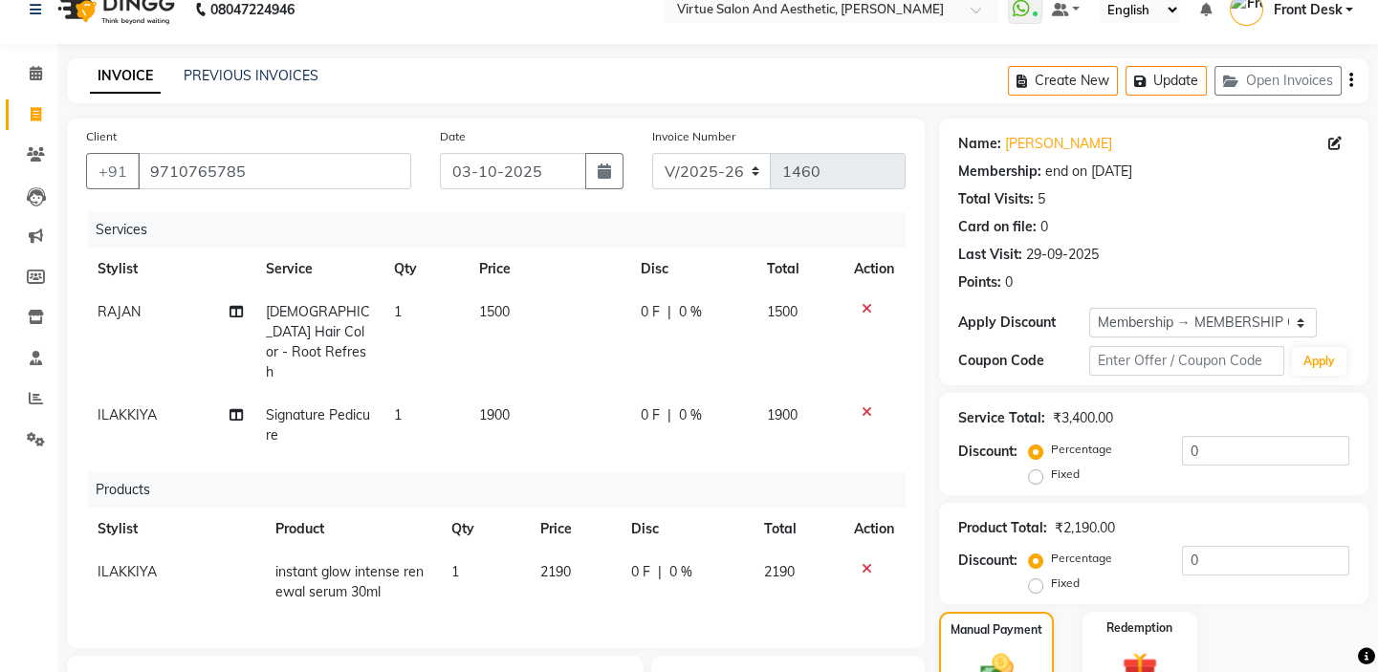
click at [548, 394] on td "1900" at bounding box center [549, 425] width 163 height 63
select select "62507"
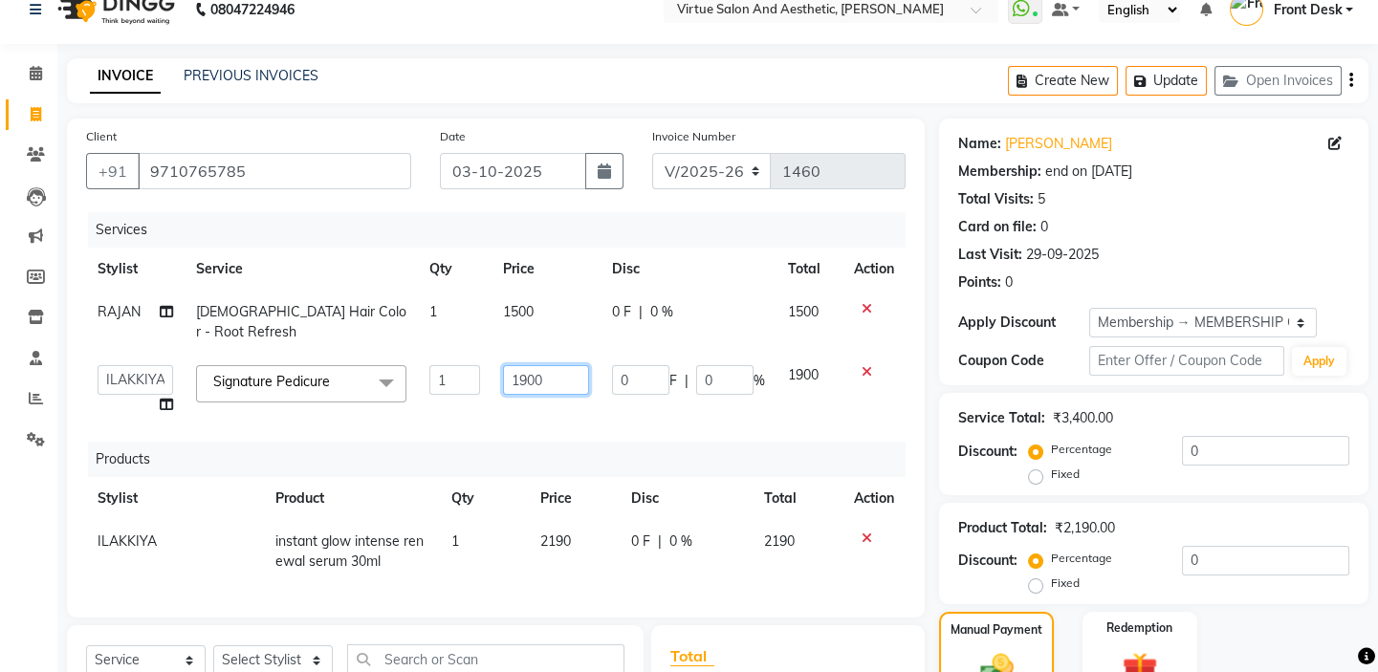
drag, startPoint x: 557, startPoint y: 358, endPoint x: 377, endPoint y: 283, distance: 194.6
click at [387, 292] on tbody "RAJAN Male Hair Color - Root Refresh 1 1500 0 F | 0 % 1500 BALAJI DIVYA FAMITHA…" at bounding box center [495, 359] width 819 height 136
type input "1995"
click at [487, 209] on div "Client +91 9710765785 Date 03-10-2025 Invoice Number V/2025 V/2025-26 1460 Serv…" at bounding box center [496, 368] width 858 height 499
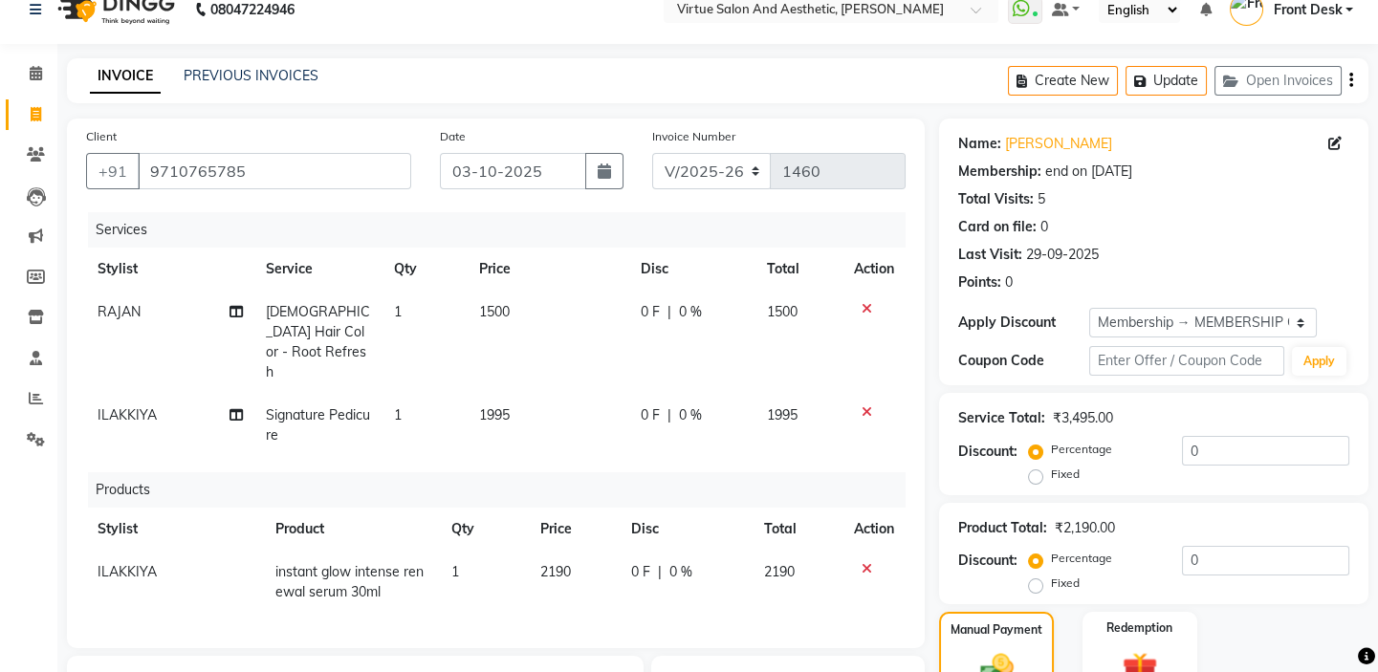
click at [518, 307] on td "1500" at bounding box center [549, 342] width 163 height 103
select select "59059"
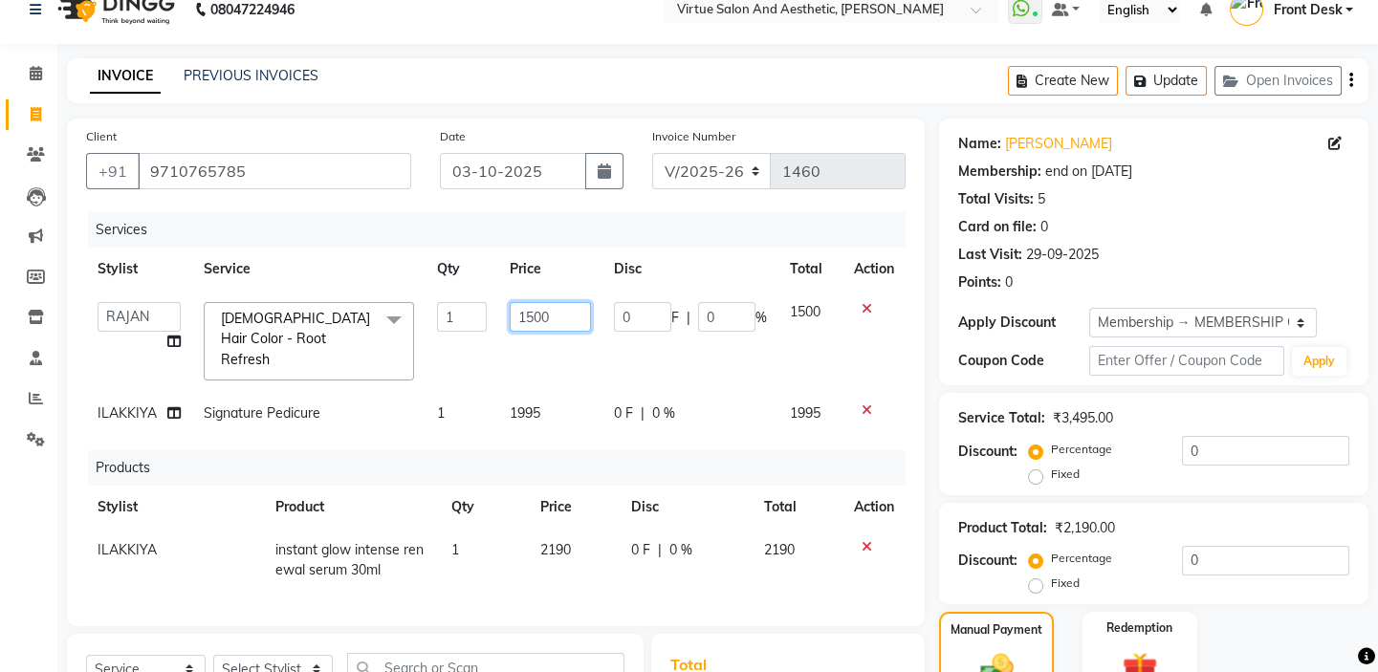
drag, startPoint x: 566, startPoint y: 320, endPoint x: 396, endPoint y: 238, distance: 189.0
click at [427, 257] on table "Stylist Service Qty Price Disc Total Action BALAJI DIVYA FAMITHA Front Desk ILA…" at bounding box center [495, 341] width 819 height 187
type input "1575"
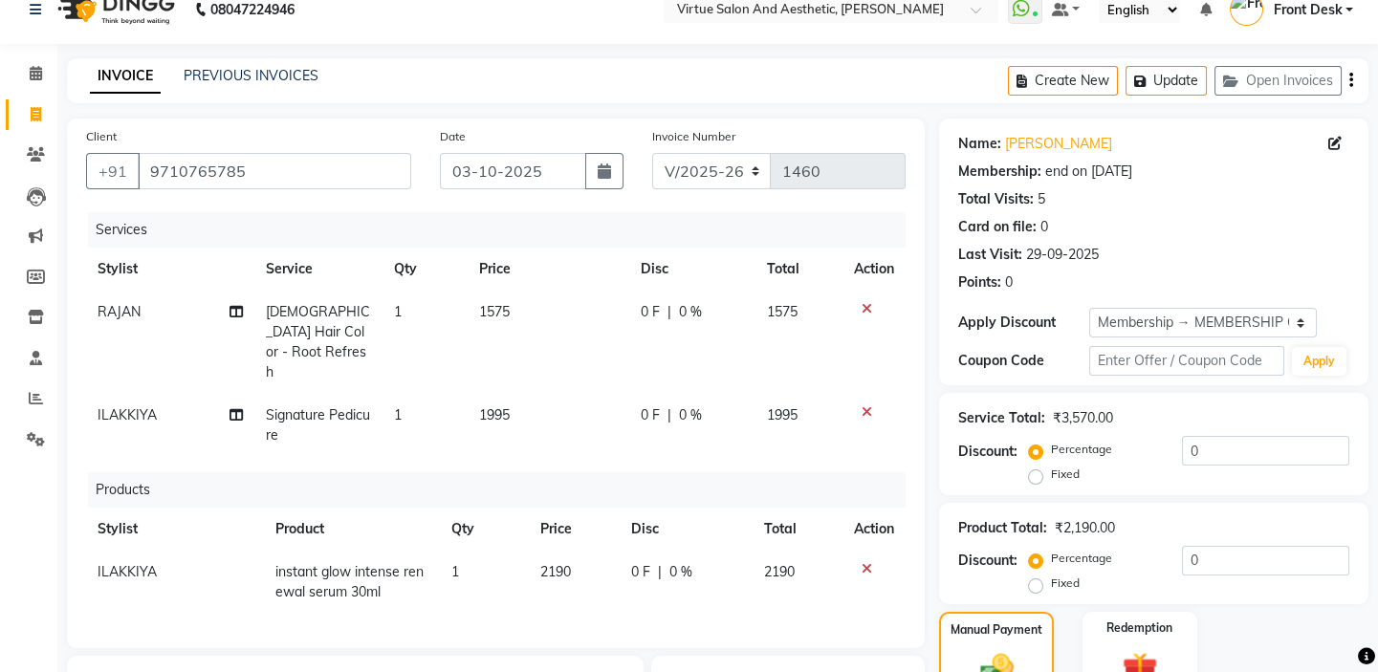
click at [448, 217] on div "Services" at bounding box center [504, 229] width 832 height 35
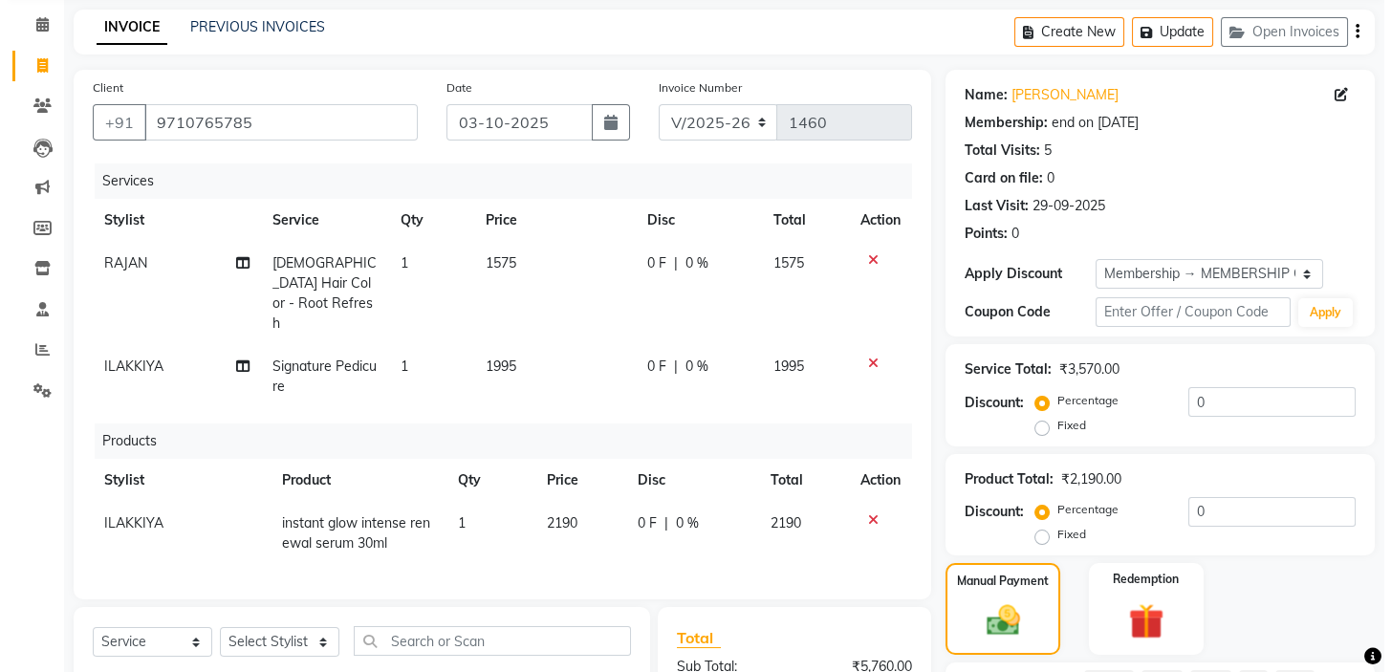
scroll to position [0, 0]
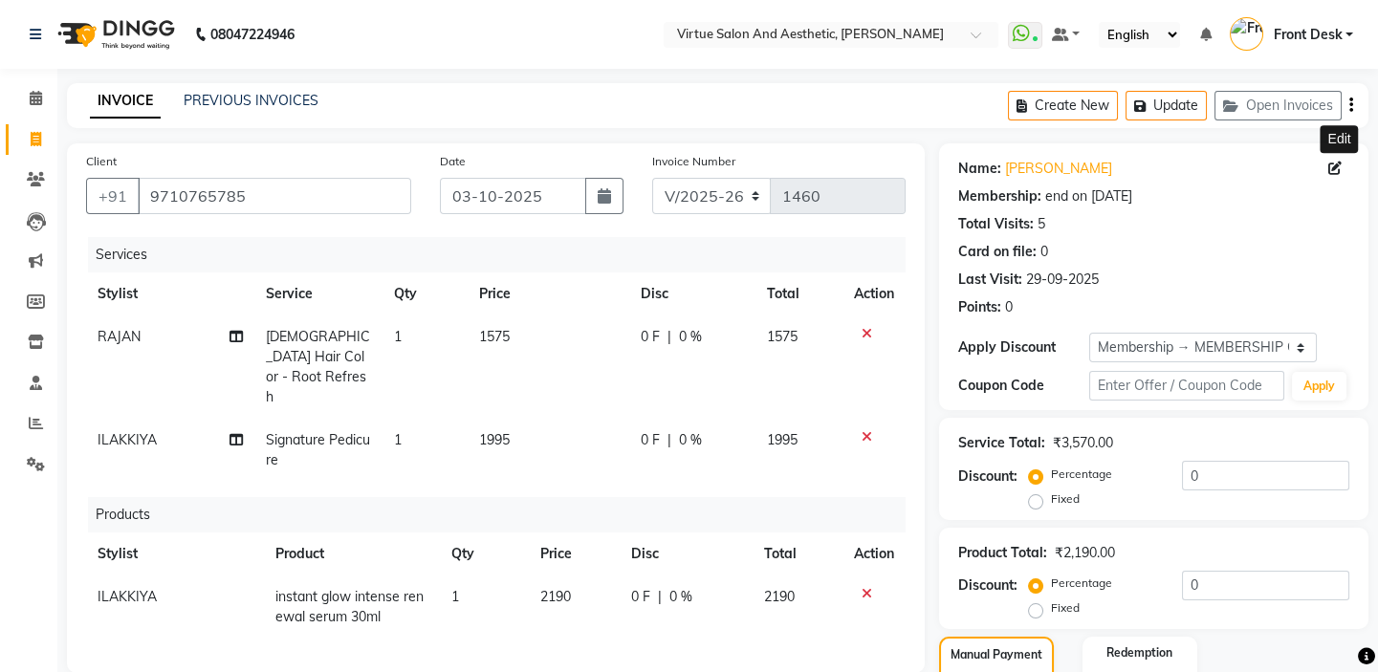
click at [1339, 168] on icon at bounding box center [1334, 168] width 13 height 13
select select "male"
select select "48940"
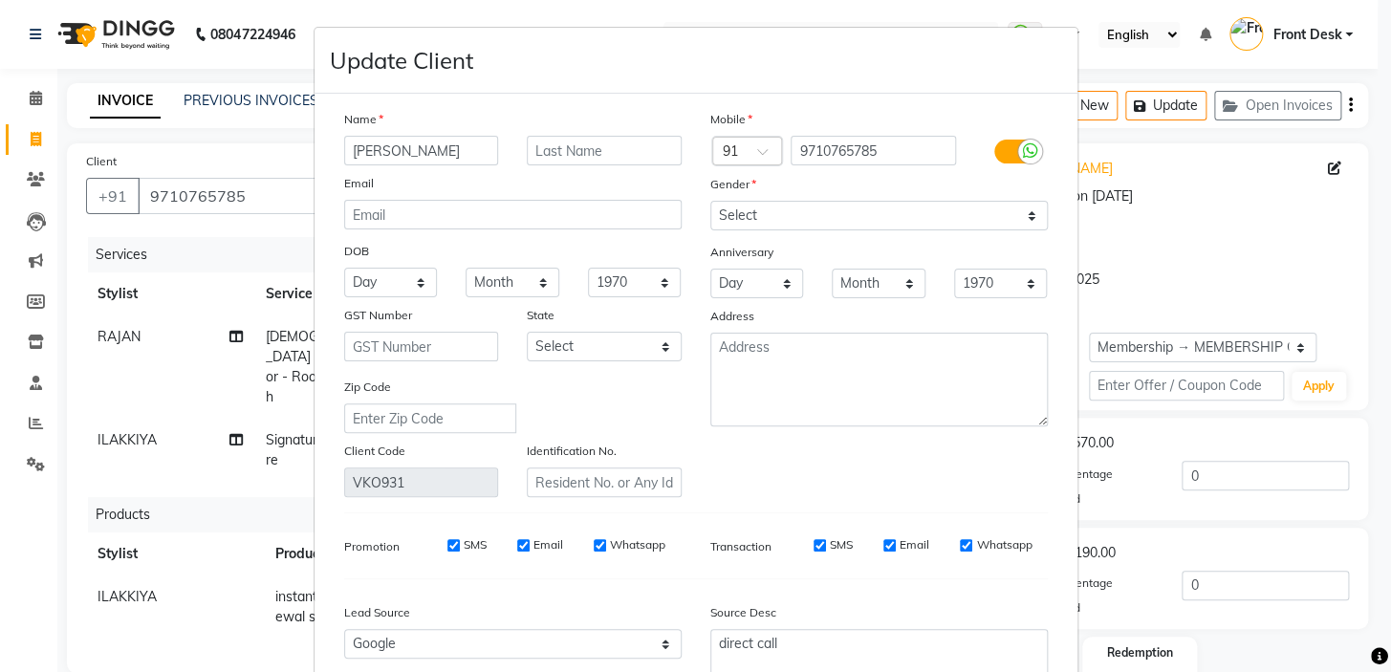
click at [814, 548] on input "SMS" at bounding box center [820, 545] width 12 height 12
checkbox input "false"
drag, startPoint x: 880, startPoint y: 552, endPoint x: 900, endPoint y: 552, distance: 20.1
click at [884, 552] on input "Email" at bounding box center [890, 545] width 12 height 12
checkbox input "false"
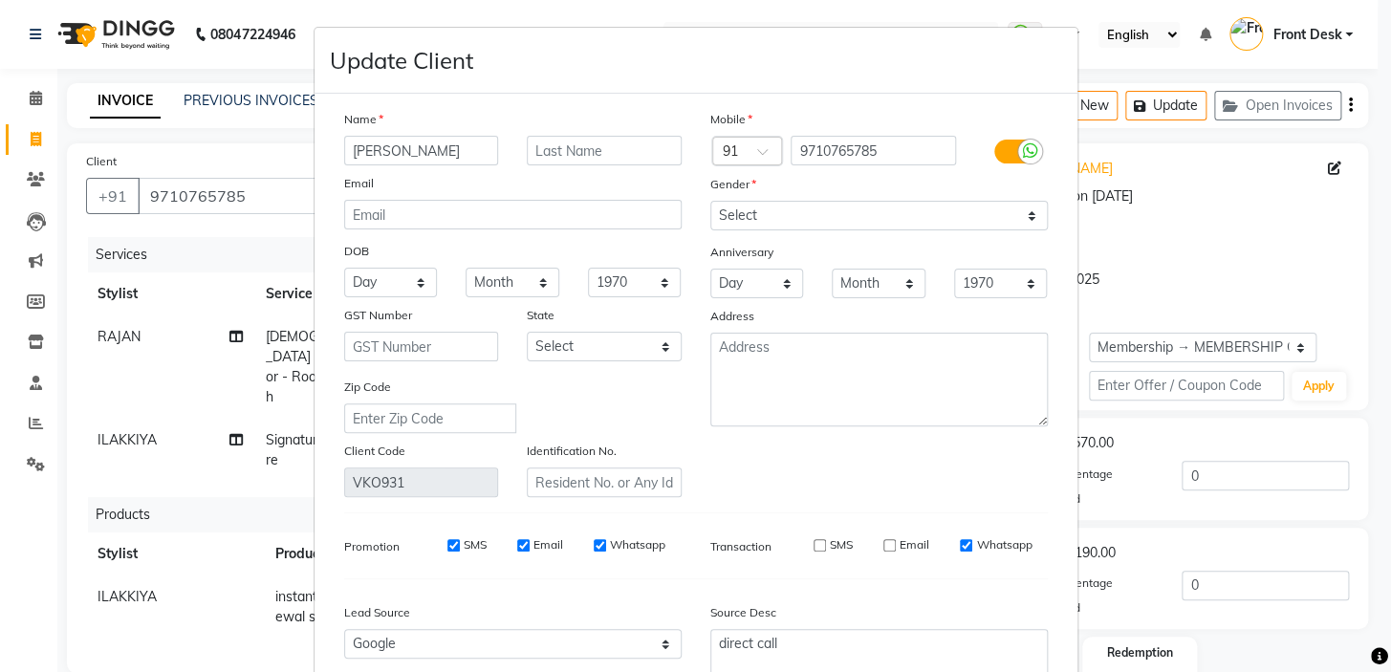
click at [960, 546] on input "Whatsapp" at bounding box center [966, 545] width 12 height 12
checkbox input "false"
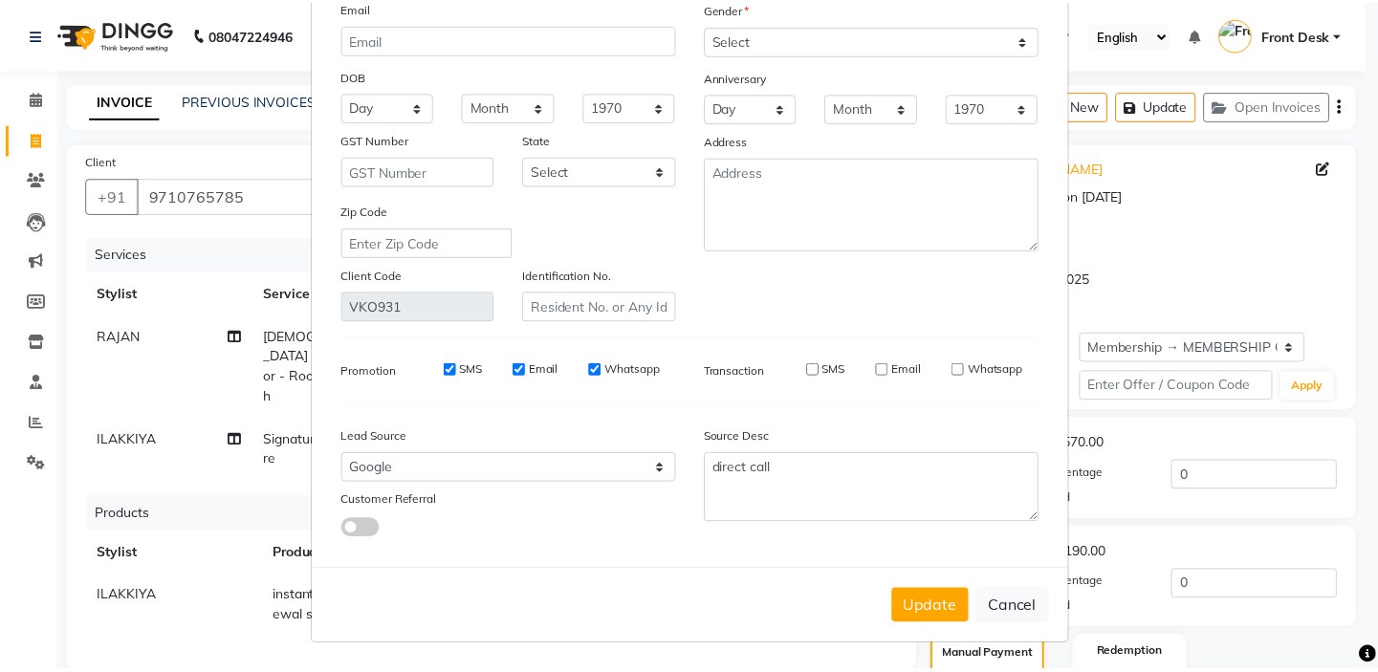
scroll to position [182, 0]
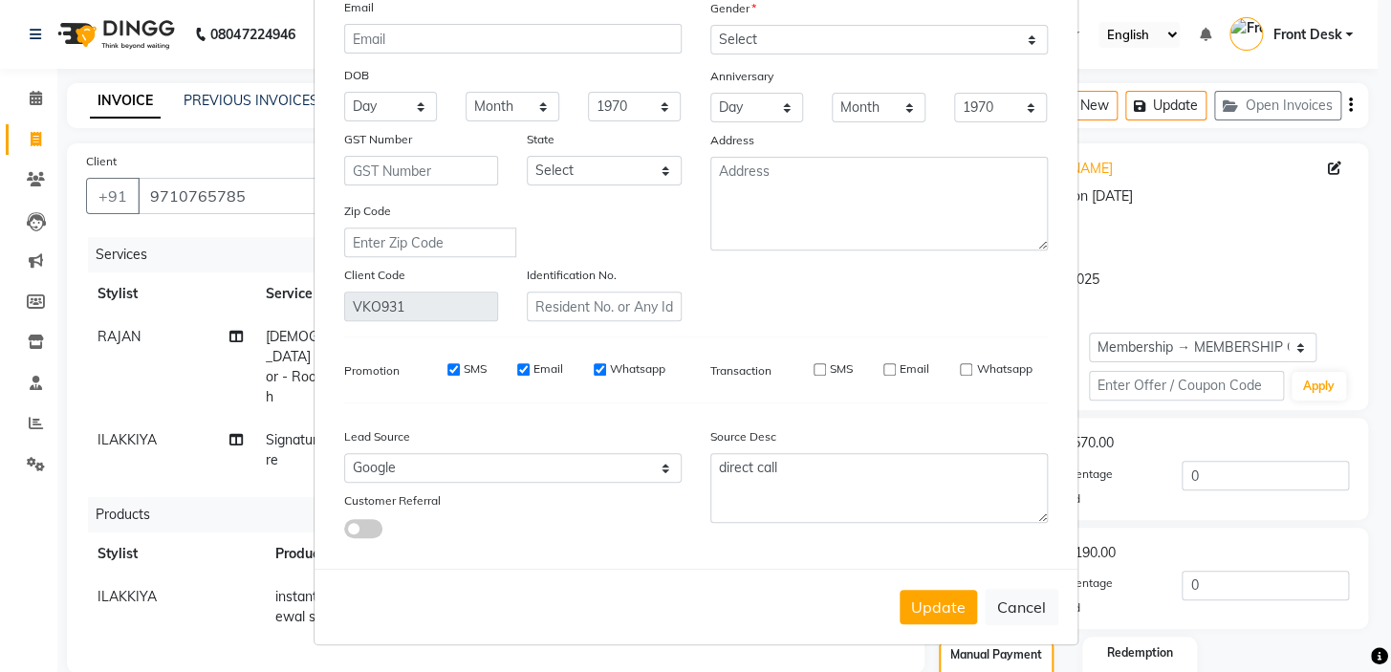
click at [942, 598] on button "Update" at bounding box center [938, 607] width 77 height 34
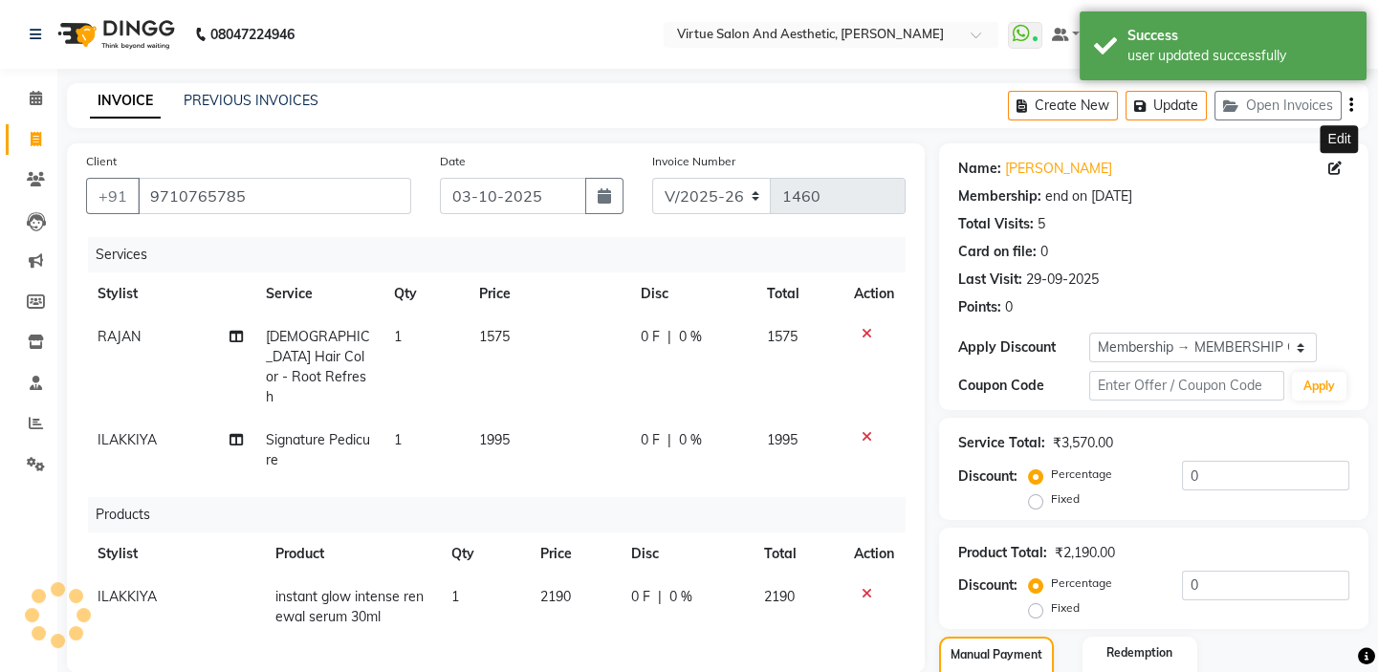
select select "2: Object"
type input "15"
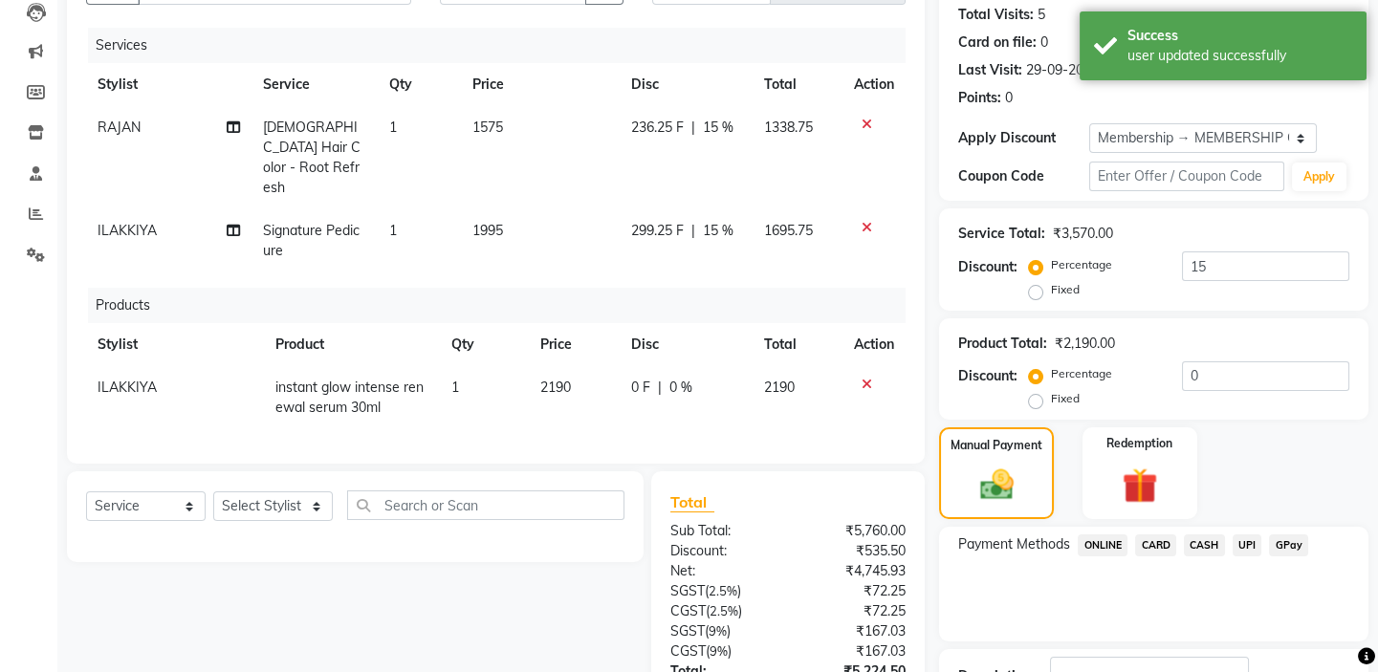
scroll to position [373, 0]
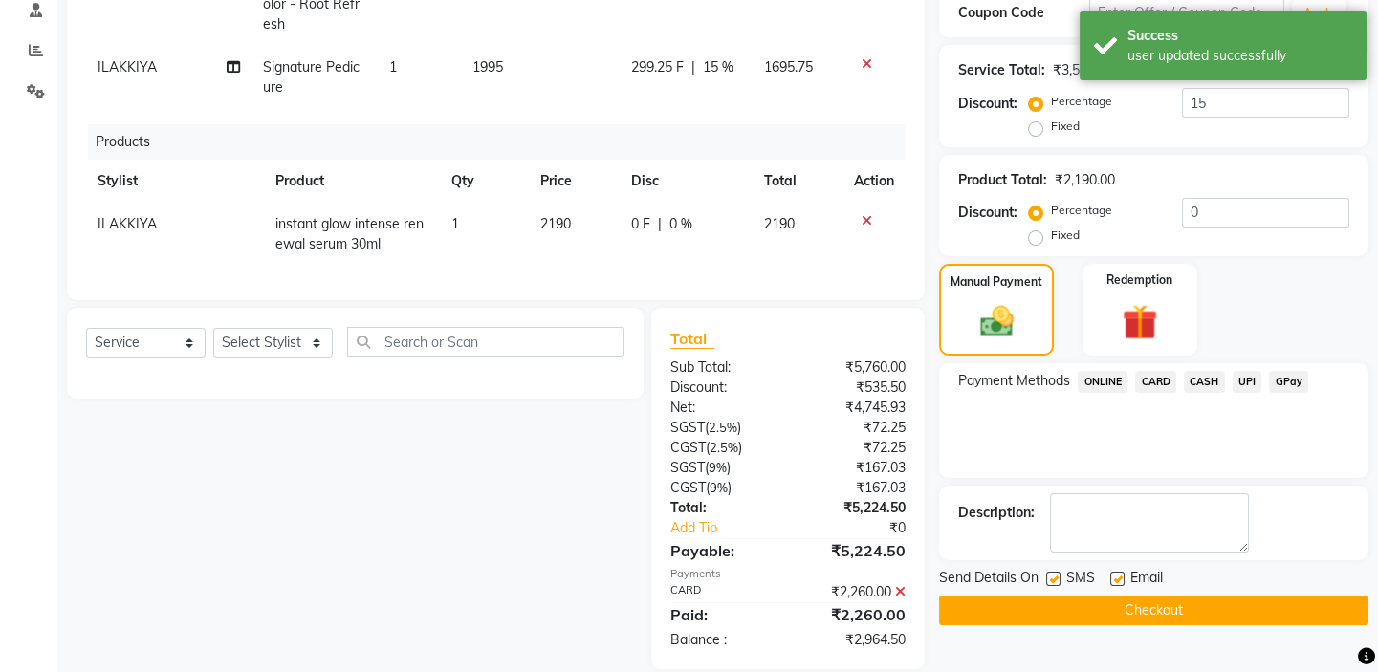
click at [899, 585] on icon at bounding box center [900, 591] width 11 height 13
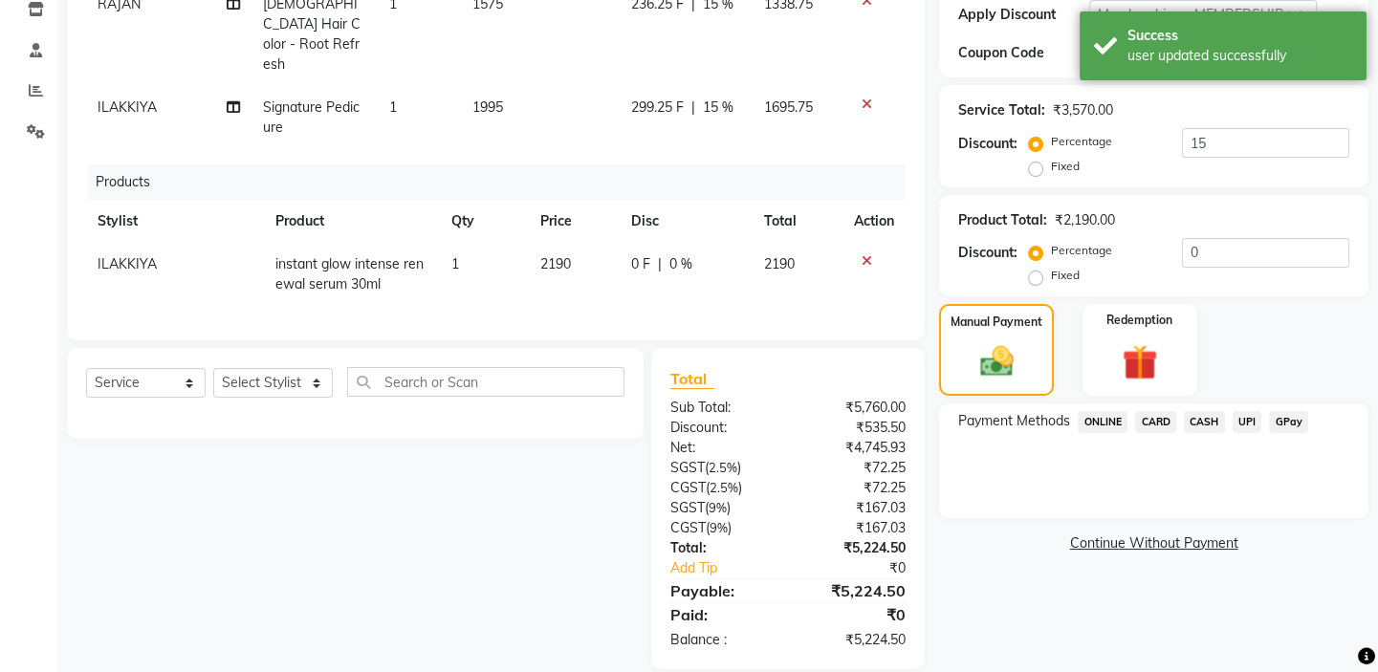
click at [1155, 421] on span "CARD" at bounding box center [1155, 422] width 41 height 22
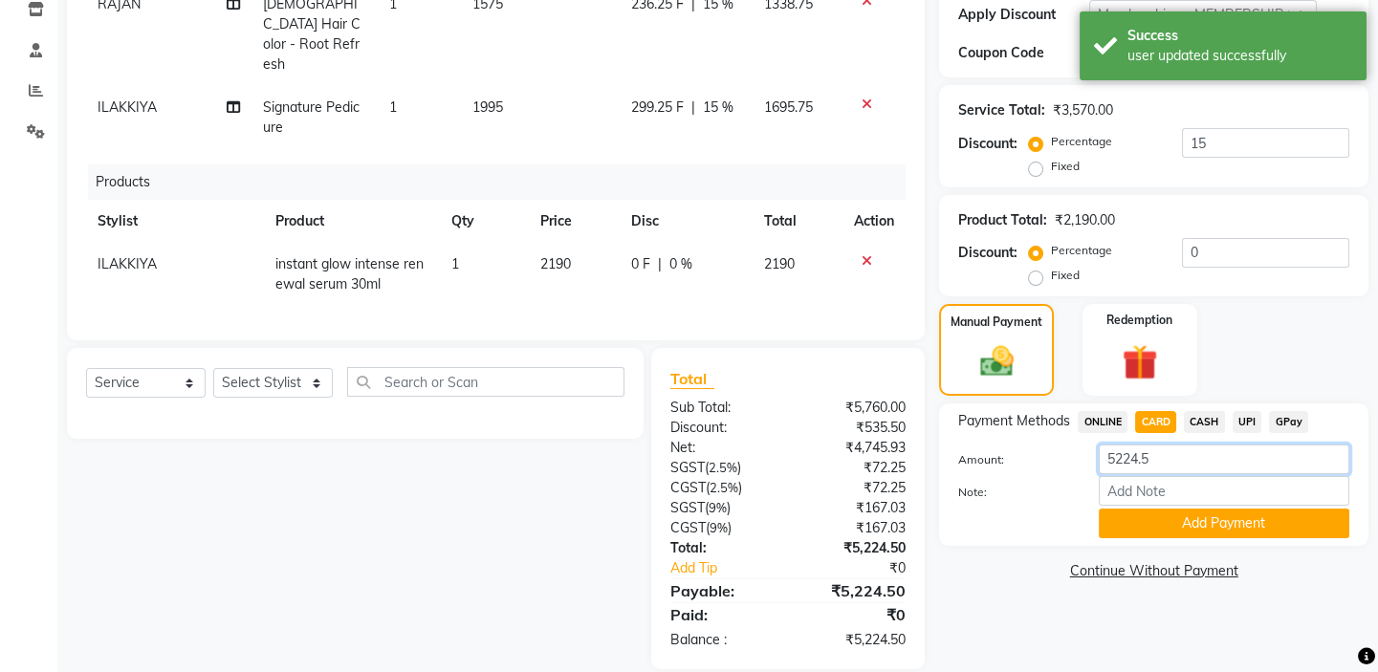
drag, startPoint x: 1175, startPoint y: 457, endPoint x: 906, endPoint y: 419, distance: 271.4
click at [937, 435] on div "Client +91 9710765785 Date 03-10-2025 Invoice Number V/2025 V/2025-26 1460 Serv…" at bounding box center [718, 240] width 1330 height 859
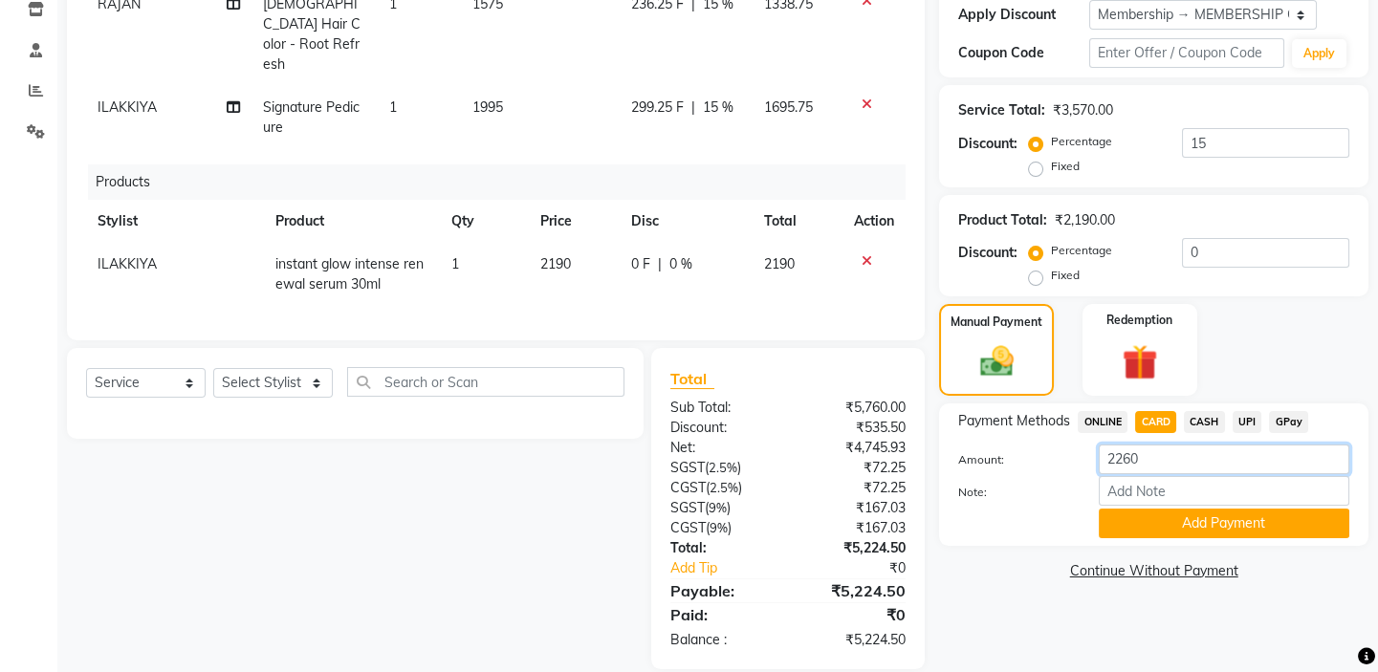
type input "2260"
click at [1163, 8] on select "Select Membership → MEMBERSHIP CARD" at bounding box center [1203, 15] width 228 height 30
select select "0:"
click at [1089, 0] on select "Select Membership → MEMBERSHIP CARD" at bounding box center [1203, 15] width 228 height 30
type input "0"
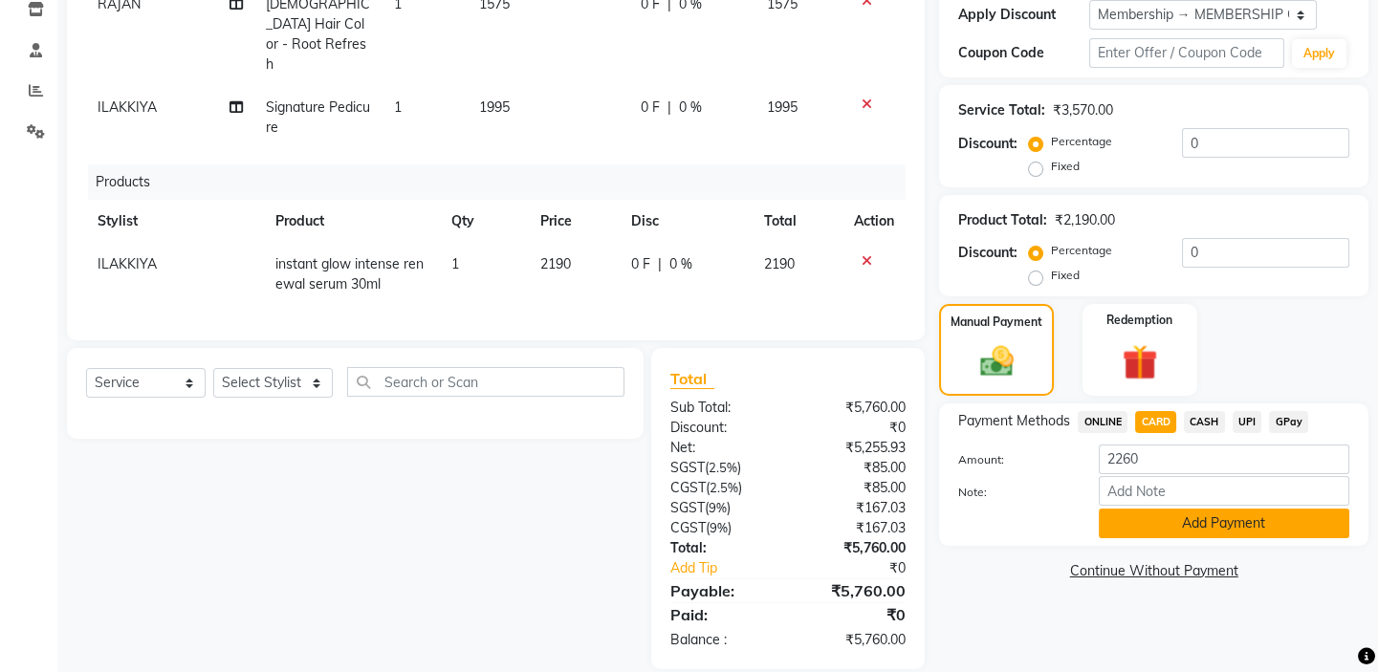
click at [1196, 527] on button "Add Payment" at bounding box center [1224, 524] width 251 height 30
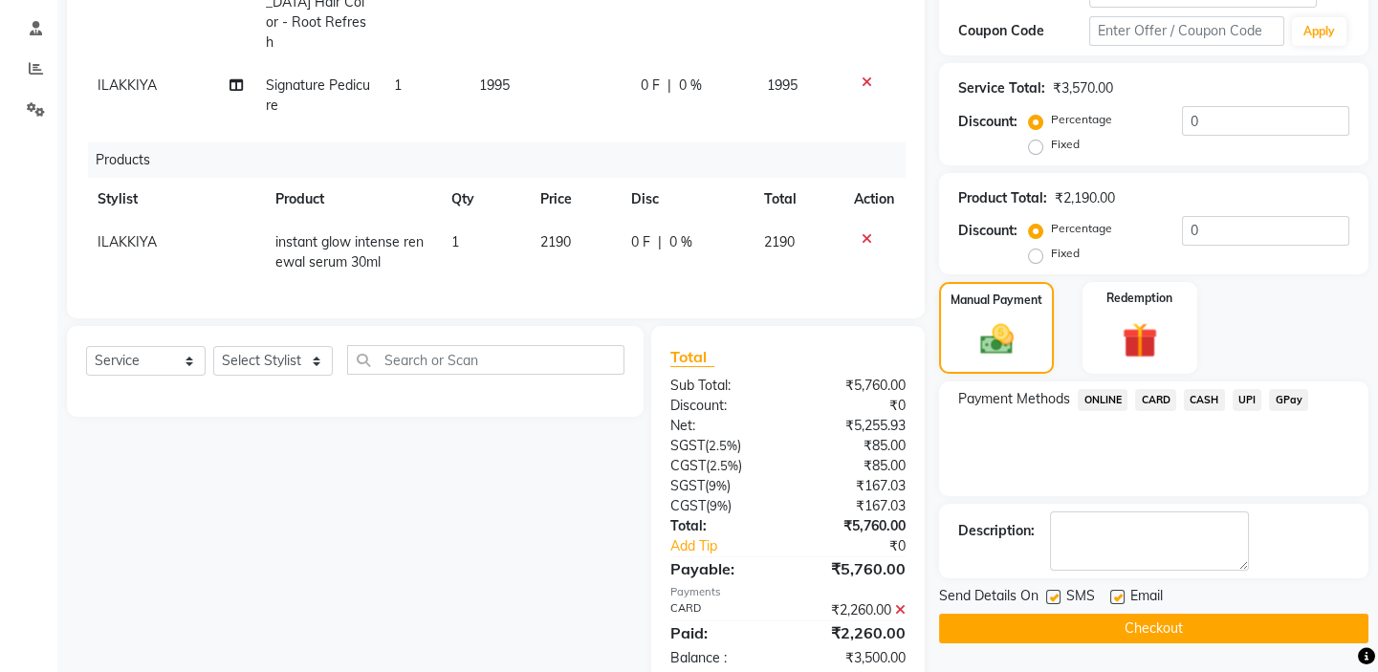
scroll to position [373, 0]
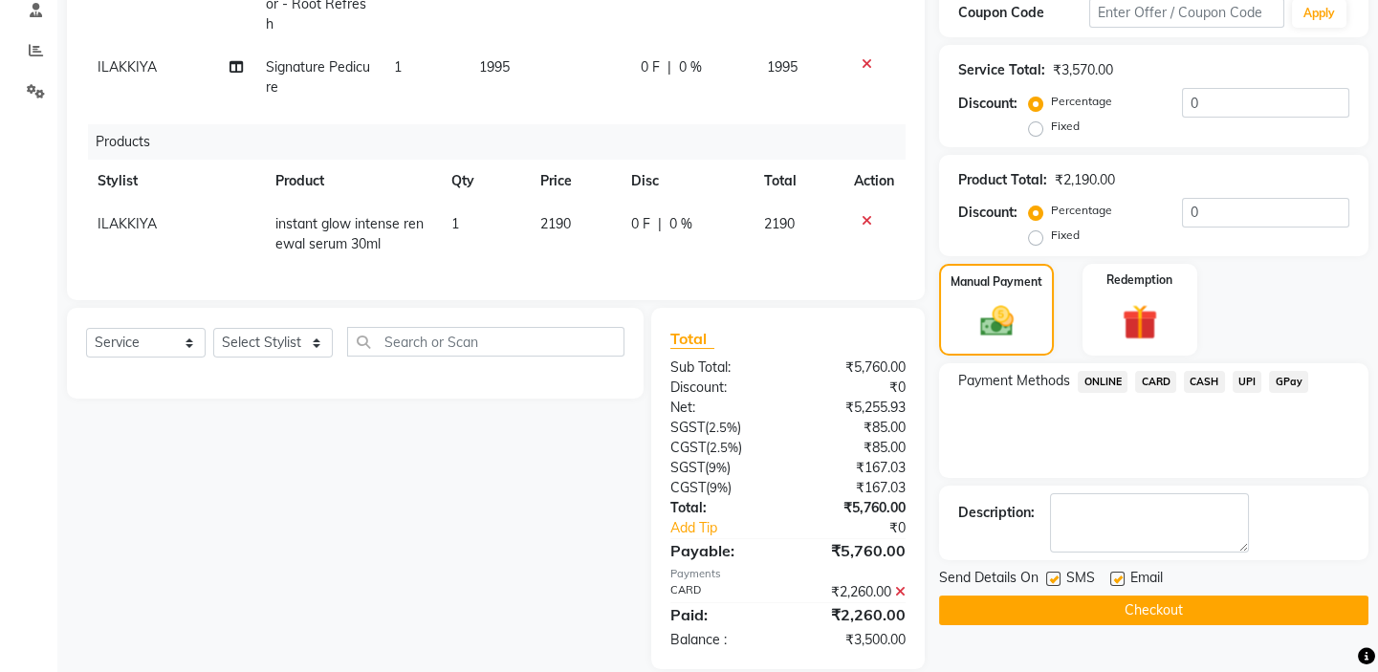
click at [1247, 380] on span "UPI" at bounding box center [1248, 382] width 30 height 22
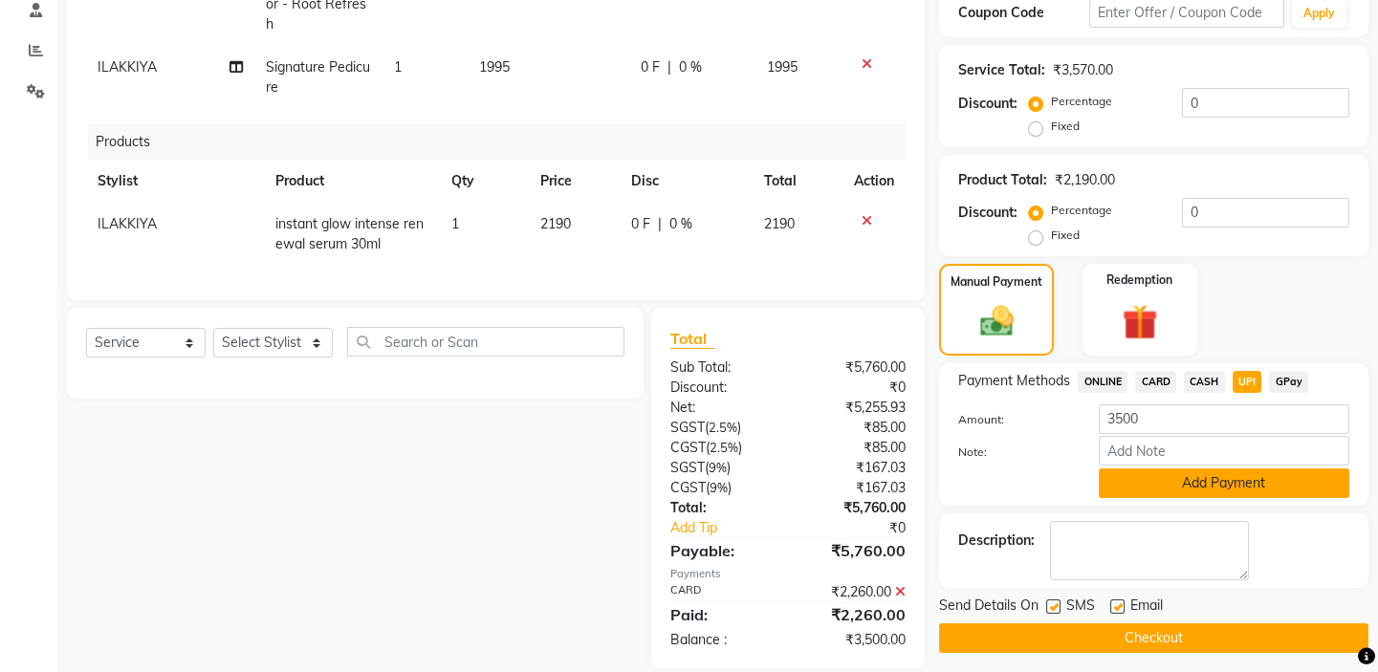
click at [1220, 491] on button "Add Payment" at bounding box center [1224, 484] width 251 height 30
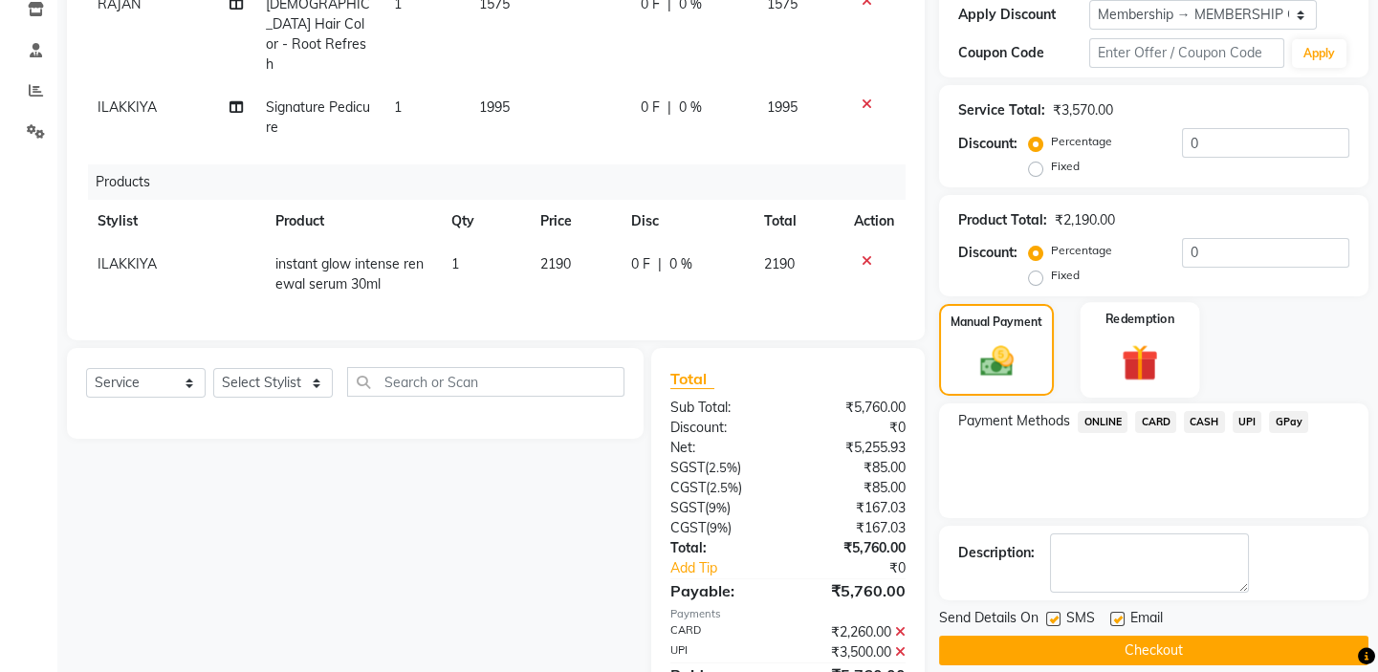
scroll to position [392, 0]
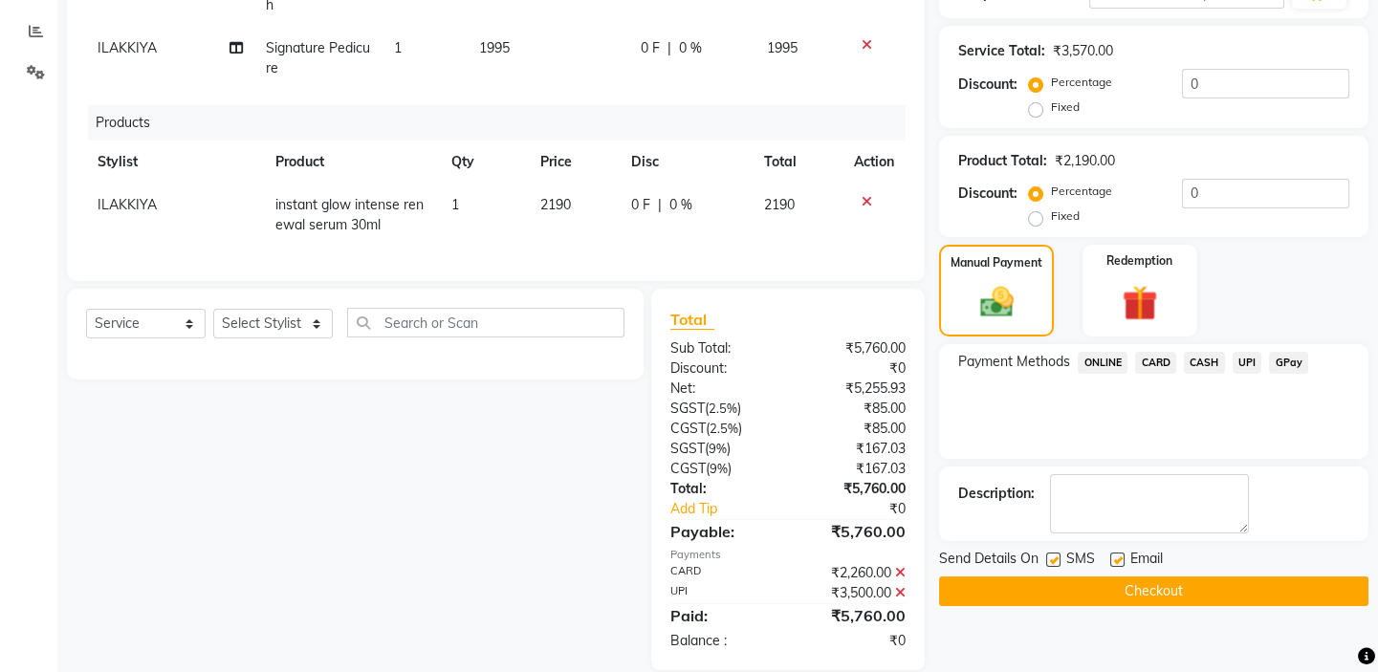
click at [1103, 590] on button "Checkout" at bounding box center [1153, 592] width 429 height 30
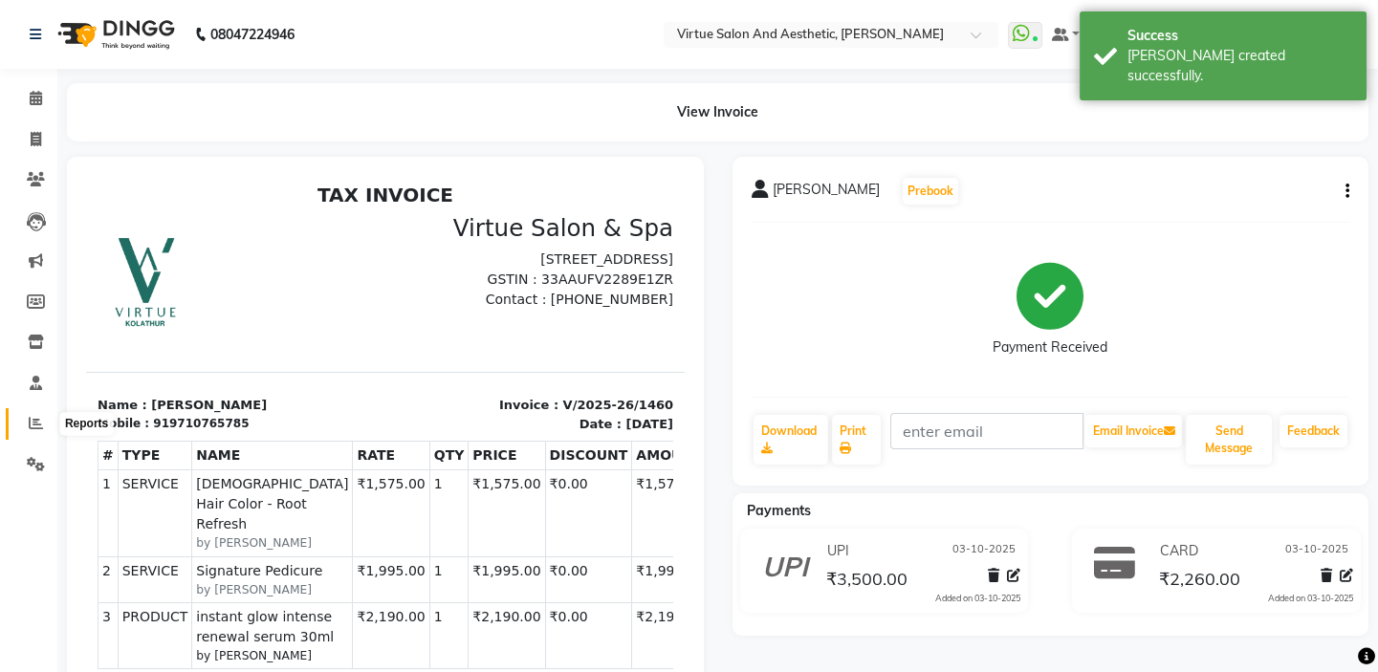
click at [33, 416] on icon at bounding box center [36, 423] width 14 height 14
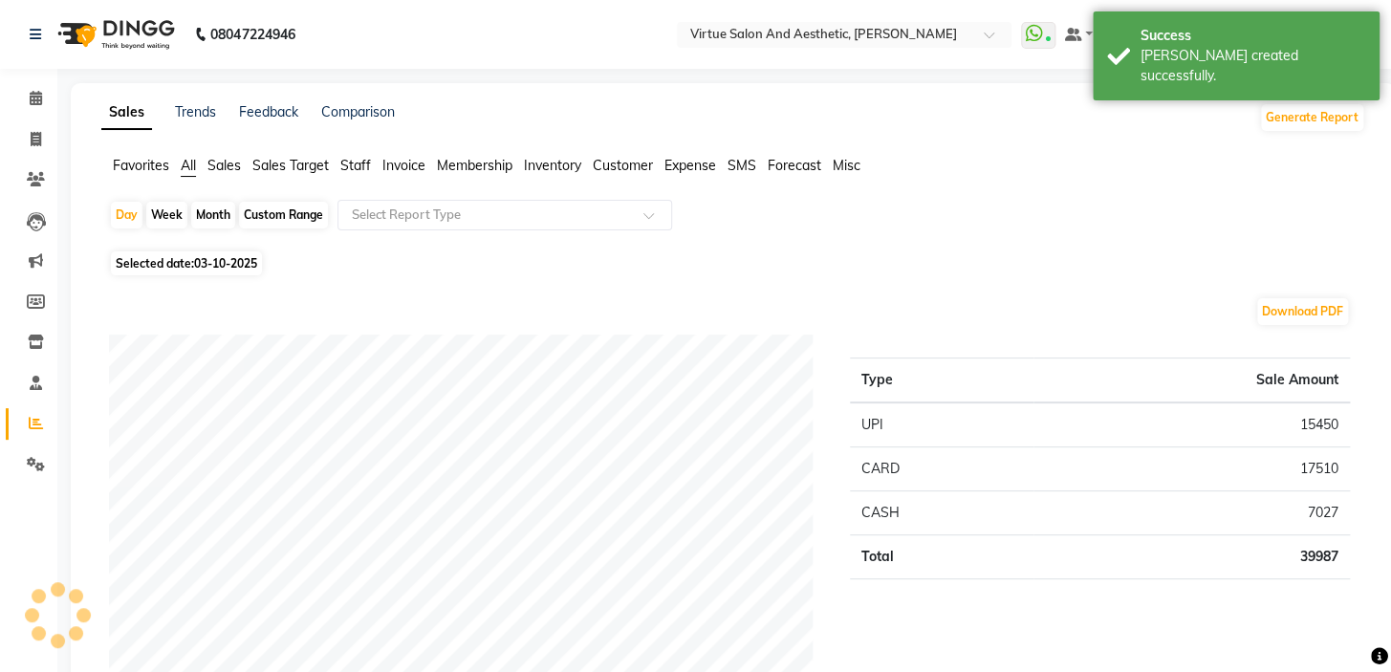
click at [221, 164] on span "Sales" at bounding box center [223, 165] width 33 height 17
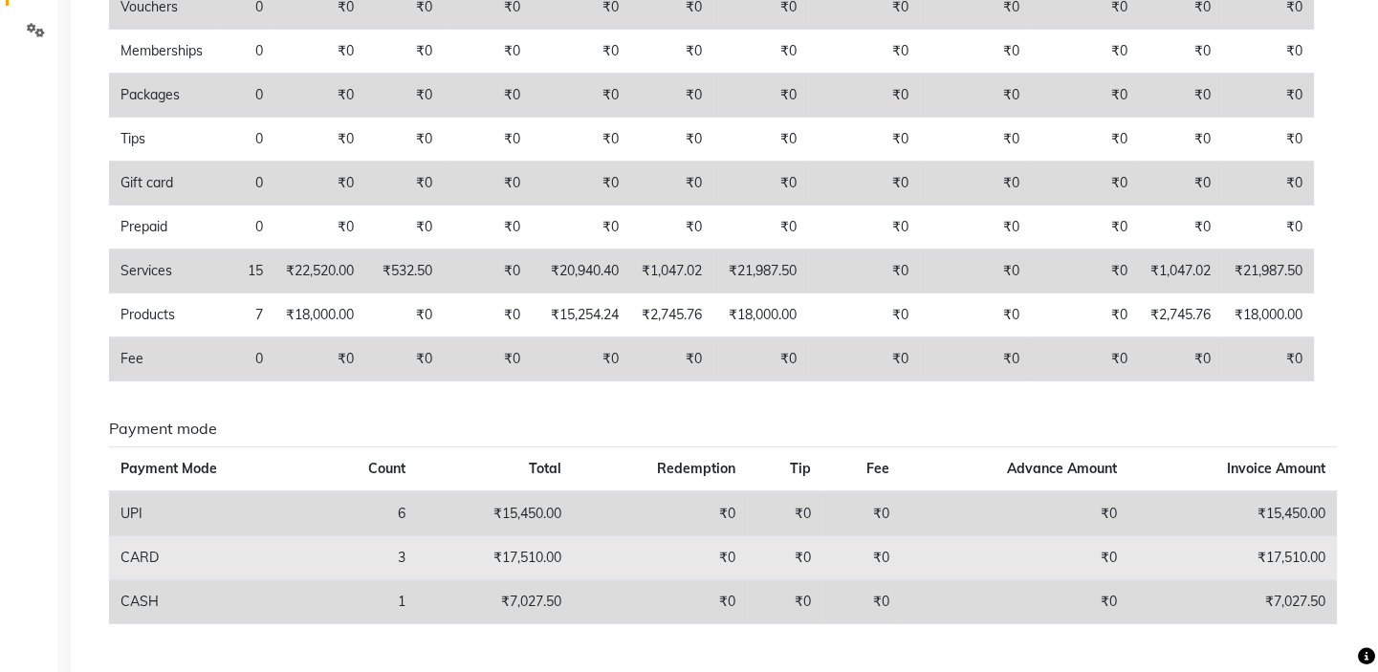
scroll to position [485, 0]
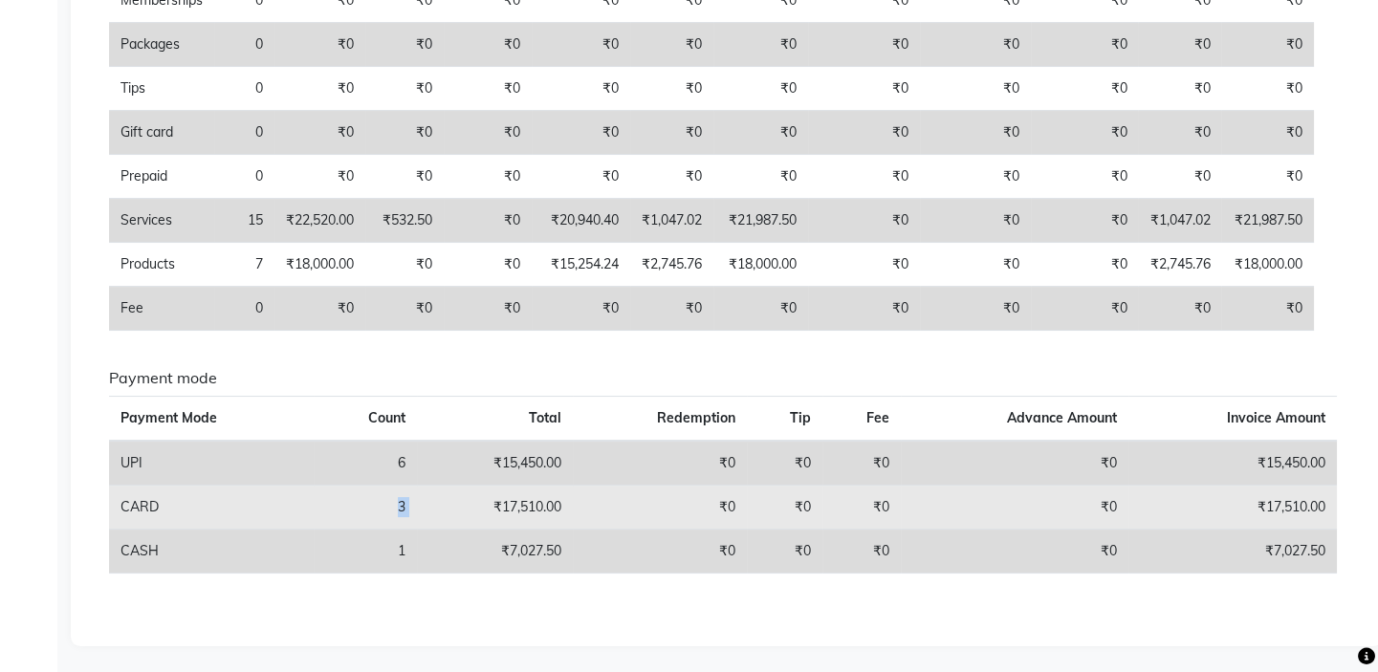
drag, startPoint x: 466, startPoint y: 497, endPoint x: 392, endPoint y: 516, distance: 76.1
click at [392, 516] on tr "CARD 3 ₹17,510.00 ₹0 ₹0 ₹0 ₹0 ₹17,510.00" at bounding box center [723, 507] width 1228 height 44
click at [399, 515] on td "3" at bounding box center [365, 507] width 103 height 44
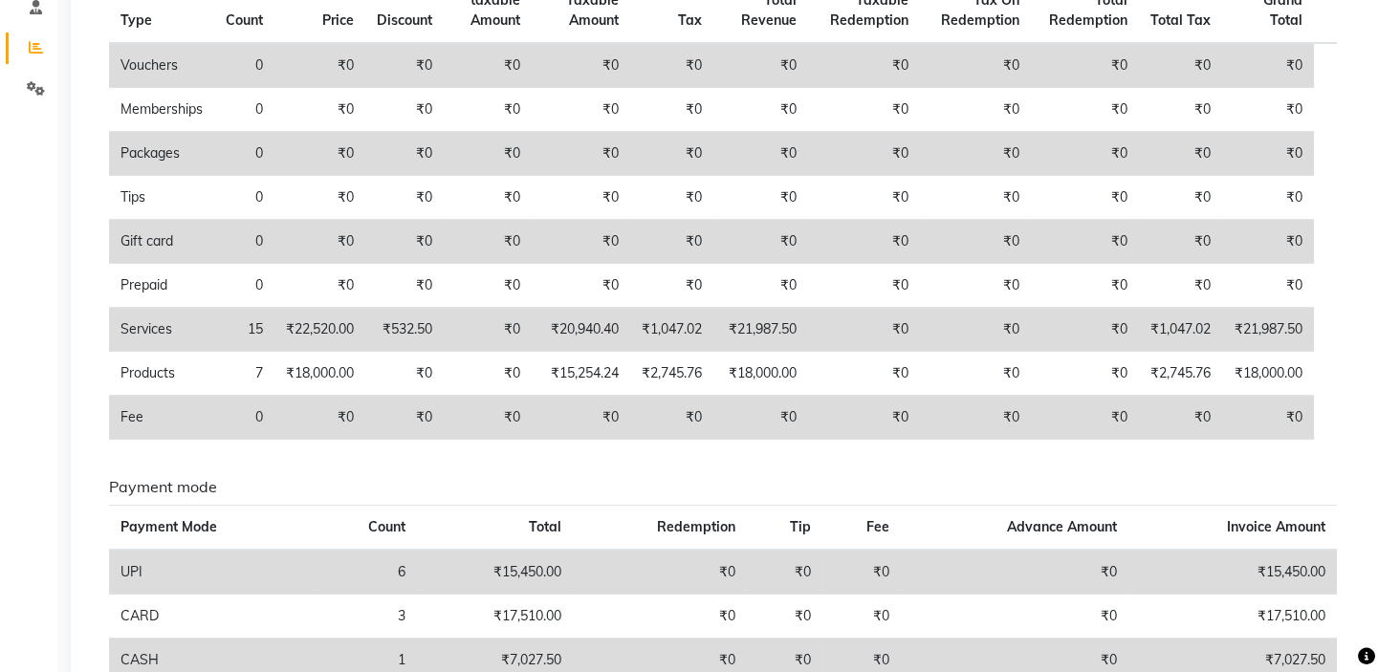
scroll to position [311, 0]
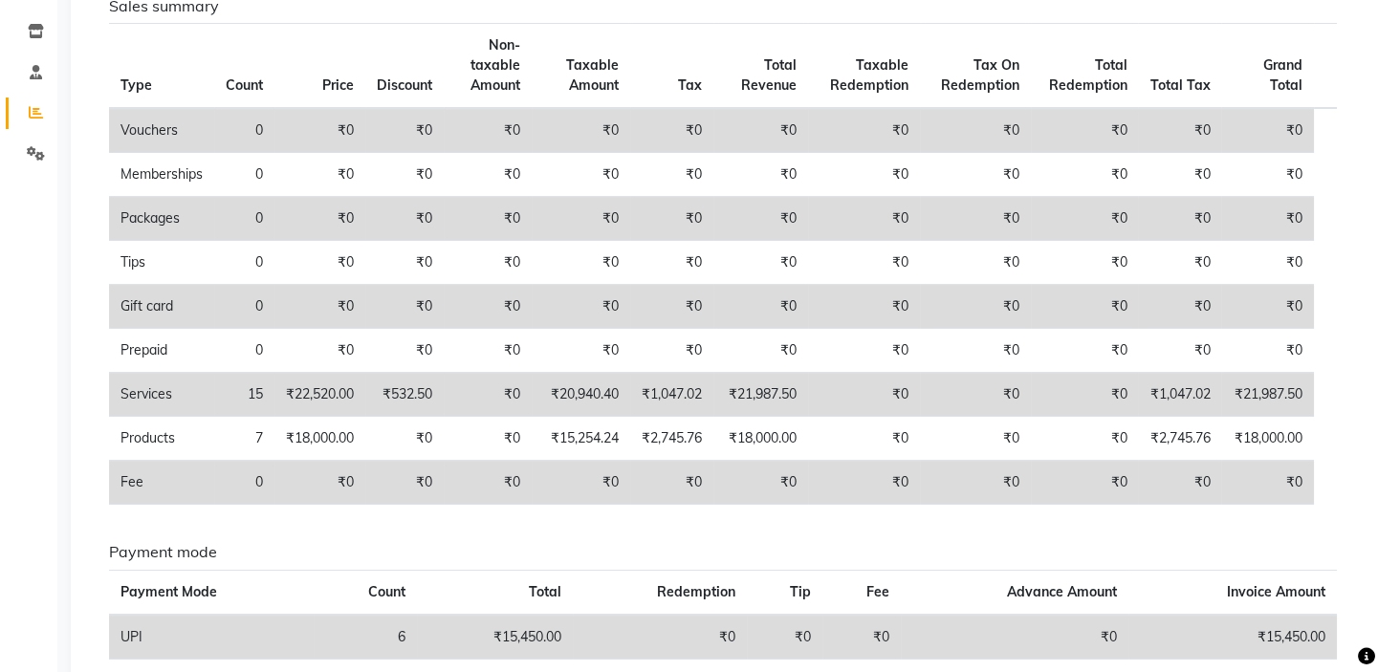
drag, startPoint x: 509, startPoint y: 390, endPoint x: 545, endPoint y: 386, distance: 36.5
click at [532, 393] on td "₹0" at bounding box center [488, 395] width 88 height 44
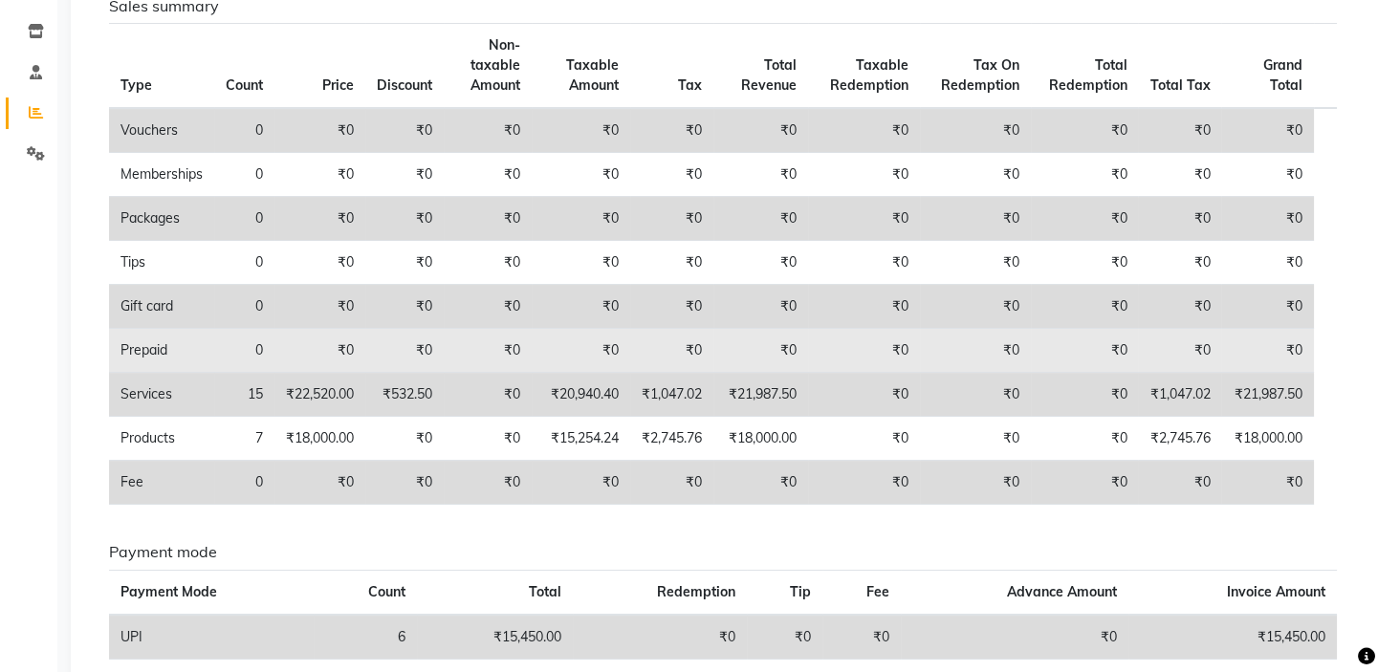
drag, startPoint x: 605, startPoint y: 348, endPoint x: 654, endPoint y: 338, distance: 49.9
click at [636, 342] on tr "Prepaid 0 ₹0 ₹0 ₹0 ₹0 ₹0 ₹0 ₹0 ₹0 ₹0 ₹0 ₹0" at bounding box center [723, 351] width 1228 height 44
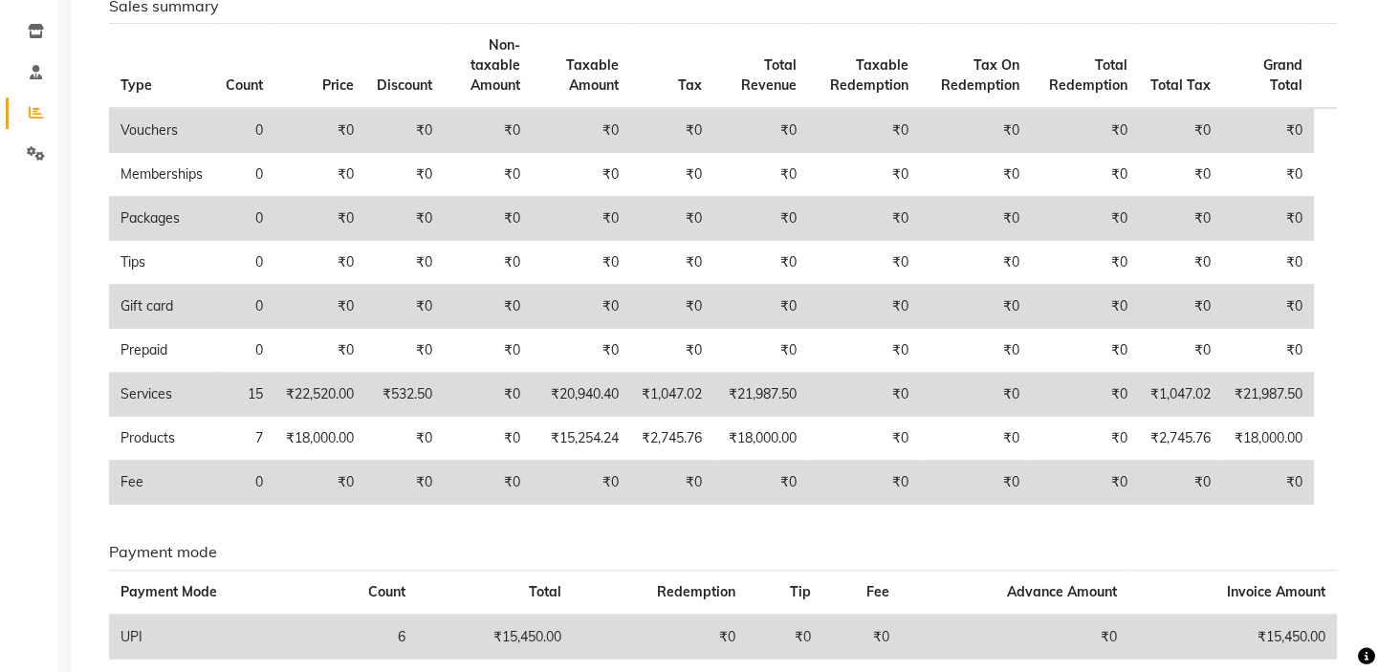
drag, startPoint x: 689, startPoint y: 302, endPoint x: 730, endPoint y: 306, distance: 40.3
click at [730, 306] on tr "Gift card 0 ₹0 ₹0 ₹0 ₹0 ₹0 ₹0 ₹0 ₹0 ₹0 ₹0 ₹0" at bounding box center [723, 307] width 1228 height 44
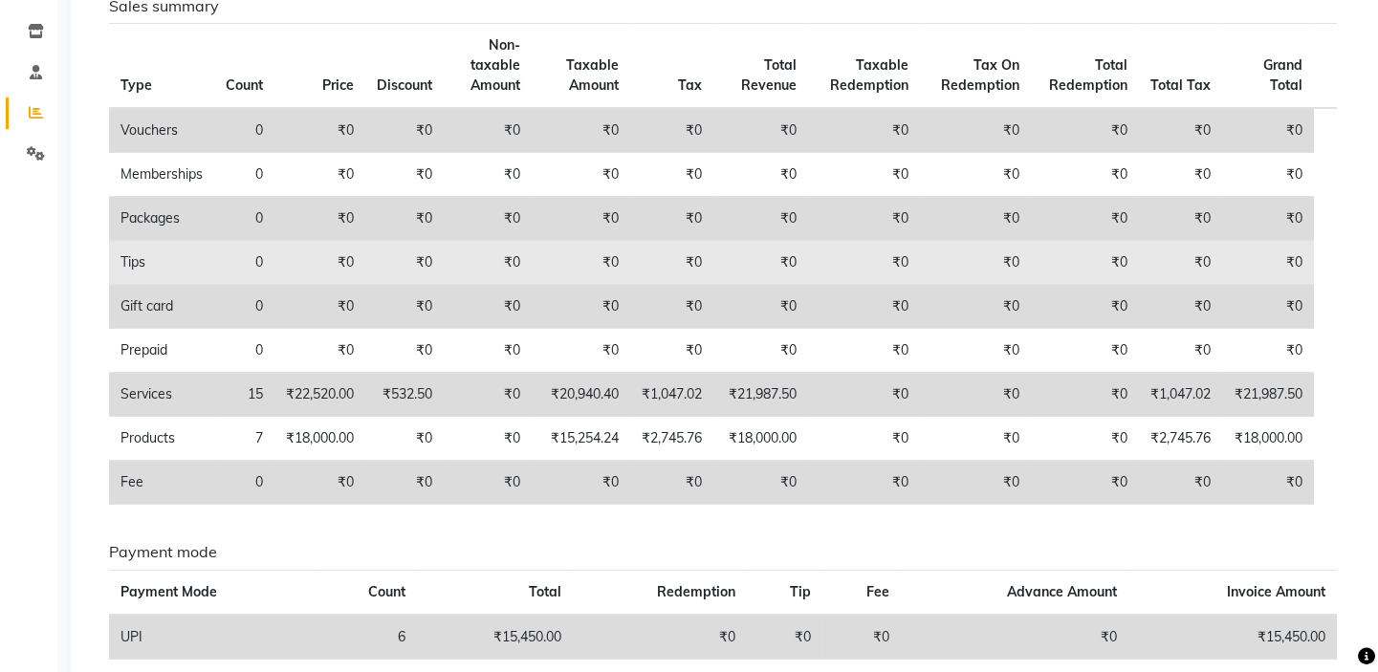
drag, startPoint x: 803, startPoint y: 261, endPoint x: 778, endPoint y: 246, distance: 29.2
click at [779, 247] on td "₹0" at bounding box center [761, 263] width 96 height 44
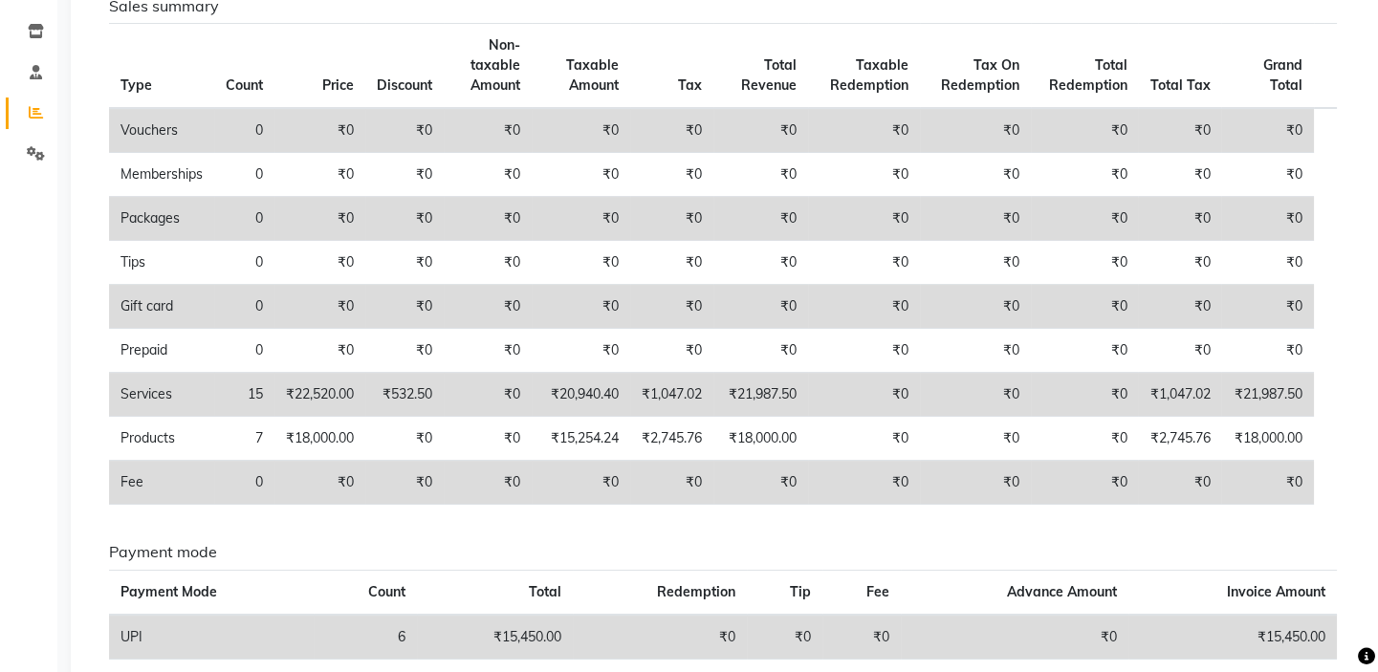
drag, startPoint x: 895, startPoint y: 213, endPoint x: 930, endPoint y: 209, distance: 35.6
click at [918, 216] on td "₹0" at bounding box center [864, 219] width 112 height 44
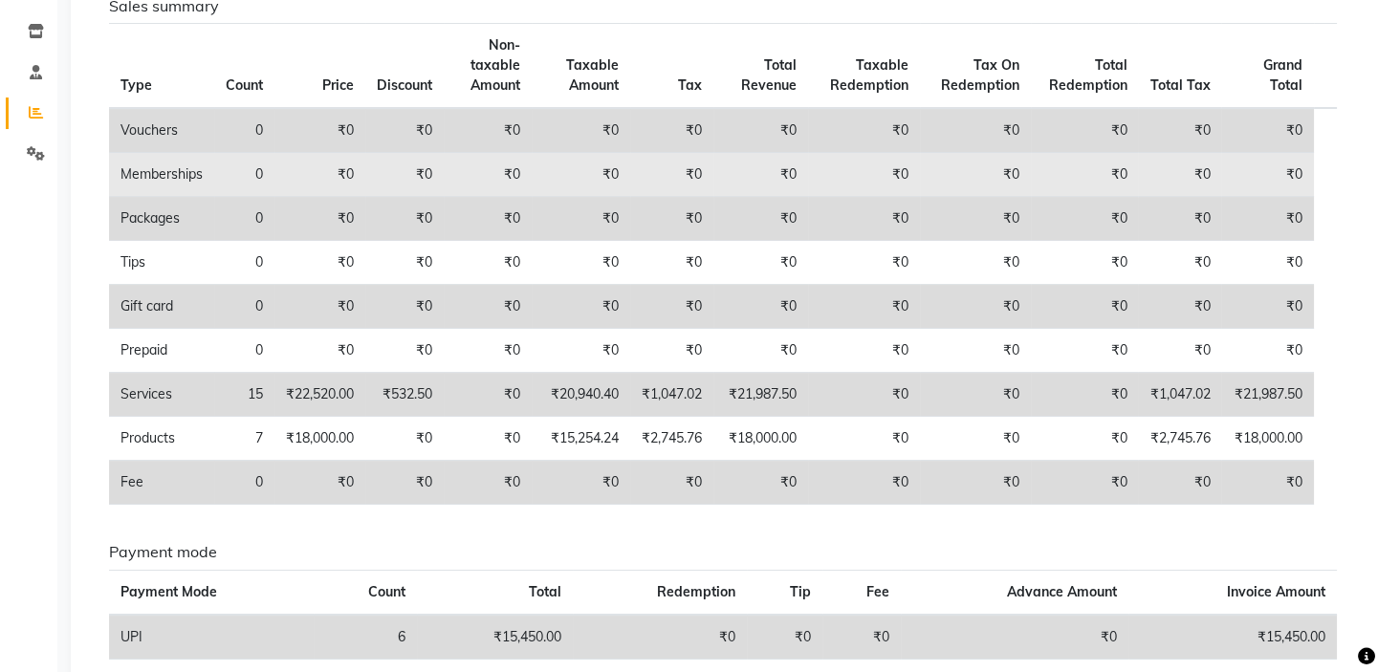
drag, startPoint x: 1019, startPoint y: 169, endPoint x: 993, endPoint y: 155, distance: 30.4
click at [997, 159] on td "₹0" at bounding box center [975, 175] width 111 height 44
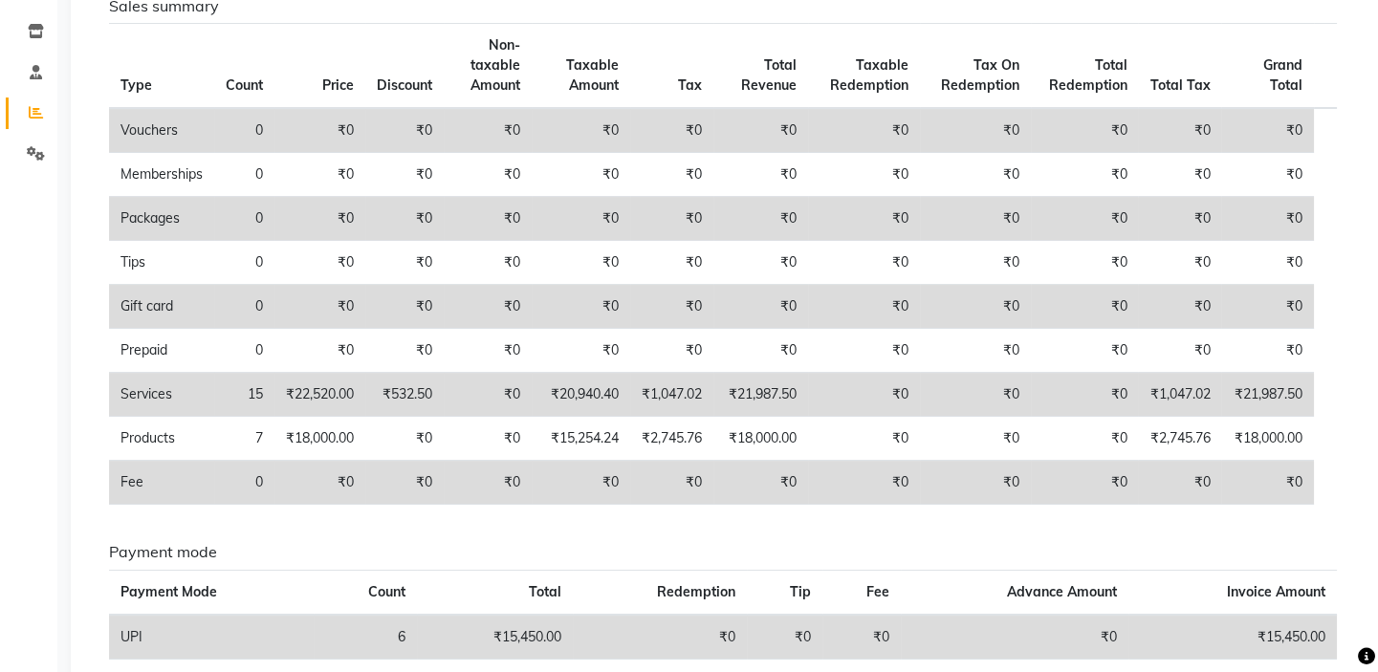
drag, startPoint x: 1112, startPoint y: 126, endPoint x: 1205, endPoint y: 130, distance: 92.8
click at [1161, 130] on tr "Vouchers 0 ₹0 ₹0 ₹0 ₹0 ₹0 ₹0 ₹0 ₹0 ₹0 ₹0 ₹0" at bounding box center [723, 130] width 1228 height 45
drag, startPoint x: 1216, startPoint y: 130, endPoint x: 1176, endPoint y: 120, distance: 41.5
click at [1182, 120] on td "₹0" at bounding box center [1179, 130] width 83 height 45
drag, startPoint x: 1200, startPoint y: 81, endPoint x: 1261, endPoint y: 97, distance: 63.1
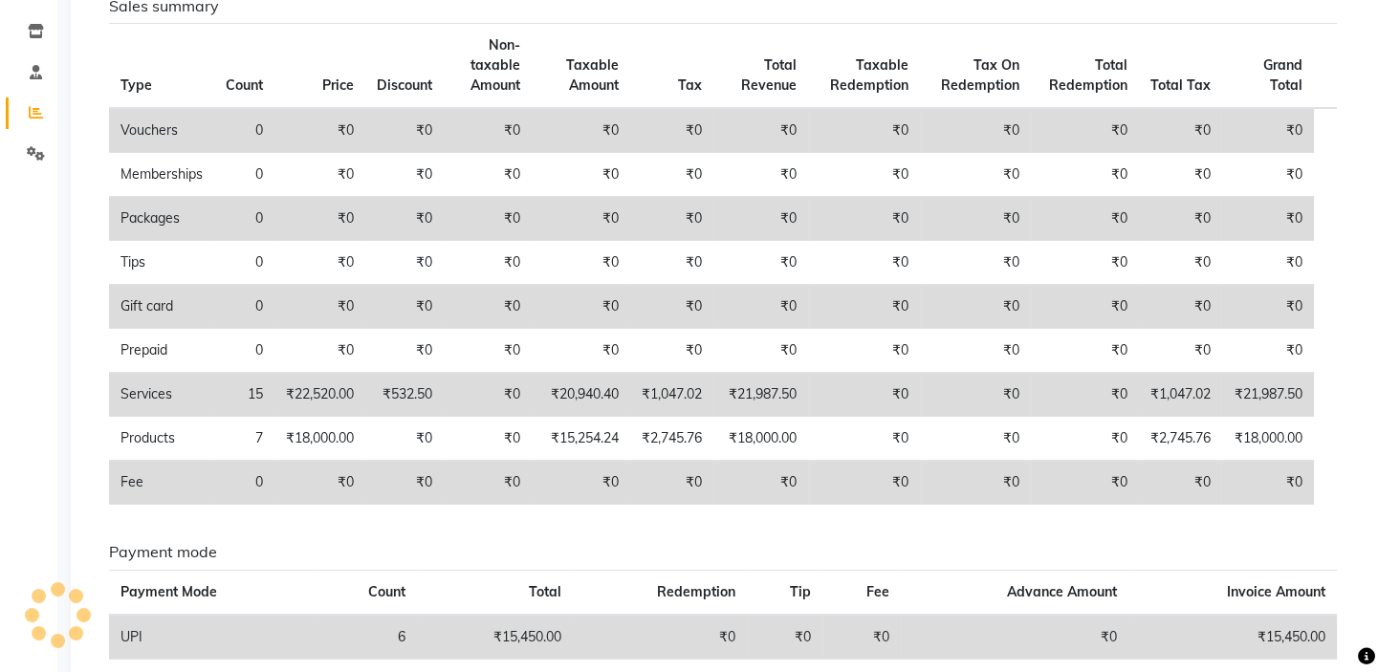
click at [1237, 97] on tr "Type Count Price Discount Non-taxable Amount Taxable Amount Tax Total Revenue T…" at bounding box center [723, 66] width 1228 height 85
click at [1261, 97] on th "Grand Total" at bounding box center [1267, 66] width 92 height 85
drag, startPoint x: 1287, startPoint y: 72, endPoint x: 1344, endPoint y: 85, distance: 58.9
click at [1339, 85] on div "Sales summary Type Count Price Discount Non-taxable Amount Taxable Amount Tax T…" at bounding box center [723, 258] width 1256 height 523
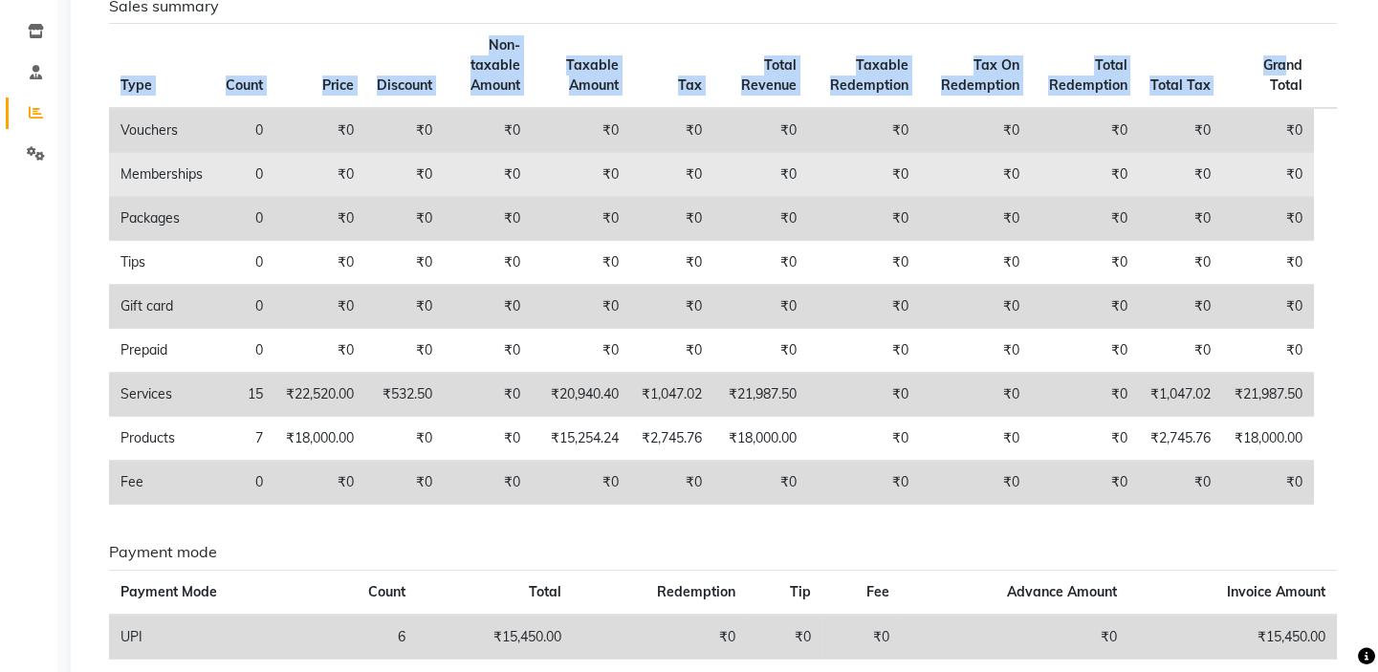
click at [891, 177] on td "₹0" at bounding box center [864, 175] width 112 height 44
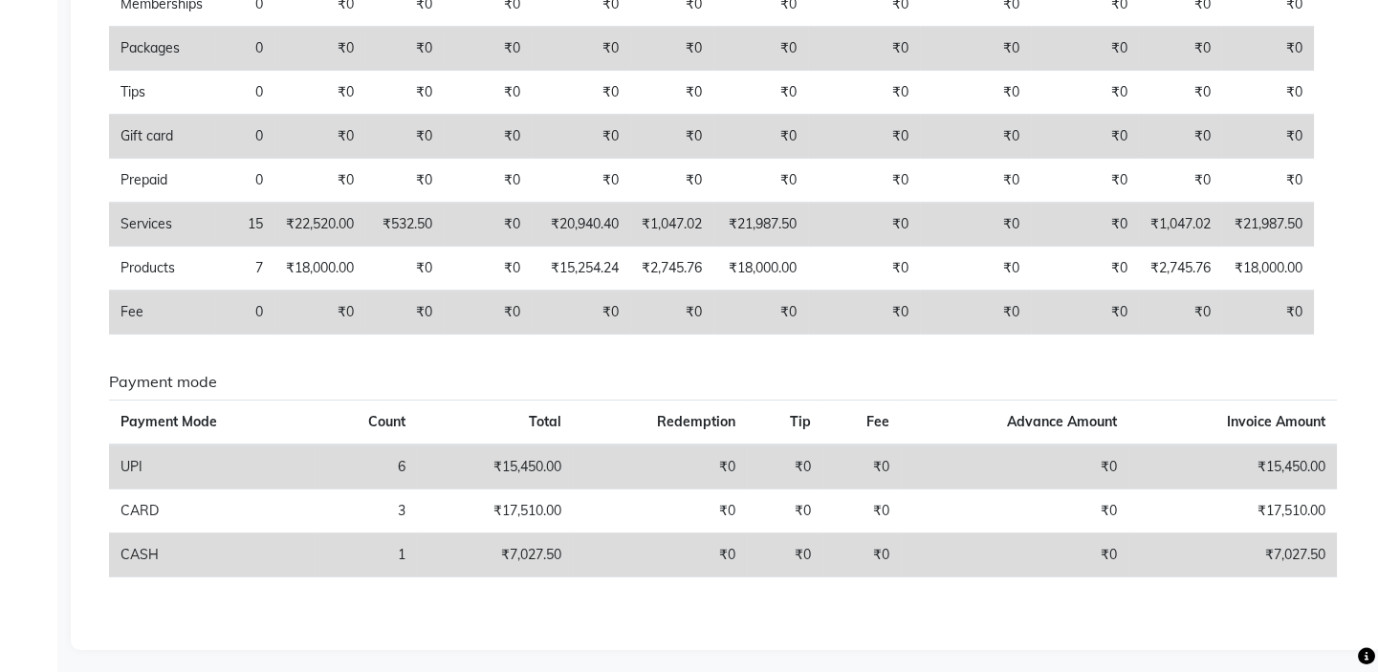
scroll to position [0, 0]
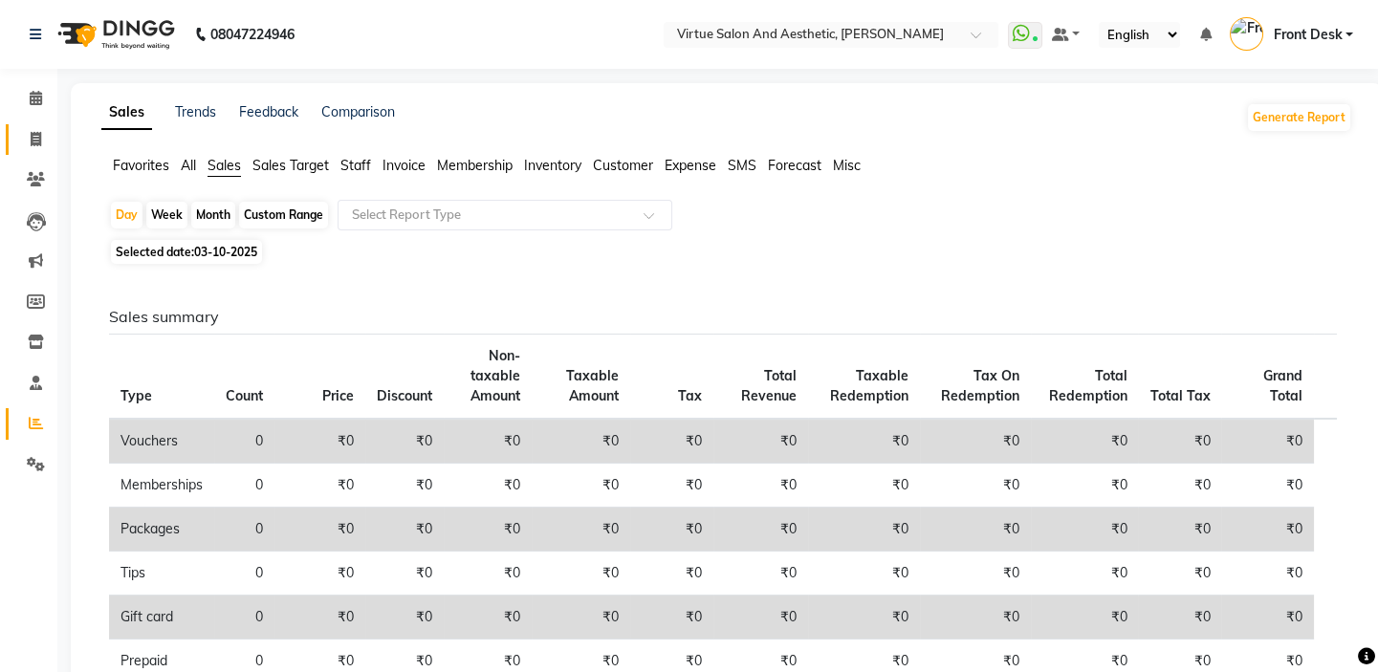
click at [32, 141] on icon at bounding box center [36, 139] width 11 height 14
select select "7053"
select select "service"
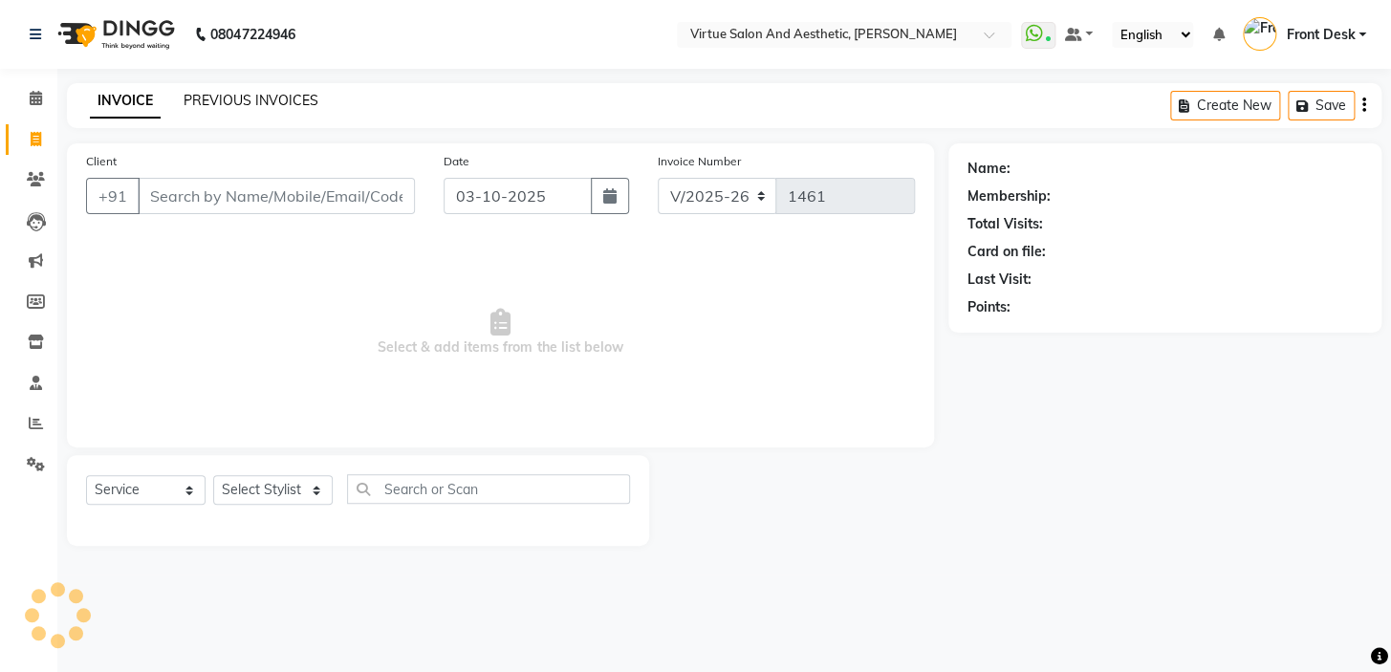
click at [238, 98] on link "PREVIOUS INVOICES" at bounding box center [251, 100] width 135 height 17
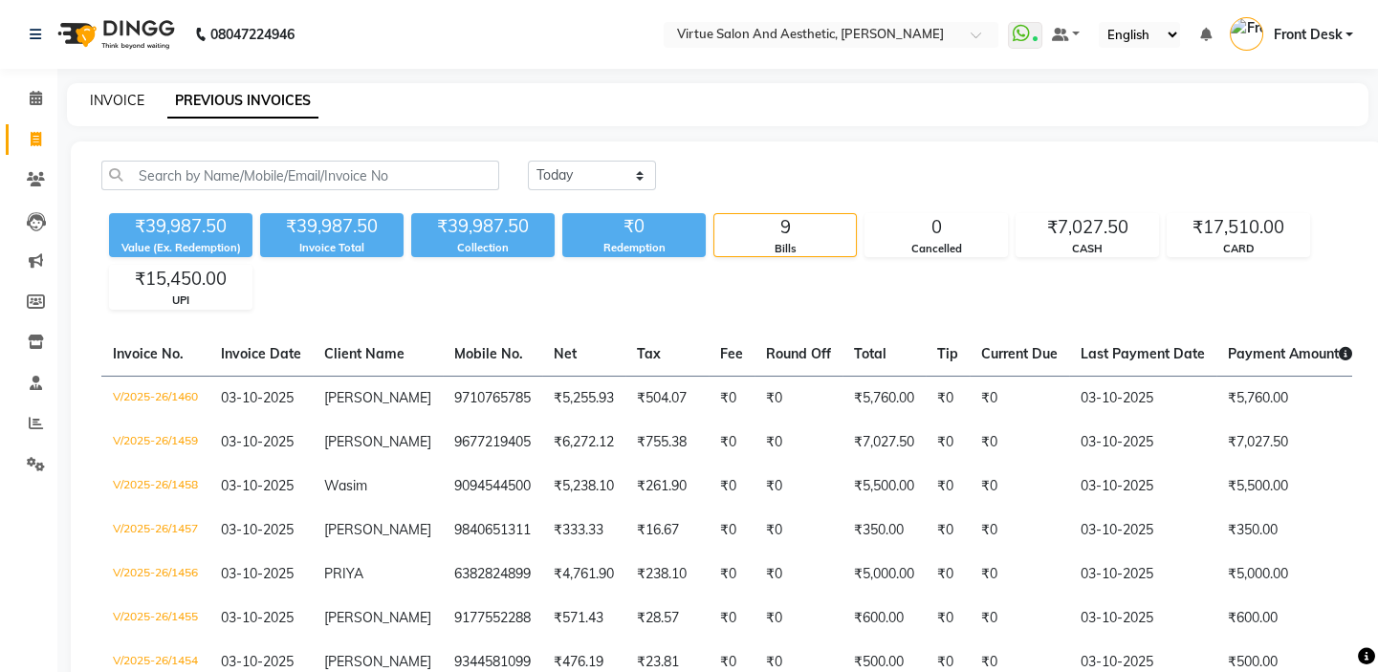
click at [122, 96] on link "INVOICE" at bounding box center [117, 100] width 55 height 17
select select "7053"
select select "service"
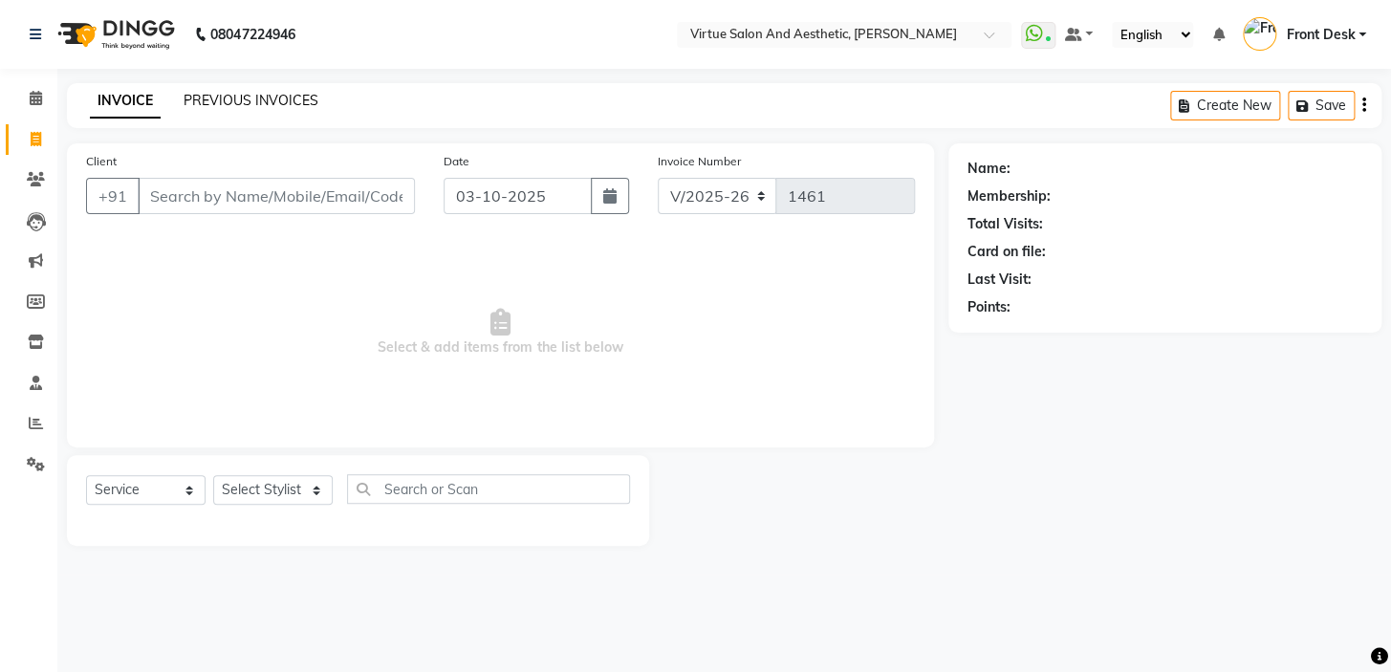
click at [293, 98] on link "PREVIOUS INVOICES" at bounding box center [251, 100] width 135 height 17
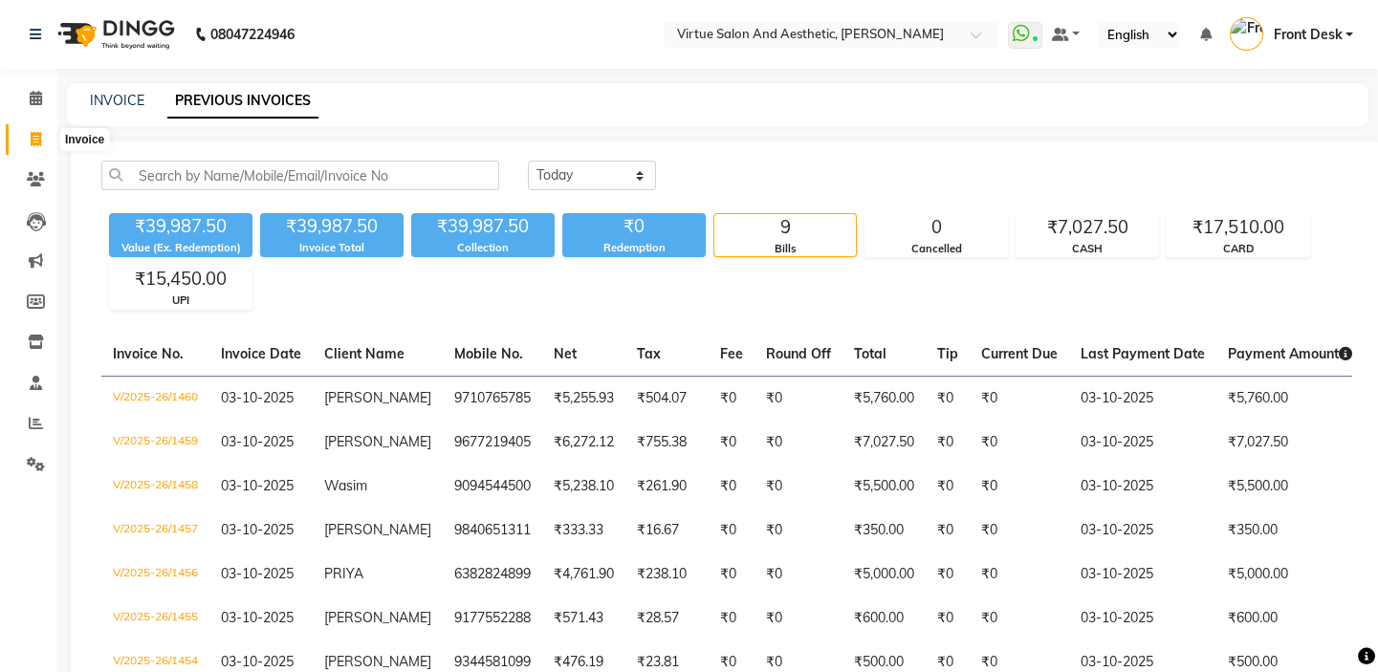
click at [25, 140] on span at bounding box center [35, 140] width 33 height 22
select select "service"
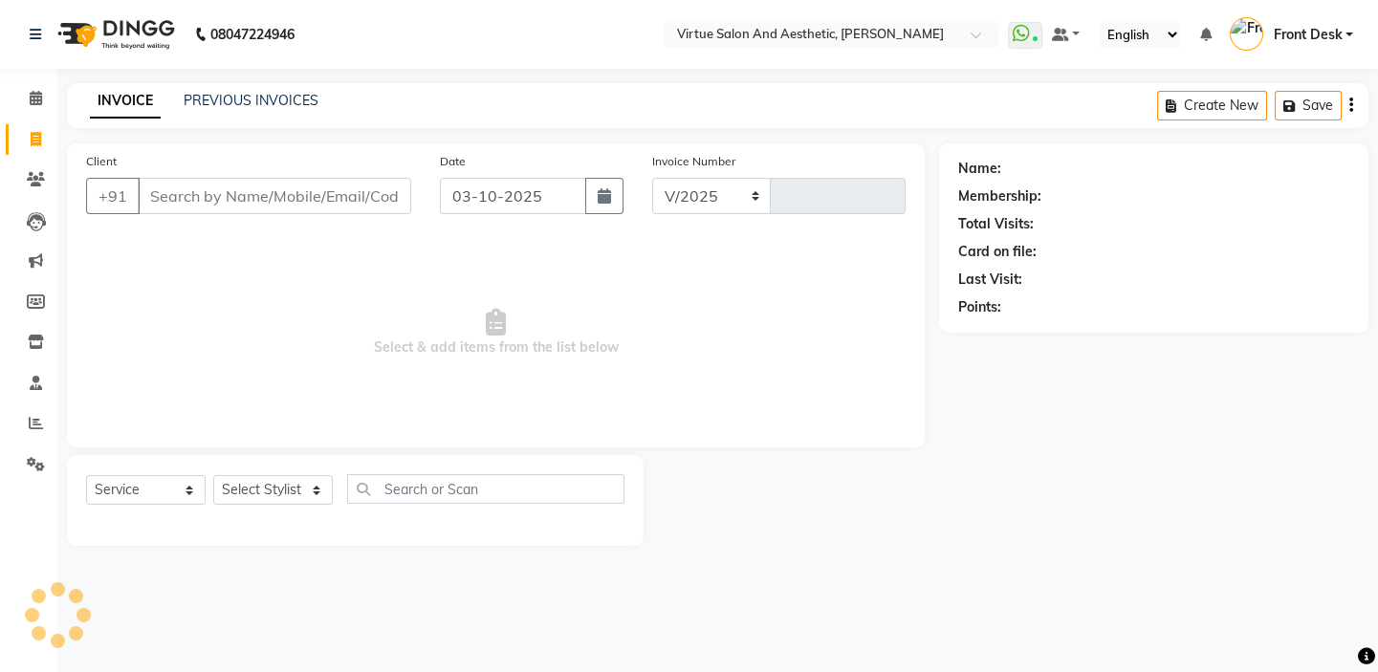
select select "7053"
type input "1461"
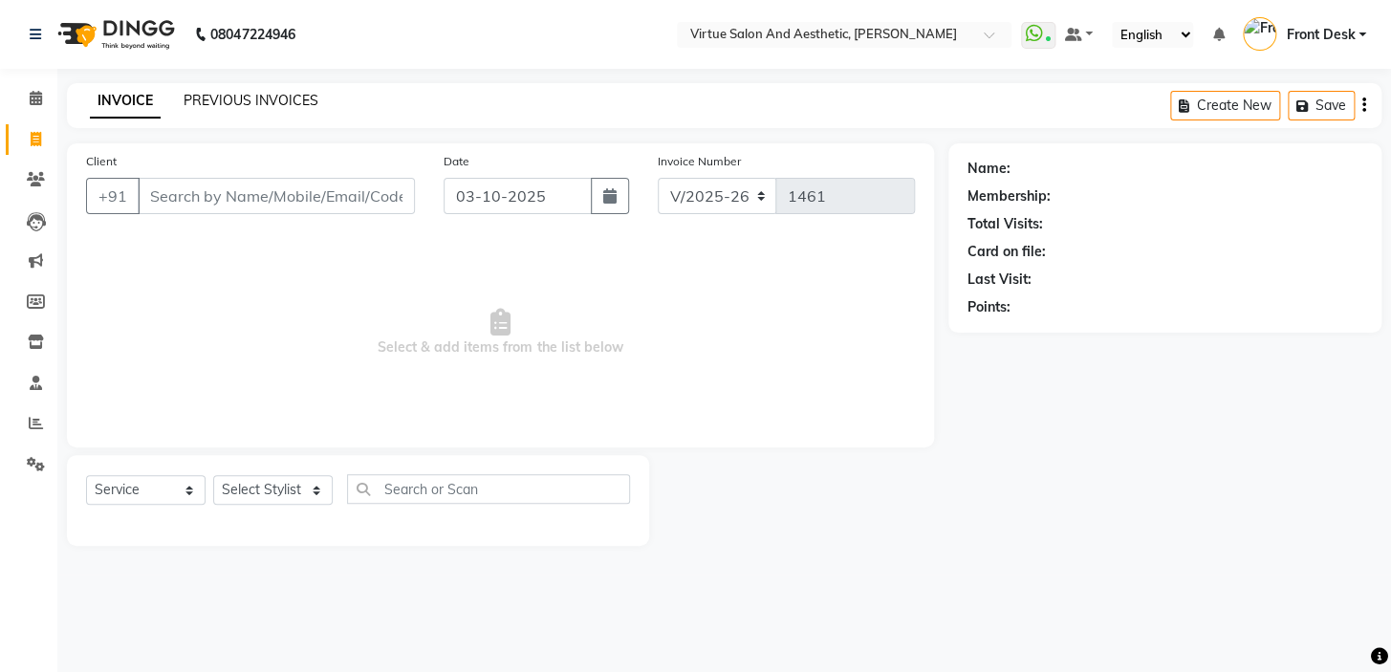
click at [264, 104] on link "PREVIOUS INVOICES" at bounding box center [251, 100] width 135 height 17
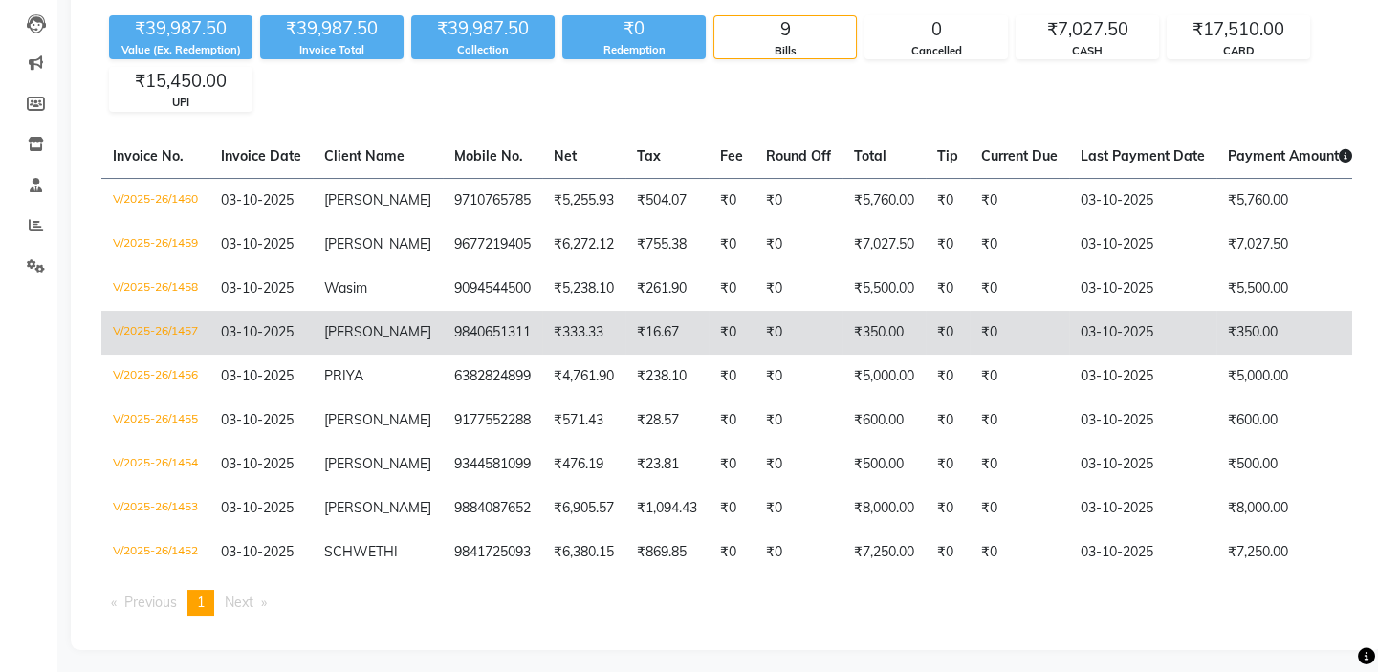
scroll to position [219, 0]
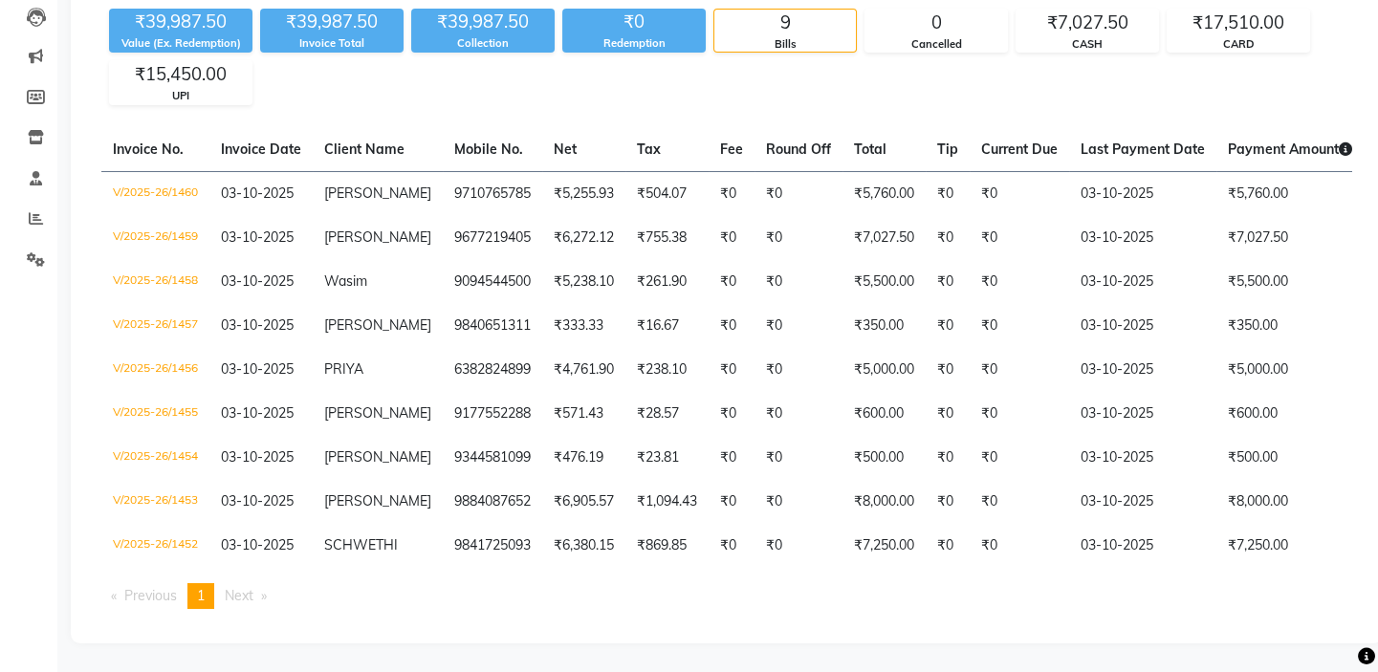
click at [238, 593] on span "Next page" at bounding box center [239, 595] width 29 height 17
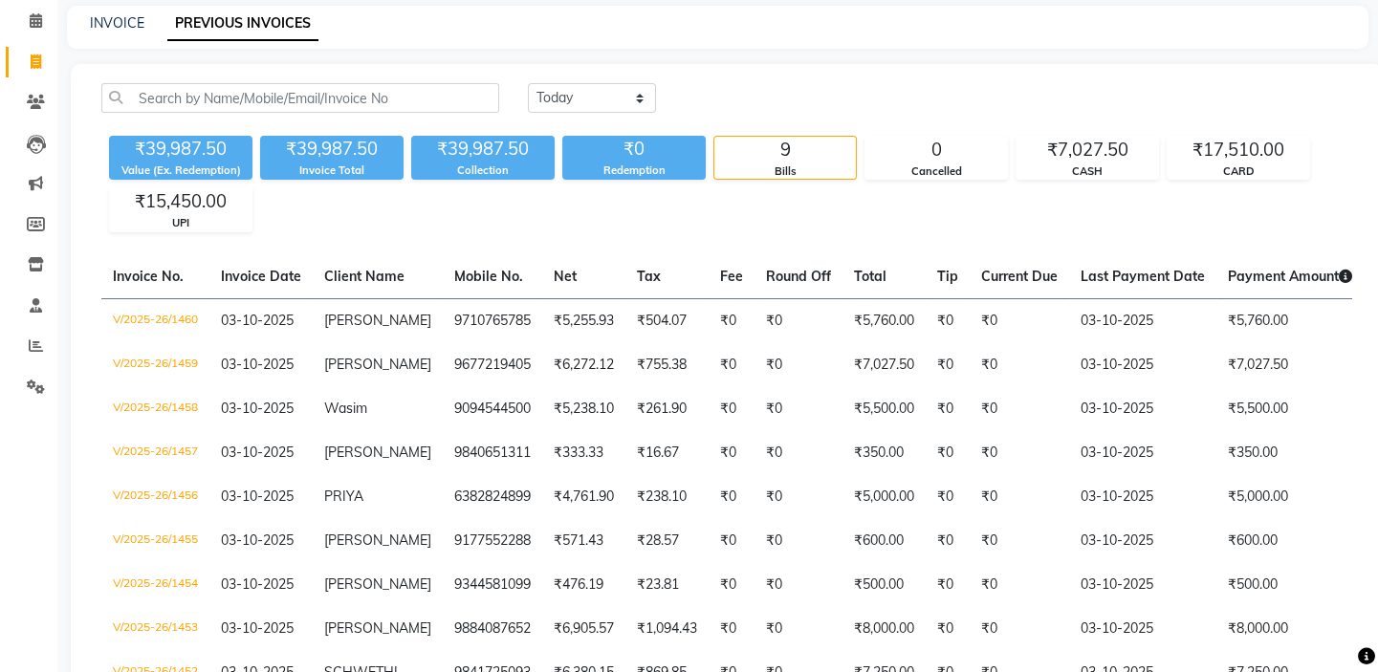
scroll to position [0, 0]
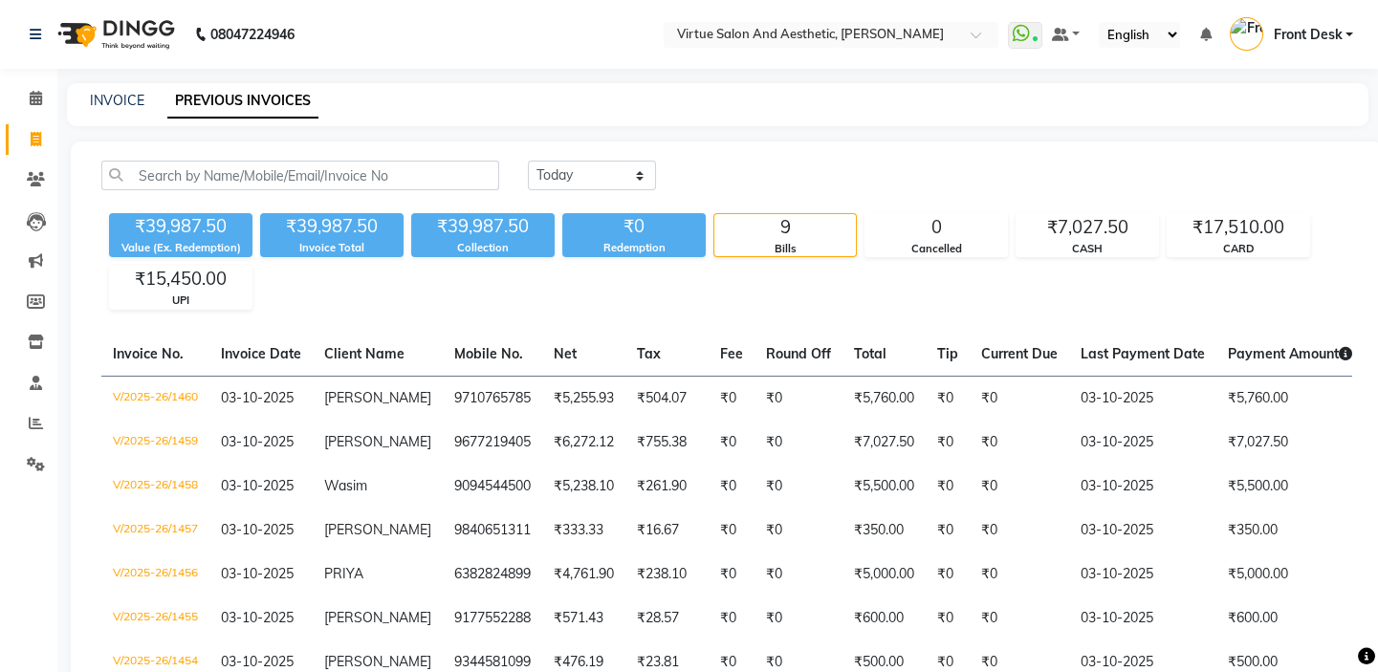
click at [40, 136] on icon at bounding box center [36, 139] width 11 height 14
select select "7053"
select select "service"
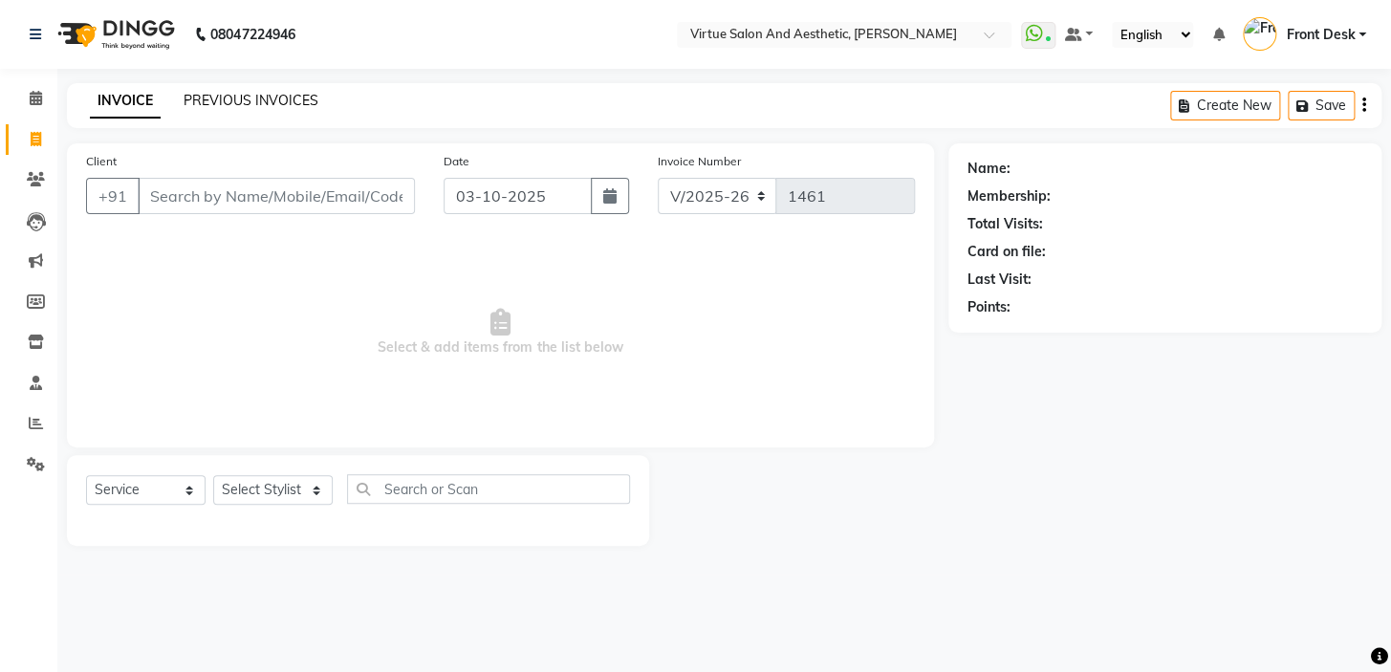
click at [208, 100] on link "PREVIOUS INVOICES" at bounding box center [251, 100] width 135 height 17
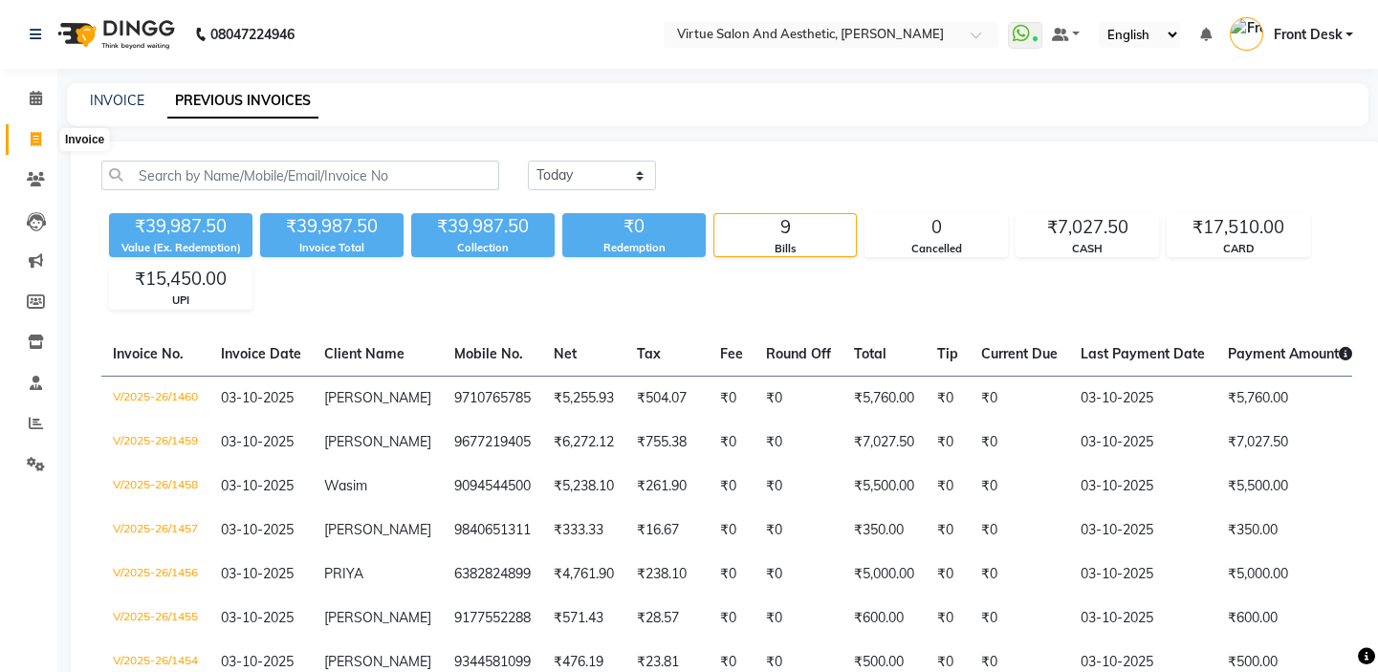
click at [35, 132] on icon at bounding box center [36, 139] width 11 height 14
select select "service"
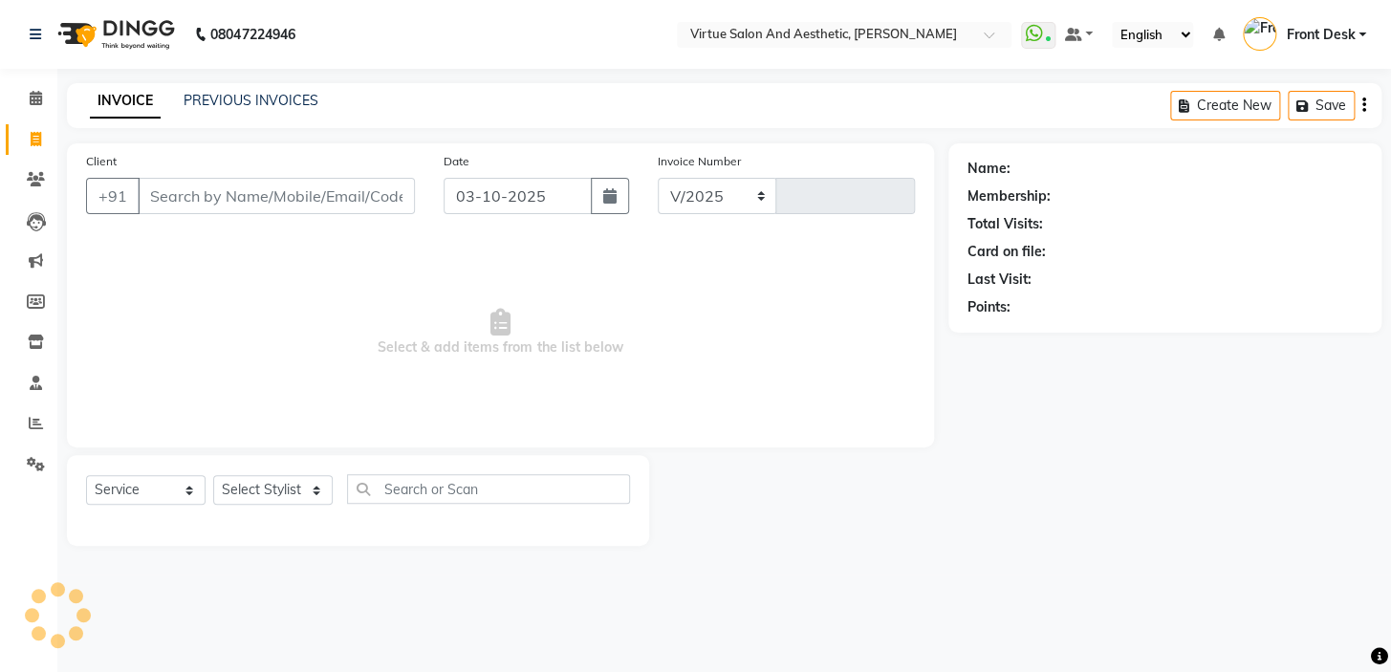
select select "7053"
type input "1461"
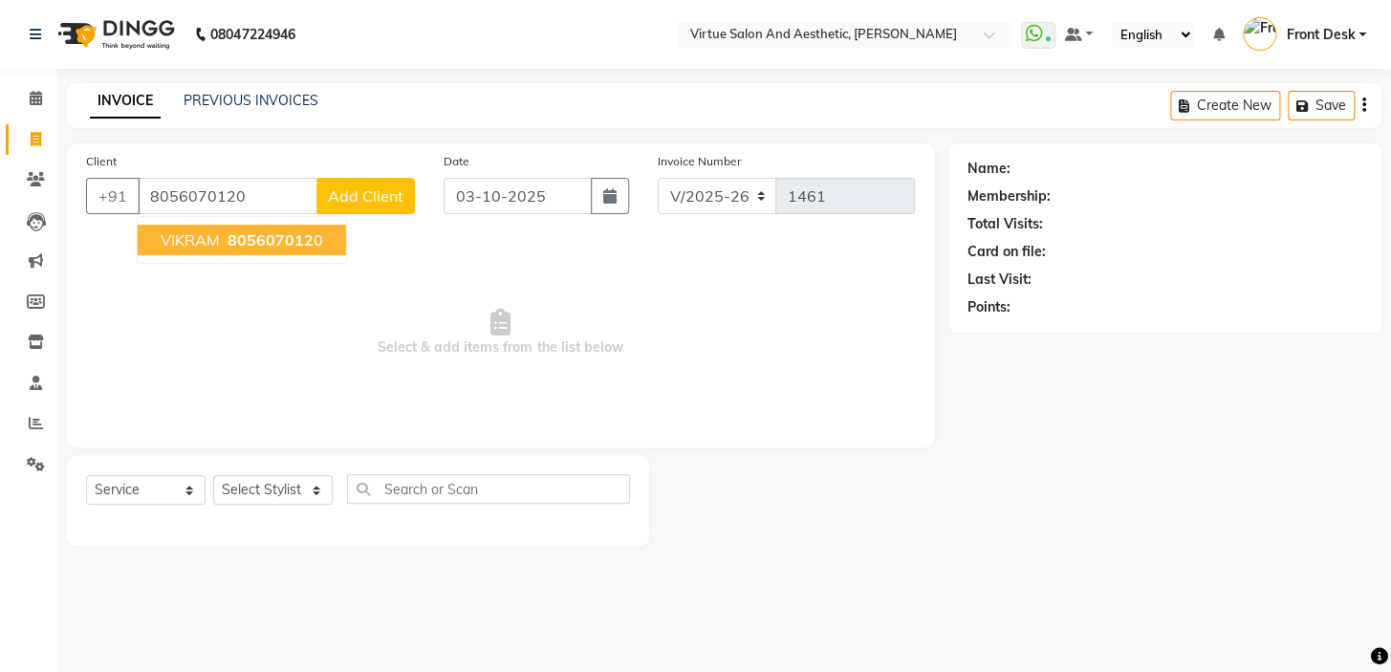
type input "8056070120"
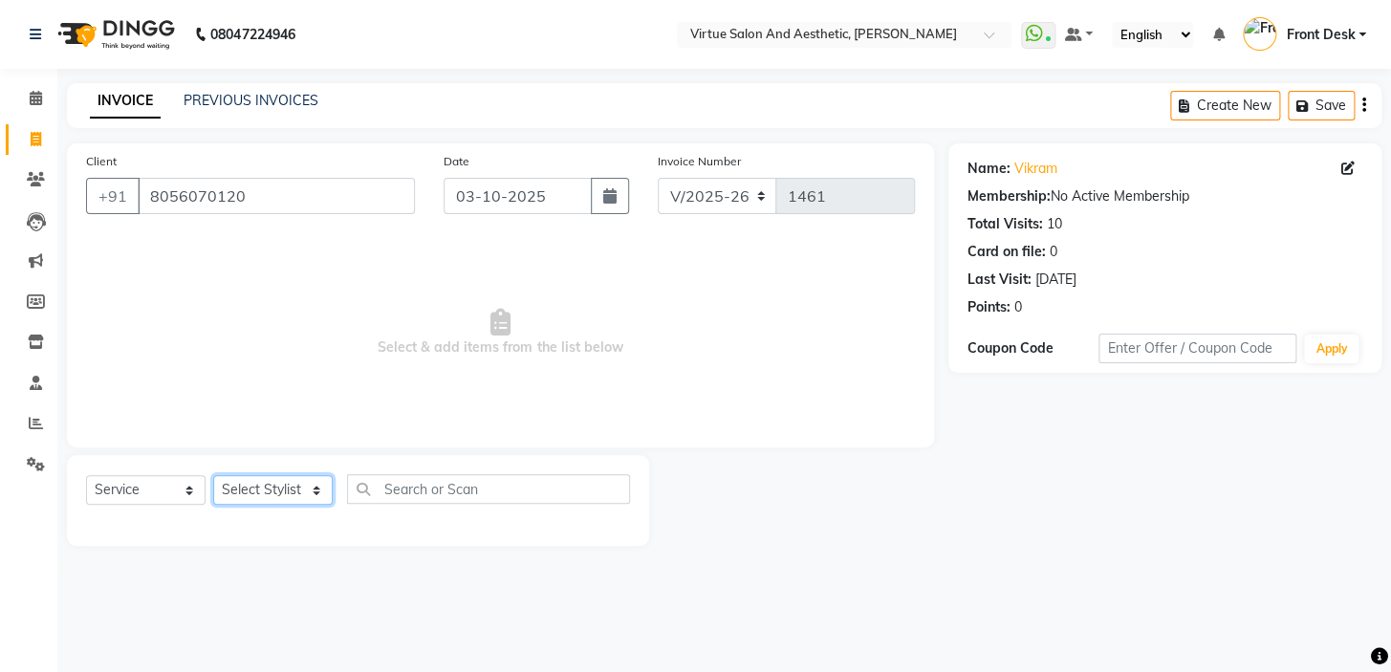
click at [291, 492] on select "Select Stylist BALAJI DIVYA FAMITHA Front Desk ILAKKIYA ISHWARYA Kabilan KESHAV…" at bounding box center [273, 490] width 120 height 30
select select "59059"
click at [213, 475] on select "Select Stylist BALAJI DIVYA FAMITHA Front Desk ILAKKIYA ISHWARYA Kabilan KESHAV…" at bounding box center [273, 490] width 120 height 30
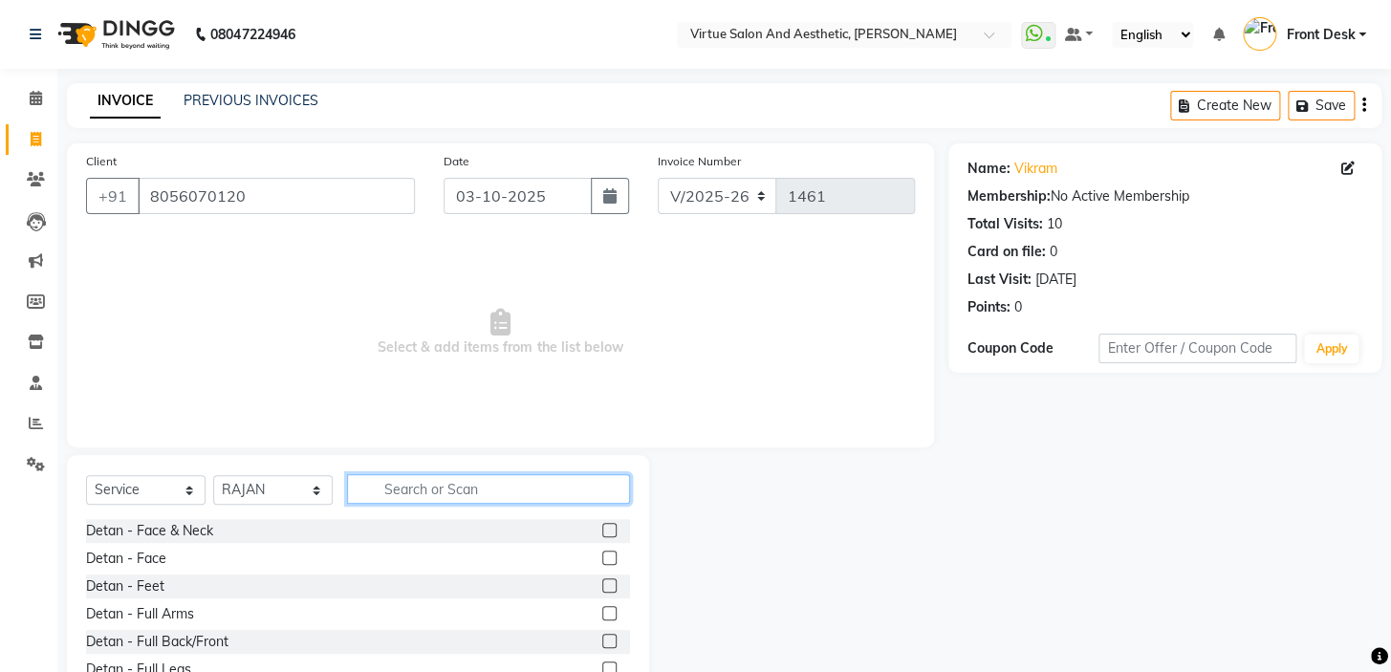
click at [435, 489] on input "text" at bounding box center [488, 489] width 283 height 30
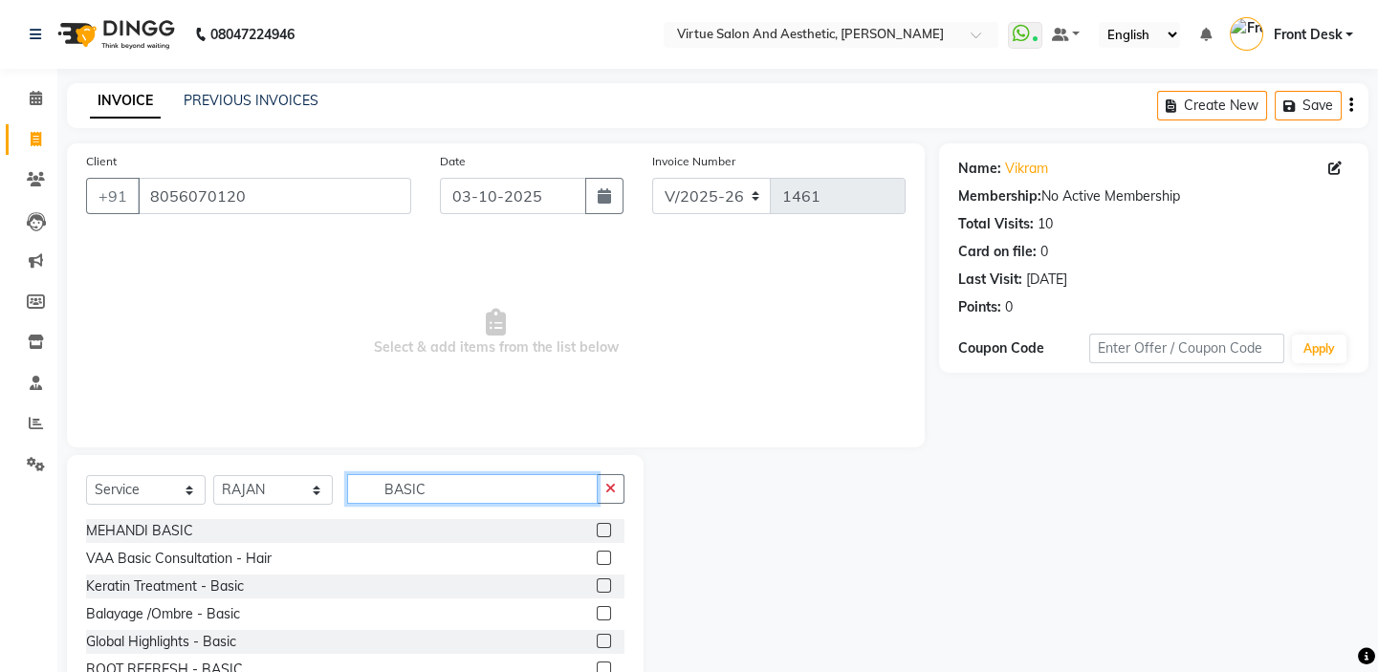
scroll to position [142, 0]
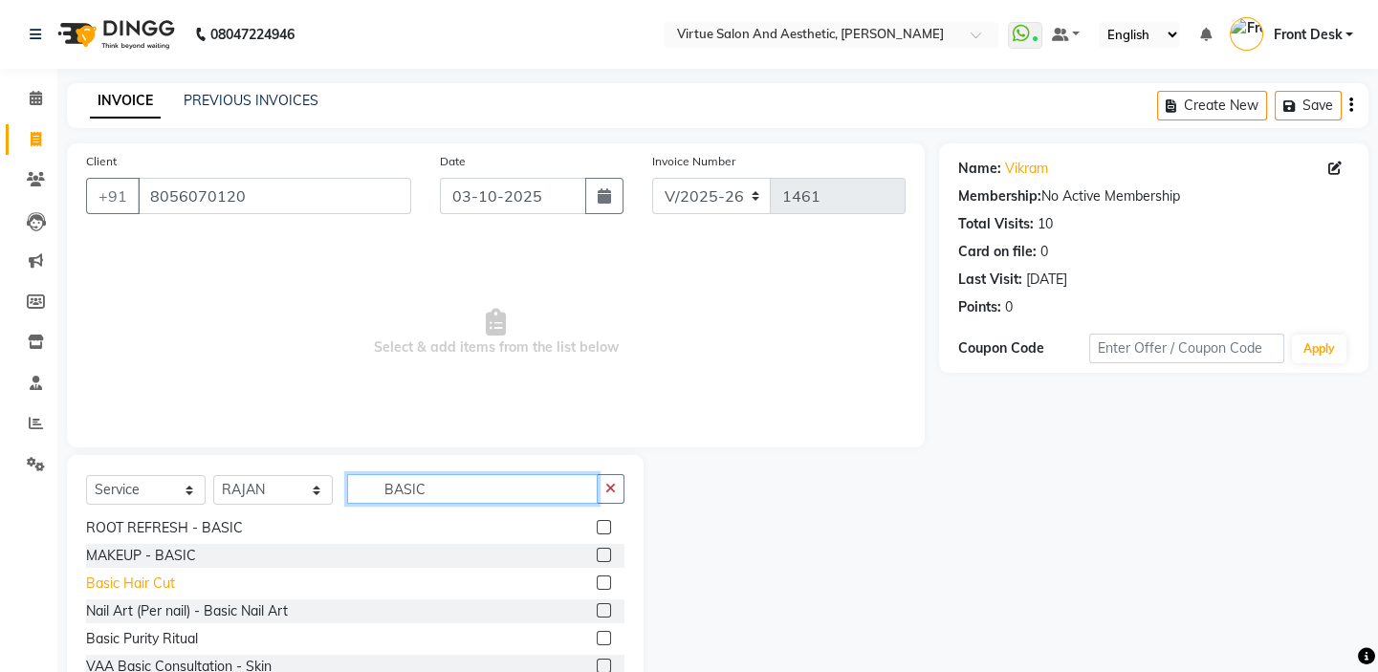
type input "BASIC"
click at [143, 585] on div "Basic Hair Cut" at bounding box center [130, 584] width 89 height 20
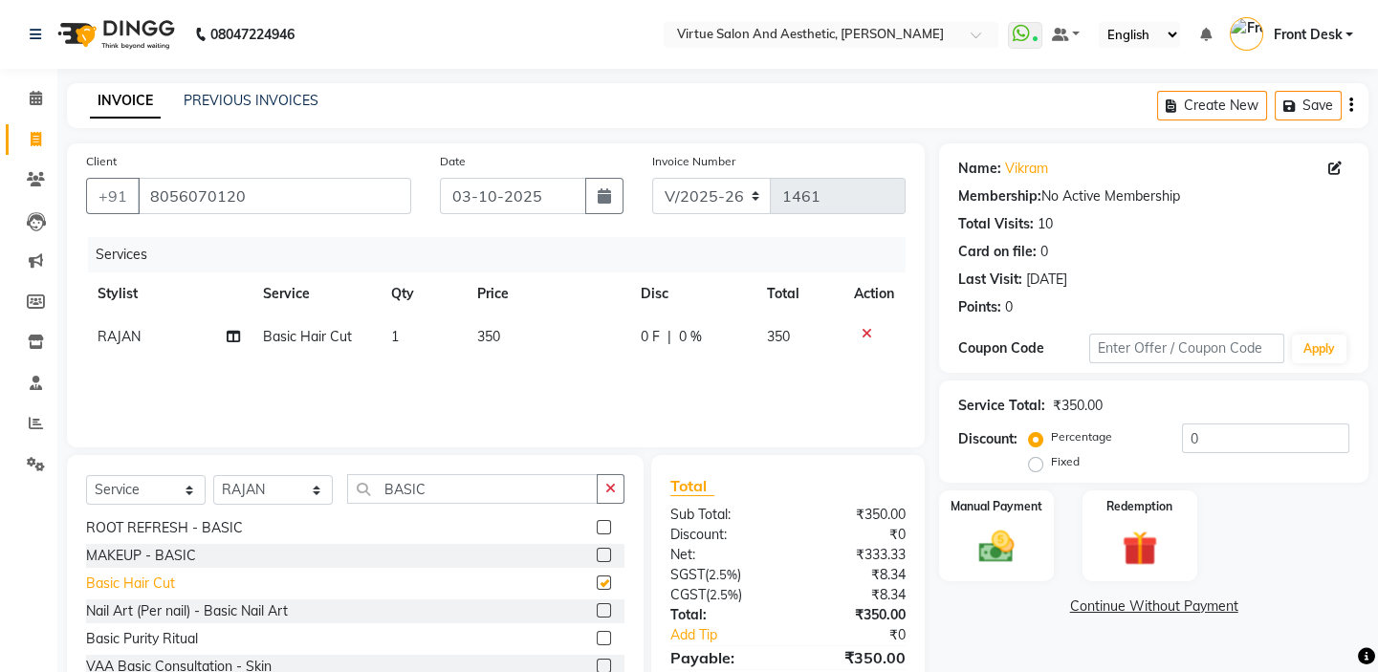
checkbox input "false"
drag, startPoint x: 542, startPoint y: 335, endPoint x: 464, endPoint y: 319, distance: 79.9
click at [475, 321] on td "350" at bounding box center [548, 337] width 164 height 43
select select "59059"
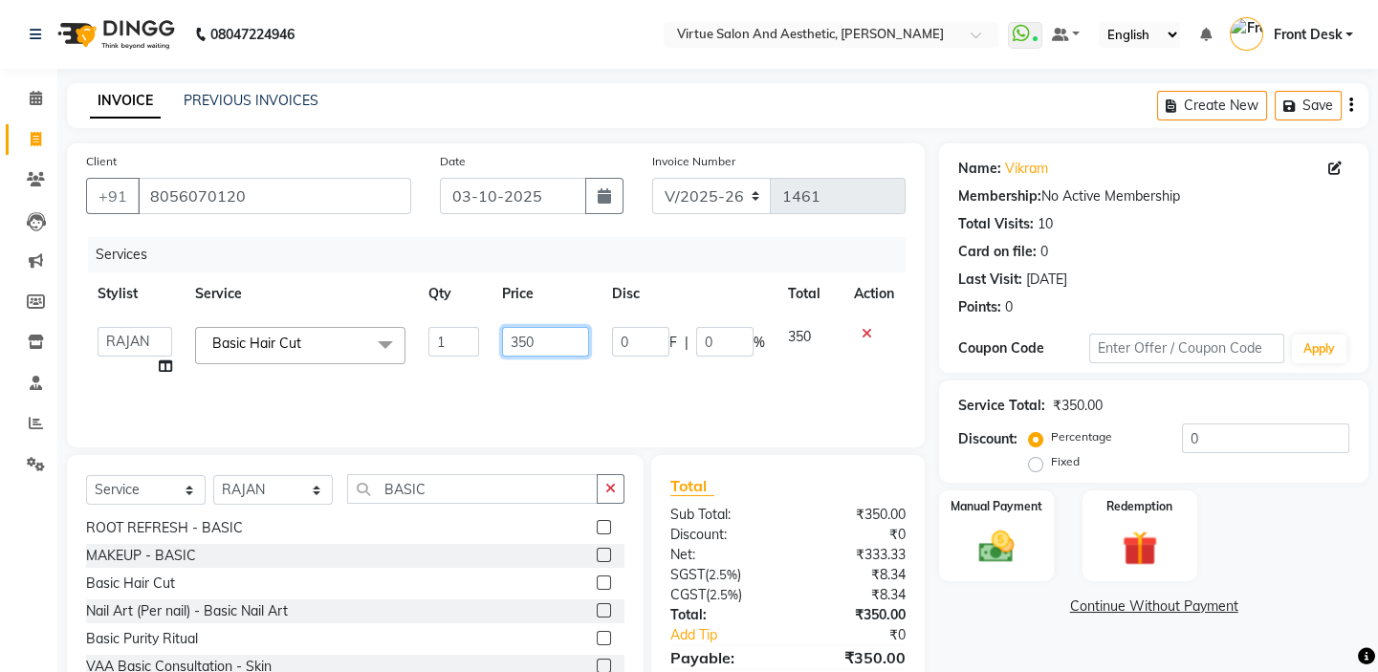
drag, startPoint x: 540, startPoint y: 348, endPoint x: 471, endPoint y: 305, distance: 81.2
click at [472, 305] on table "Stylist Service Qty Price Disc Total Action BALAJI DIVYA FAMITHA Front Desk ILA…" at bounding box center [495, 331] width 819 height 116
type input "300"
click at [478, 254] on div "Services" at bounding box center [504, 254] width 832 height 35
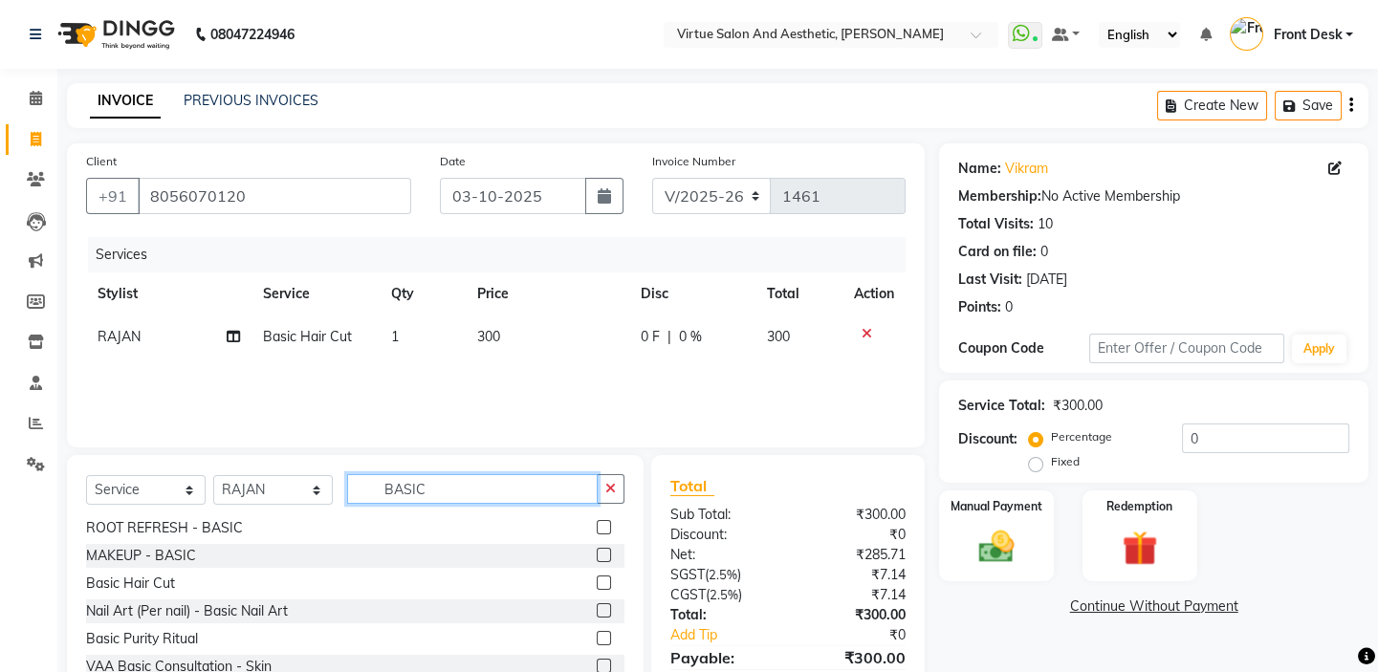
drag, startPoint x: 448, startPoint y: 488, endPoint x: 319, endPoint y: 448, distance: 134.9
click at [322, 450] on div "Client +91 8056070120 Date 03-10-2025 Invoice Number V/2025 V/2025-26 1461 Serv…" at bounding box center [496, 440] width 886 height 594
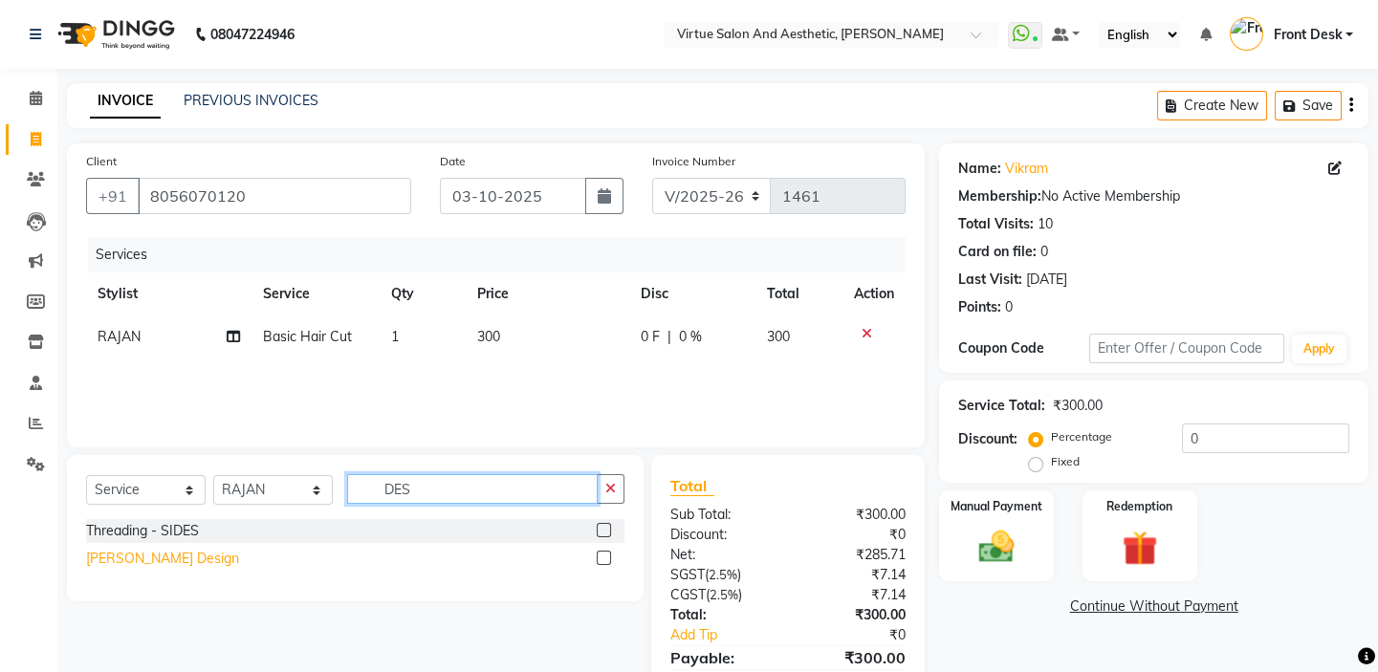
type input "DES"
click at [139, 563] on div "Beard Design" at bounding box center [162, 559] width 153 height 20
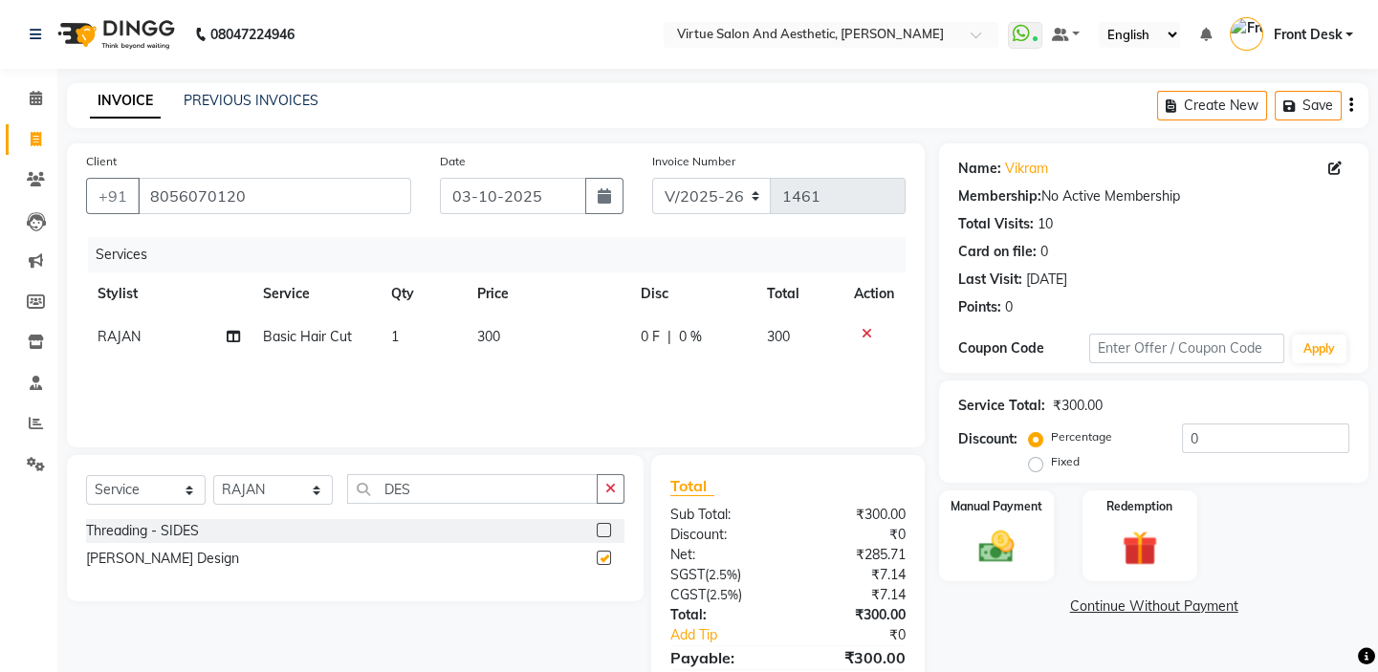
checkbox input "false"
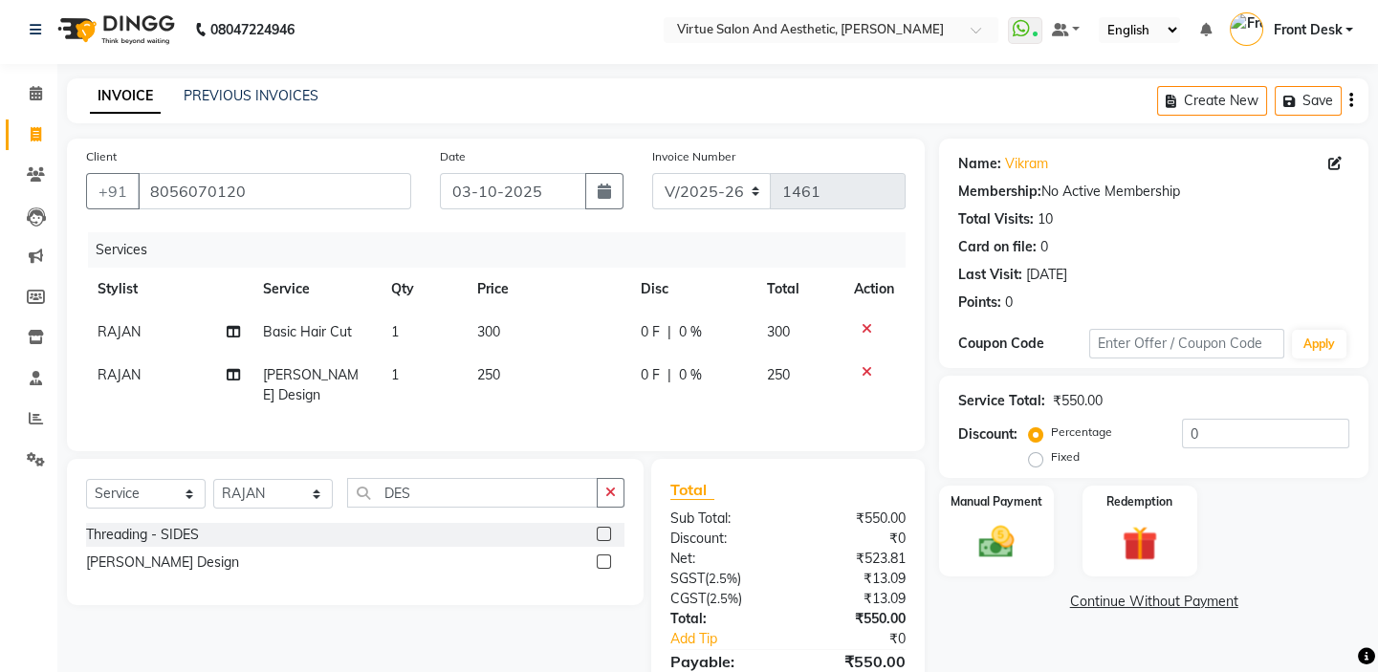
scroll to position [96, 0]
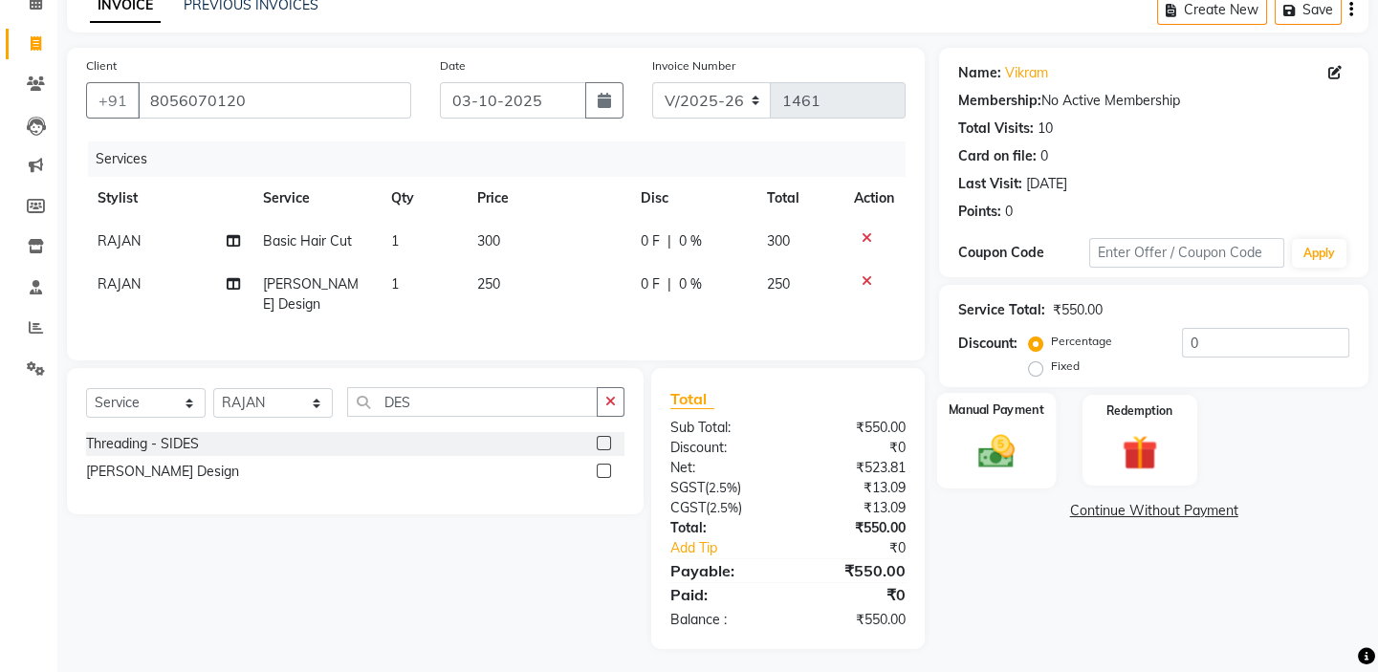
click at [1017, 464] on img at bounding box center [996, 451] width 59 height 42
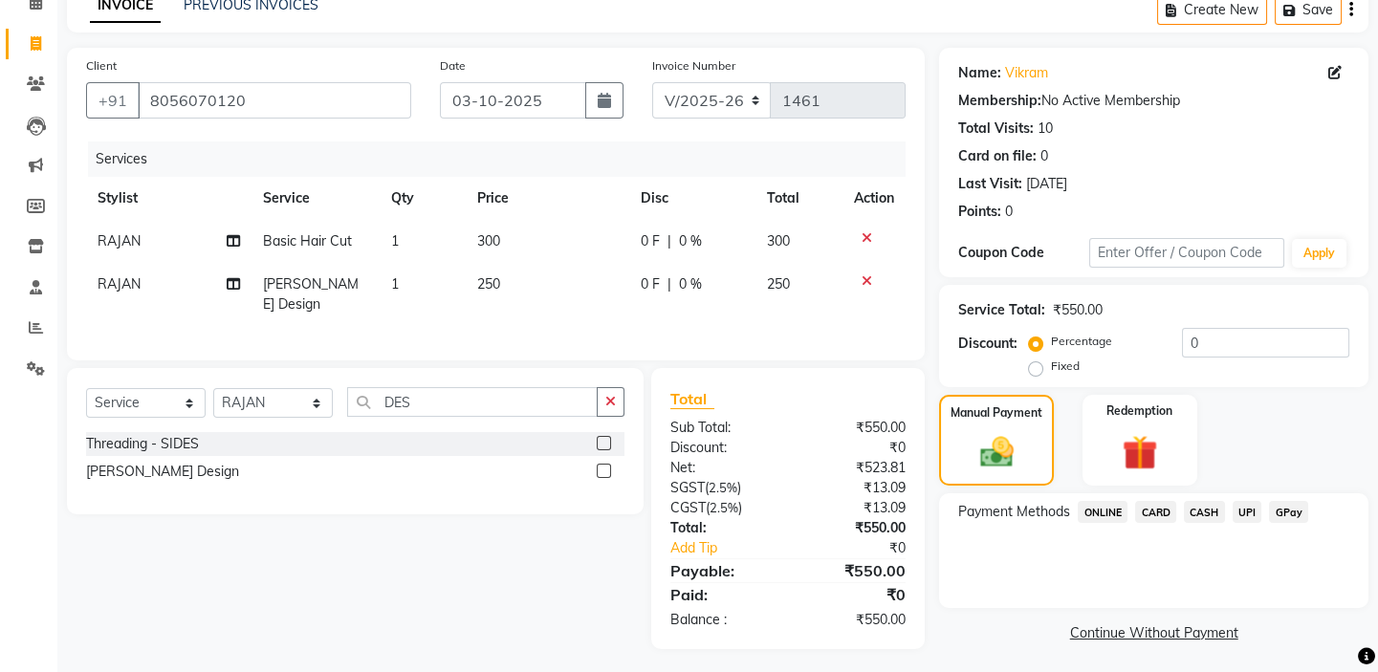
click at [1251, 507] on span "UPI" at bounding box center [1248, 512] width 30 height 22
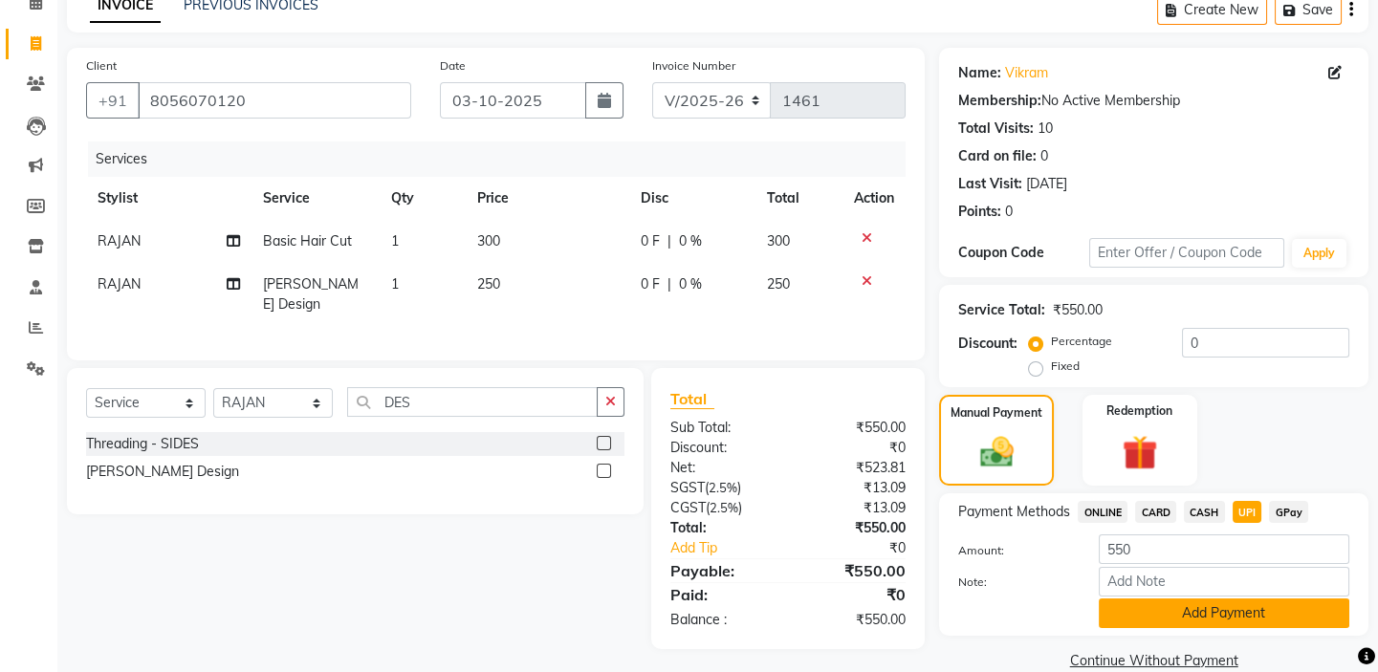
click at [1220, 618] on button "Add Payment" at bounding box center [1224, 614] width 251 height 30
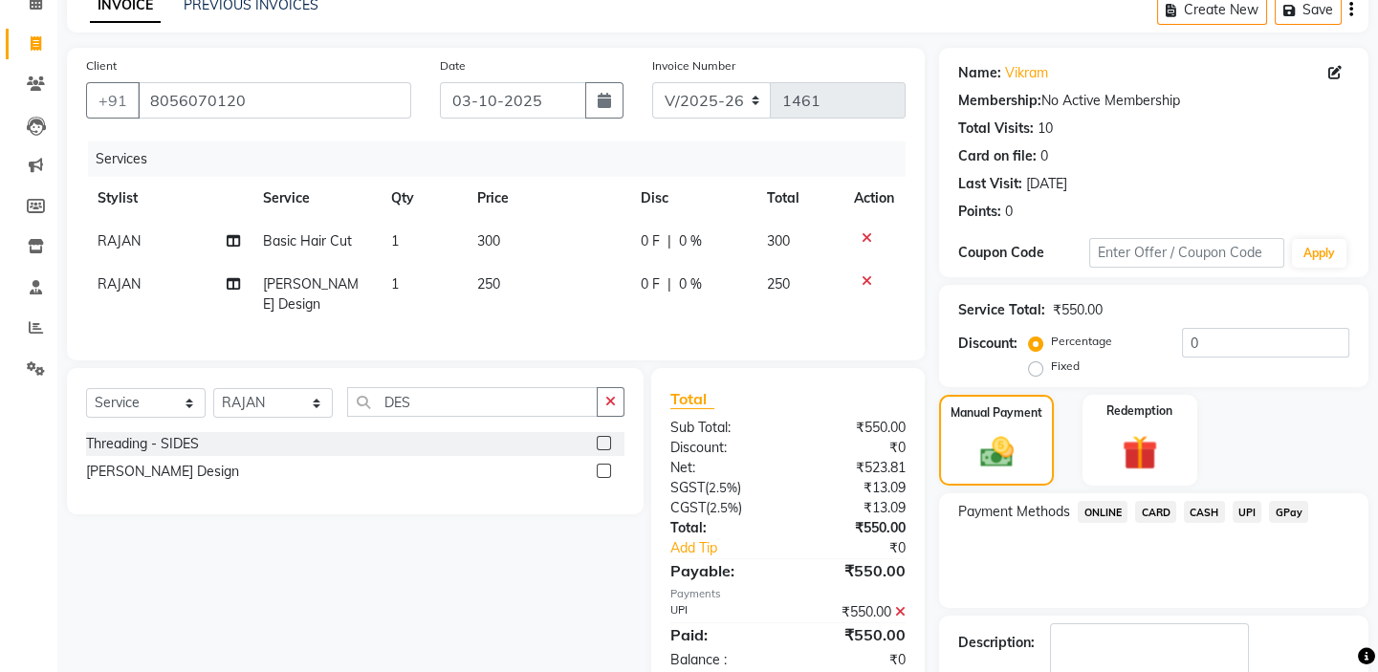
scroll to position [207, 0]
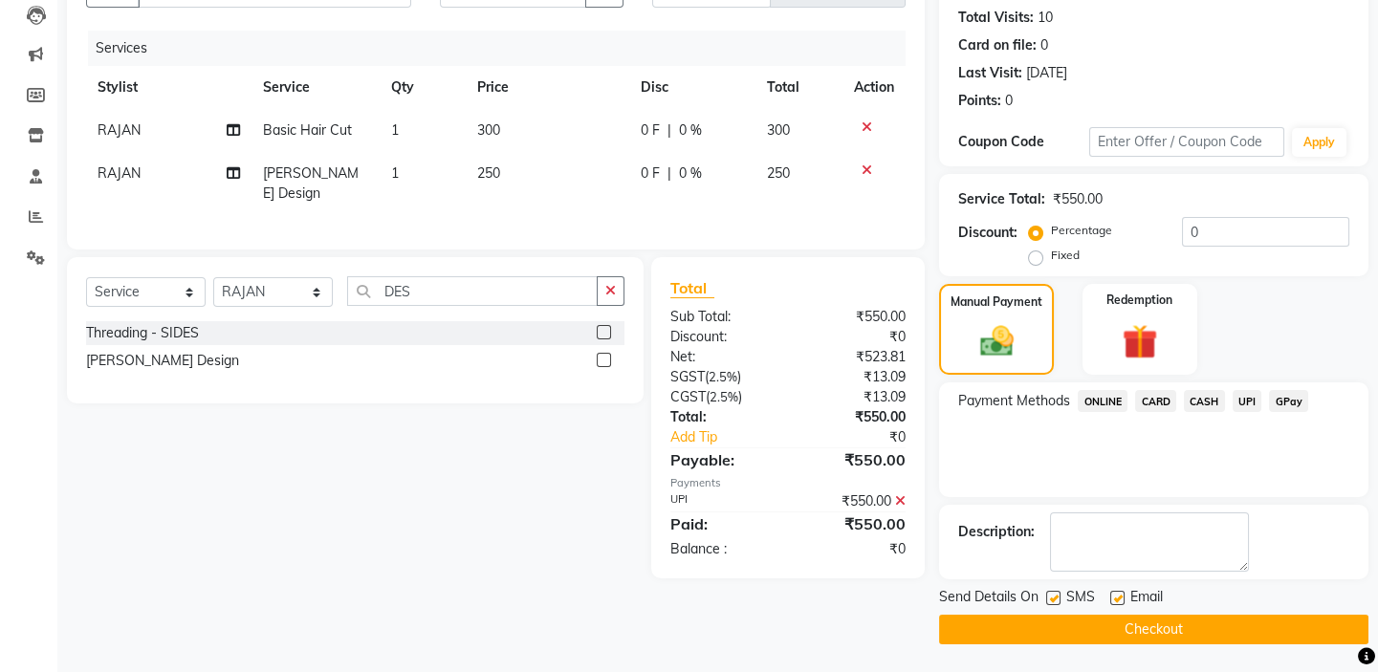
click at [1164, 622] on button "Checkout" at bounding box center [1153, 630] width 429 height 30
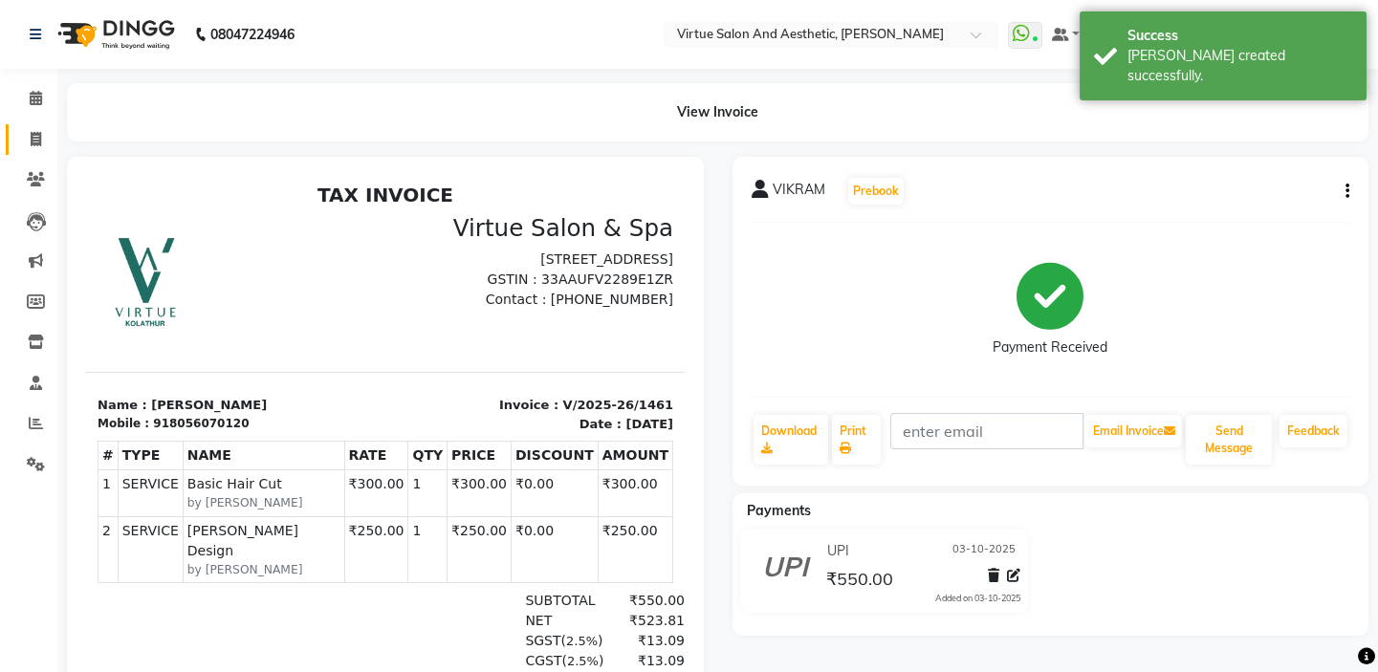
click at [36, 144] on icon at bounding box center [36, 139] width 11 height 14
select select "7053"
select select "service"
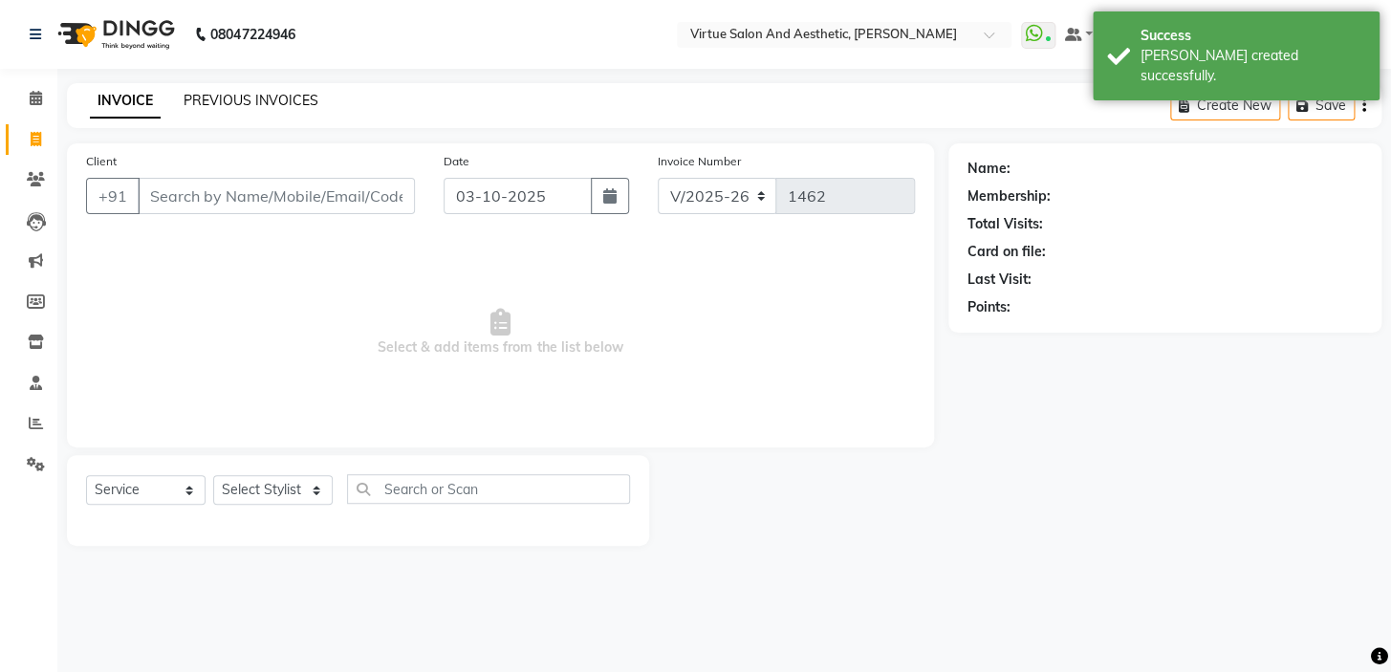
click at [225, 104] on link "PREVIOUS INVOICES" at bounding box center [251, 100] width 135 height 17
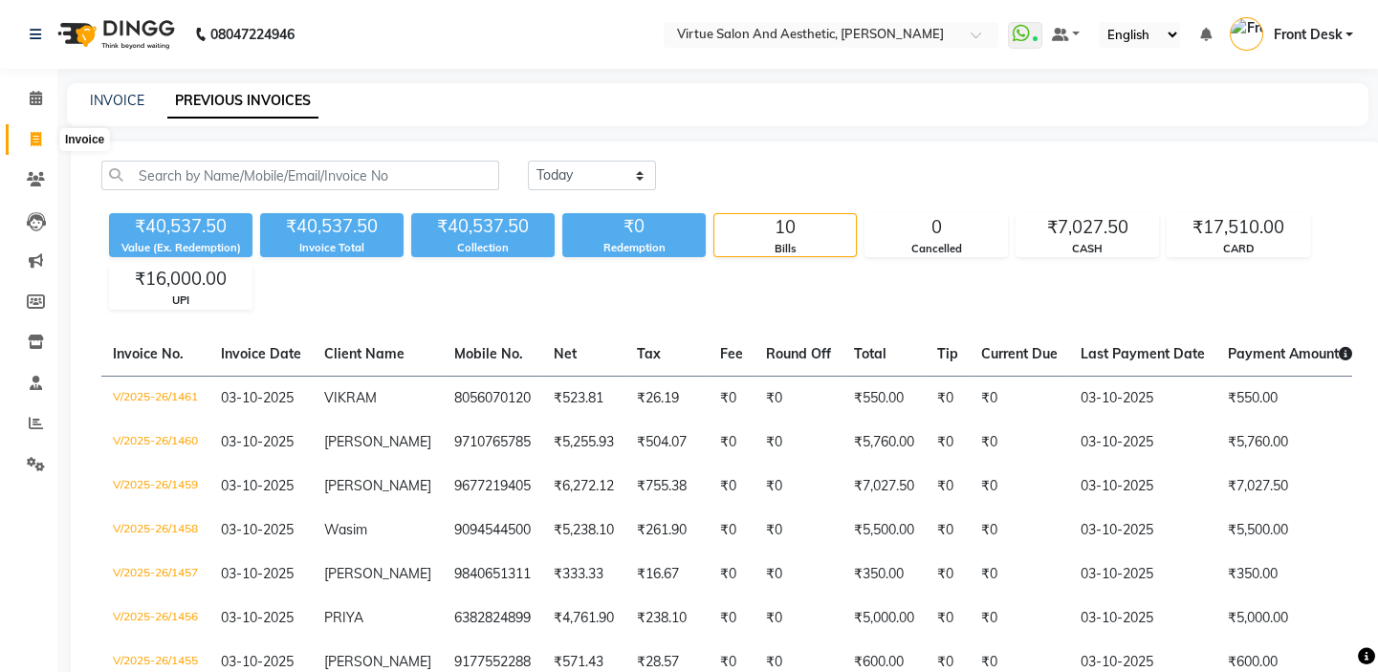
click at [28, 130] on span at bounding box center [35, 140] width 33 height 22
select select "service"
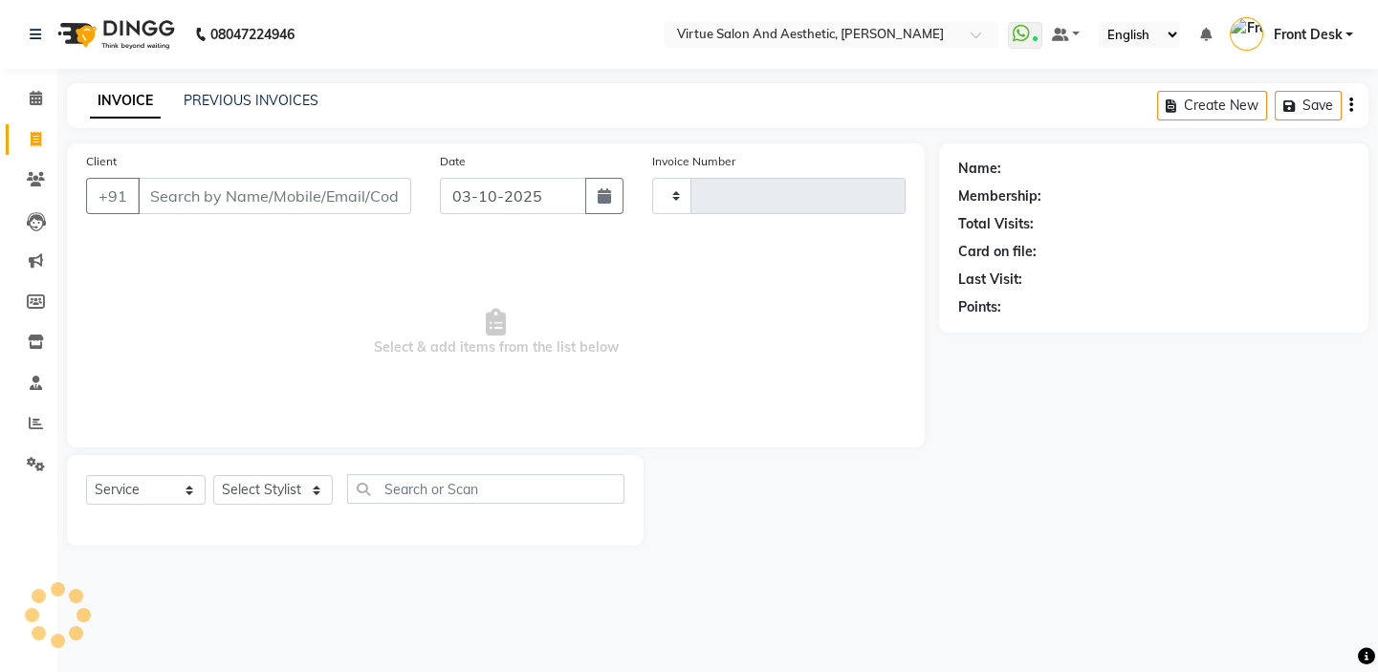
type input "1462"
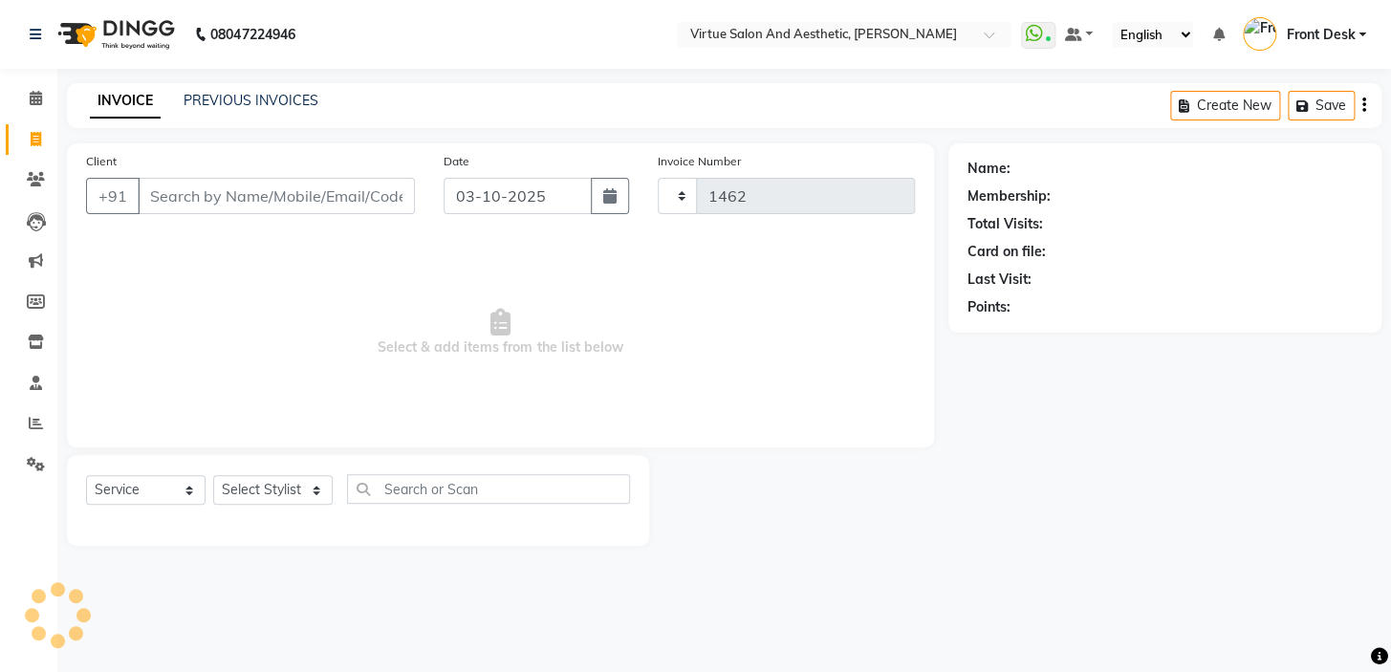
select select "7053"
click at [306, 319] on span "Select & add items from the list below" at bounding box center [500, 332] width 829 height 191
drag, startPoint x: 719, startPoint y: 373, endPoint x: 277, endPoint y: 346, distance: 442.6
click at [281, 351] on span "Select & add items from the list below" at bounding box center [500, 332] width 829 height 191
click at [309, 325] on span "Select & add items from the list below" at bounding box center [500, 332] width 829 height 191
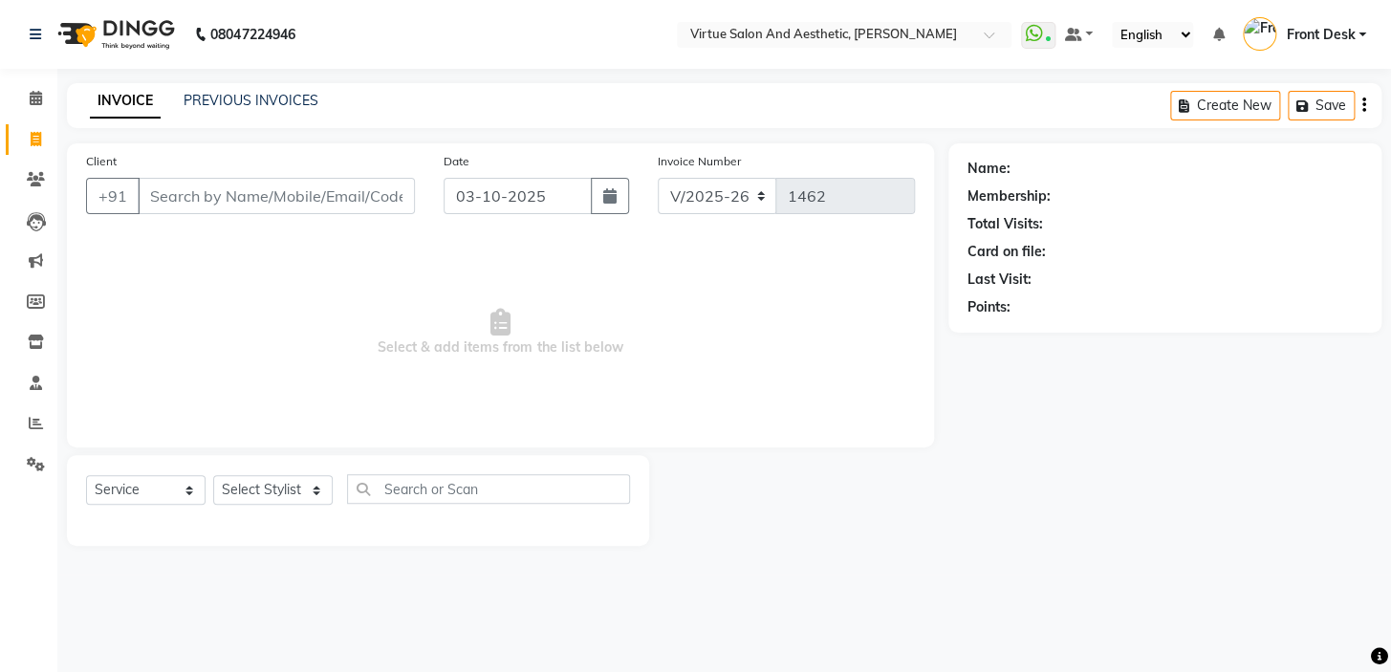
drag, startPoint x: 319, startPoint y: 367, endPoint x: 749, endPoint y: 369, distance: 429.3
click at [719, 373] on span "Select & add items from the list below" at bounding box center [500, 332] width 829 height 191
click at [671, 334] on span "Select & add items from the list below" at bounding box center [500, 332] width 829 height 191
drag, startPoint x: 735, startPoint y: 359, endPoint x: 218, endPoint y: 319, distance: 518.8
click at [219, 320] on span "Select & add items from the list below" at bounding box center [500, 332] width 829 height 191
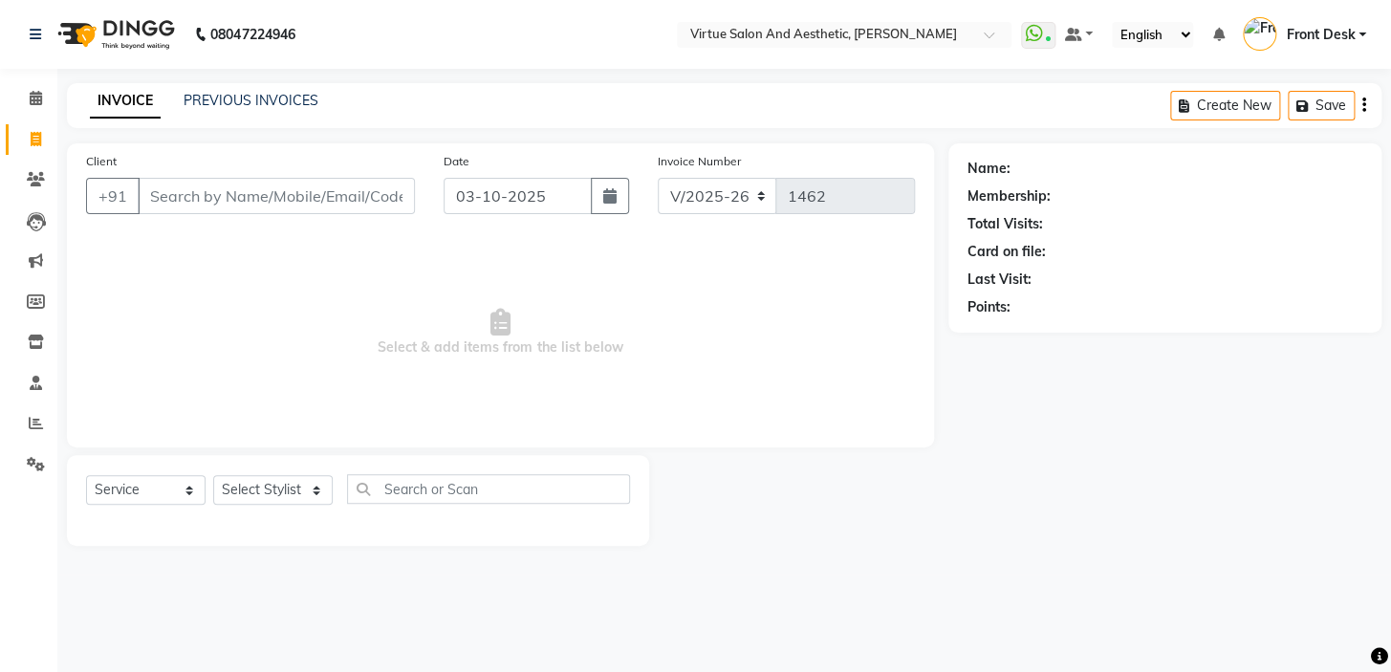
click at [265, 279] on span "Select & add items from the list below" at bounding box center [500, 332] width 829 height 191
drag, startPoint x: 504, startPoint y: 342, endPoint x: 671, endPoint y: 336, distance: 167.5
click at [622, 344] on span "Select & add items from the list below" at bounding box center [500, 332] width 829 height 191
click at [683, 334] on span "Select & add items from the list below" at bounding box center [500, 332] width 829 height 191
drag, startPoint x: 497, startPoint y: 351, endPoint x: 166, endPoint y: 341, distance: 331.0
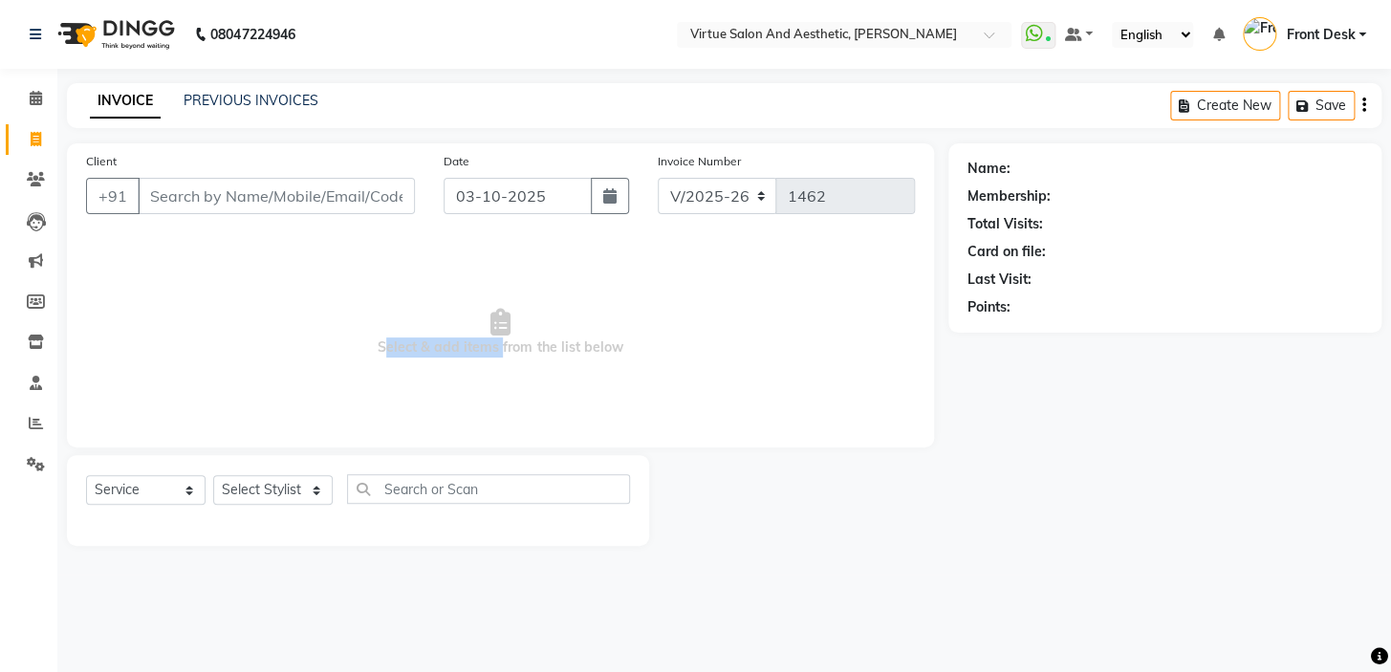
click at [166, 341] on span "Select & add items from the list below" at bounding box center [500, 332] width 829 height 191
drag, startPoint x: 313, startPoint y: 296, endPoint x: 405, endPoint y: 363, distance: 114.4
click at [315, 296] on span "Select & add items from the list below" at bounding box center [500, 332] width 829 height 191
drag, startPoint x: 410, startPoint y: 365, endPoint x: 762, endPoint y: 365, distance: 351.9
click at [728, 366] on span "Select & add items from the list below" at bounding box center [500, 332] width 829 height 191
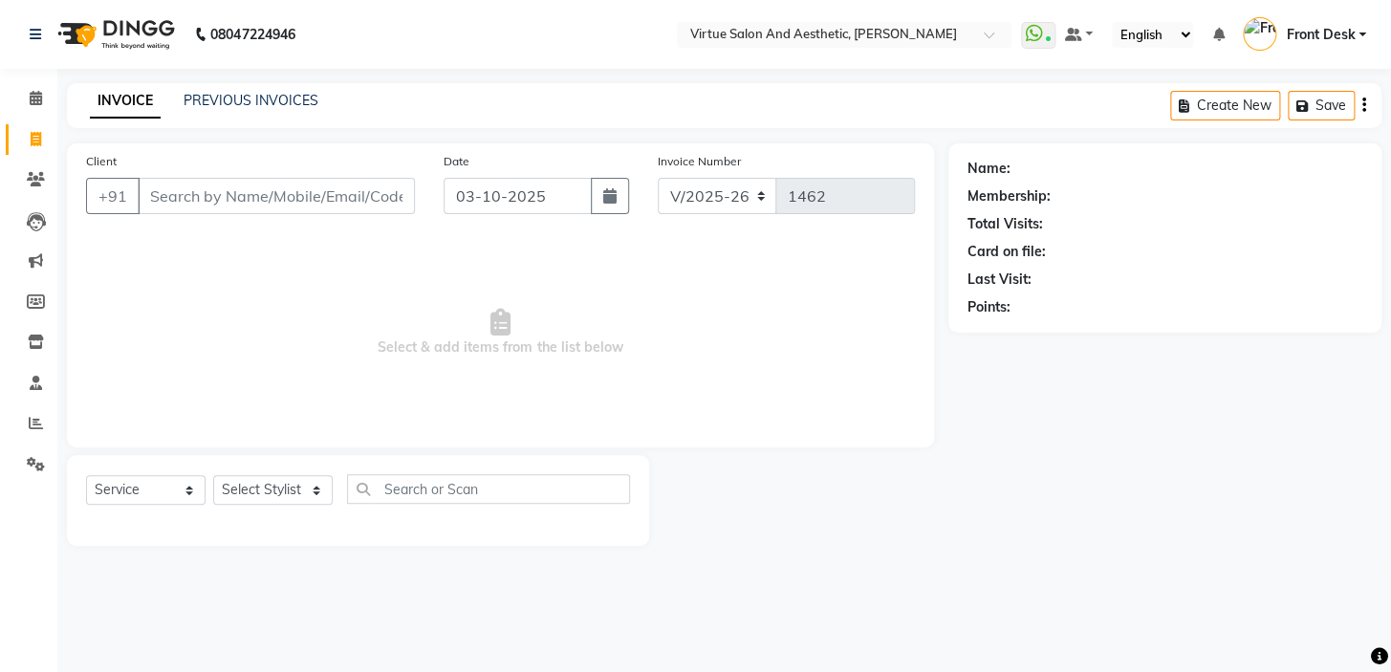
click at [681, 330] on span "Select & add items from the list below" at bounding box center [500, 332] width 829 height 191
drag, startPoint x: 402, startPoint y: 363, endPoint x: 262, endPoint y: 343, distance: 141.0
click at [262, 343] on span "Select & add items from the list below" at bounding box center [500, 332] width 829 height 191
click at [313, 316] on span "Select & add items from the list below" at bounding box center [500, 332] width 829 height 191
drag, startPoint x: 319, startPoint y: 368, endPoint x: 641, endPoint y: 378, distance: 321.4
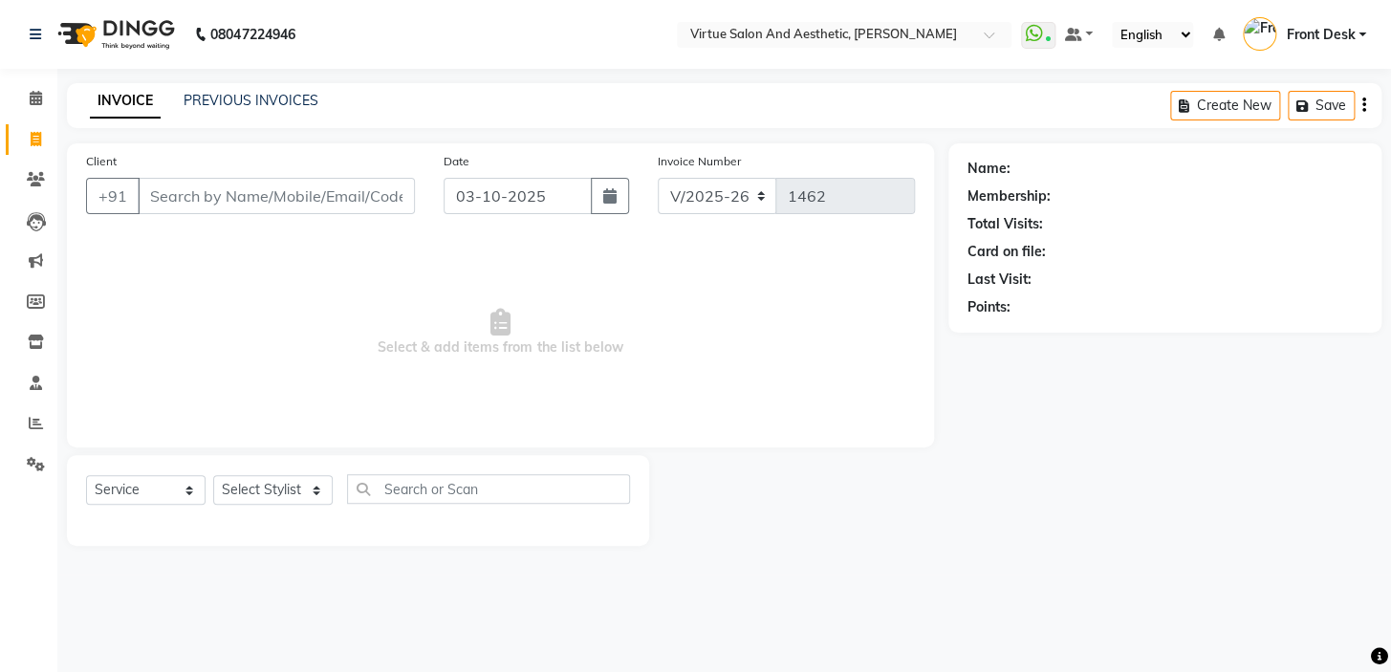
click at [586, 386] on span "Select & add items from the list below" at bounding box center [500, 332] width 829 height 191
click at [709, 351] on span "Select & add items from the list below" at bounding box center [500, 332] width 829 height 191
drag, startPoint x: 665, startPoint y: 375, endPoint x: 134, endPoint y: 354, distance: 531.1
click at [141, 356] on span "Select & add items from the list below" at bounding box center [500, 332] width 829 height 191
drag, startPoint x: 207, startPoint y: 295, endPoint x: 257, endPoint y: 357, distance: 78.9
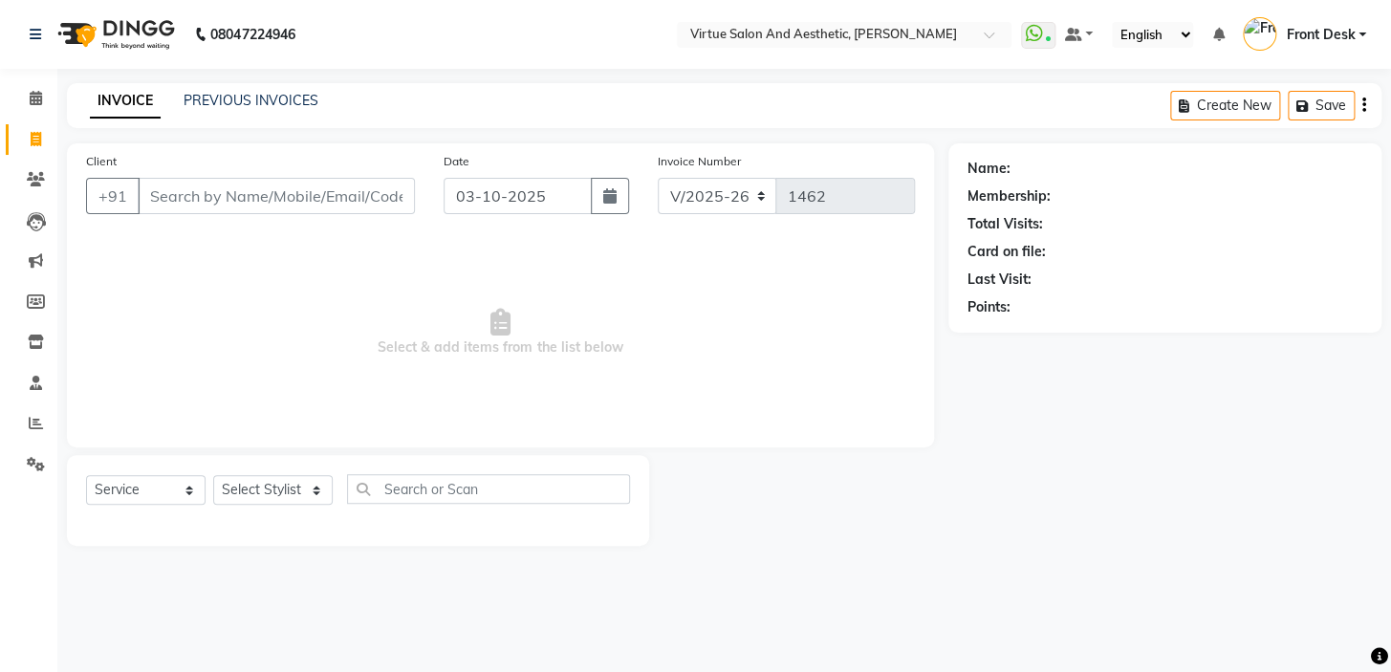
click at [209, 296] on span "Select & add items from the list below" at bounding box center [500, 332] width 829 height 191
drag, startPoint x: 259, startPoint y: 357, endPoint x: 893, endPoint y: 353, distance: 634.0
click at [867, 361] on span "Select & add items from the list below" at bounding box center [500, 332] width 829 height 191
drag, startPoint x: 730, startPoint y: 308, endPoint x: 723, endPoint y: 371, distance: 63.5
click at [729, 320] on span "Select & add items from the list below" at bounding box center [500, 332] width 829 height 191
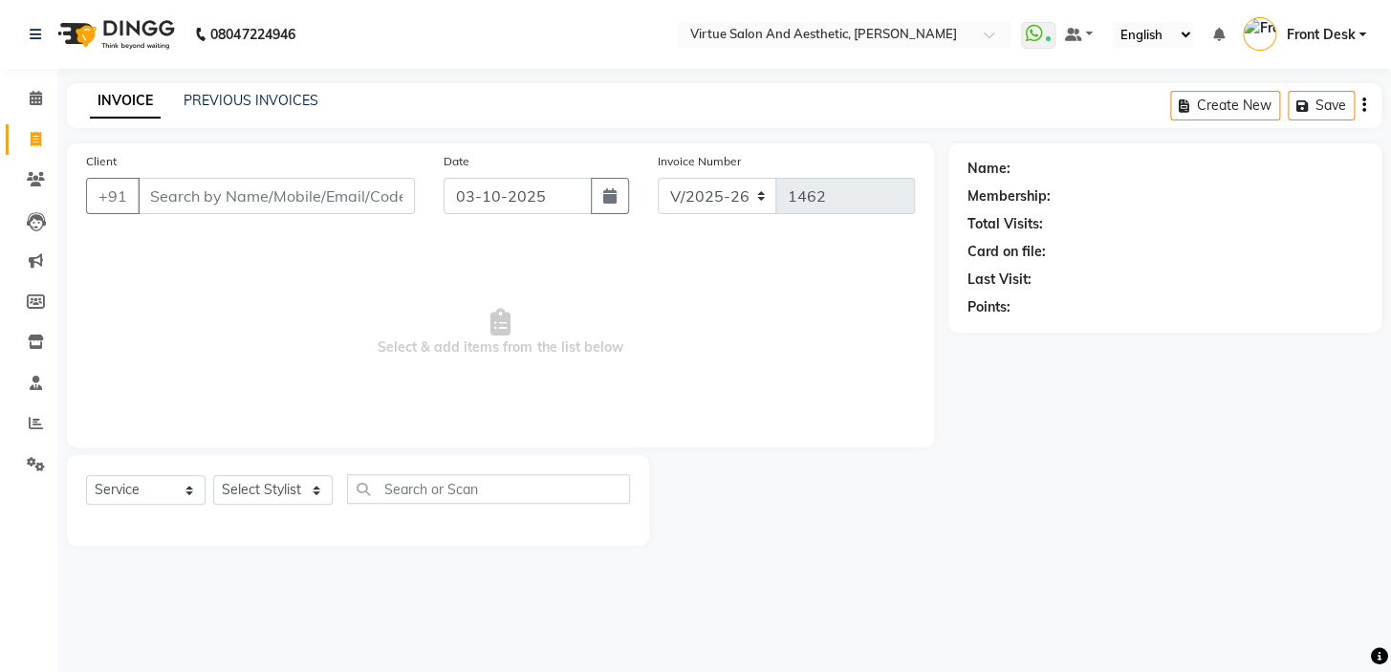
drag, startPoint x: 531, startPoint y: 377, endPoint x: 238, endPoint y: 296, distance: 303.4
click at [0, 359] on app-home "08047224946 Select Location × Virtue Salon And Aesthetic, Kolathur WhatsApp Sta…" at bounding box center [695, 287] width 1391 height 575
click at [431, 298] on span "Select & add items from the list below" at bounding box center [500, 332] width 829 height 191
drag, startPoint x: 393, startPoint y: 350, endPoint x: 912, endPoint y: 329, distance: 519.7
click at [859, 345] on span "Select & add items from the list below" at bounding box center [500, 332] width 829 height 191
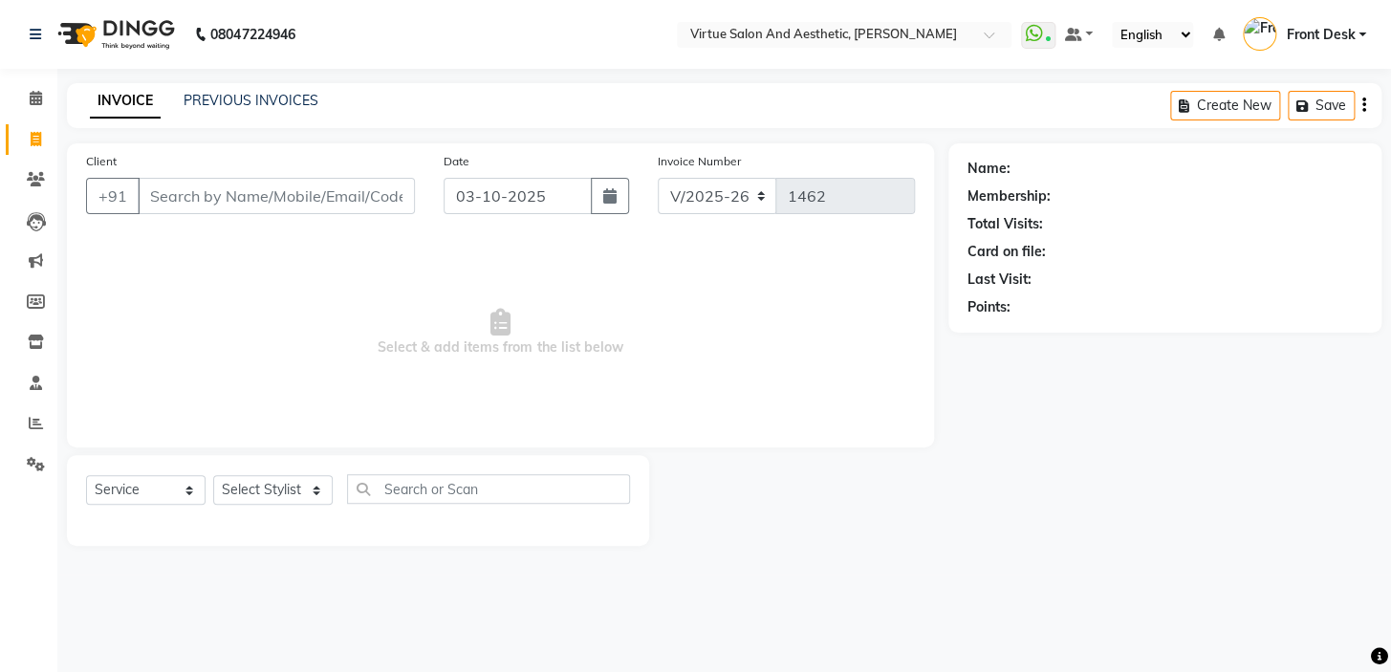
click at [691, 305] on span "Select & add items from the list below" at bounding box center [500, 332] width 829 height 191
drag, startPoint x: 684, startPoint y: 362, endPoint x: 367, endPoint y: 339, distance: 317.3
click at [341, 363] on span "Select & add items from the list below" at bounding box center [500, 332] width 829 height 191
click at [394, 311] on span "Select & add items from the list below" at bounding box center [500, 332] width 829 height 191
drag, startPoint x: 343, startPoint y: 359, endPoint x: 933, endPoint y: 389, distance: 590.8
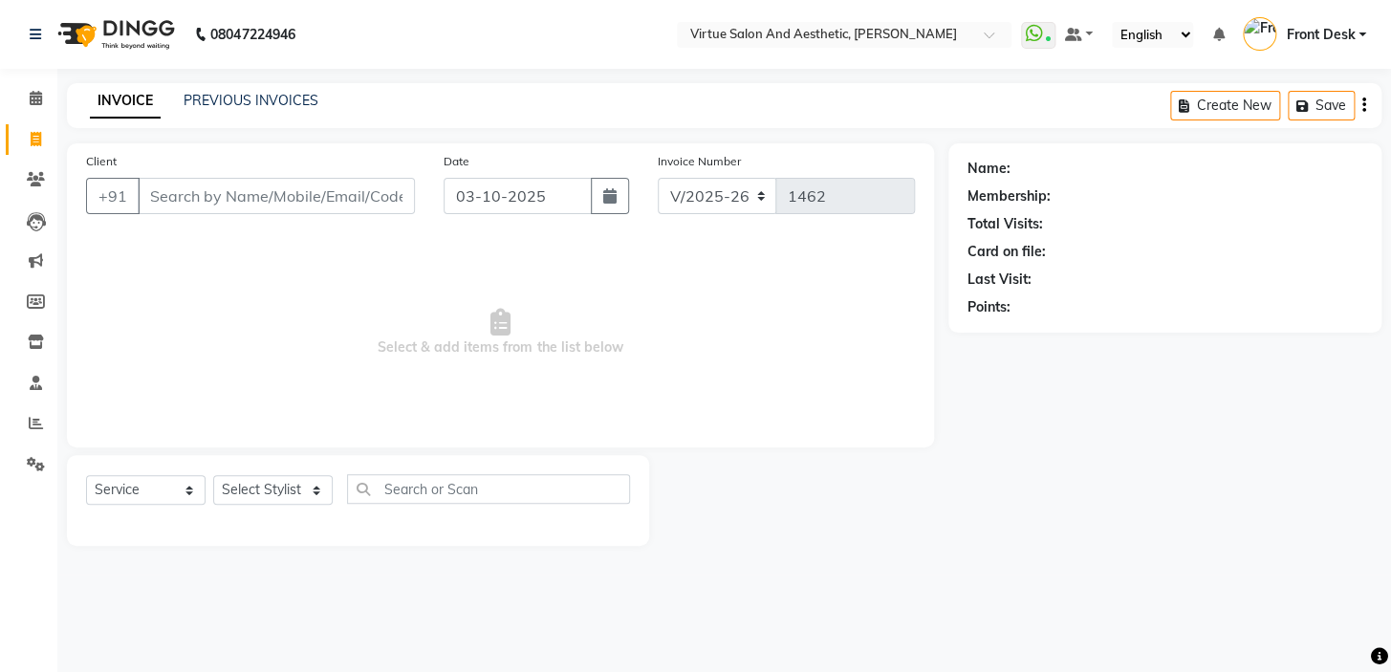
click at [920, 392] on div "Client +91 Date 03-10-2025 Invoice Number V/2025 V/2025-26 1462 Select & add it…" at bounding box center [500, 295] width 867 height 304
drag, startPoint x: 641, startPoint y: 283, endPoint x: 688, endPoint y: 317, distance: 58.9
click at [649, 288] on span "Select & add items from the list below" at bounding box center [500, 332] width 829 height 191
drag, startPoint x: 708, startPoint y: 382, endPoint x: 168, endPoint y: 371, distance: 539.4
click at [166, 373] on span "Select & add items from the list below" at bounding box center [500, 332] width 829 height 191
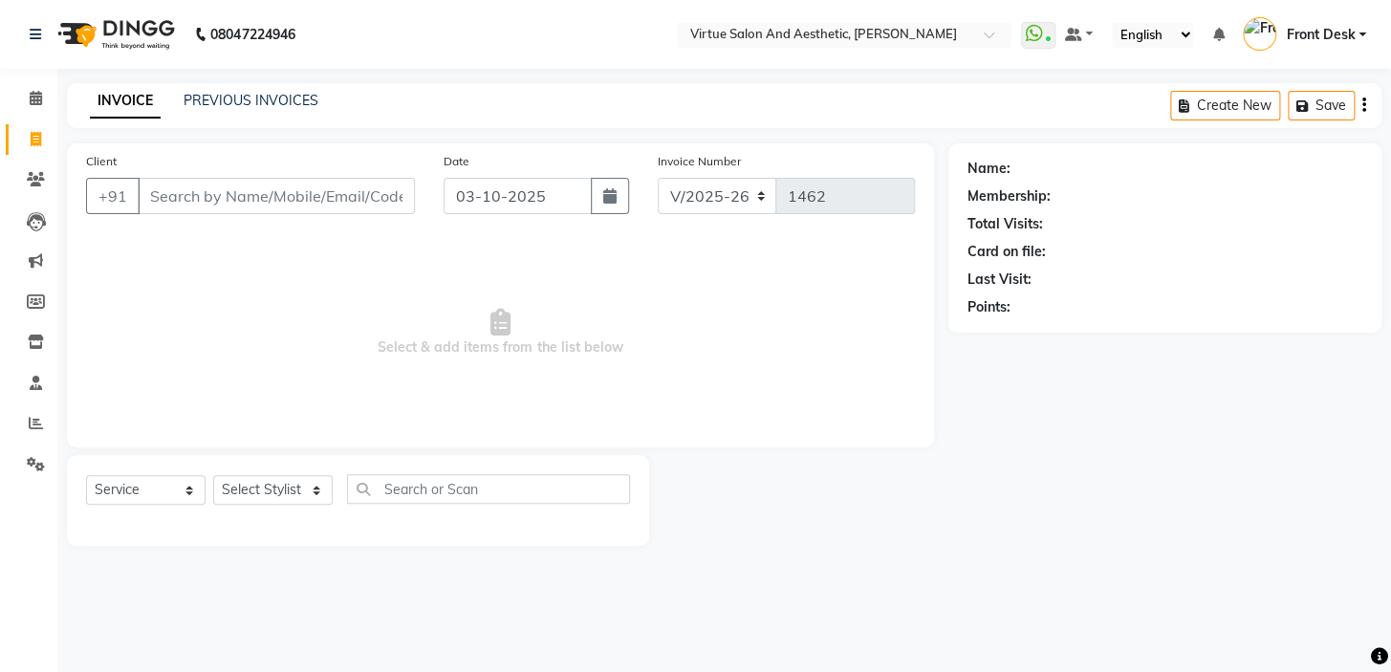
click at [391, 328] on span "Select & add items from the list below" at bounding box center [500, 332] width 829 height 191
drag, startPoint x: 364, startPoint y: 348, endPoint x: 607, endPoint y: 358, distance: 243.1
click at [579, 358] on span "Select & add items from the list below" at bounding box center [500, 332] width 829 height 191
drag, startPoint x: 543, startPoint y: 302, endPoint x: 564, endPoint y: 315, distance: 24.4
click at [554, 308] on span "Select & add items from the list below" at bounding box center [500, 332] width 829 height 191
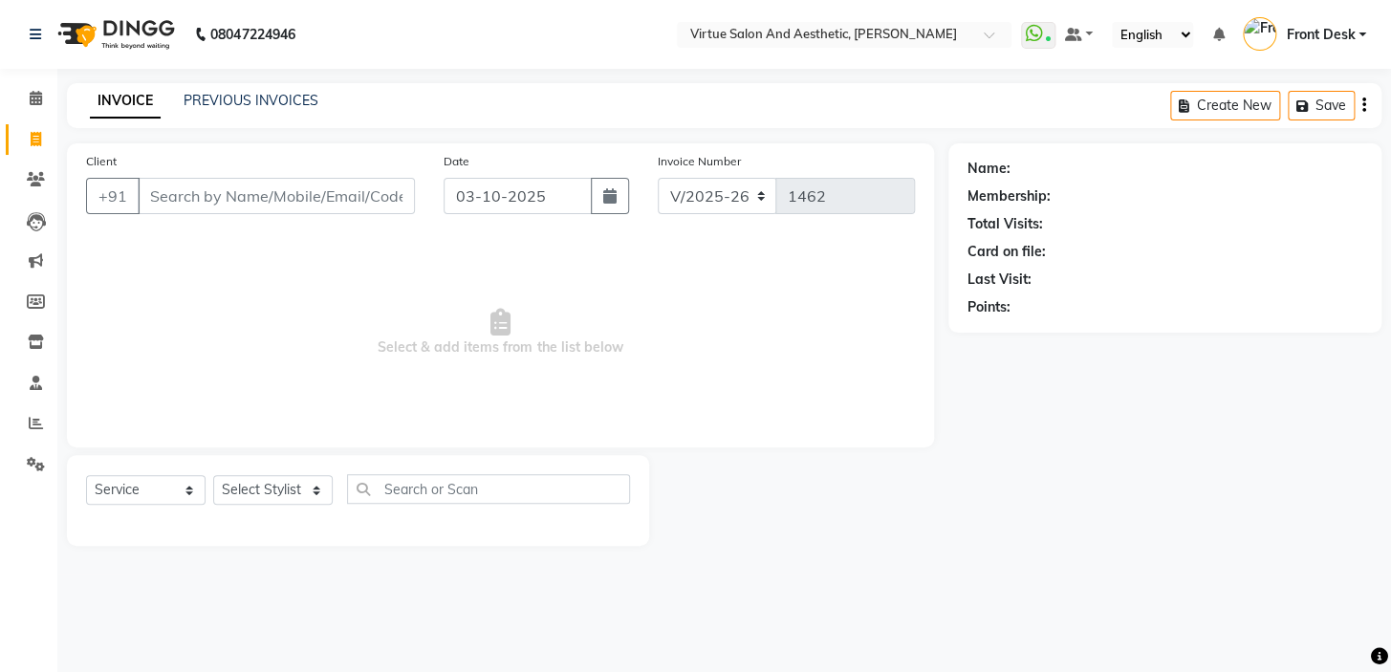
drag, startPoint x: 663, startPoint y: 361, endPoint x: 196, endPoint y: 373, distance: 466.8
click at [196, 373] on span "Select & add items from the list below" at bounding box center [500, 332] width 829 height 191
click at [346, 305] on span "Select & add items from the list below" at bounding box center [500, 332] width 829 height 191
drag, startPoint x: 356, startPoint y: 366, endPoint x: 729, endPoint y: 344, distance: 373.6
click at [678, 364] on span "Select & add items from the list below" at bounding box center [500, 332] width 829 height 191
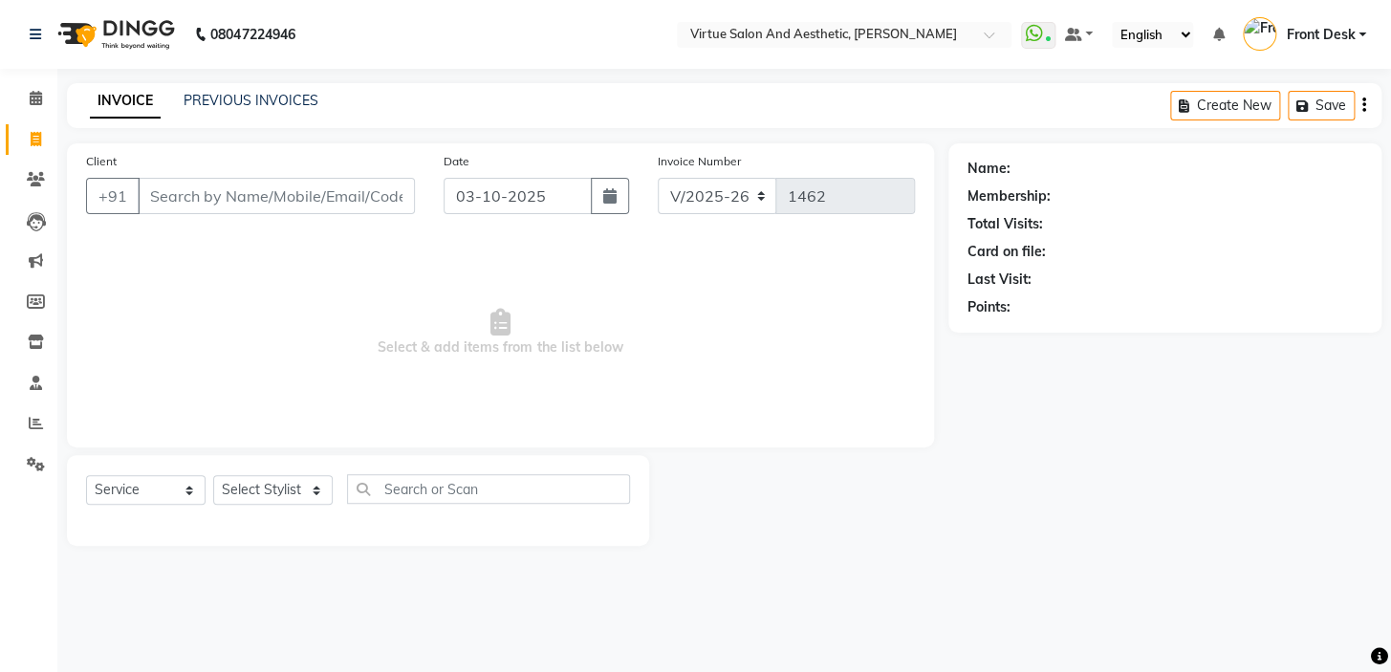
drag, startPoint x: 613, startPoint y: 285, endPoint x: 679, endPoint y: 319, distance: 74.4
click at [623, 287] on span "Select & add items from the list below" at bounding box center [500, 332] width 829 height 191
drag, startPoint x: 669, startPoint y: 361, endPoint x: 286, endPoint y: 312, distance: 386.7
click at [258, 339] on span "Select & add items from the list below" at bounding box center [500, 332] width 829 height 191
drag, startPoint x: 373, startPoint y: 284, endPoint x: 369, endPoint y: 295, distance: 11.2
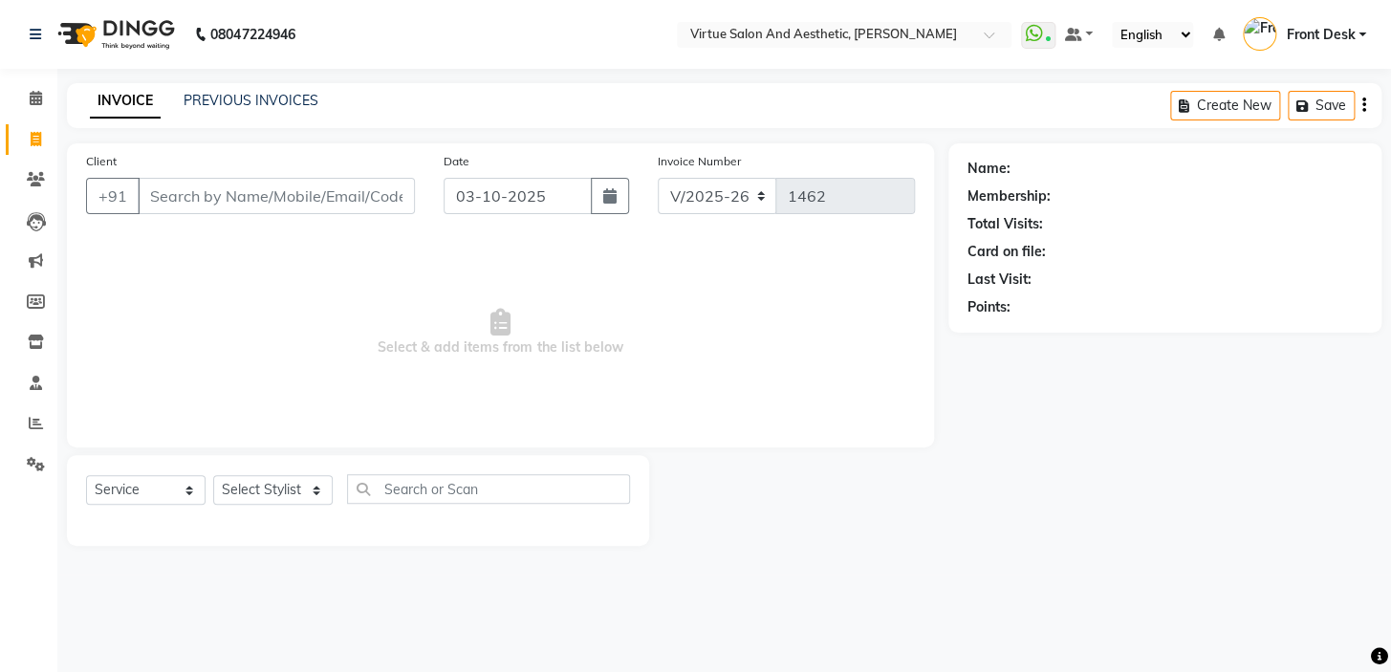
click at [372, 288] on span "Select & add items from the list below" at bounding box center [500, 332] width 829 height 191
drag, startPoint x: 340, startPoint y: 347, endPoint x: 724, endPoint y: 335, distance: 383.6
click at [701, 341] on span "Select & add items from the list below" at bounding box center [500, 332] width 829 height 191
click at [640, 283] on span "Select & add items from the list below" at bounding box center [500, 332] width 829 height 191
drag, startPoint x: 287, startPoint y: 345, endPoint x: 217, endPoint y: 306, distance: 80.1
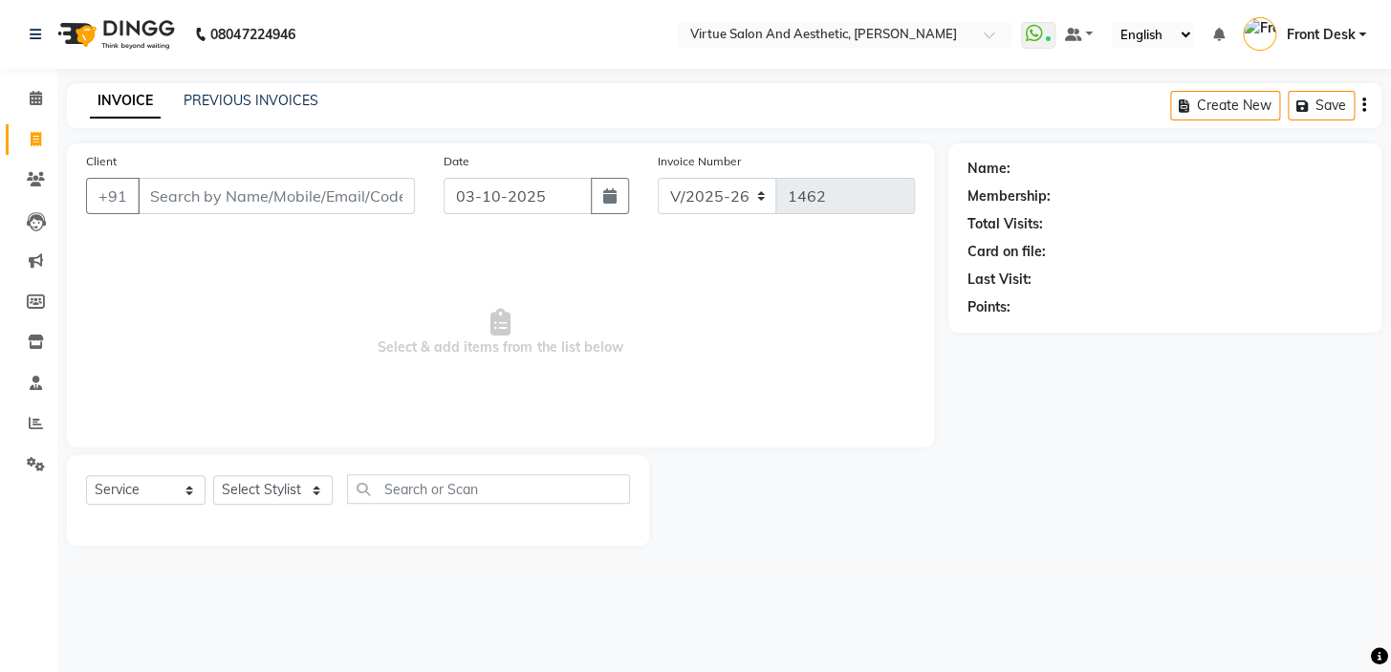
click at [160, 330] on span "Select & add items from the list below" at bounding box center [500, 332] width 829 height 191
click at [426, 295] on span "Select & add items from the list below" at bounding box center [500, 332] width 829 height 191
drag, startPoint x: 355, startPoint y: 349, endPoint x: 669, endPoint y: 341, distance: 314.7
click at [641, 349] on span "Select & add items from the list below" at bounding box center [500, 332] width 829 height 191
click at [593, 275] on span "Select & add items from the list below" at bounding box center [500, 332] width 829 height 191
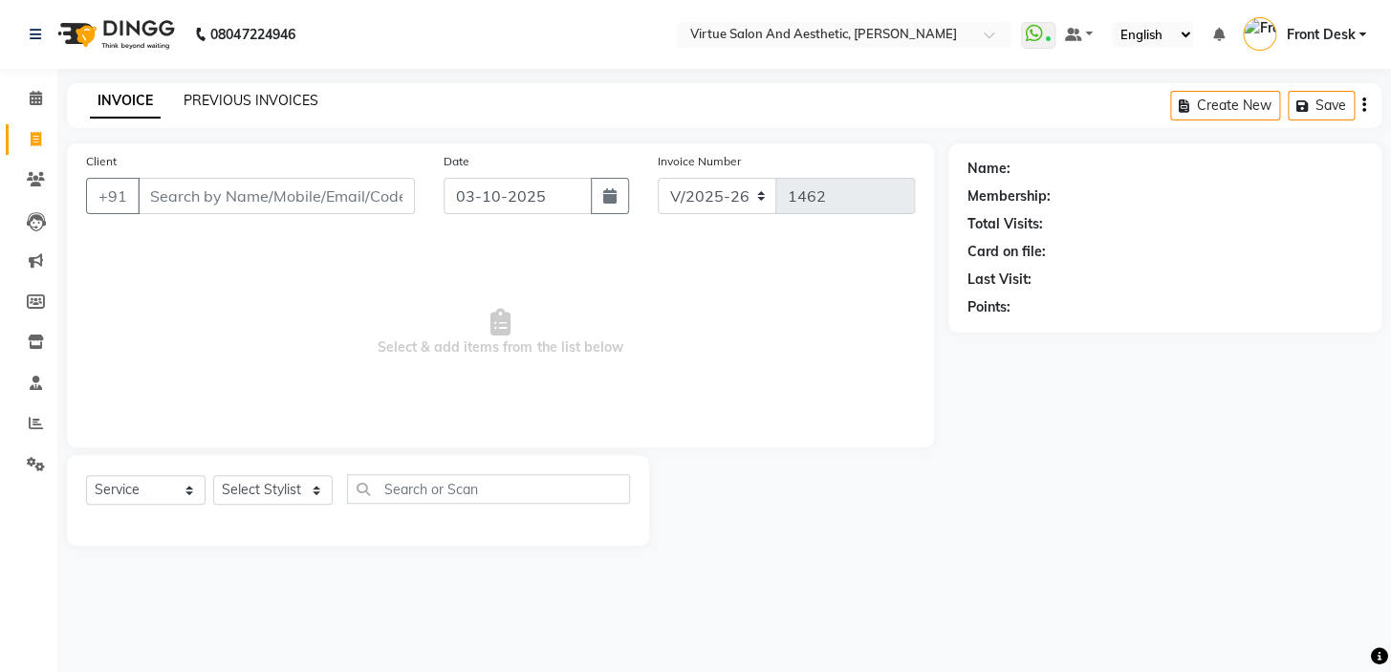
click at [273, 98] on link "PREVIOUS INVOICES" at bounding box center [251, 100] width 135 height 17
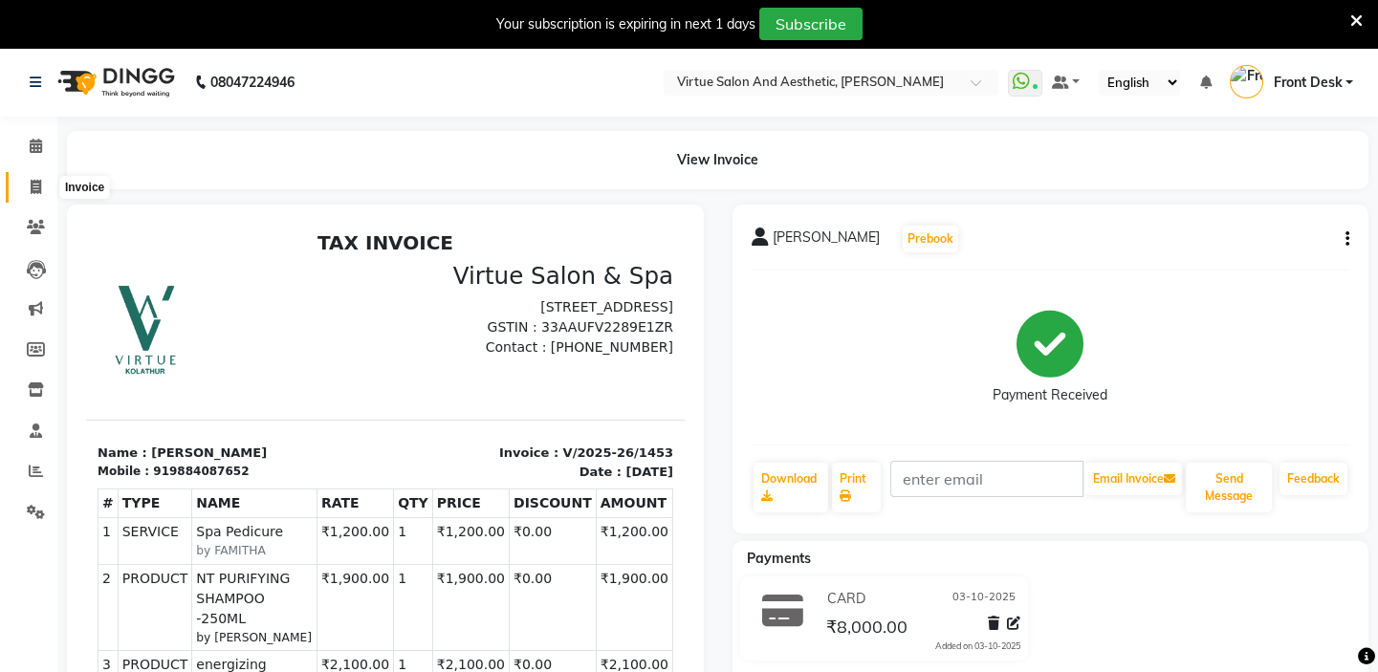
click at [38, 177] on span at bounding box center [35, 188] width 33 height 22
select select "service"
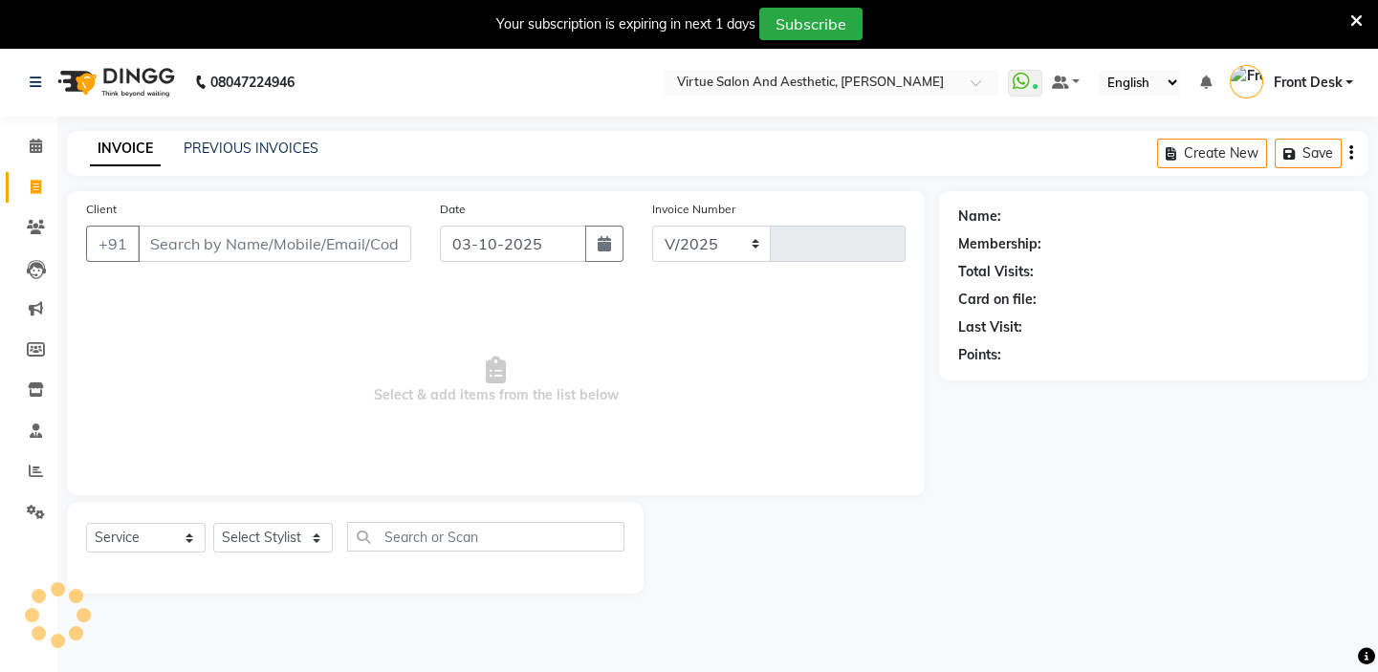
select select "7053"
type input "1459"
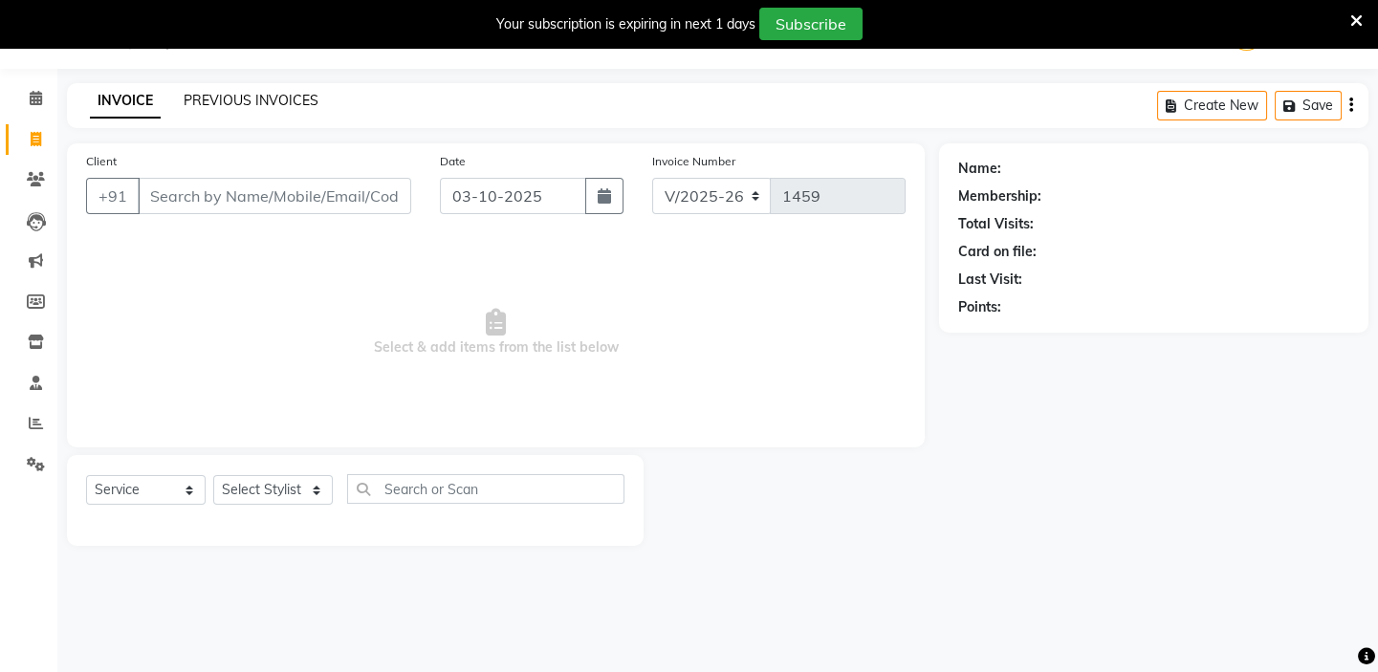
click at [260, 96] on link "PREVIOUS INVOICES" at bounding box center [251, 100] width 135 height 17
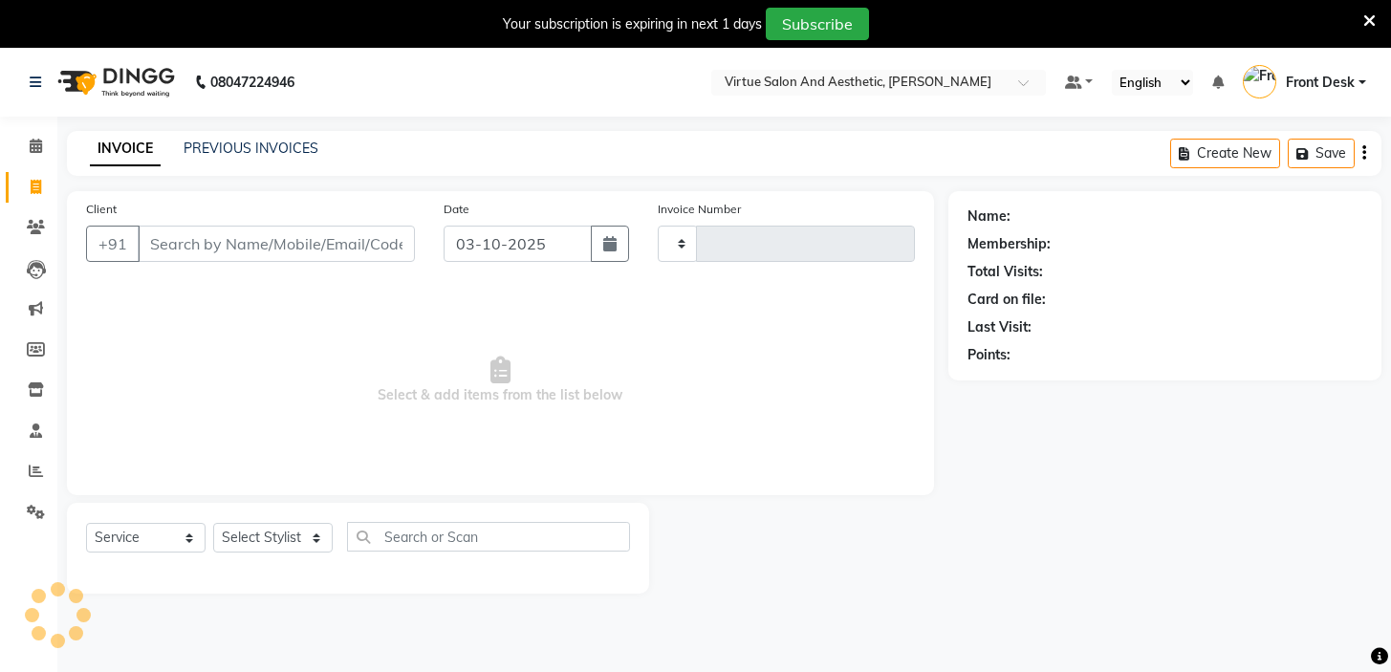
select select "service"
drag, startPoint x: 687, startPoint y: 435, endPoint x: 336, endPoint y: 357, distance: 359.6
click at [161, 429] on span "Select & add items from the list below" at bounding box center [500, 380] width 829 height 191
type input "1460"
click at [336, 357] on span "Select & add items from the list below" at bounding box center [500, 380] width 829 height 191
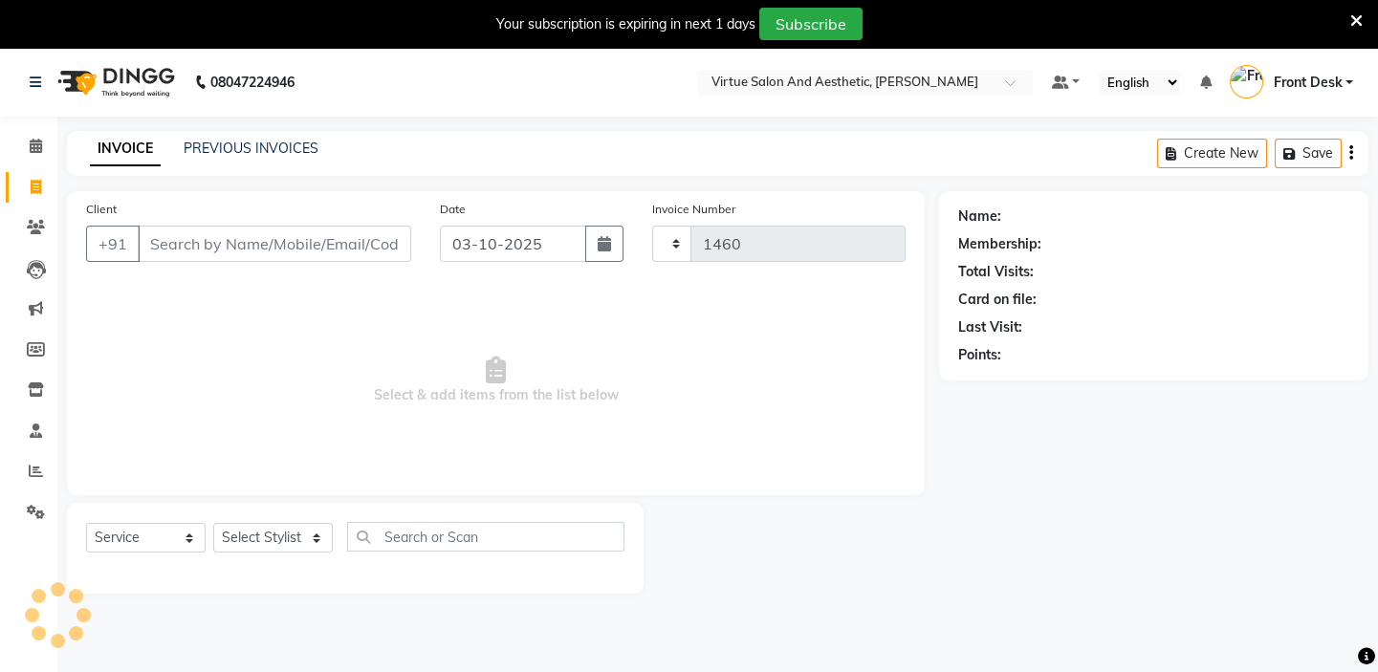
select select "7053"
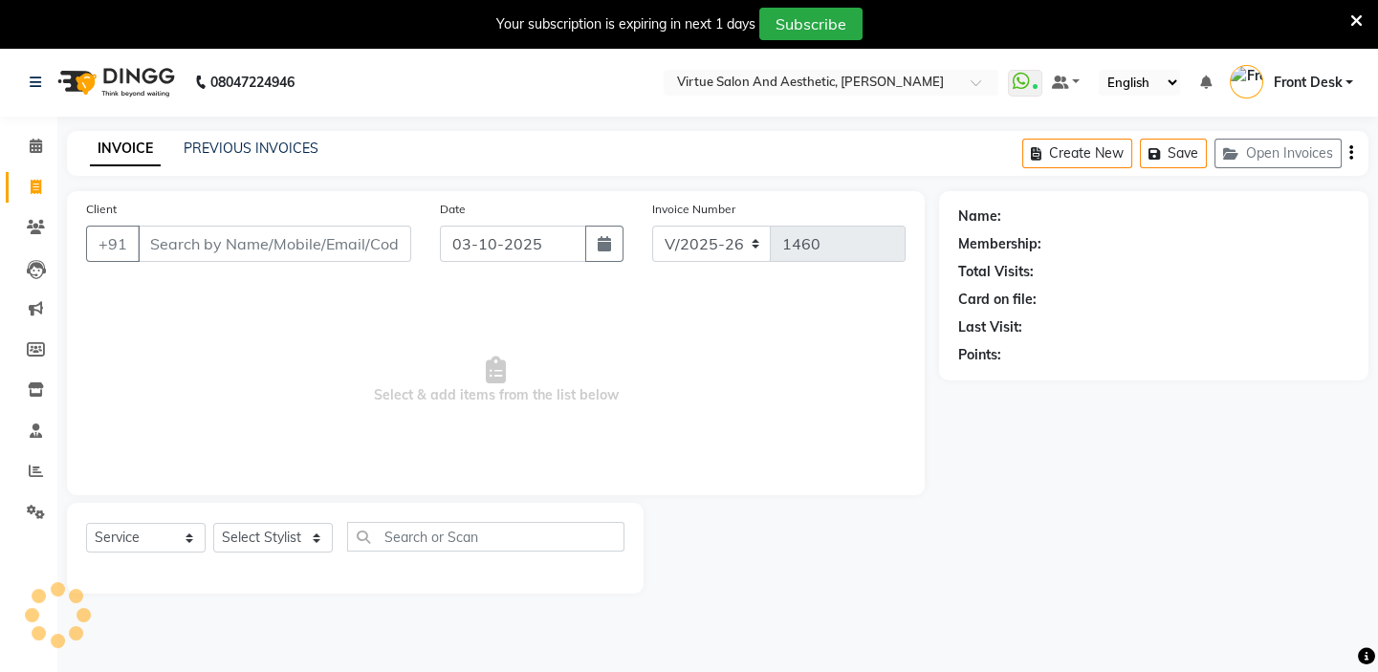
drag, startPoint x: 604, startPoint y: 397, endPoint x: 643, endPoint y: 368, distance: 47.8
click at [647, 392] on span "Select & add items from the list below" at bounding box center [495, 380] width 819 height 191
click at [593, 358] on span "Select & add items from the list below" at bounding box center [495, 380] width 819 height 191
click at [318, 409] on span "Select & add items from the list below" at bounding box center [495, 380] width 819 height 191
click at [376, 335] on span "Select & add items from the list below" at bounding box center [495, 380] width 819 height 191
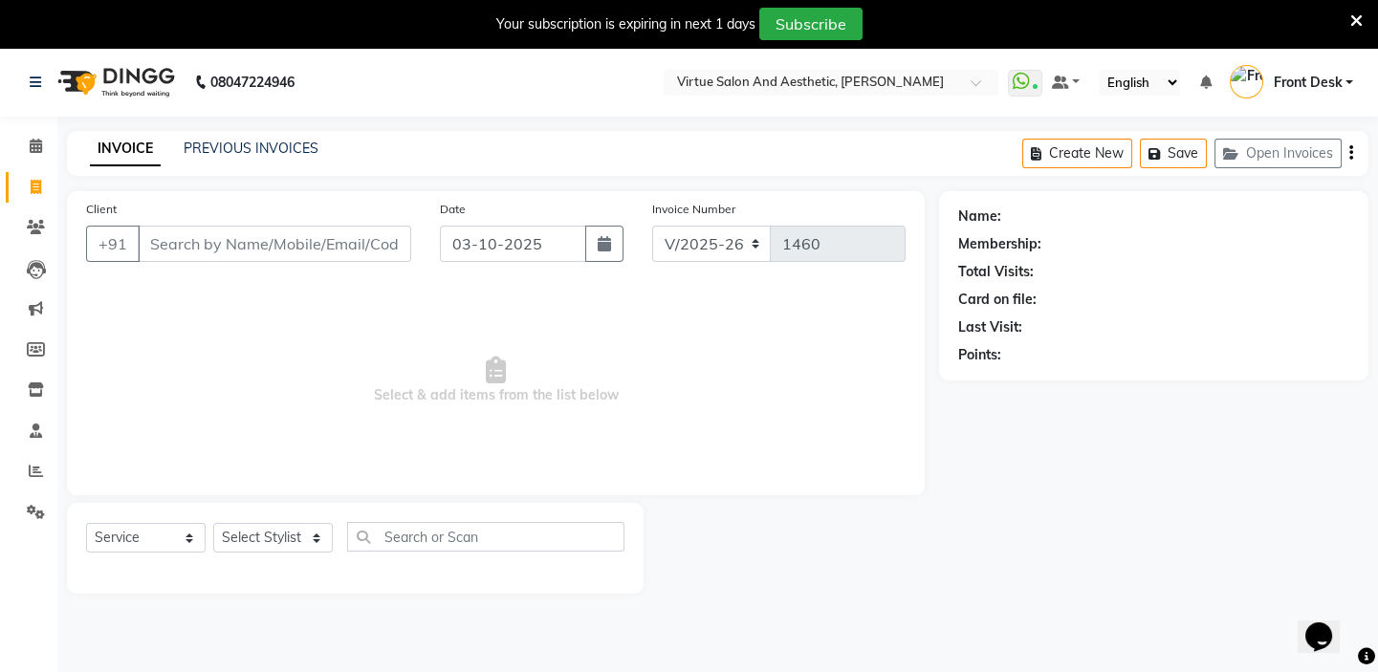
drag, startPoint x: 359, startPoint y: 387, endPoint x: 718, endPoint y: 392, distance: 359.6
click at [714, 392] on span "Select & add items from the list below" at bounding box center [495, 380] width 819 height 191
click at [631, 360] on span "Select & add items from the list below" at bounding box center [495, 380] width 819 height 191
drag, startPoint x: 666, startPoint y: 410, endPoint x: 392, endPoint y: 424, distance: 274.8
click at [392, 424] on span "Select & add items from the list below" at bounding box center [495, 380] width 819 height 191
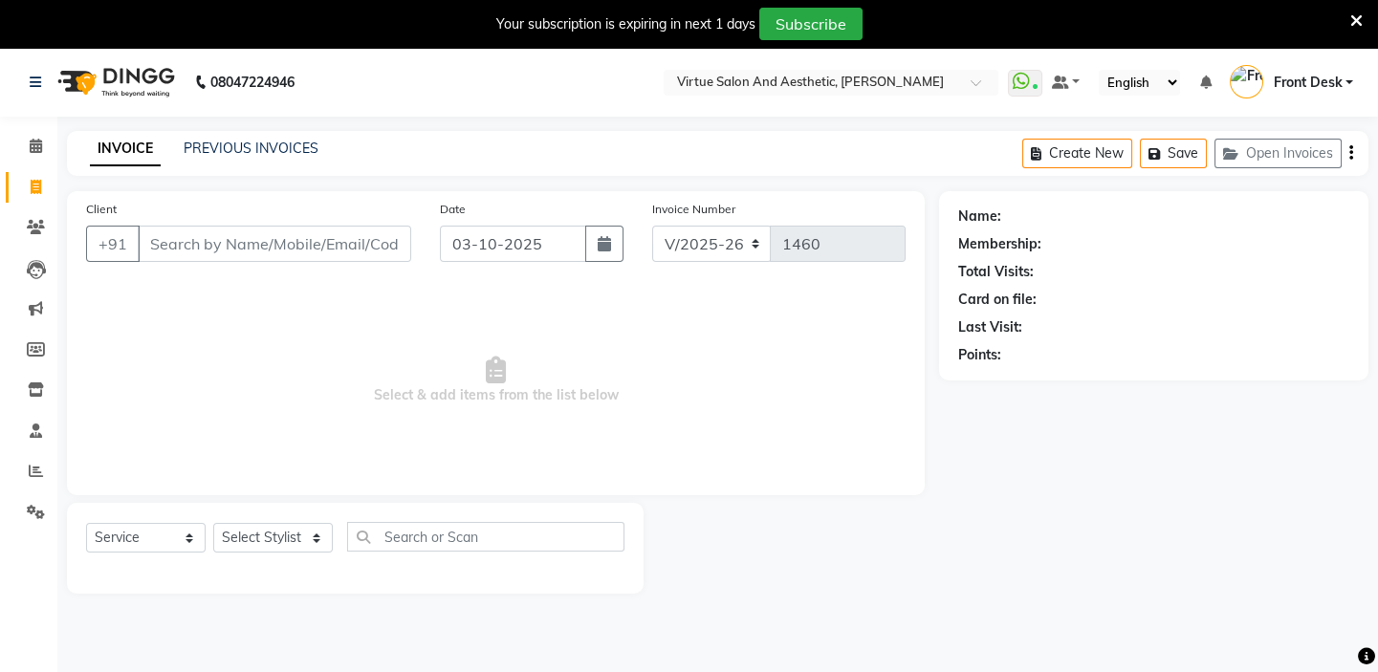
click at [410, 354] on span "Select & add items from the list below" at bounding box center [495, 380] width 819 height 191
drag, startPoint x: 343, startPoint y: 402, endPoint x: 716, endPoint y: 402, distance: 372.9
click at [710, 405] on span "Select & add items from the list below" at bounding box center [495, 380] width 819 height 191
click at [645, 367] on span "Select & add items from the list below" at bounding box center [495, 380] width 819 height 191
drag, startPoint x: 645, startPoint y: 392, endPoint x: 391, endPoint y: 352, distance: 257.5
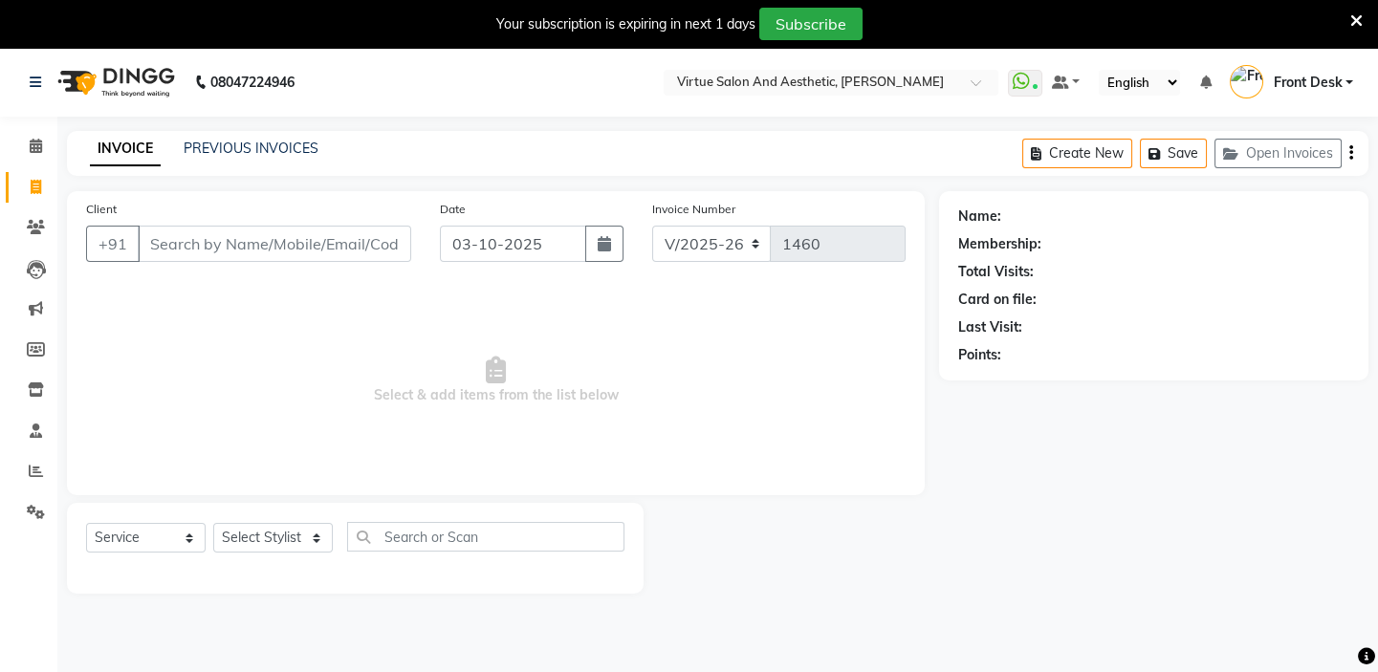
click at [368, 420] on span "Select & add items from the list below" at bounding box center [495, 380] width 819 height 191
click at [392, 349] on span "Select & add items from the list below" at bounding box center [495, 380] width 819 height 191
click at [277, 139] on div "PREVIOUS INVOICES" at bounding box center [251, 149] width 135 height 20
click at [276, 143] on link "PREVIOUS INVOICES" at bounding box center [251, 148] width 135 height 17
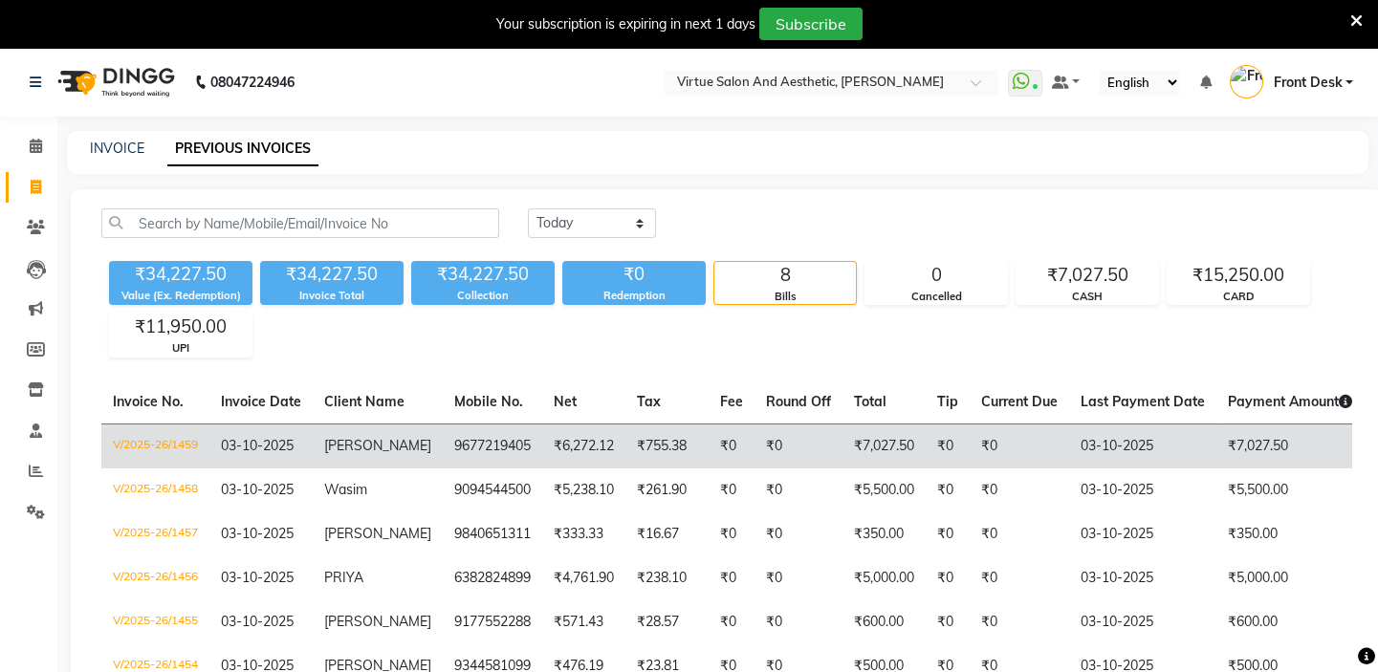
click at [188, 440] on td "V/2025-26/1459" at bounding box center [155, 446] width 108 height 45
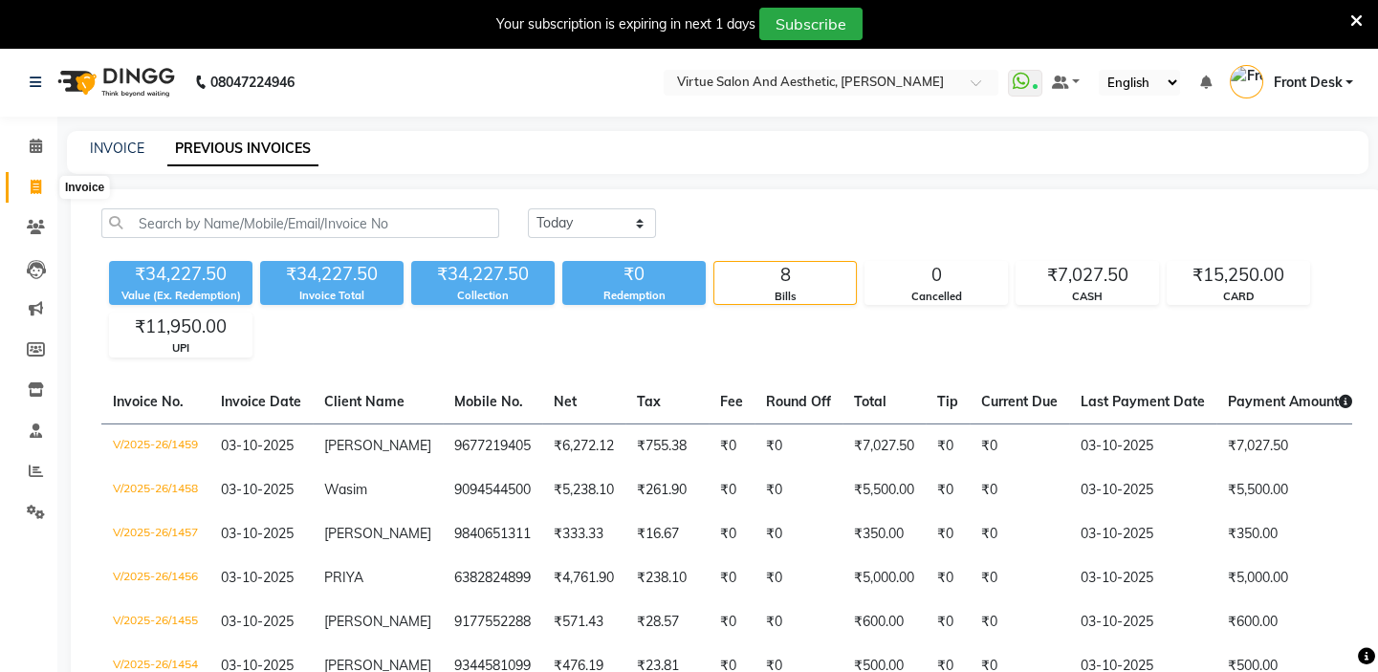
click at [23, 188] on span at bounding box center [35, 188] width 33 height 22
select select "service"
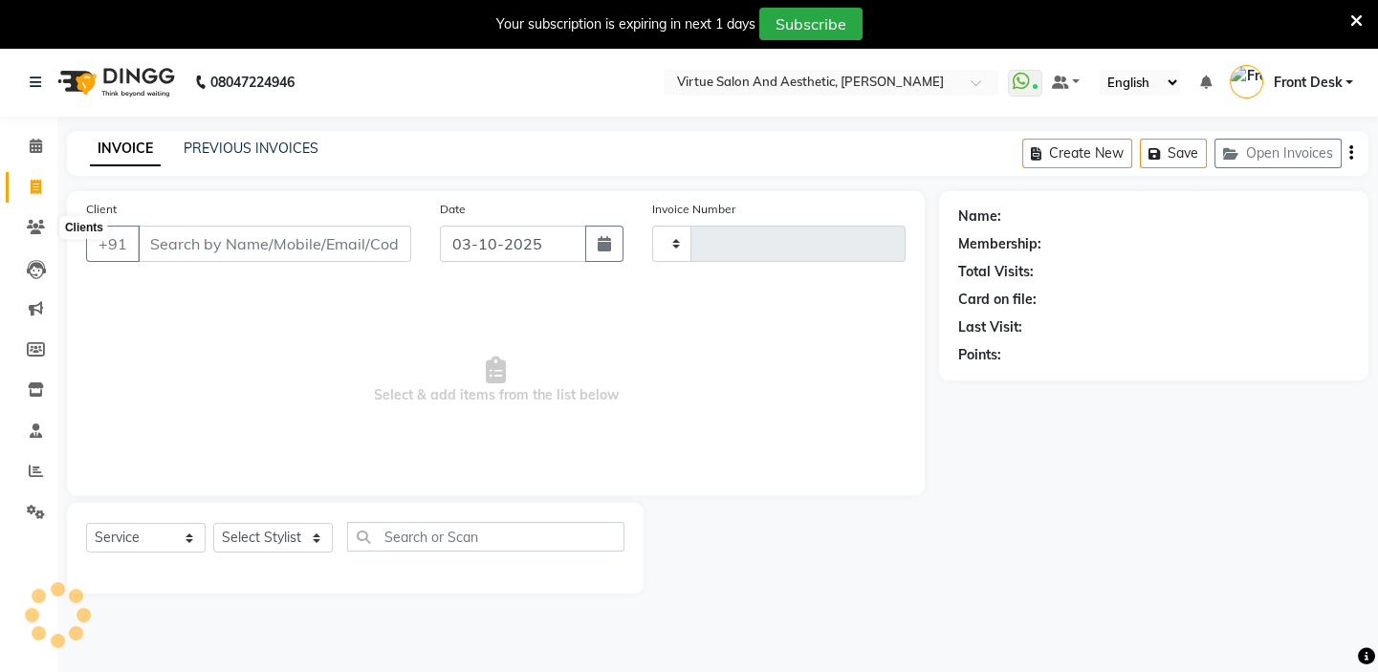
type input "1460"
type input "8"
select select "7053"
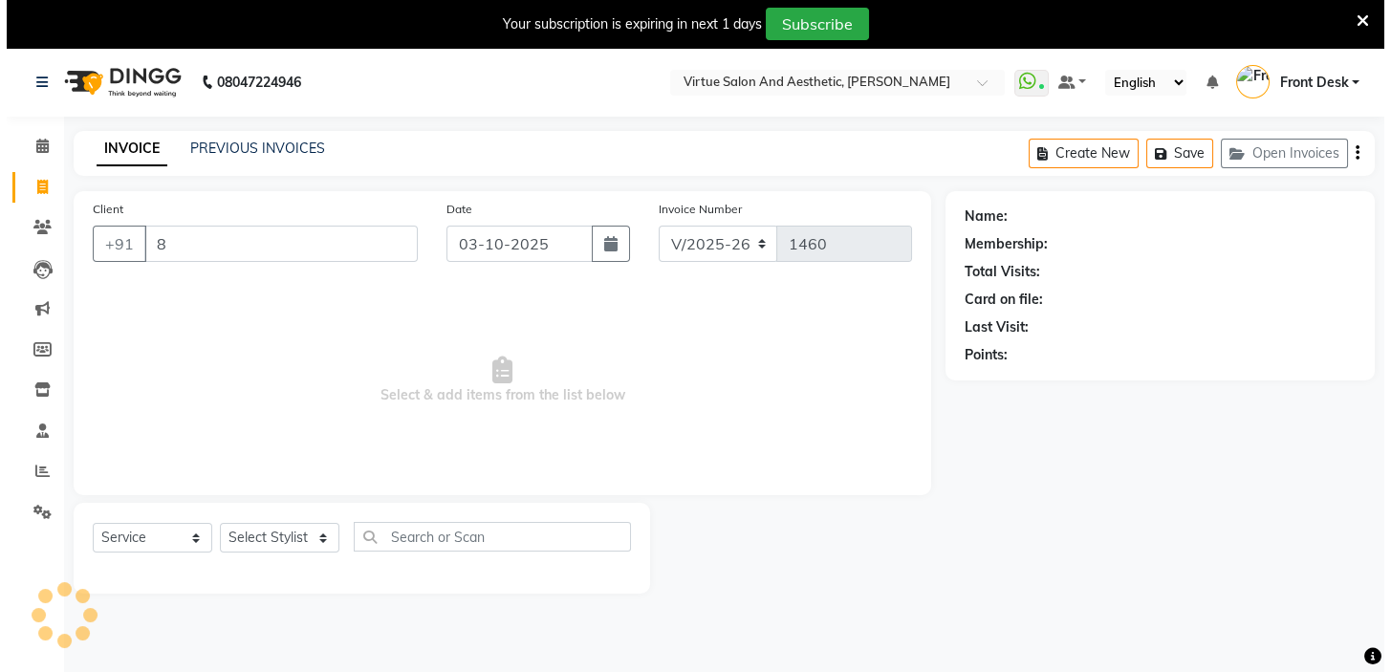
scroll to position [48, 0]
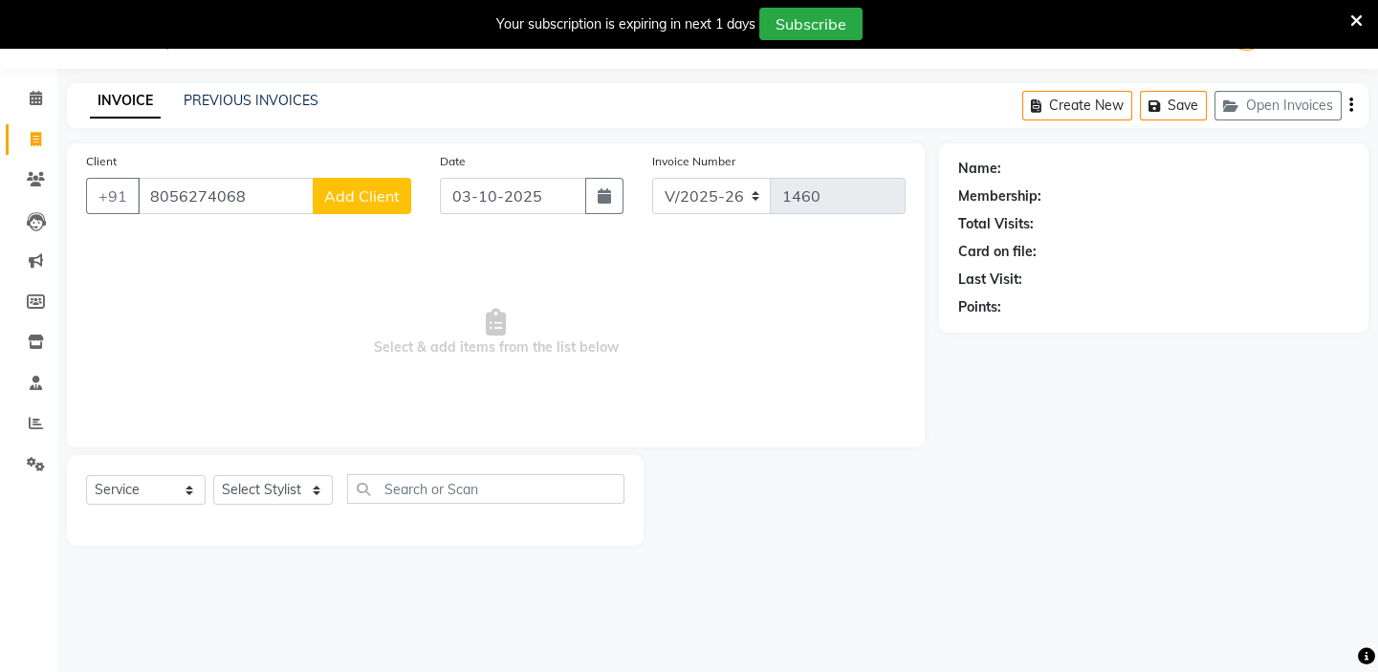
type input "8056274068"
click at [353, 197] on span "Add Client" at bounding box center [362, 195] width 76 height 19
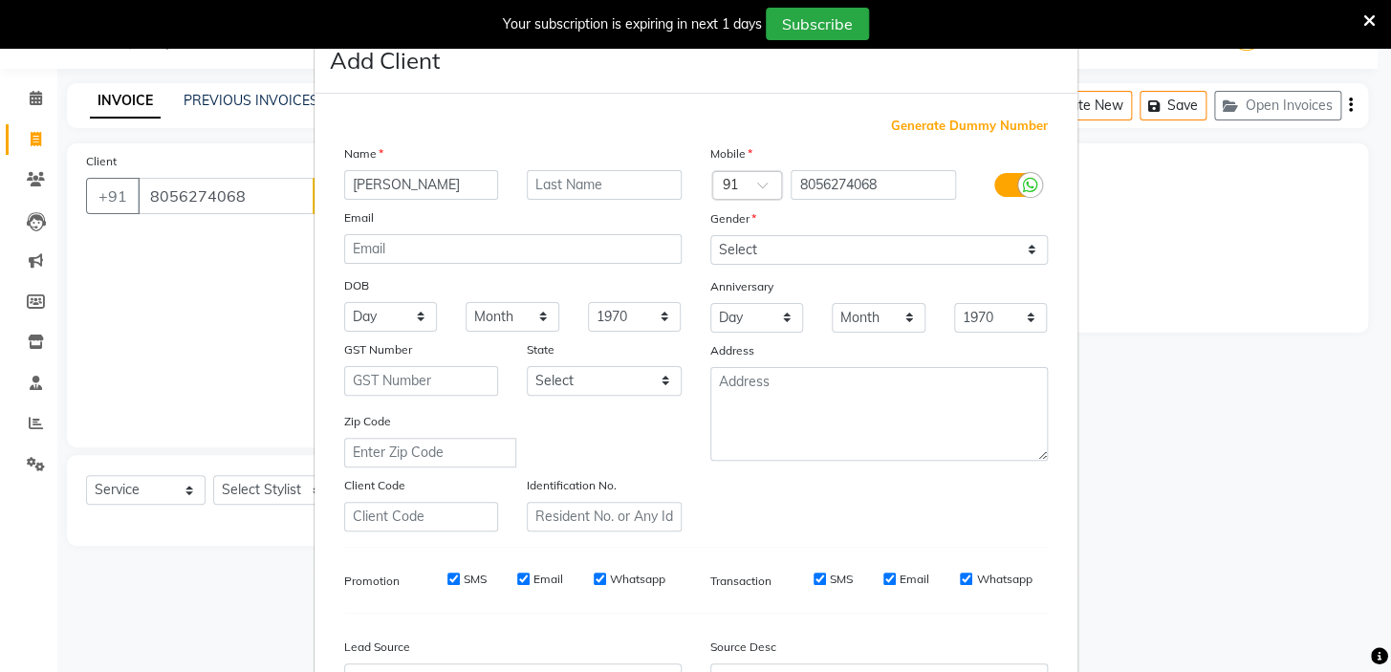
type input "[PERSON_NAME]"
click at [855, 244] on select "Select [DEMOGRAPHIC_DATA] [DEMOGRAPHIC_DATA] Other Prefer Not To Say" at bounding box center [879, 250] width 338 height 30
select select "[DEMOGRAPHIC_DATA]"
click at [710, 235] on select "Select [DEMOGRAPHIC_DATA] [DEMOGRAPHIC_DATA] Other Prefer Not To Say" at bounding box center [879, 250] width 338 height 30
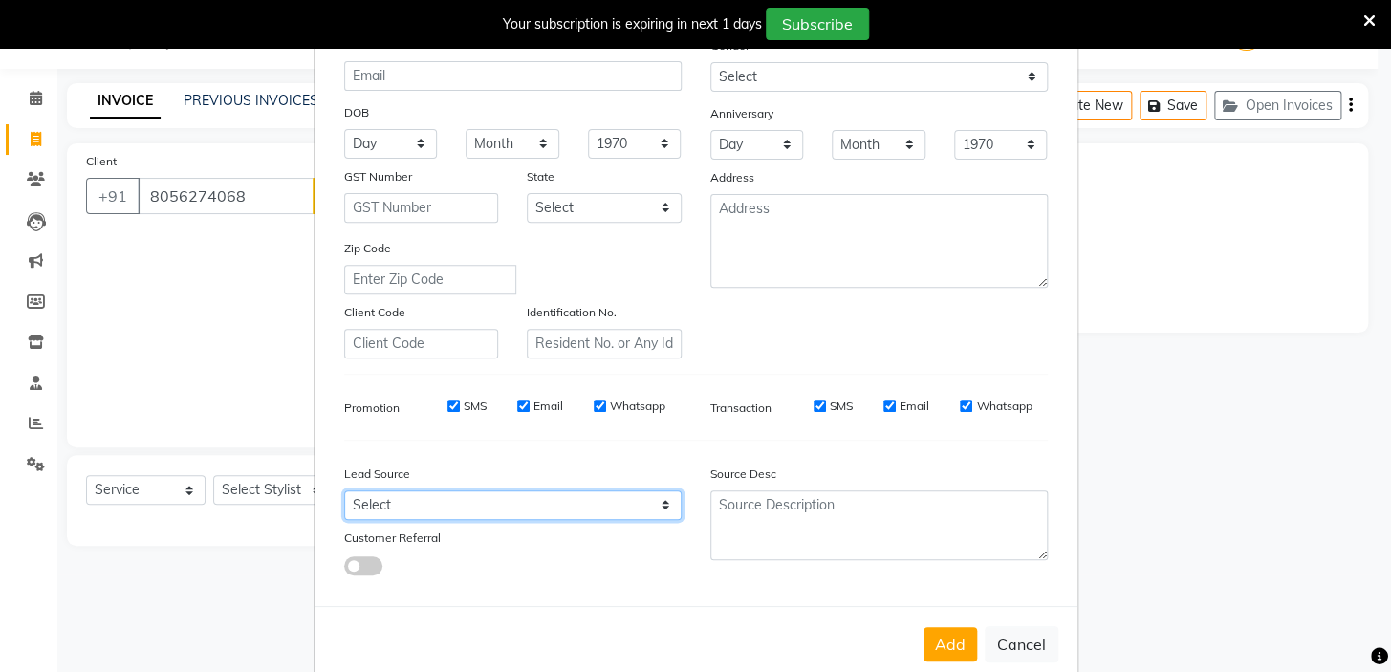
click at [465, 501] on select "Select Walk-in Referral Internet Friend Word of Mouth Advertisement Facebook Ju…" at bounding box center [513, 506] width 338 height 30
select select "48940"
click at [344, 493] on select "Select Walk-in Referral Internet Friend Word of Mouth Advertisement Facebook Ju…" at bounding box center [513, 506] width 338 height 30
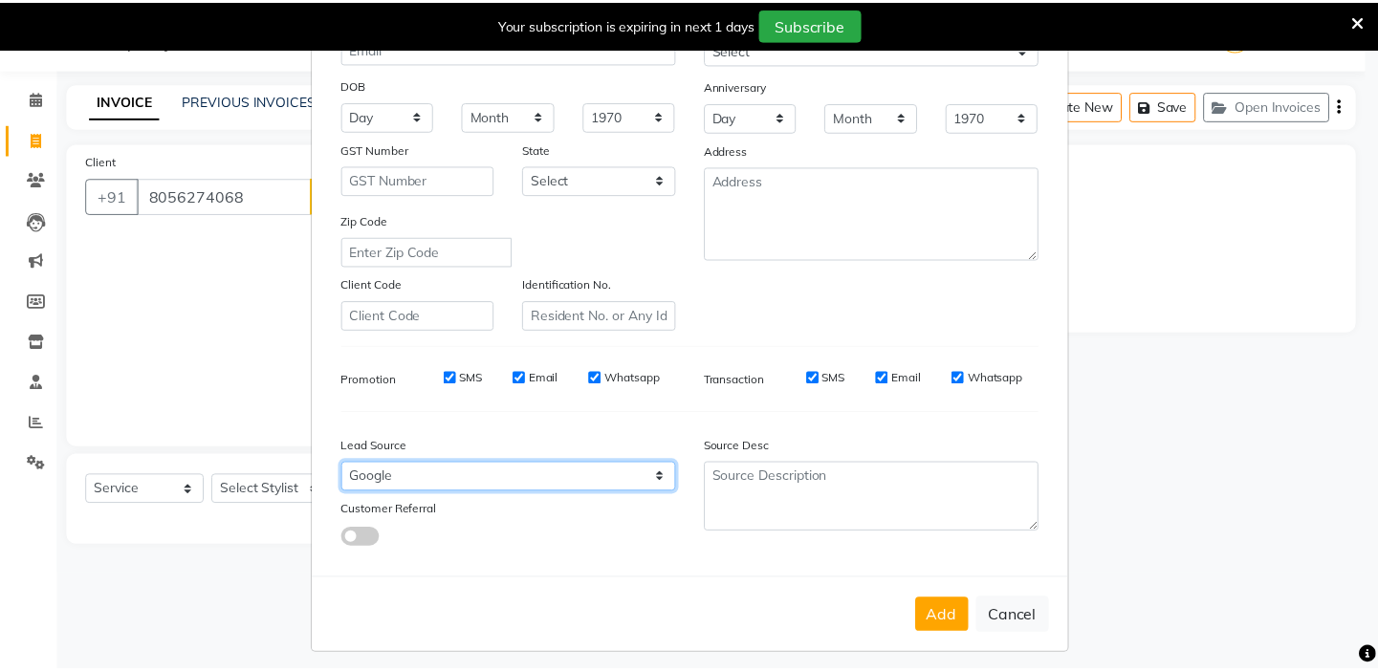
scroll to position [216, 0]
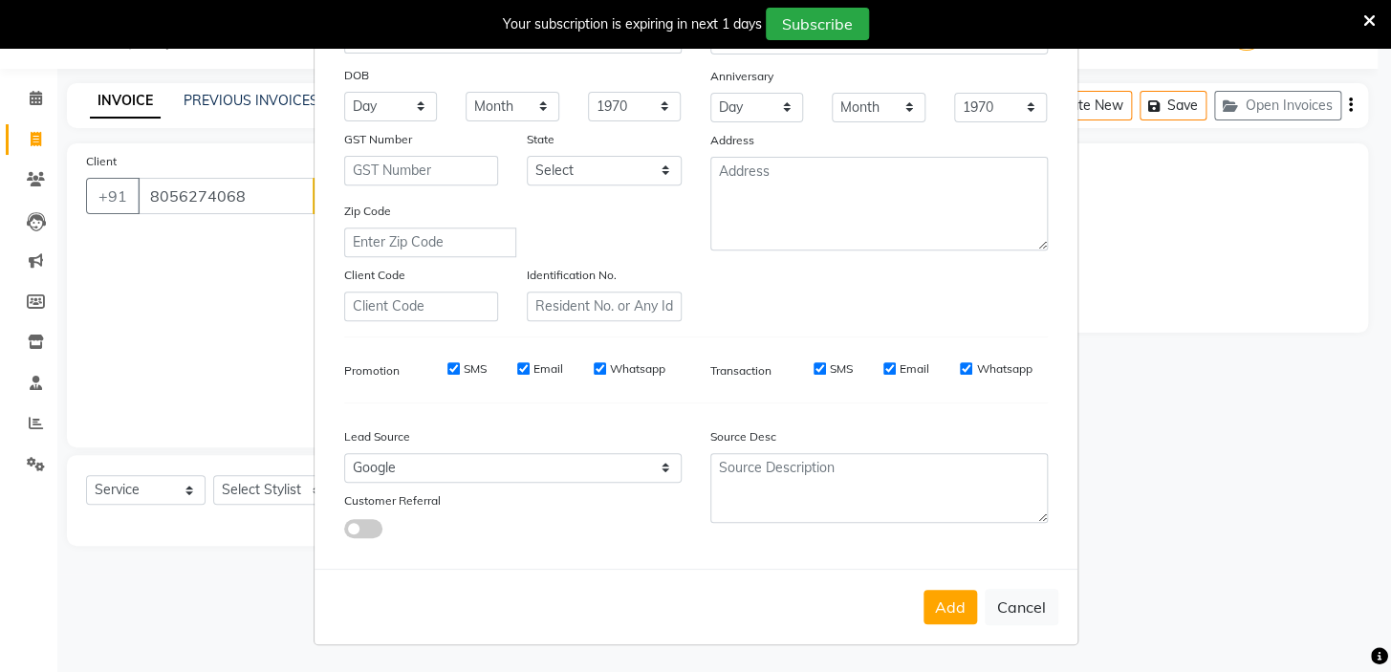
click at [940, 602] on button "Add" at bounding box center [951, 607] width 54 height 34
select select
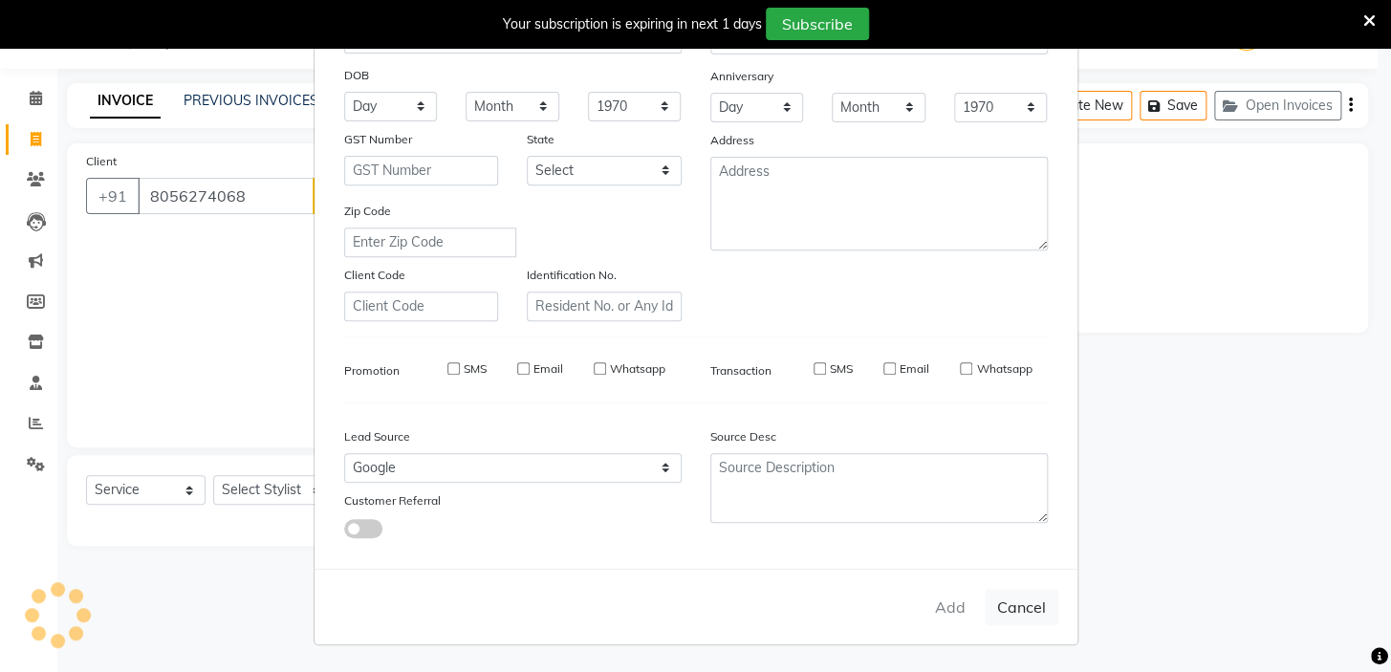
select select
checkbox input "false"
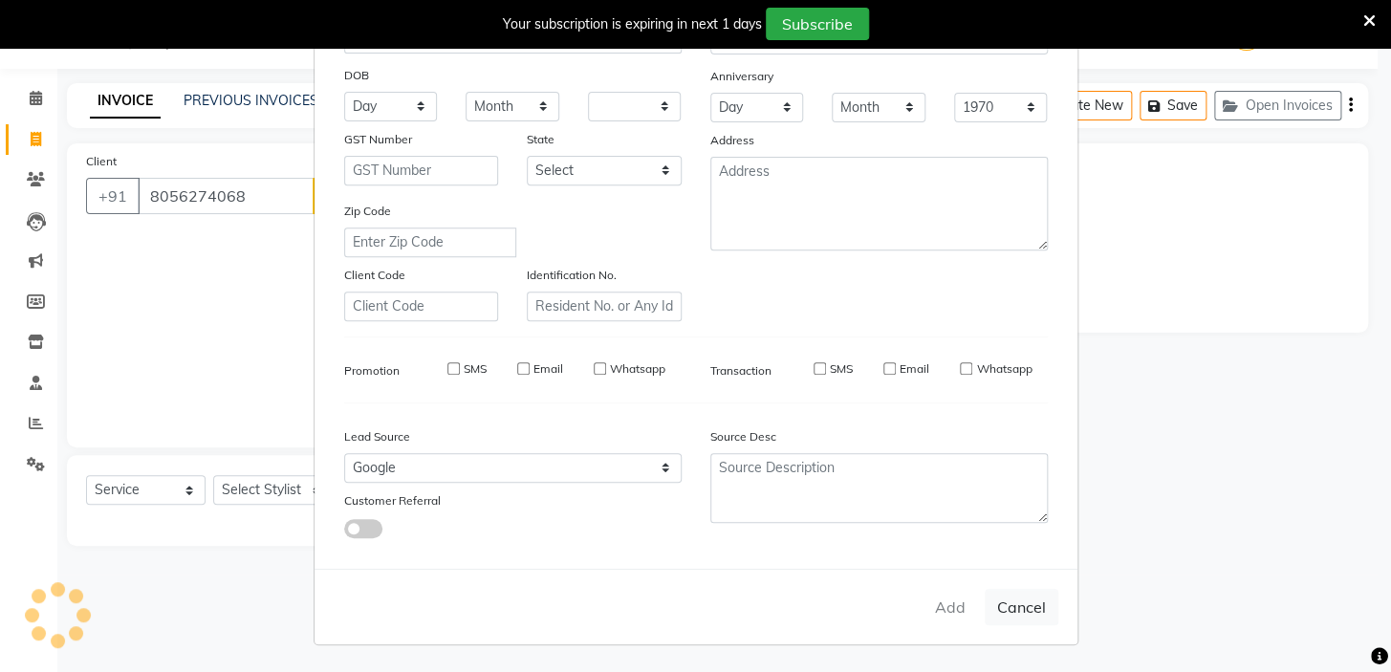
checkbox input "false"
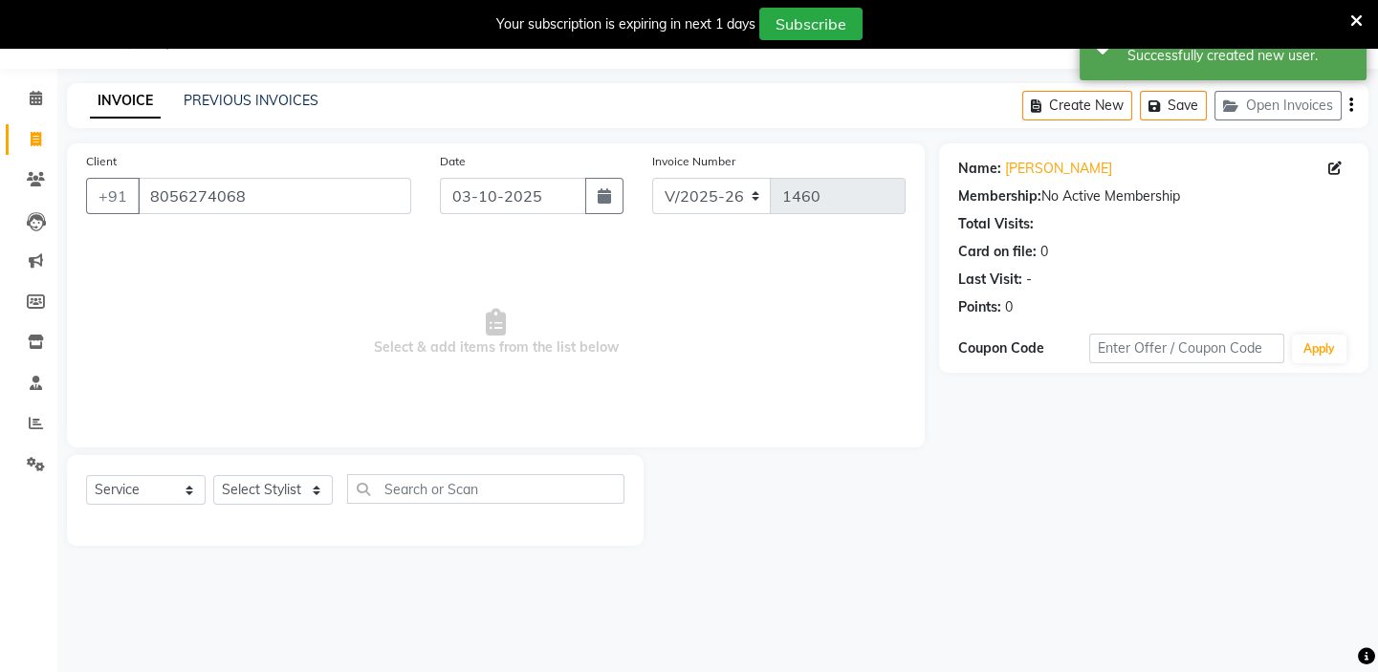
click at [1355, 18] on icon at bounding box center [1356, 20] width 12 height 17
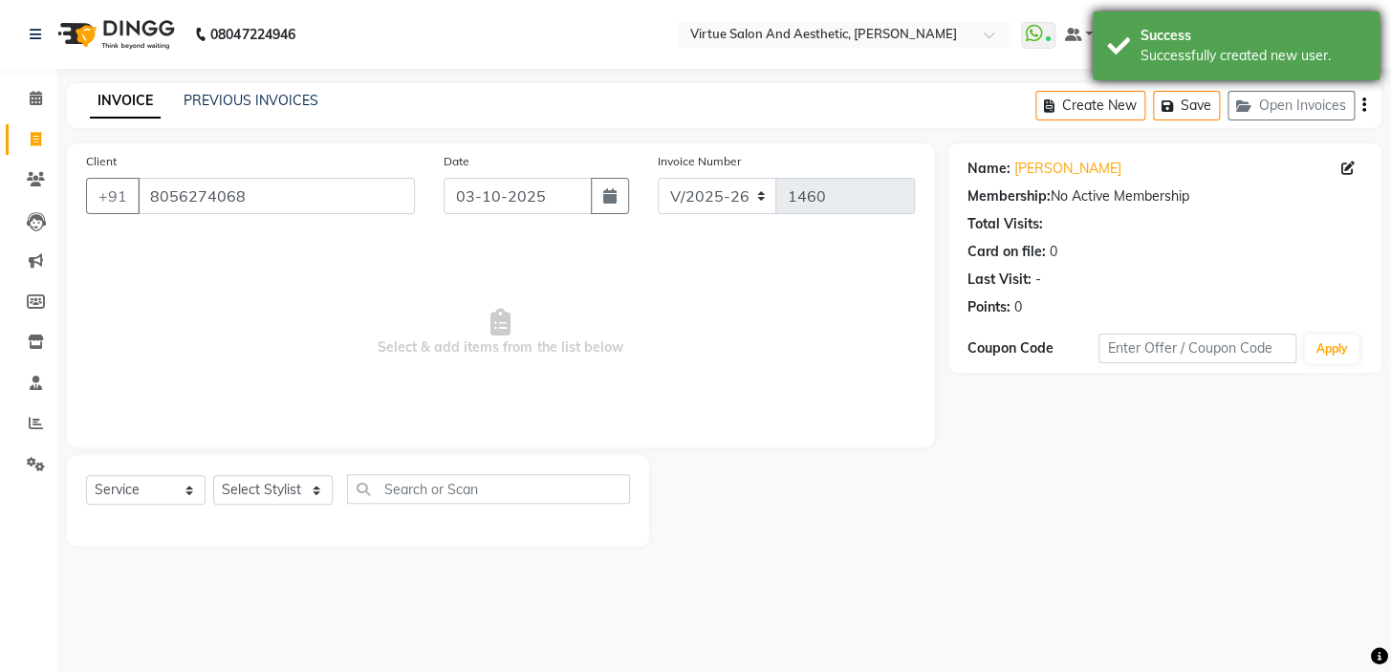
click at [1329, 35] on div "Success" at bounding box center [1253, 36] width 225 height 20
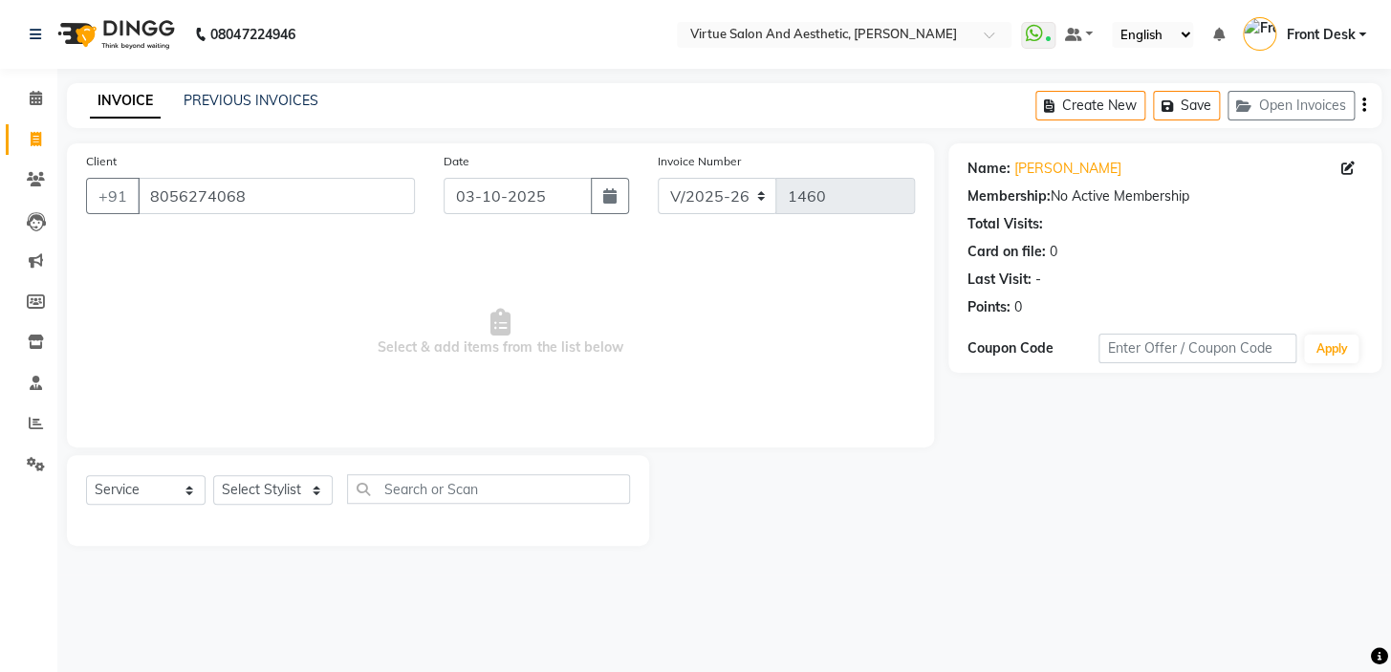
drag, startPoint x: 1046, startPoint y: 251, endPoint x: 1071, endPoint y: 251, distance: 24.9
click at [1071, 251] on div "Card on file: 0" at bounding box center [1165, 252] width 395 height 20
drag, startPoint x: 596, startPoint y: 349, endPoint x: 672, endPoint y: 336, distance: 77.7
click at [658, 343] on span "Select & add items from the list below" at bounding box center [500, 332] width 829 height 191
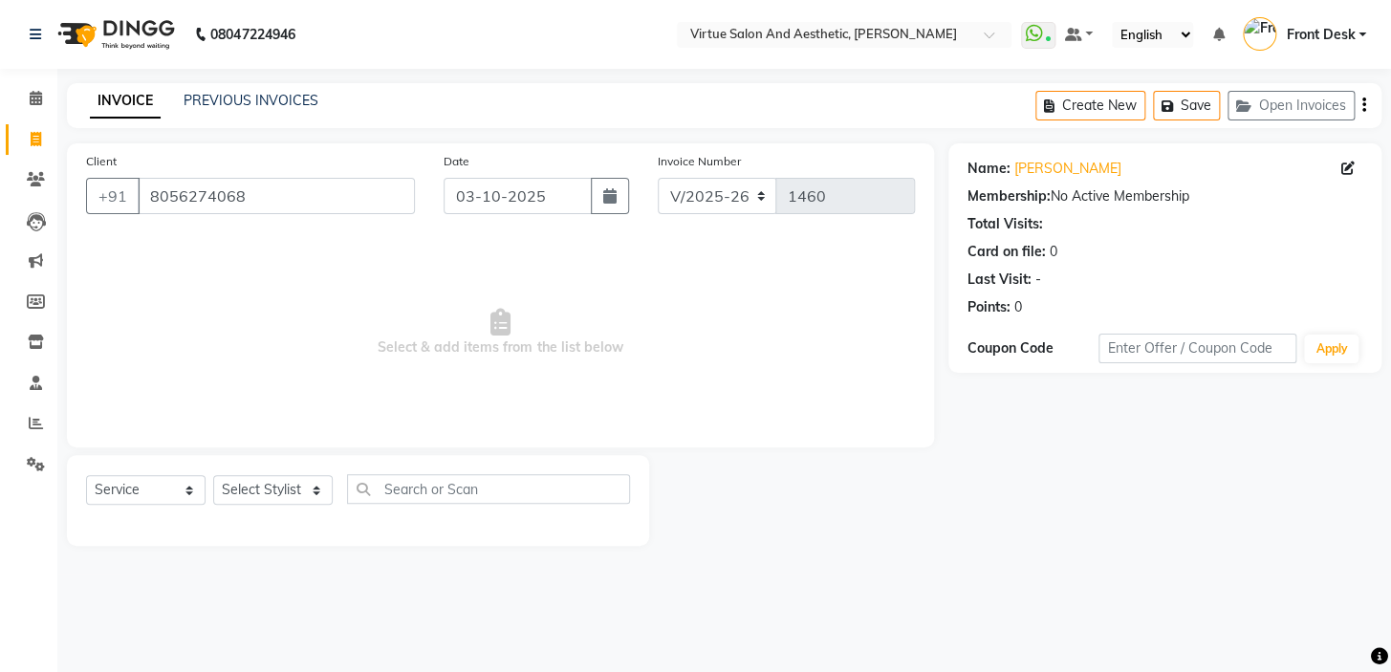
click at [681, 330] on span "Select & add items from the list below" at bounding box center [500, 332] width 829 height 191
drag, startPoint x: 611, startPoint y: 348, endPoint x: 669, endPoint y: 342, distance: 58.6
click at [666, 344] on span "Select & add items from the list below" at bounding box center [500, 332] width 829 height 191
click at [679, 335] on span "Select & add items from the list below" at bounding box center [500, 332] width 829 height 191
drag, startPoint x: 605, startPoint y: 345, endPoint x: 655, endPoint y: 340, distance: 50.0
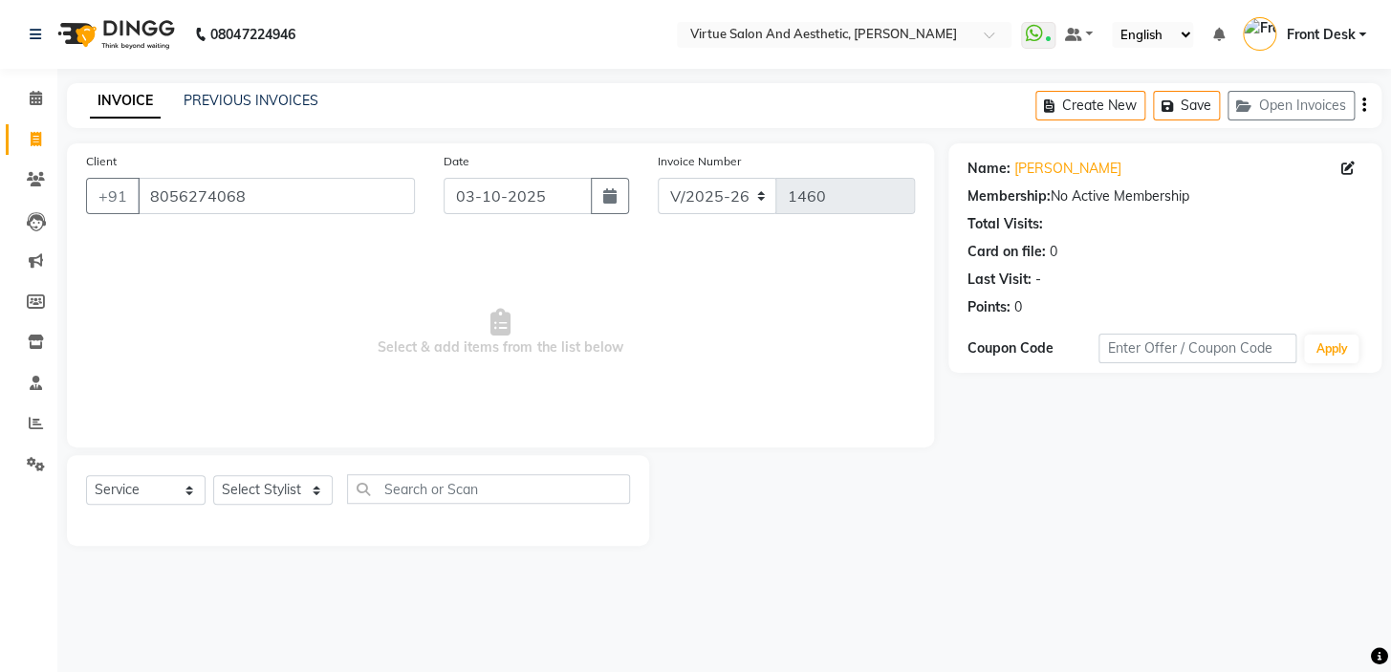
click at [654, 340] on span "Select & add items from the list below" at bounding box center [500, 332] width 829 height 191
click at [770, 296] on span "Select & add items from the list below" at bounding box center [500, 332] width 829 height 191
click at [249, 487] on select "Select Stylist BALAJI DIVYA FAMITHA Front Desk ILAKKIYA [PERSON_NAME] [PERSON_N…" at bounding box center [273, 490] width 120 height 30
select select "59059"
click at [213, 475] on select "Select Stylist BALAJI DIVYA FAMITHA Front Desk ILAKKIYA [PERSON_NAME] [PERSON_N…" at bounding box center [273, 490] width 120 height 30
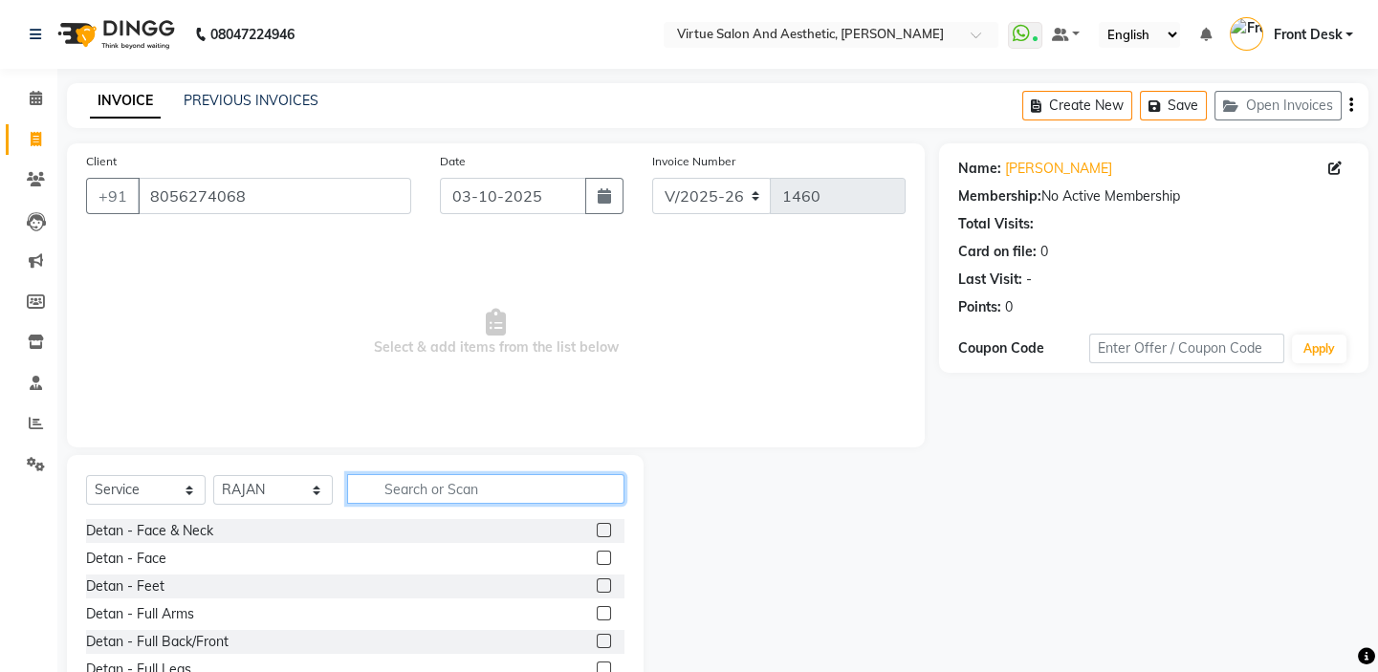
click at [426, 487] on input "text" at bounding box center [485, 489] width 277 height 30
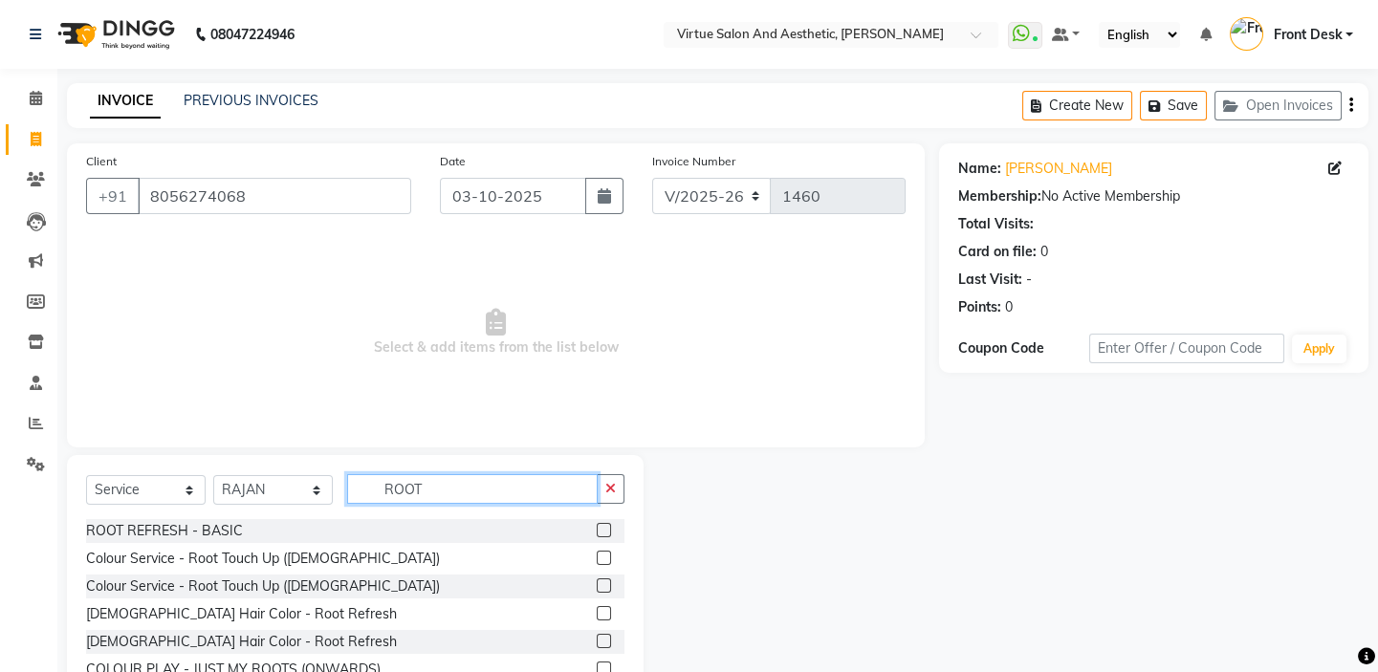
type input "ROOT"
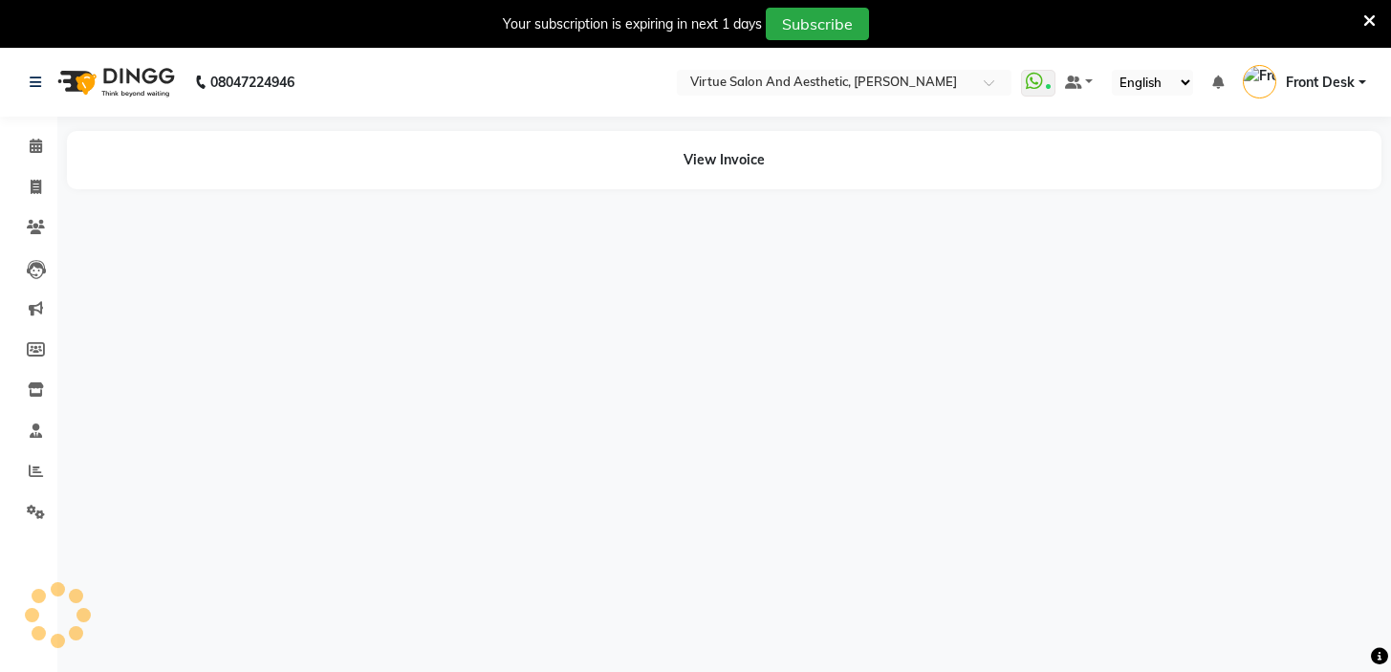
click at [1364, 12] on icon at bounding box center [1370, 20] width 12 height 17
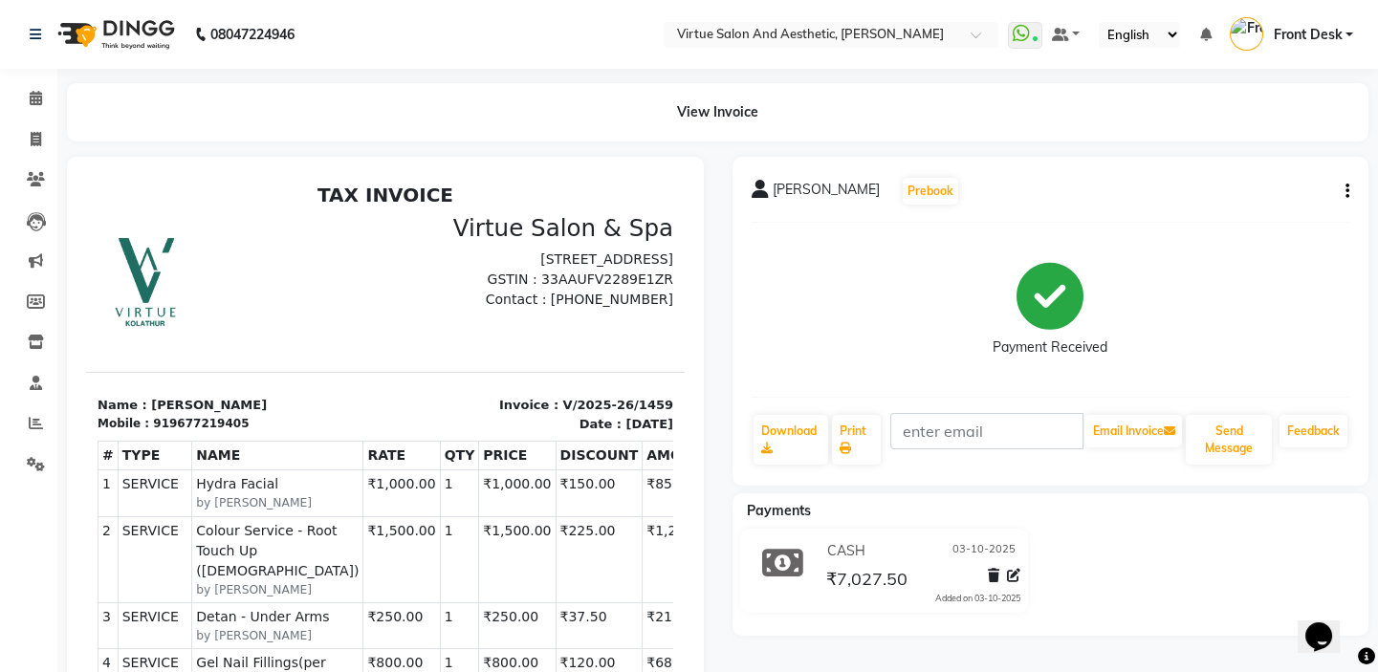
click at [1345, 191] on icon "button" at bounding box center [1347, 191] width 4 height 1
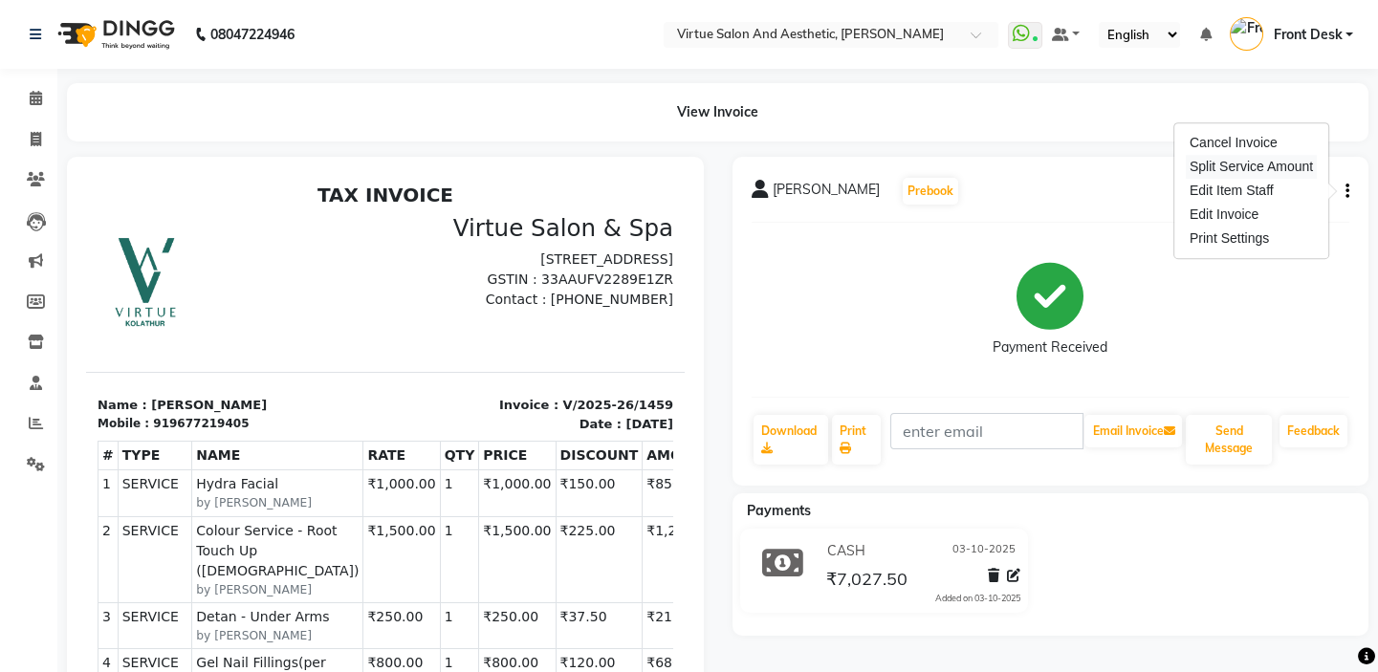
click at [1250, 164] on div "Split Service Amount" at bounding box center [1251, 167] width 131 height 24
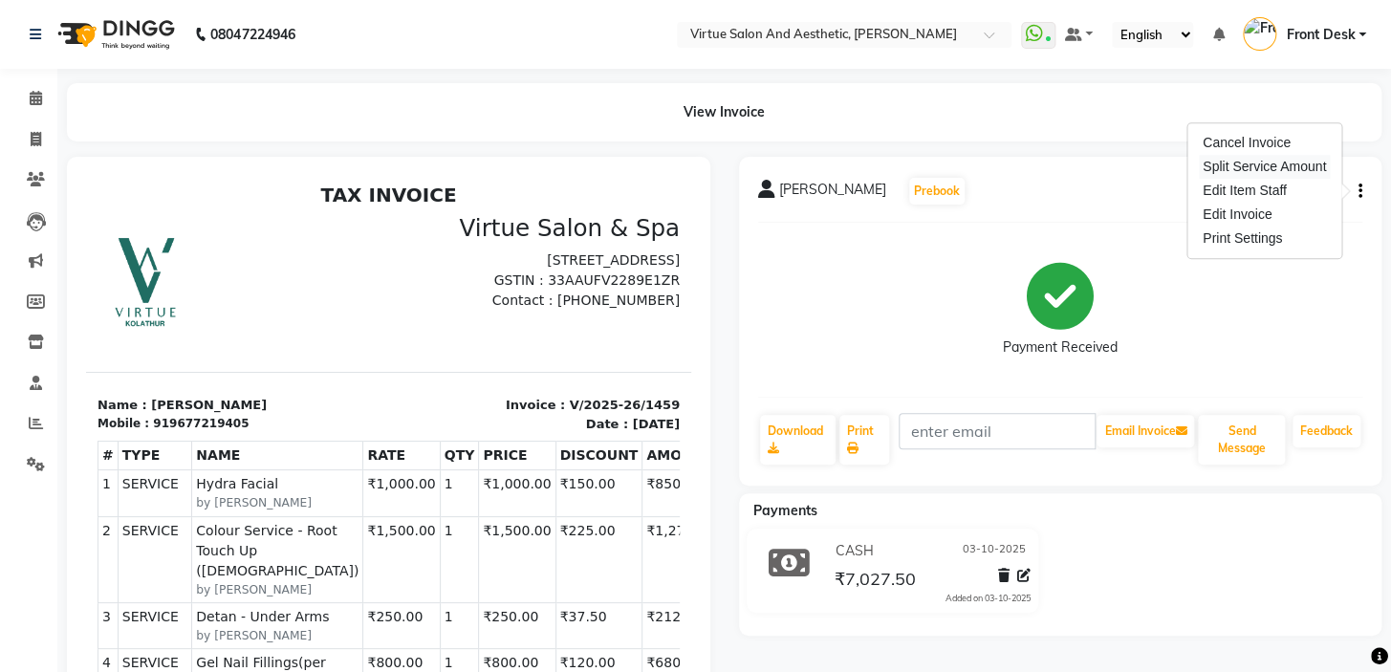
select select "59064"
select select "85219"
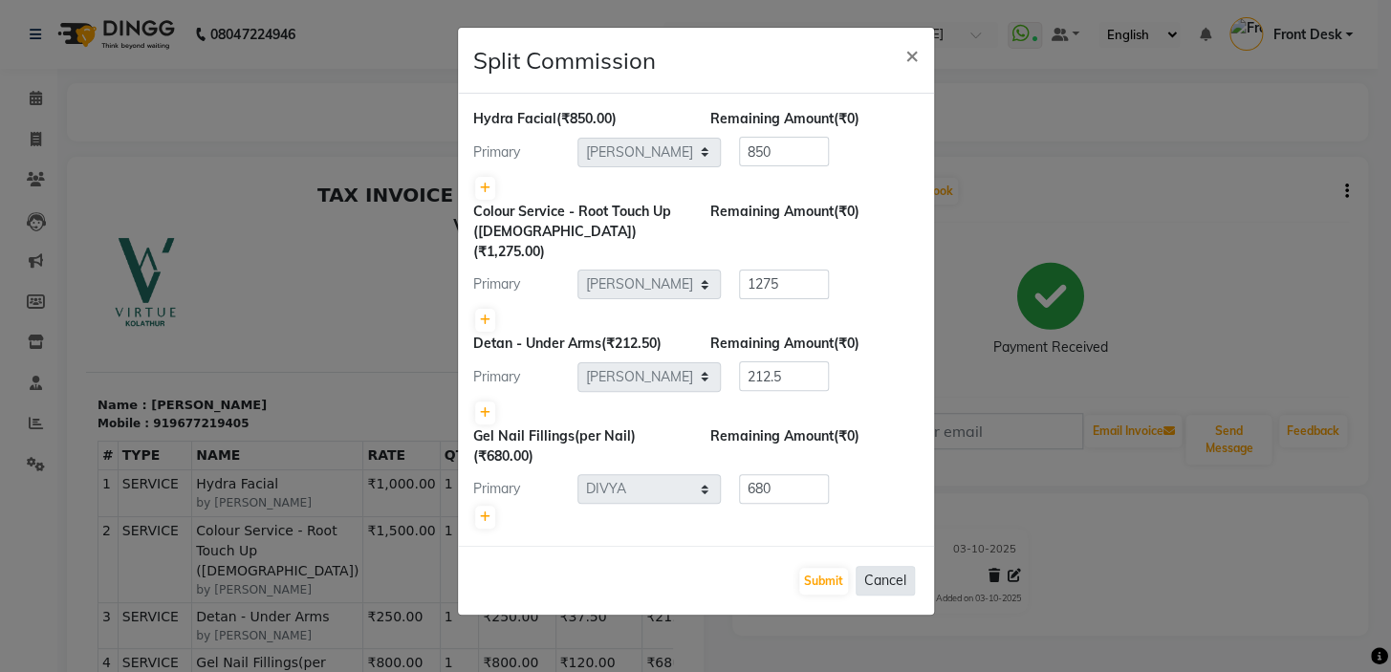
click at [889, 566] on button "Cancel" at bounding box center [885, 581] width 59 height 30
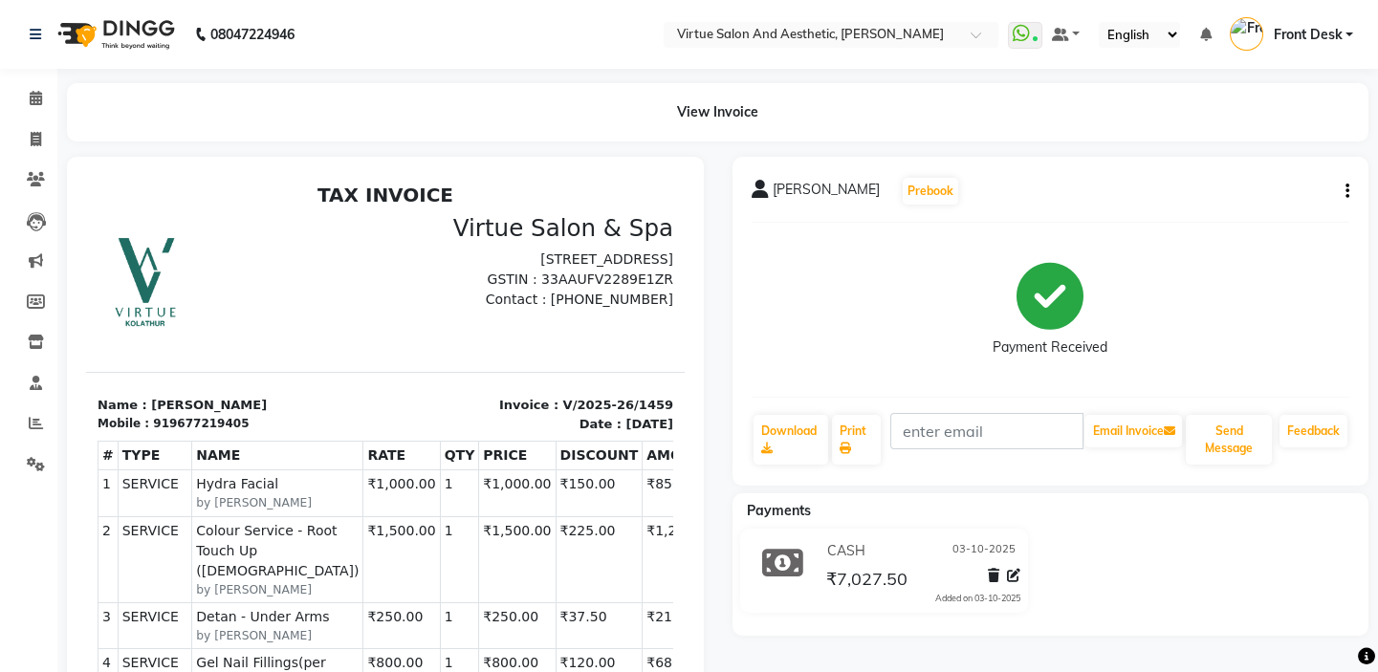
click at [1348, 192] on icon "button" at bounding box center [1347, 191] width 4 height 1
click at [1221, 209] on div "Edit Invoice" at bounding box center [1251, 215] width 131 height 24
select select "service"
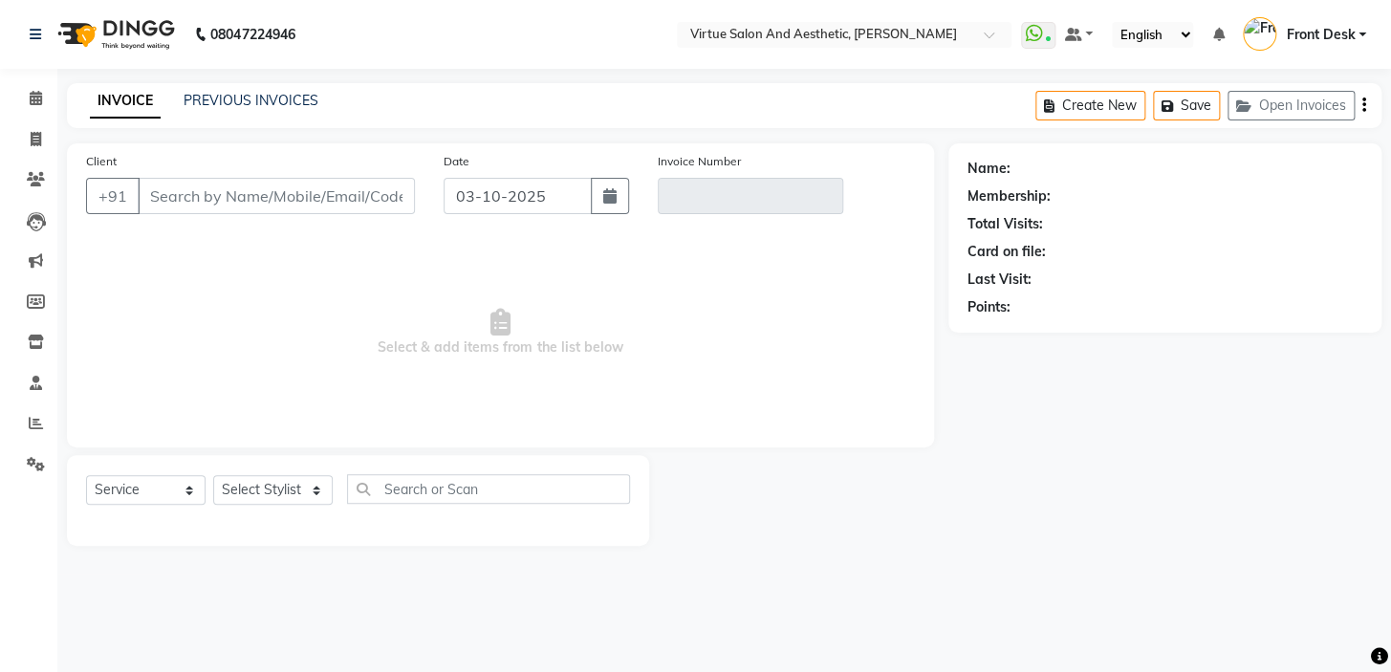
type input "9677219405"
type input "V/2025-26/1459"
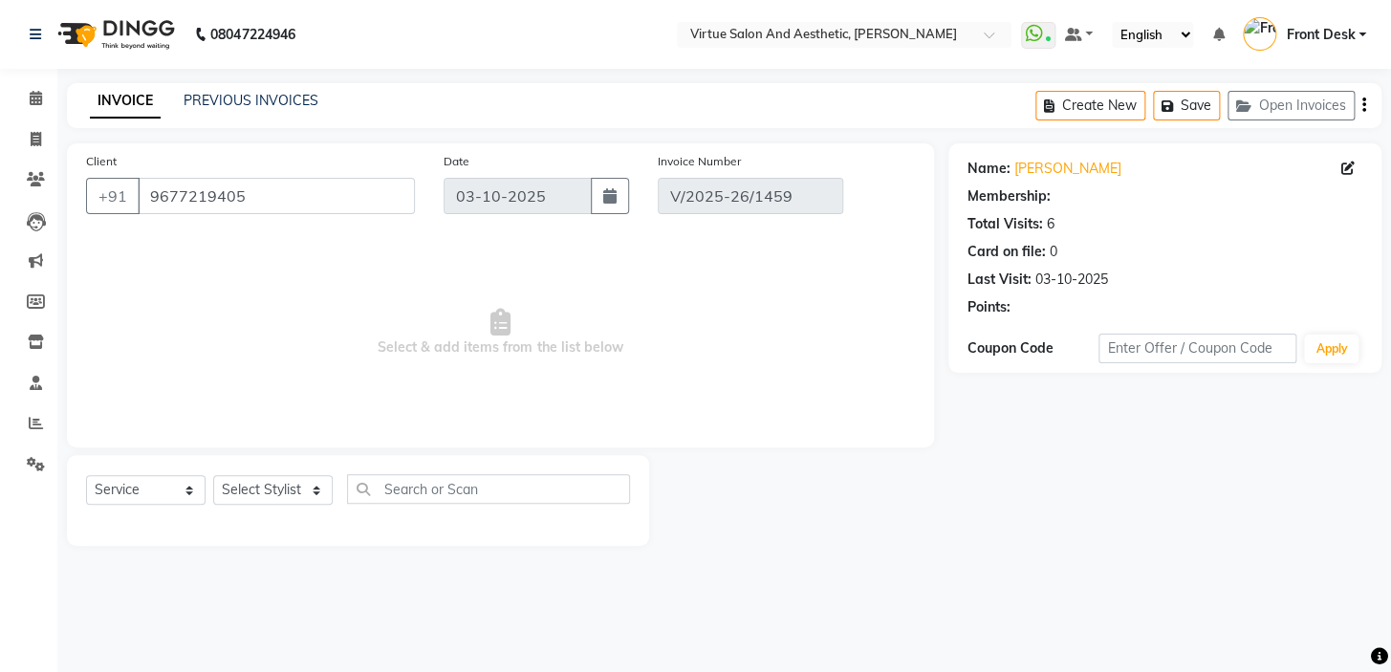
select select "1: Object"
select select "select"
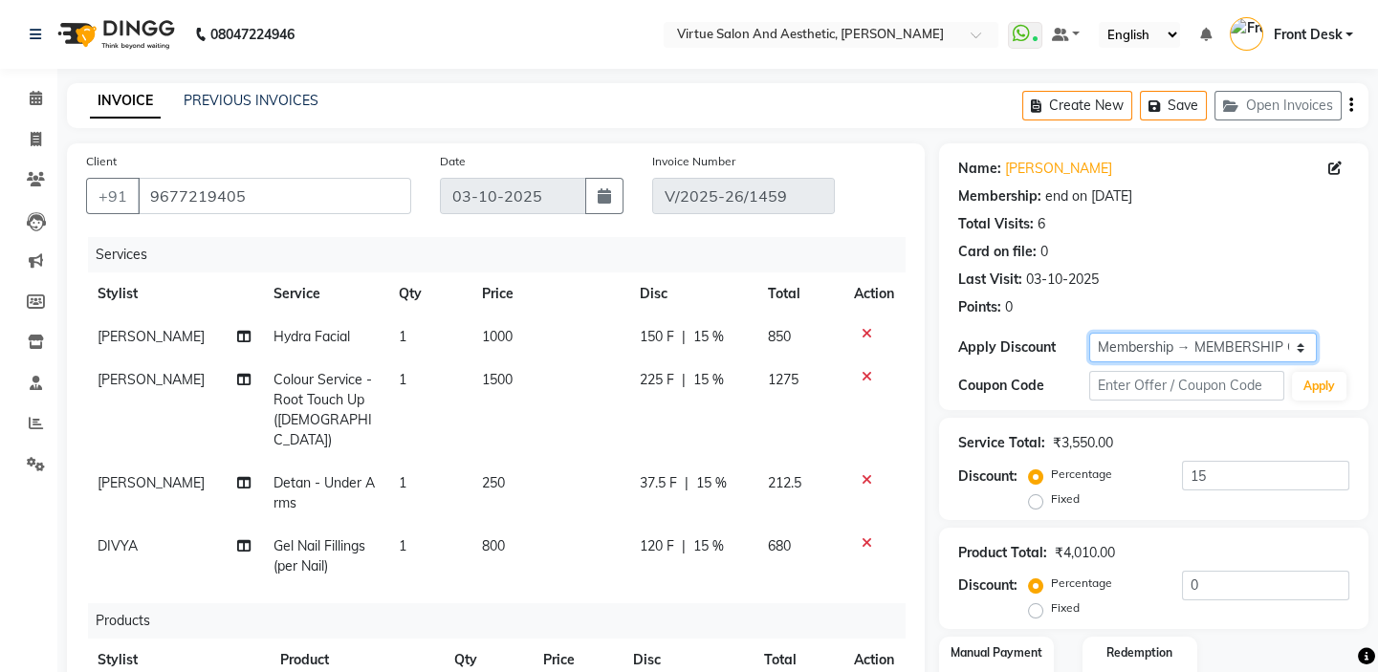
click at [1225, 345] on select "Select Membership → MEMBERSHIP CARD" at bounding box center [1203, 348] width 228 height 30
select select "0:"
click at [1089, 333] on select "Select Membership → MEMBERSHIP CARD" at bounding box center [1203, 348] width 228 height 30
type input "0"
click at [1148, 286] on div "Last Visit: [DATE]" at bounding box center [1153, 280] width 391 height 20
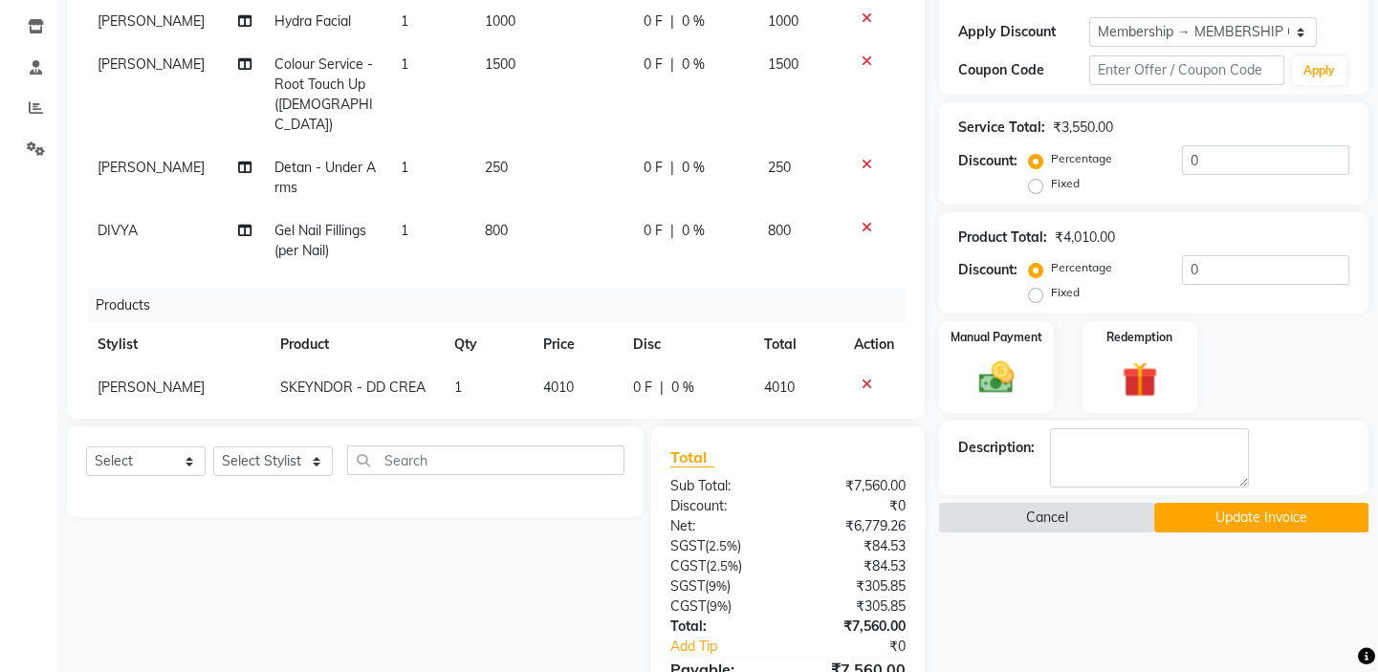
scroll to position [142, 0]
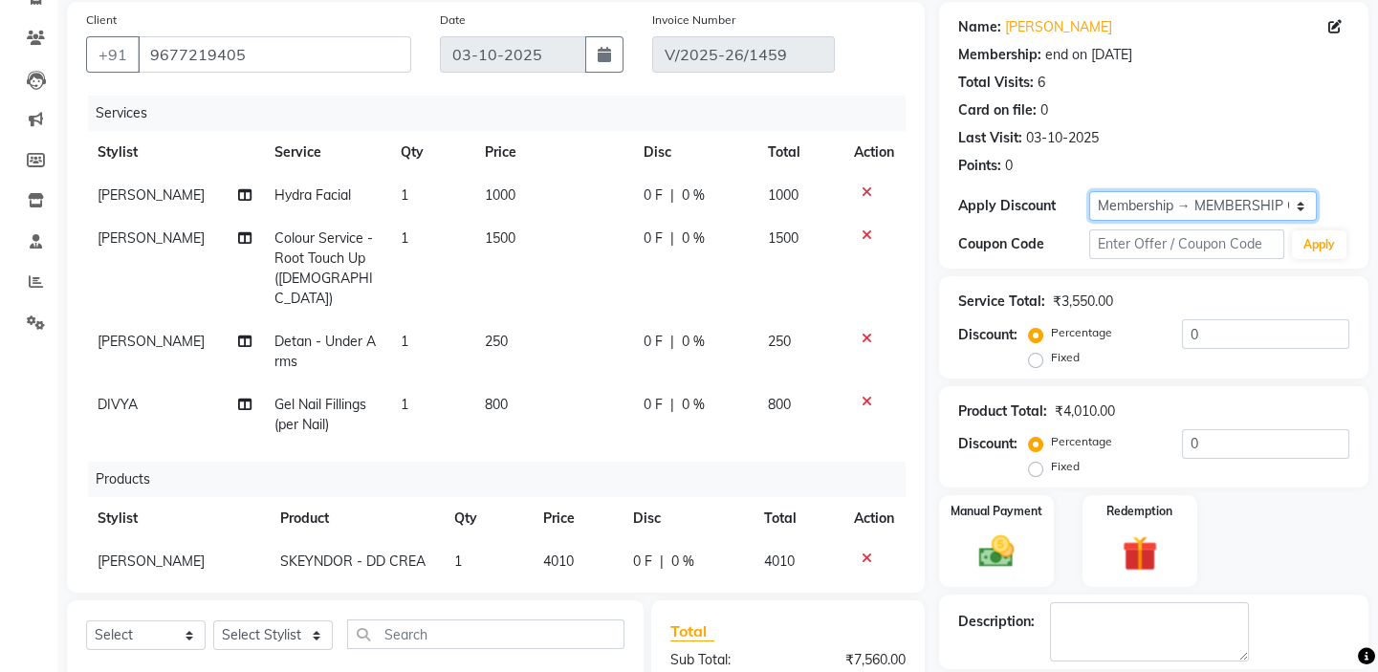
click at [1136, 207] on select "Select Membership → MEMBERSHIP CARD" at bounding box center [1203, 206] width 228 height 30
select select "1: Object"
click at [1089, 191] on select "Select Membership → MEMBERSHIP CARD" at bounding box center [1203, 206] width 228 height 30
type input "15"
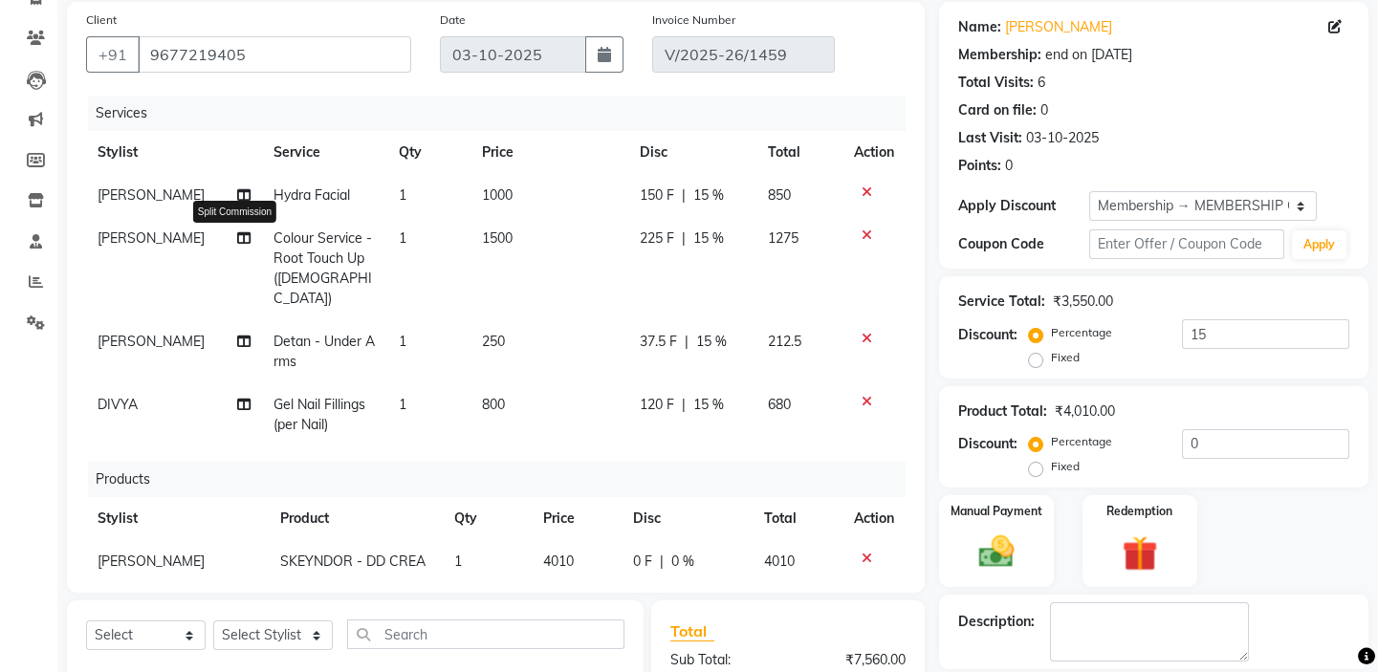
click at [237, 238] on icon at bounding box center [243, 237] width 13 height 13
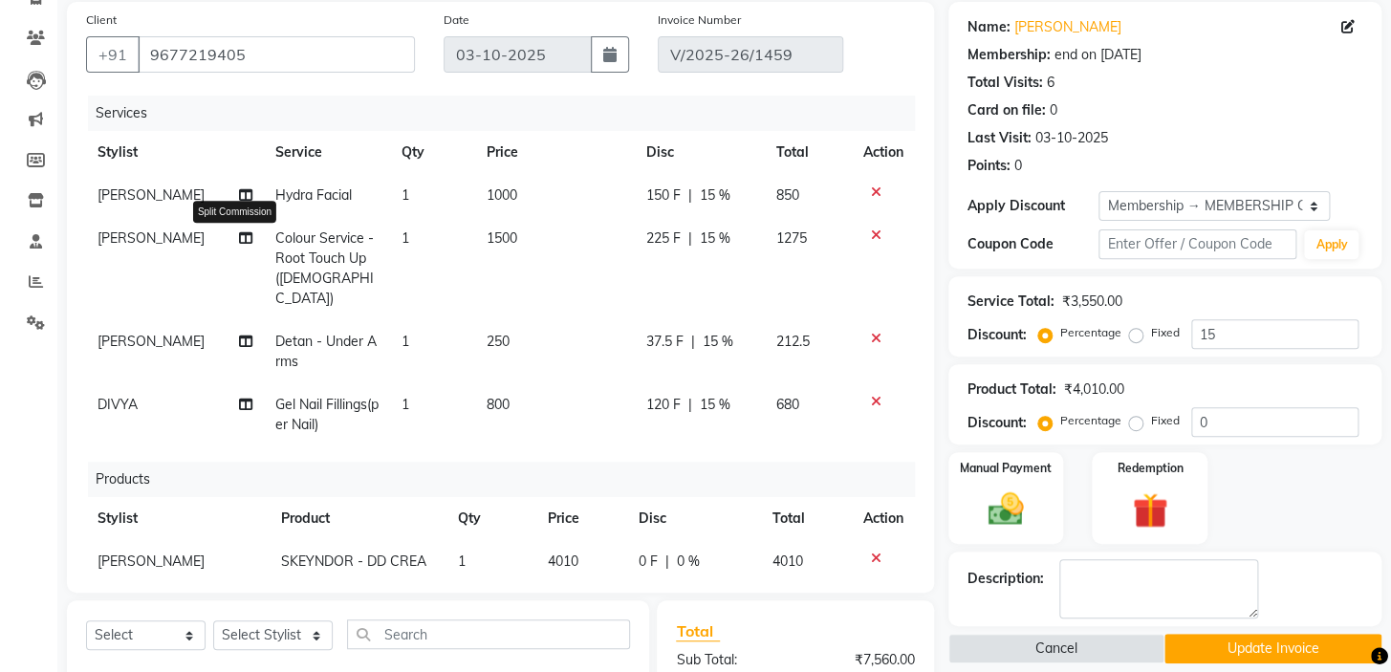
select select "59064"
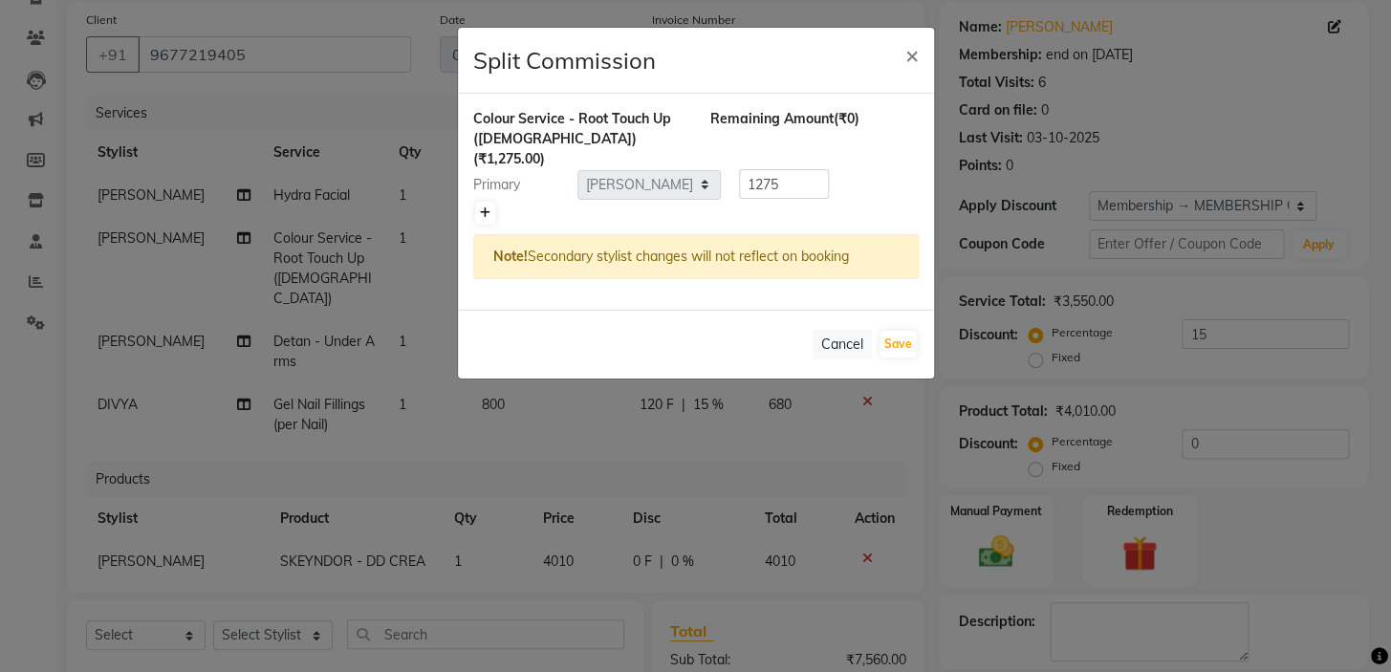
click at [486, 207] on icon at bounding box center [485, 212] width 11 height 11
type input "637.5"
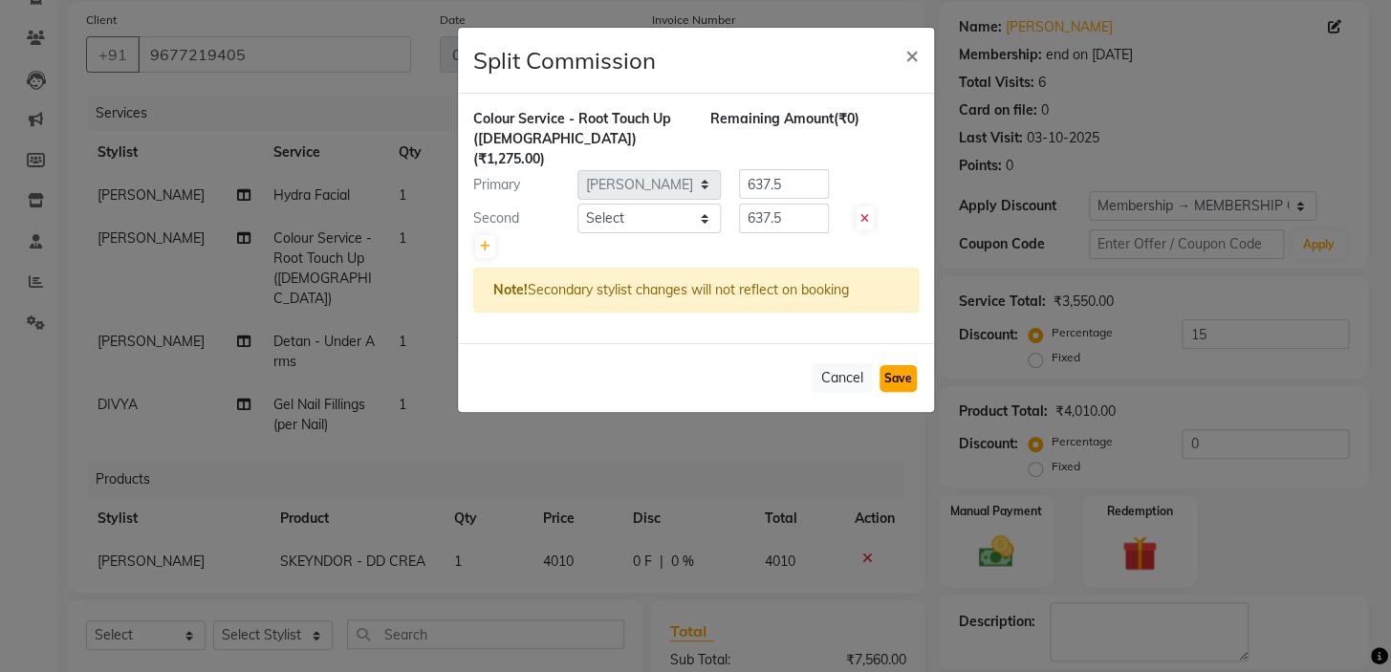
click at [890, 365] on button "Save" at bounding box center [898, 378] width 37 height 27
click at [667, 204] on select "Select BALAJI DIVYA FAMITHA Front Desk ILAKKIYA [PERSON_NAME] [PERSON_NAME] MIL…" at bounding box center [649, 219] width 143 height 30
select select "92229"
click at [578, 204] on select "Select BALAJI DIVYA FAMITHA Front Desk ILAKKIYA [PERSON_NAME] [PERSON_NAME] MIL…" at bounding box center [649, 219] width 143 height 30
click at [895, 365] on button "Save" at bounding box center [898, 378] width 37 height 27
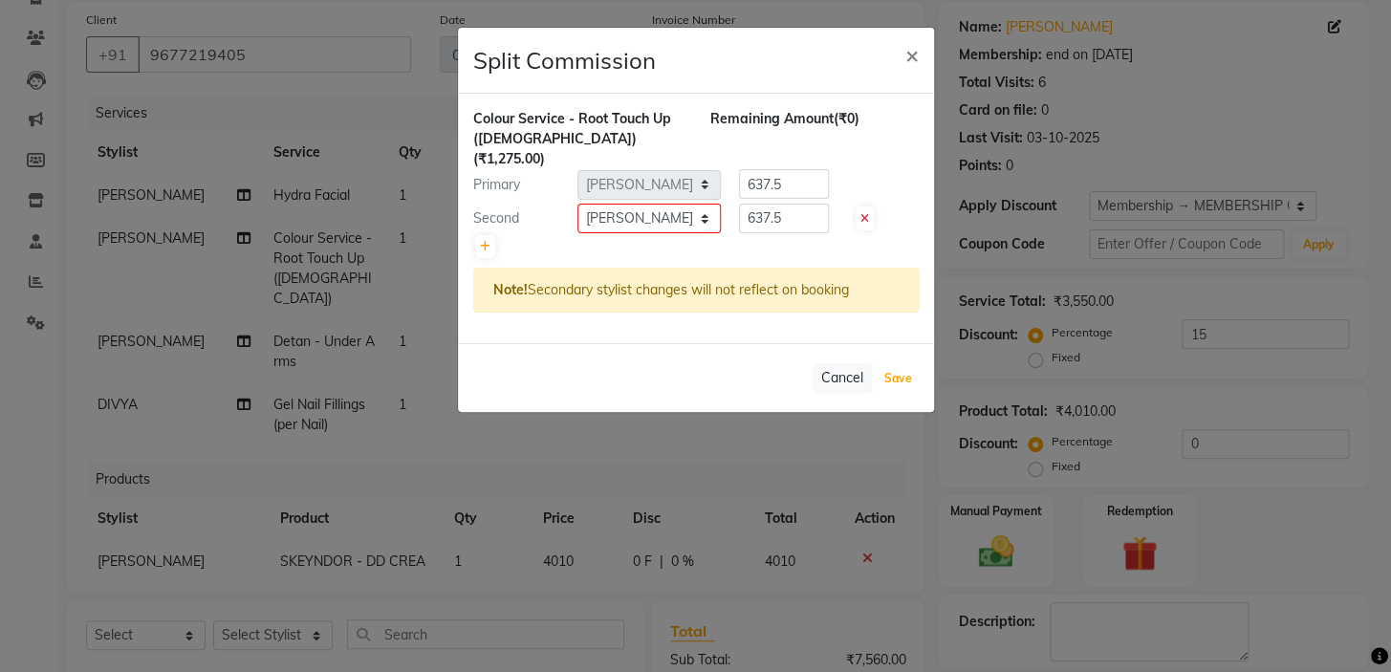
select select "Select"
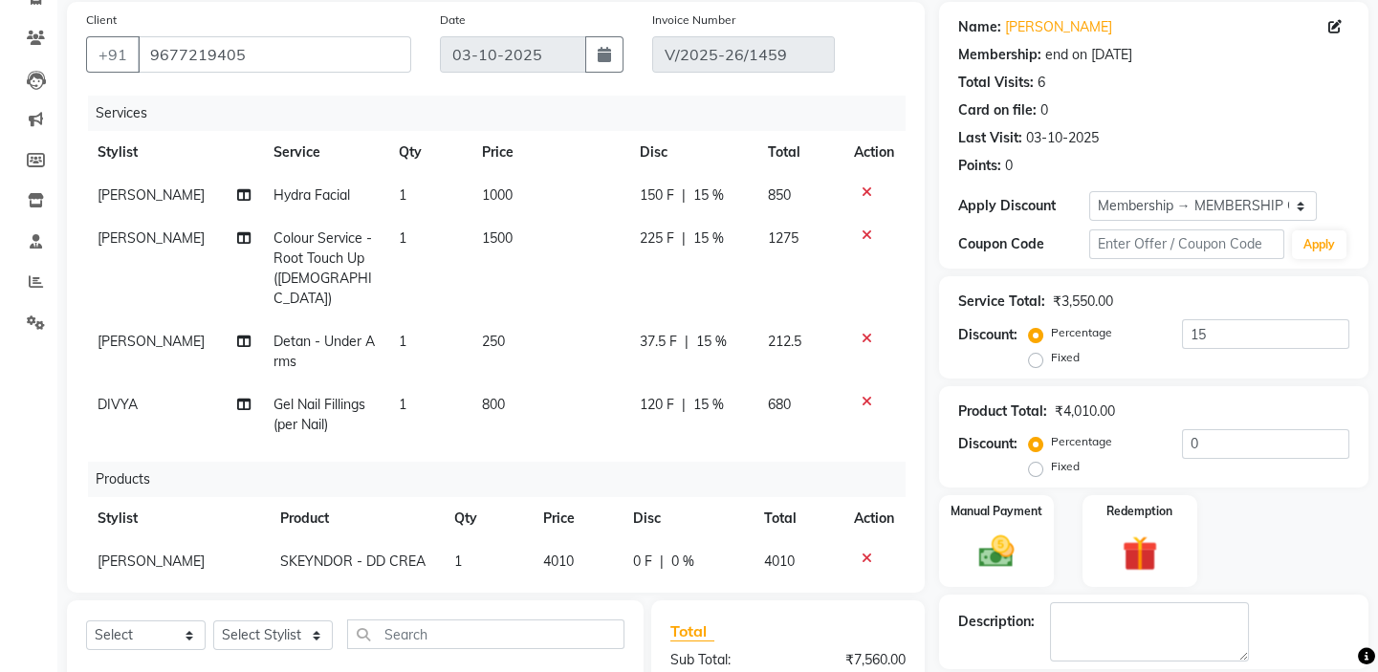
scroll to position [489, 0]
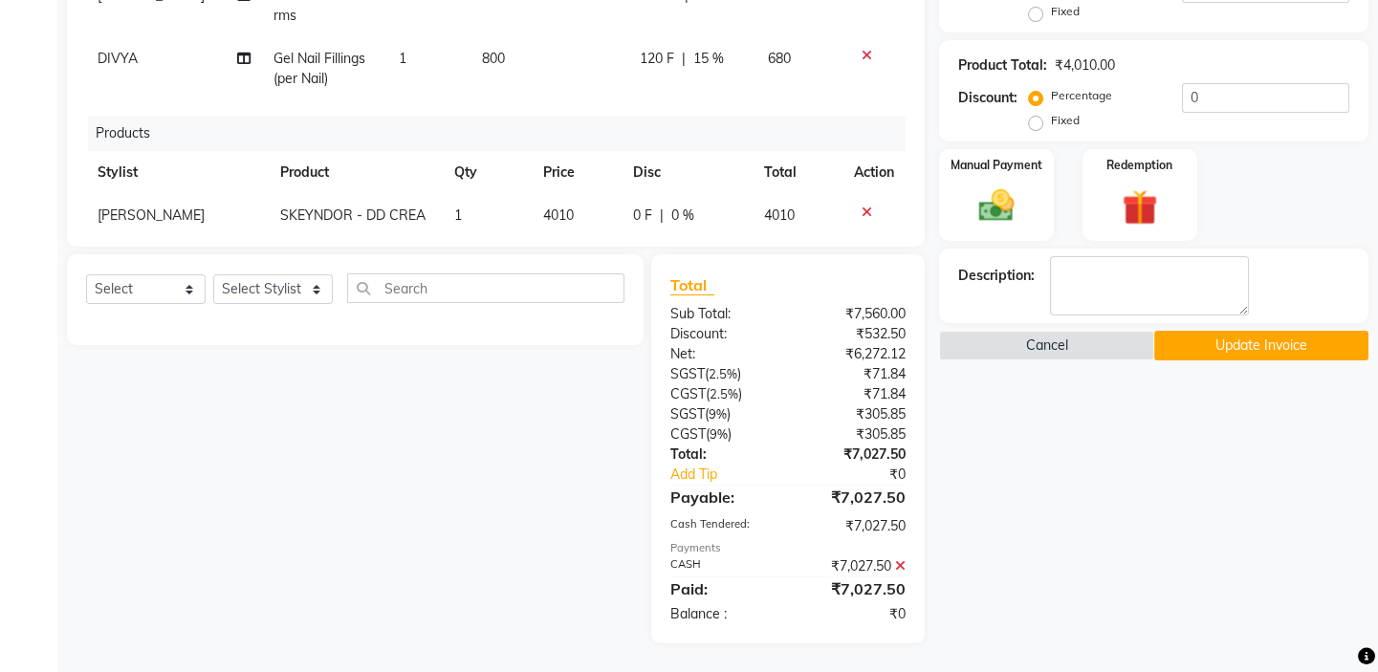
click at [1242, 340] on button "Update Invoice" at bounding box center [1261, 346] width 214 height 30
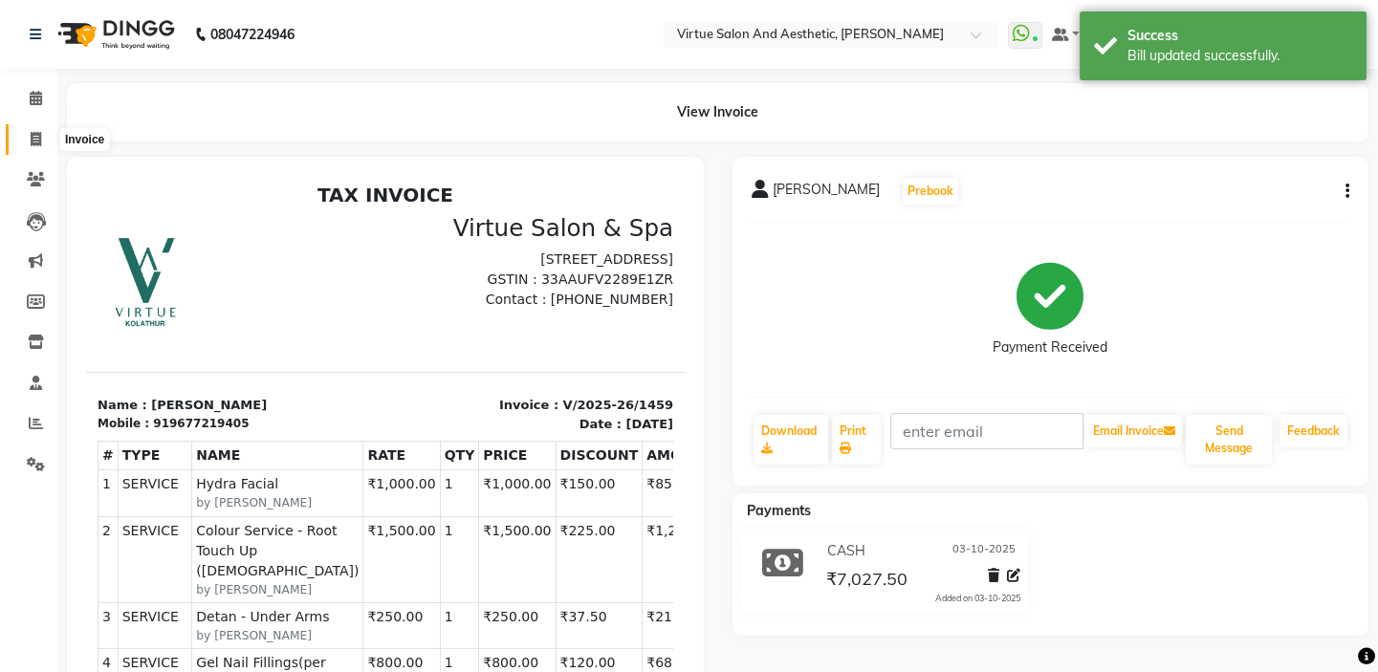
click at [27, 138] on span at bounding box center [35, 140] width 33 height 22
select select "7053"
select select "service"
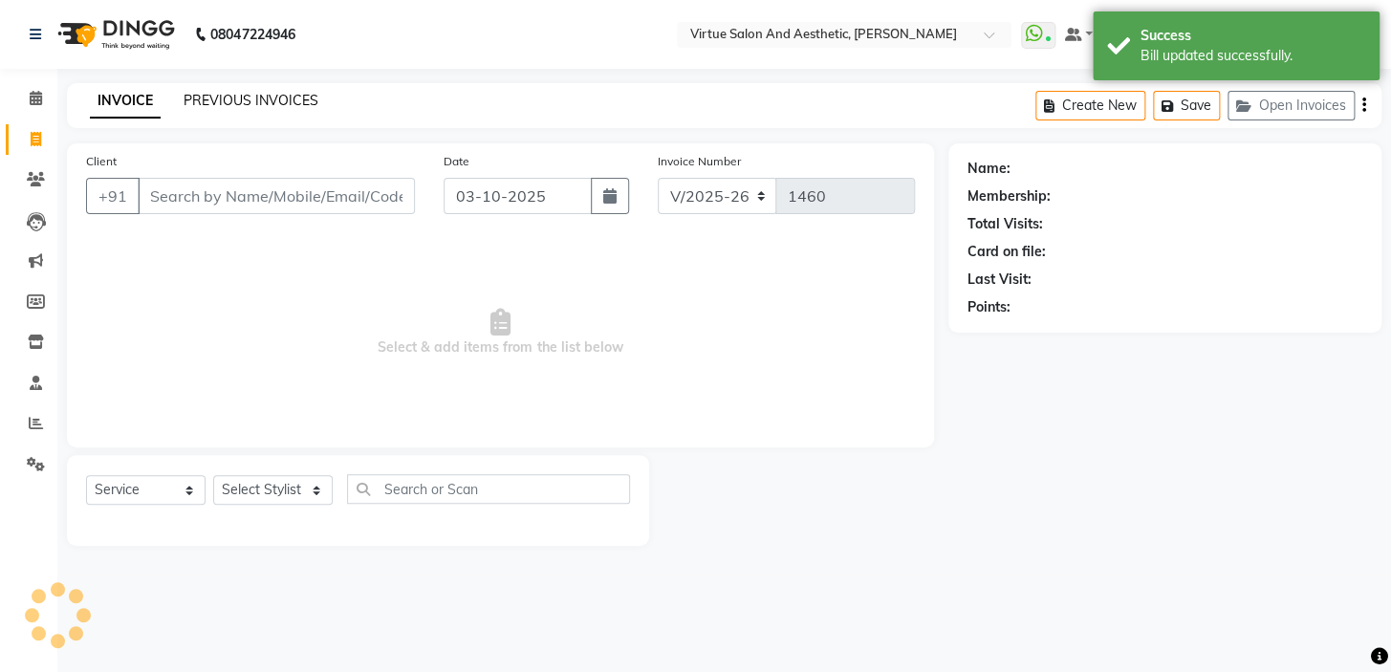
click at [262, 98] on link "PREVIOUS INVOICES" at bounding box center [251, 100] width 135 height 17
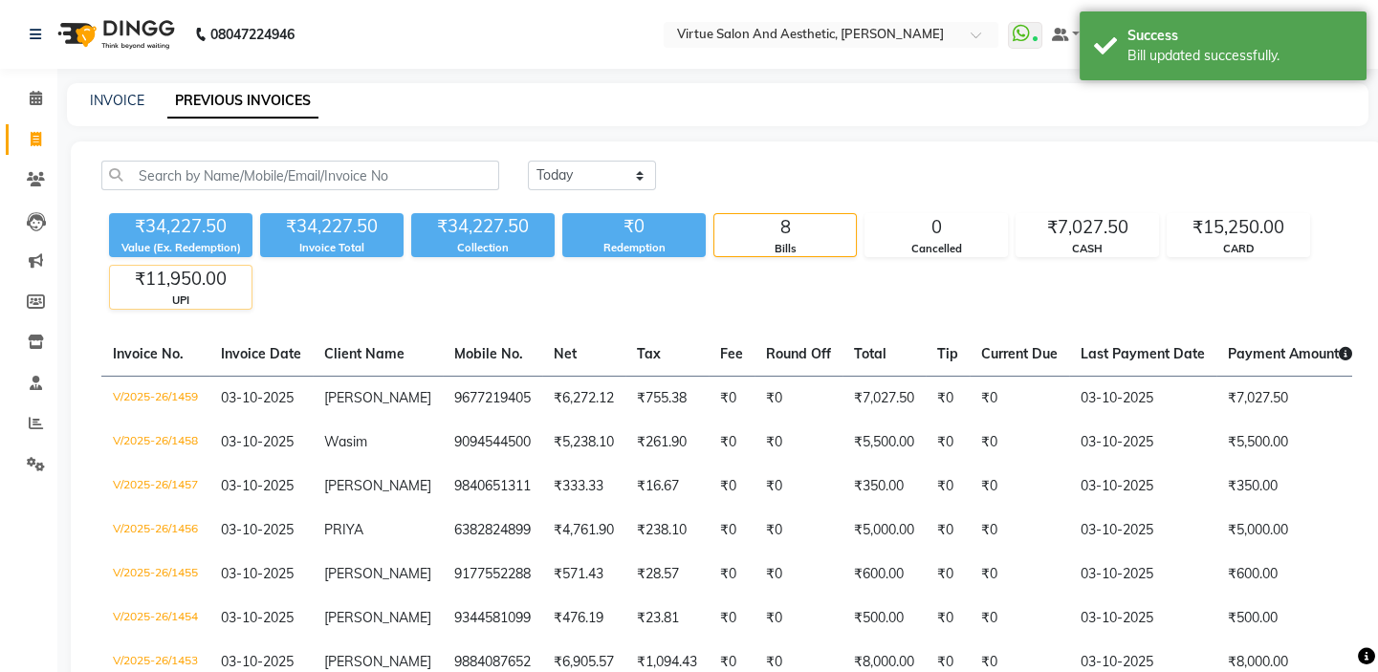
click at [193, 282] on div "₹11,950.00" at bounding box center [181, 279] width 142 height 27
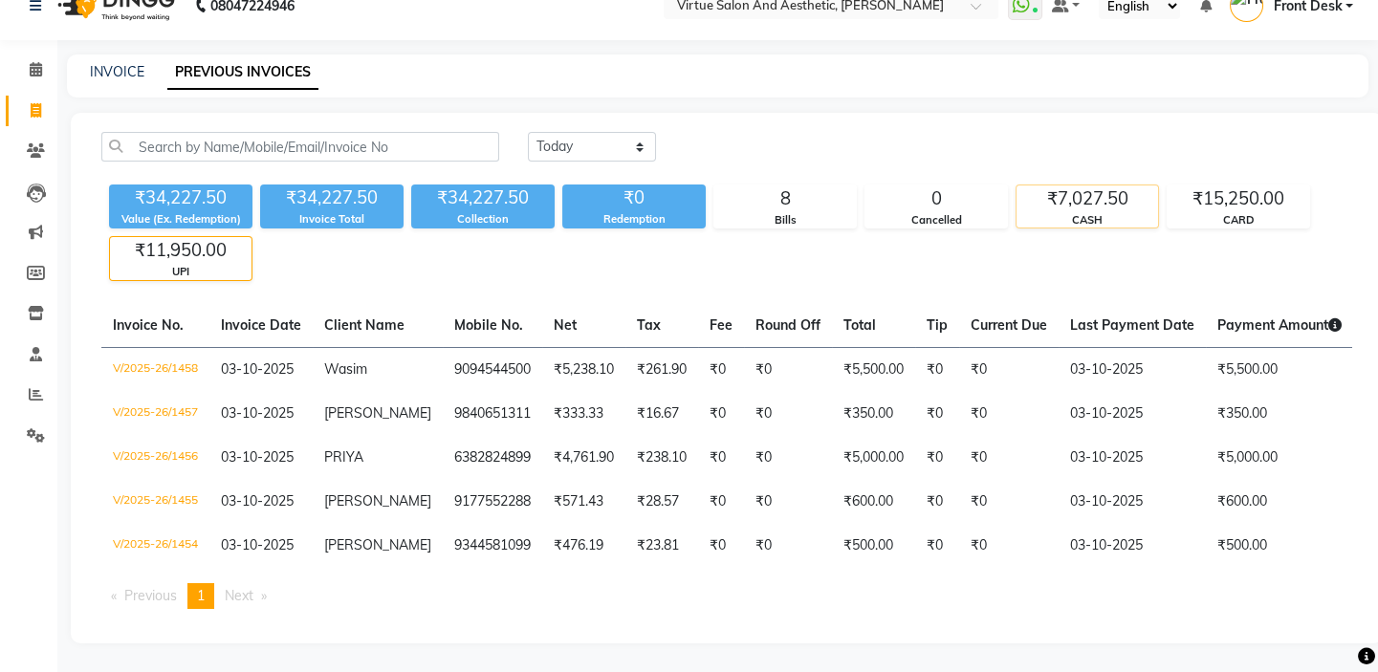
click at [1071, 212] on div "CASH" at bounding box center [1087, 220] width 142 height 16
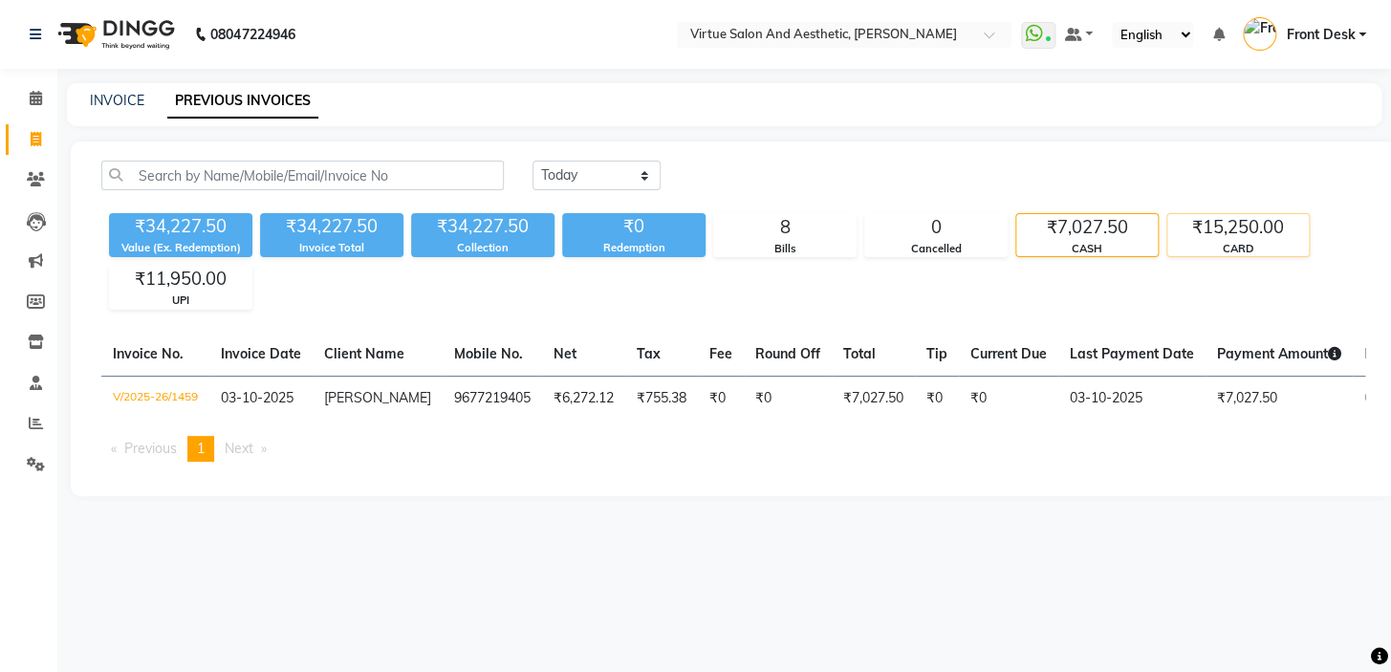
click at [1274, 230] on div "₹15,250.00" at bounding box center [1239, 227] width 142 height 27
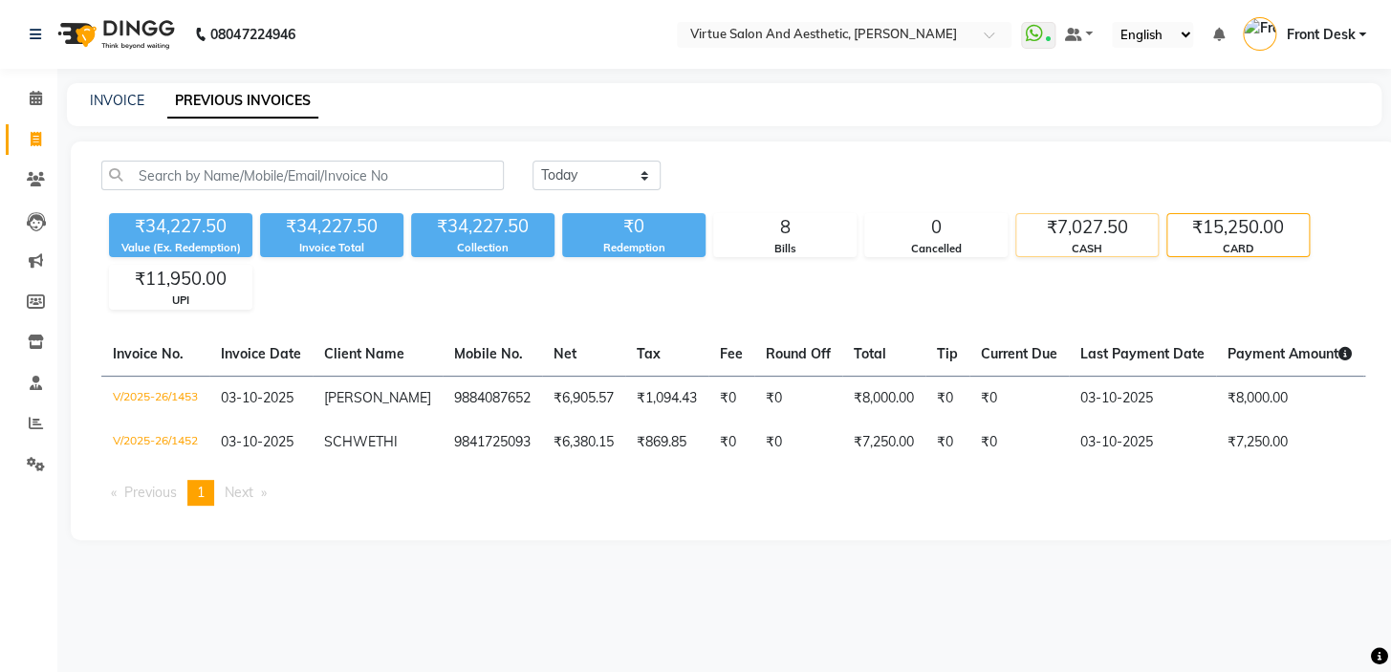
click at [1110, 231] on div "₹7,027.50" at bounding box center [1087, 227] width 142 height 27
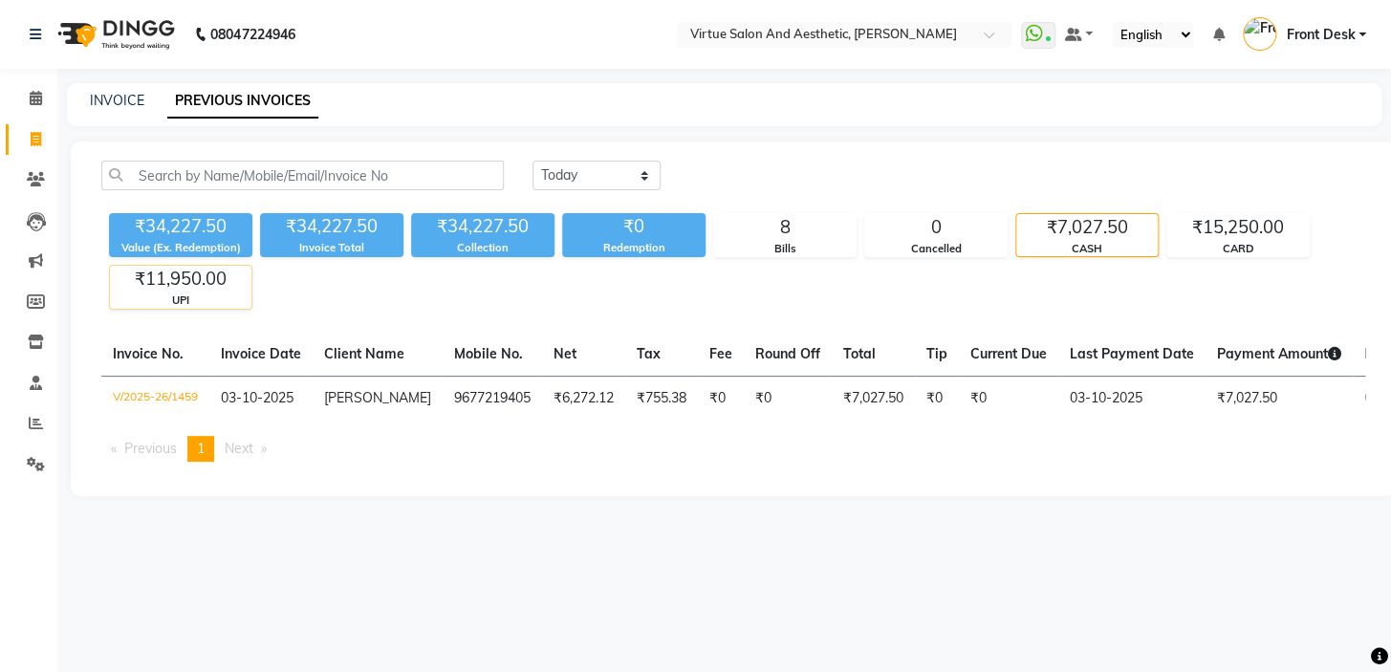
click at [188, 287] on div "₹11,950.00" at bounding box center [181, 279] width 142 height 27
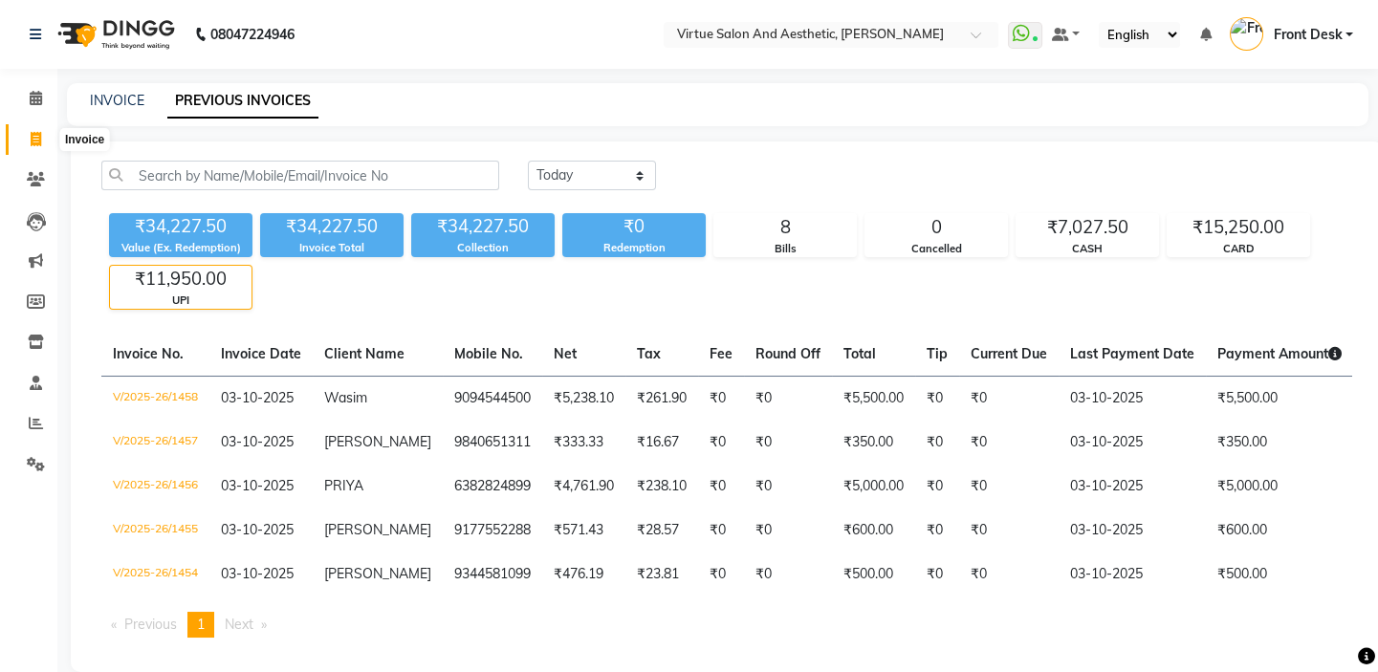
click at [47, 142] on span at bounding box center [35, 140] width 33 height 22
select select "7053"
select select "service"
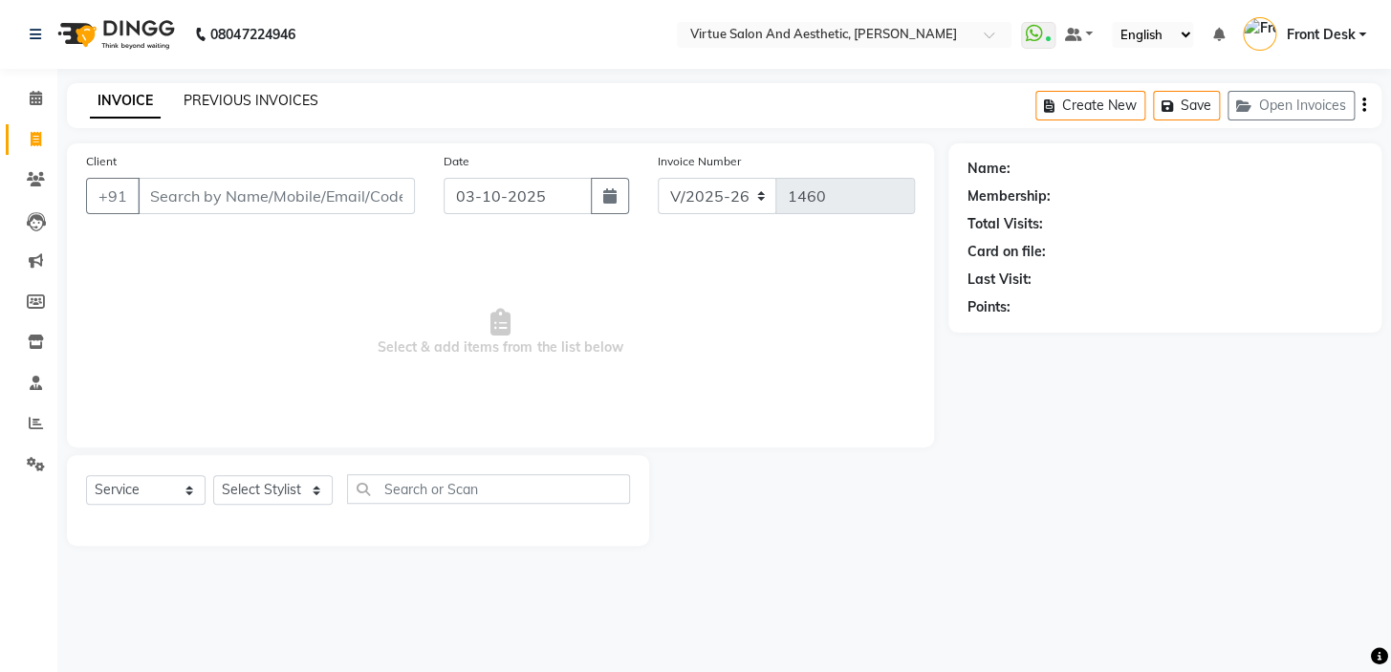
click at [263, 103] on link "PREVIOUS INVOICES" at bounding box center [251, 100] width 135 height 17
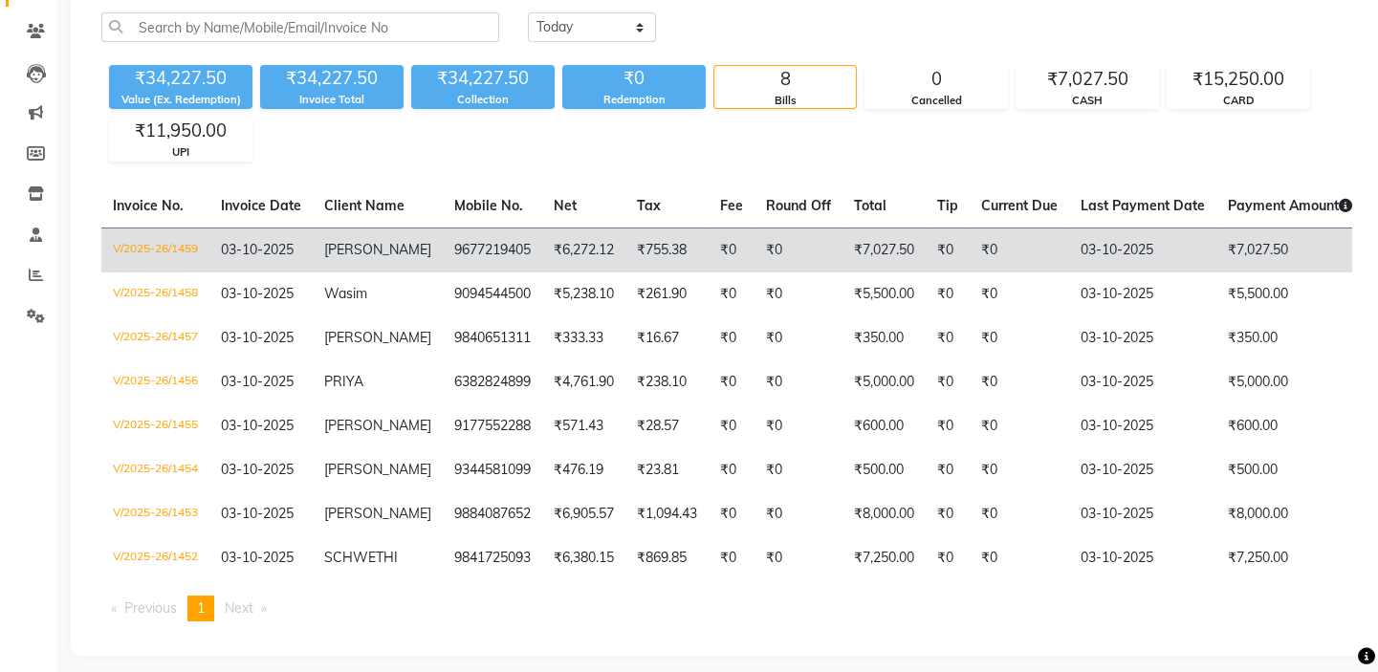
scroll to position [174, 0]
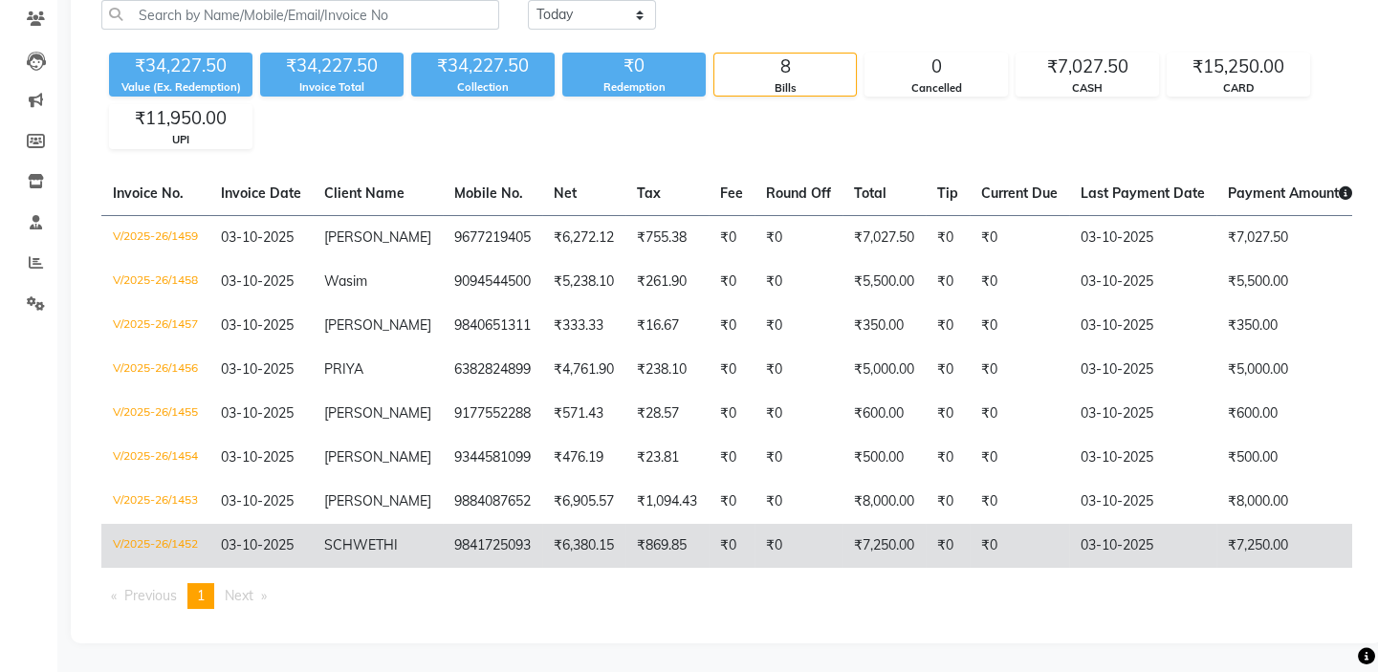
click at [165, 526] on td "V/2025-26/1452" at bounding box center [155, 546] width 108 height 44
